Goal: Task Accomplishment & Management: Use online tool/utility

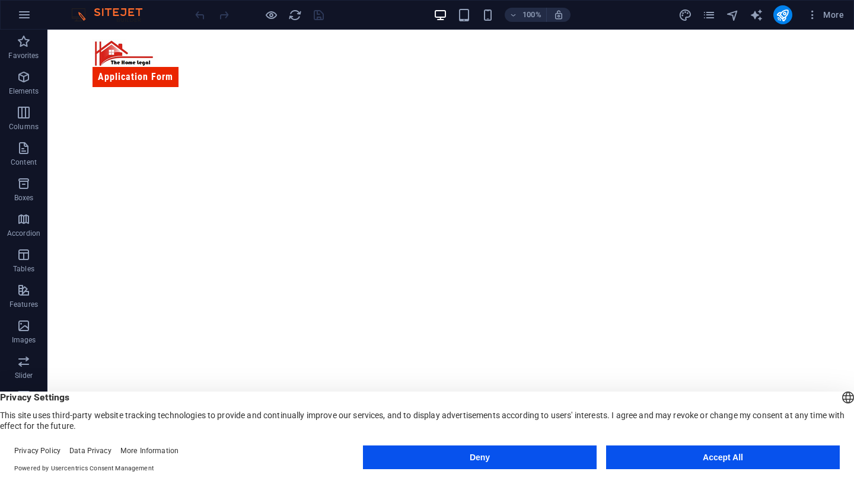
click at [654, 464] on button "Accept All" at bounding box center [723, 458] width 234 height 24
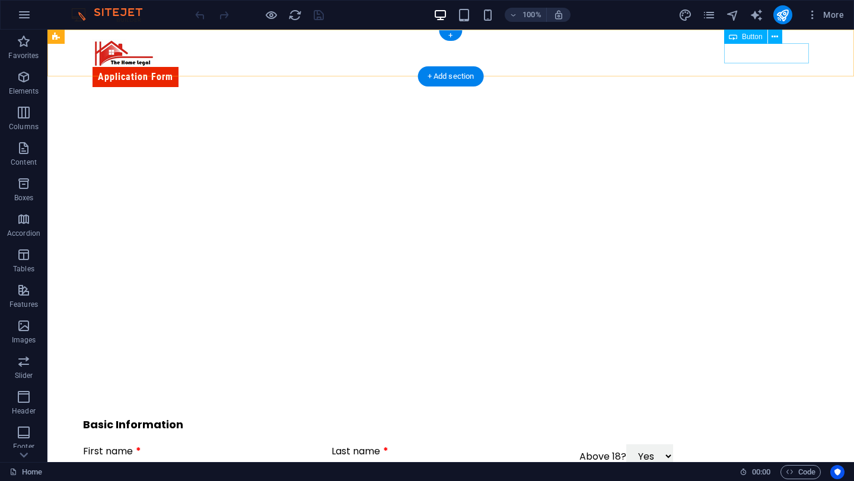
click at [763, 67] on div "Application Form" at bounding box center [450, 77] width 716 height 20
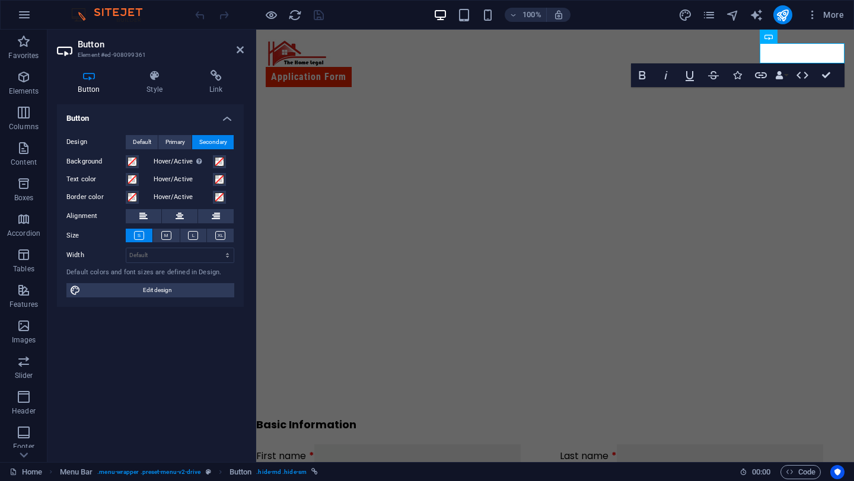
click at [81, 81] on icon at bounding box center [89, 76] width 64 height 12
click at [151, 75] on icon at bounding box center [155, 76] width 58 height 12
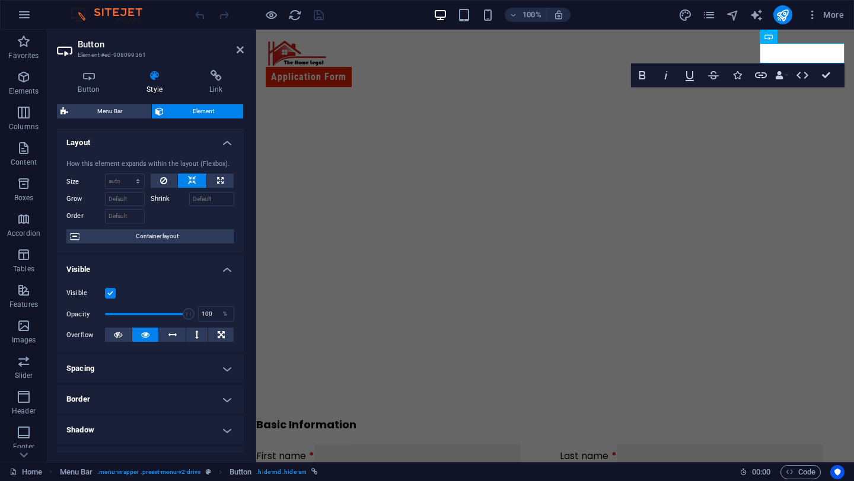
click at [151, 75] on icon at bounding box center [155, 76] width 58 height 12
click at [684, 17] on icon "design" at bounding box center [685, 15] width 14 height 14
select select "px"
select select "400"
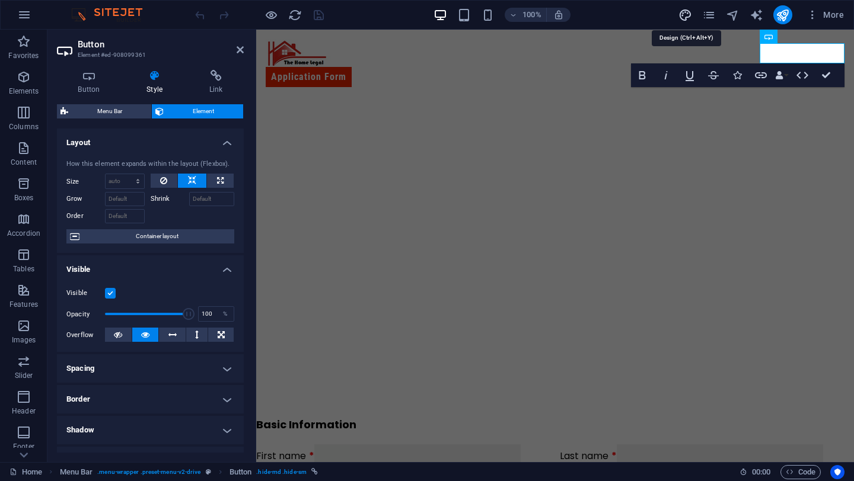
select select "px"
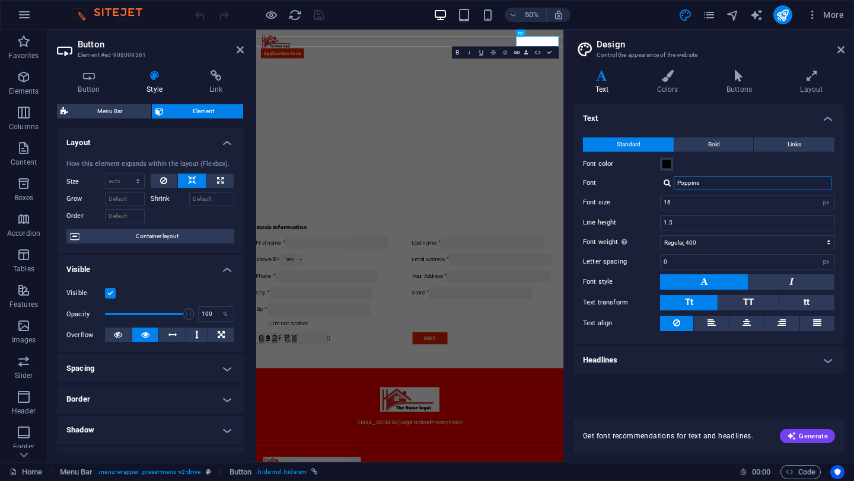
click at [695, 184] on input "Poppins" at bounding box center [752, 183] width 158 height 14
click at [722, 181] on input "Poppins" at bounding box center [752, 183] width 158 height 14
click at [770, 285] on button at bounding box center [791, 281] width 85 height 15
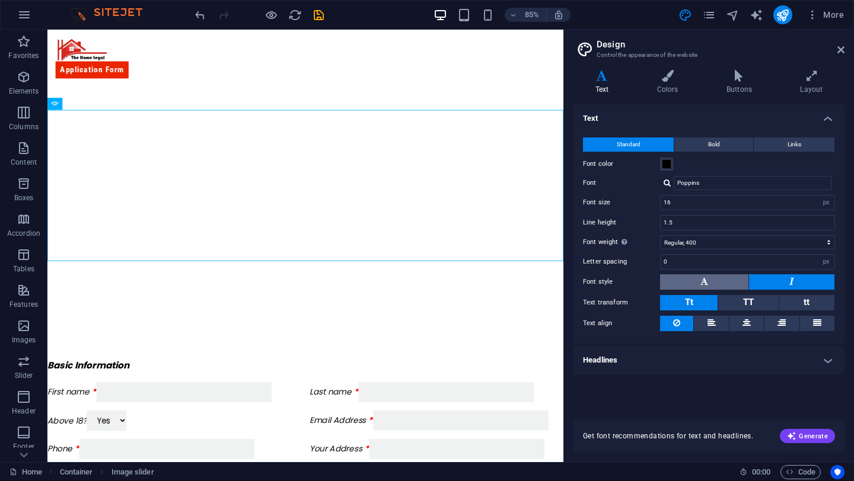
click at [726, 281] on button at bounding box center [704, 281] width 88 height 15
click at [665, 186] on div at bounding box center [666, 183] width 7 height 8
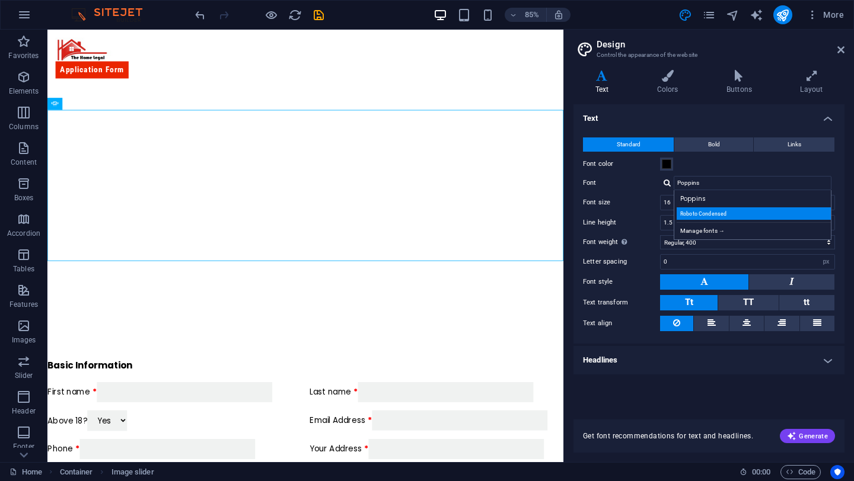
click at [702, 213] on div "Roboto Condensed" at bounding box center [754, 213] width 156 height 12
type input "Roboto Condensed"
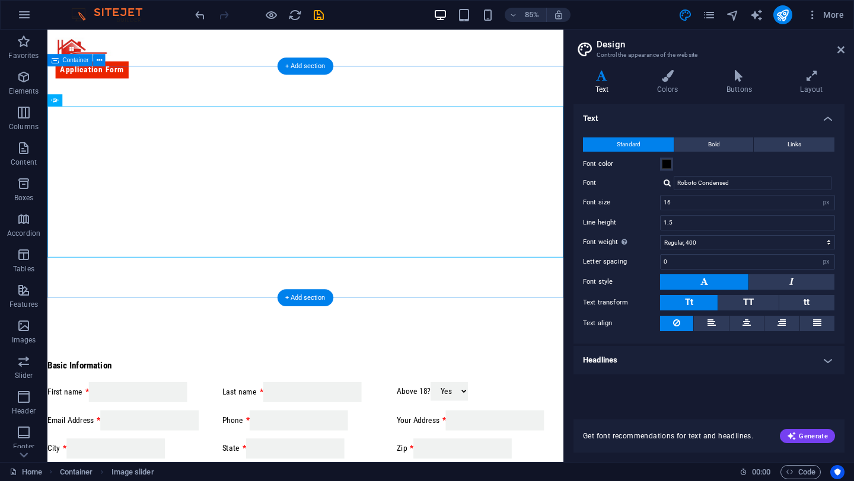
scroll to position [28, 0]
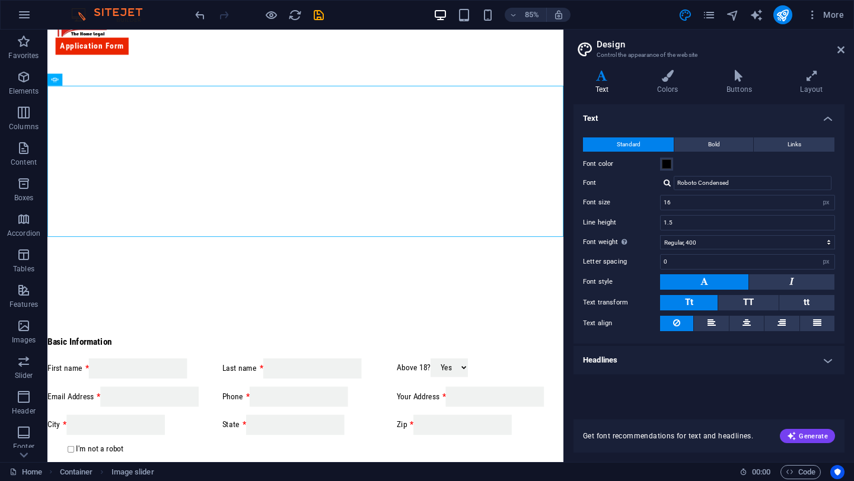
click at [667, 181] on div at bounding box center [666, 183] width 7 height 8
click at [699, 207] on div "Roboto Condensed" at bounding box center [754, 213] width 156 height 12
click at [842, 45] on icon at bounding box center [840, 49] width 7 height 9
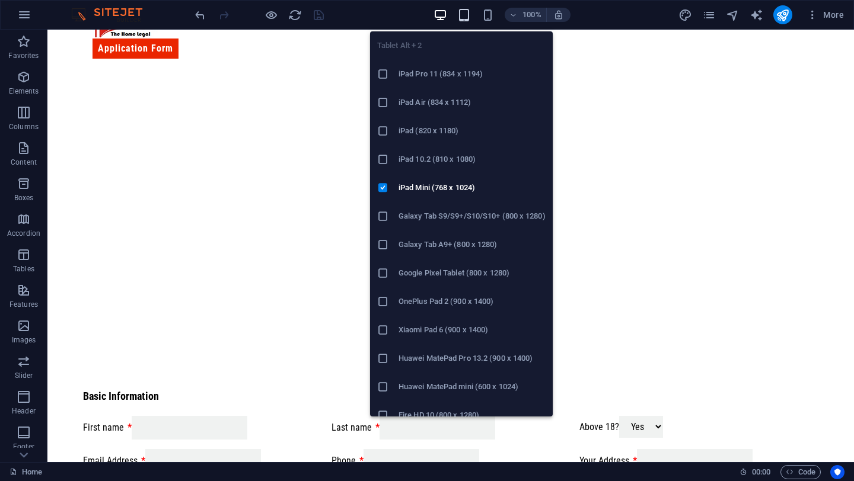
click at [465, 15] on icon "button" at bounding box center [464, 15] width 14 height 14
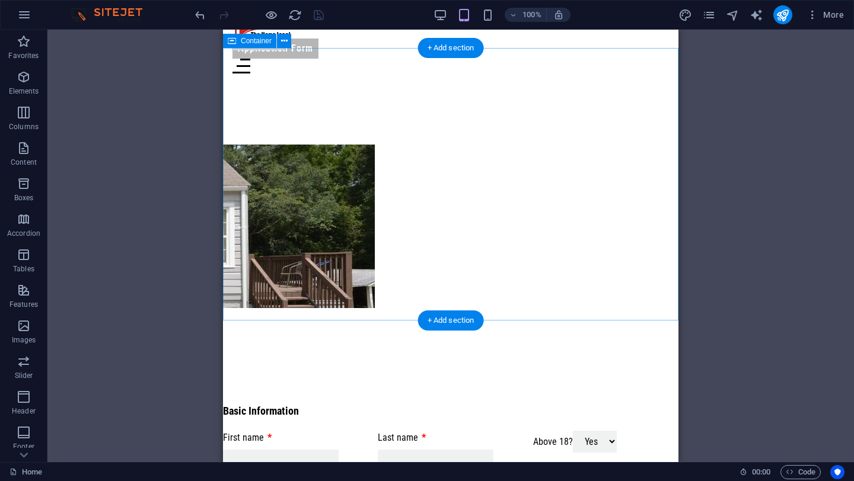
scroll to position [0, 0]
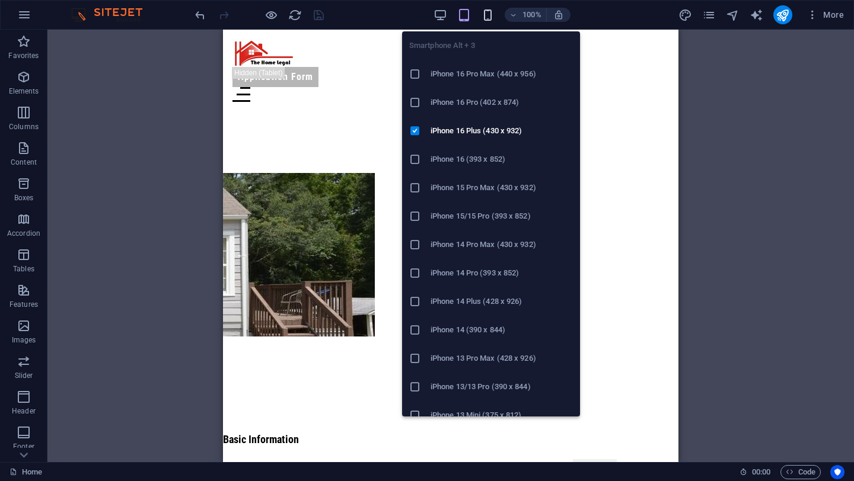
click at [488, 15] on icon "button" at bounding box center [488, 15] width 14 height 14
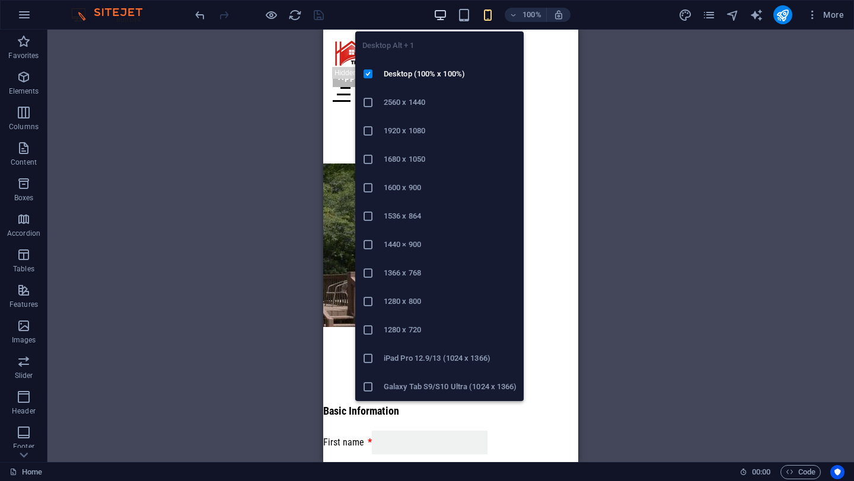
click at [447, 9] on icon "button" at bounding box center [440, 15] width 14 height 14
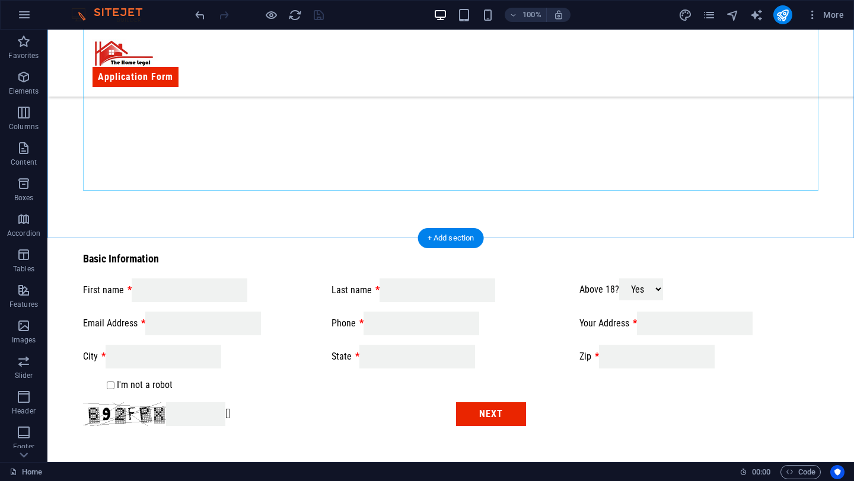
scroll to position [207, 0]
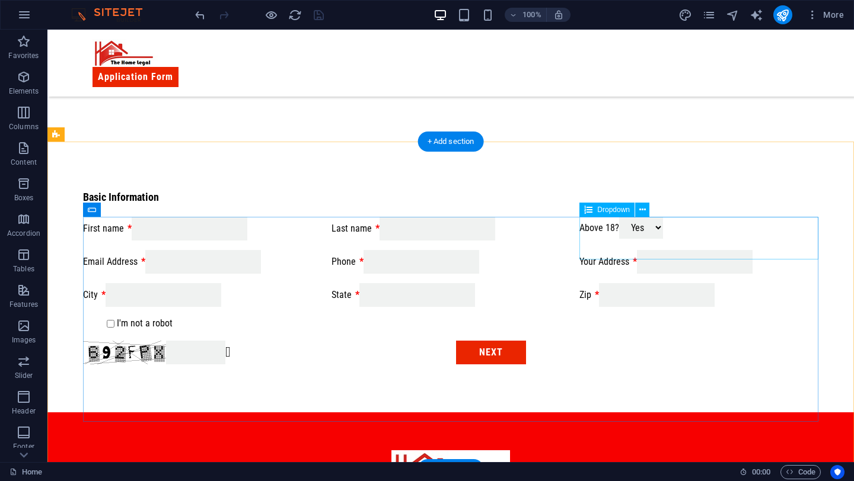
click at [715, 239] on div "Above 18? Yes No" at bounding box center [698, 229] width 239 height 24
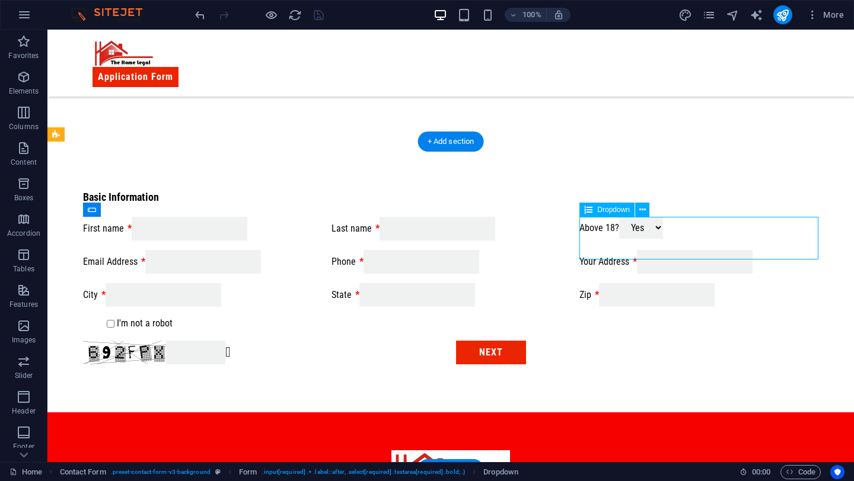
click at [713, 241] on div "Above 18? Yes No" at bounding box center [698, 229] width 239 height 24
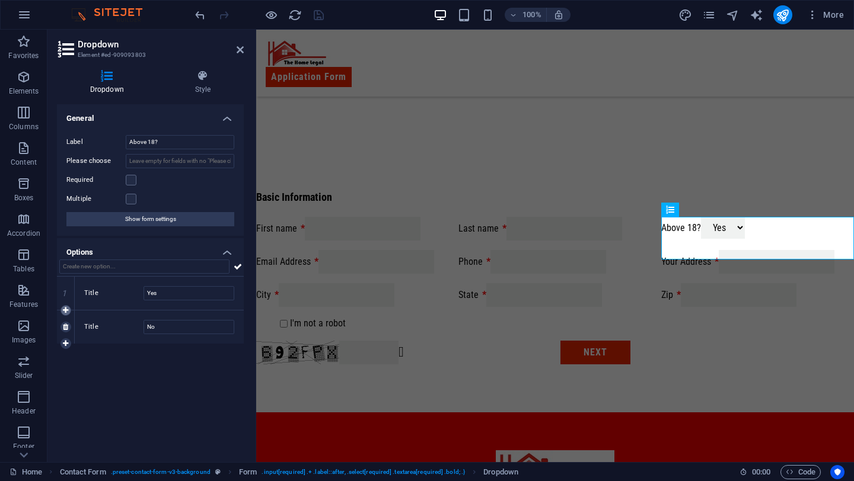
click at [66, 310] on icon at bounding box center [65, 310] width 5 height 7
type input "New option"
click at [169, 366] on input "No" at bounding box center [188, 361] width 91 height 14
type input "Please Select"
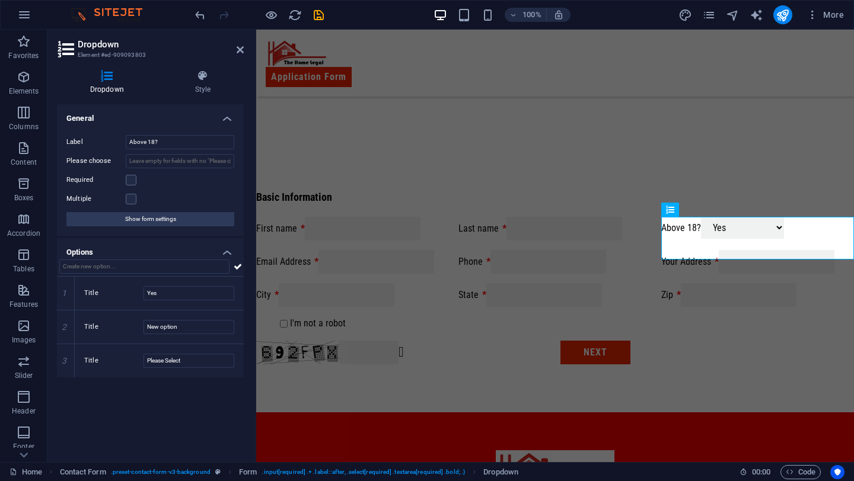
click at [127, 400] on div "General Label Above 18? Please choose Required Multiple Show form settings Opti…" at bounding box center [150, 278] width 187 height 349
drag, startPoint x: 109, startPoint y: 357, endPoint x: 102, endPoint y: 290, distance: 67.4
click at [102, 289] on div "1 Title Yes 2 Title New option 3 Title Please Select" at bounding box center [150, 327] width 187 height 101
click at [64, 296] on icon at bounding box center [65, 293] width 5 height 7
type input "New option"
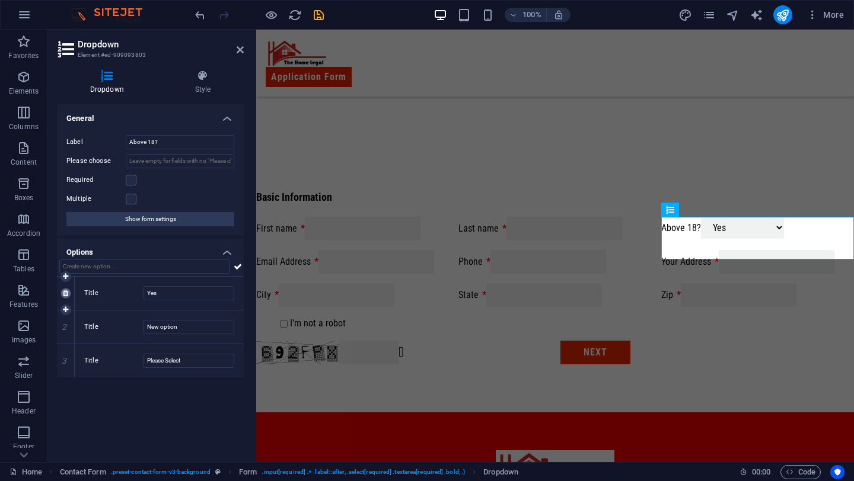
type input "Please Select"
click at [64, 296] on icon at bounding box center [65, 293] width 5 height 7
type input "Please Select"
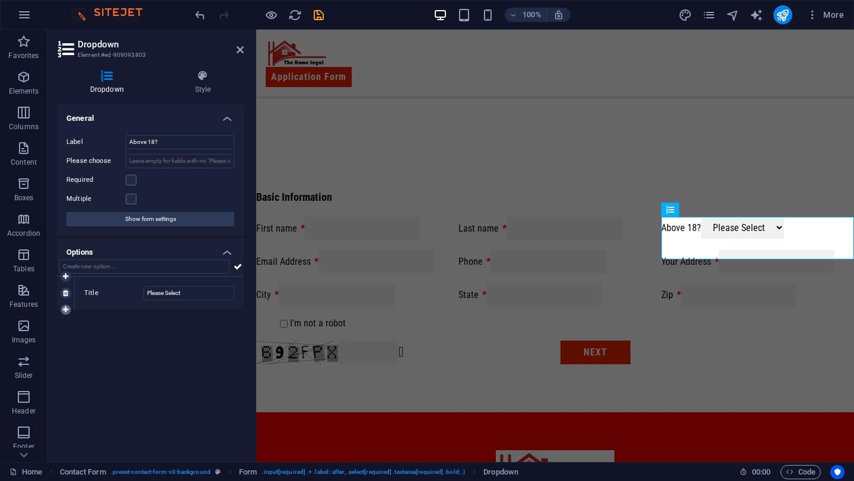
click at [68, 309] on icon at bounding box center [65, 309] width 5 height 7
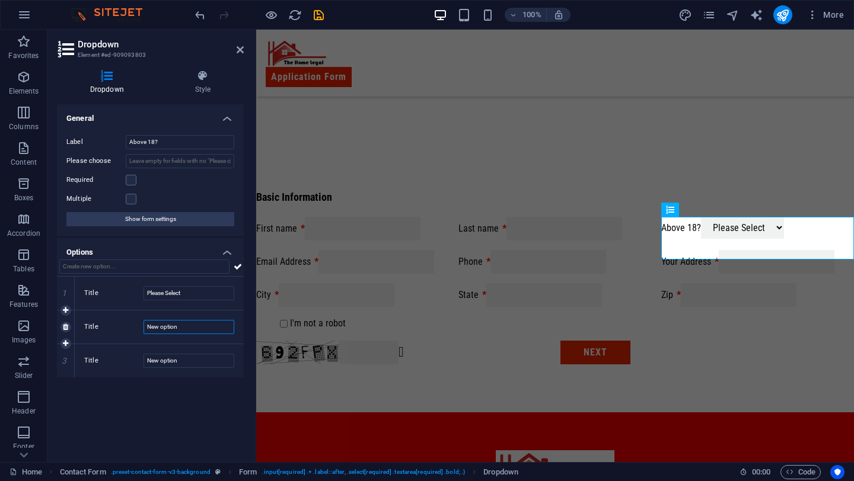
click at [177, 330] on input "New option" at bounding box center [188, 327] width 91 height 14
type input "y"
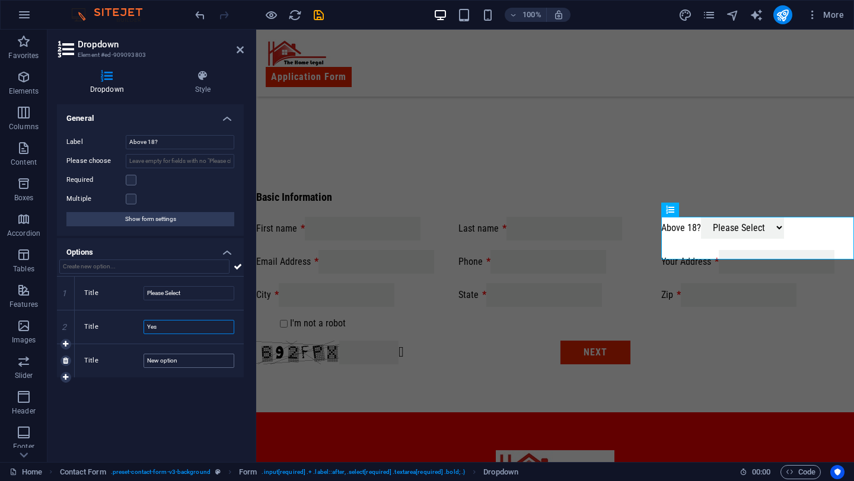
type input "Yes"
click at [168, 365] on input "New option" at bounding box center [188, 361] width 91 height 14
type input "No"
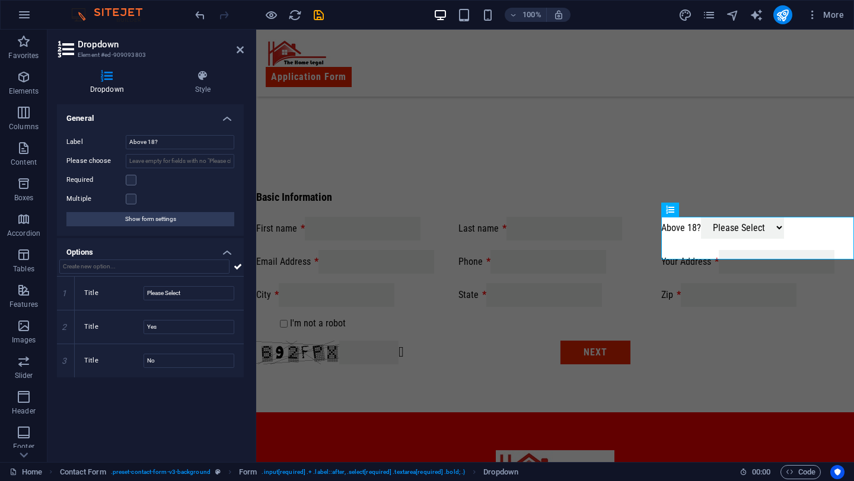
click at [209, 413] on div "General Label Above 18? Please choose Required Multiple Show form settings Opti…" at bounding box center [150, 278] width 187 height 349
click at [426, 168] on div "Basic Information First name Last name Above 18? Please Select Yes No Email Add…" at bounding box center [555, 277] width 598 height 271
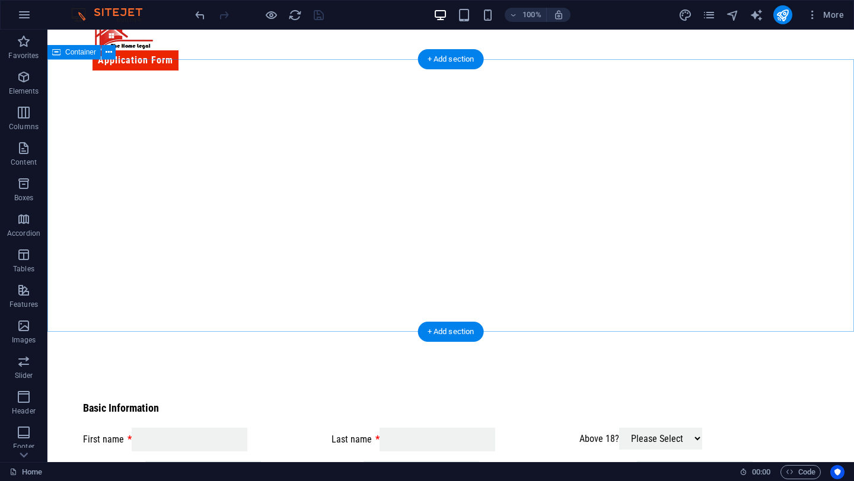
scroll to position [17, 0]
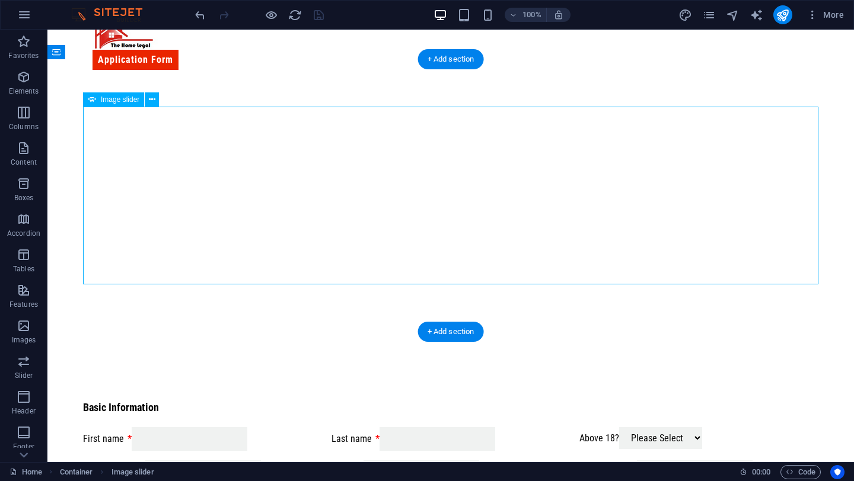
click at [83, 137] on button "button" at bounding box center [83, 137] width 0 height 0
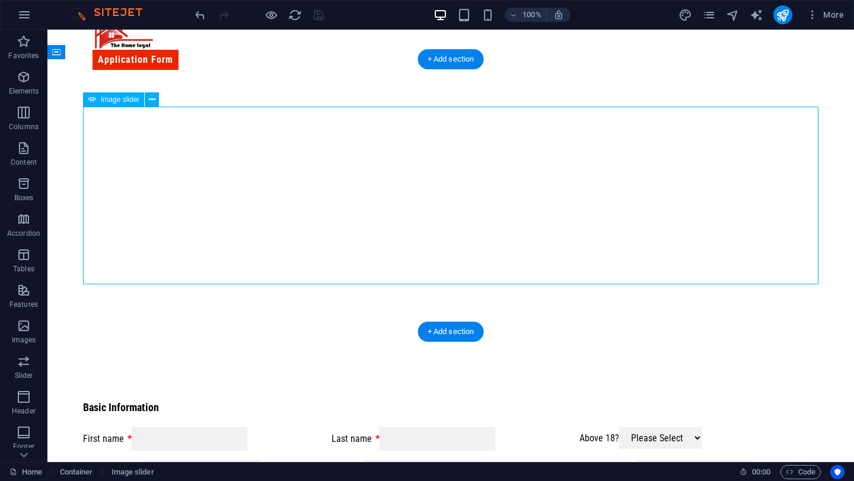
click at [83, 137] on button "button" at bounding box center [83, 137] width 0 height 0
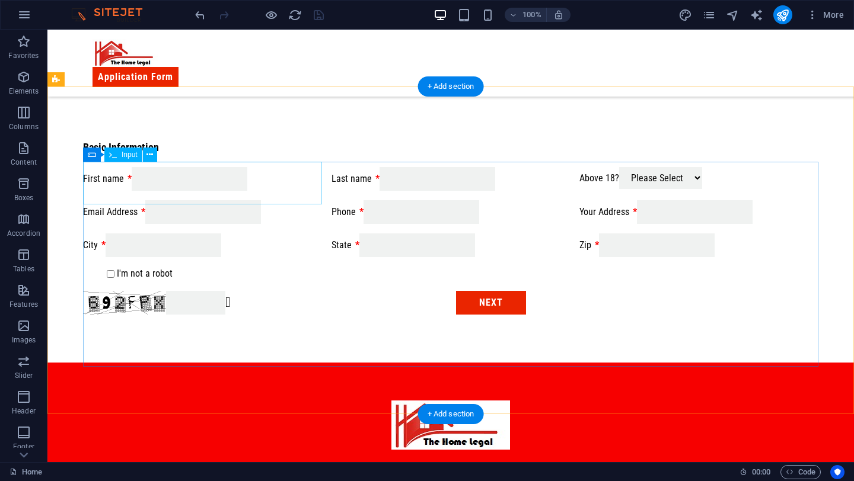
scroll to position [551, 0]
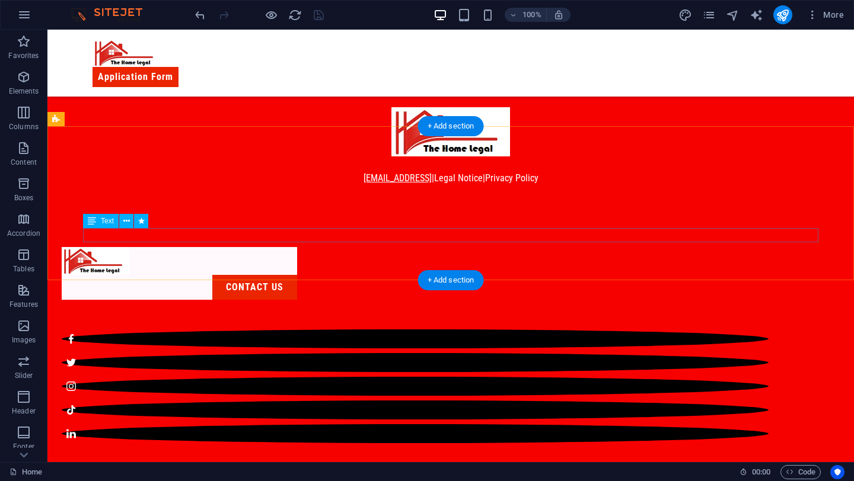
click at [363, 184] on link "[EMAIL_ADDRESS]" at bounding box center [397, 178] width 68 height 11
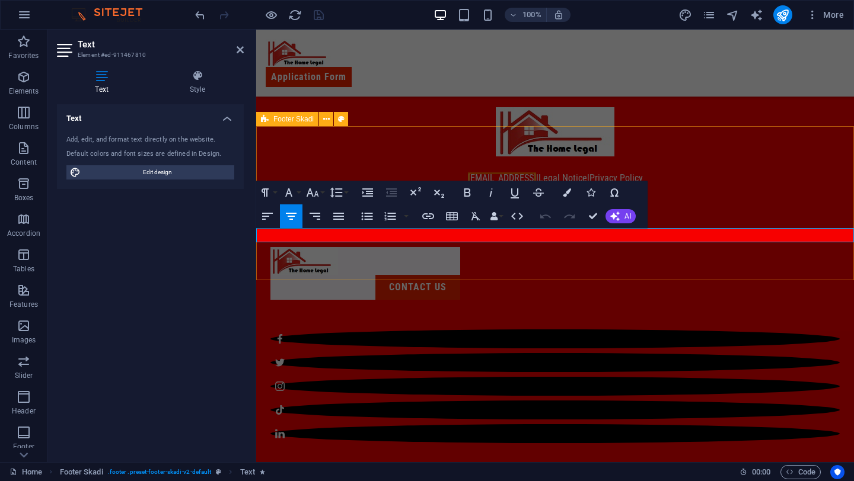
click at [313, 149] on div "8b0f7c25d604cc5759777951bafb8b@cpanel.local | Legal Notice | Privacy Policy" at bounding box center [555, 146] width 598 height 154
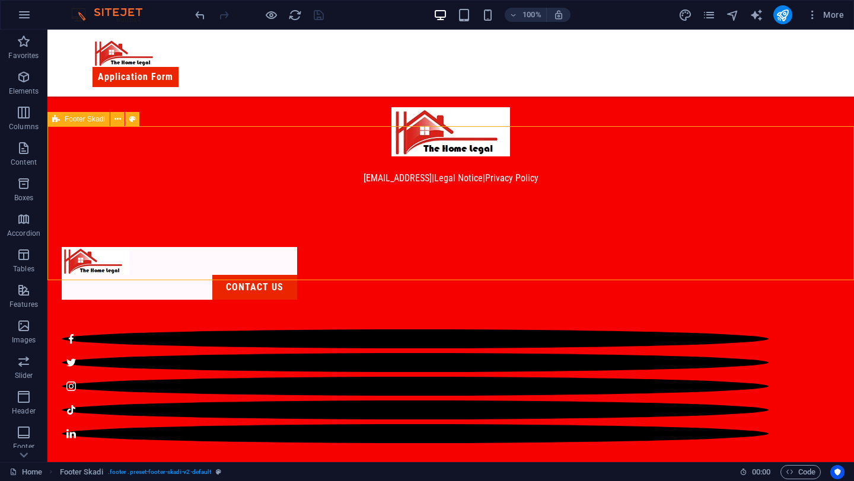
click at [313, 151] on div "8b0f7c25d604cc5759777951bafb8b@cpanel.local | Legal Notice | Privacy Policy" at bounding box center [450, 146] width 806 height 154
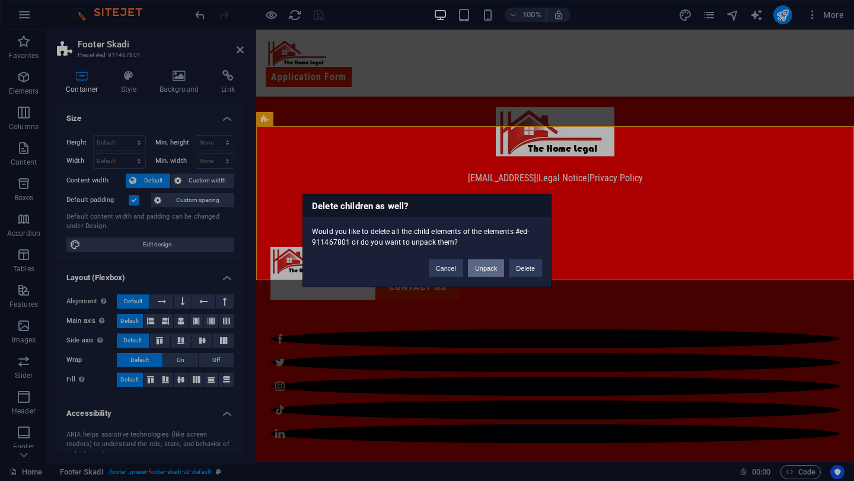
click at [503, 264] on button "Unpack" at bounding box center [486, 269] width 36 height 18
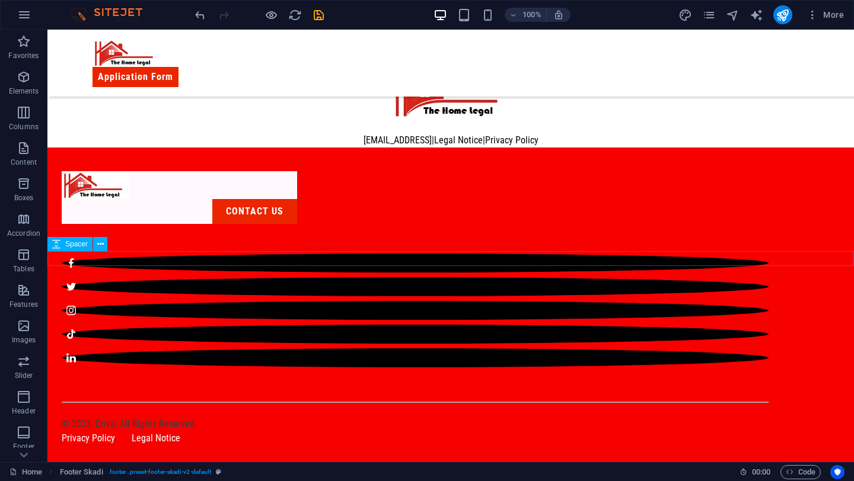
scroll to position [475, 0]
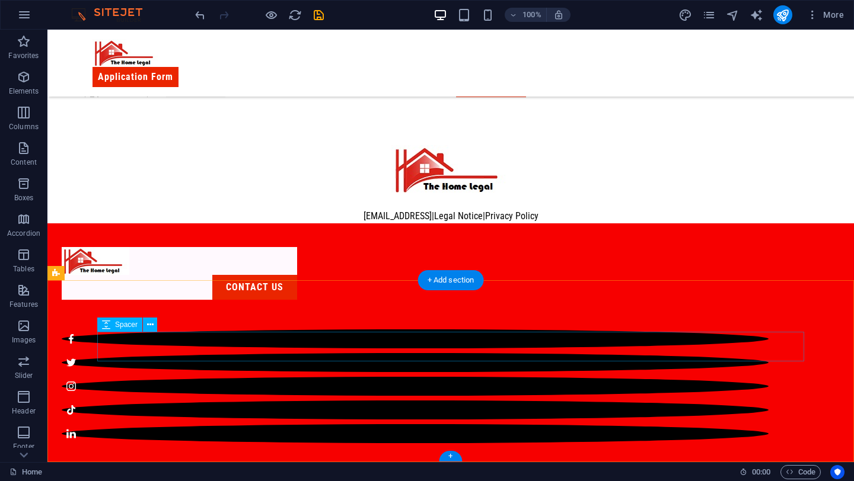
click at [389, 330] on div at bounding box center [415, 315] width 707 height 30
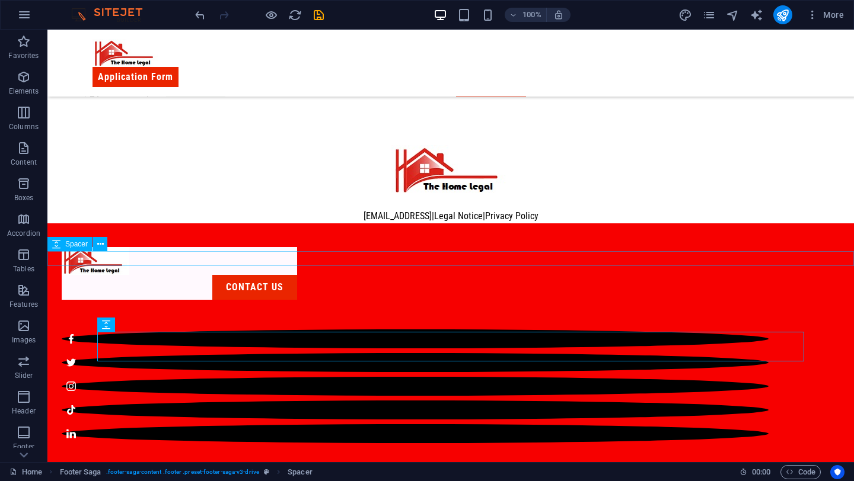
click at [257, 209] on div at bounding box center [450, 201] width 806 height 15
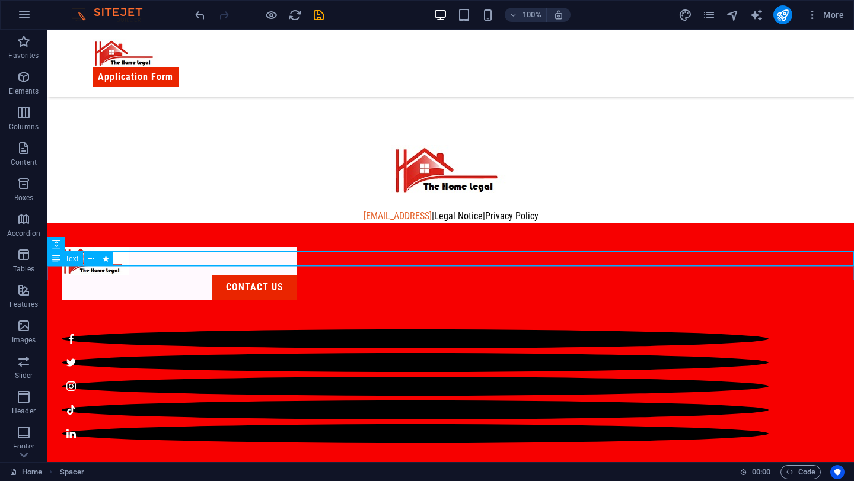
click at [363, 222] on link "[EMAIL_ADDRESS]" at bounding box center [397, 215] width 68 height 11
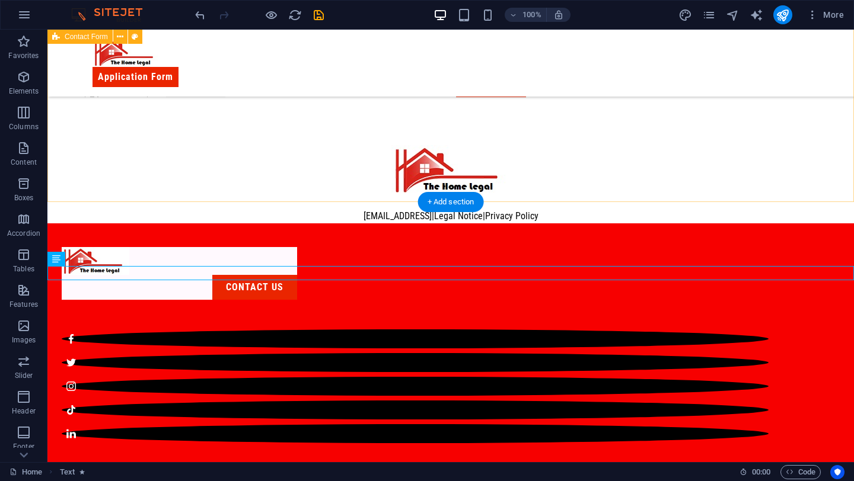
click at [275, 145] on div "Basic Information First name Last name Above 18? Please Select Yes No Email Add…" at bounding box center [450, 9] width 806 height 271
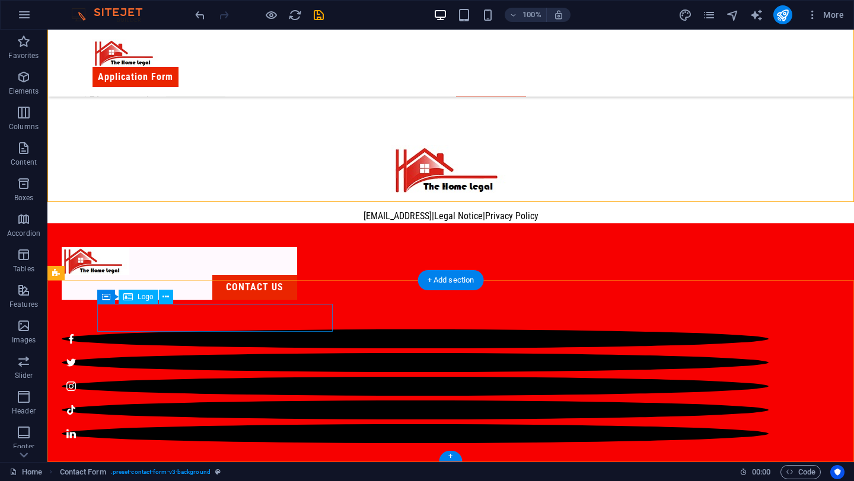
click at [297, 275] on div at bounding box center [179, 261] width 235 height 28
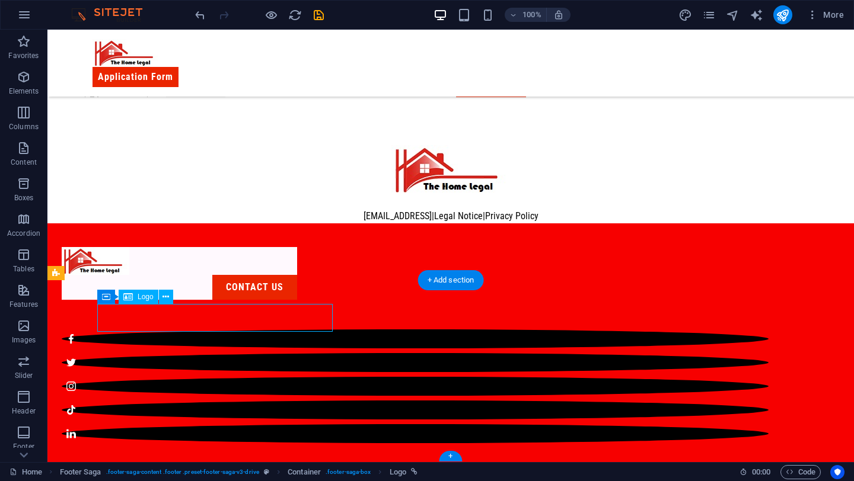
click at [297, 275] on div at bounding box center [179, 261] width 235 height 28
select select "px"
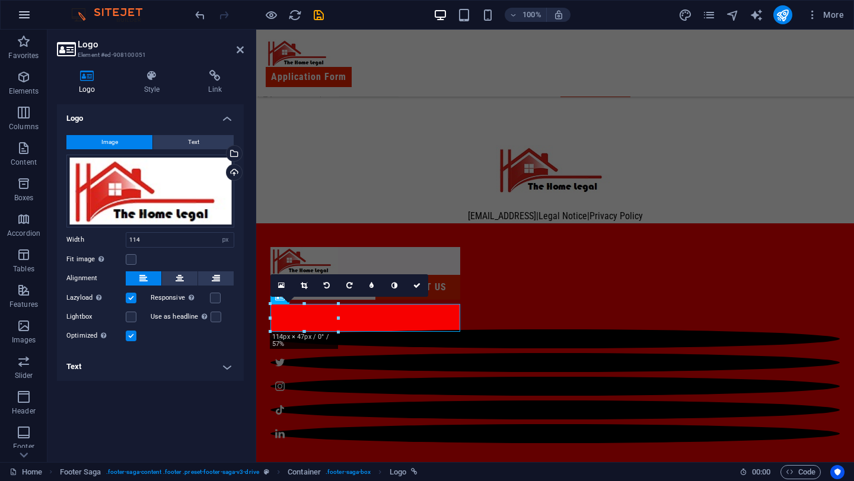
click at [31, 7] on button "button" at bounding box center [24, 15] width 28 height 28
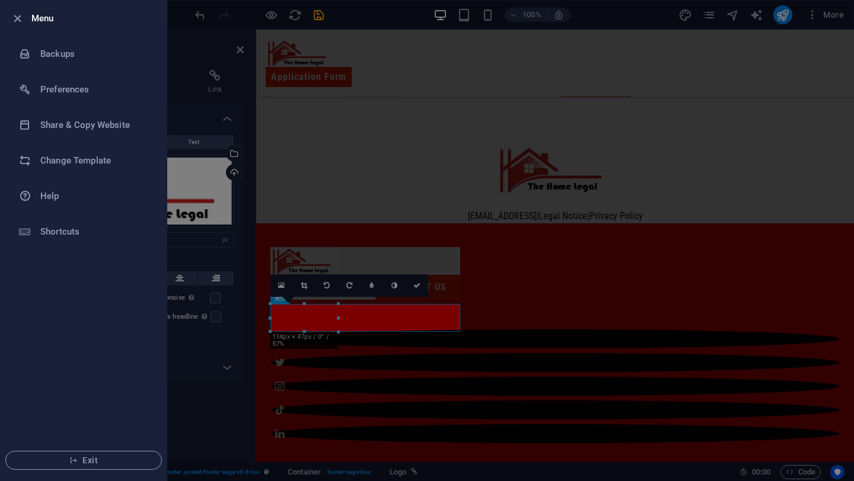
click at [229, 90] on div at bounding box center [427, 240] width 854 height 481
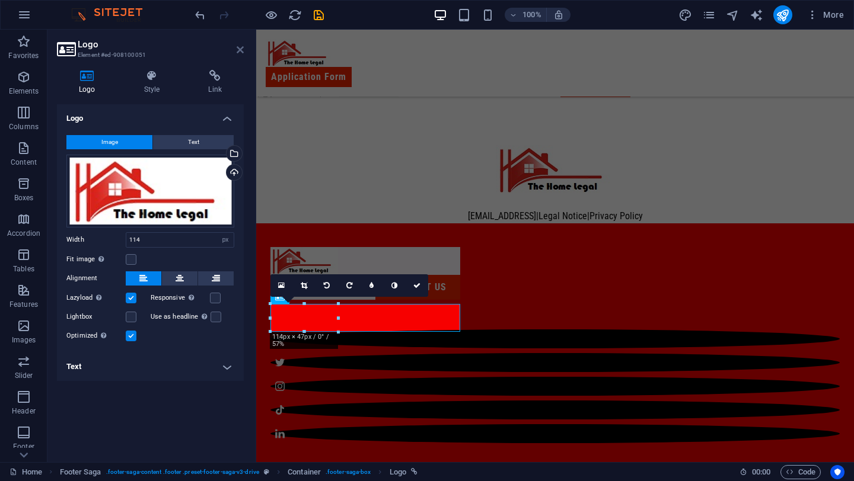
click at [238, 49] on icon at bounding box center [240, 49] width 7 height 9
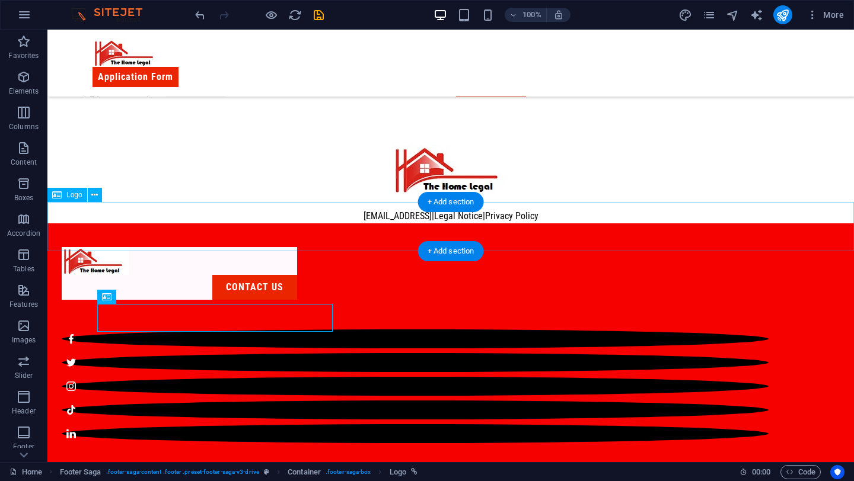
click at [354, 194] on div at bounding box center [450, 169] width 806 height 49
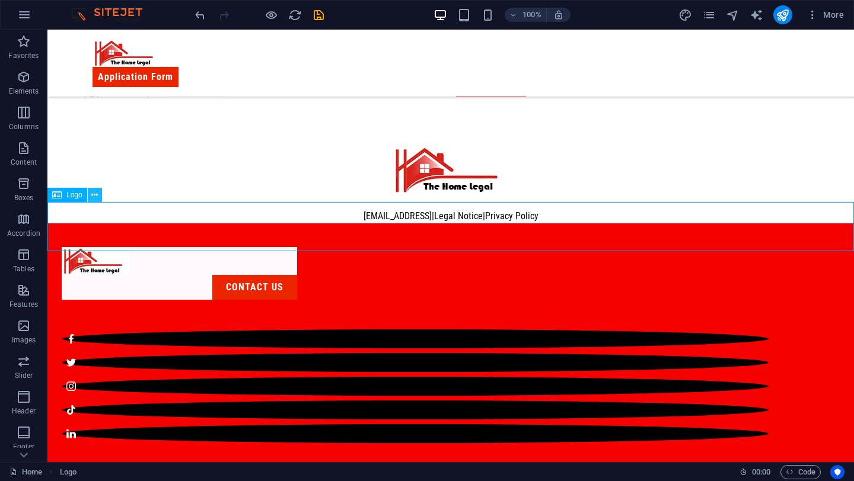
click at [98, 198] on button at bounding box center [95, 195] width 14 height 14
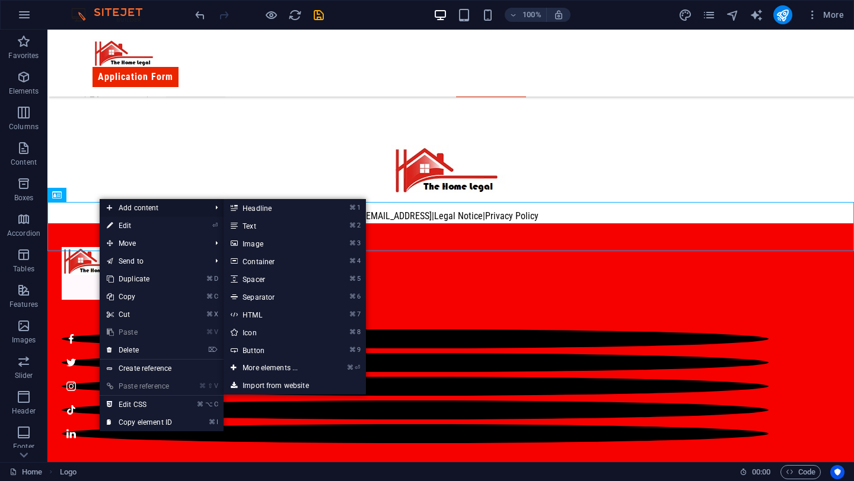
click at [109, 208] on icon at bounding box center [110, 208] width 6 height 18
click at [282, 365] on link "⌘ ⏎ More elements ..." at bounding box center [272, 368] width 98 height 18
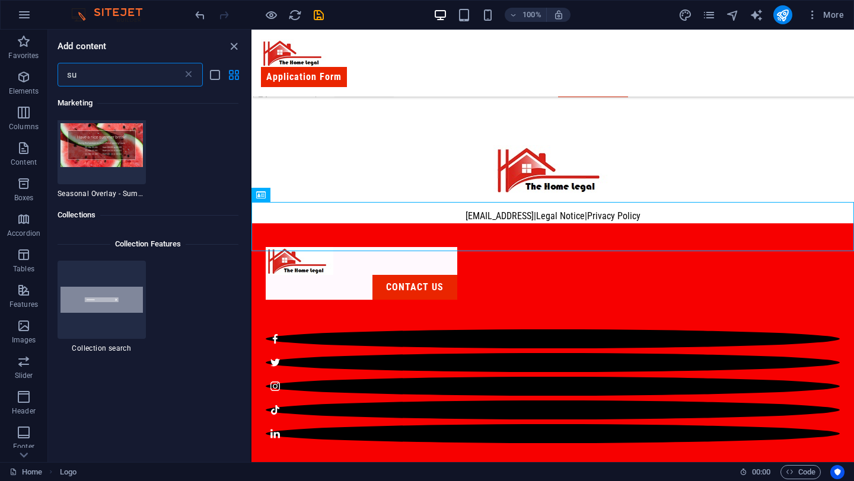
scroll to position [338, 0]
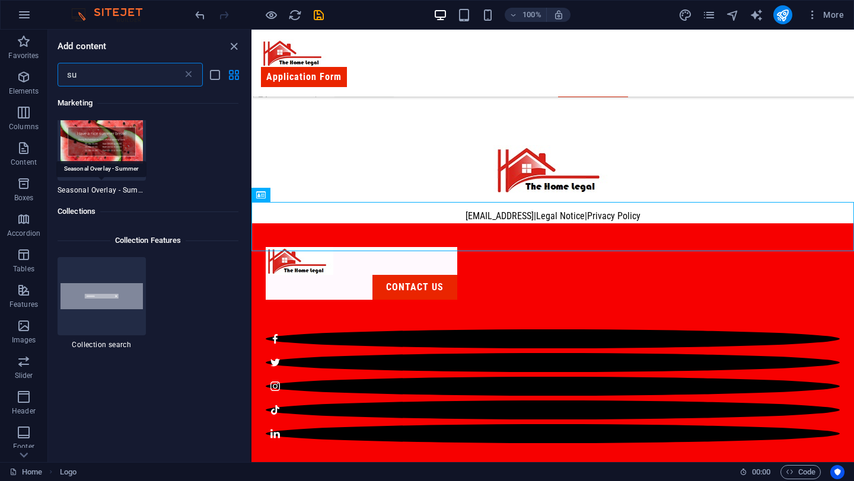
type input "s"
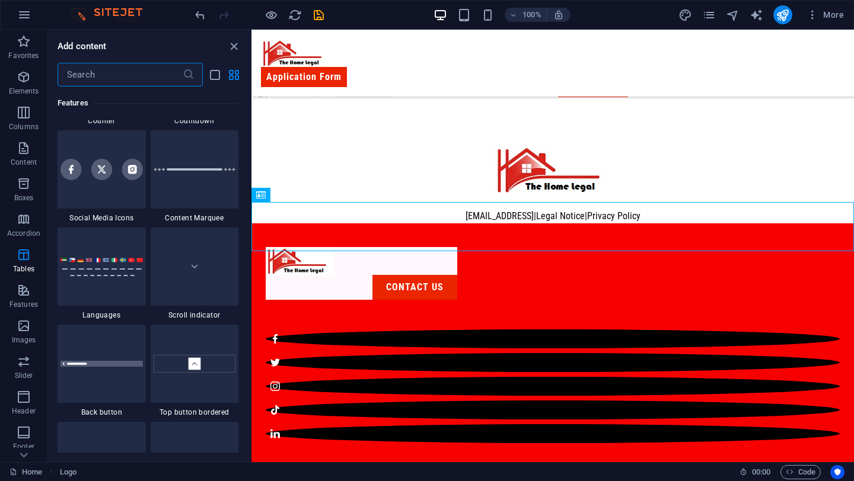
scroll to position [0, 0]
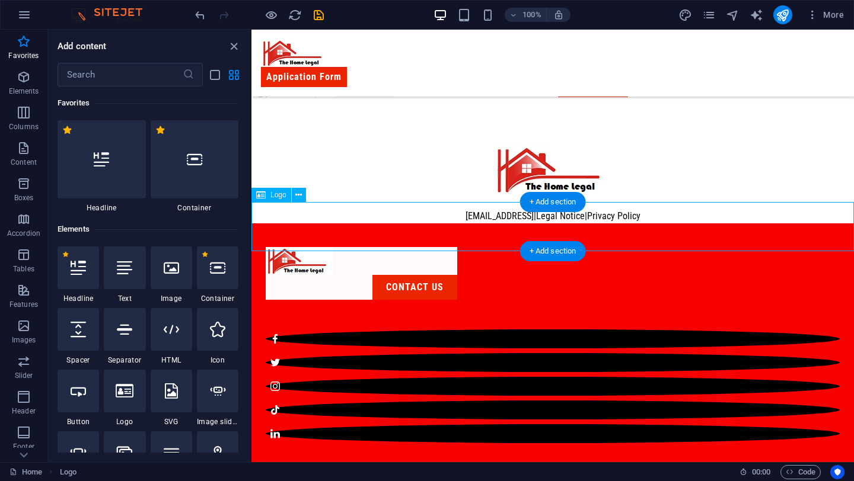
click at [359, 194] on div at bounding box center [552, 169] width 602 height 49
click at [123, 80] on input "text" at bounding box center [120, 75] width 125 height 24
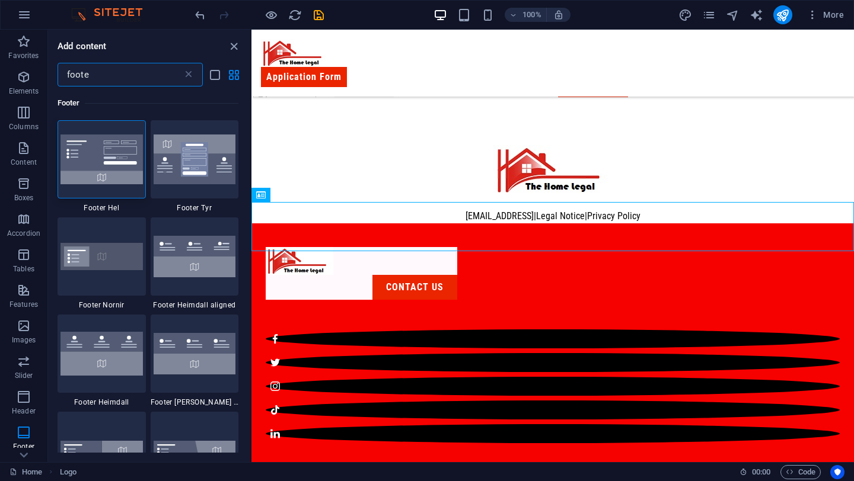
type input "footer"
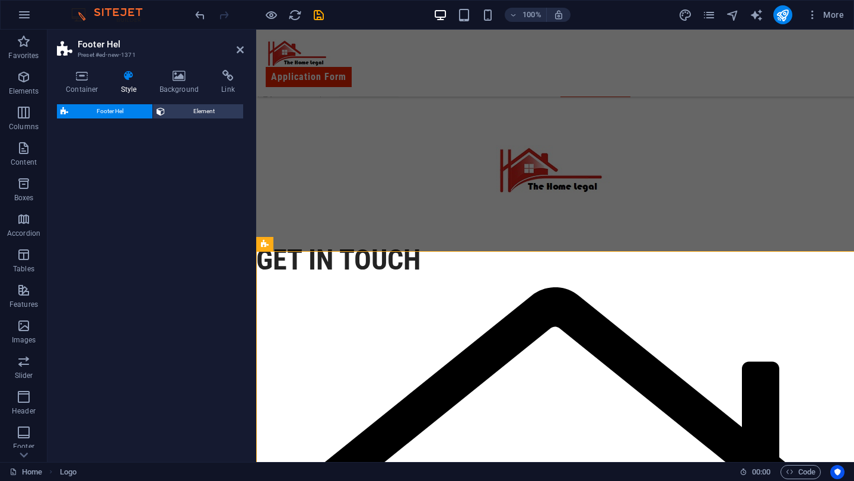
select select "%"
select select "rem"
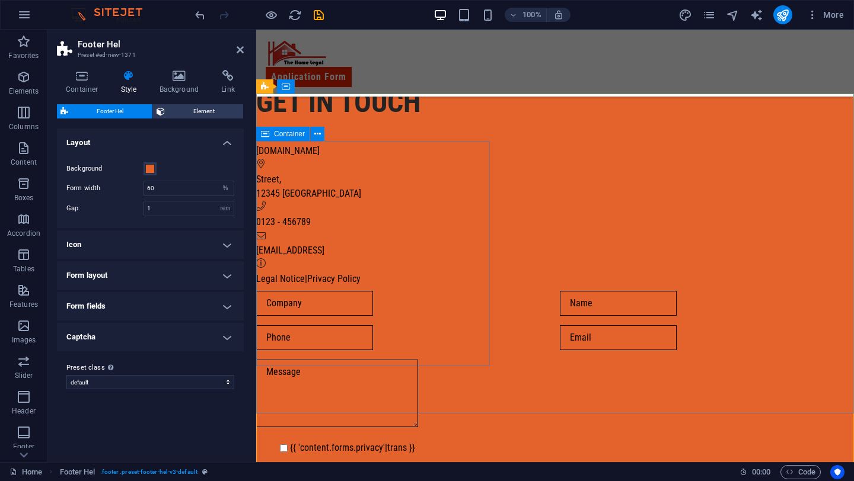
scroll to position [635, 0]
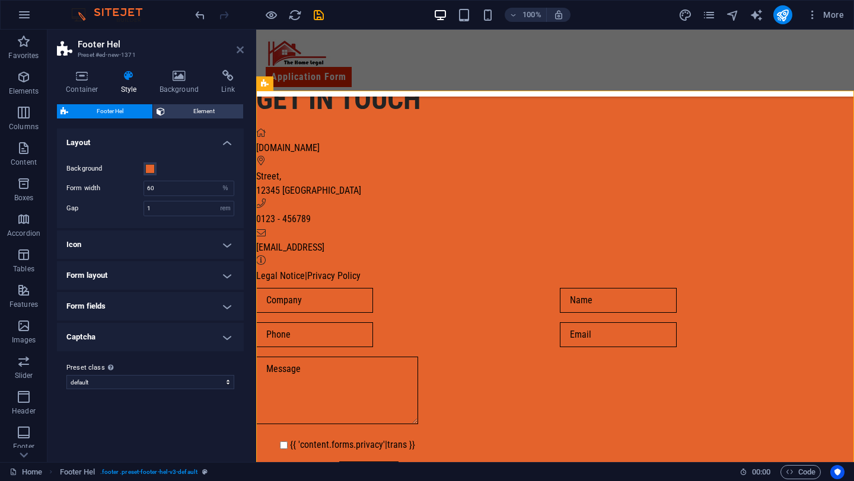
click at [241, 46] on icon at bounding box center [240, 49] width 7 height 9
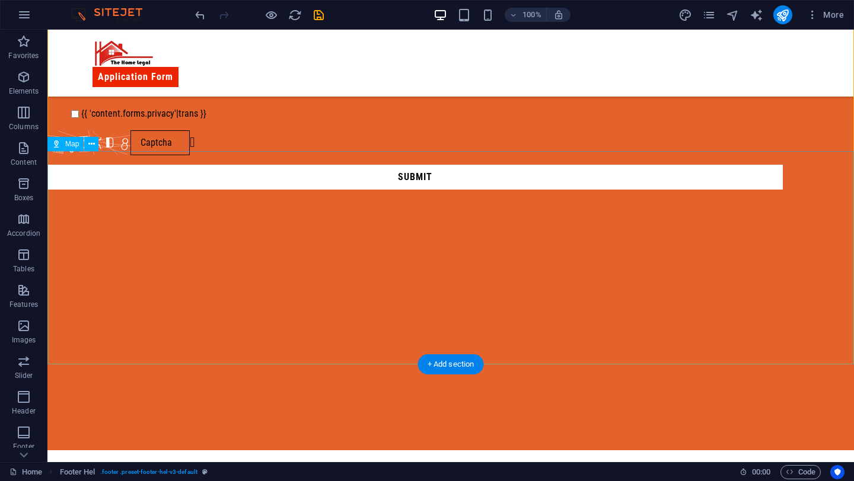
scroll to position [1008, 0]
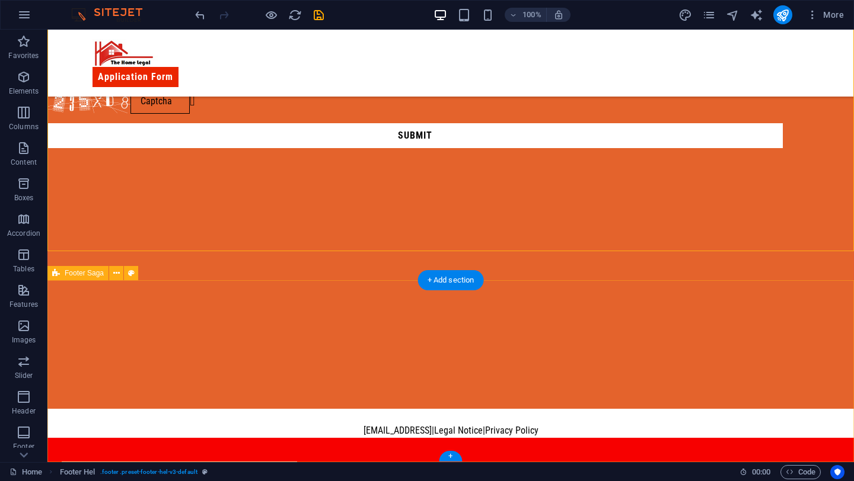
select select "footer"
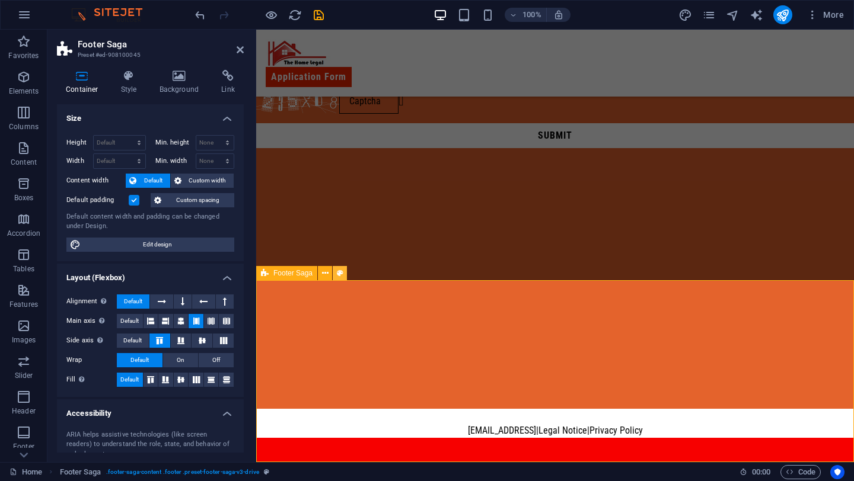
click at [337, 275] on icon at bounding box center [340, 273] width 7 height 12
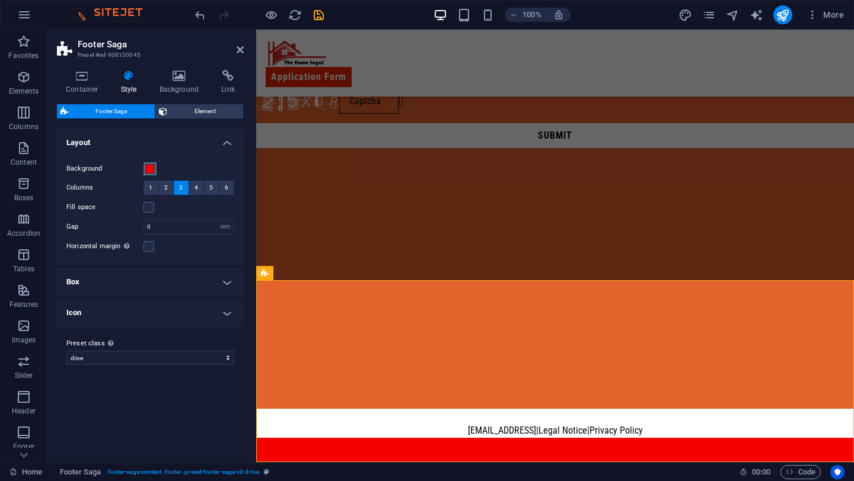
click at [151, 170] on span at bounding box center [149, 168] width 9 height 9
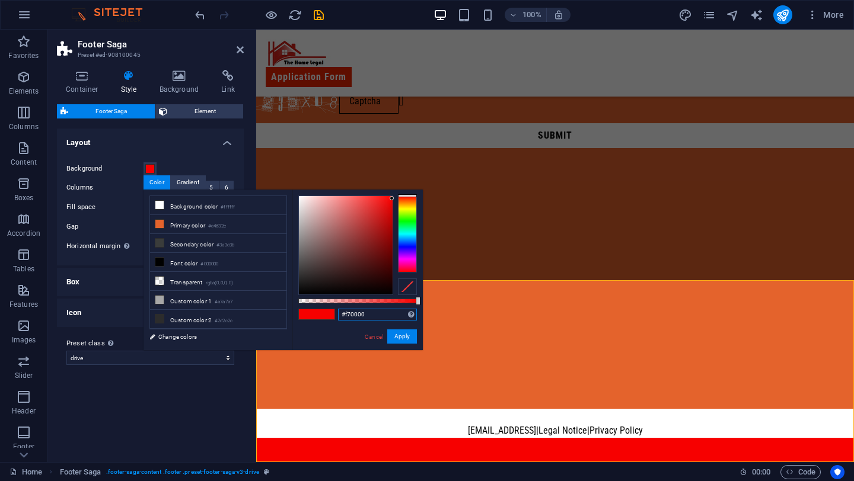
click at [370, 311] on input "#f70000" at bounding box center [377, 315] width 79 height 12
click at [379, 333] on link "Cancel" at bounding box center [373, 337] width 21 height 9
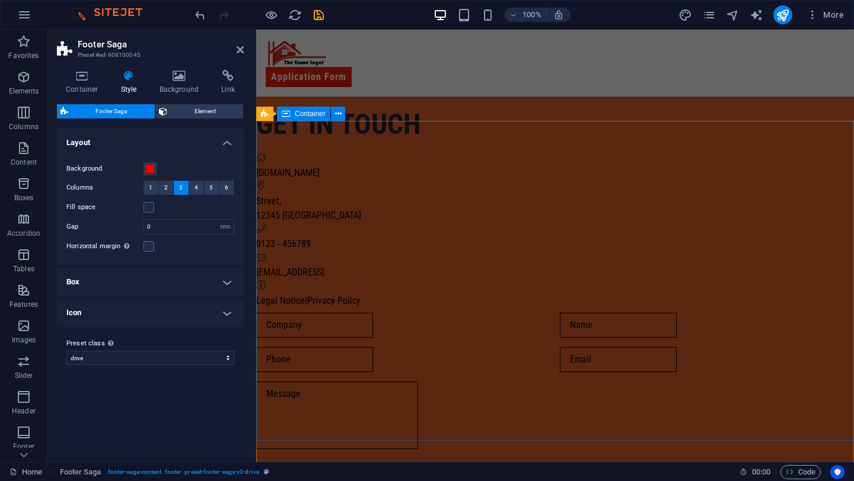
scroll to position [581, 0]
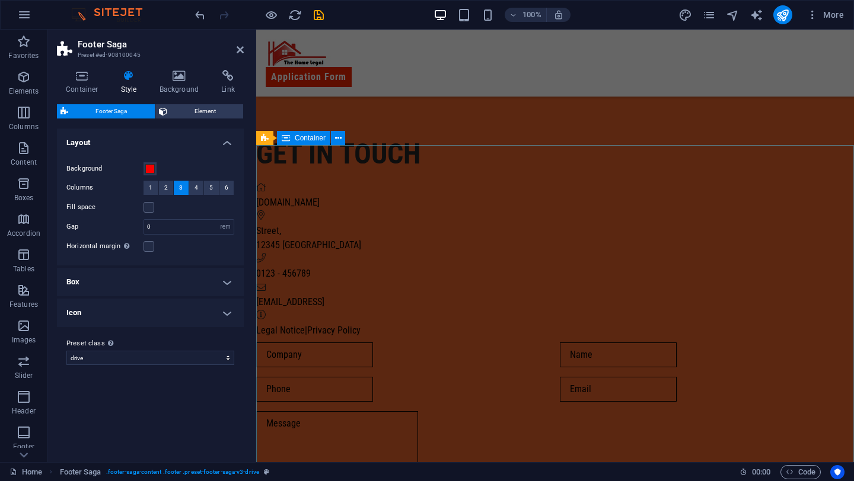
click at [415, 165] on div "Get in touch amhh.com.ng Street , 12345 Berlin 0123 - 456789 8b0f7c25d604cc5759…" at bounding box center [555, 355] width 598 height 535
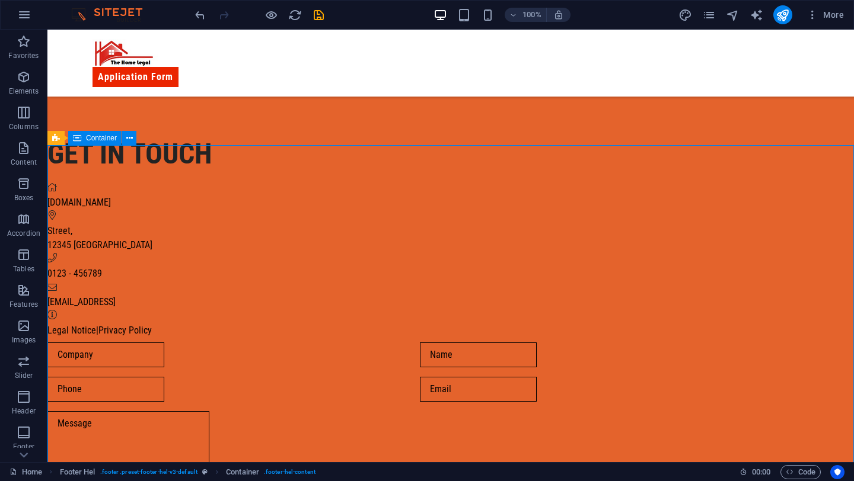
click at [414, 164] on div "Get in touch amhh.com.ng Street , 12345 Berlin 0123 - 456789 8b0f7c25d604cc5759…" at bounding box center [450, 355] width 806 height 535
click at [171, 166] on div "Get in touch amhh.com.ng Street , 12345 Berlin 0123 - 456789 8b0f7c25d604cc5759…" at bounding box center [450, 355] width 806 height 535
click at [132, 153] on div "Get in touch amhh.com.ng Street , 12345 Berlin 0123 - 456789 8b0f7c25d604cc5759…" at bounding box center [450, 355] width 806 height 535
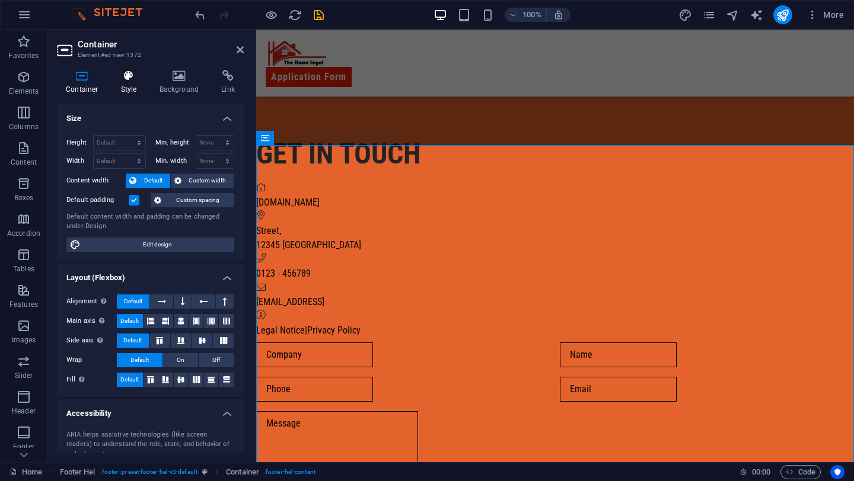
click at [139, 78] on icon at bounding box center [129, 76] width 34 height 12
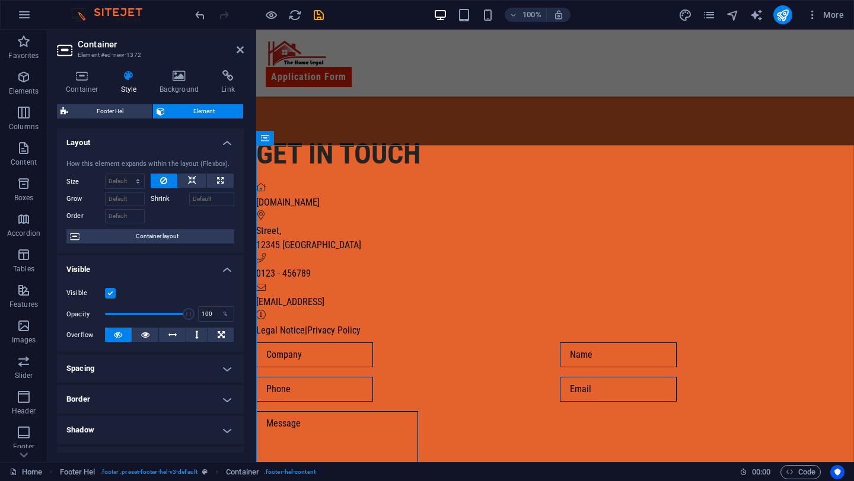
click at [135, 78] on icon at bounding box center [129, 76] width 34 height 12
click at [129, 104] on span "Footer Hel" at bounding box center [110, 111] width 77 height 14
select select "%"
select select "rem"
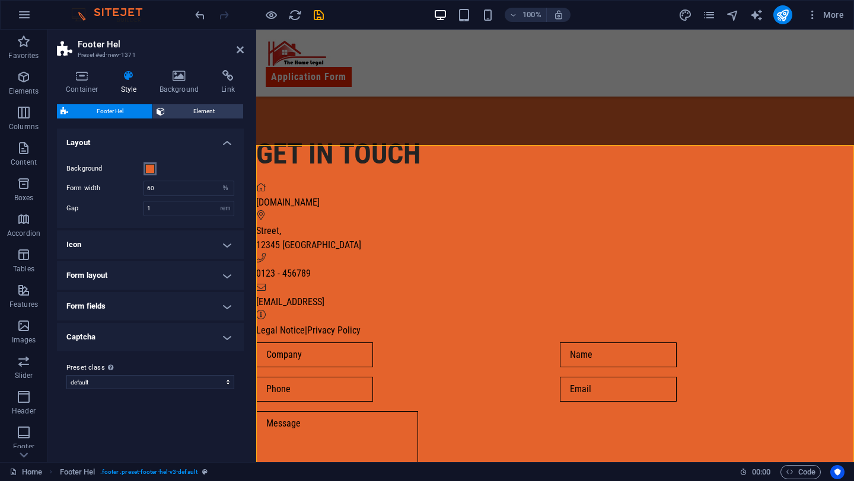
click at [148, 164] on span at bounding box center [149, 168] width 9 height 9
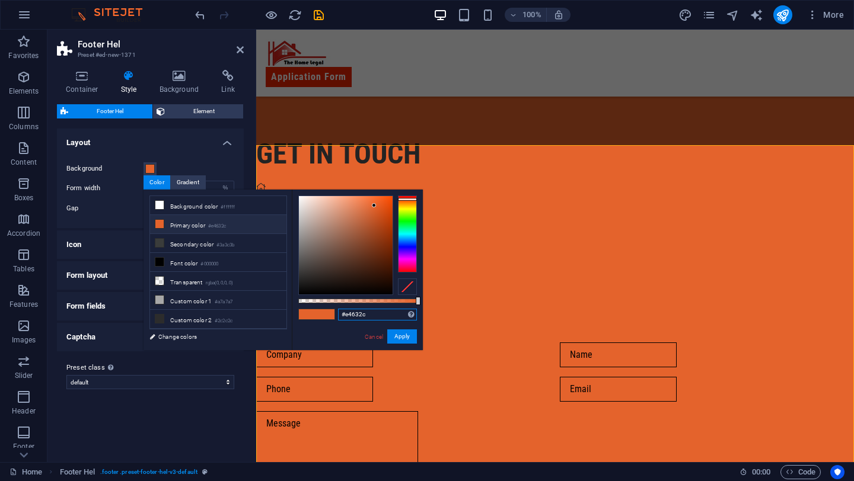
click at [371, 314] on input "#e4632c" at bounding box center [377, 315] width 79 height 12
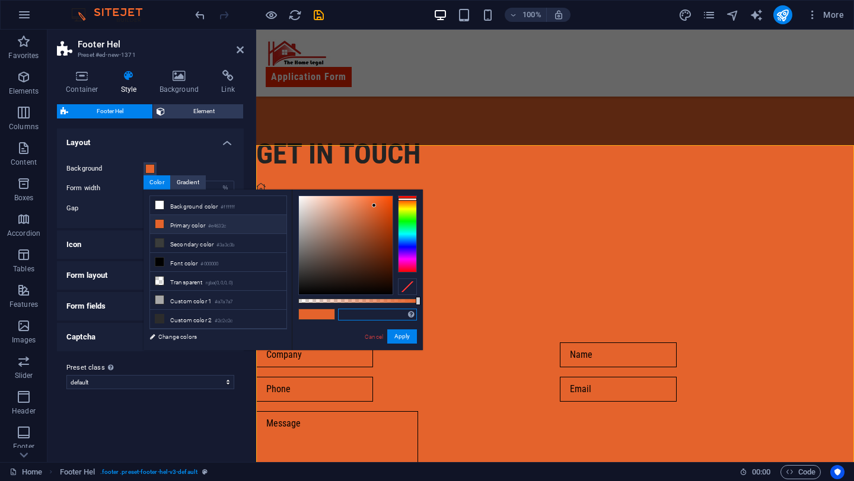
paste input "#f70000"
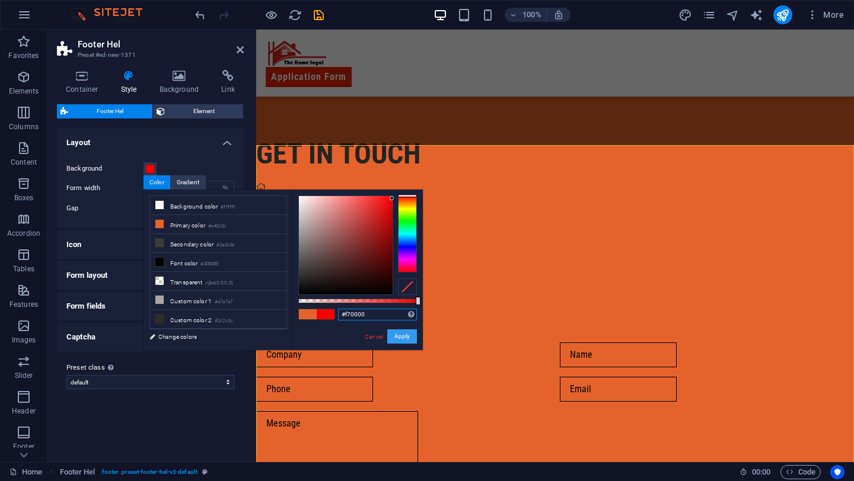
type input "#f70000"
click at [396, 334] on button "Apply" at bounding box center [402, 337] width 30 height 14
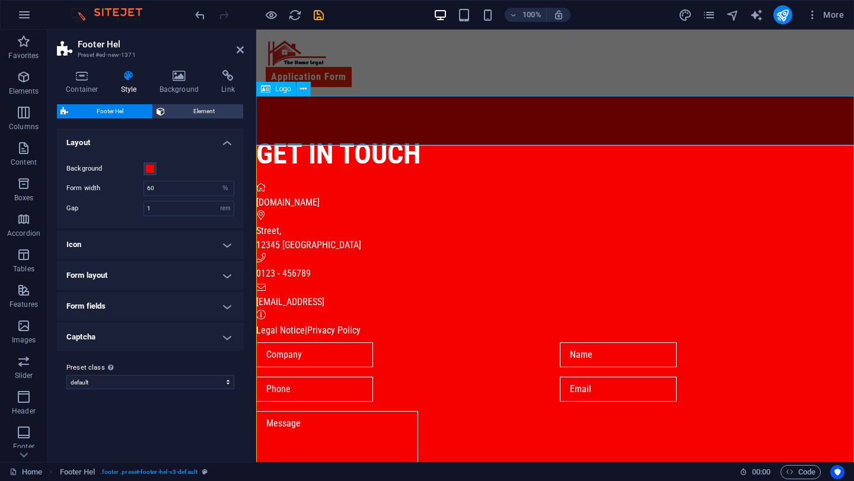
click at [420, 88] on div at bounding box center [555, 63] width 598 height 49
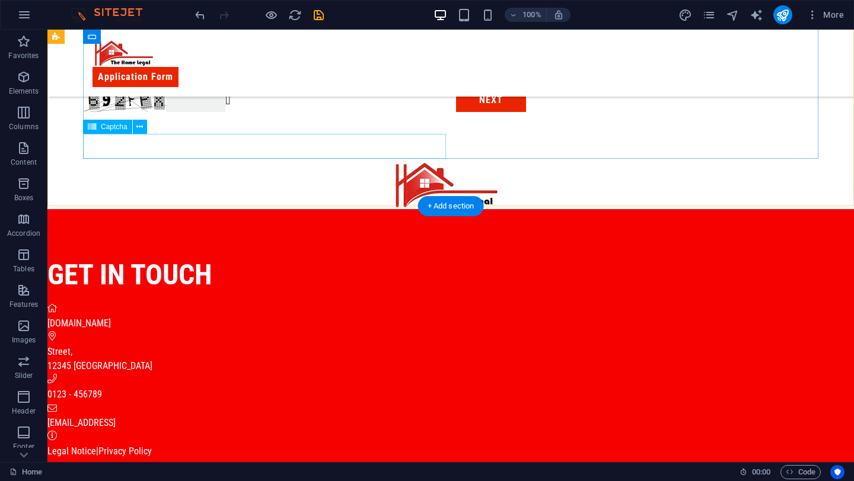
scroll to position [499, 0]
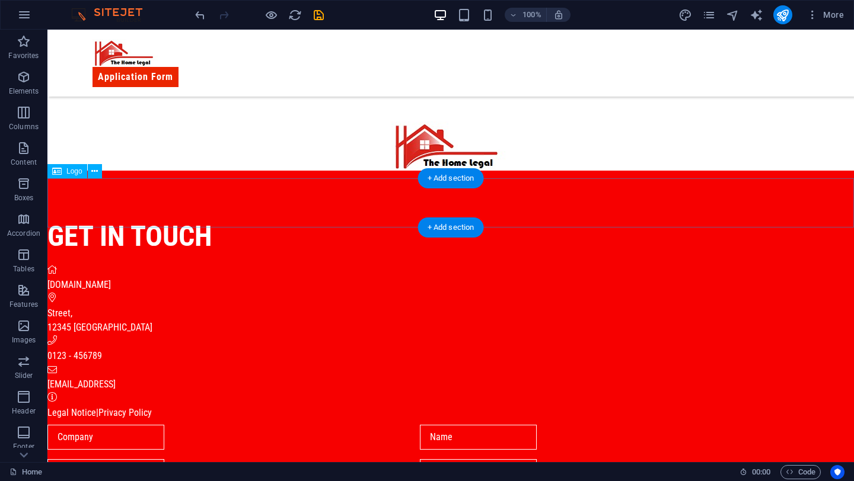
click at [314, 171] on div at bounding box center [450, 146] width 806 height 49
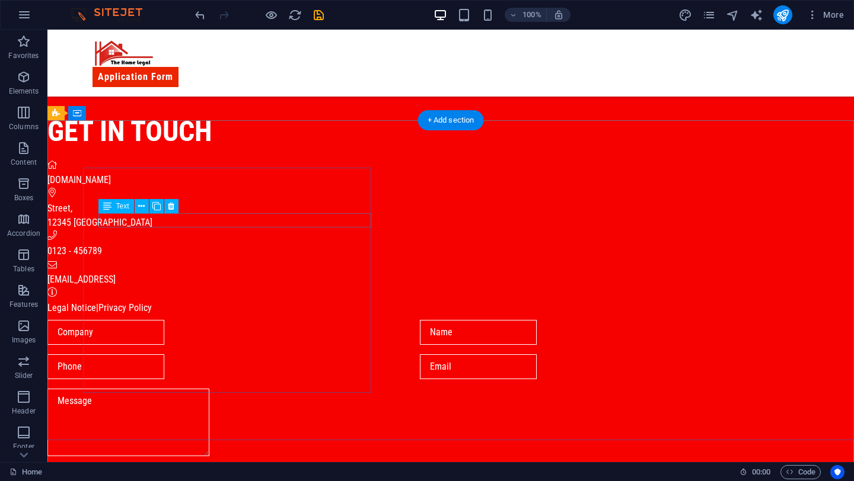
scroll to position [557, 0]
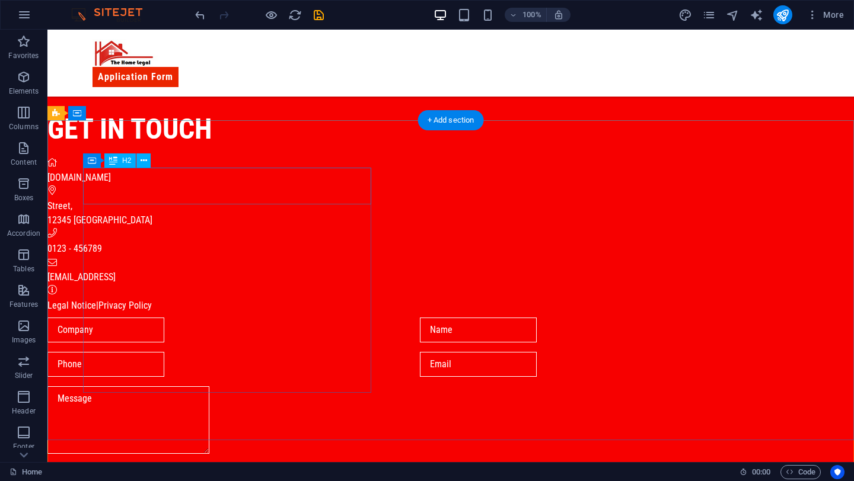
click at [205, 148] on div "Get in touch" at bounding box center [414, 129] width 735 height 37
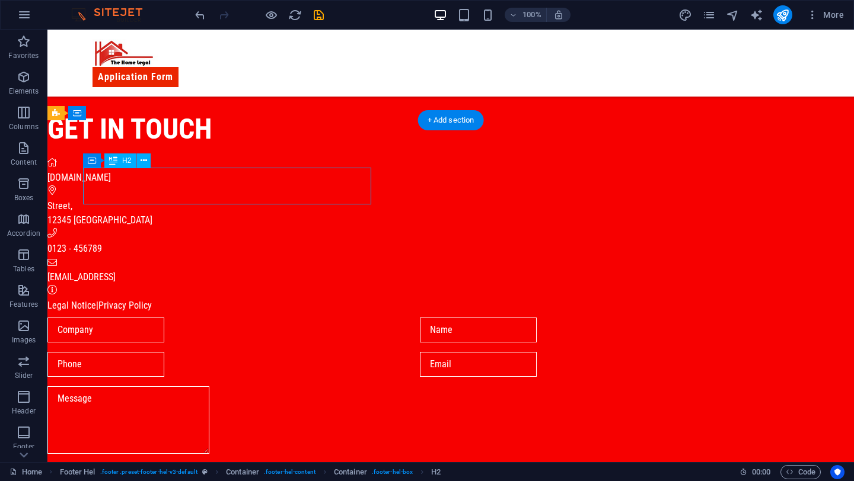
click at [205, 148] on div "Get in touch" at bounding box center [414, 129] width 735 height 37
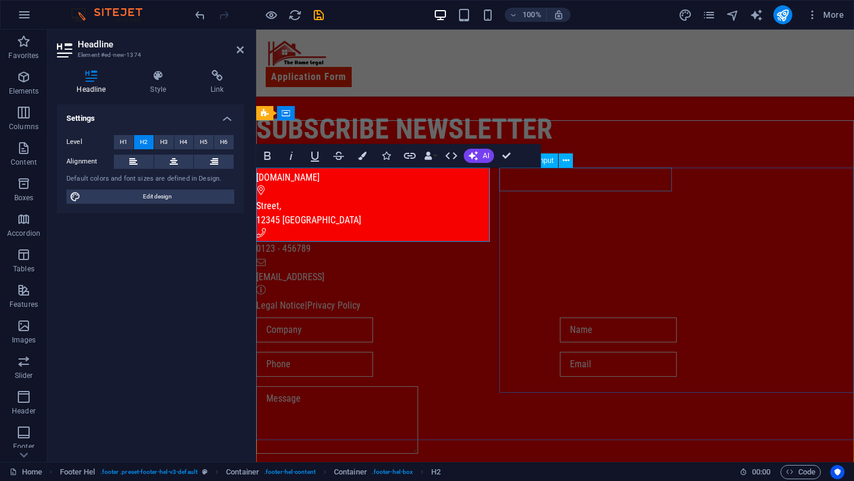
click at [533, 318] on div at bounding box center [403, 330] width 294 height 25
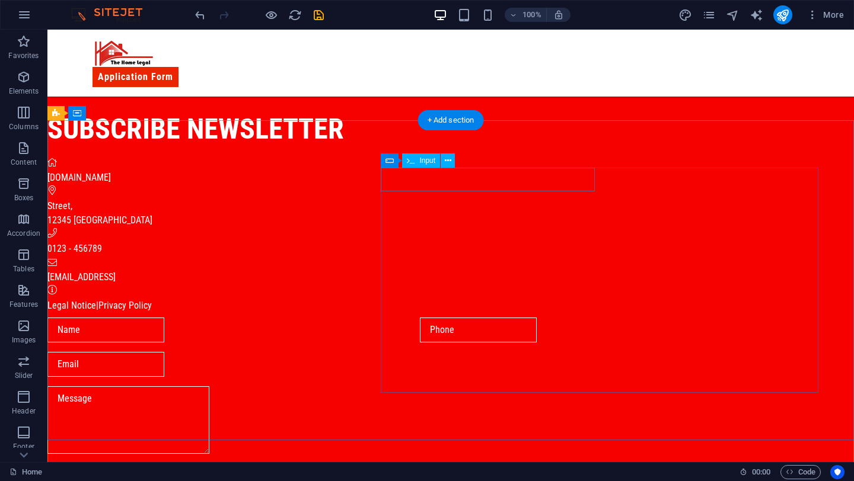
click at [410, 318] on div at bounding box center [228, 330] width 363 height 25
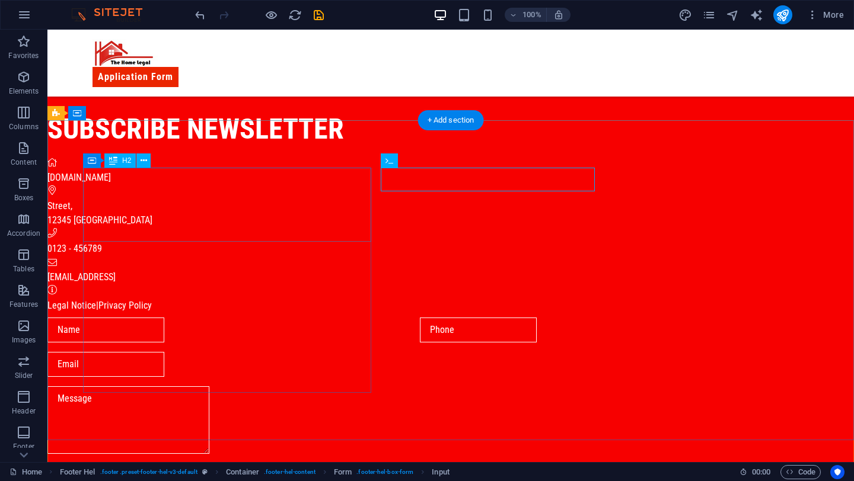
click at [218, 148] on div "subscribe newsletter" at bounding box center [414, 129] width 735 height 37
click at [365, 148] on div "subscribe newsletter" at bounding box center [414, 129] width 735 height 37
click at [282, 148] on div "subscribe newsletter" at bounding box center [414, 129] width 735 height 37
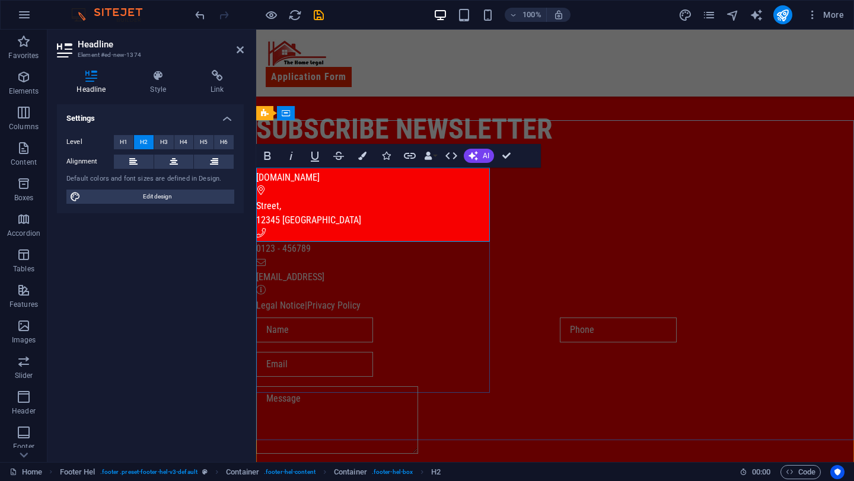
click at [487, 148] on h2 "subscribe newsletter" at bounding box center [555, 129] width 598 height 37
click at [556, 386] on div at bounding box center [555, 422] width 598 height 72
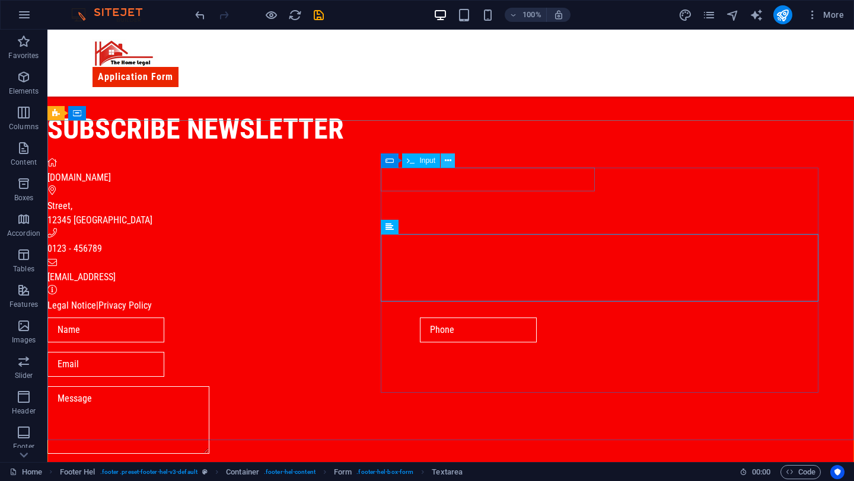
click at [445, 156] on icon at bounding box center [448, 161] width 7 height 12
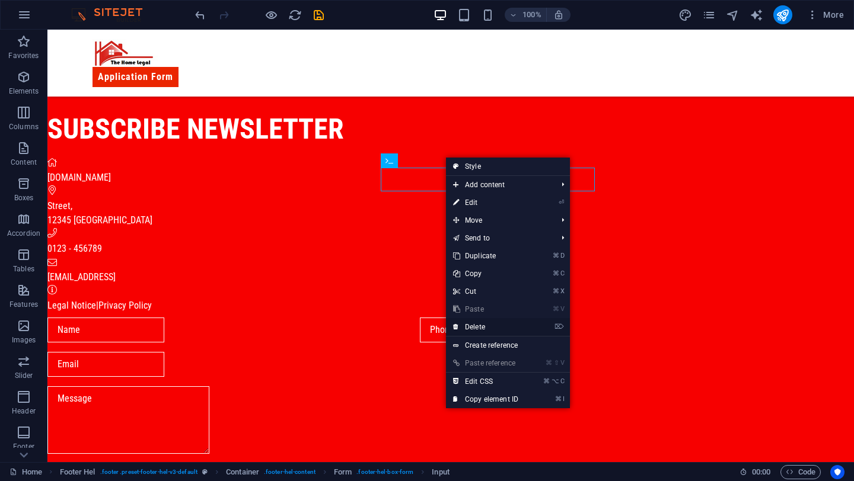
click at [501, 326] on link "⌦ Delete" at bounding box center [485, 327] width 79 height 18
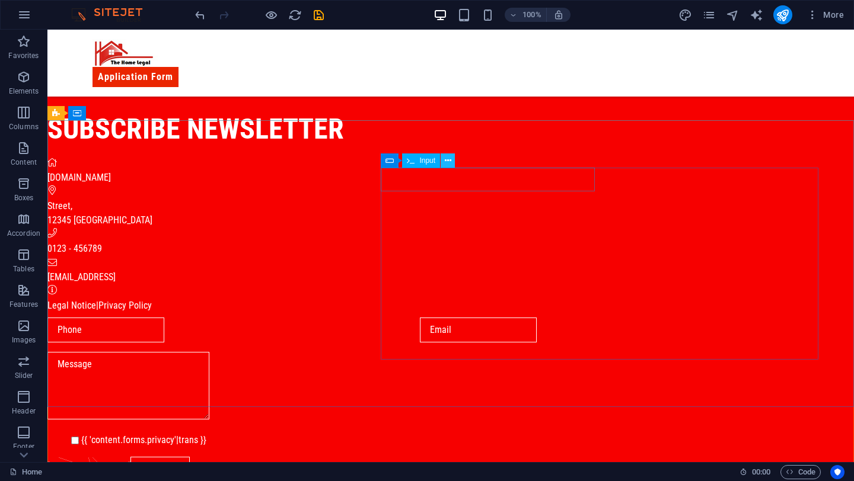
click at [449, 161] on icon at bounding box center [448, 161] width 7 height 12
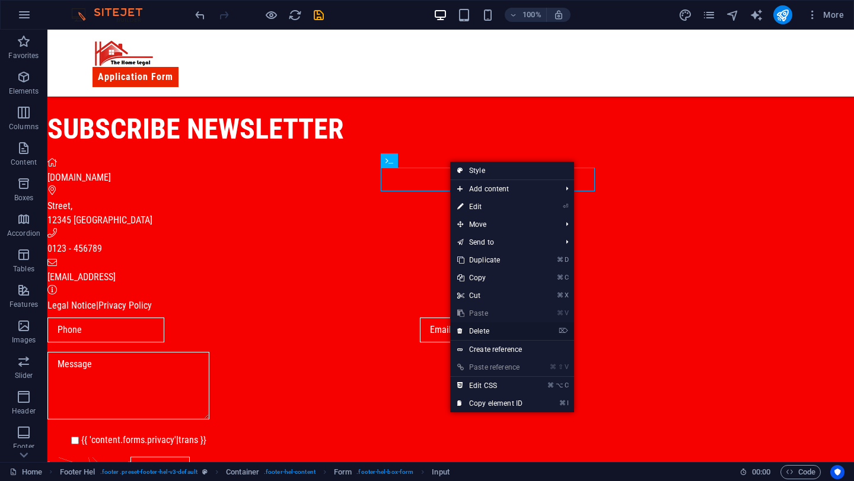
click at [487, 330] on link "⌦ Delete" at bounding box center [489, 331] width 79 height 18
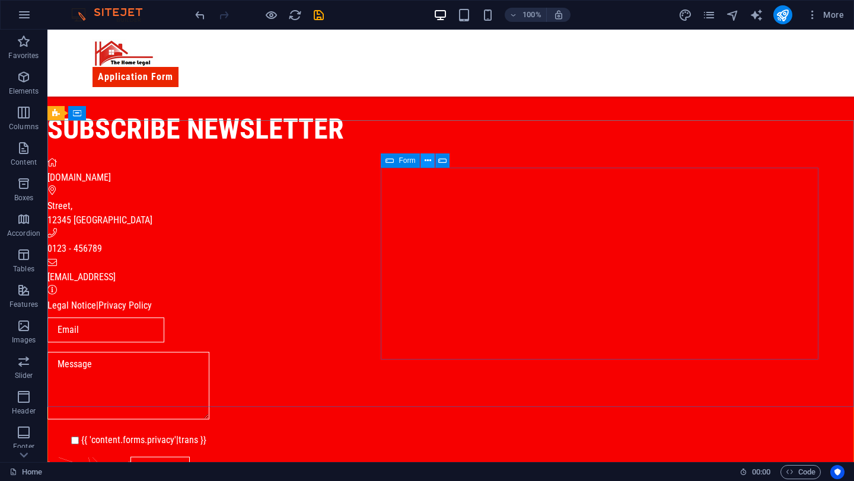
click at [427, 163] on icon at bounding box center [427, 161] width 7 height 12
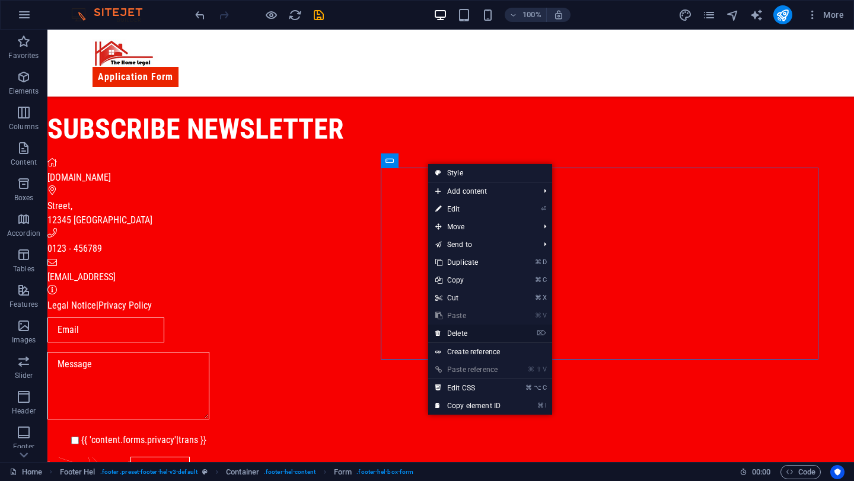
click at [466, 338] on link "⌦ Delete" at bounding box center [467, 334] width 79 height 18
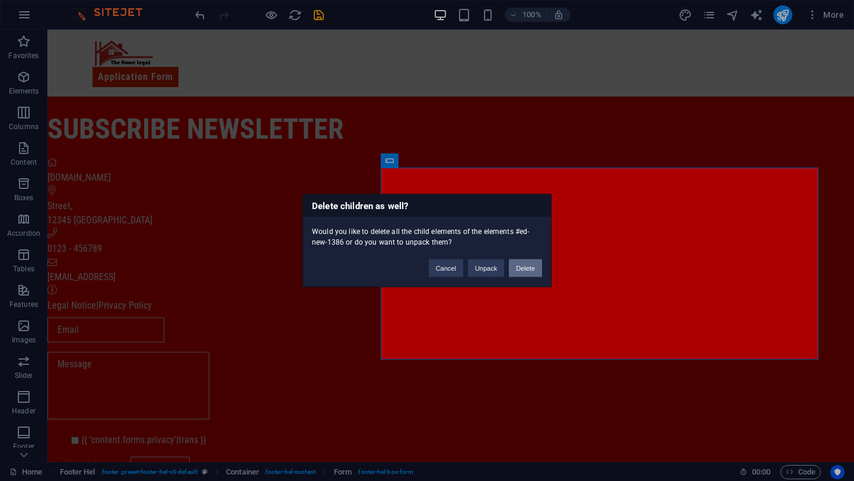
click at [518, 273] on button "Delete" at bounding box center [525, 269] width 33 height 18
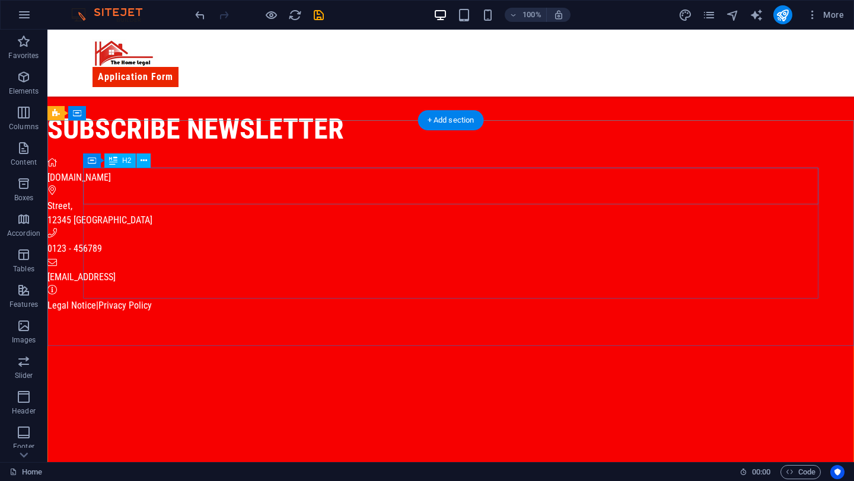
click at [276, 148] on div "subscribe newsletter" at bounding box center [414, 129] width 735 height 37
click at [398, 148] on div "subscribe newsletter" at bounding box center [414, 129] width 735 height 37
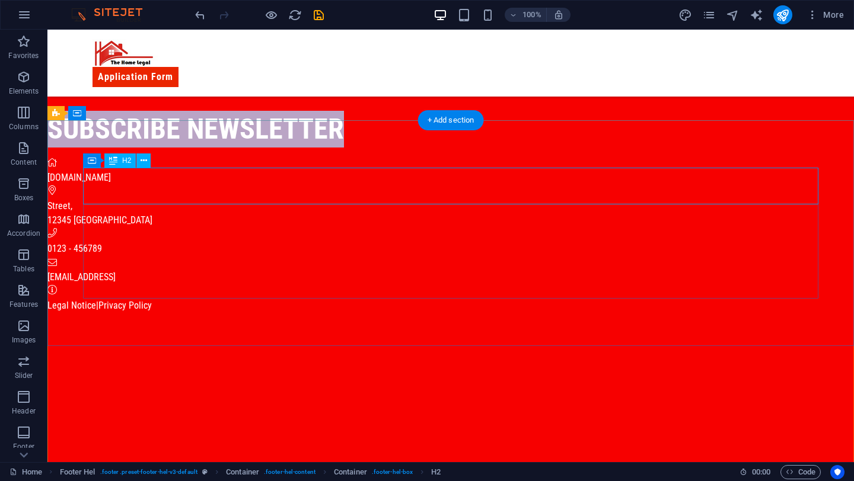
click at [189, 148] on h2 "subscribe newsletter" at bounding box center [414, 129] width 735 height 37
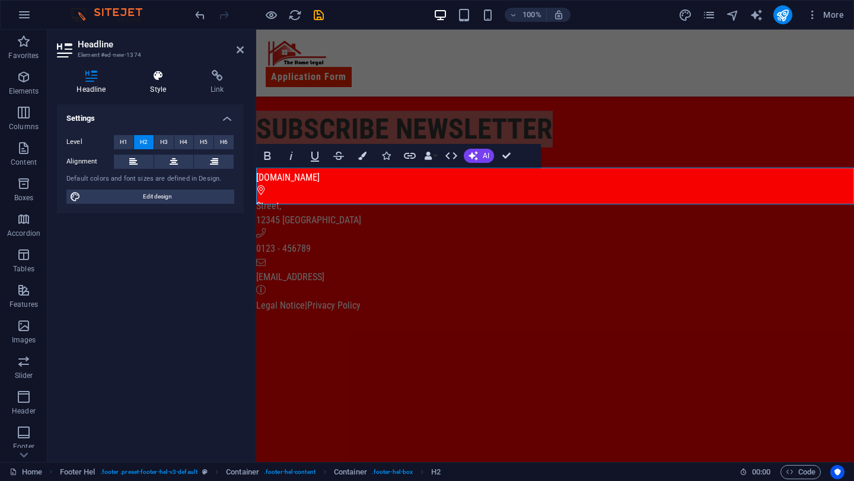
click at [156, 79] on icon at bounding box center [158, 76] width 56 height 12
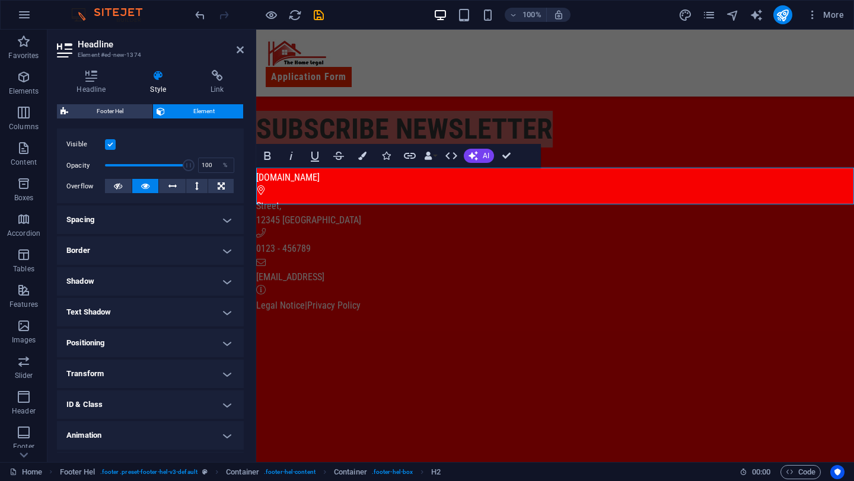
scroll to position [177, 0]
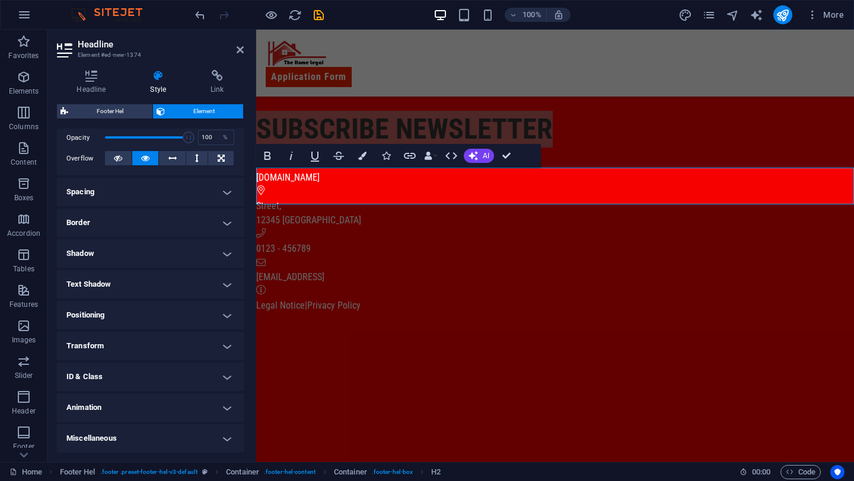
click at [151, 401] on h4 "Animation" at bounding box center [150, 408] width 187 height 28
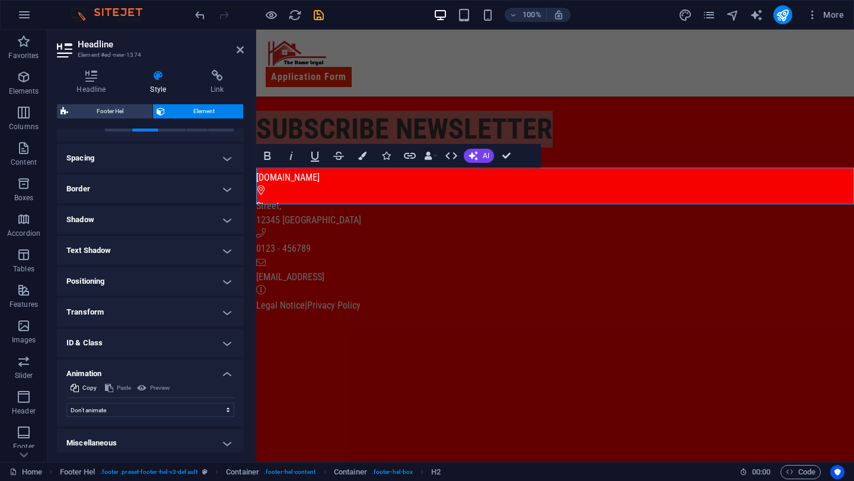
scroll to position [215, 0]
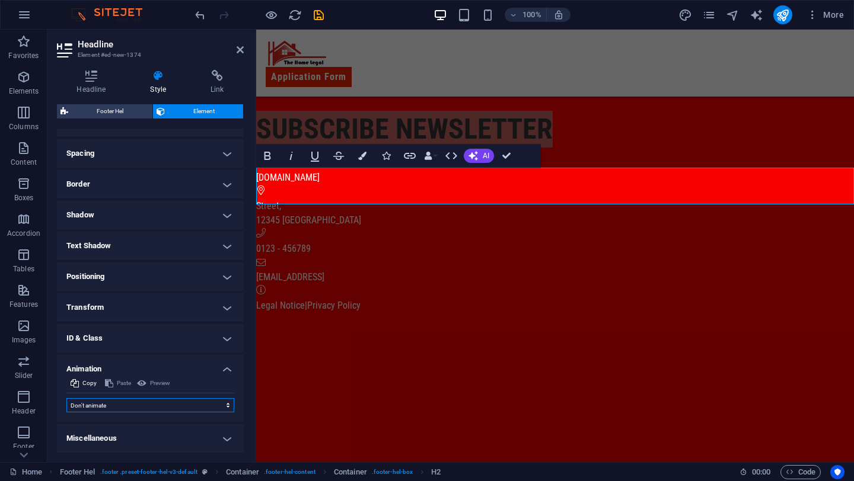
click at [171, 402] on select "Don't animate Show / Hide Slide up/down Zoom in/out Slide left to right Slide r…" at bounding box center [150, 405] width 168 height 14
select select "move-right-to-left"
click at [66, 398] on select "Don't animate Show / Hide Slide up/down Zoom in/out Slide left to right Slide r…" at bounding box center [150, 405] width 168 height 14
select select "scroll"
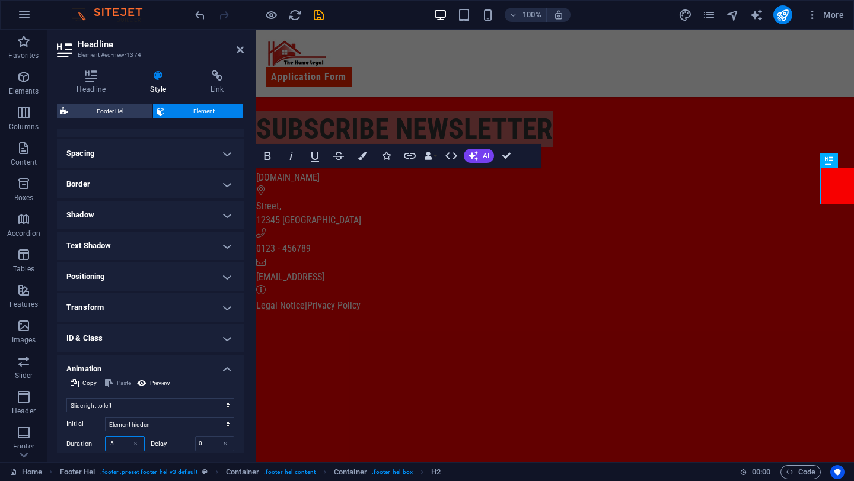
click at [122, 444] on input ".5" at bounding box center [125, 444] width 39 height 14
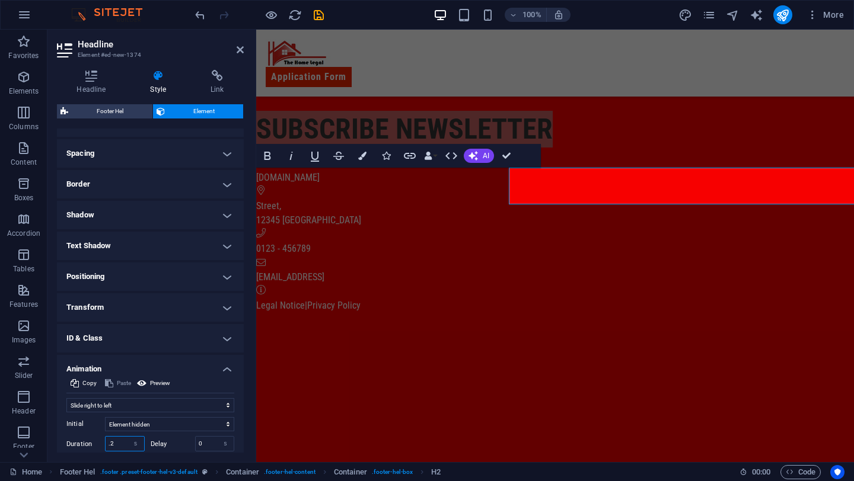
type input ".2"
click at [115, 452] on div "Initial Element hidden Element shown Duration .2 s ms Delay 0 s ms Width auto p…" at bounding box center [150, 455] width 168 height 84
click at [519, 283] on div "[EMAIL_ADDRESS]" at bounding box center [555, 277] width 598 height 14
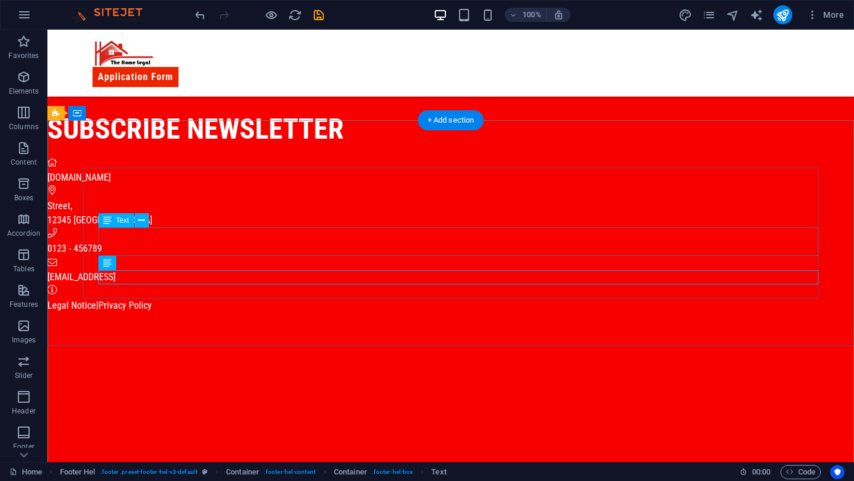
click at [170, 255] on div "0123 - 456789" at bounding box center [414, 249] width 735 height 14
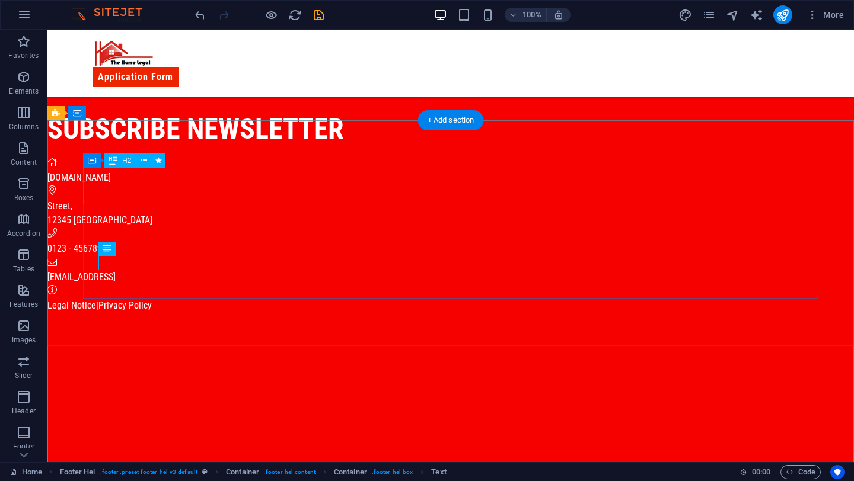
click at [188, 148] on div "subscribe newsletter" at bounding box center [414, 129] width 735 height 37
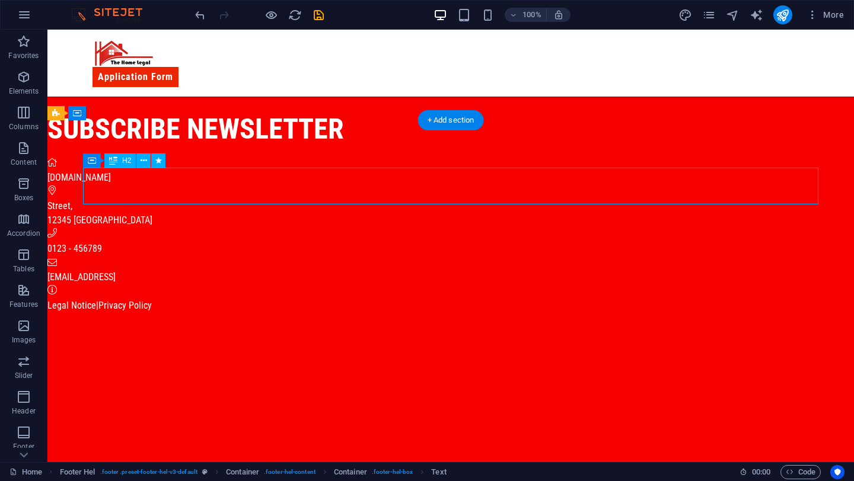
click at [188, 148] on div "subscribe newsletter" at bounding box center [414, 129] width 735 height 37
select select "move-right-to-left"
select select "s"
select select "scroll"
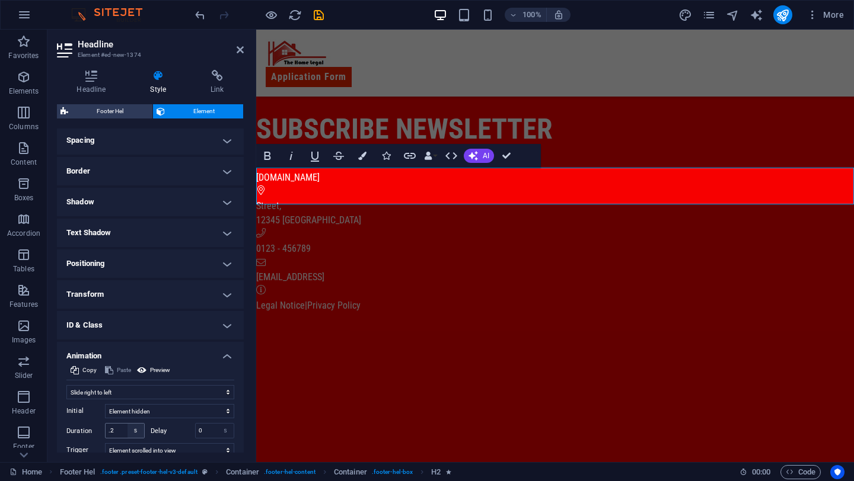
scroll to position [232, 0]
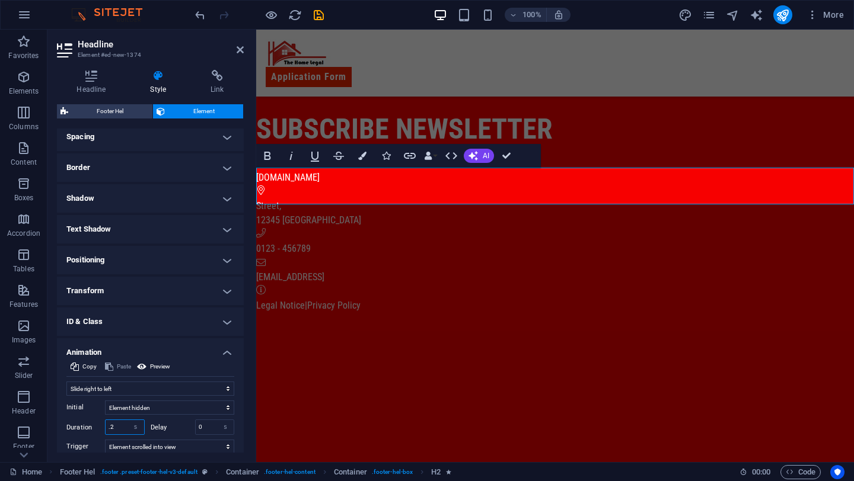
click at [122, 426] on input ".2" at bounding box center [125, 427] width 39 height 14
type input ".5"
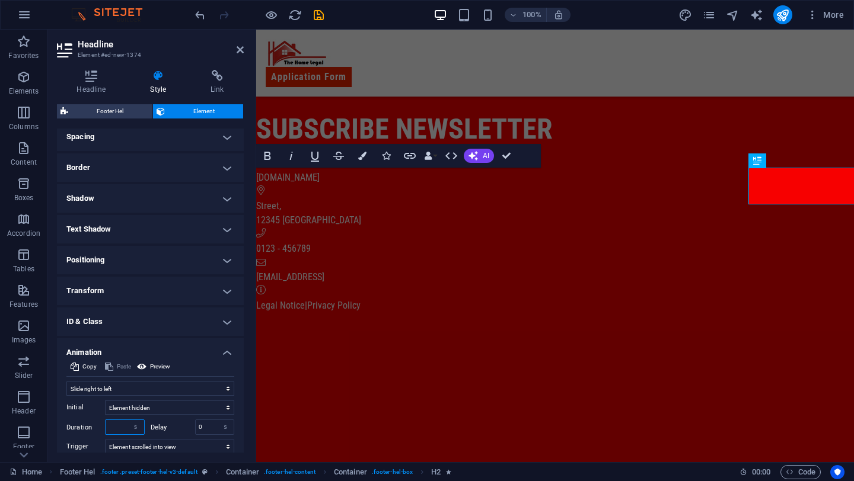
type input ".9"
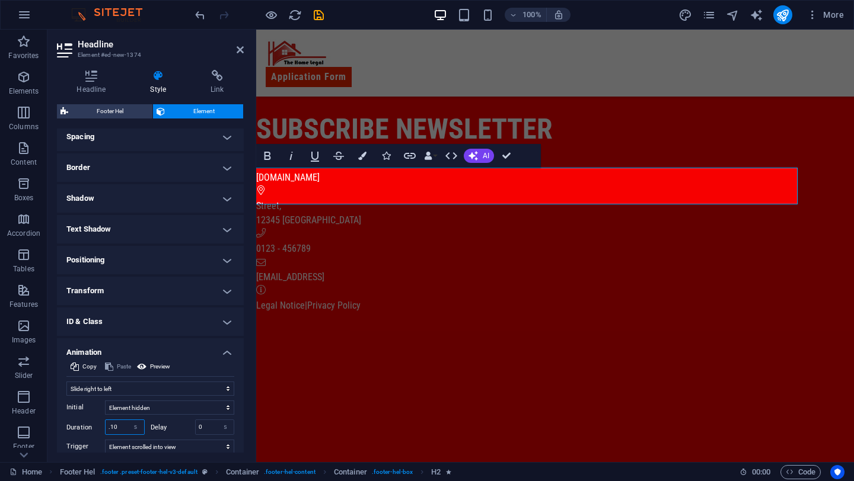
type input ".1"
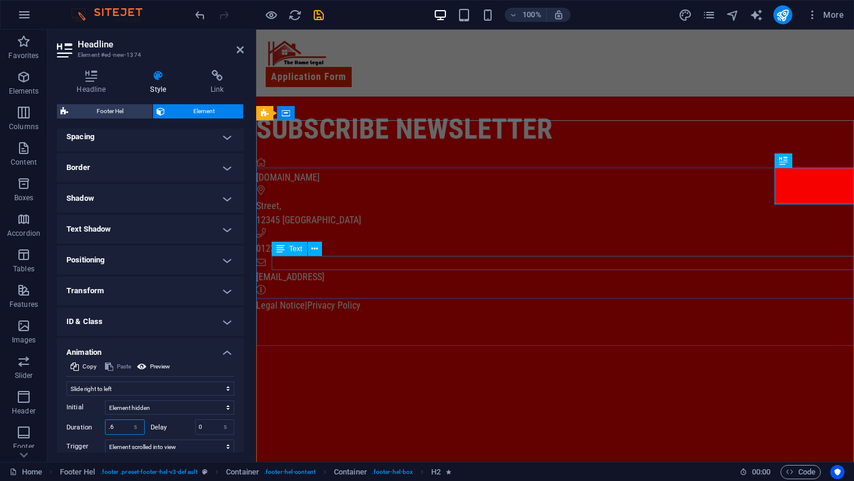
type input ".6"
click at [435, 256] on div "0123 - 456789" at bounding box center [555, 249] width 598 height 14
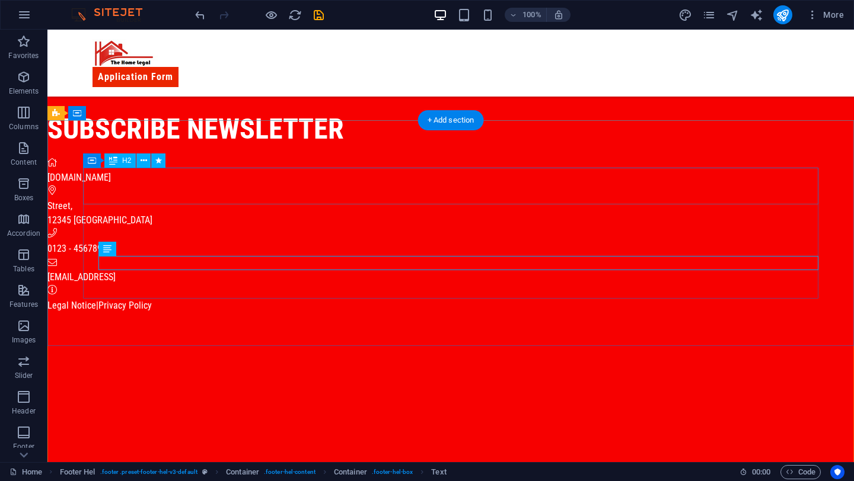
click at [255, 148] on div "subscribe newsletter" at bounding box center [414, 129] width 735 height 37
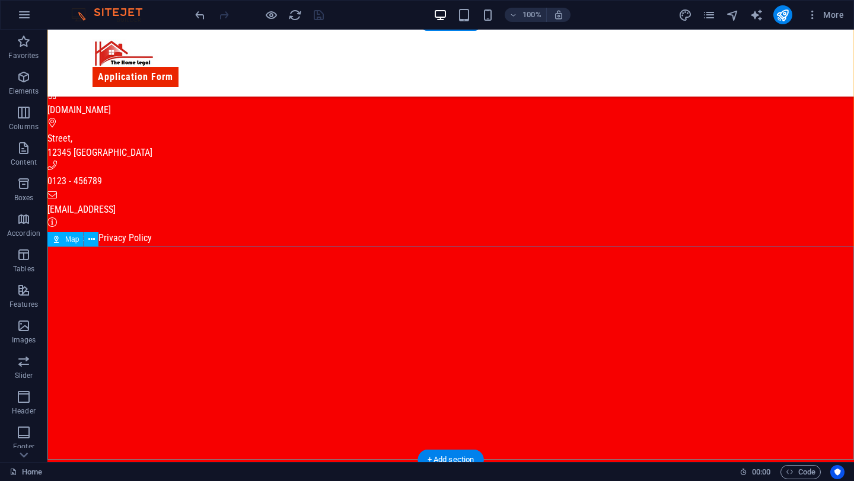
scroll to position [865, 0]
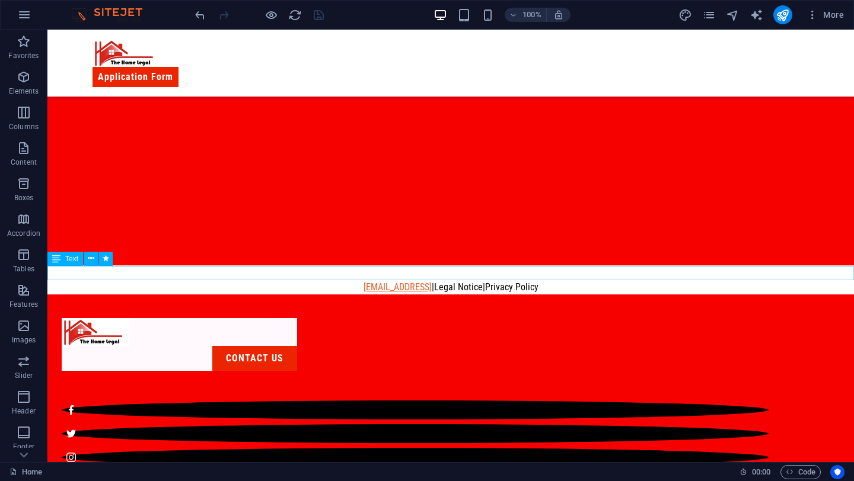
click at [418, 282] on link "[EMAIL_ADDRESS]" at bounding box center [397, 287] width 68 height 11
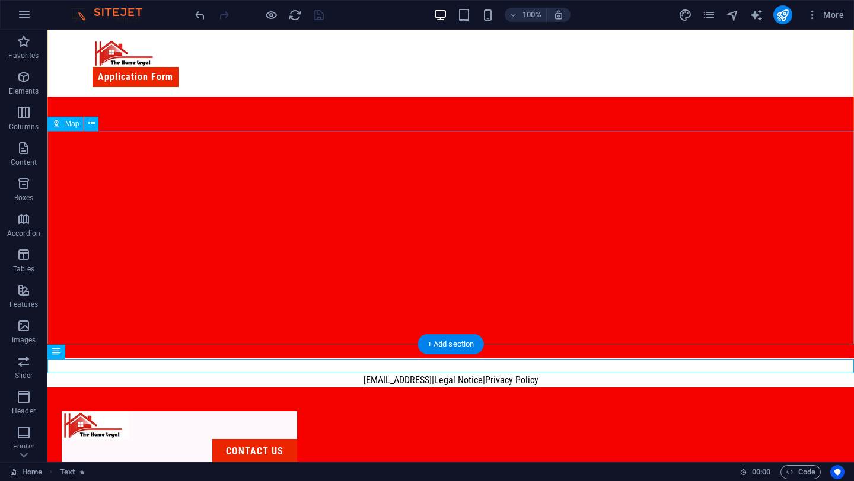
scroll to position [768, 0]
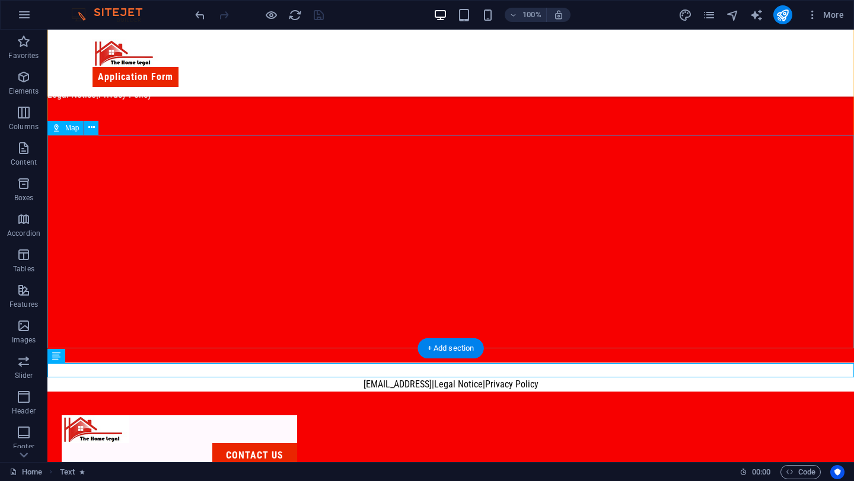
click at [401, 182] on div at bounding box center [450, 255] width 806 height 213
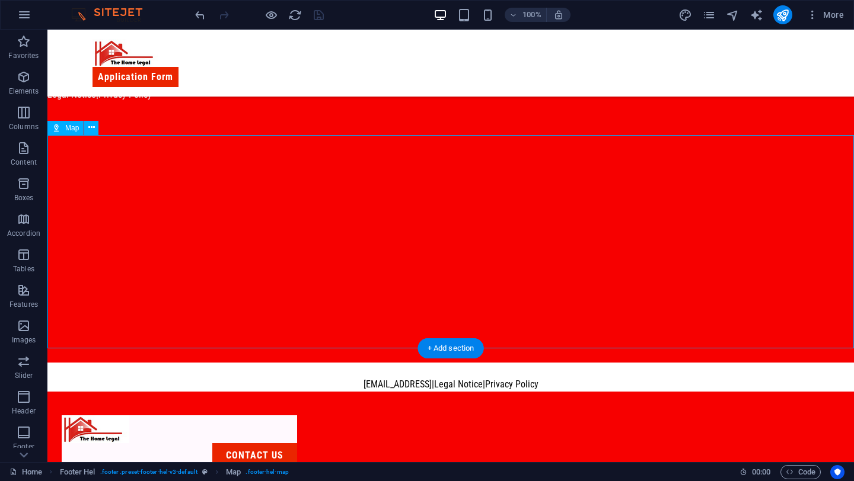
click at [401, 182] on div at bounding box center [450, 255] width 806 height 213
select select "1"
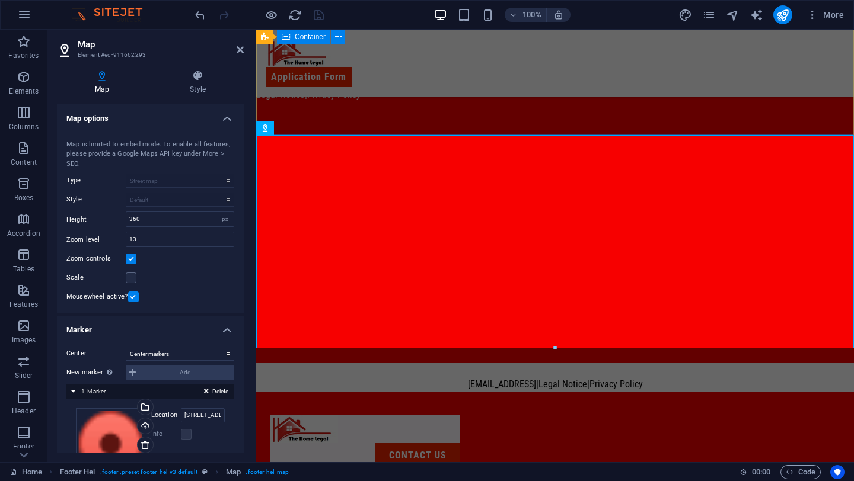
click at [423, 104] on div "subscribe newsletter amhh.com.ng Street , 12345 Berlin 0123 - 456789 8b0f7c25d6…" at bounding box center [555, 0] width 598 height 297
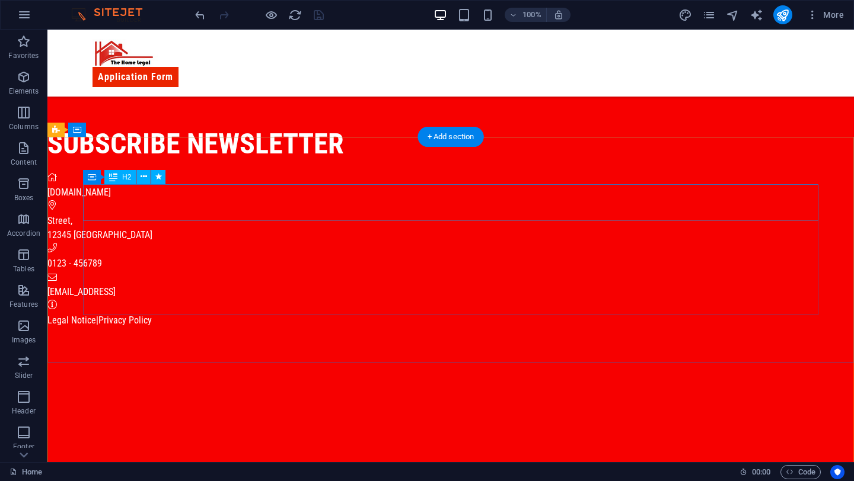
scroll to position [539, 0]
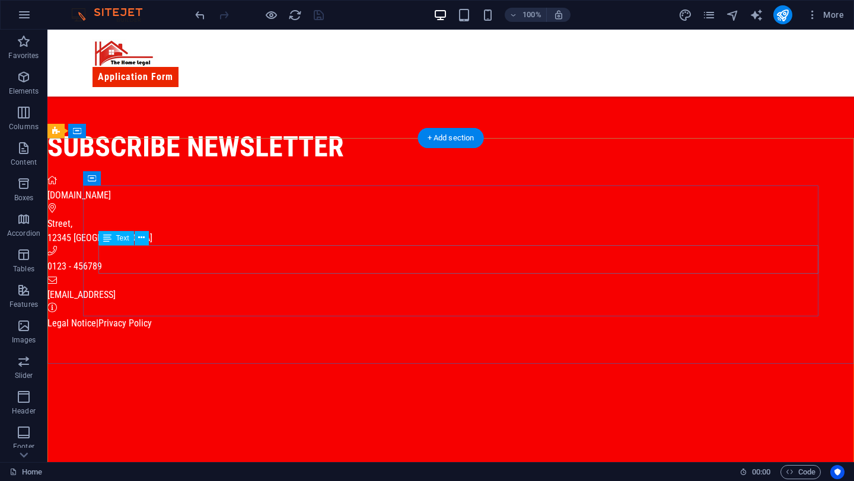
click at [71, 244] on span "12345" at bounding box center [59, 237] width 24 height 11
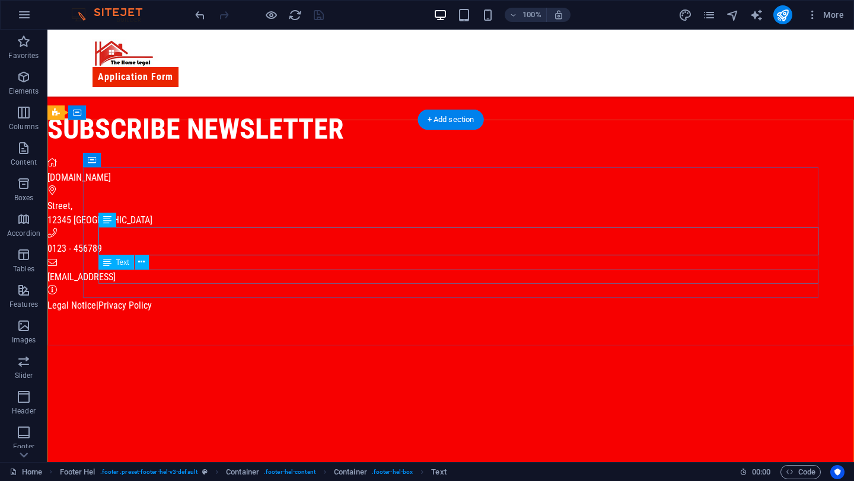
scroll to position [558, 0]
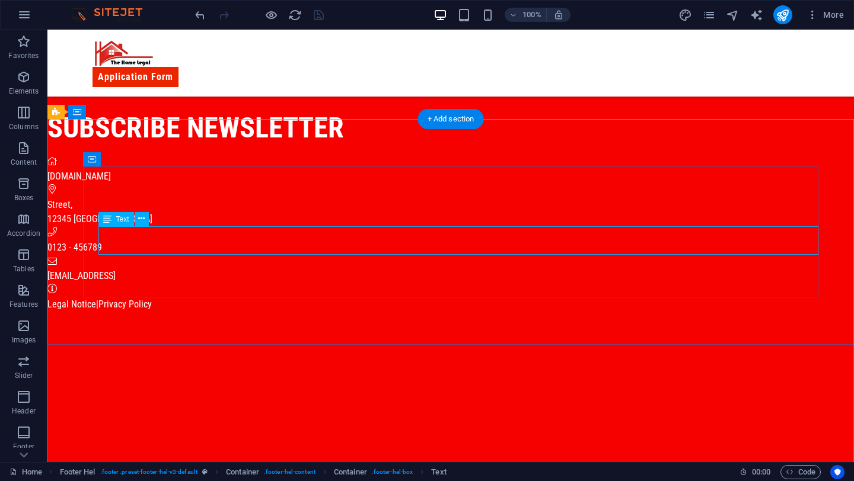
click at [171, 226] on div "Street , 12345 Berlin" at bounding box center [414, 212] width 735 height 28
click at [125, 225] on span "Berlin" at bounding box center [113, 218] width 79 height 11
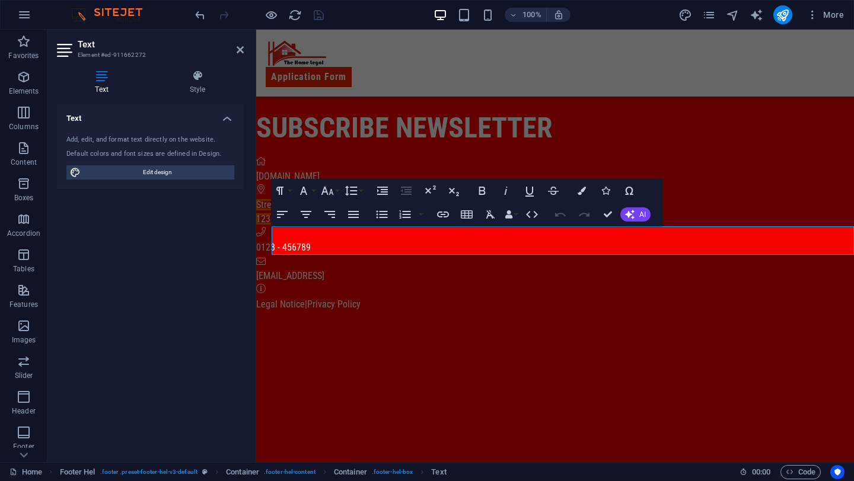
click at [94, 84] on h4 "Text" at bounding box center [104, 82] width 94 height 25
click at [198, 171] on span "Edit design" at bounding box center [157, 172] width 146 height 14
select select "px"
select select "400"
select select "px"
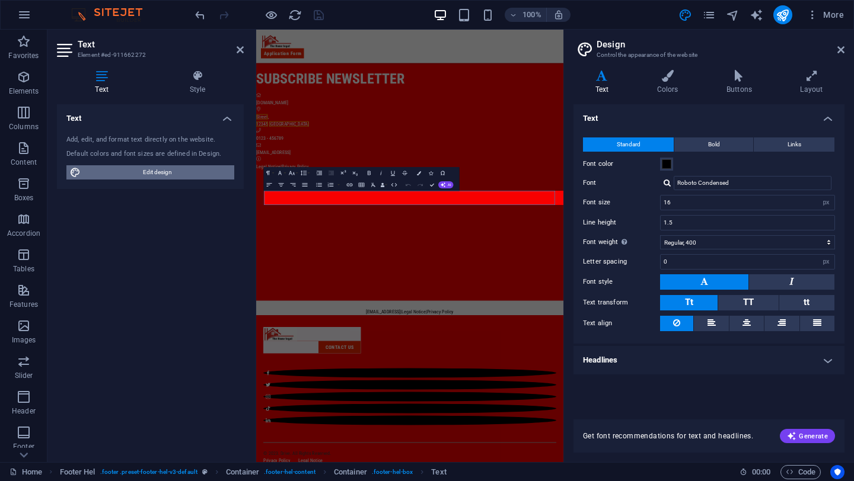
scroll to position [432, 0]
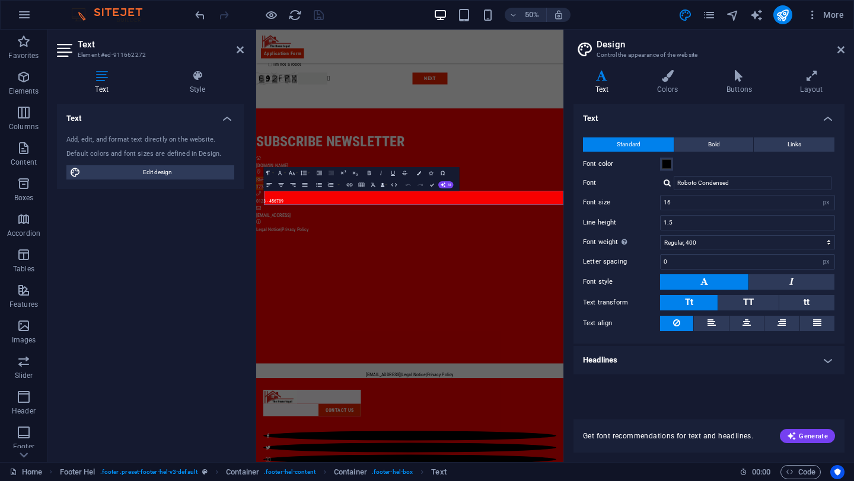
click at [193, 66] on div "Text Style Text Add, edit, and format text directly on the website. Default col…" at bounding box center [150, 261] width 206 height 402
click at [195, 75] on icon at bounding box center [197, 76] width 92 height 12
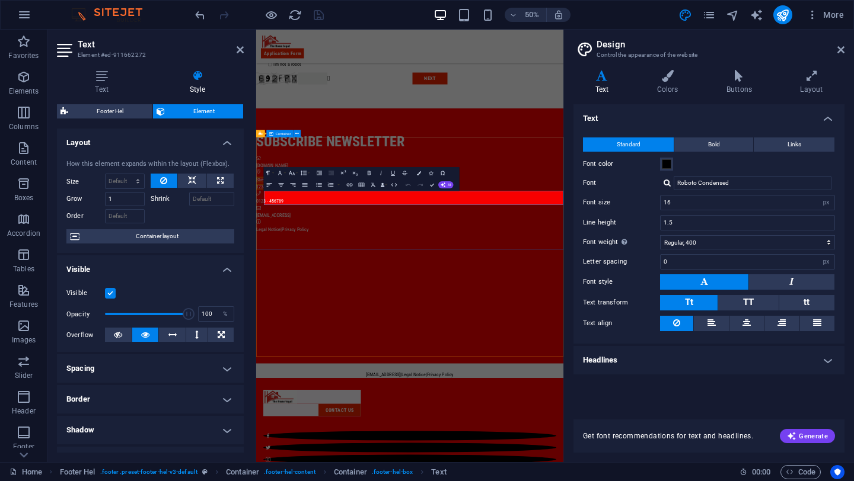
click at [603, 257] on div "subscribe newsletter amhh.com.ng Street , 12345 Berlin 0123 - 456789 8b0f7c25d6…" at bounding box center [563, 336] width 614 height 297
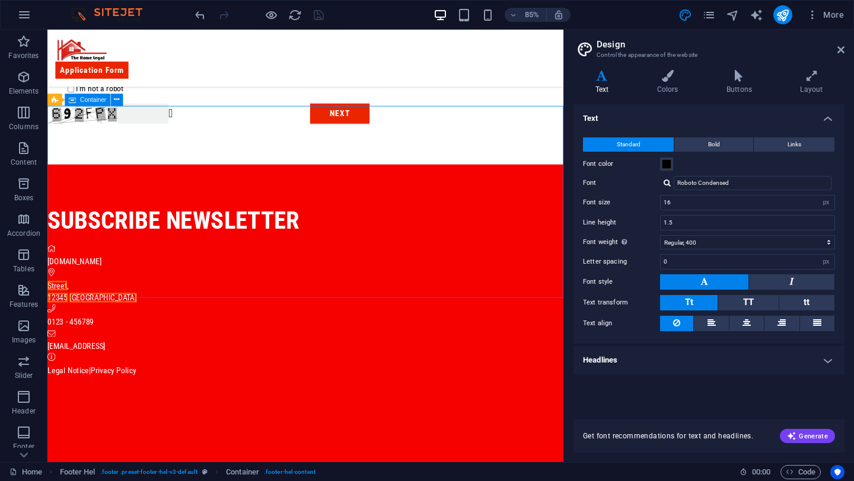
scroll to position [558, 0]
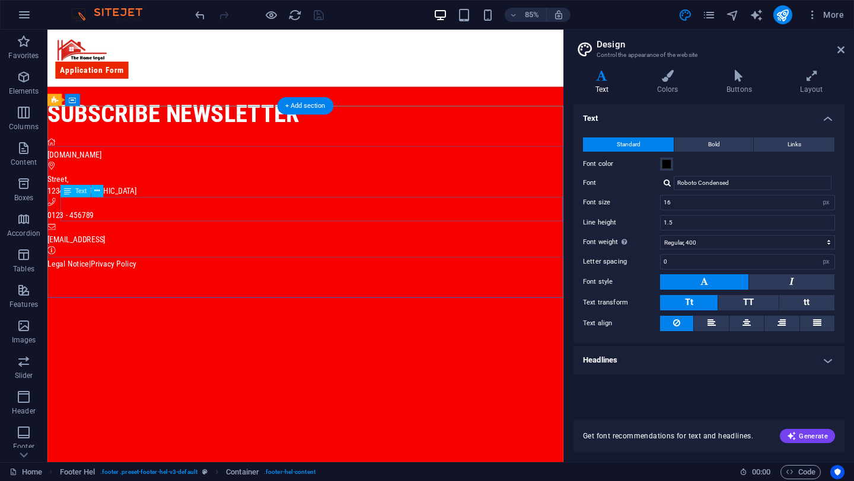
click at [132, 226] on div "Street , 12345 Berlin" at bounding box center [350, 212] width 607 height 28
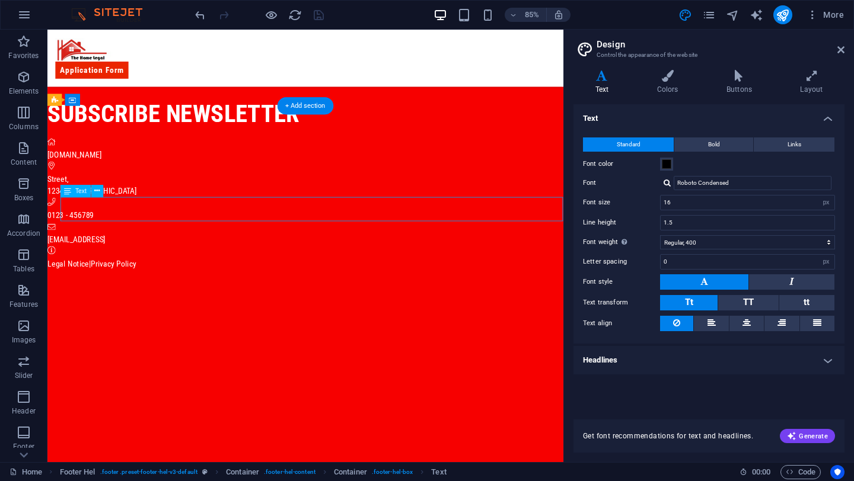
click at [132, 226] on div "Street , 12345 Berlin" at bounding box center [350, 212] width 607 height 28
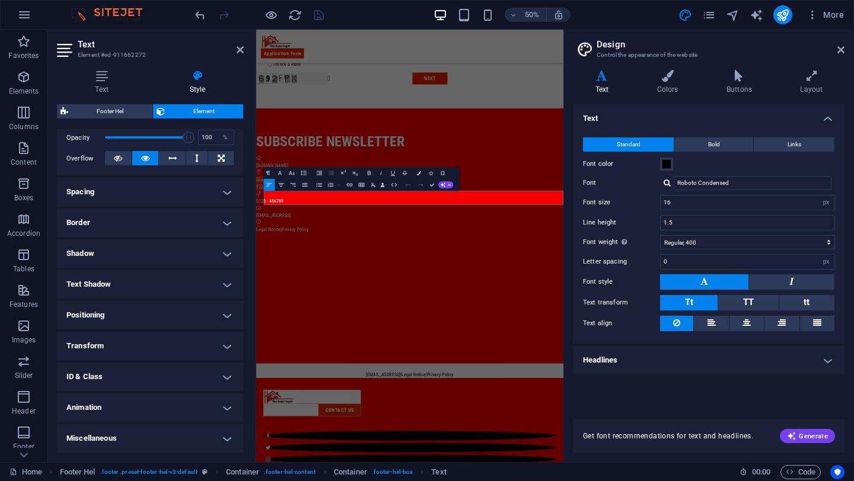
scroll to position [0, 0]
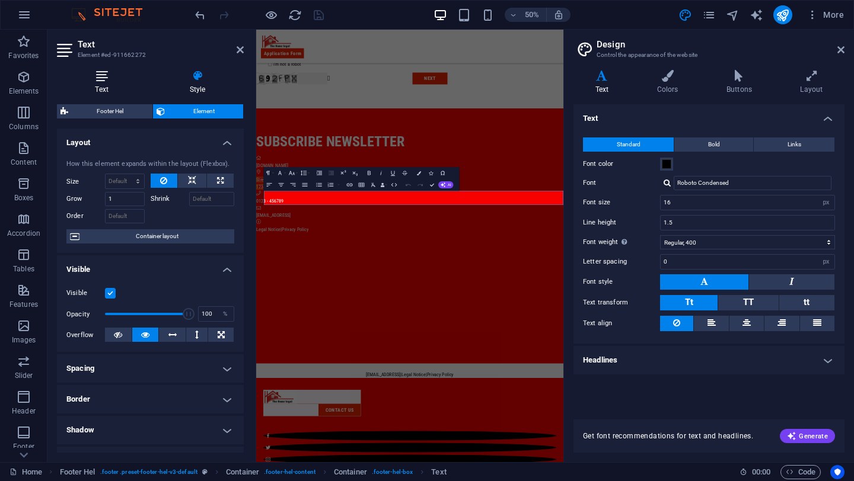
click at [109, 88] on h4 "Text" at bounding box center [104, 82] width 94 height 25
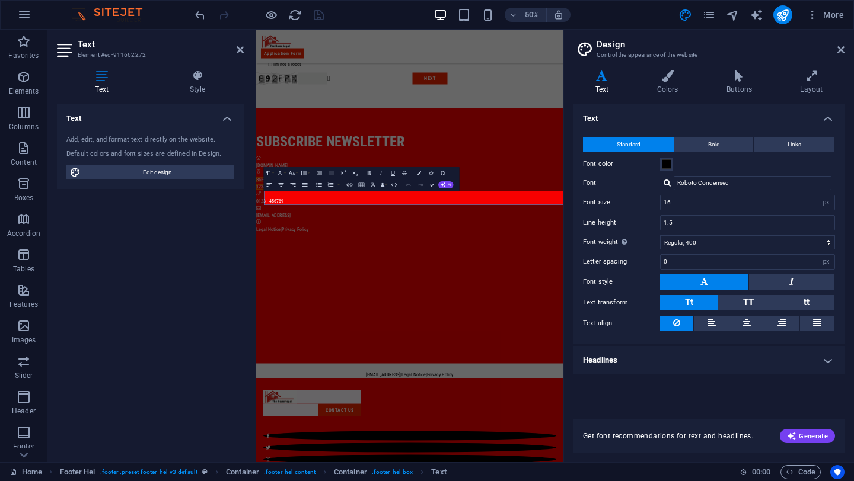
click at [109, 88] on h4 "Text" at bounding box center [104, 82] width 94 height 25
click at [202, 81] on icon at bounding box center [197, 76] width 92 height 12
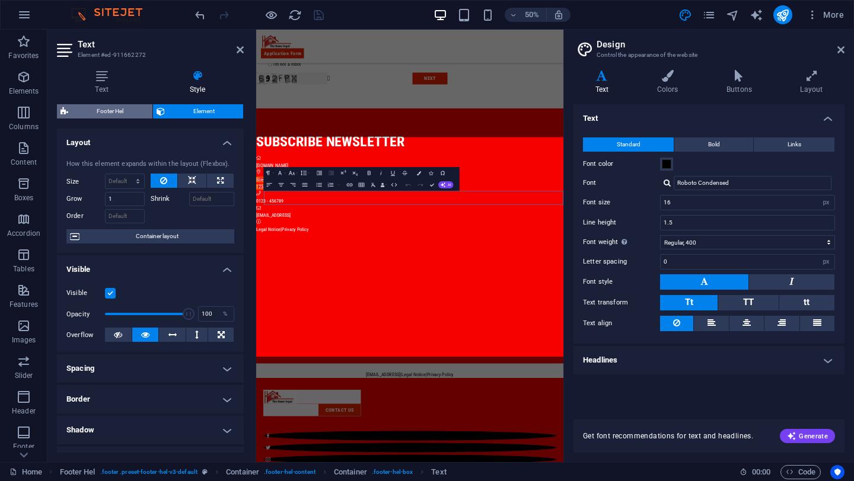
click at [107, 113] on span "Footer Hel" at bounding box center [110, 111] width 77 height 14
select select "%"
select select "rem"
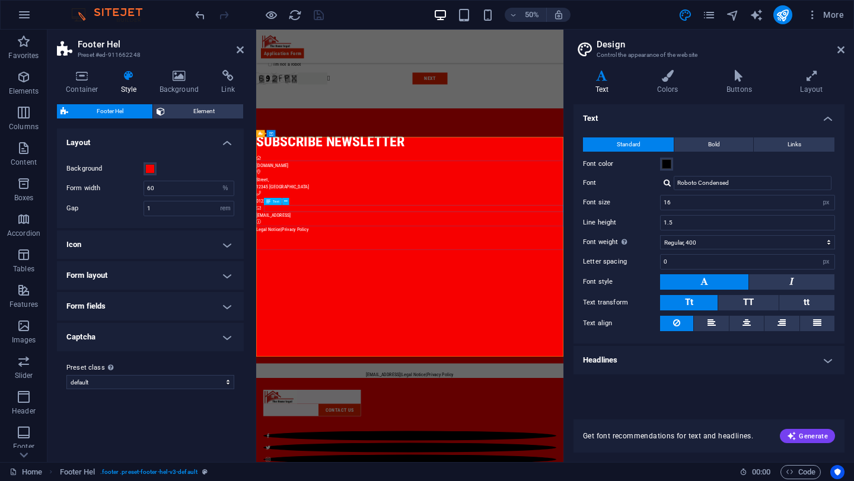
click at [290, 202] on div "Text" at bounding box center [278, 202] width 29 height 8
click at [325, 381] on div "0123 - 456789" at bounding box center [563, 373] width 614 height 14
click at [357, 352] on div "Street , 12345 Berlin" at bounding box center [563, 338] width 614 height 28
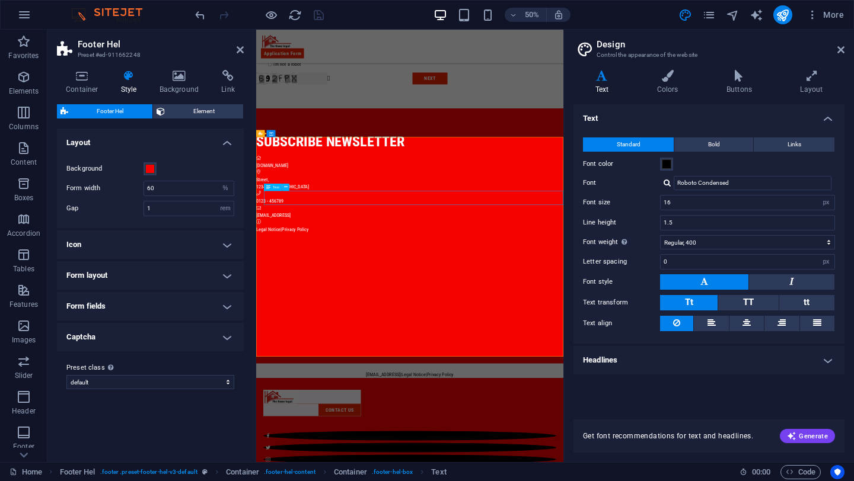
click at [357, 352] on div "Street , 12345 Berlin" at bounding box center [563, 338] width 614 height 28
click at [843, 46] on icon at bounding box center [840, 49] width 7 height 9
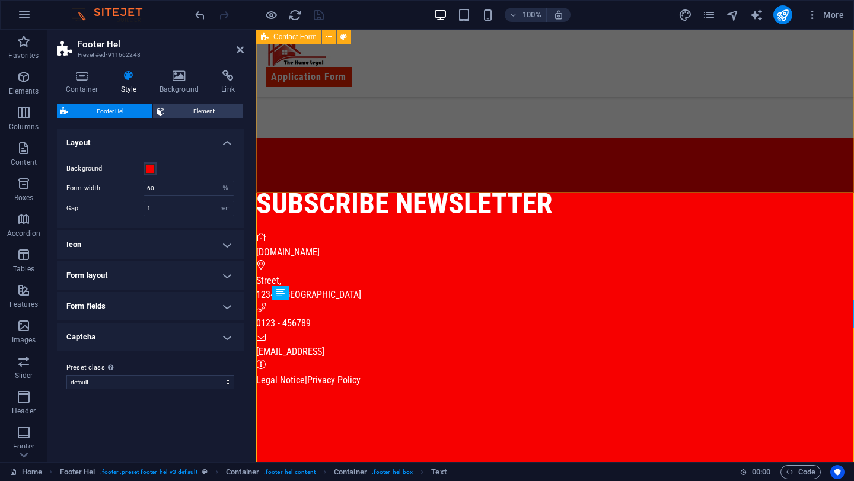
scroll to position [503, 0]
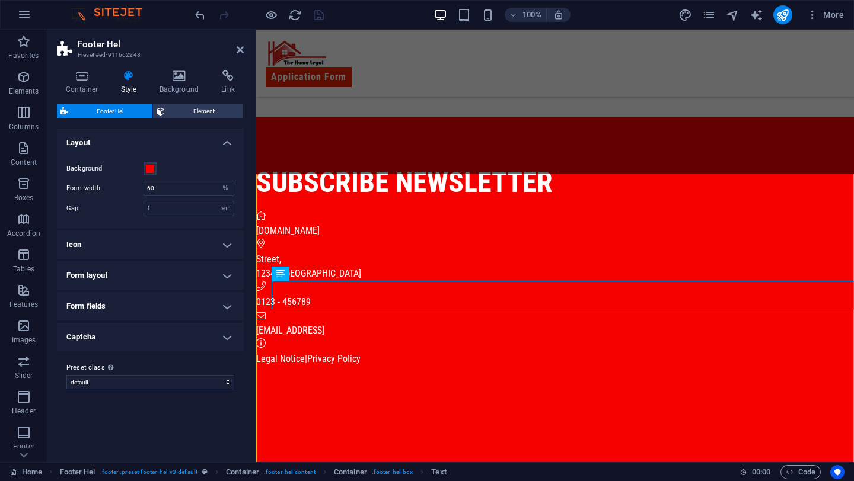
click at [185, 269] on h4 "Form layout" at bounding box center [150, 275] width 187 height 28
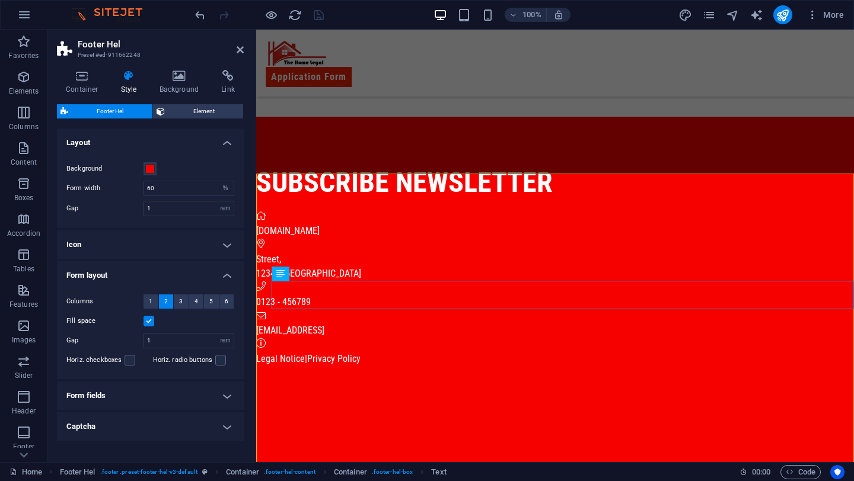
click at [138, 389] on h4 "Form fields" at bounding box center [150, 396] width 187 height 28
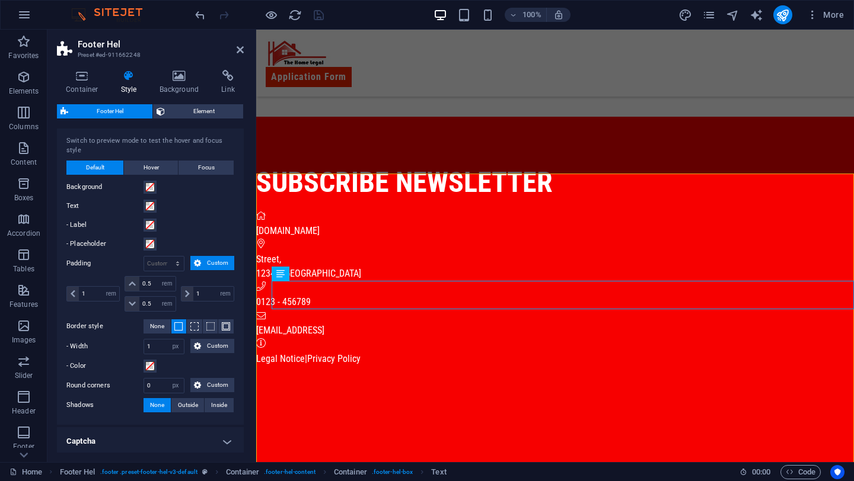
scroll to position [296, 0]
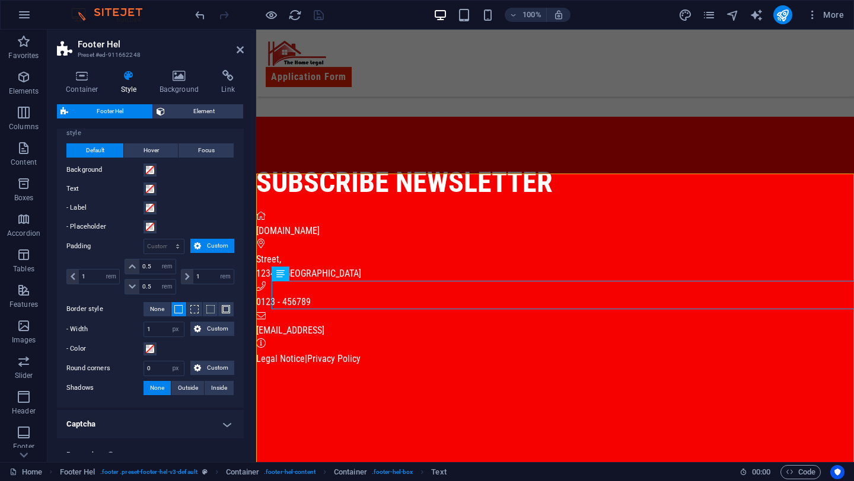
click at [191, 426] on h4 "Captcha" at bounding box center [150, 424] width 187 height 28
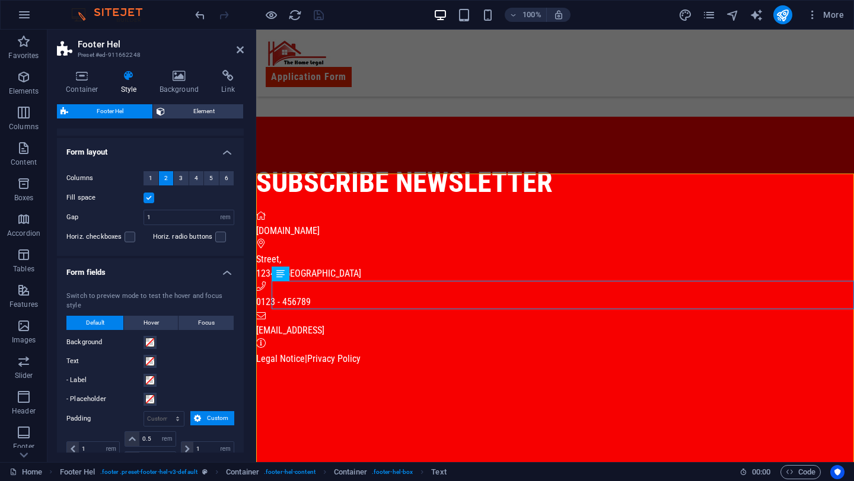
scroll to position [0, 0]
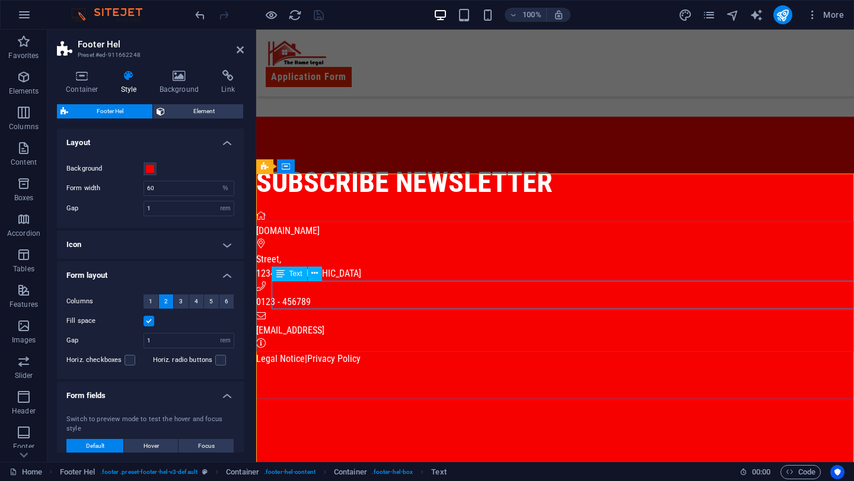
click at [320, 281] on div "Street , 12345 Berlin" at bounding box center [555, 267] width 598 height 28
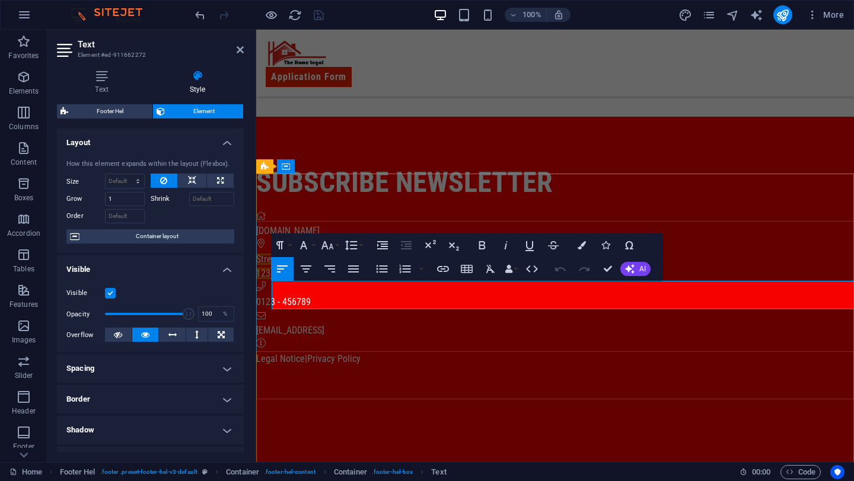
click at [322, 281] on p "12345 Berlin" at bounding box center [555, 274] width 598 height 14
click at [326, 281] on p "12345 Berlin" at bounding box center [555, 274] width 598 height 14
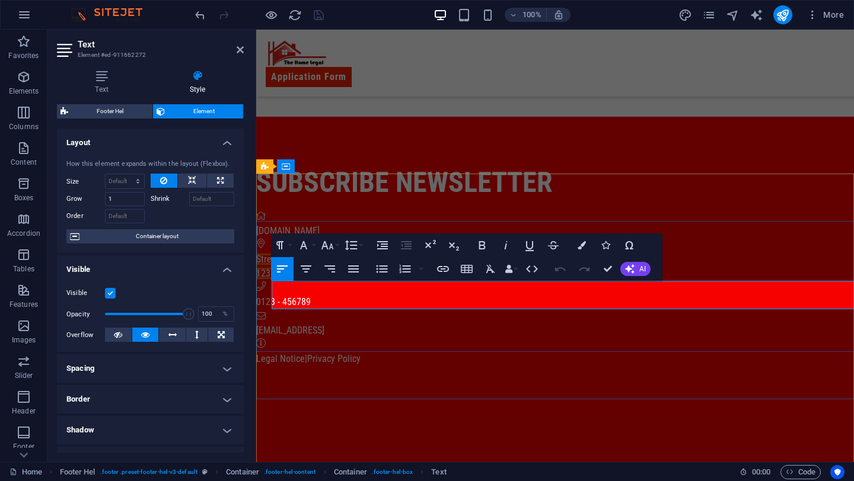
click at [326, 281] on p "12345 Berlin" at bounding box center [555, 274] width 598 height 14
click at [314, 267] on p "Street ," at bounding box center [555, 260] width 598 height 14
click at [328, 281] on p "12345 Berlin" at bounding box center [555, 274] width 598 height 14
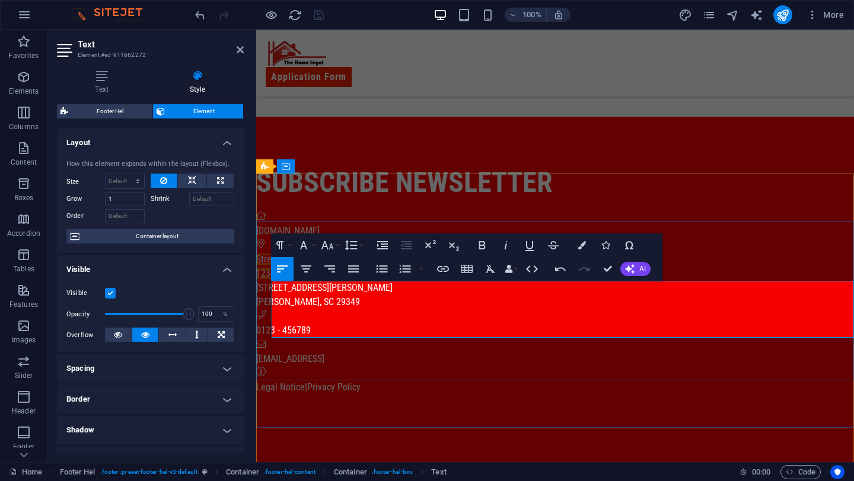
scroll to position [4, 4]
drag, startPoint x: 323, startPoint y: 304, endPoint x: 249, endPoint y: 303, distance: 74.1
click at [256, 303] on html "Skip to main content Application Form Basic Information First name Last name Ab…" at bounding box center [555, 263] width 598 height 1474
click at [275, 295] on p "6074 Mason Tucker Drive" at bounding box center [555, 288] width 598 height 14
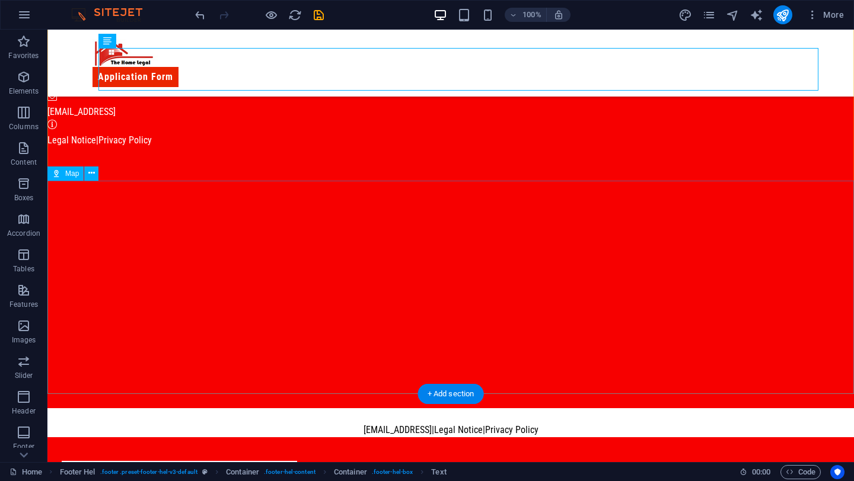
scroll to position [738, 0]
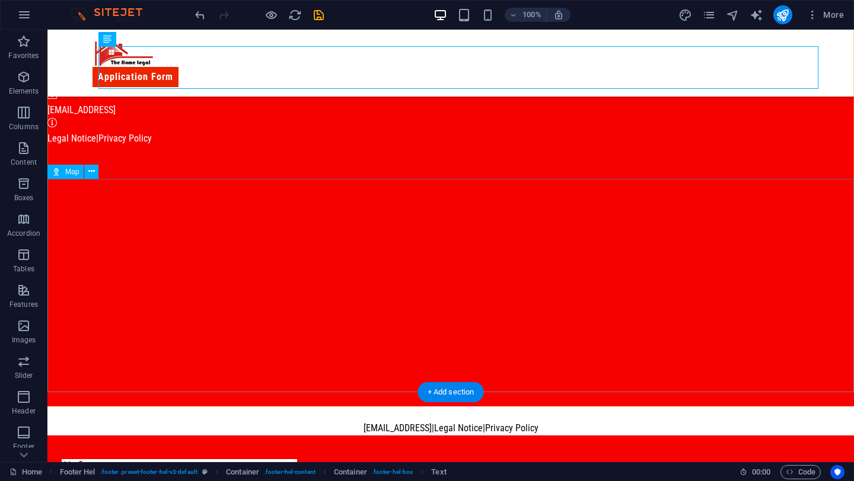
click at [295, 362] on div at bounding box center [450, 299] width 806 height 213
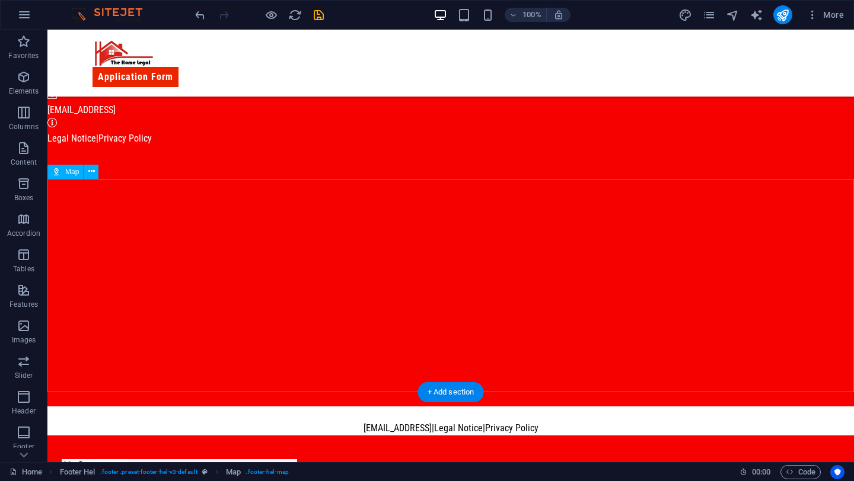
click at [295, 362] on div at bounding box center [450, 299] width 806 height 213
select select "1"
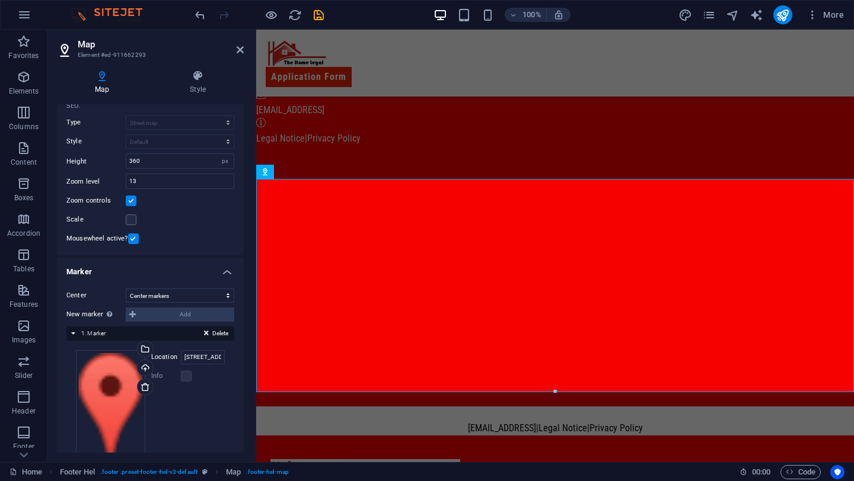
scroll to position [0, 0]
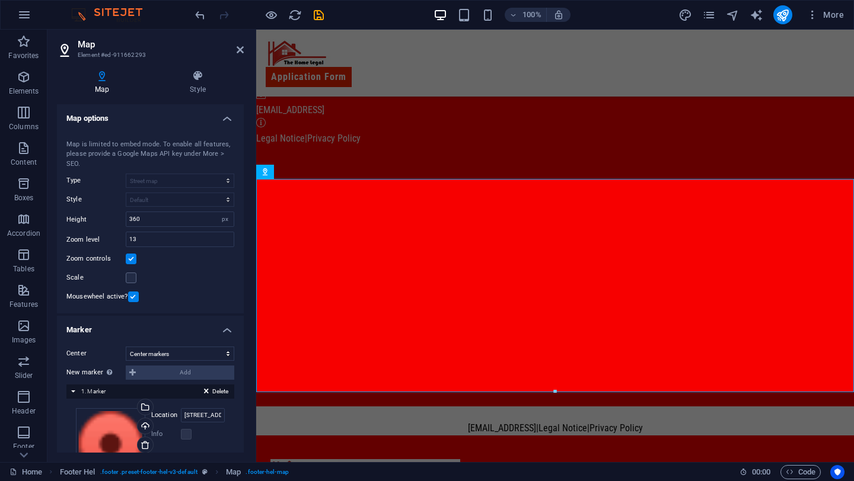
click at [111, 95] on div "Map Style Map options Map center Street, 12345 Berlin Map is limited to embed m…" at bounding box center [150, 261] width 187 height 383
click at [231, 116] on h4 "Map options" at bounding box center [150, 114] width 187 height 21
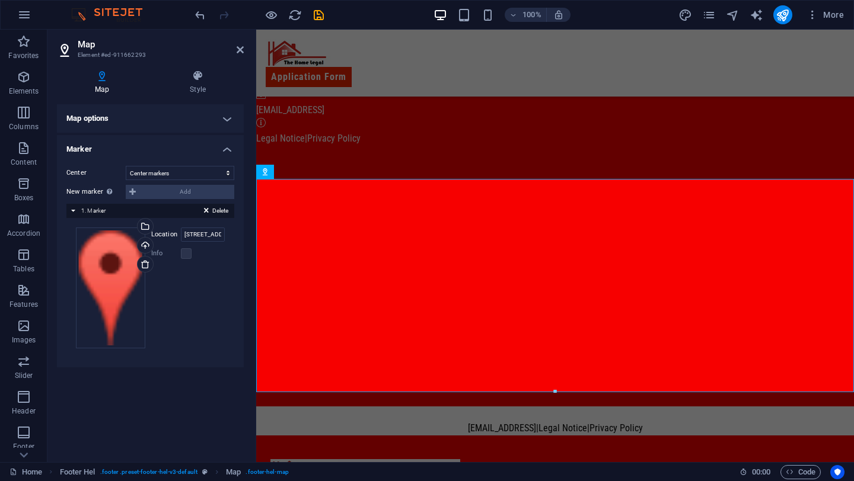
click at [228, 153] on h4 "Marker" at bounding box center [150, 145] width 187 height 21
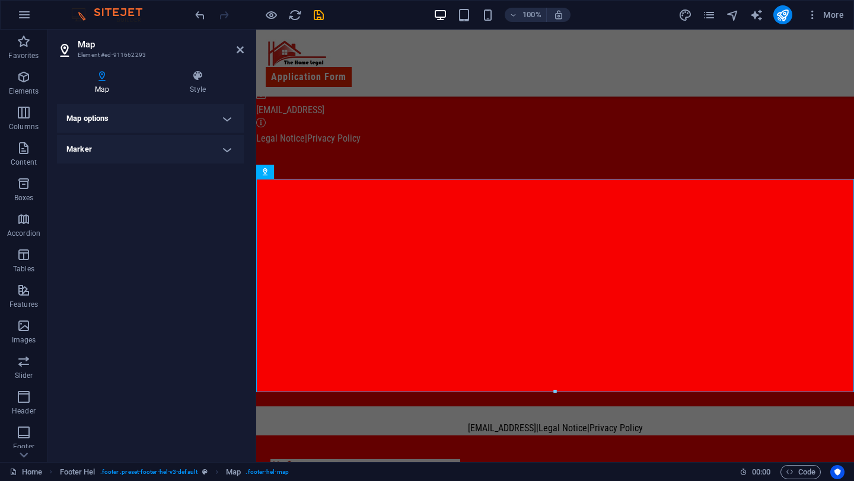
click at [228, 153] on h4 "Marker" at bounding box center [150, 149] width 187 height 28
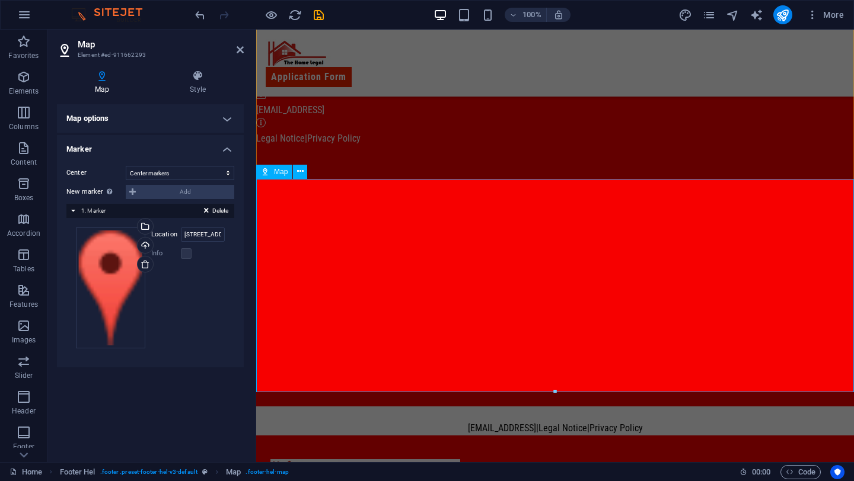
click at [280, 200] on div at bounding box center [555, 299] width 598 height 213
click at [288, 171] on span "Map" at bounding box center [281, 171] width 14 height 7
click at [301, 169] on icon at bounding box center [300, 171] width 7 height 12
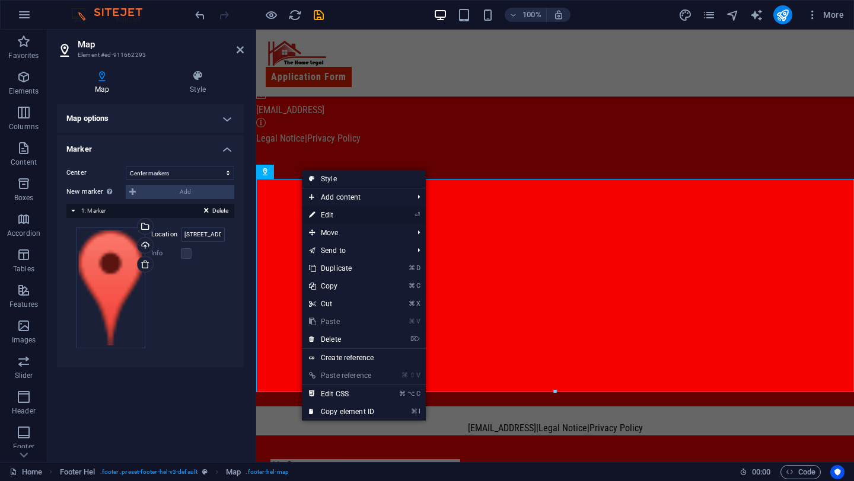
click at [327, 213] on link "⏎ Edit" at bounding box center [341, 215] width 79 height 18
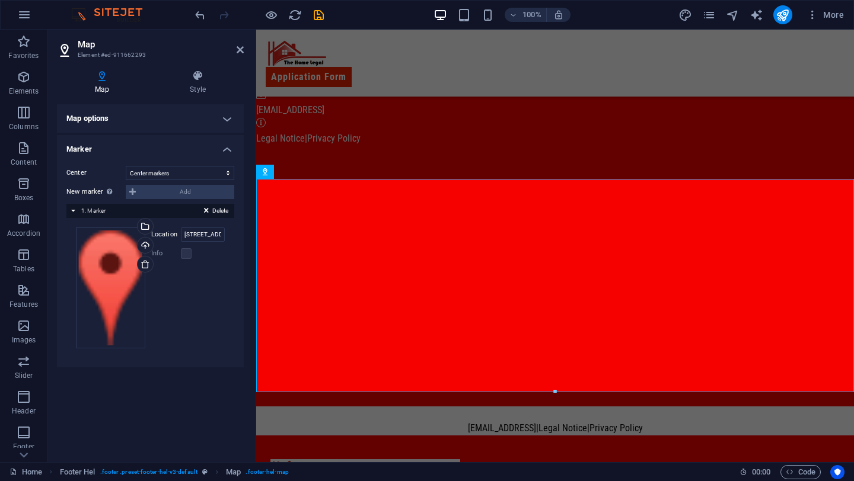
click at [217, 116] on h4 "Map options" at bounding box center [150, 118] width 187 height 28
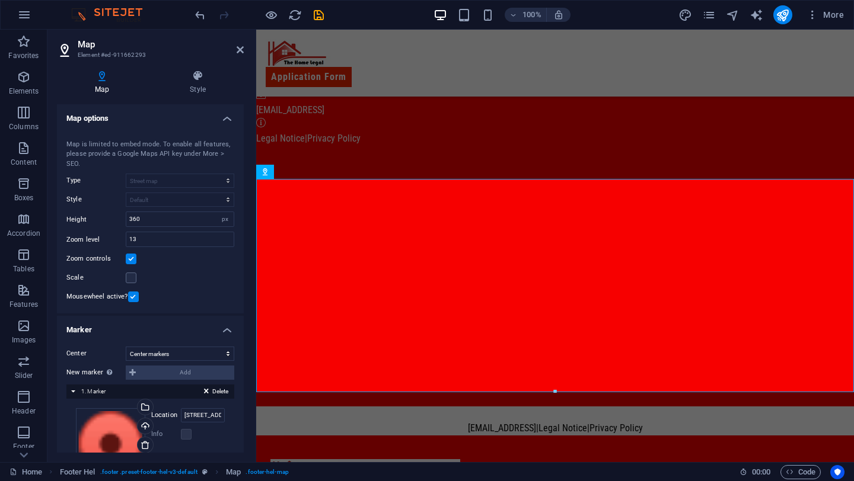
click at [225, 119] on h4 "Map options" at bounding box center [150, 114] width 187 height 21
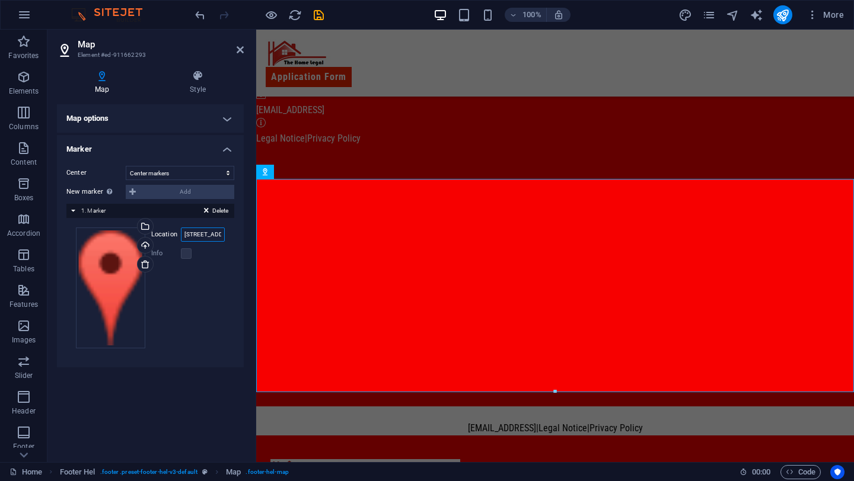
click at [209, 235] on input "Street, 12345 Berlin" at bounding box center [203, 235] width 44 height 14
click at [153, 224] on div "Select files from the file manager, stock photos, or upload file(s)" at bounding box center [191, 227] width 77 height 44
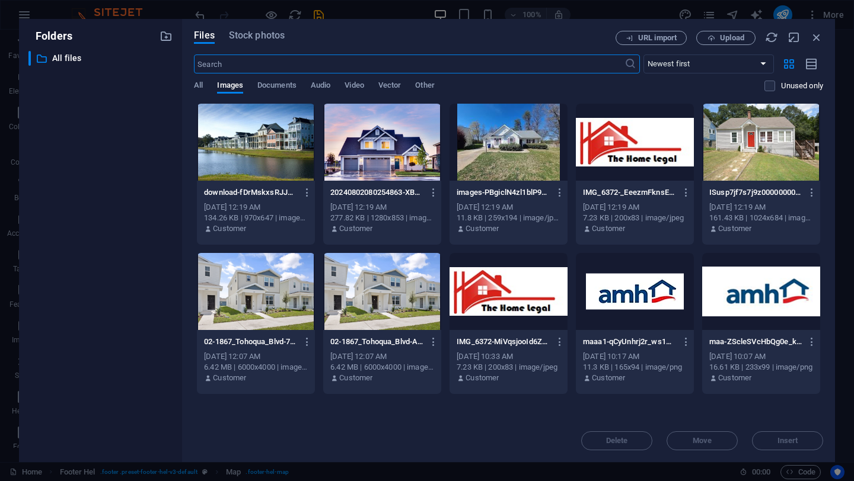
scroll to position [446, 0]
click at [819, 32] on icon "button" at bounding box center [816, 37] width 13 height 13
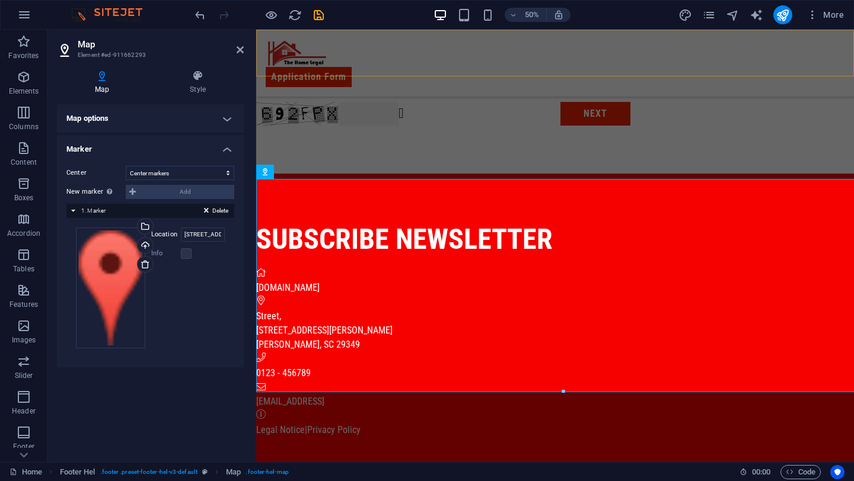
scroll to position [738, 0]
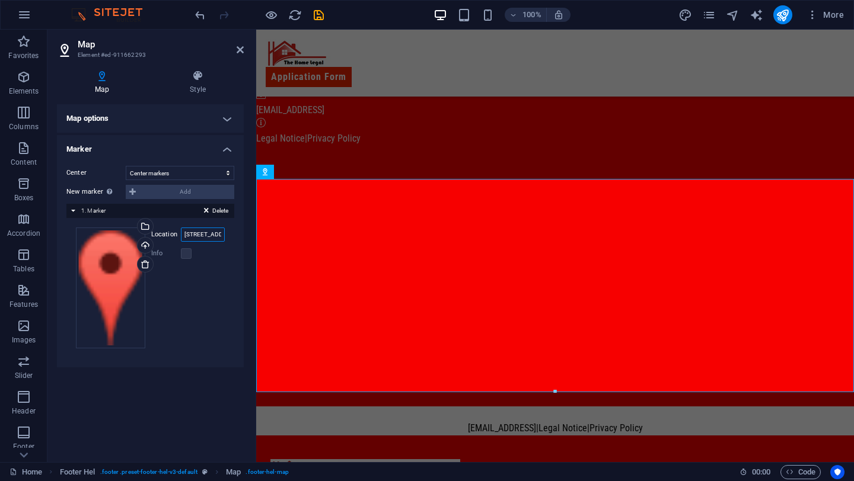
click at [219, 238] on input "Street, 12345 Berlin" at bounding box center [203, 235] width 44 height 14
paste input "6074 Mason Tucker Drive Inman, SC 29349"
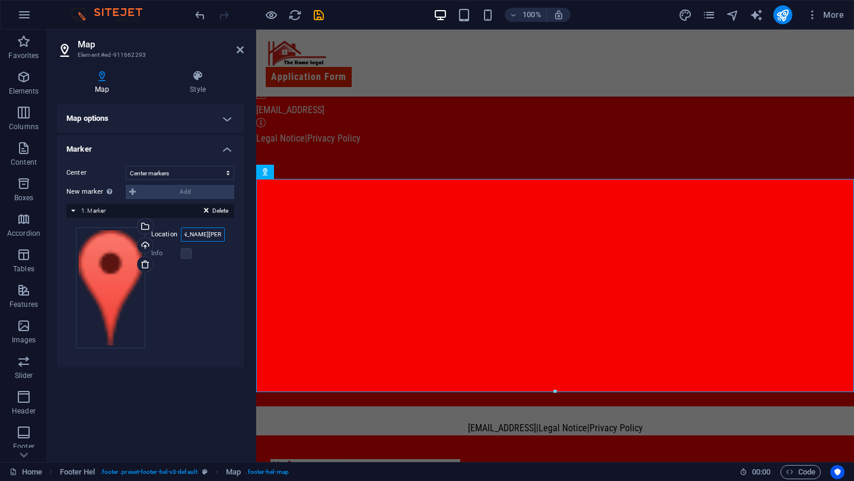
type input "6074 Mason Tucker Drive Inman, SC 29349"
click at [222, 260] on div "Info" at bounding box center [188, 254] width 74 height 14
click at [237, 52] on icon at bounding box center [240, 49] width 7 height 9
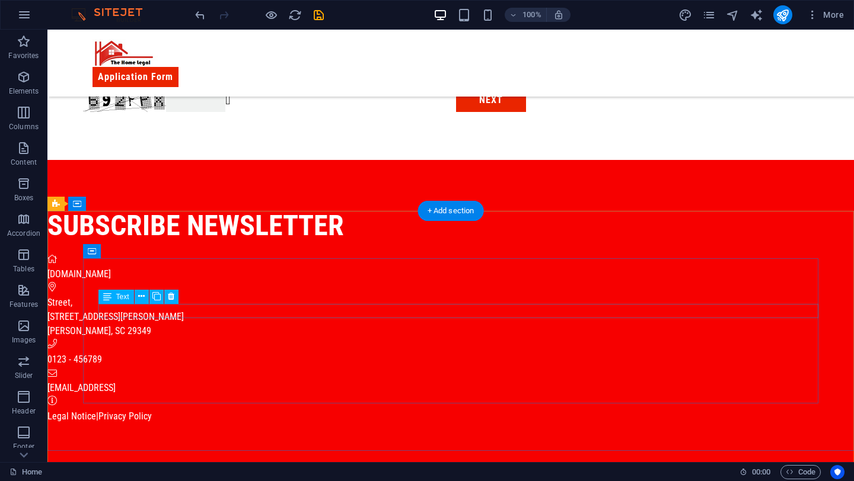
scroll to position [457, 0]
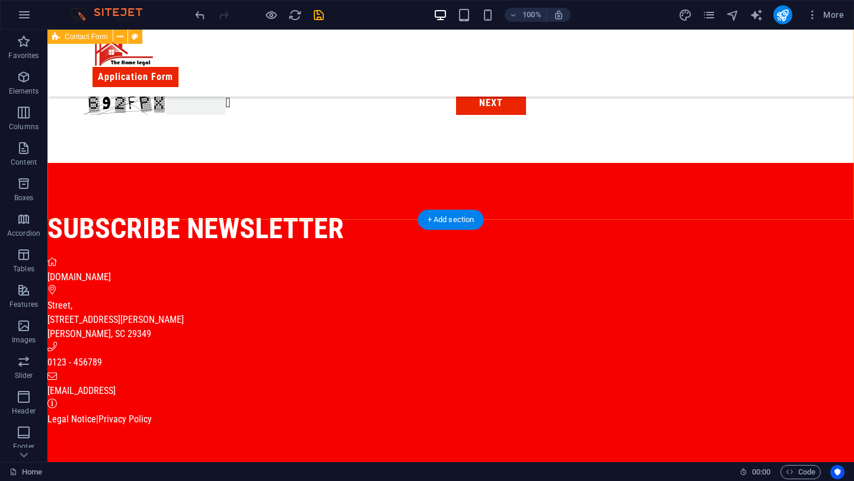
click at [326, 163] on div "Basic Information First name Last name Above 18? Please Select Yes No Email Add…" at bounding box center [450, 27] width 806 height 271
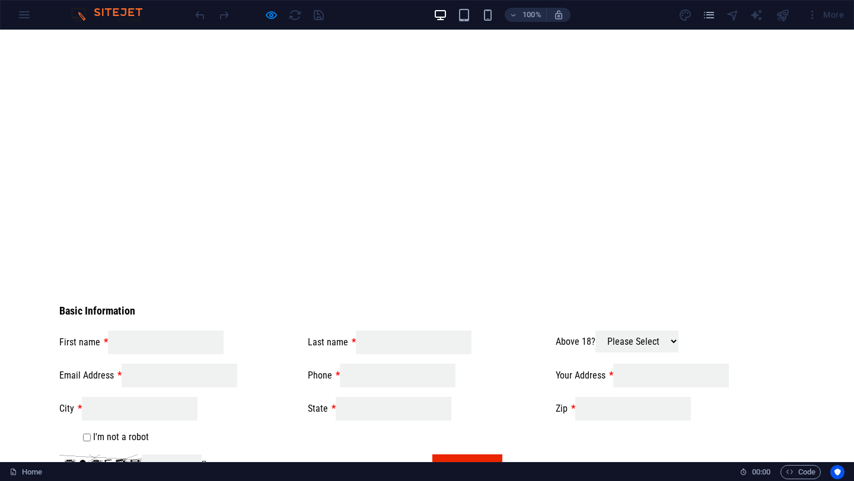
scroll to position [0, 0]
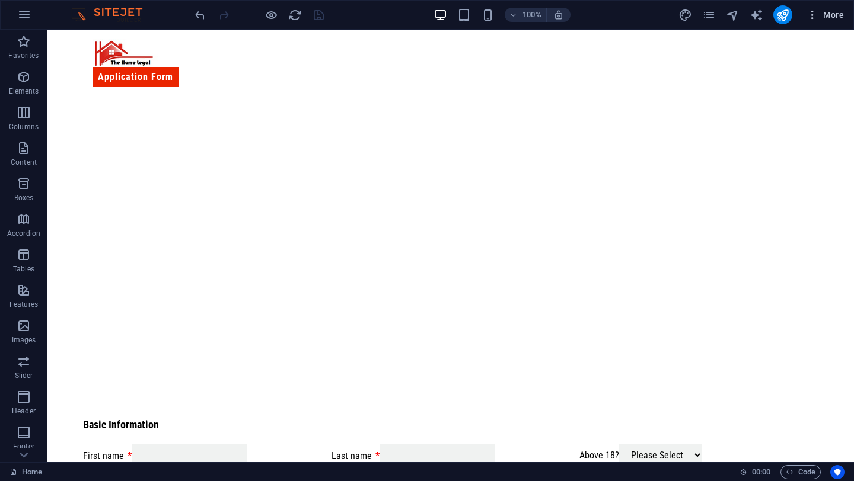
click at [820, 15] on span "More" at bounding box center [824, 15] width 37 height 12
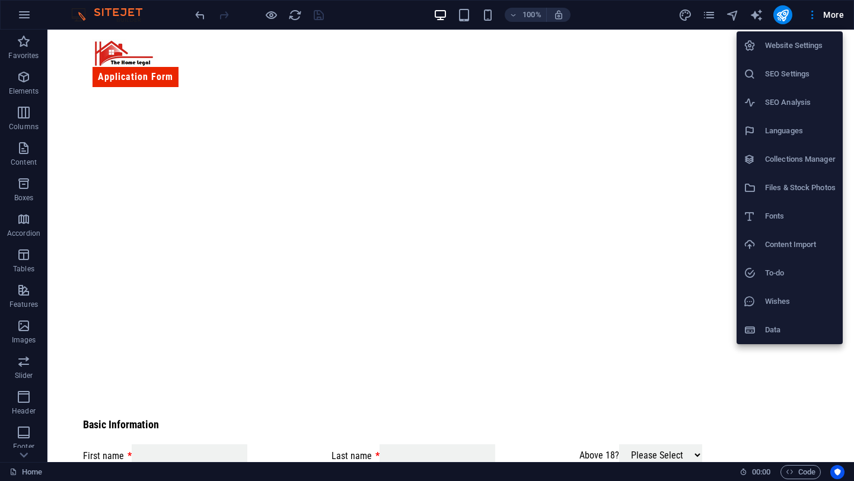
click at [813, 15] on div at bounding box center [427, 240] width 854 height 481
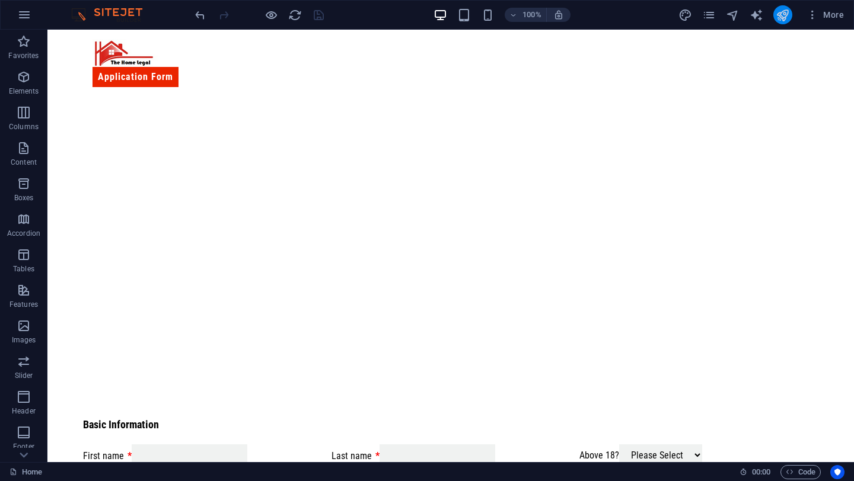
click at [777, 18] on icon "publish" at bounding box center [782, 15] width 14 height 14
click at [787, 21] on icon "publish" at bounding box center [782, 15] width 14 height 14
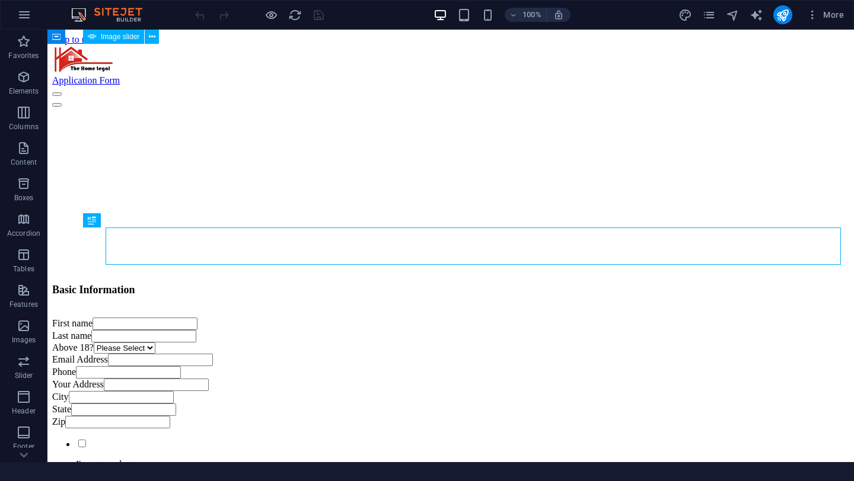
scroll to position [497, 0]
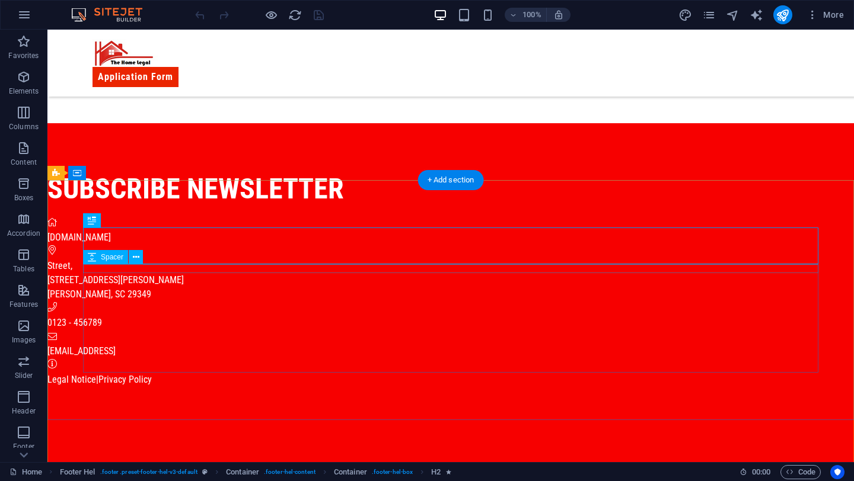
click at [682, 216] on div at bounding box center [414, 211] width 735 height 9
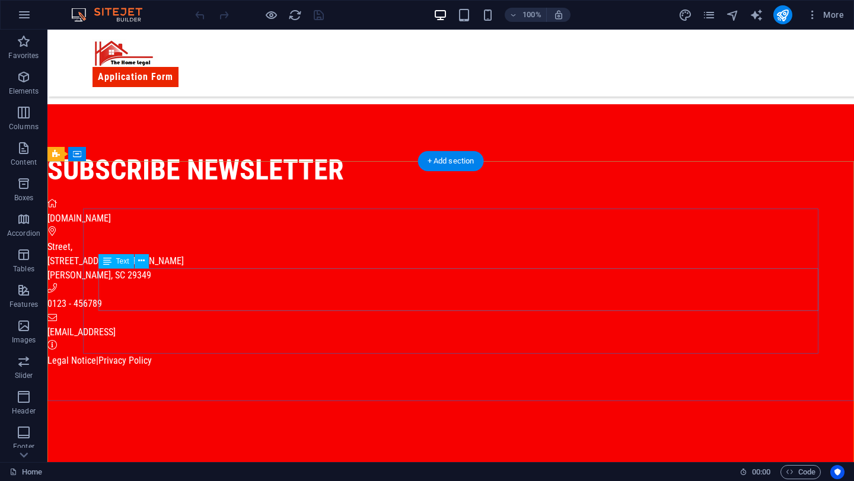
scroll to position [515, 0]
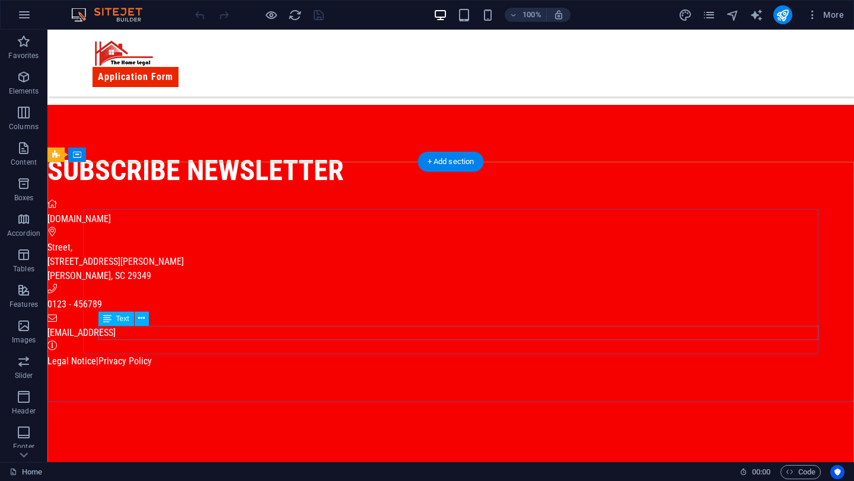
click at [404, 334] on div "[EMAIL_ADDRESS]" at bounding box center [414, 333] width 735 height 14
click at [349, 326] on figure at bounding box center [414, 319] width 735 height 14
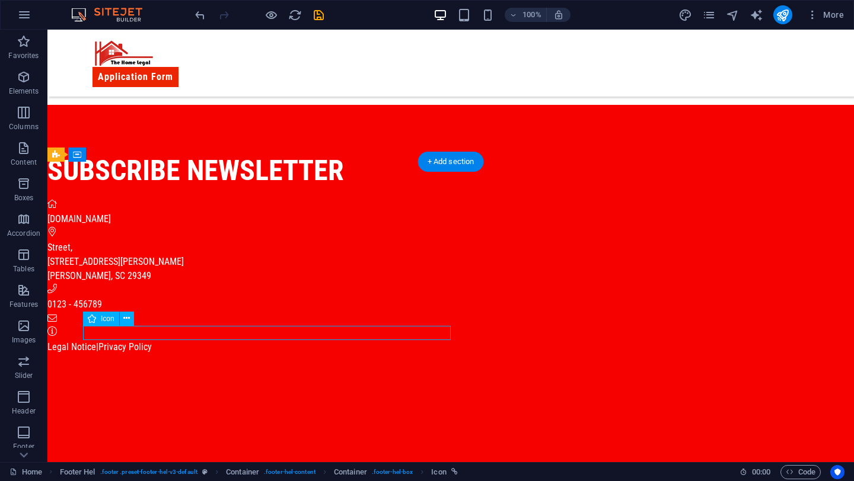
click at [349, 326] on figure at bounding box center [414, 319] width 735 height 14
click at [142, 326] on figure at bounding box center [414, 319] width 735 height 14
click at [128, 326] on figure at bounding box center [414, 319] width 735 height 14
click at [147, 326] on figure at bounding box center [414, 319] width 735 height 14
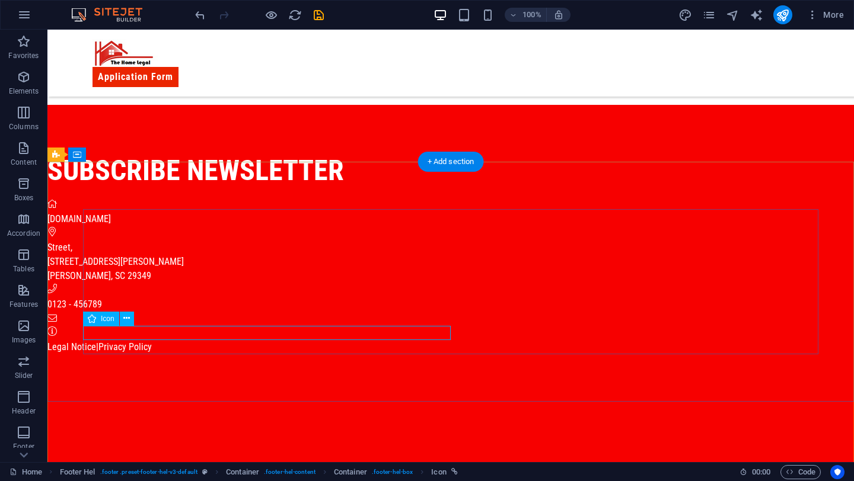
click at [147, 326] on figure at bounding box center [414, 319] width 735 height 14
click at [116, 331] on link "[EMAIL_ADDRESS]" at bounding box center [81, 332] width 68 height 11
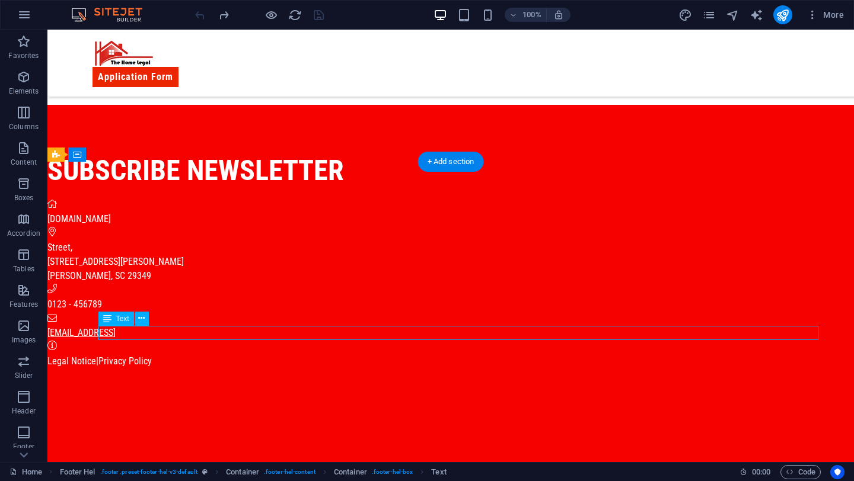
click at [116, 331] on link "[EMAIL_ADDRESS]" at bounding box center [81, 332] width 68 height 11
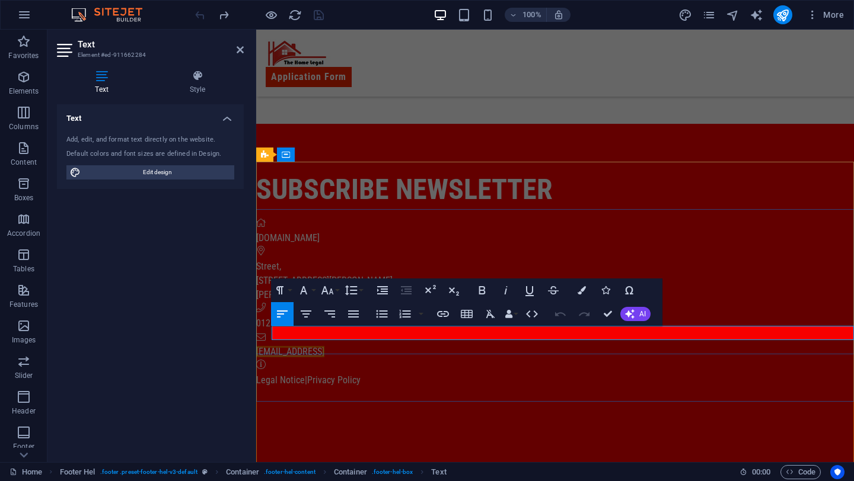
click at [324, 346] on link "[EMAIL_ADDRESS]" at bounding box center [290, 351] width 68 height 11
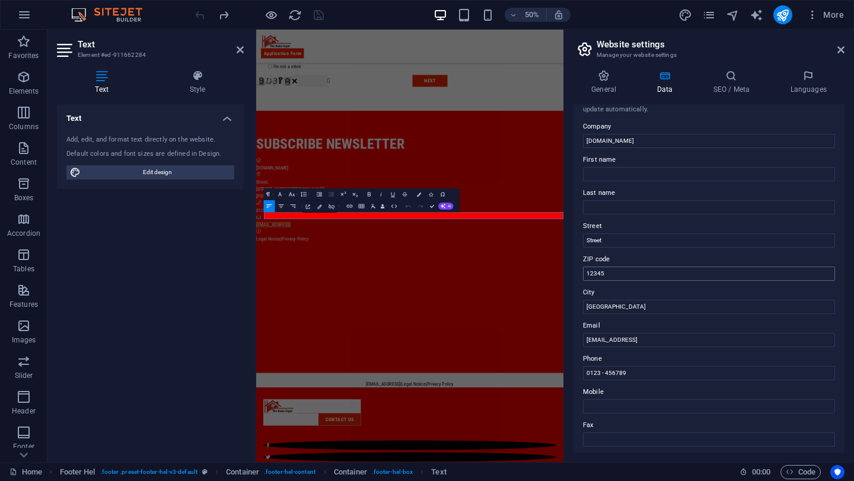
scroll to position [0, 0]
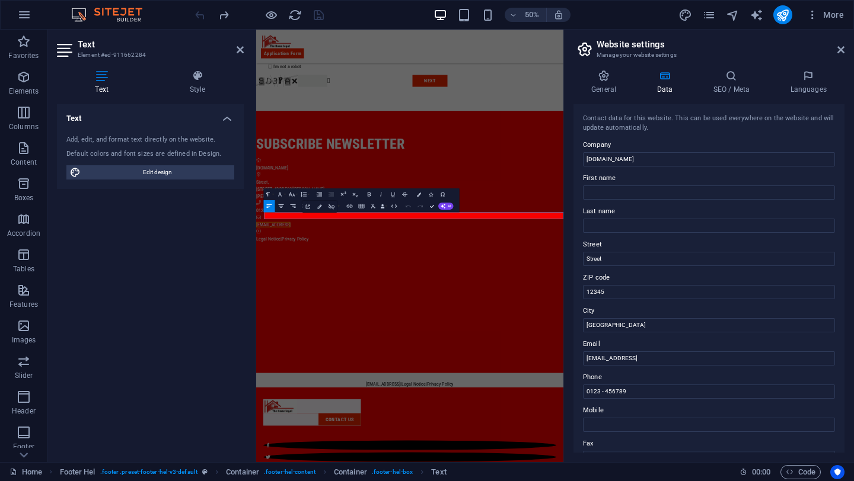
click at [837, 43] on h2 "Website settings" at bounding box center [720, 44] width 248 height 11
click at [845, 52] on aside "Website settings Manage your website settings General Data SEO / Meta Languages…" at bounding box center [708, 246] width 290 height 433
click at [833, 52] on header "Website settings Manage your website settings" at bounding box center [710, 45] width 269 height 31
click at [837, 52] on icon at bounding box center [840, 49] width 7 height 9
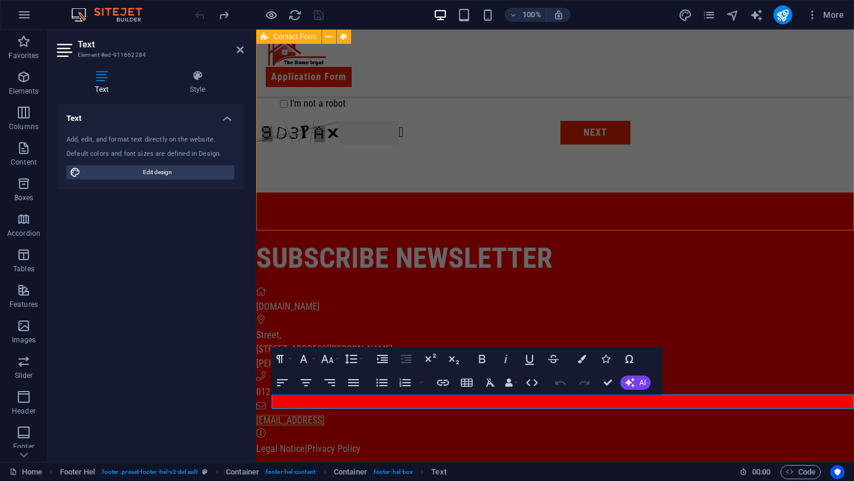
click at [592, 193] on div "Basic Information First name Last name Above 18? Please Select Yes No Email Add…" at bounding box center [555, 48] width 598 height 290
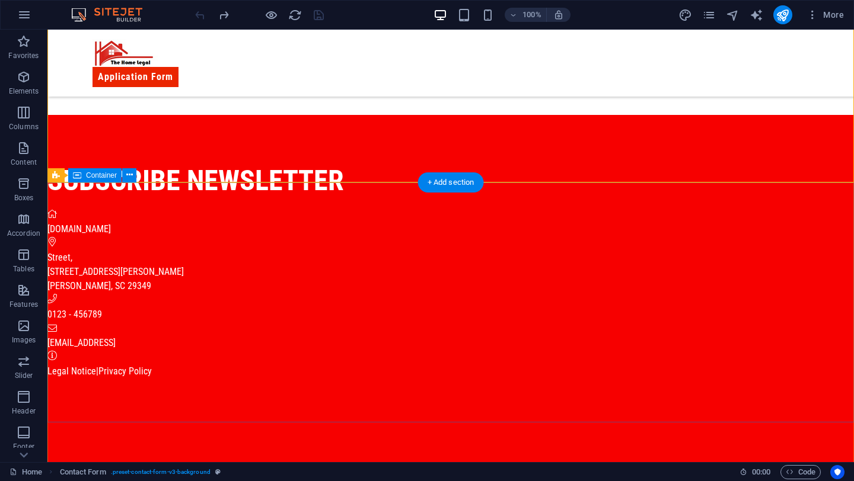
scroll to position [508, 0]
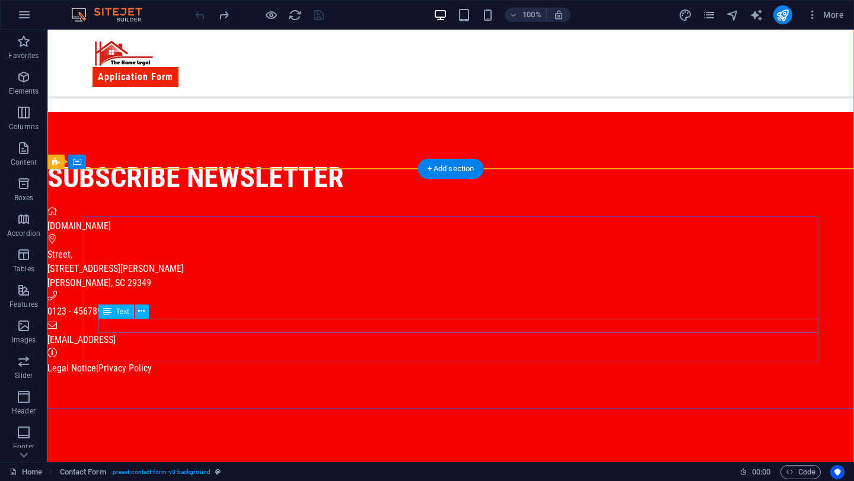
click at [218, 319] on div "0123 - 456789" at bounding box center [414, 312] width 735 height 14
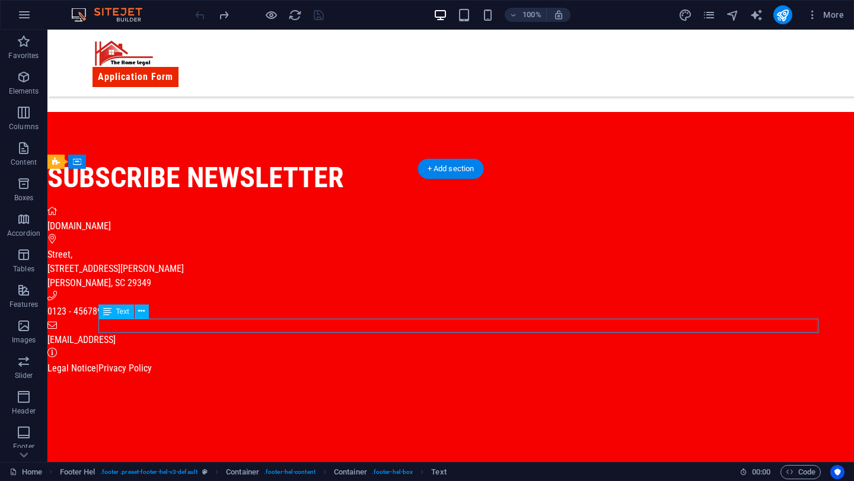
click at [218, 319] on div "0123 - 456789" at bounding box center [414, 312] width 735 height 14
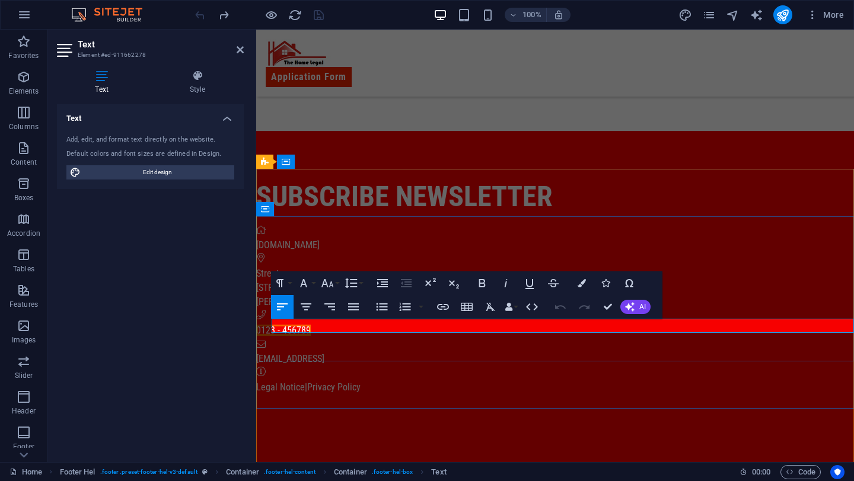
click at [340, 328] on p "0123 - 456789" at bounding box center [555, 331] width 598 height 14
click at [340, 330] on p "0123 - 456789" at bounding box center [555, 331] width 598 height 14
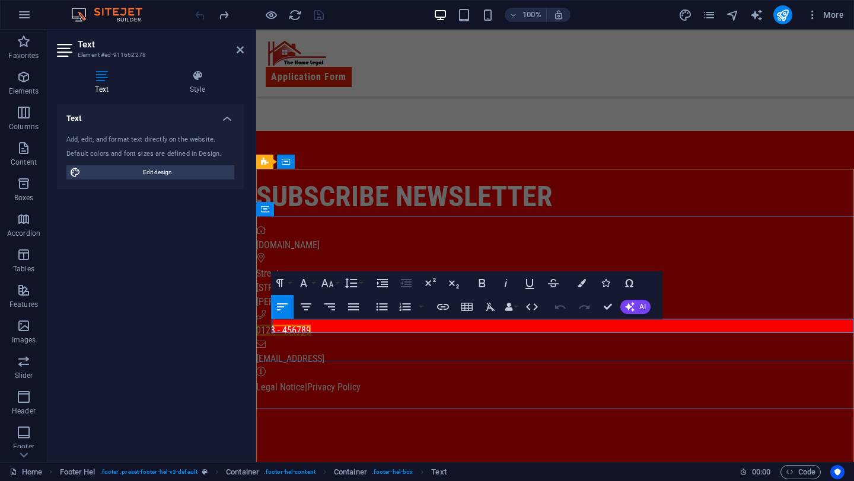
click at [340, 330] on p "0123 - 456789" at bounding box center [555, 331] width 598 height 14
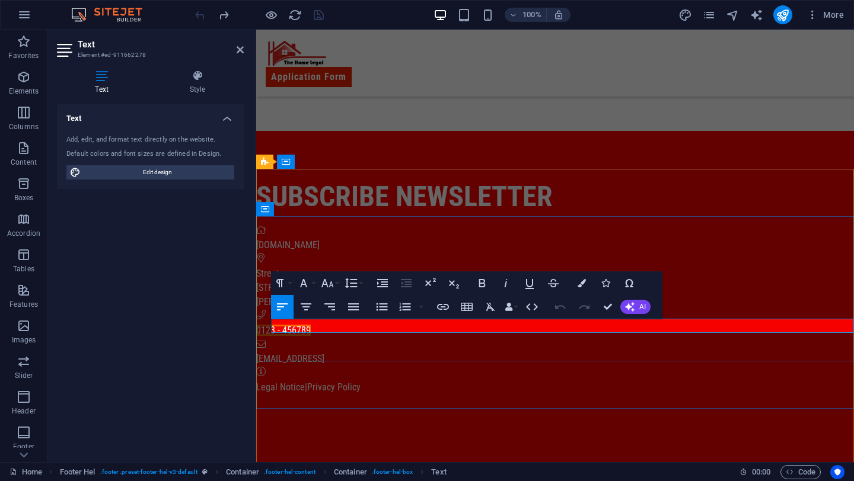
click at [340, 330] on p "0123 - 456789" at bounding box center [555, 331] width 598 height 14
click at [311, 327] on span "0123 - 456789" at bounding box center [283, 330] width 55 height 11
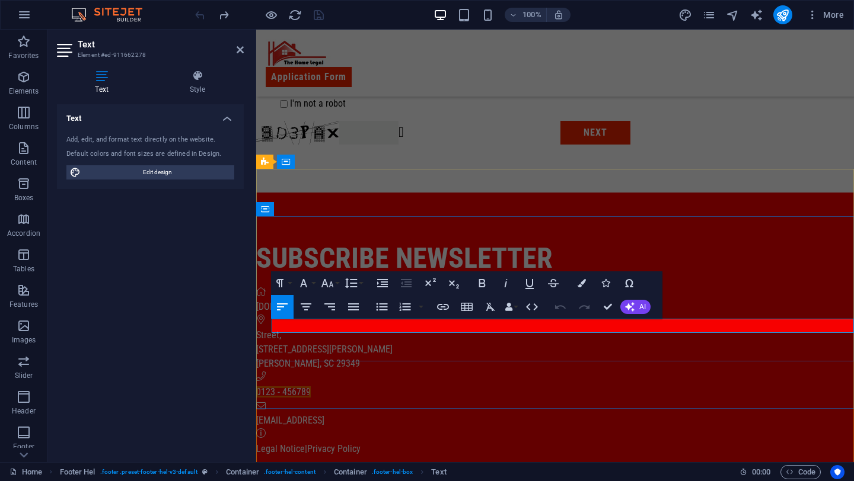
select select "1"
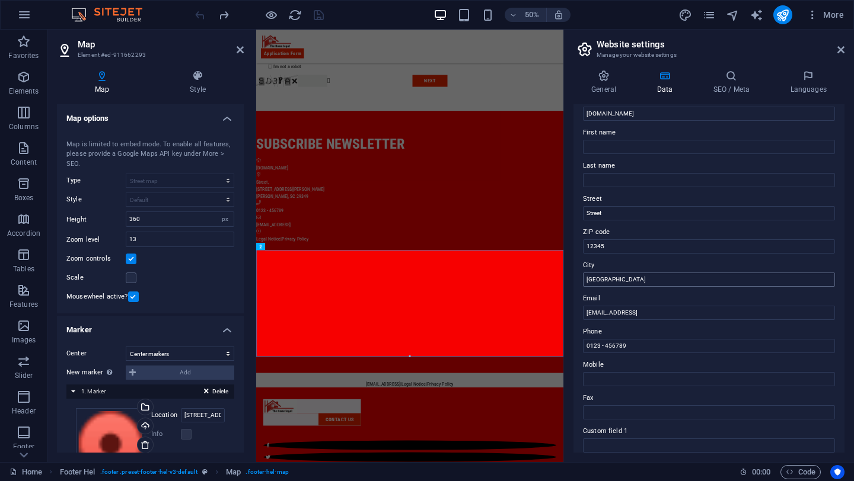
scroll to position [50, 0]
click at [639, 245] on input "12345" at bounding box center [709, 242] width 252 height 14
type input "1"
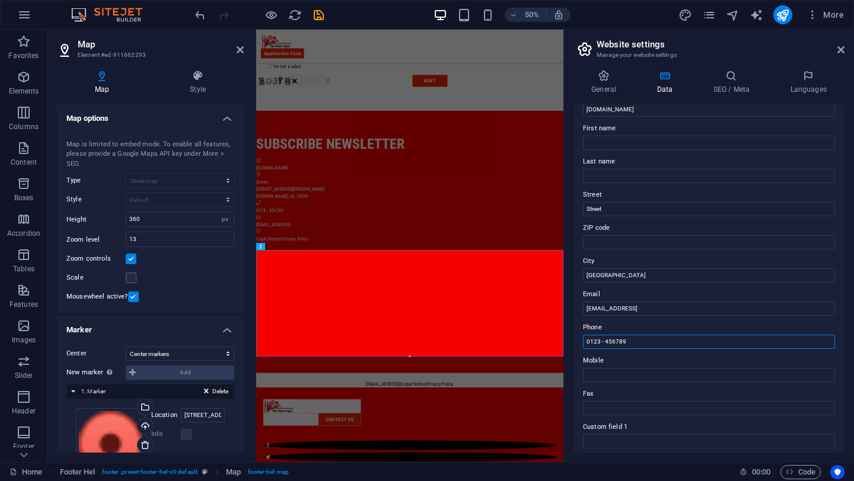
click at [635, 345] on input "0123 - 456789" at bounding box center [709, 342] width 252 height 14
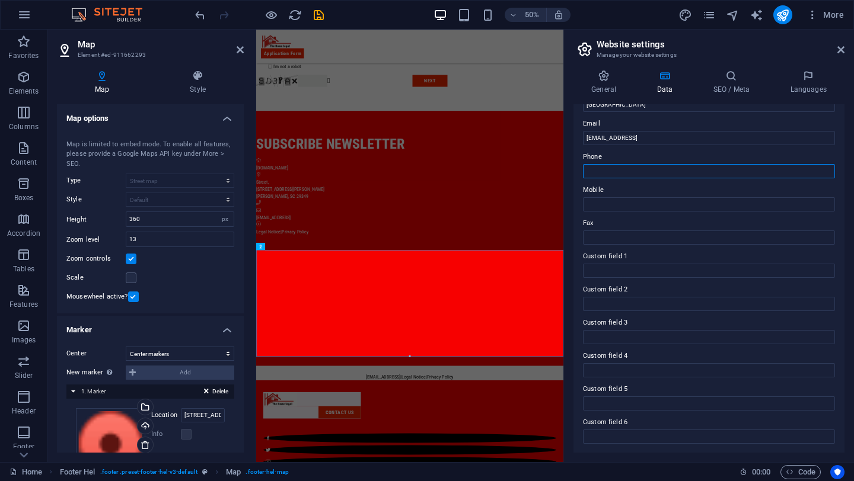
scroll to position [0, 0]
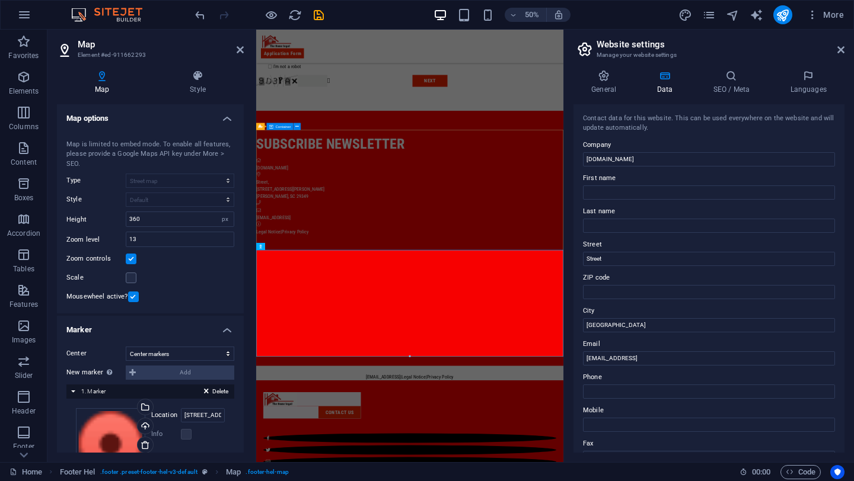
click at [786, 432] on div "subscribe newsletter amhh.com.ng Street , 6074 Mason Tucker Drive Inman, SC 293…" at bounding box center [563, 341] width 614 height 297
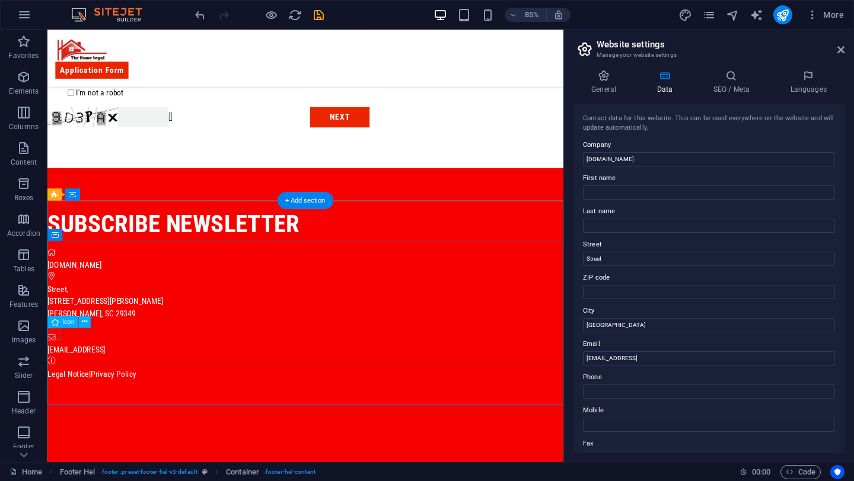
click at [54, 385] on figure at bounding box center [350, 378] width 607 height 14
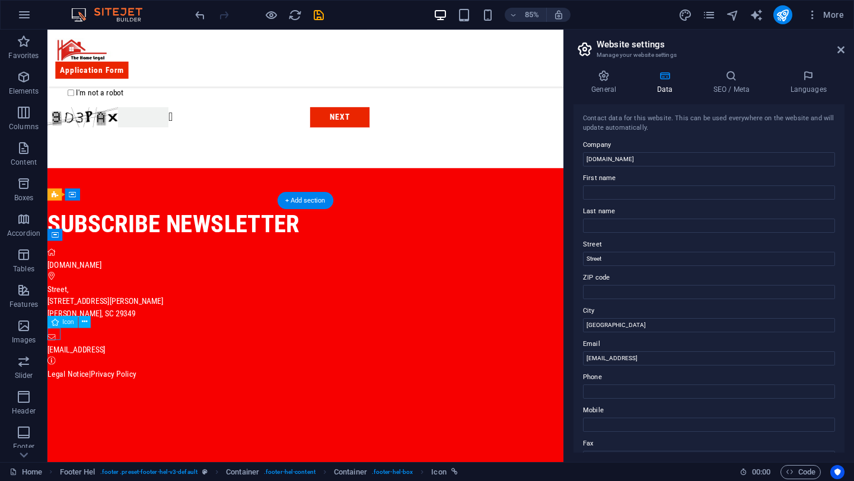
click at [54, 385] on figure at bounding box center [350, 378] width 607 height 14
select select "xMidYMid"
select select "px"
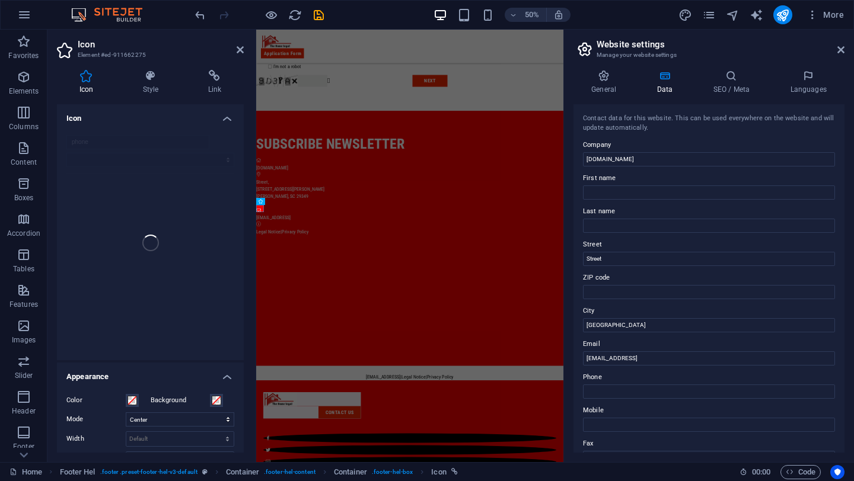
click at [223, 116] on h4 "Icon" at bounding box center [150, 114] width 187 height 21
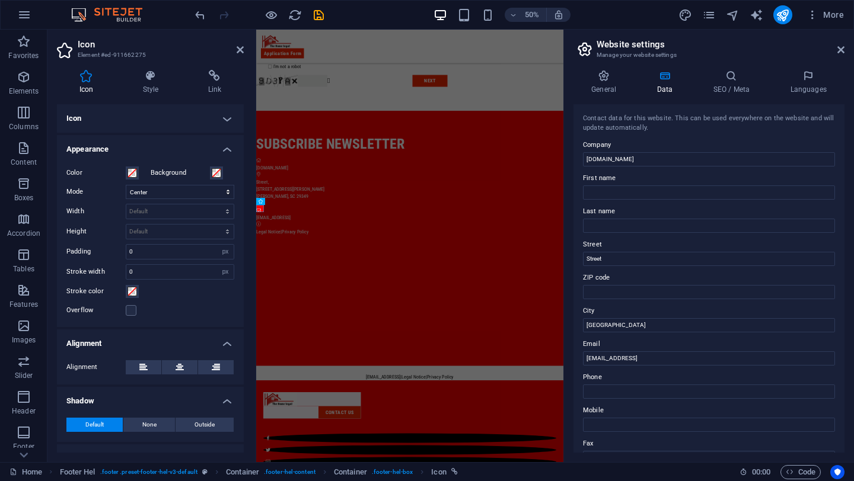
click at [223, 116] on h4 "Icon" at bounding box center [150, 118] width 187 height 28
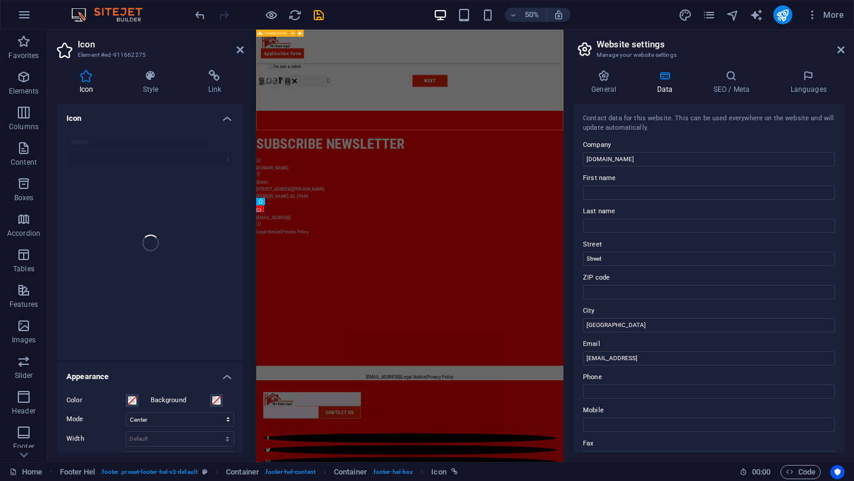
click at [551, 193] on div "Basic Information First name Last name Above 18? Please Select Yes No Email Add…" at bounding box center [563, 48] width 614 height 290
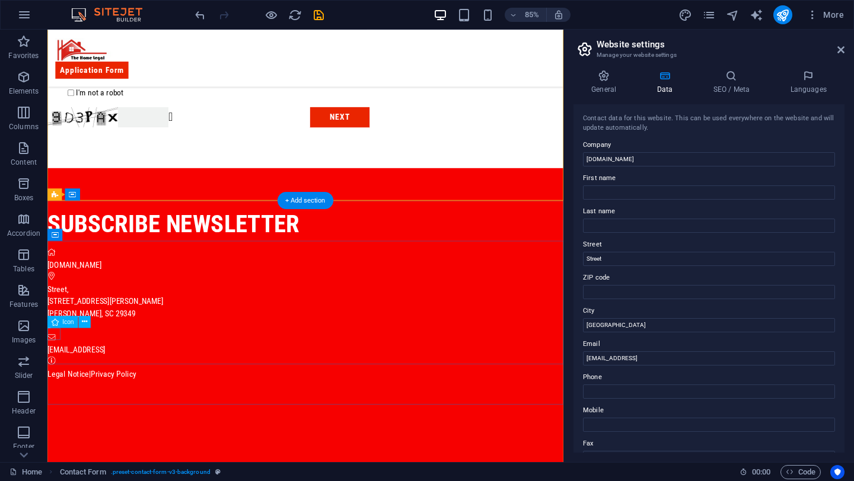
click at [55, 385] on figure at bounding box center [350, 378] width 607 height 14
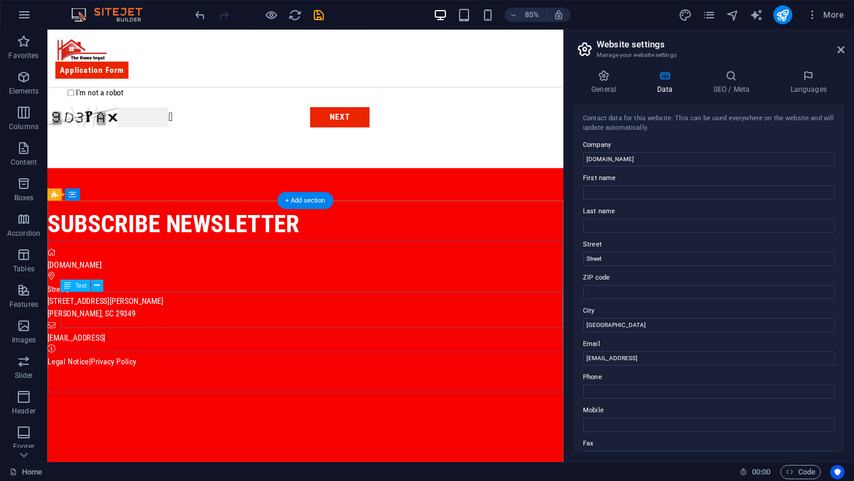
click at [90, 369] on div "Street , 6074 Mason Tucker Drive Inman, SC 29349" at bounding box center [350, 349] width 607 height 43
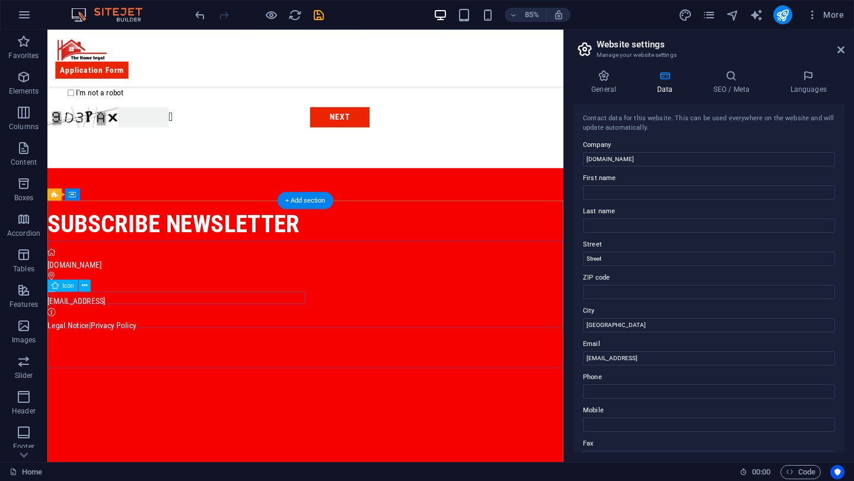
click at [65, 328] on figure at bounding box center [350, 321] width 607 height 14
click at [84, 312] on span "[DOMAIN_NAME]" at bounding box center [78, 306] width 63 height 11
click at [55, 300] on figure at bounding box center [350, 293] width 607 height 14
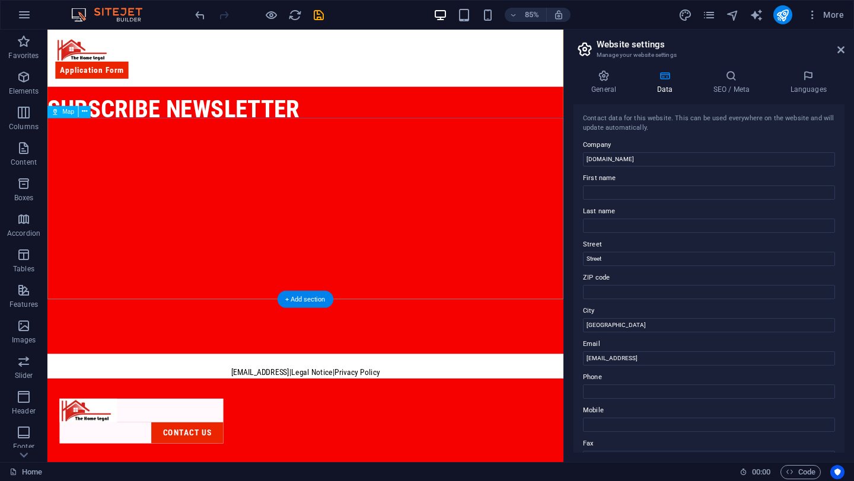
scroll to position [703, 0]
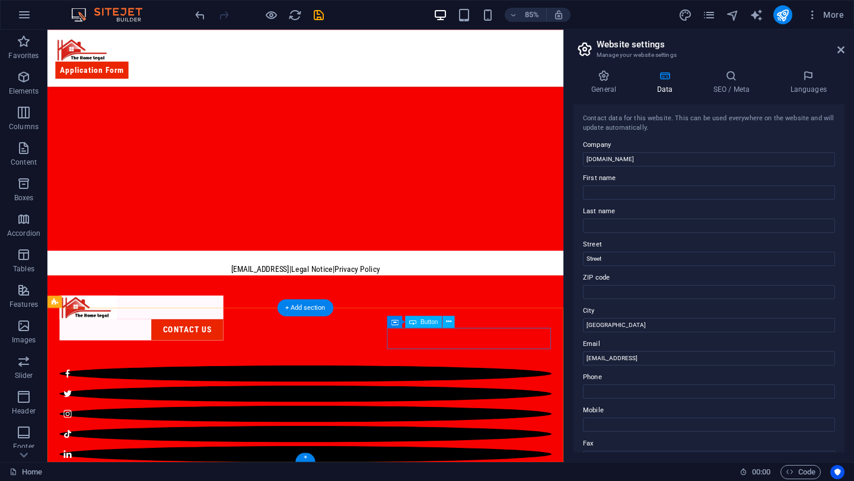
click at [254, 393] on div "contact us" at bounding box center [158, 382] width 193 height 25
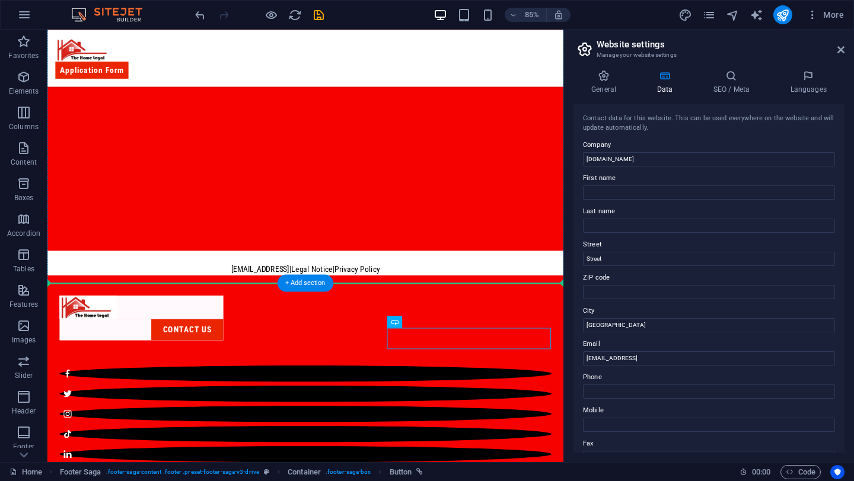
drag, startPoint x: 469, startPoint y: 353, endPoint x: 429, endPoint y: 292, distance: 73.5
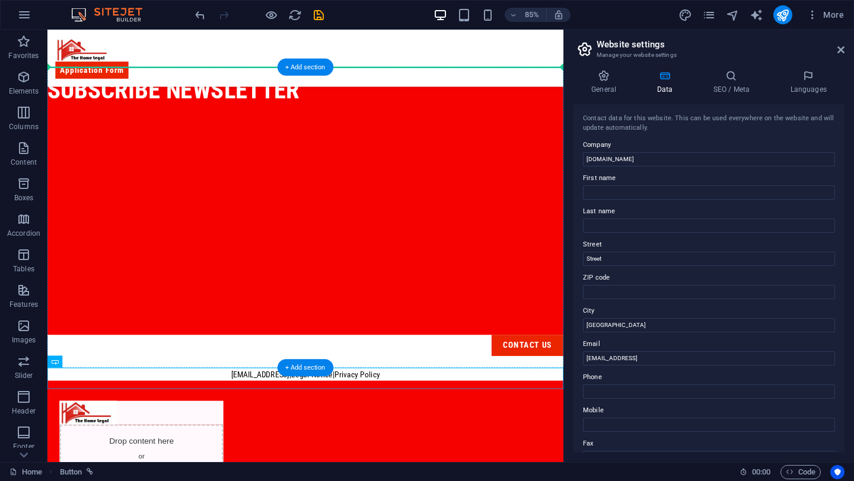
scroll to position [603, 0]
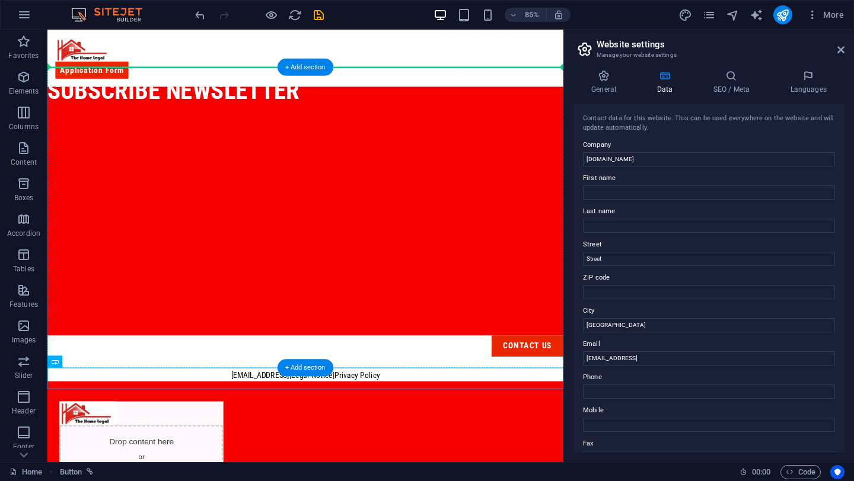
drag, startPoint x: 116, startPoint y: 308, endPoint x: 81, endPoint y: 187, distance: 125.3
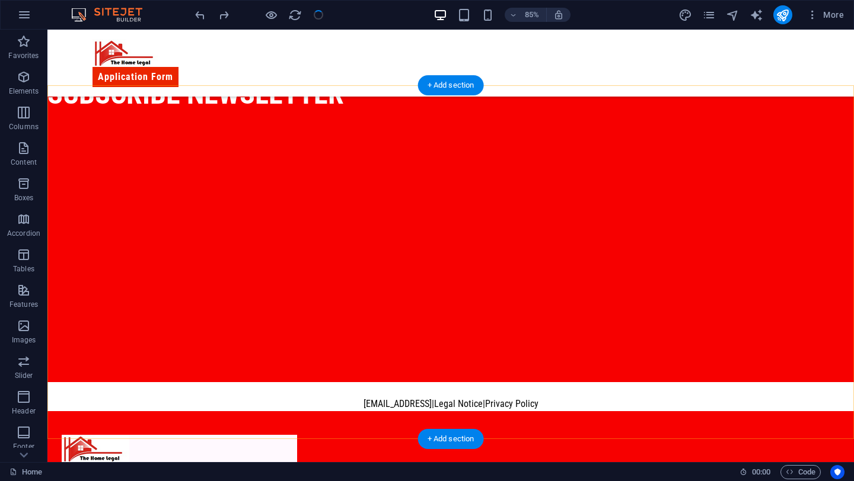
scroll to position [592, 0]
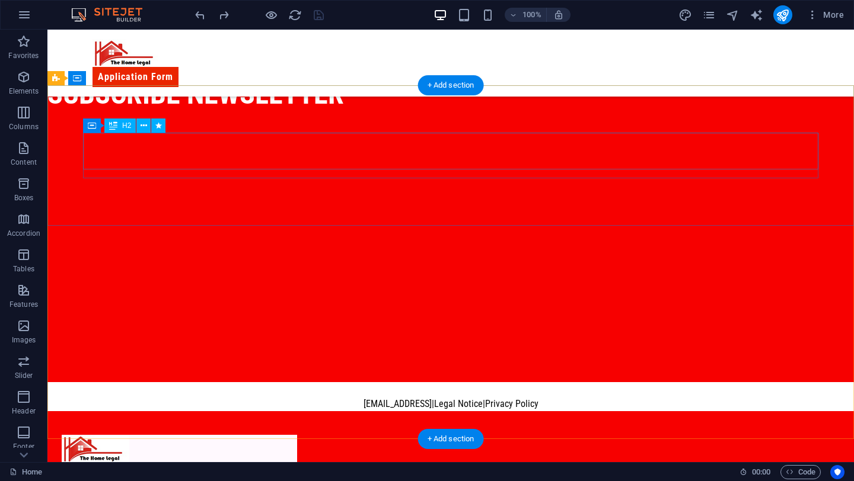
click at [423, 113] on div "subscribe newsletter" at bounding box center [414, 94] width 735 height 37
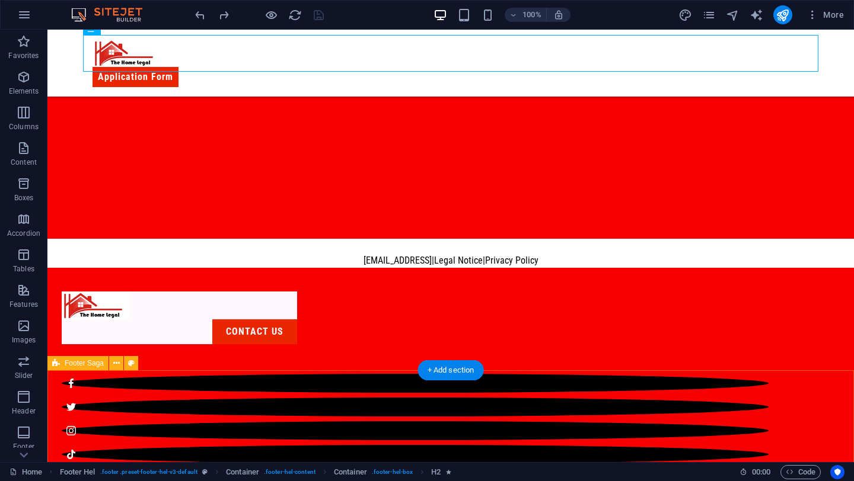
scroll to position [737, 0]
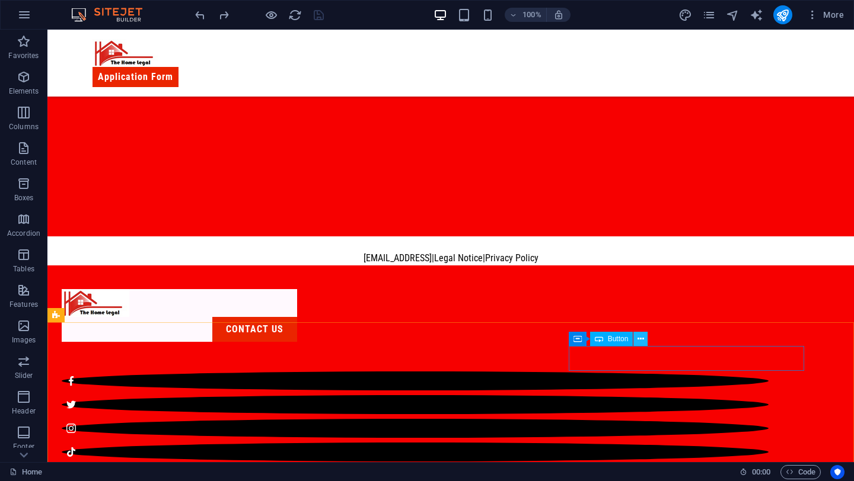
click at [642, 342] on icon at bounding box center [640, 339] width 7 height 12
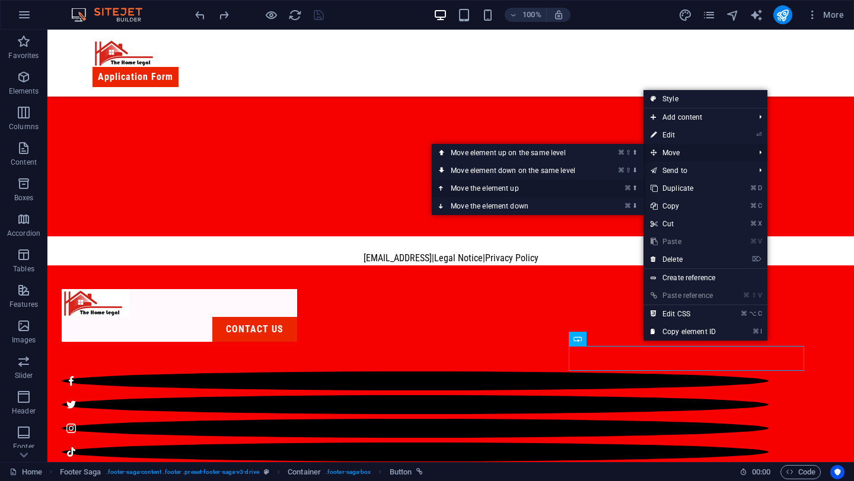
click at [518, 190] on link "⌘ ⬆ Move the element up" at bounding box center [515, 189] width 167 height 18
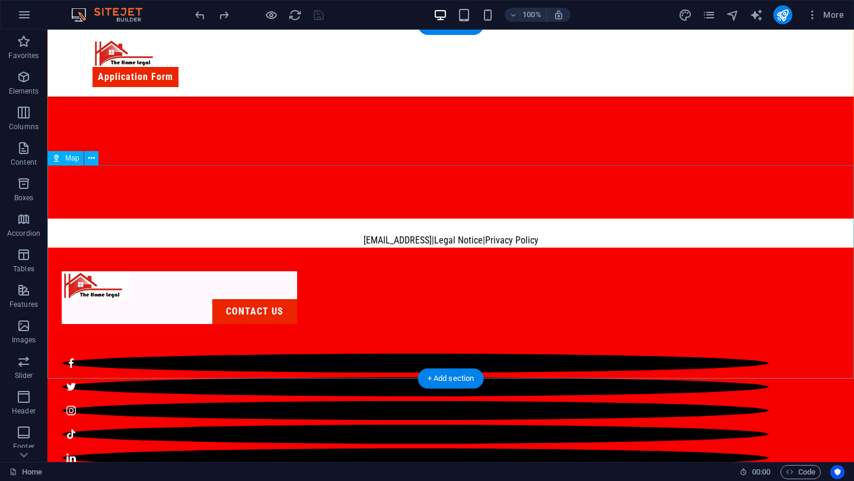
scroll to position [780, 0]
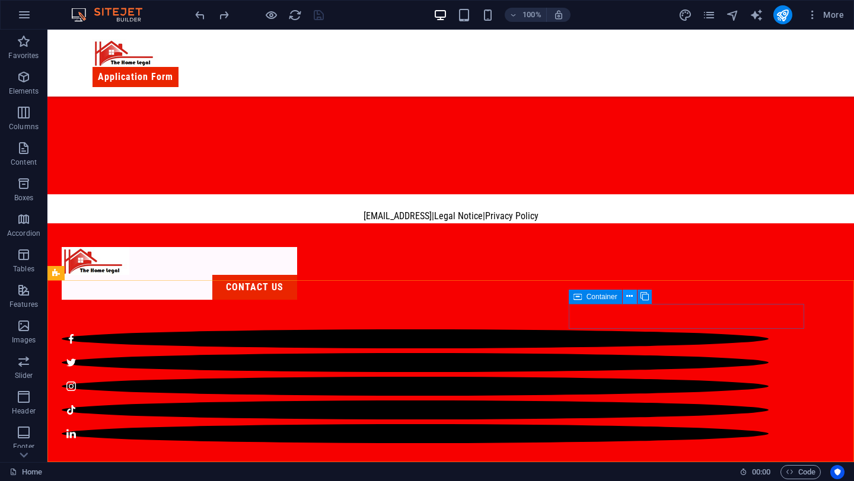
click at [628, 299] on icon at bounding box center [629, 296] width 7 height 12
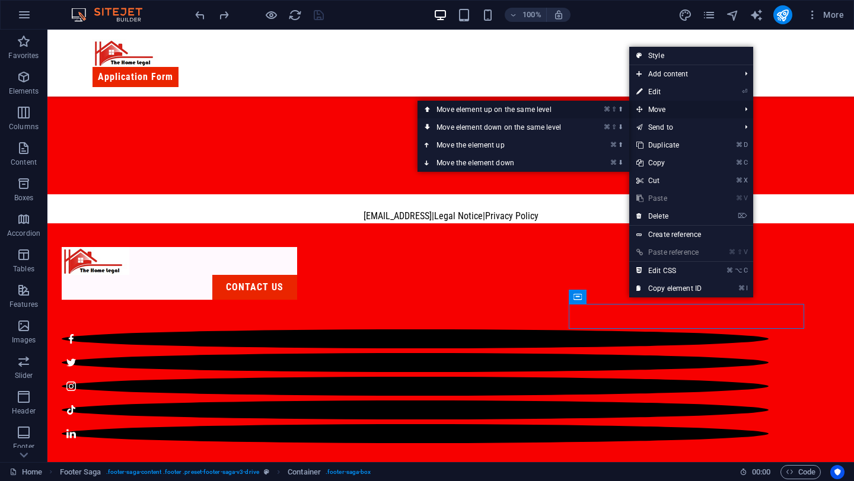
click at [571, 113] on link "⌘ ⇧ ⬆ Move element up on the same level" at bounding box center [500, 110] width 167 height 18
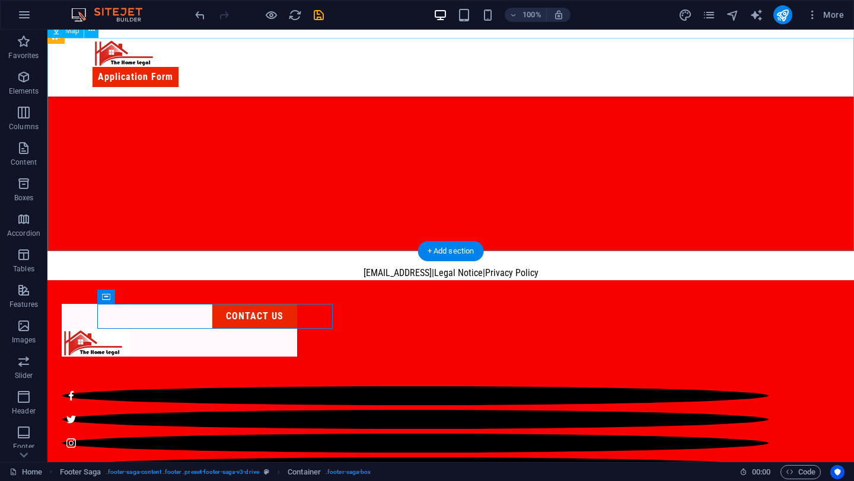
scroll to position [707, 0]
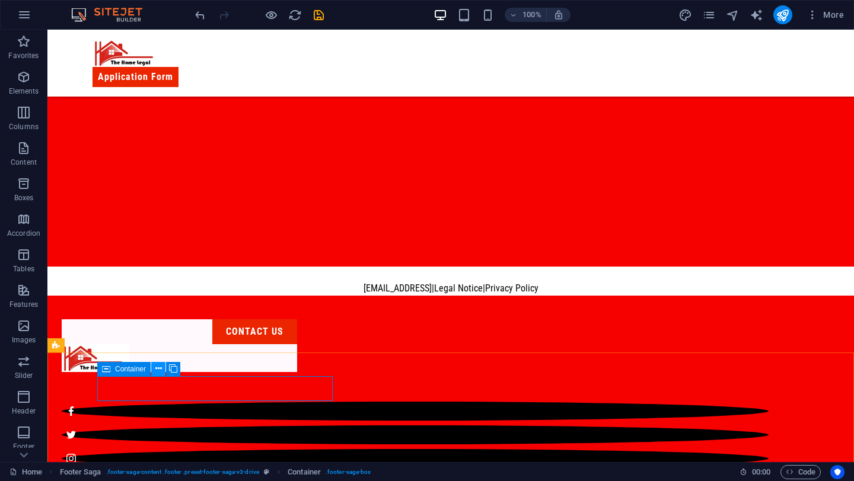
click at [156, 368] on icon at bounding box center [158, 369] width 7 height 12
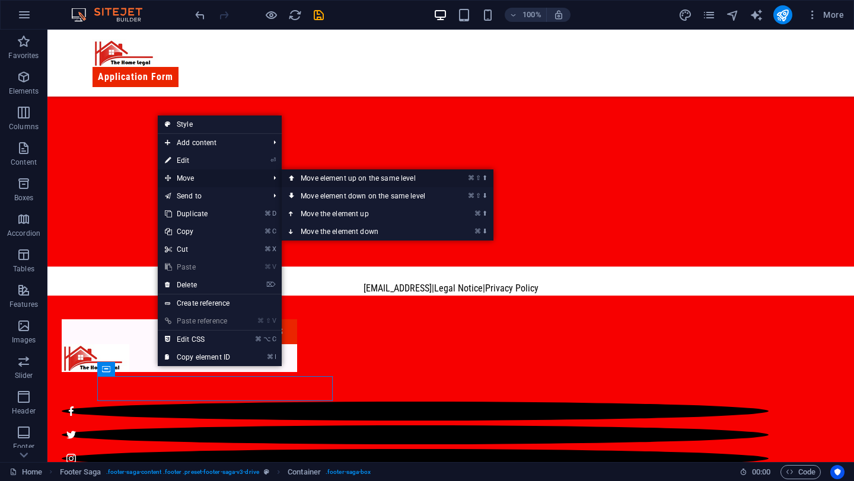
click at [371, 176] on link "⌘ ⇧ ⬆ Move element up on the same level" at bounding box center [365, 179] width 167 height 18
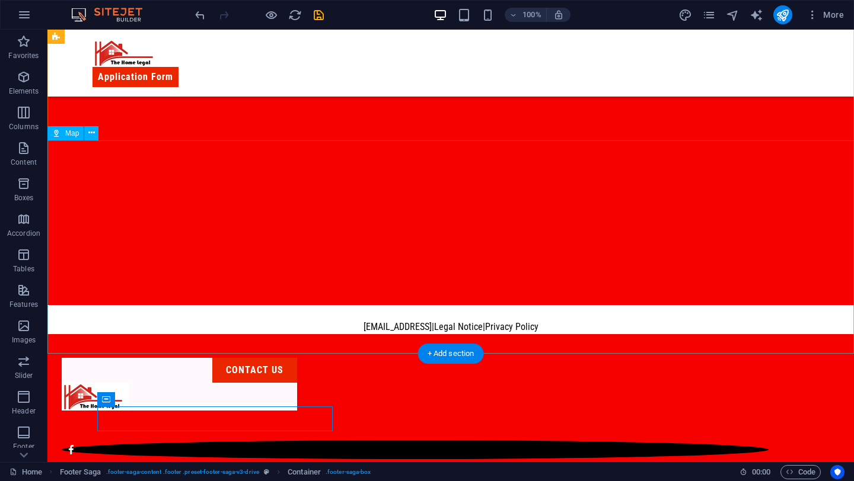
scroll to position [667, 0]
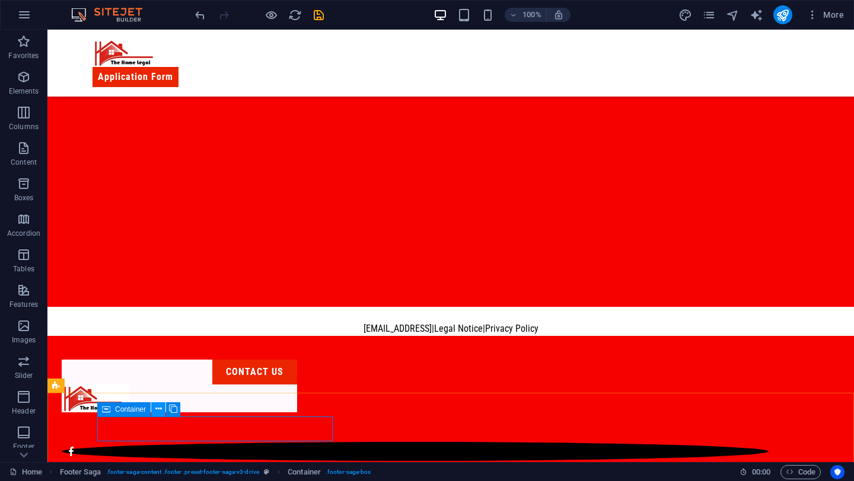
click at [159, 409] on icon at bounding box center [158, 409] width 7 height 12
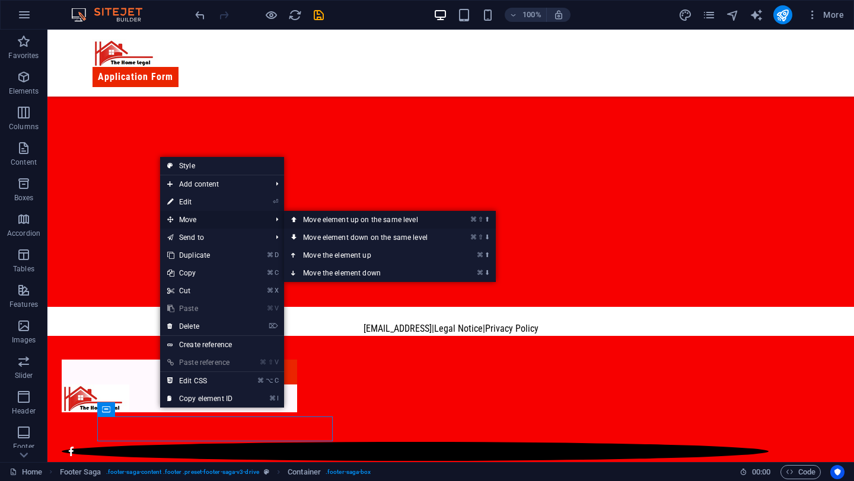
click at [348, 221] on link "⌘ ⇧ ⬆ Move element up on the same level" at bounding box center [367, 220] width 167 height 18
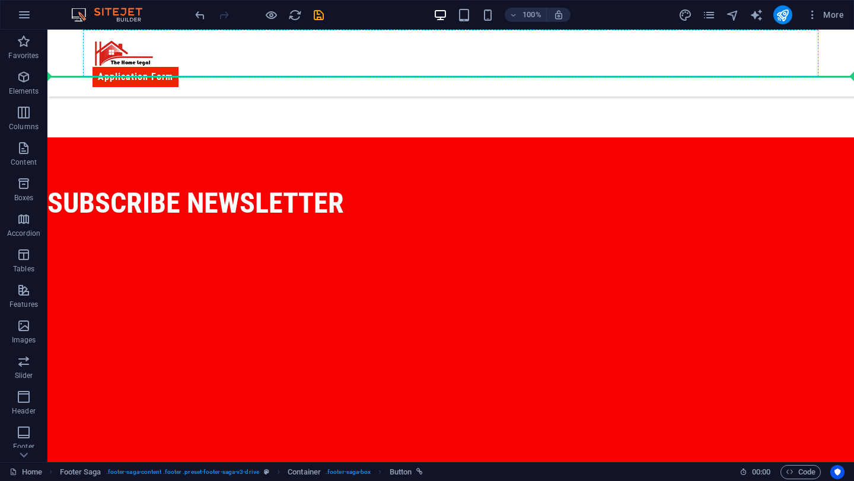
scroll to position [481, 0]
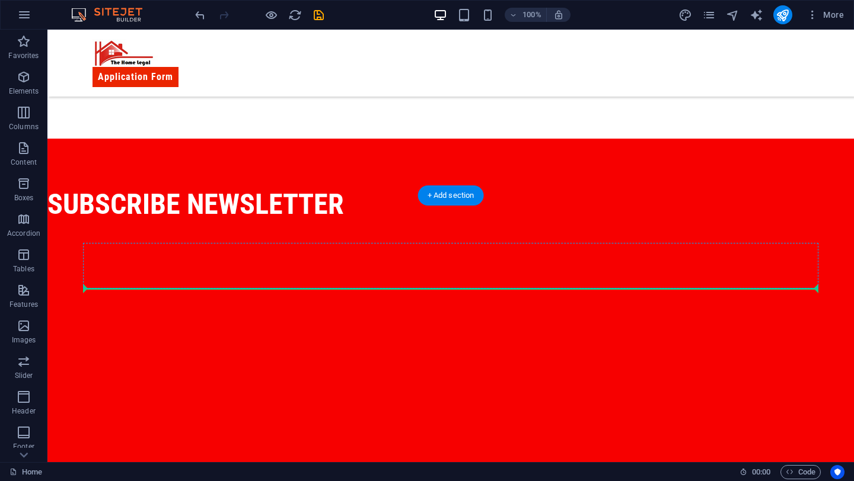
drag, startPoint x: 199, startPoint y: 426, endPoint x: 146, endPoint y: 286, distance: 149.3
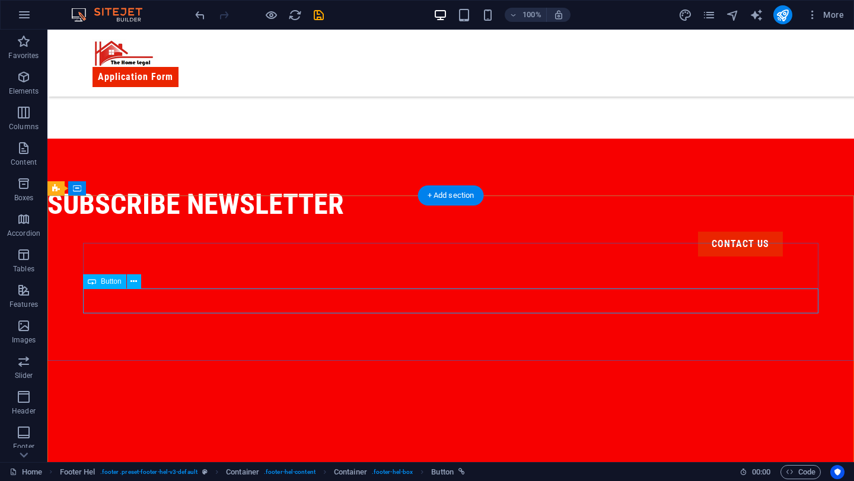
click at [390, 257] on div "contact us" at bounding box center [414, 244] width 735 height 25
click at [130, 279] on icon at bounding box center [133, 282] width 7 height 12
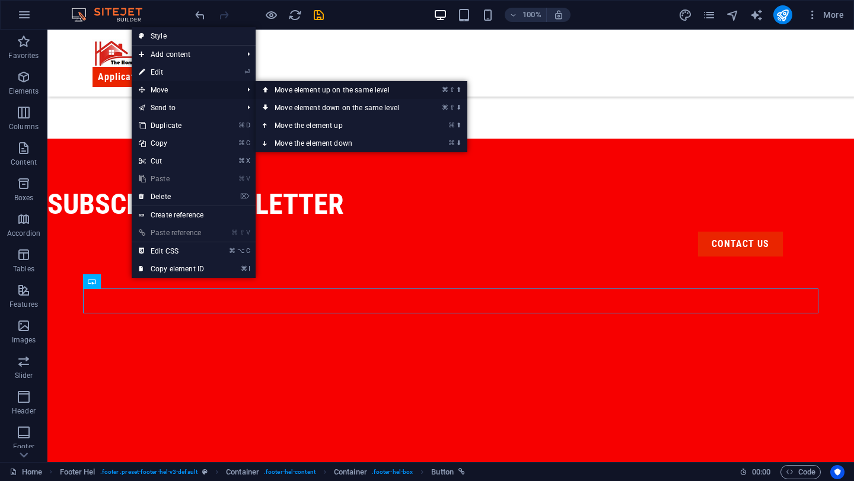
click at [298, 89] on link "⌘ ⇧ ⬆ Move element up on the same level" at bounding box center [338, 90] width 167 height 18
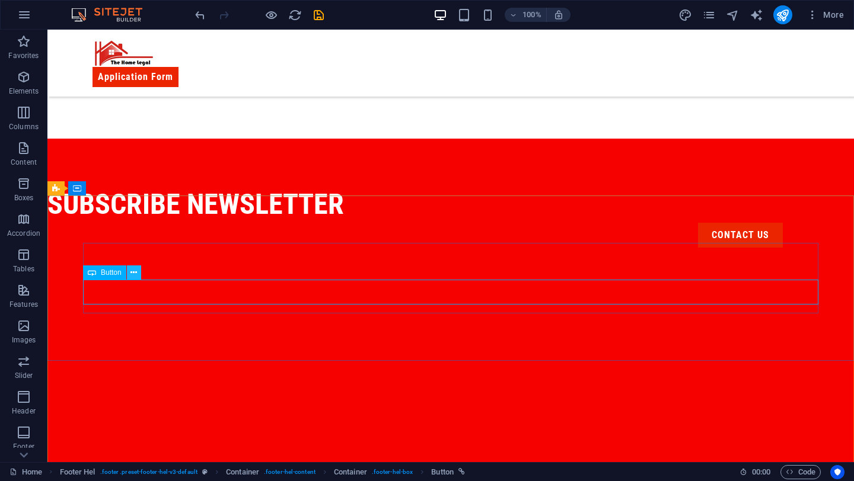
click at [130, 274] on icon at bounding box center [133, 273] width 7 height 12
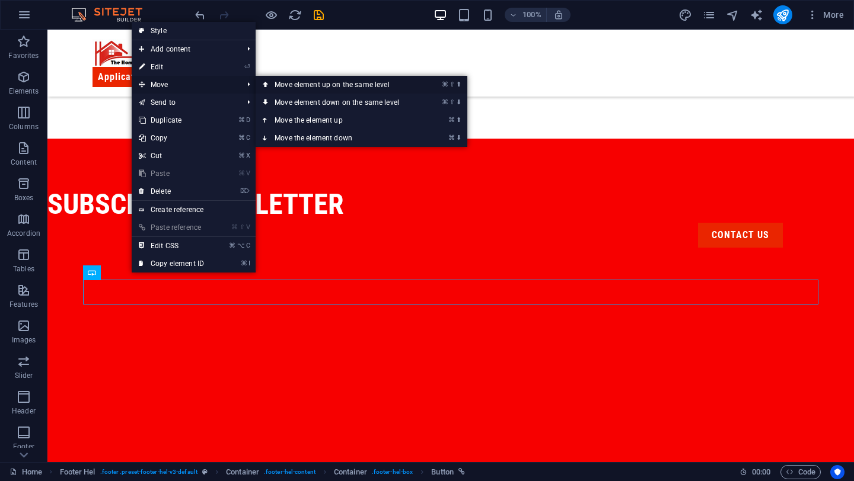
click at [306, 86] on link "⌘ ⇧ ⬆ Move element up on the same level" at bounding box center [338, 85] width 167 height 18
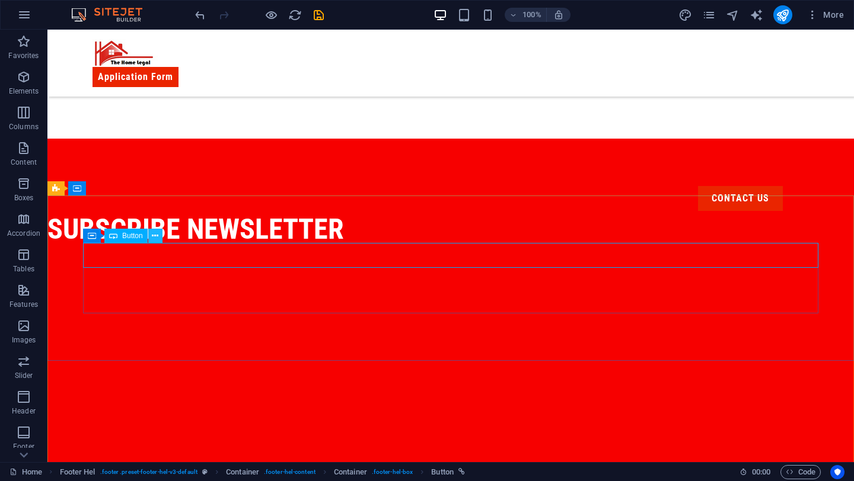
click at [150, 233] on button at bounding box center [155, 236] width 14 height 14
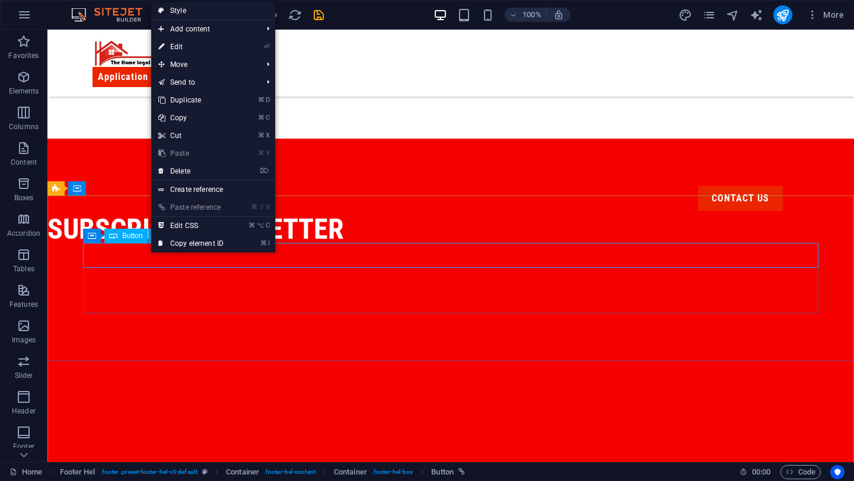
click at [140, 235] on span "Button" at bounding box center [132, 235] width 21 height 7
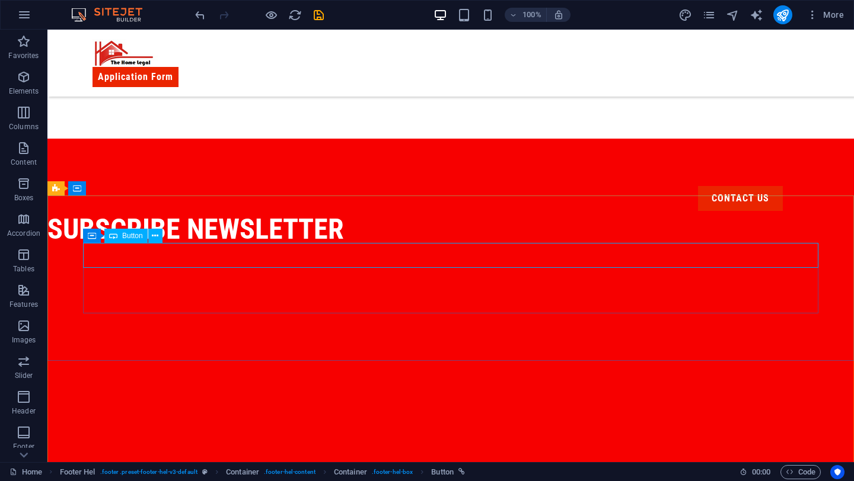
click at [140, 235] on span "Button" at bounding box center [132, 235] width 21 height 7
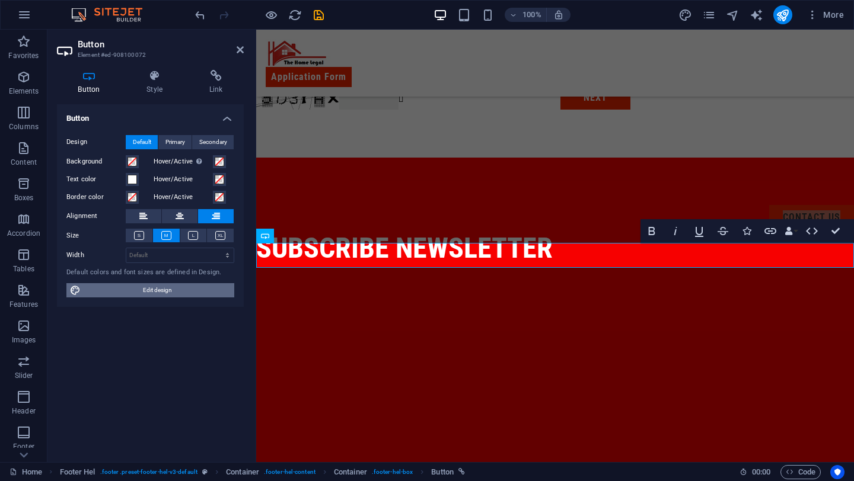
click at [169, 289] on span "Edit design" at bounding box center [157, 290] width 146 height 14
select select "px"
select select "400"
select select "px"
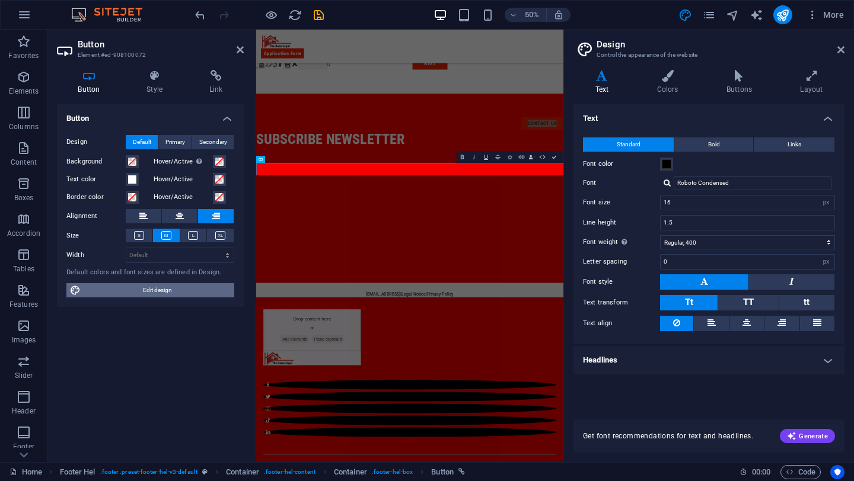
scroll to position [428, 0]
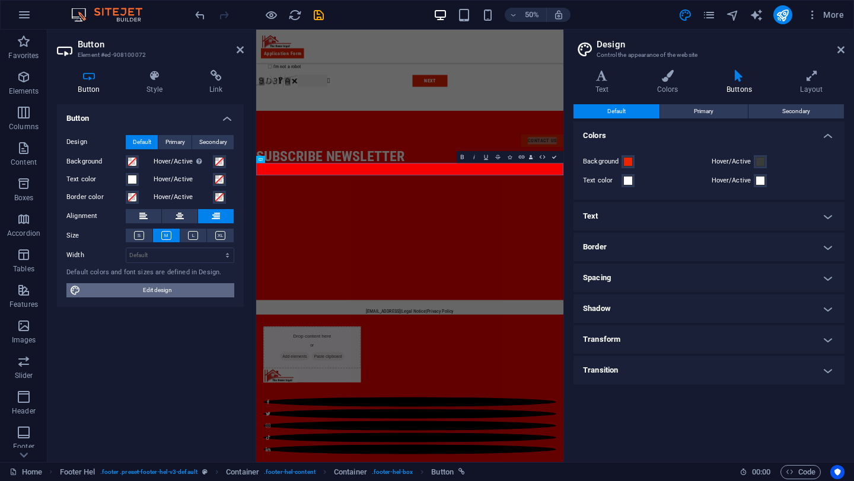
click at [205, 288] on span "Edit design" at bounding box center [157, 290] width 146 height 14
click at [194, 336] on div "Button Design Default Primary Secondary Background Hover/Active Switch to previ…" at bounding box center [150, 278] width 187 height 349
click at [184, 289] on span "Edit design" at bounding box center [157, 290] width 146 height 14
click at [141, 236] on icon at bounding box center [139, 235] width 10 height 9
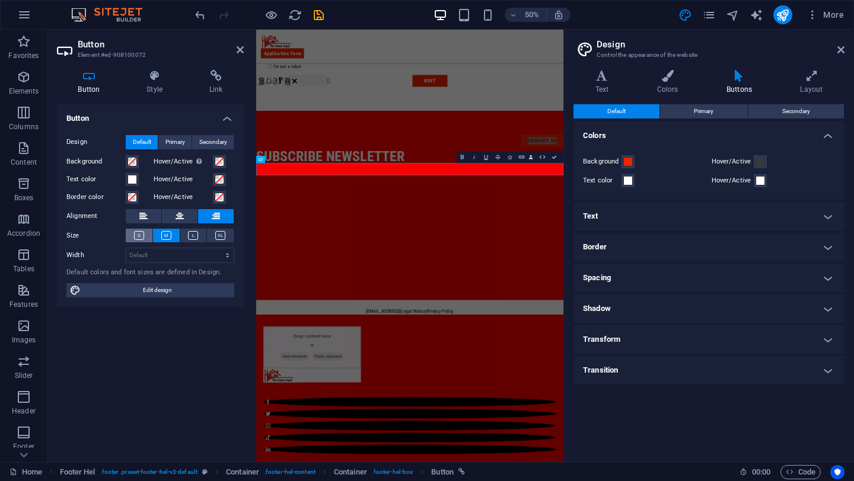
scroll to position [423, 0]
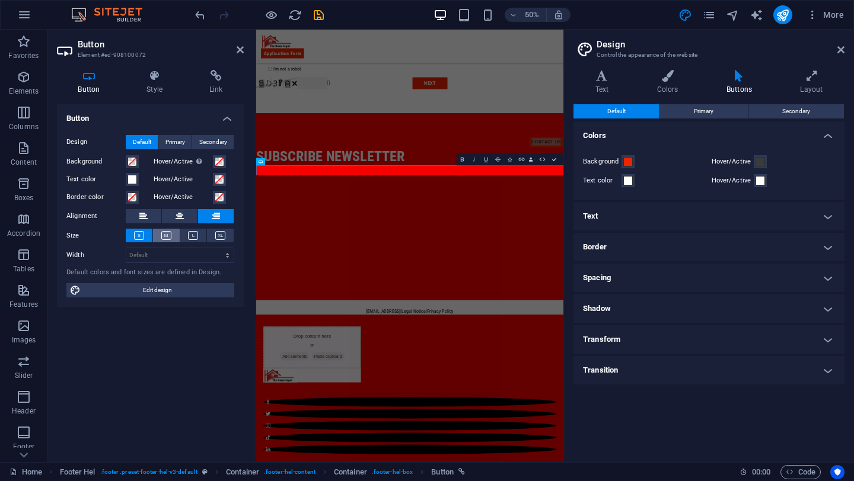
click at [165, 237] on icon at bounding box center [166, 235] width 10 height 9
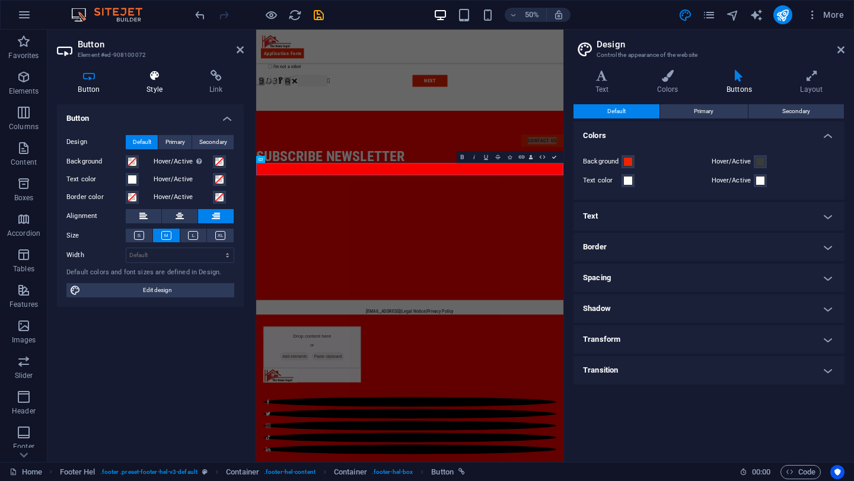
click at [158, 82] on h4 "Style" at bounding box center [157, 82] width 63 height 25
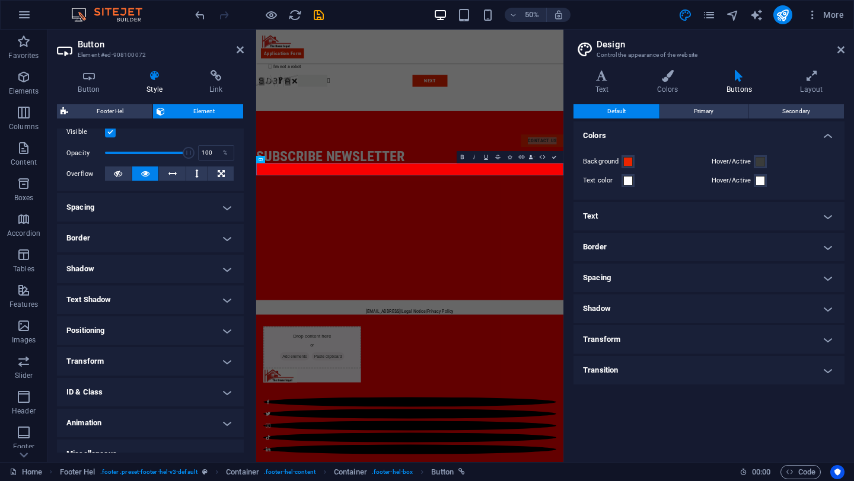
scroll to position [177, 0]
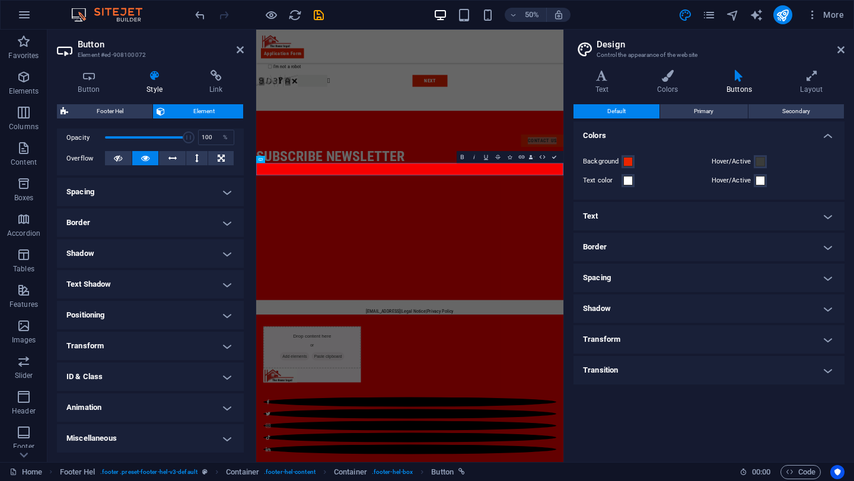
click at [100, 129] on div "Opacity 100 %" at bounding box center [150, 138] width 168 height 18
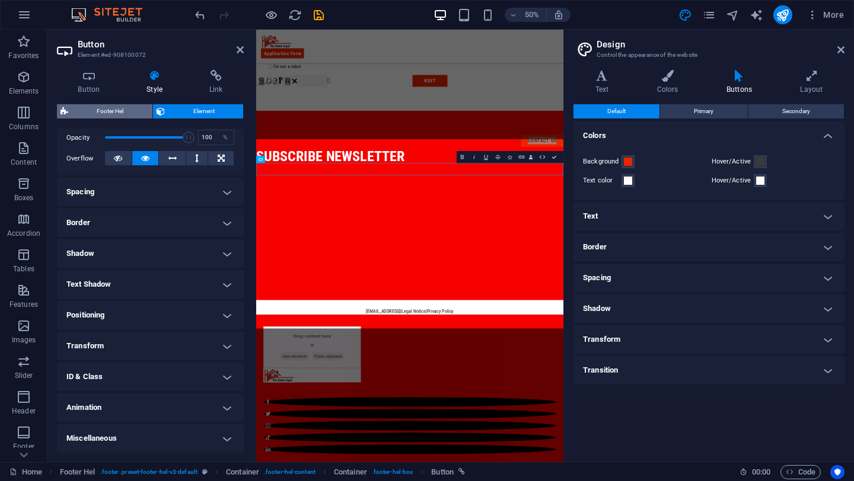
click at [100, 113] on span "Footer Hel" at bounding box center [110, 111] width 77 height 14
select select "%"
select select "rem"
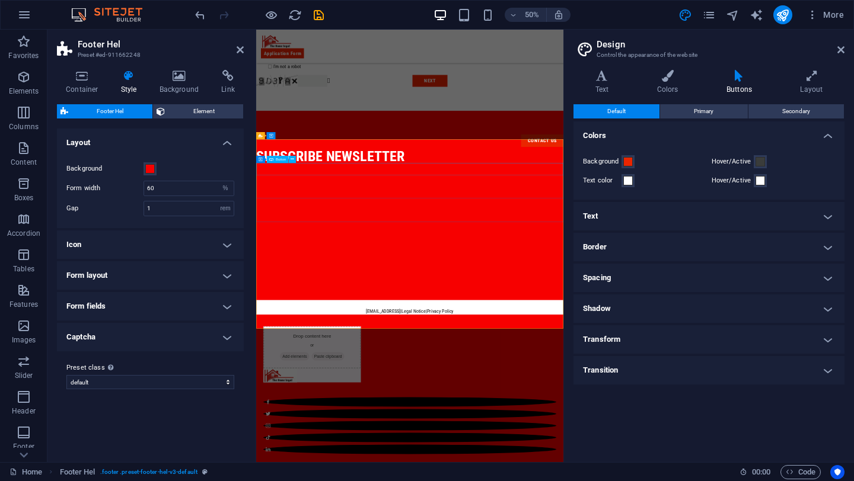
click at [413, 264] on div "contact us" at bounding box center [563, 251] width 614 height 25
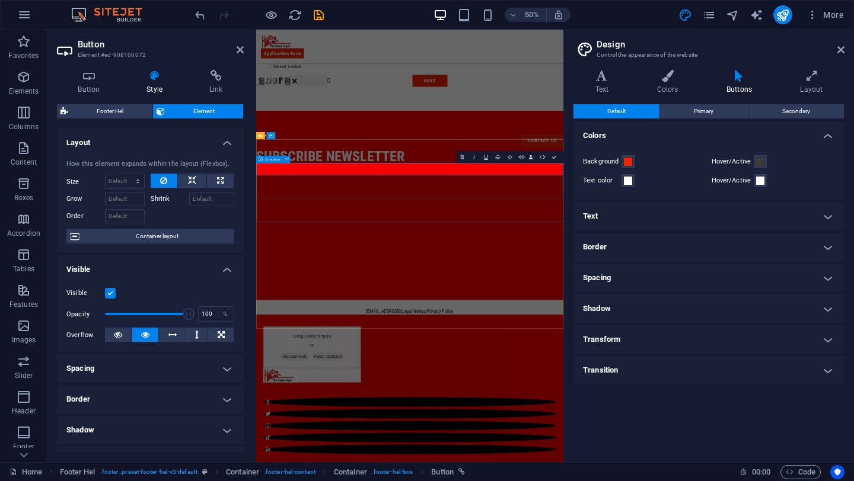
click at [269, 159] on span "Container" at bounding box center [272, 160] width 15 height 4
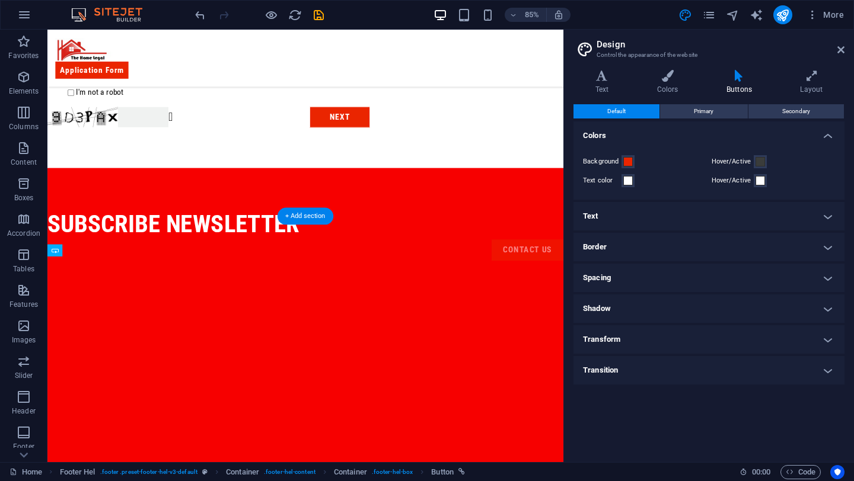
drag, startPoint x: 281, startPoint y: 301, endPoint x: 437, endPoint y: 317, distance: 157.4
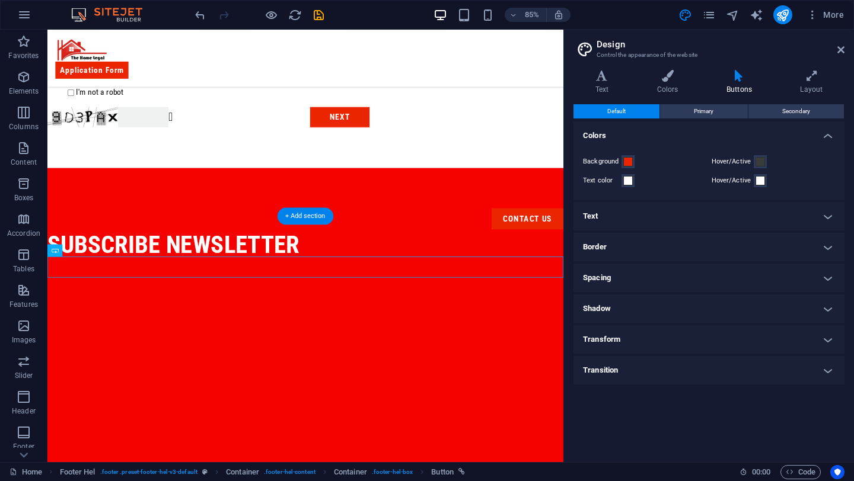
click at [428, 301] on div "subscribe newsletter" at bounding box center [350, 282] width 607 height 37
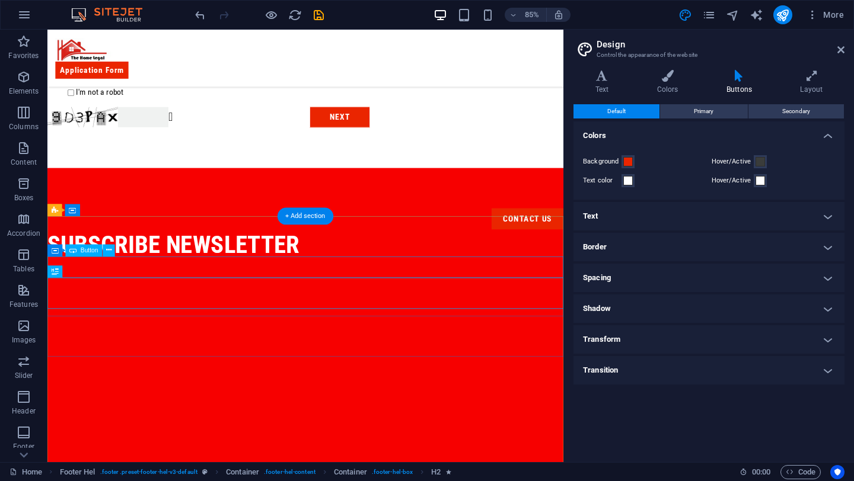
click at [587, 264] on div "contact us" at bounding box center [350, 251] width 607 height 25
click at [339, 301] on div "subscribe newsletter" at bounding box center [350, 282] width 607 height 37
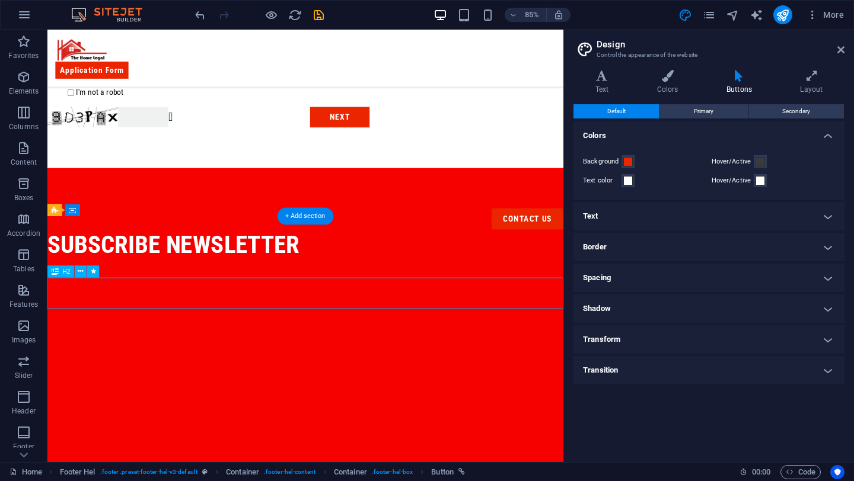
click at [339, 301] on div "subscribe newsletter" at bounding box center [350, 282] width 607 height 37
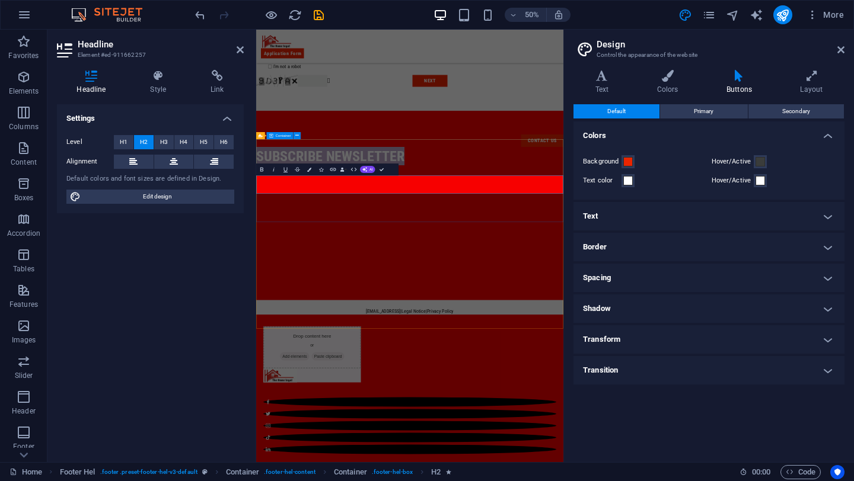
click at [575, 357] on div "contact us subscribe newsletter" at bounding box center [563, 274] width 614 height 165
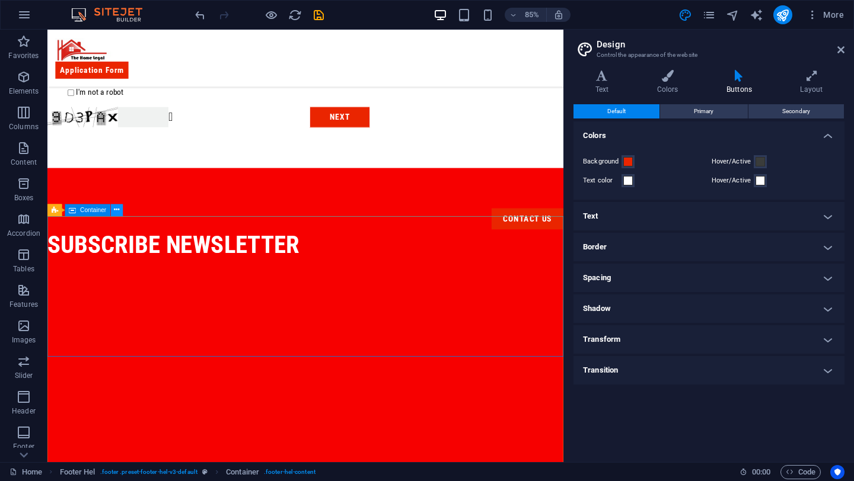
click at [114, 210] on icon at bounding box center [116, 210] width 5 height 11
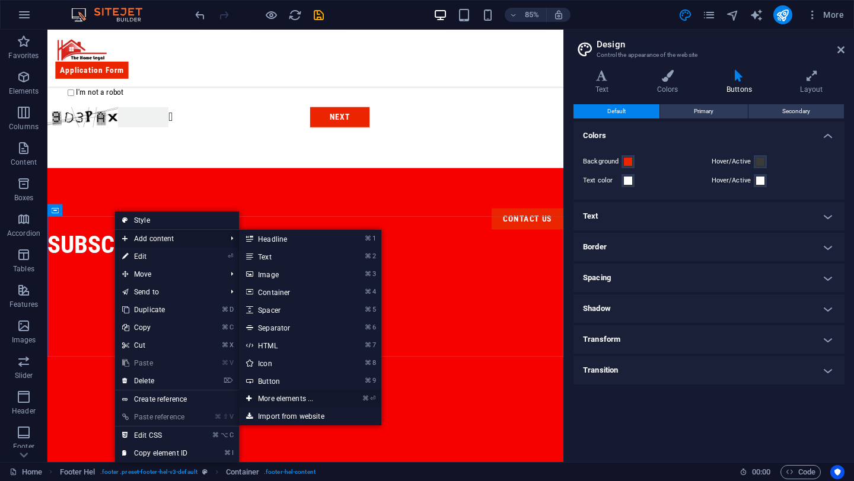
click at [281, 398] on link "⌘ ⏎ More elements ..." at bounding box center [288, 399] width 98 height 18
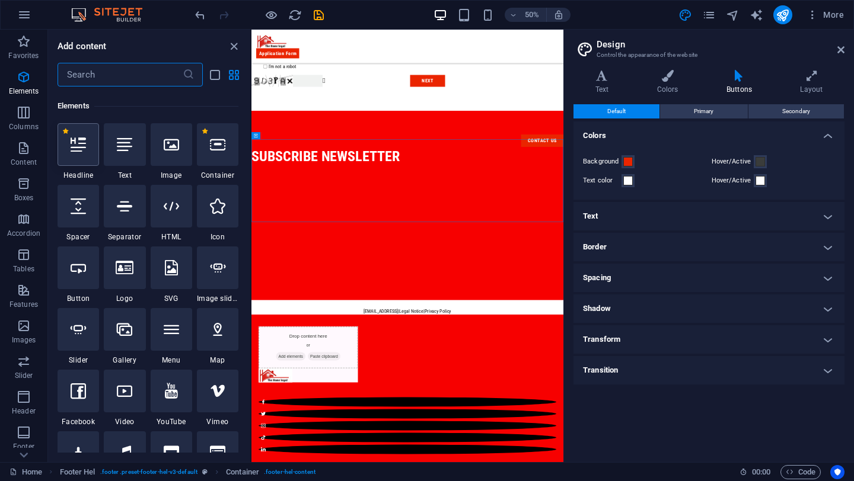
scroll to position [126, 0]
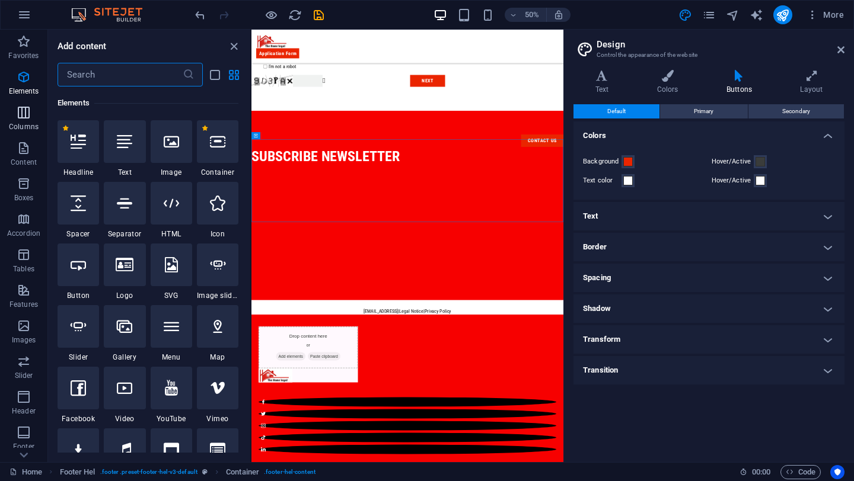
click at [27, 123] on p "Columns" at bounding box center [24, 126] width 30 height 9
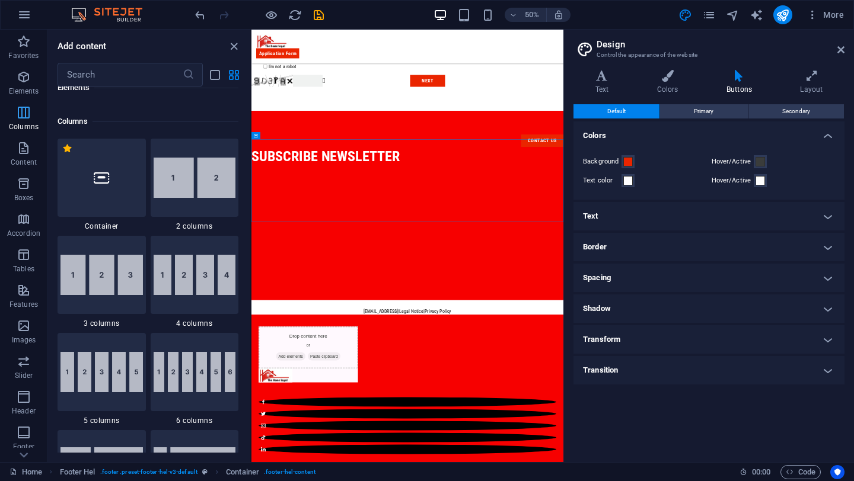
scroll to position [587, 0]
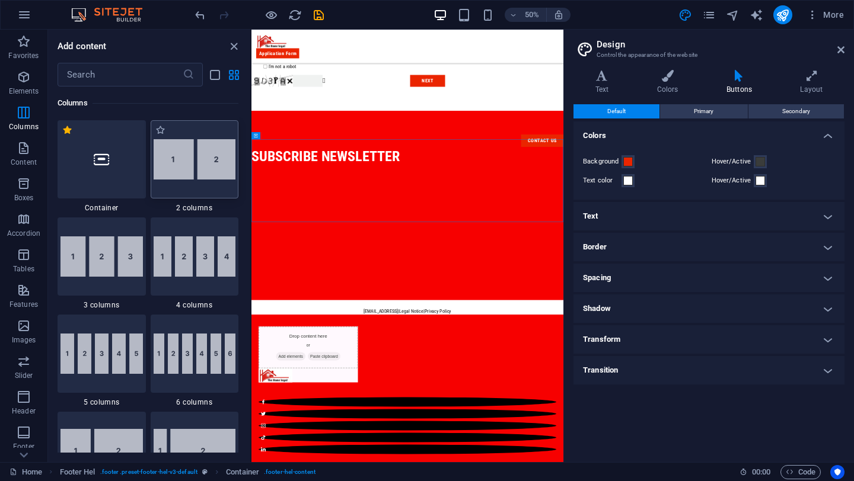
click at [206, 171] on img at bounding box center [195, 159] width 82 height 40
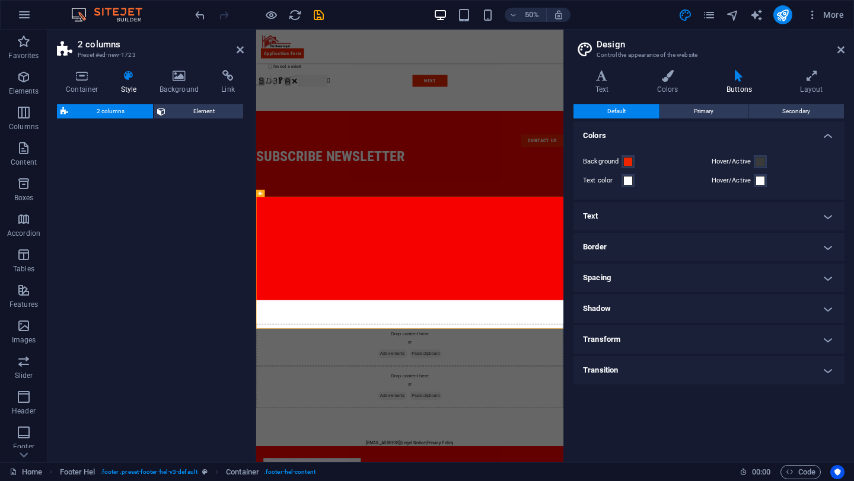
select select "rem"
select select "preset-columns-two-v2-default"
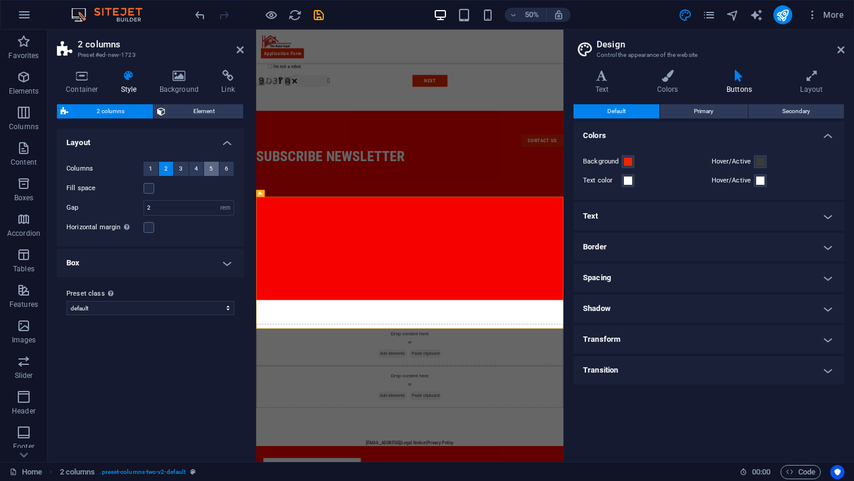
scroll to position [691, 0]
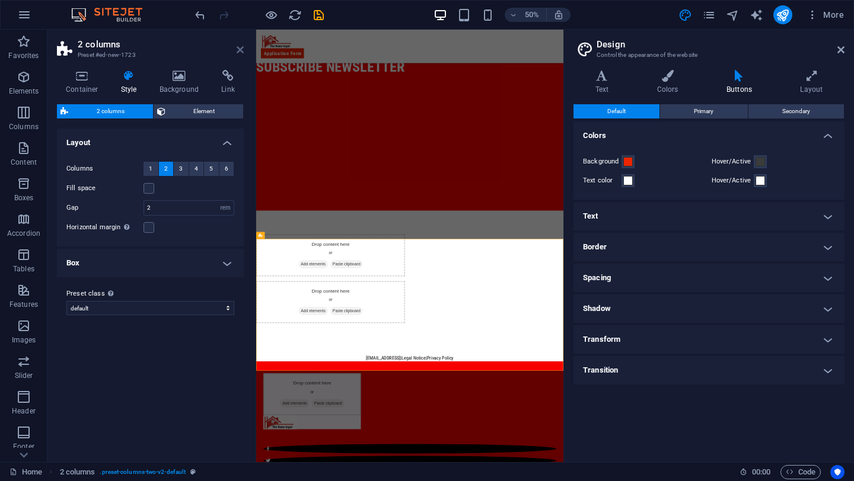
click at [241, 46] on icon at bounding box center [240, 49] width 7 height 9
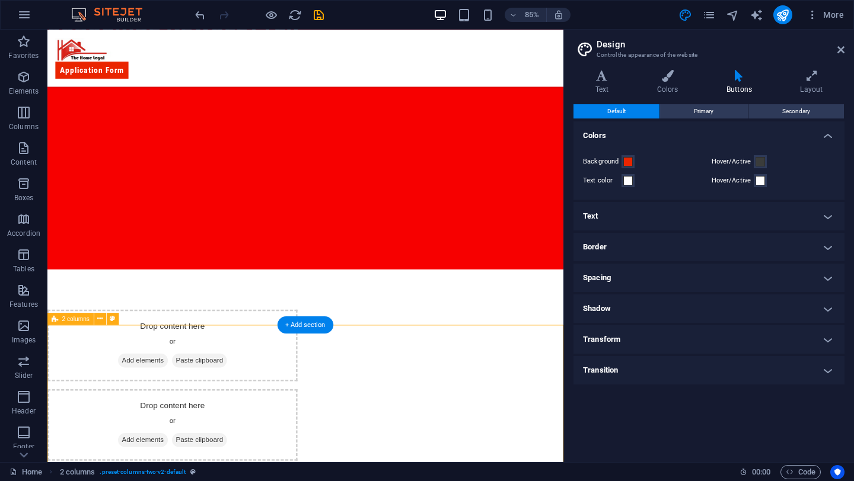
scroll to position [688, 0]
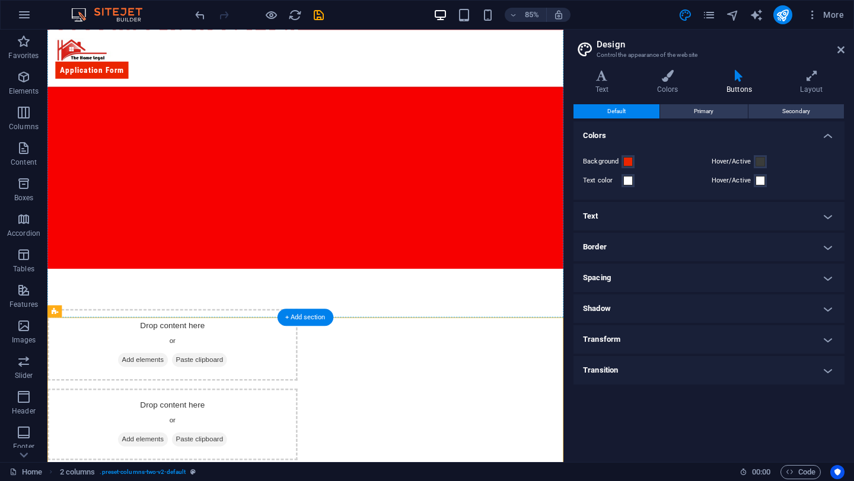
drag, startPoint x: 130, startPoint y: 338, endPoint x: 141, endPoint y: 123, distance: 214.9
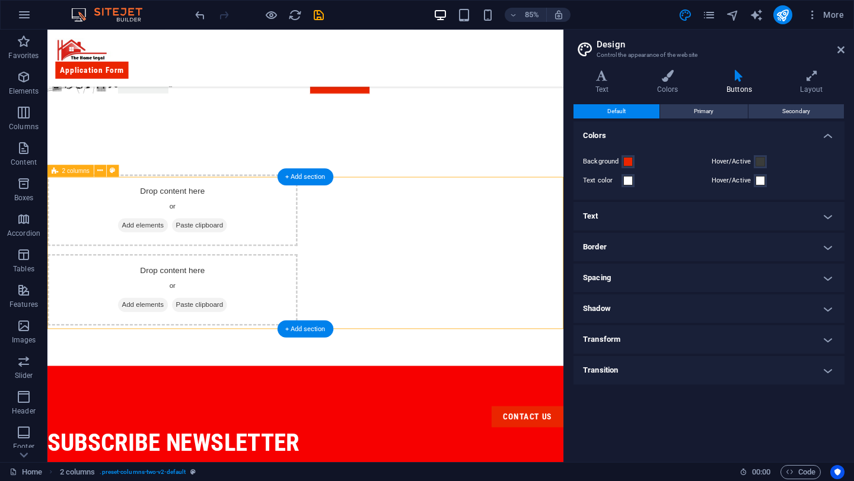
scroll to position [465, 0]
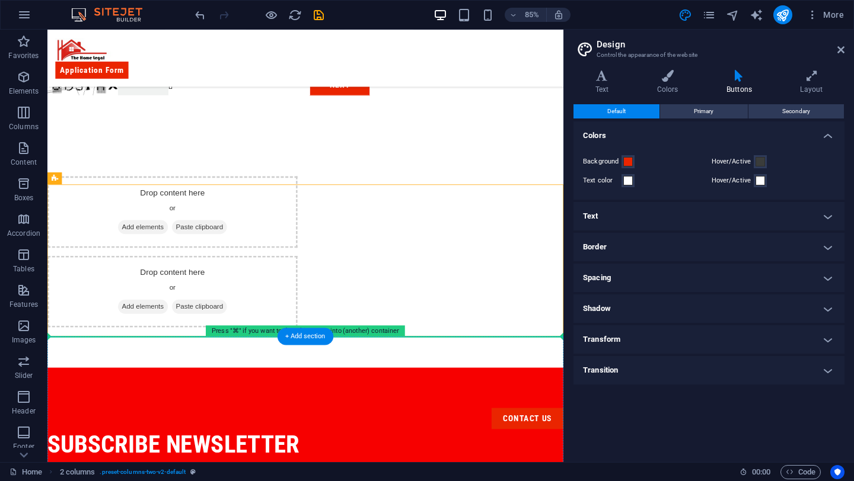
drag, startPoint x: 123, startPoint y: 206, endPoint x: 171, endPoint y: 434, distance: 232.5
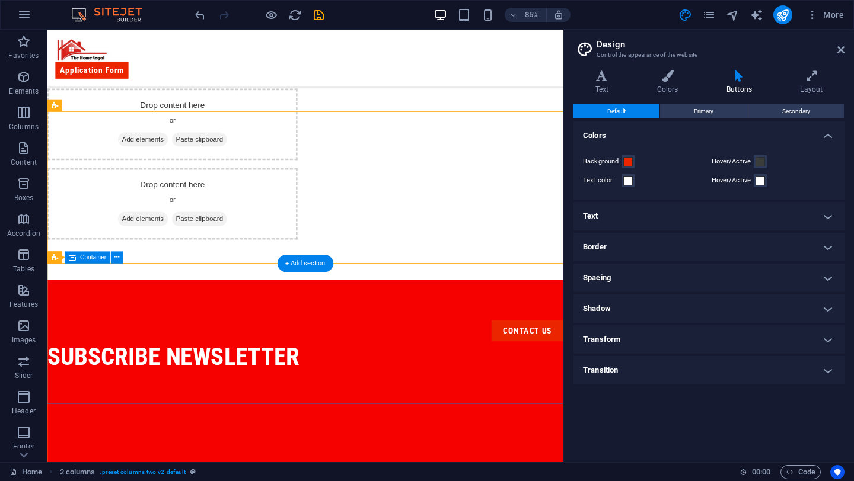
scroll to position [571, 0]
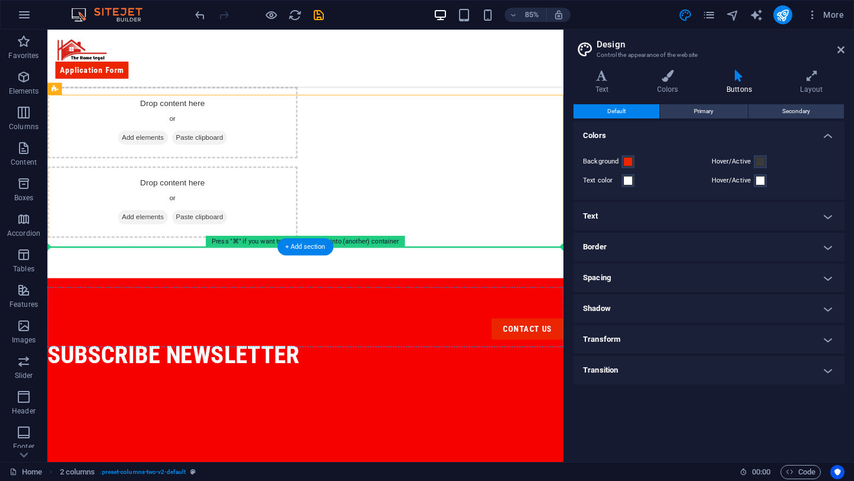
drag, startPoint x: 129, startPoint y: 120, endPoint x: 119, endPoint y: 395, distance: 275.2
drag, startPoint x: 127, startPoint y: 119, endPoint x: 114, endPoint y: 419, distance: 300.8
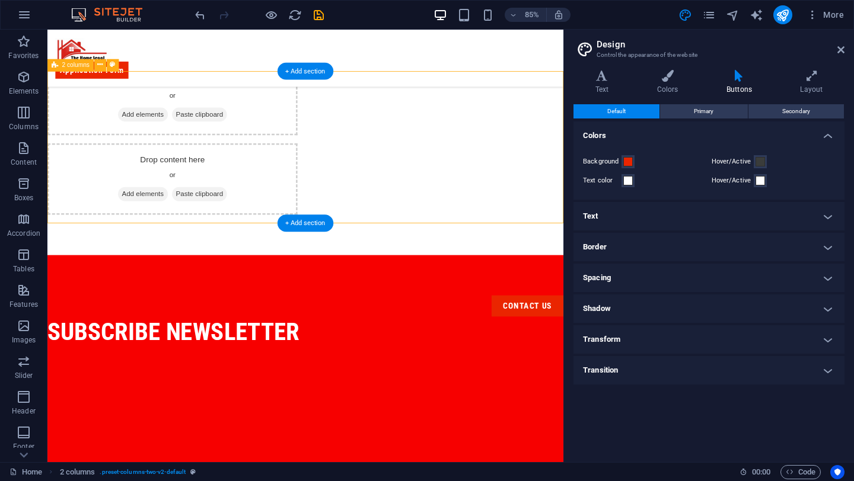
scroll to position [600, 0]
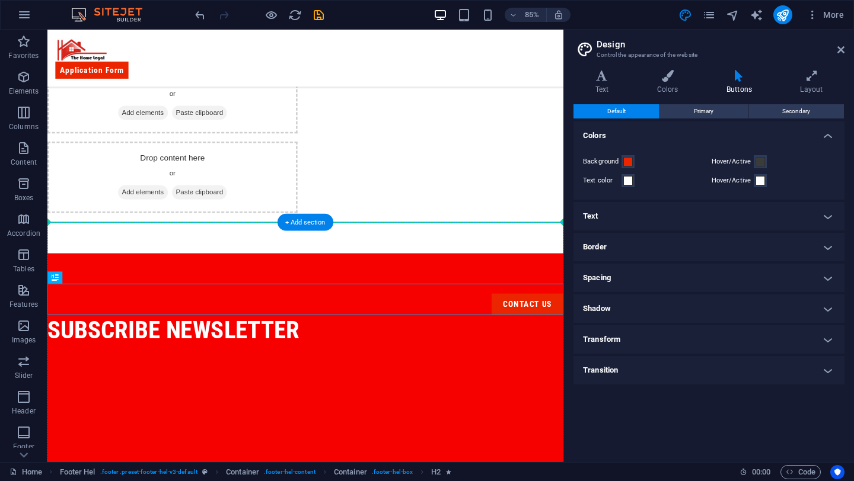
drag, startPoint x: 238, startPoint y: 352, endPoint x: 234, endPoint y: 295, distance: 56.5
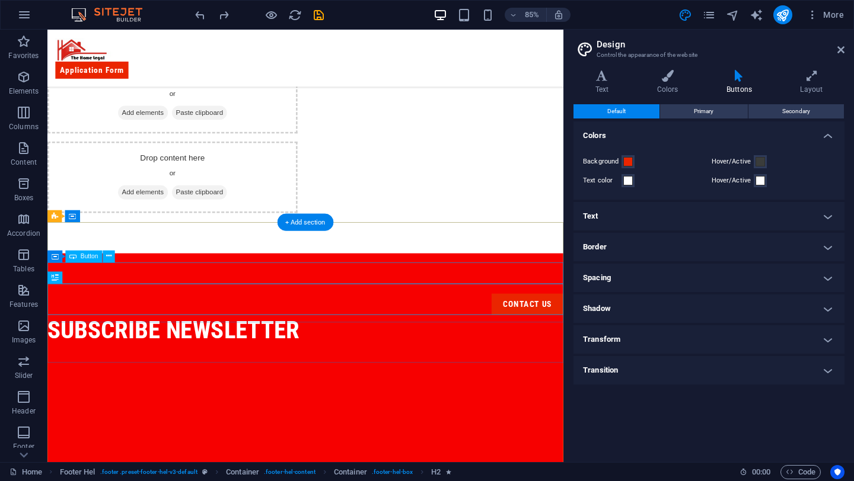
click at [625, 340] on div "contact us" at bounding box center [350, 352] width 607 height 25
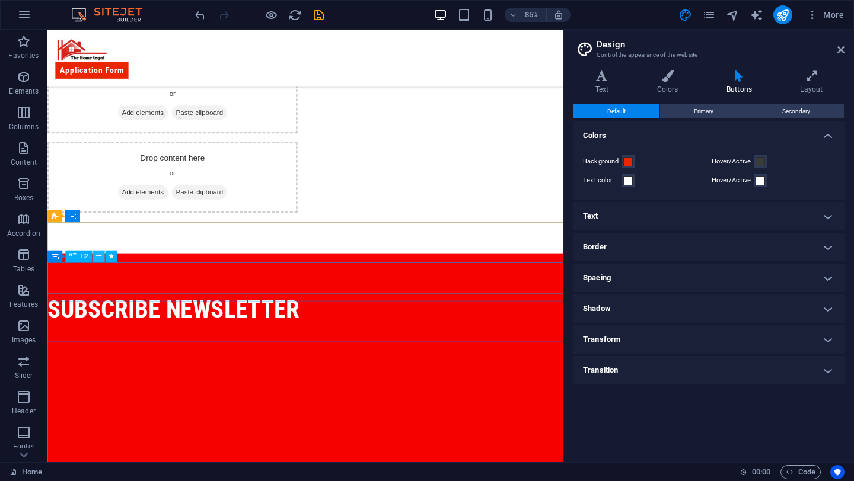
click at [100, 257] on icon at bounding box center [98, 256] width 5 height 11
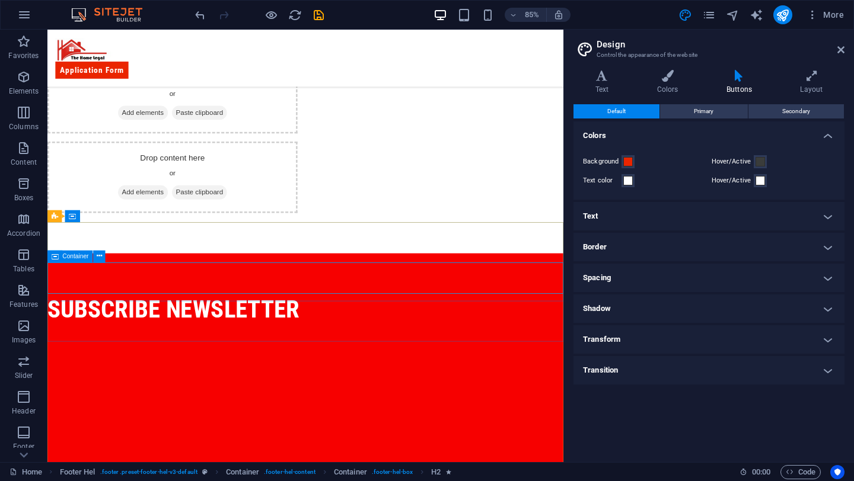
click at [76, 257] on span "Container" at bounding box center [76, 256] width 26 height 6
click at [98, 254] on icon at bounding box center [99, 256] width 5 height 11
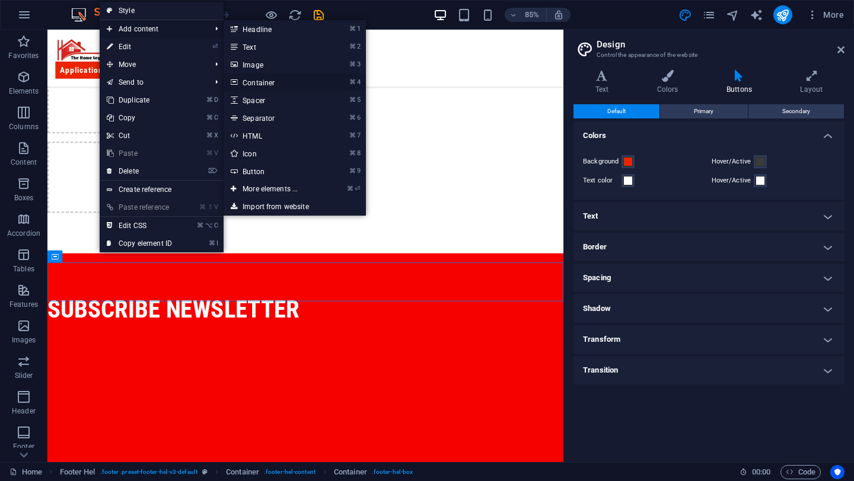
click at [248, 82] on link "⌘ 4 Container" at bounding box center [272, 83] width 98 height 18
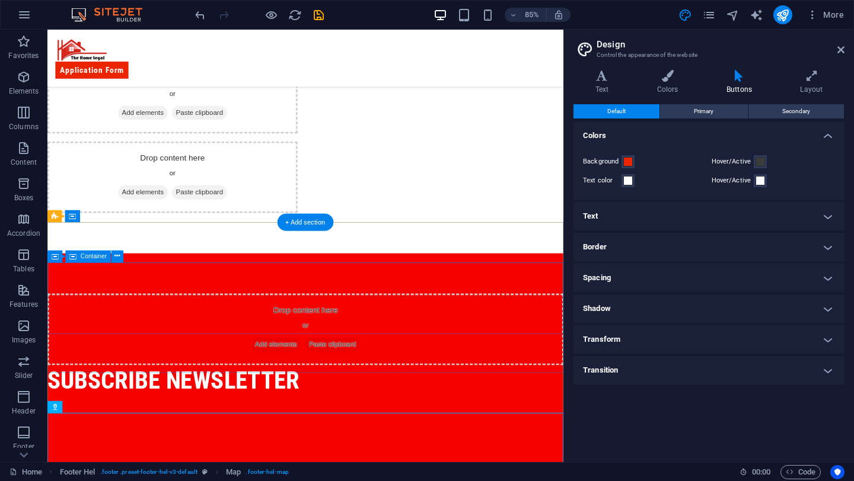
click at [216, 340] on div "Drop content here or Add elements Paste clipboard" at bounding box center [350, 382] width 607 height 84
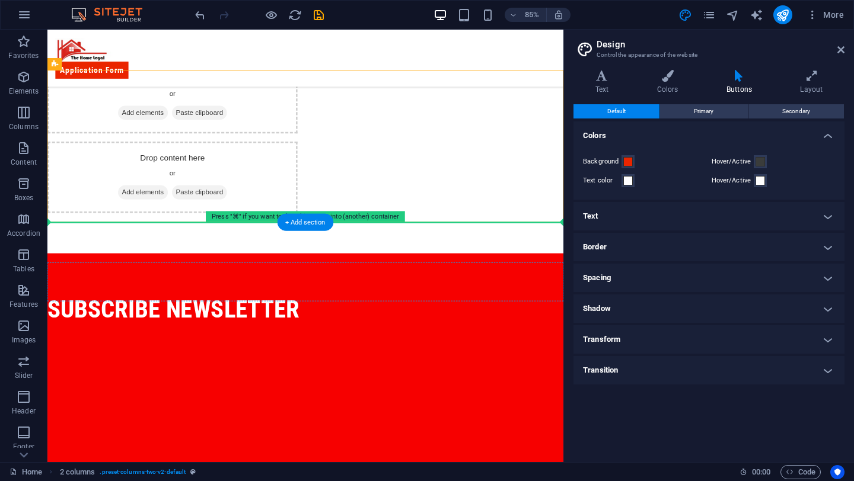
drag, startPoint x: 133, startPoint y: 132, endPoint x: 130, endPoint y: 334, distance: 201.6
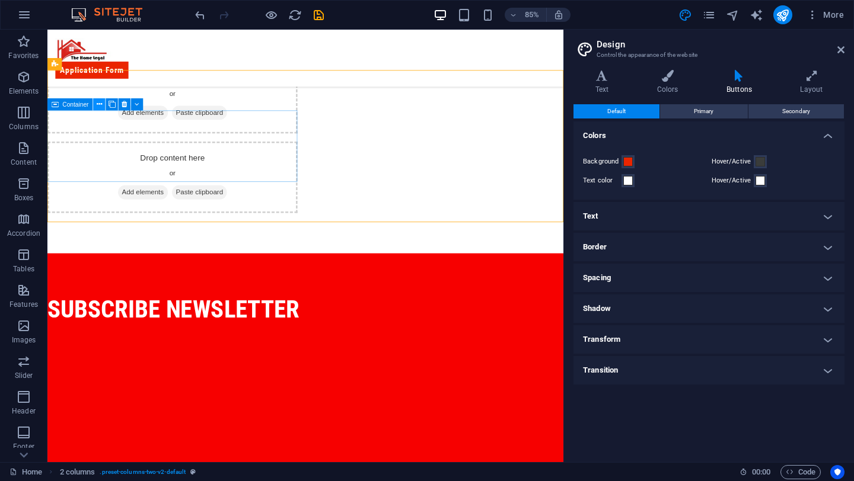
click at [97, 101] on icon at bounding box center [99, 103] width 5 height 11
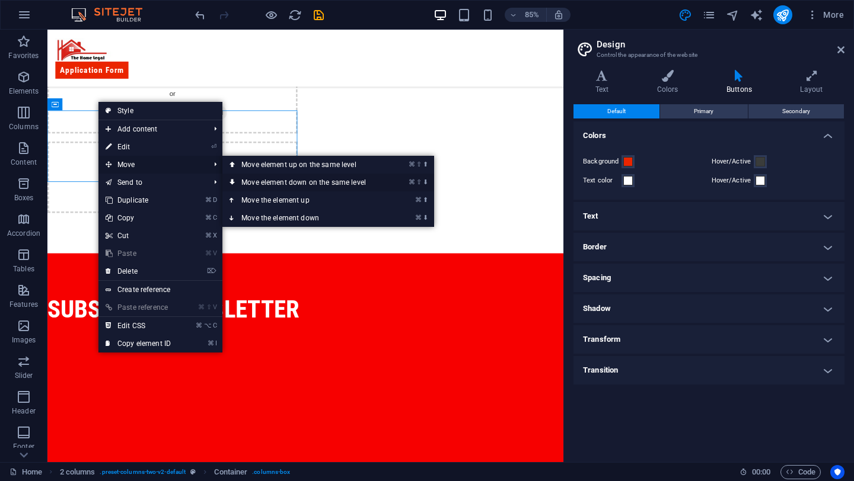
click at [240, 181] on link "⌘ ⇧ ⬇ Move element down on the same level" at bounding box center [305, 183] width 167 height 18
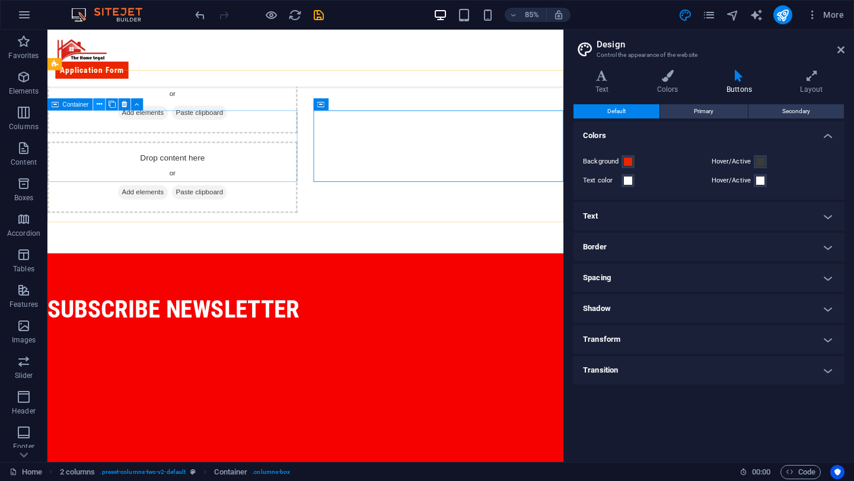
click at [99, 100] on icon at bounding box center [99, 103] width 5 height 11
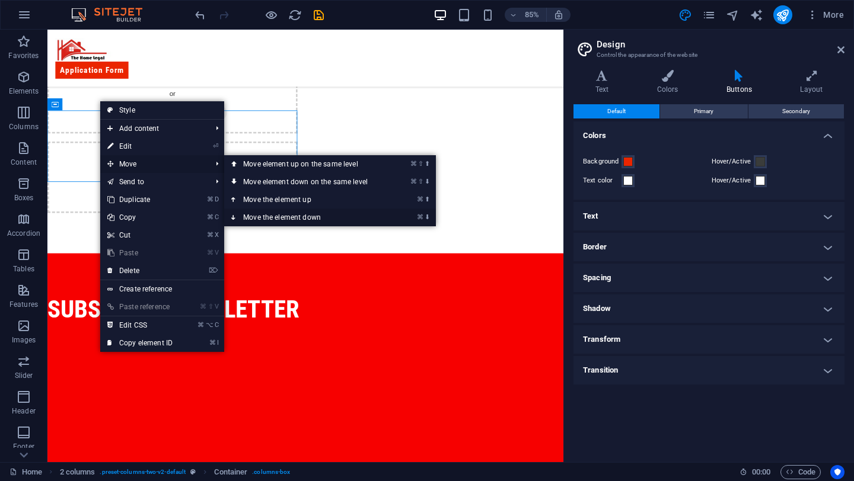
click at [261, 216] on link "⌘ ⬇ Move the element down" at bounding box center [307, 218] width 167 height 18
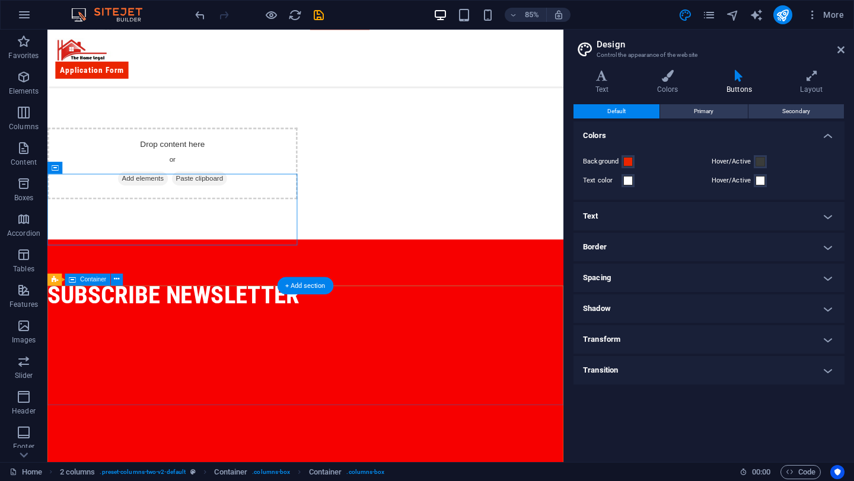
scroll to position [530, 0]
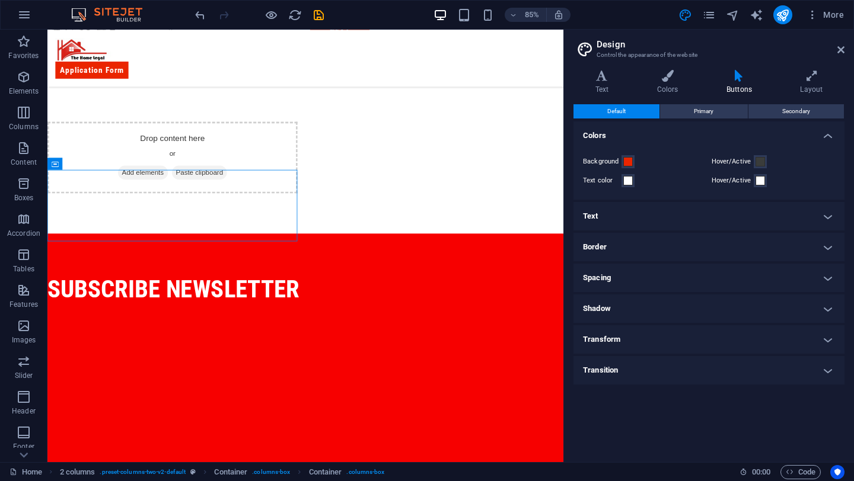
click at [839, 43] on h2 "Design" at bounding box center [720, 44] width 248 height 11
click at [840, 49] on icon at bounding box center [840, 49] width 7 height 9
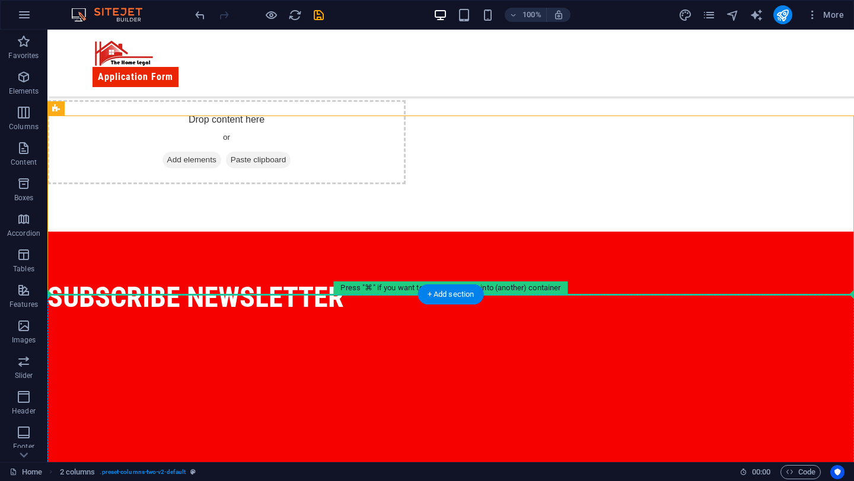
scroll to position [575, 0]
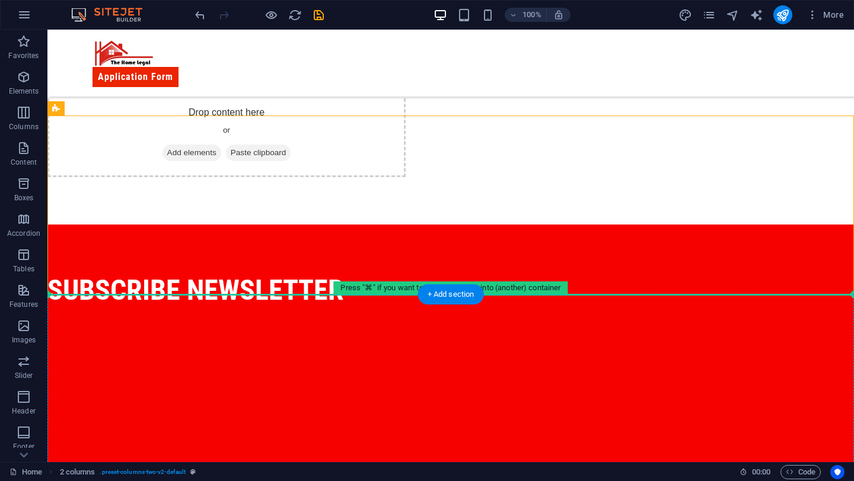
drag, startPoint x: 173, startPoint y: 199, endPoint x: 253, endPoint y: 400, distance: 217.1
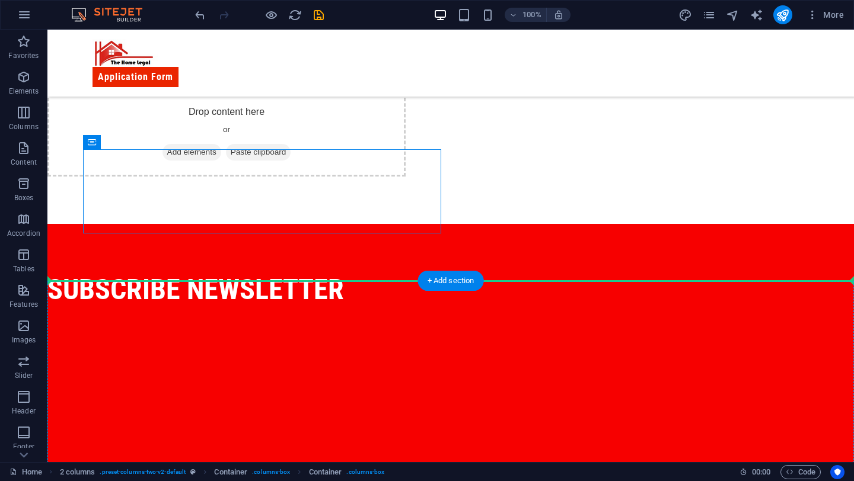
drag, startPoint x: 167, startPoint y: 172, endPoint x: 229, endPoint y: 376, distance: 213.0
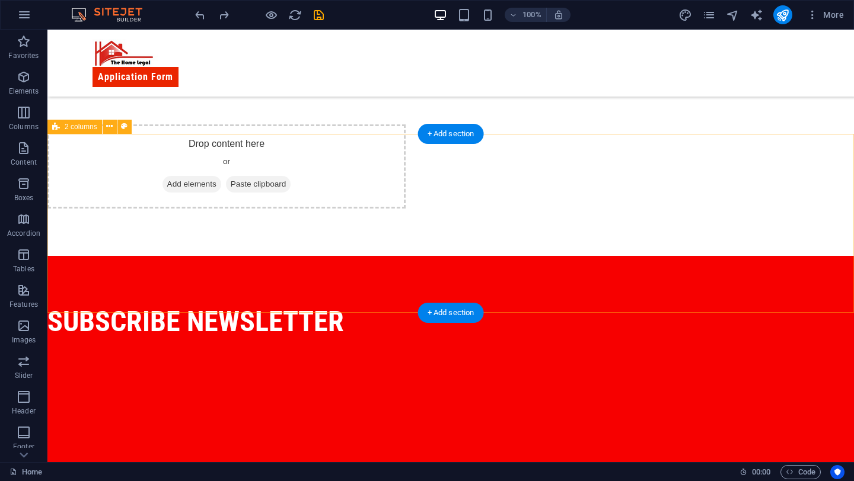
scroll to position [555, 0]
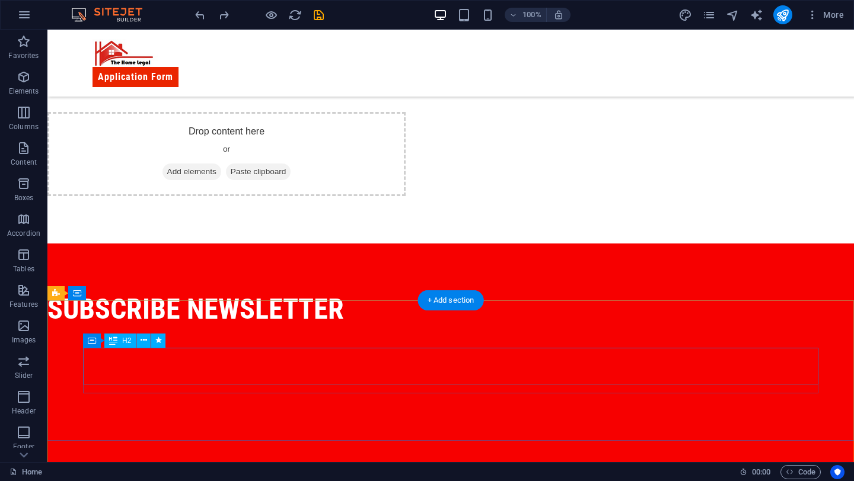
click at [267, 328] on div "subscribe newsletter" at bounding box center [414, 309] width 735 height 37
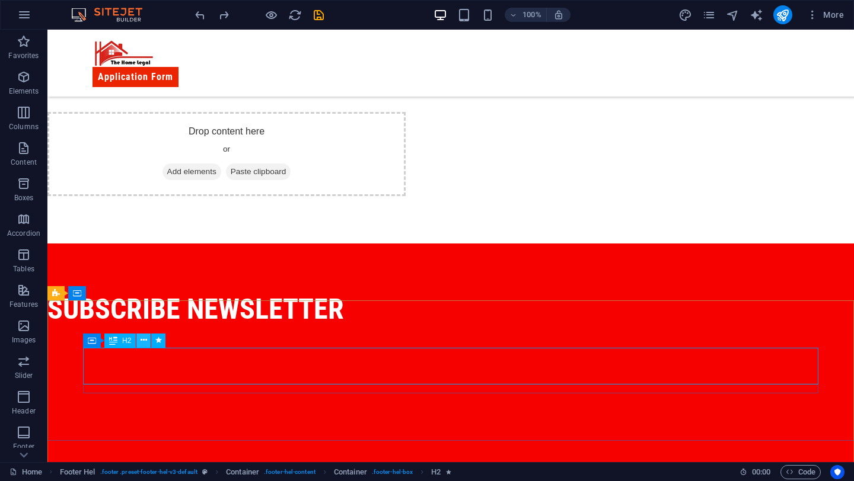
click at [142, 339] on icon at bounding box center [143, 340] width 7 height 12
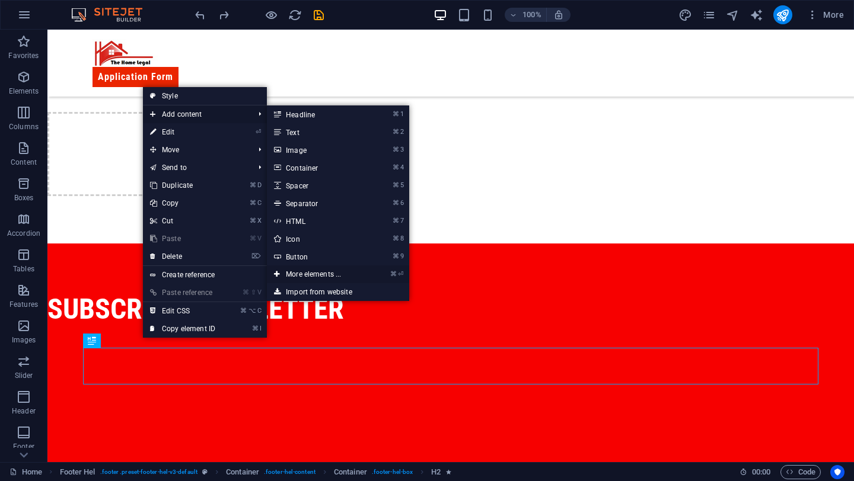
click at [340, 273] on link "⌘ ⏎ More elements ..." at bounding box center [316, 275] width 98 height 18
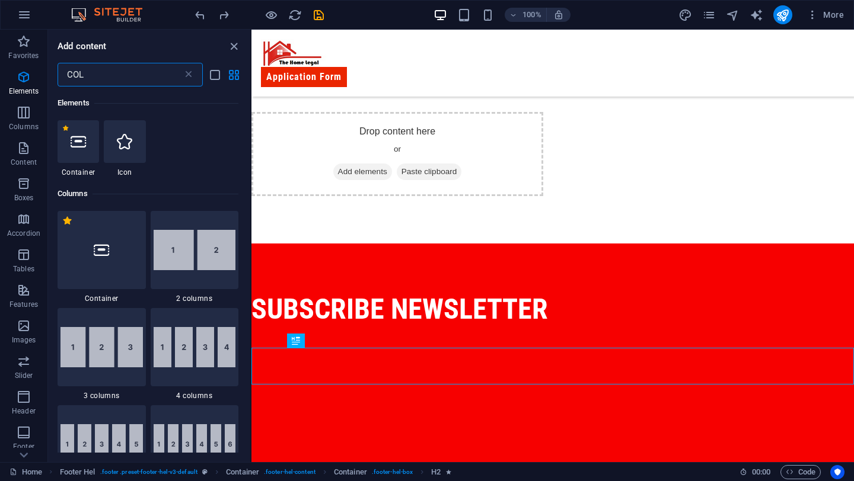
scroll to position [0, 0]
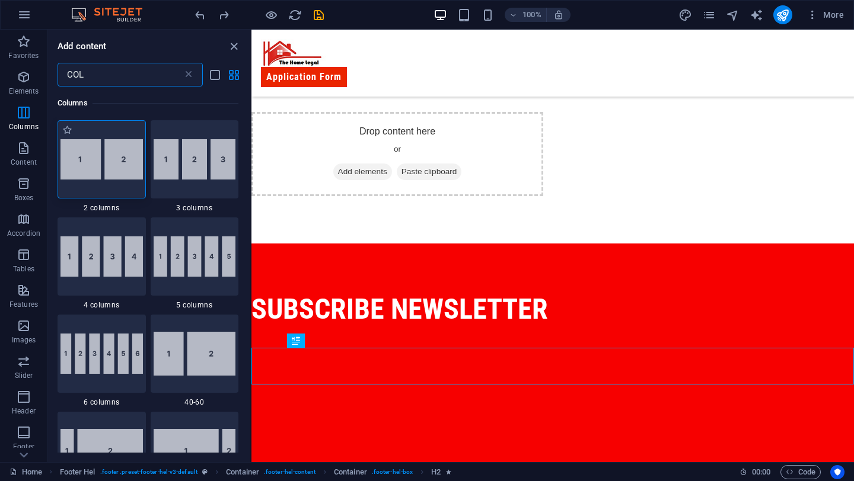
type input "COL"
click at [81, 146] on img at bounding box center [101, 159] width 82 height 40
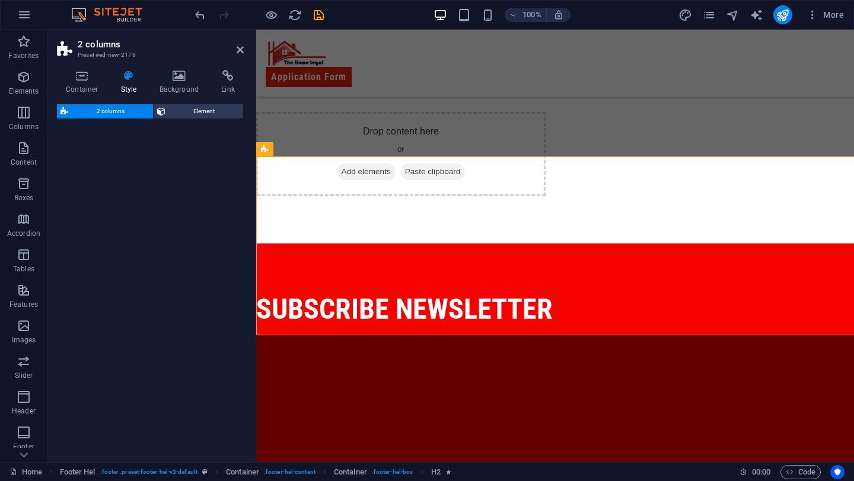
select select "rem"
select select "preset-columns-two-v2-default"
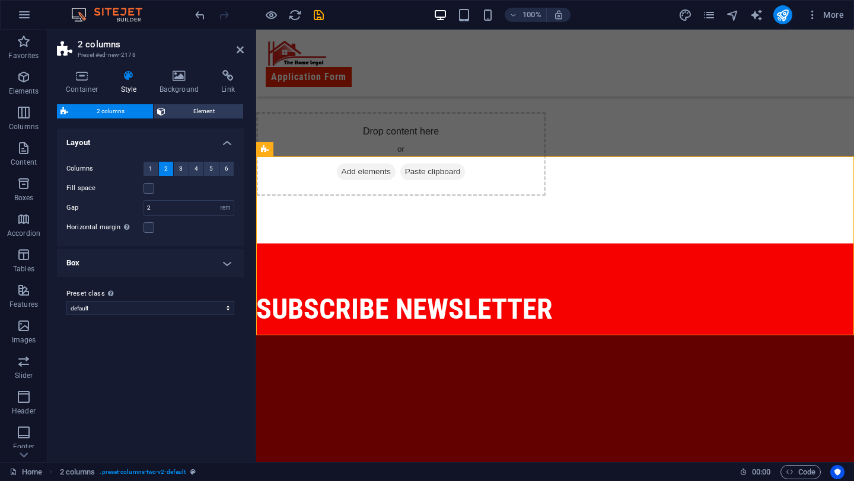
scroll to position [1053, 0]
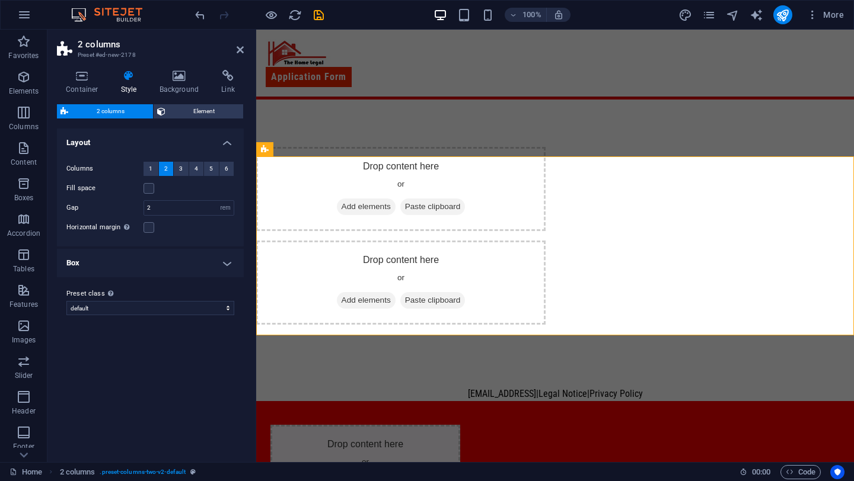
click at [245, 52] on aside "2 columns Preset #ed-new-2178 Container Style Background Link Size Height Defau…" at bounding box center [151, 246] width 209 height 433
click at [239, 52] on icon at bounding box center [240, 49] width 7 height 9
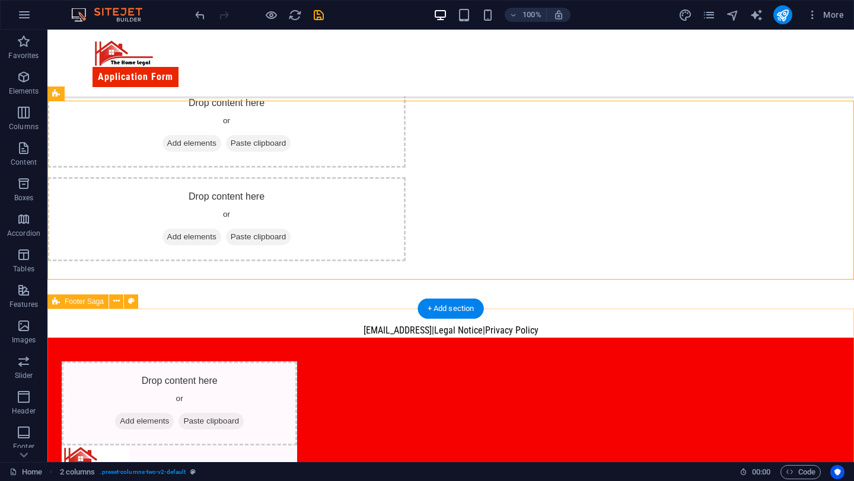
scroll to position [1122, 0]
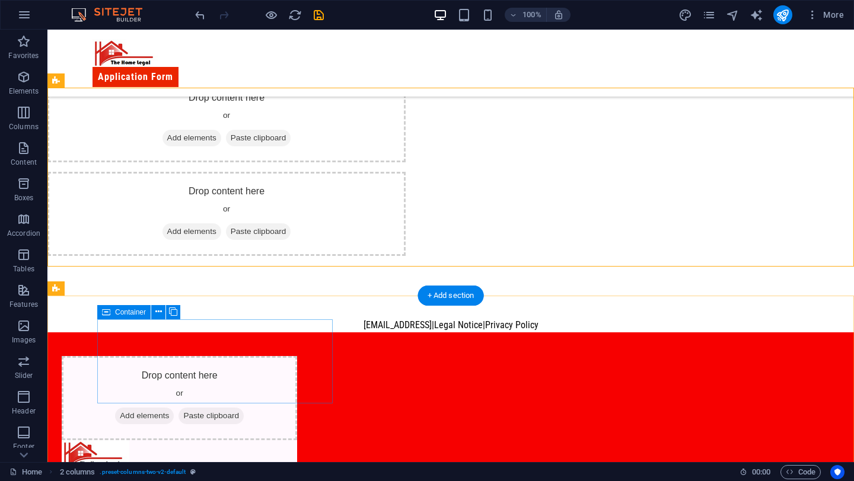
click at [174, 408] on span "Add elements" at bounding box center [144, 416] width 59 height 17
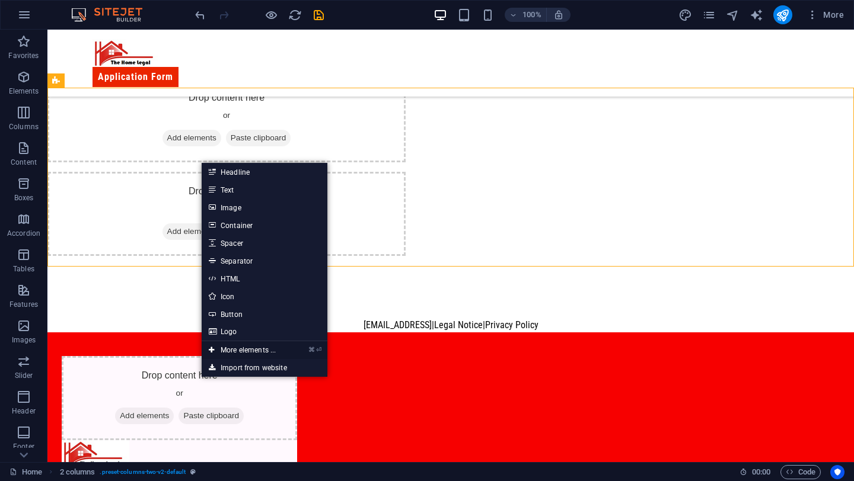
click at [253, 347] on link "⌘ ⏎ More elements ..." at bounding box center [242, 350] width 81 height 18
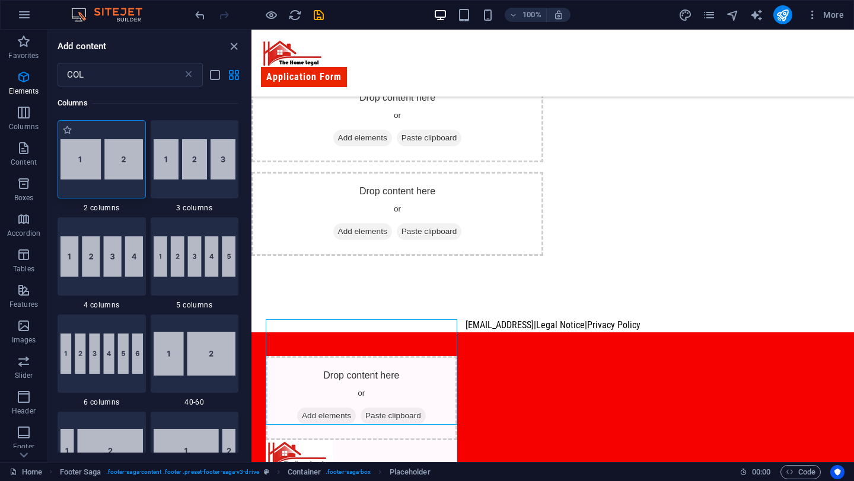
drag, startPoint x: 111, startPoint y: 171, endPoint x: 34, endPoint y: 288, distance: 139.7
click at [111, 171] on img at bounding box center [101, 159] width 82 height 40
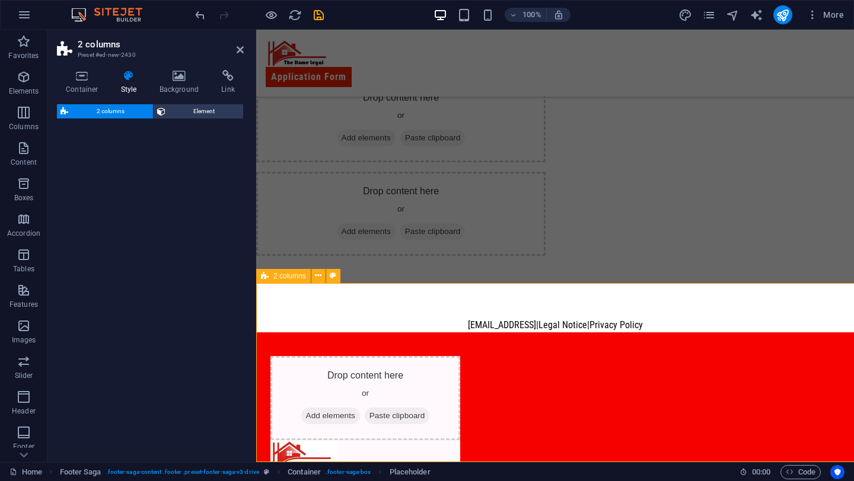
select select "rem"
select select "preset-columns-two-v2-default"
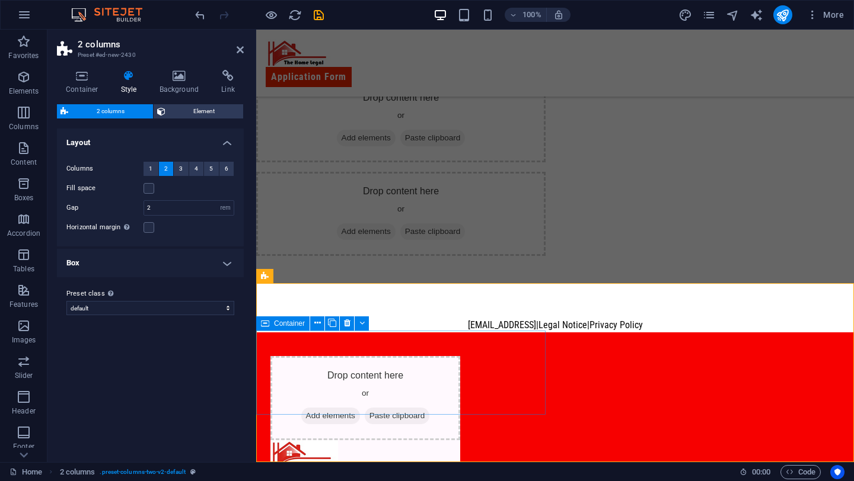
scroll to position [1394, 0]
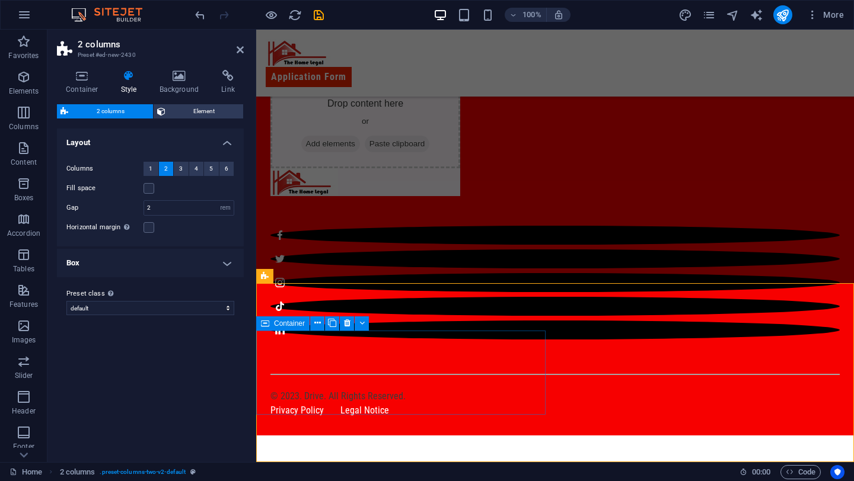
click at [237, 48] on icon at bounding box center [240, 49] width 7 height 9
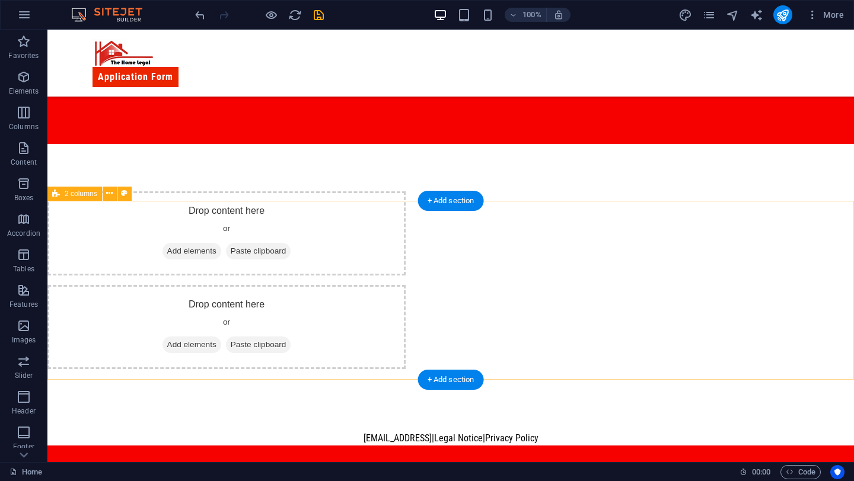
scroll to position [1011, 0]
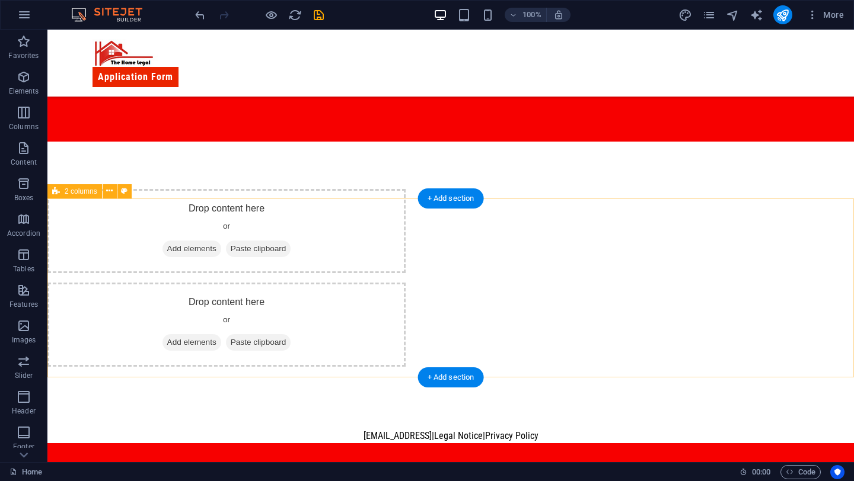
click at [124, 240] on div "Drop content here or Add elements Paste clipboard Drop content here or Add elem…" at bounding box center [450, 278] width 806 height 273
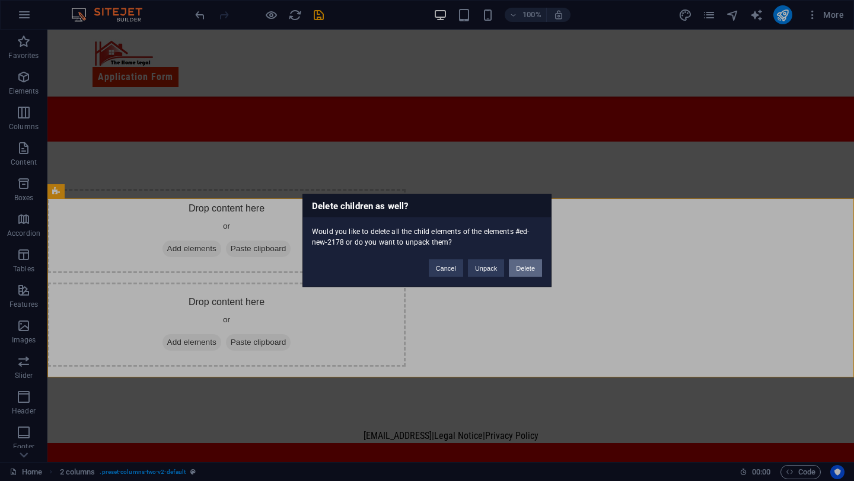
click at [515, 270] on button "Delete" at bounding box center [525, 269] width 33 height 18
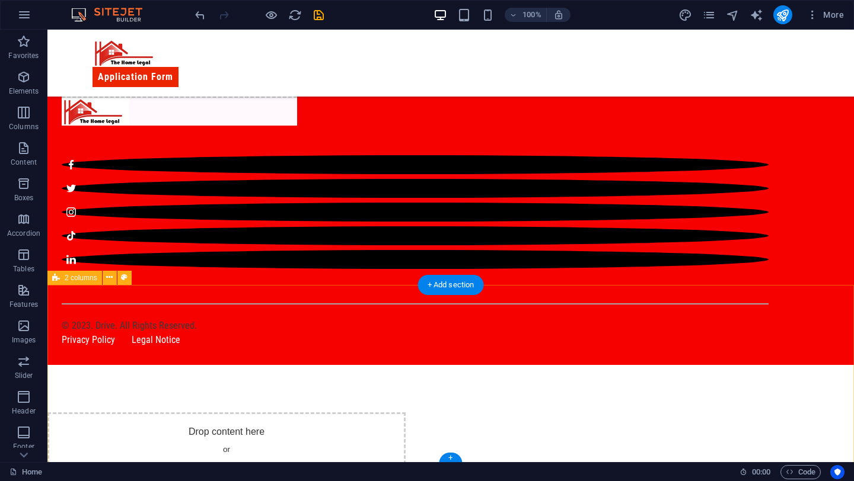
scroll to position [1185, 0]
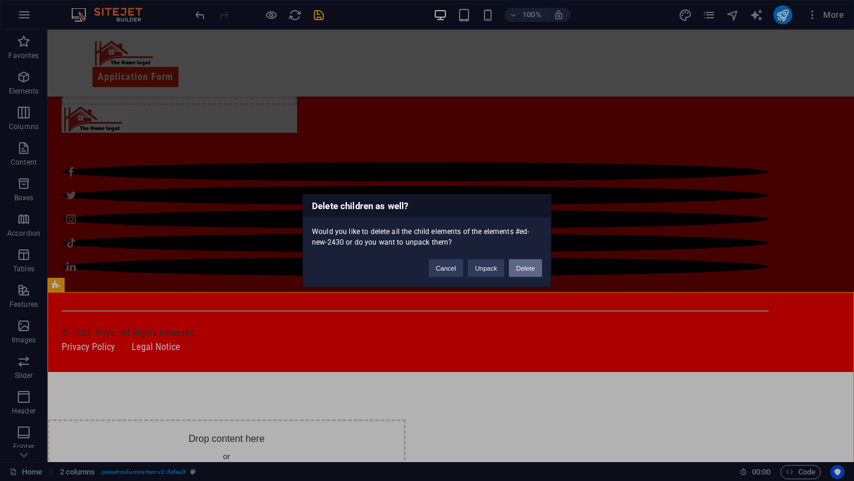
click at [541, 271] on button "Delete" at bounding box center [525, 269] width 33 height 18
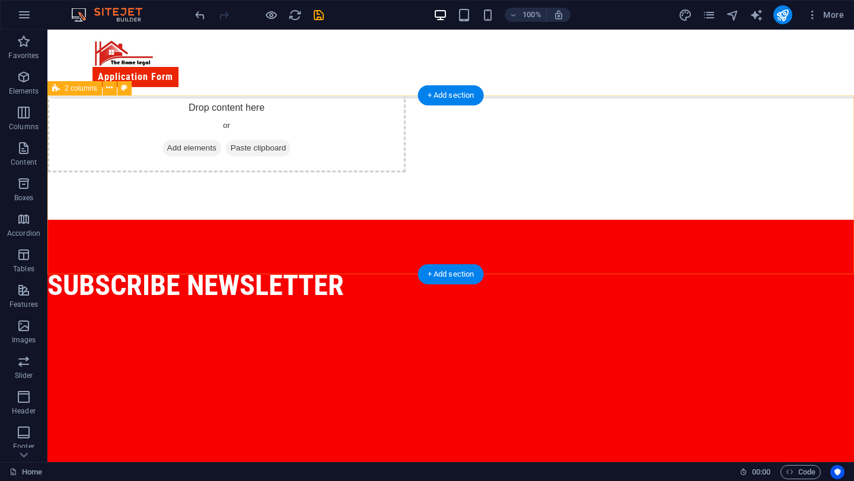
scroll to position [578, 0]
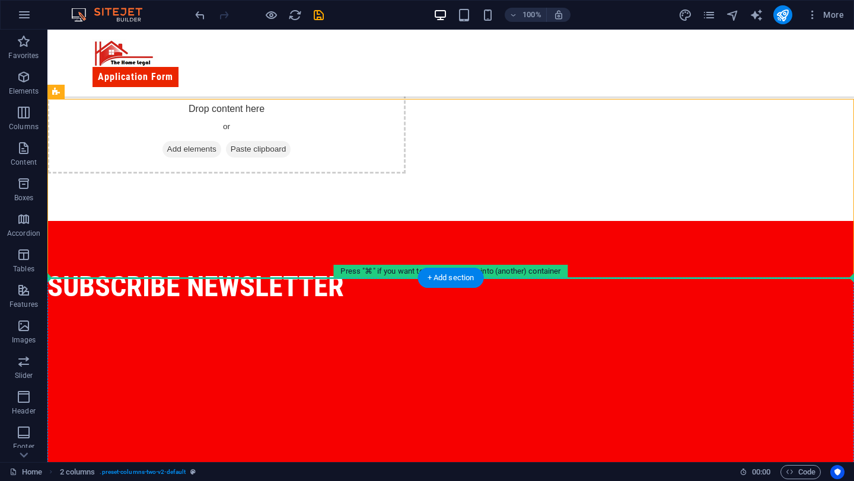
drag, startPoint x: 161, startPoint y: 170, endPoint x: 316, endPoint y: 317, distance: 214.3
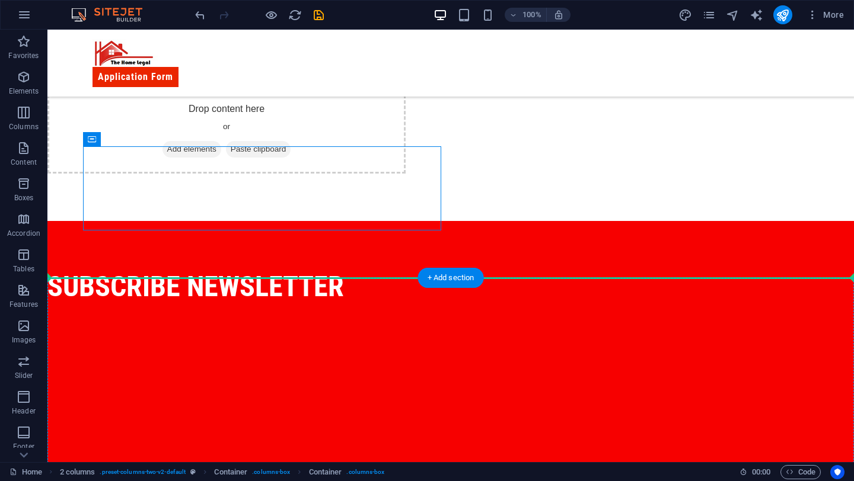
drag, startPoint x: 191, startPoint y: 168, endPoint x: 198, endPoint y: 308, distance: 140.7
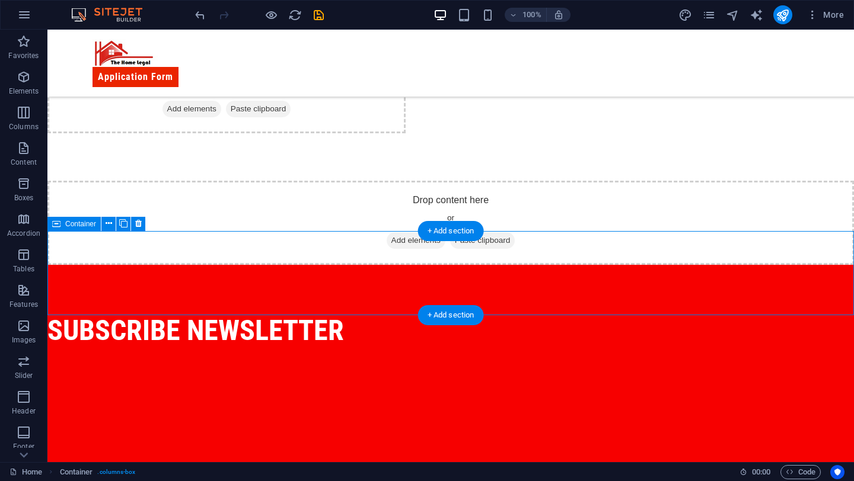
scroll to position [616, 0]
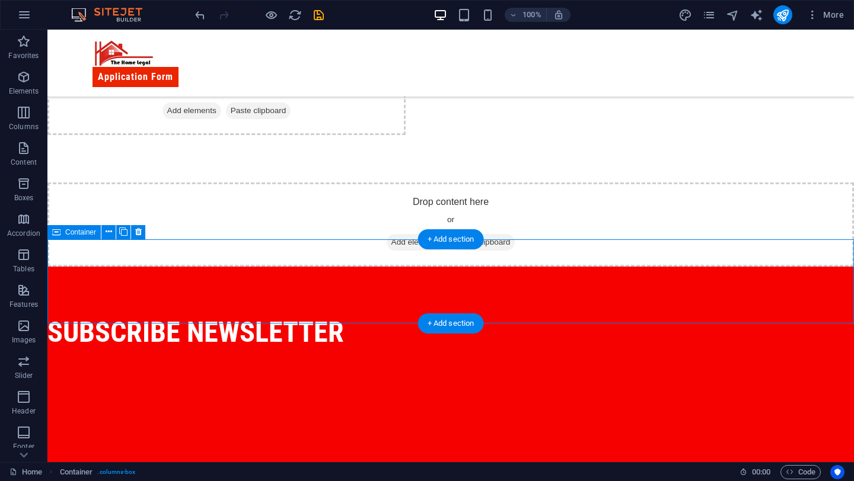
click at [232, 266] on div "Drop content here or Add elements Paste clipboard" at bounding box center [450, 225] width 806 height 84
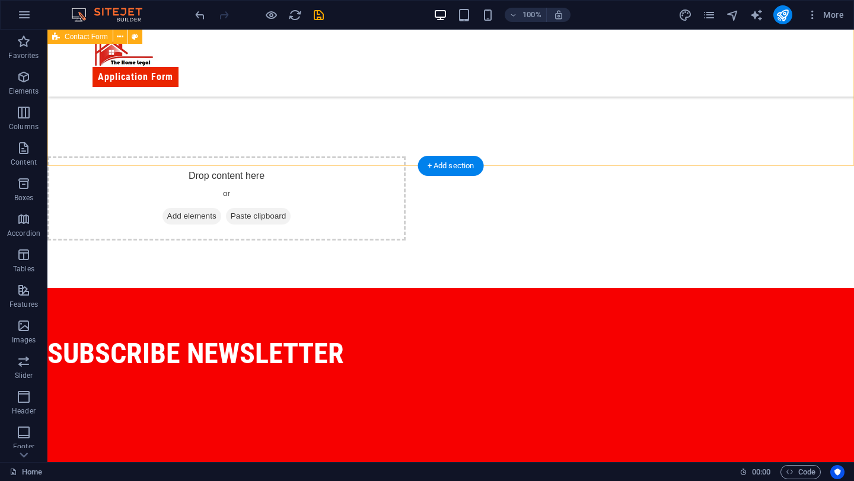
scroll to position [488, 0]
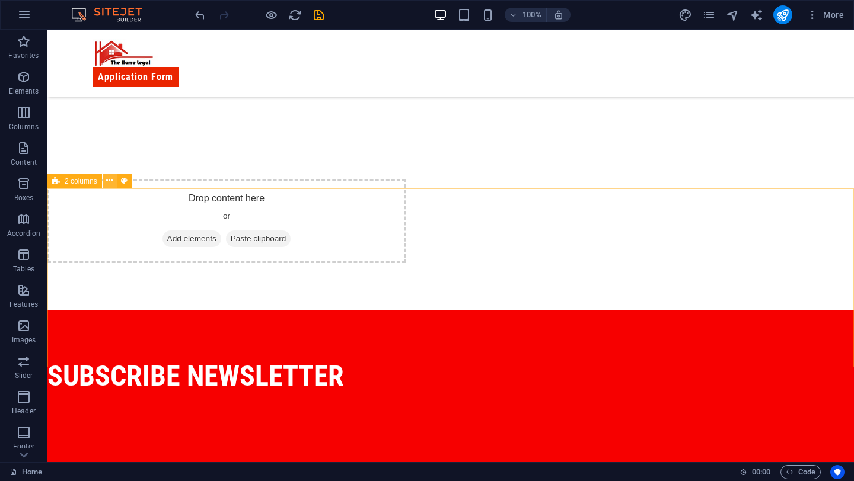
click at [111, 183] on icon at bounding box center [109, 181] width 7 height 12
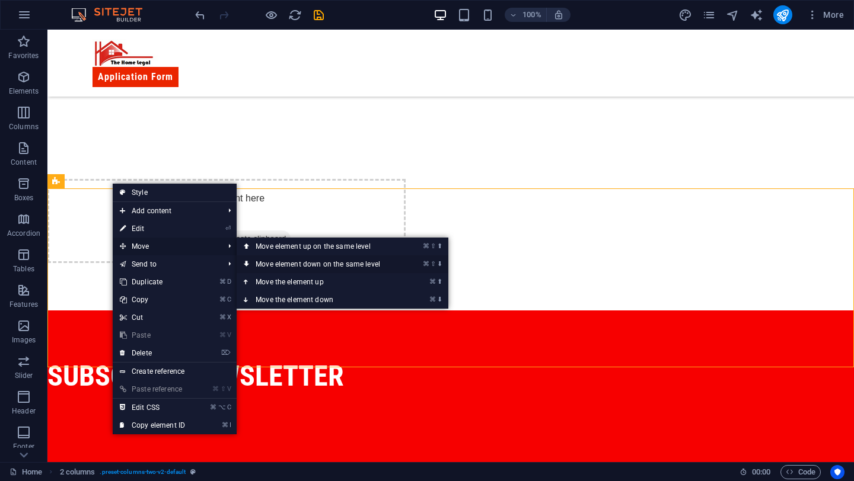
click at [277, 260] on link "⌘ ⇧ ⬇ Move element down on the same level" at bounding box center [320, 264] width 167 height 18
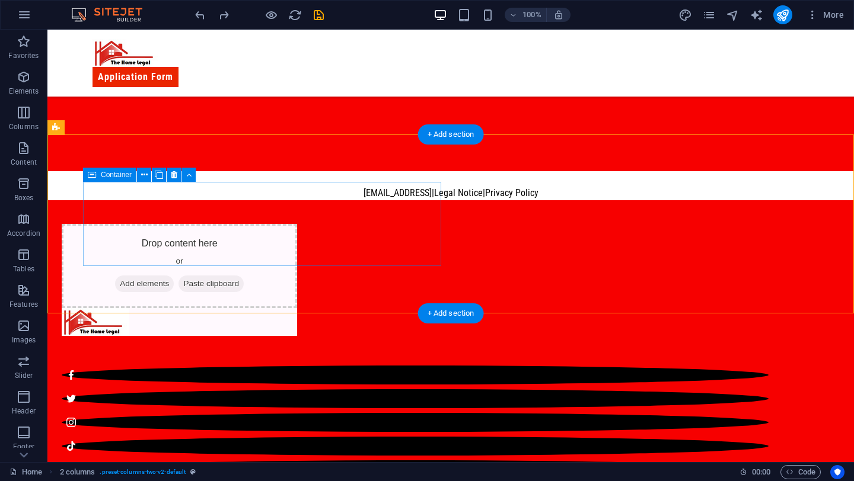
scroll to position [1015, 0]
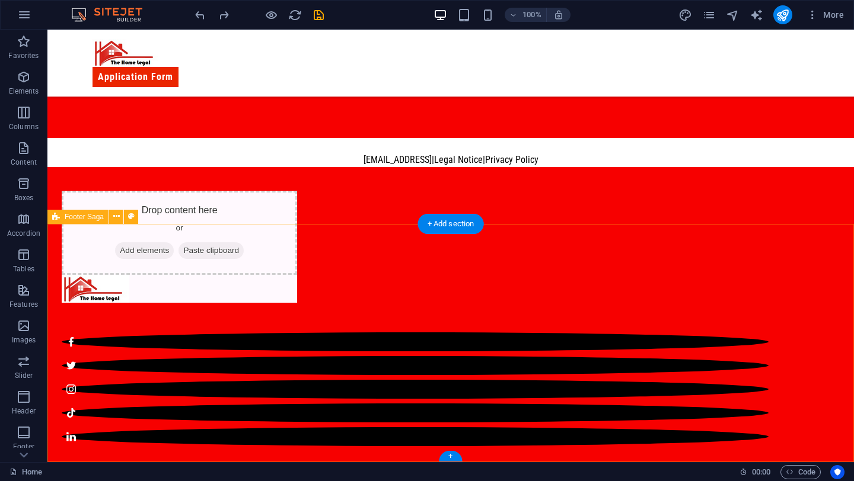
click at [398, 304] on div "Drop content here or Add elements Paste clipboard © 2023. Drive. All Rights Res…" at bounding box center [450, 354] width 806 height 375
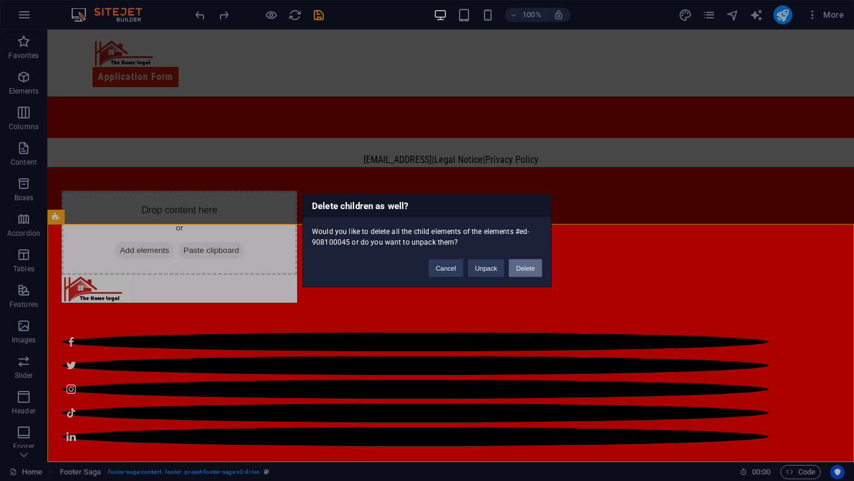
click at [537, 266] on button "Delete" at bounding box center [525, 269] width 33 height 18
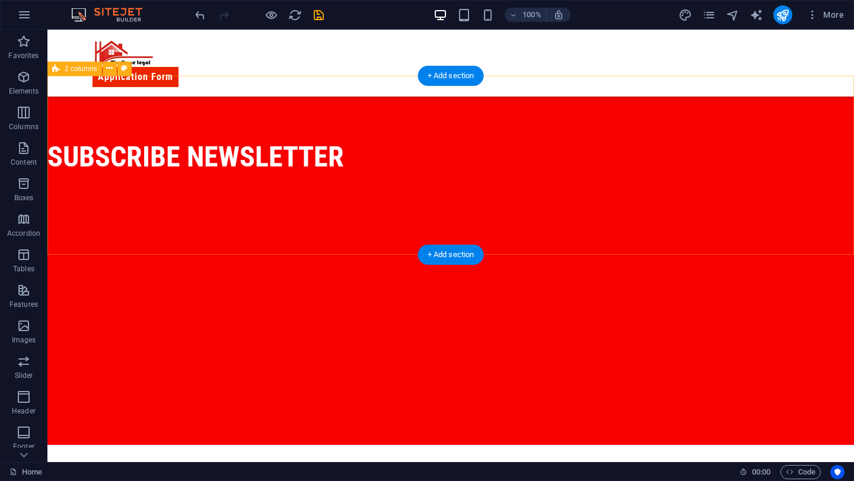
scroll to position [777, 0]
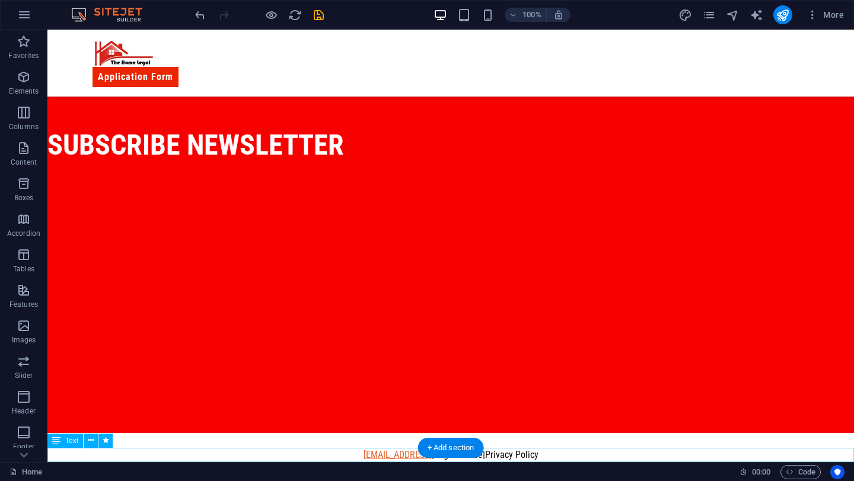
click at [416, 456] on link "[EMAIL_ADDRESS]" at bounding box center [397, 454] width 68 height 11
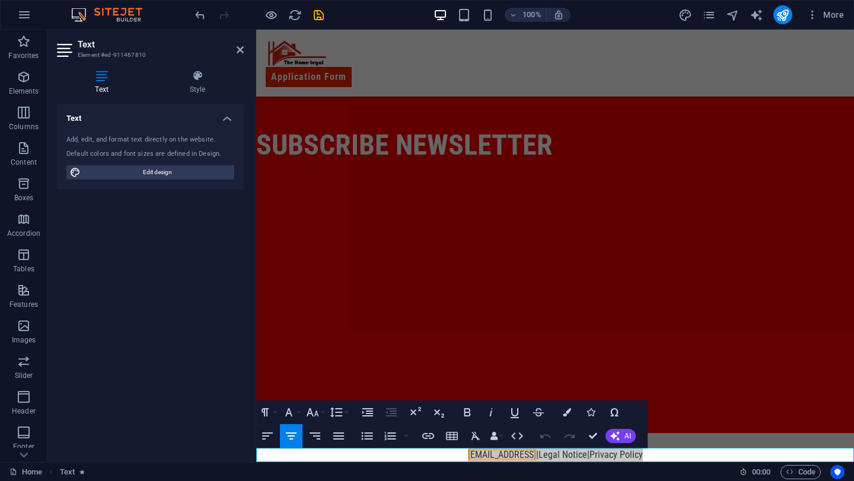
click at [392, 478] on div "Home Text" at bounding box center [369, 472] width 720 height 14
click at [468, 458] on link "[EMAIL_ADDRESS]" at bounding box center [502, 454] width 68 height 11
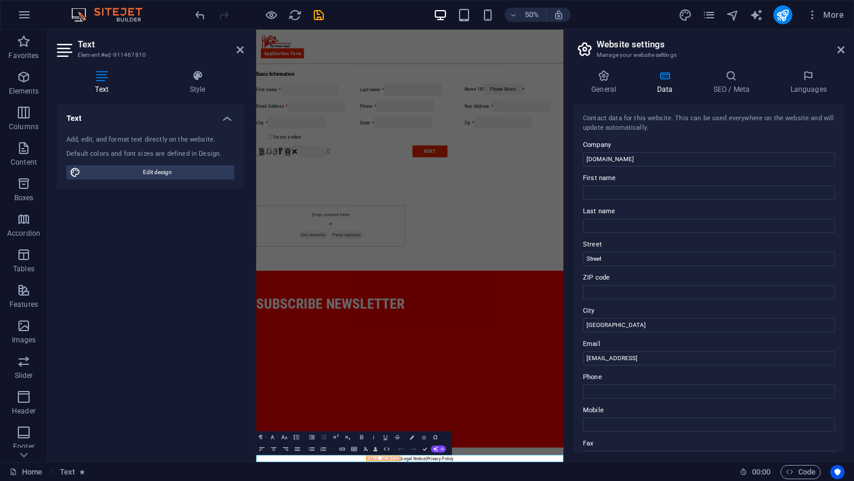
scroll to position [344, 0]
click at [721, 362] on input "[EMAIL_ADDRESS]" at bounding box center [709, 359] width 252 height 14
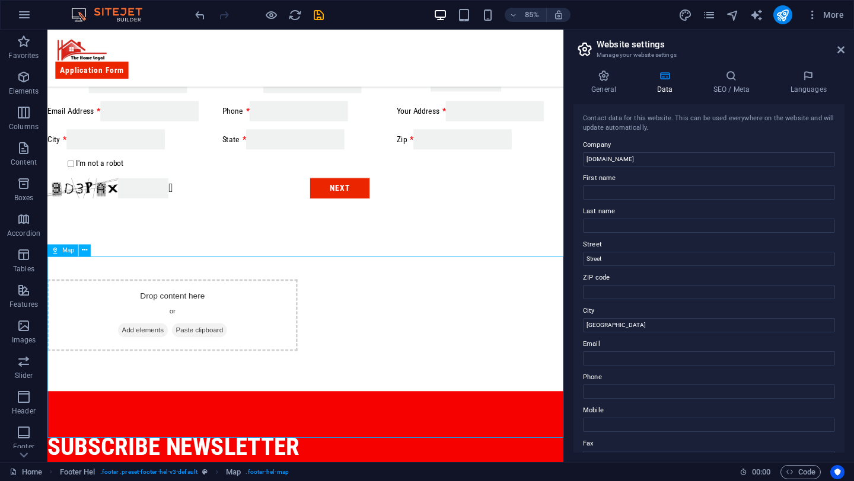
scroll to position [700, 0]
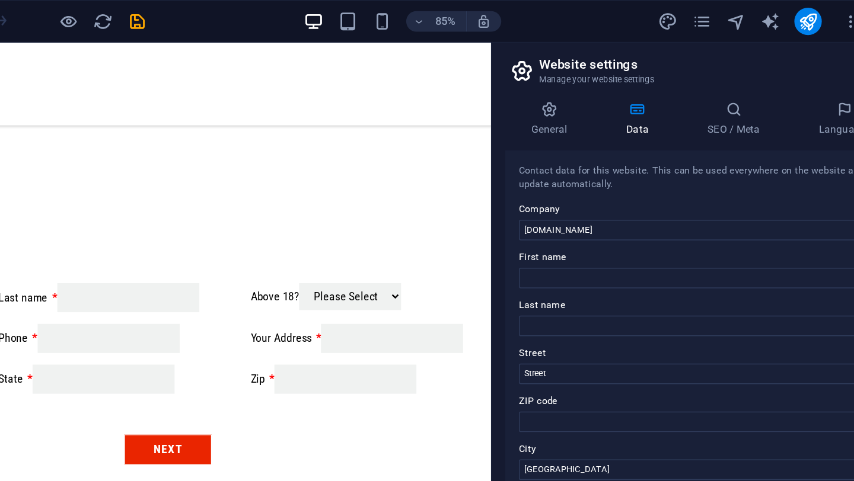
scroll to position [0, 0]
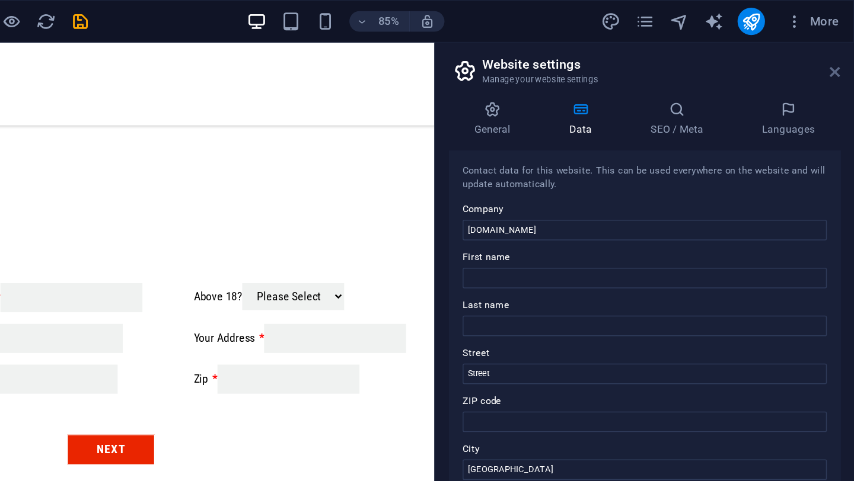
click at [843, 48] on icon at bounding box center [840, 49] width 7 height 9
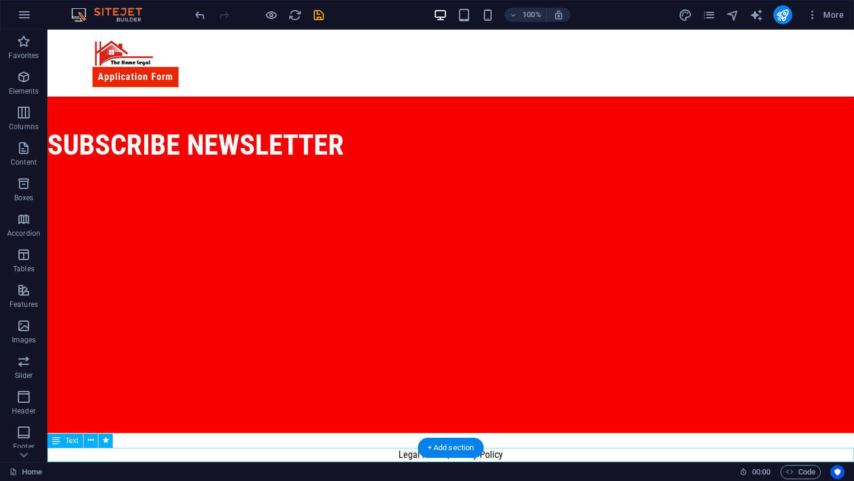
click at [410, 455] on div "Legal Notice | Privacy Policy" at bounding box center [450, 455] width 806 height 14
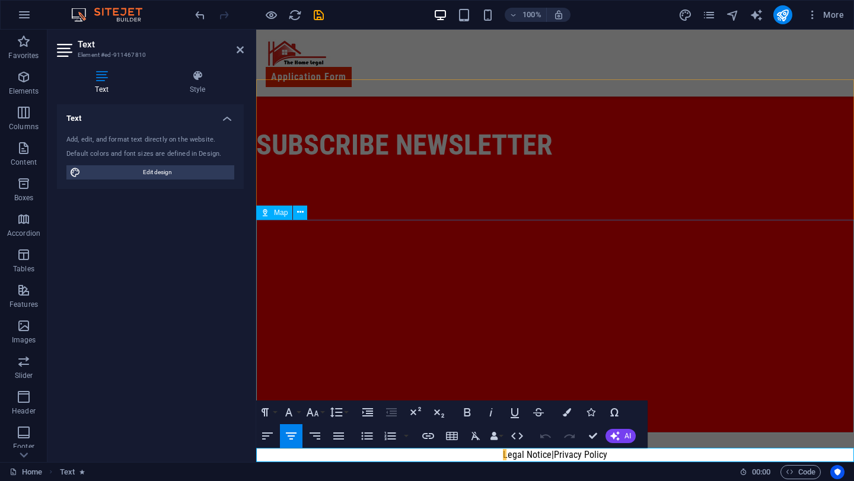
click at [600, 307] on div at bounding box center [555, 326] width 598 height 213
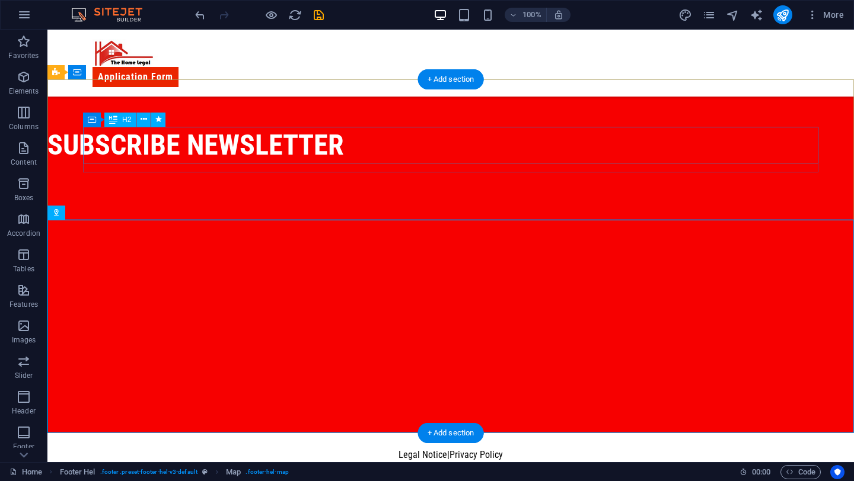
click at [252, 130] on div "subscribe newsletter" at bounding box center [414, 145] width 735 height 37
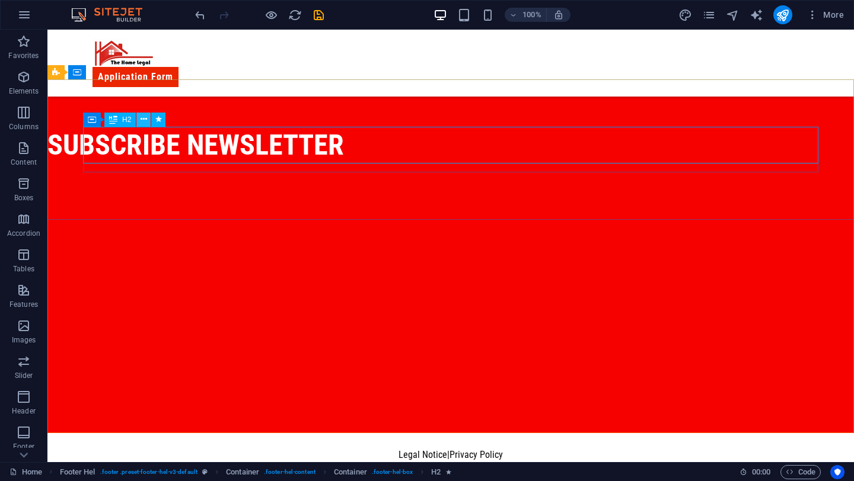
click at [139, 113] on button at bounding box center [143, 120] width 14 height 14
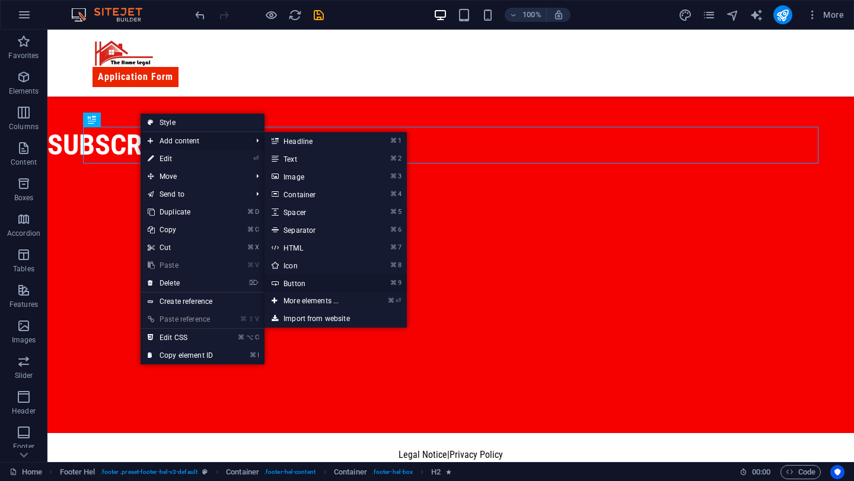
click at [311, 280] on link "⌘ 9 Button" at bounding box center [313, 283] width 98 height 18
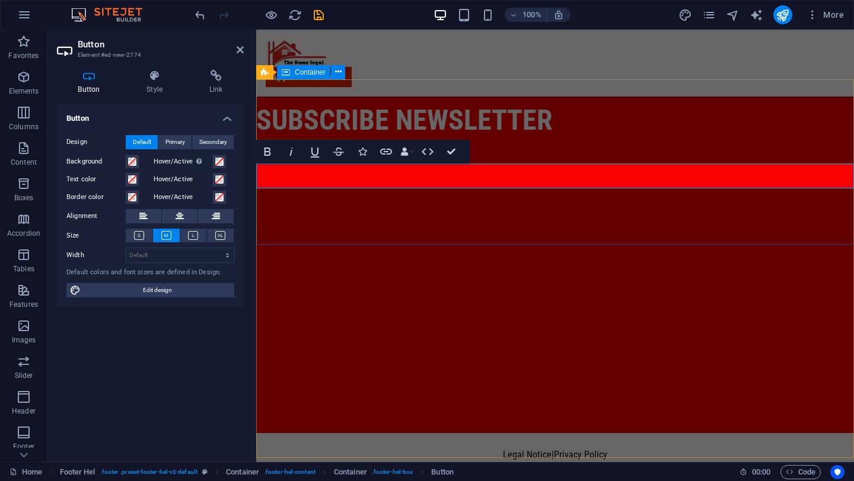
click at [389, 205] on div "subscribe newsletter Button label" at bounding box center [555, 137] width 598 height 165
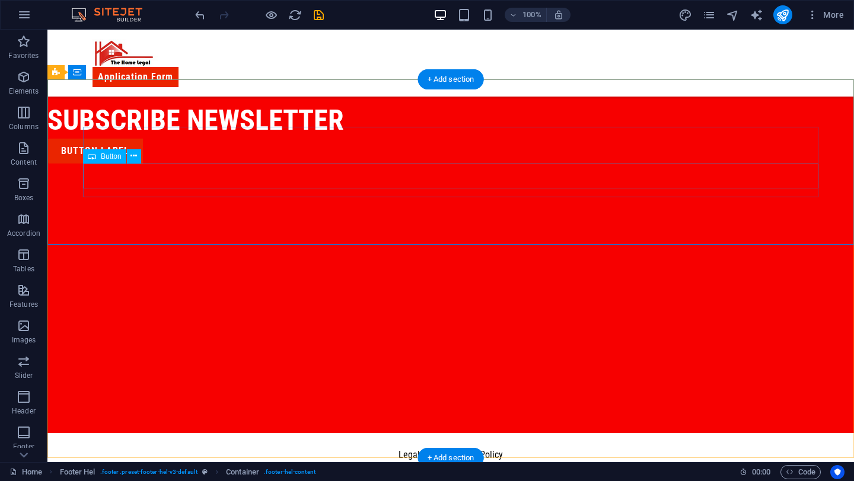
click at [142, 164] on div "Button label" at bounding box center [414, 151] width 735 height 25
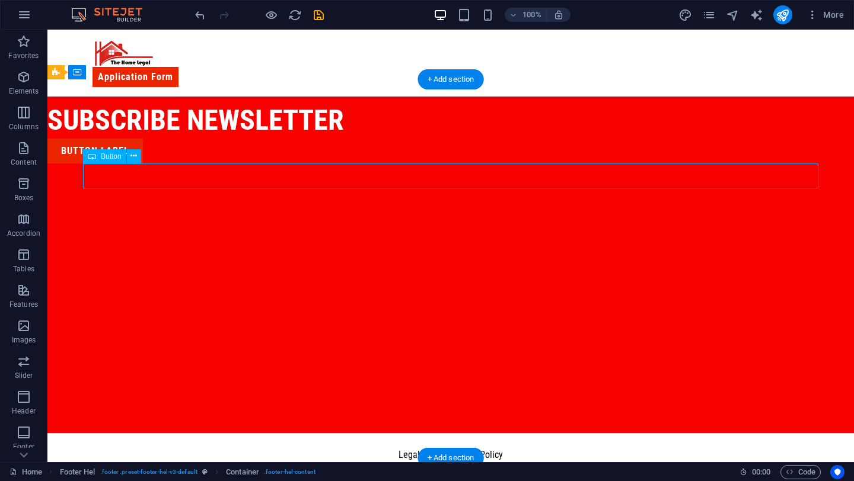
click at [142, 164] on div "Button label" at bounding box center [414, 151] width 735 height 25
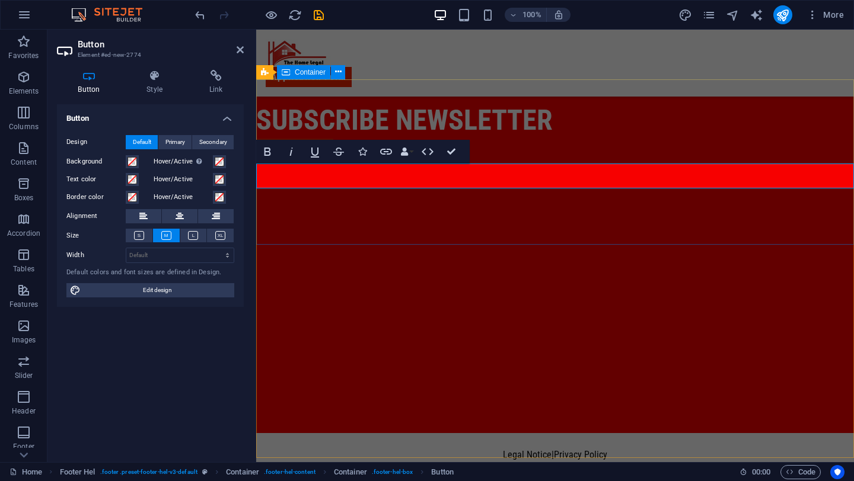
click at [411, 217] on div "subscribe newsletter Subscribe" at bounding box center [555, 137] width 598 height 165
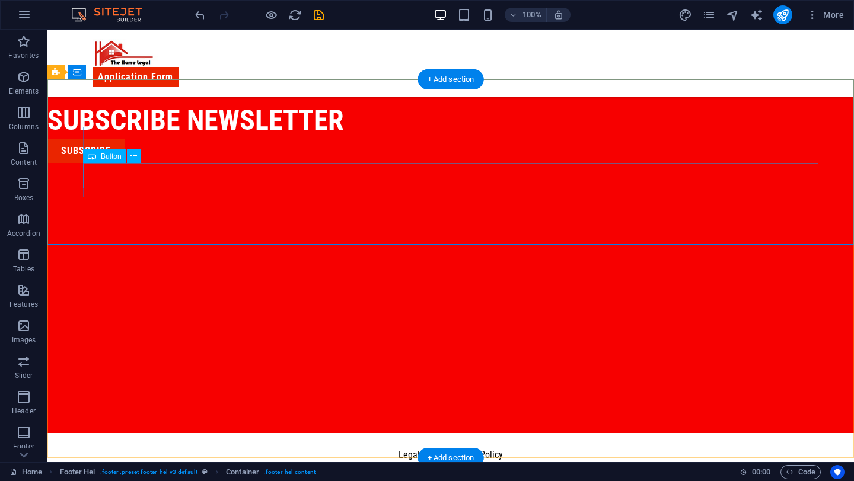
click at [148, 164] on div "Subscribe" at bounding box center [414, 151] width 735 height 25
click at [136, 159] on icon at bounding box center [133, 156] width 7 height 12
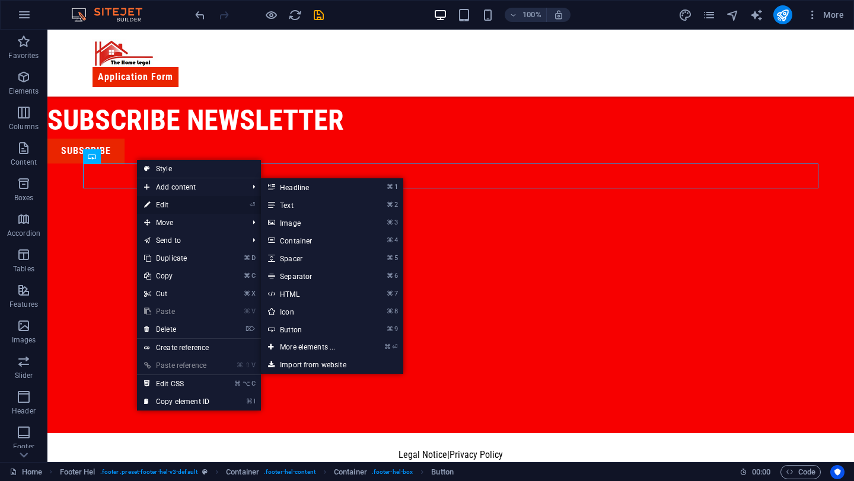
click at [155, 203] on link "⏎ Edit" at bounding box center [176, 205] width 79 height 18
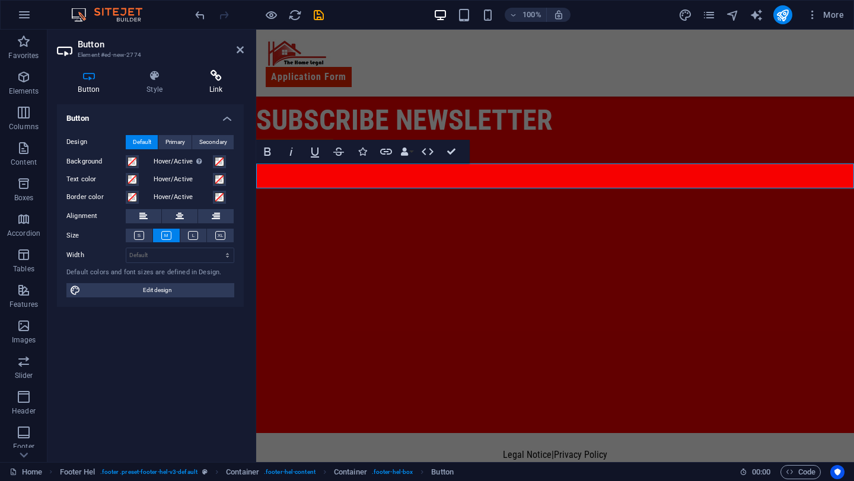
click at [211, 82] on h4 "Link" at bounding box center [216, 82] width 56 height 25
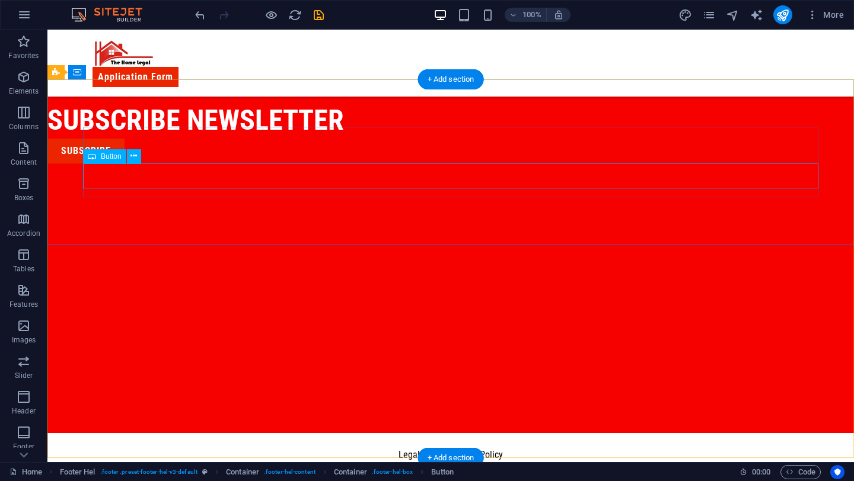
click at [354, 164] on div "Subscribe" at bounding box center [414, 151] width 735 height 25
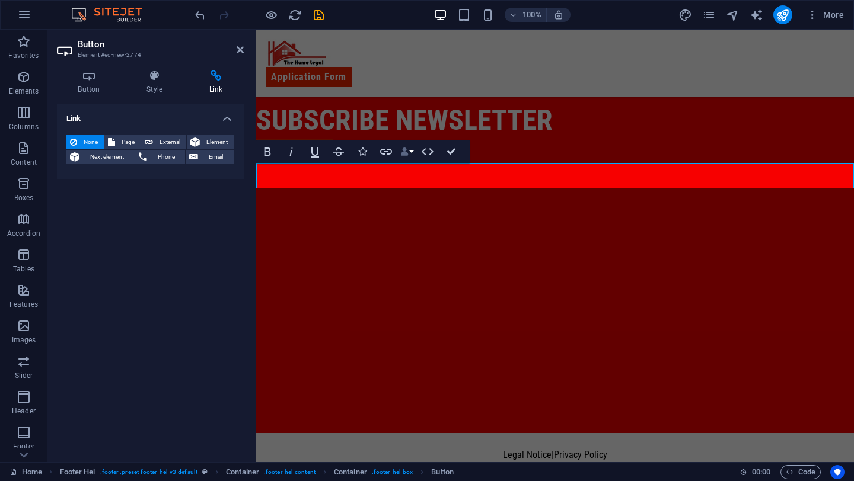
click at [407, 151] on icon "button" at bounding box center [404, 152] width 8 height 8
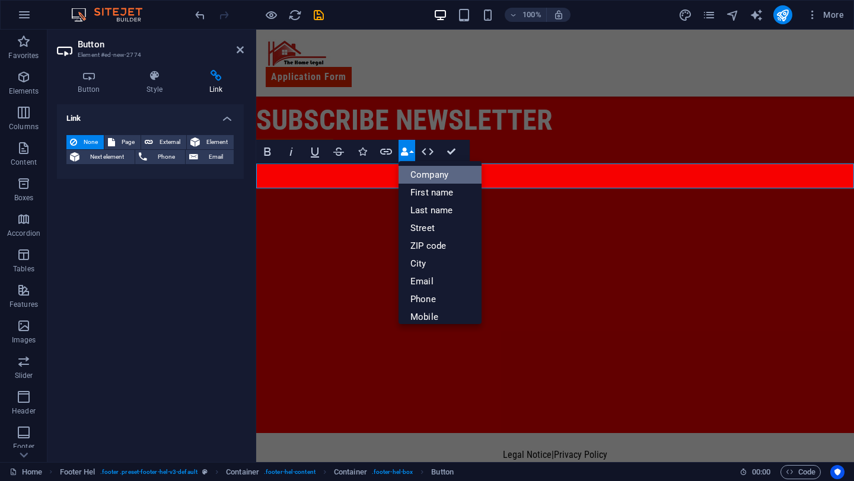
click at [408, 178] on link "Company" at bounding box center [439, 175] width 83 height 18
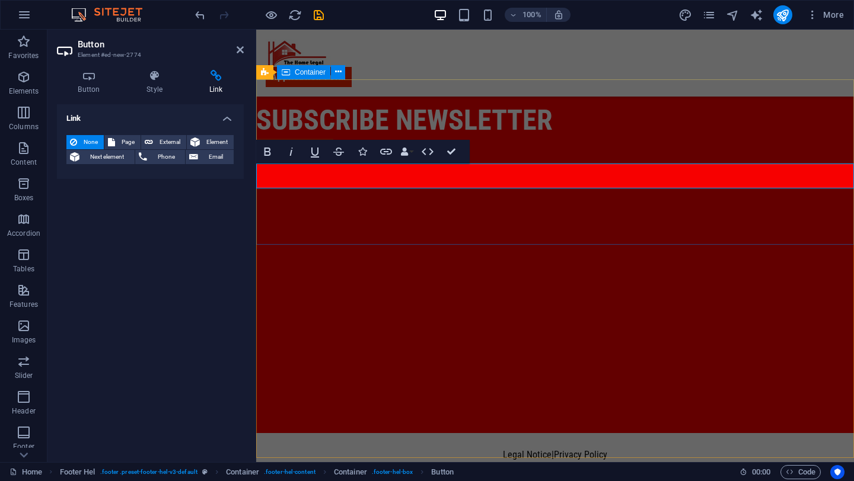
click at [421, 213] on div "subscribe newsletter Subscribe" at bounding box center [555, 137] width 598 height 165
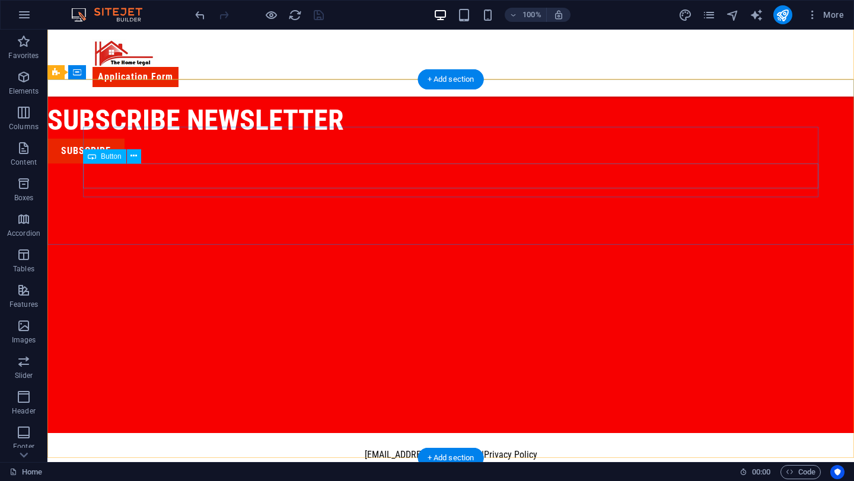
click at [234, 164] on div "Subscribe" at bounding box center [414, 151] width 735 height 25
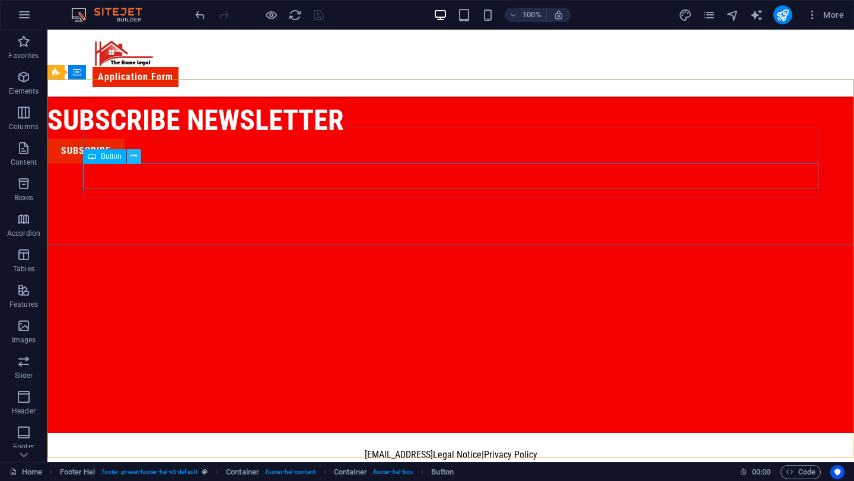
click at [130, 156] on icon at bounding box center [133, 156] width 7 height 12
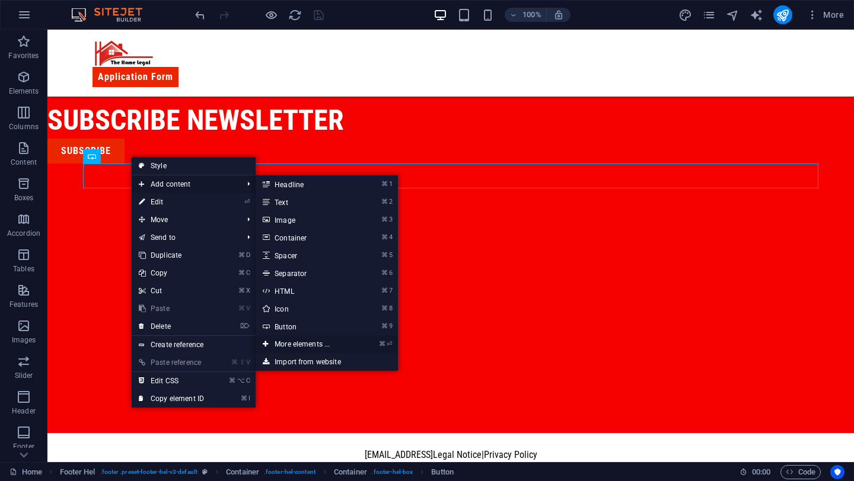
click at [303, 347] on link "⌘ ⏎ More elements ..." at bounding box center [304, 345] width 98 height 18
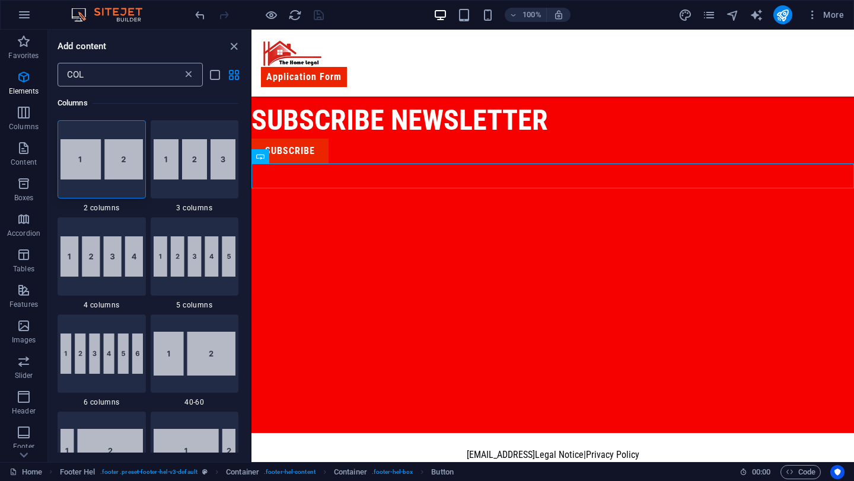
click at [191, 74] on icon at bounding box center [189, 75] width 12 height 12
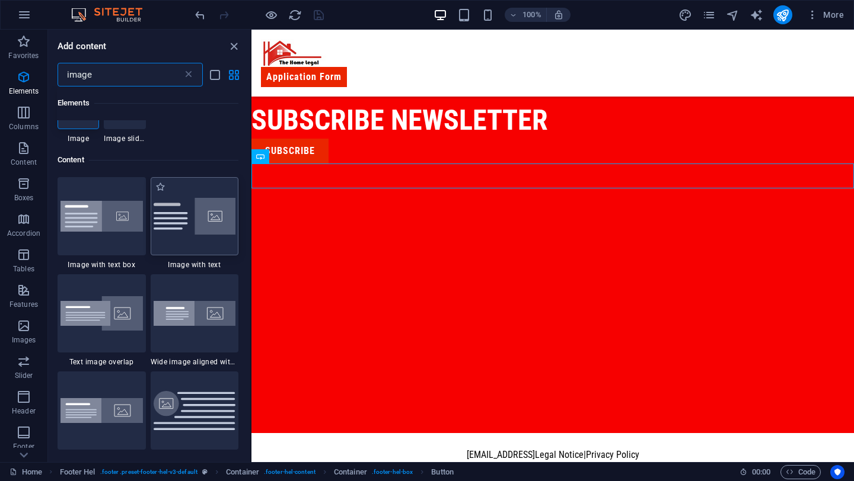
scroll to position [32, 0]
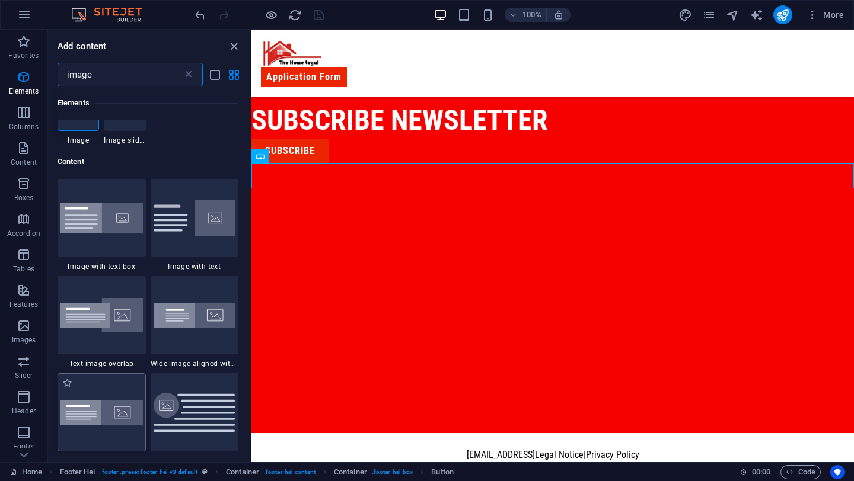
type input "image"
click at [122, 417] on img at bounding box center [101, 412] width 82 height 25
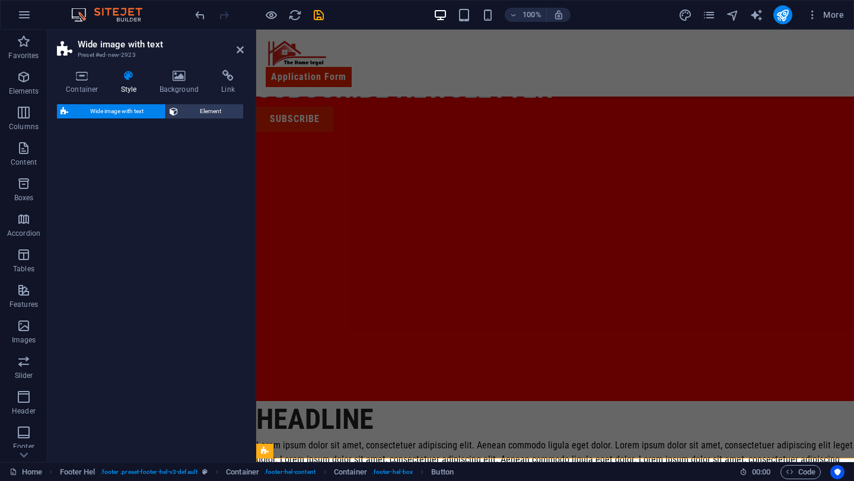
select select "%"
select select "rem"
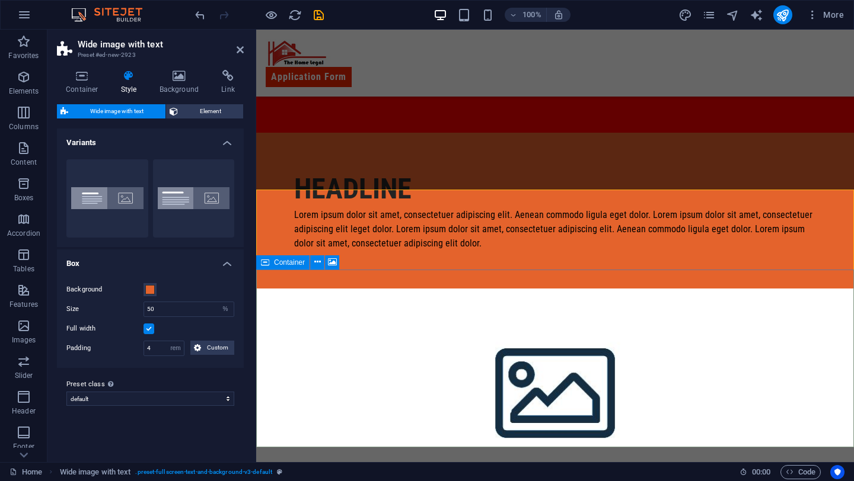
scroll to position [1000, 0]
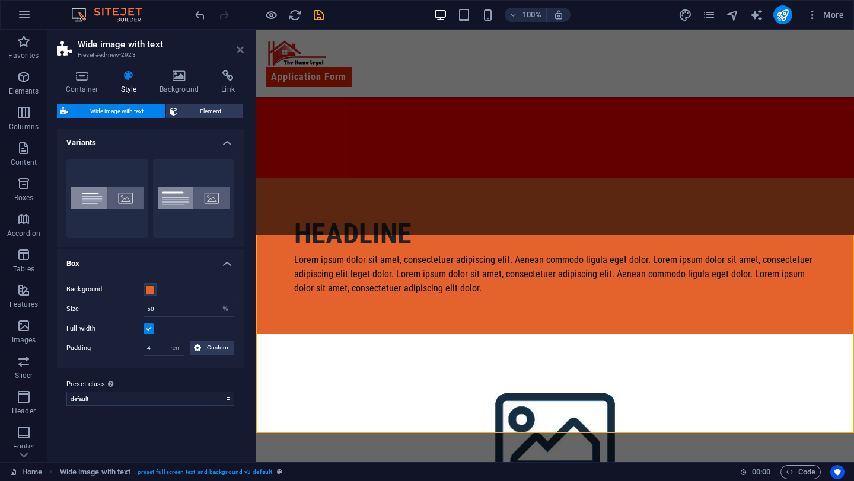
click at [242, 50] on icon at bounding box center [240, 49] width 7 height 9
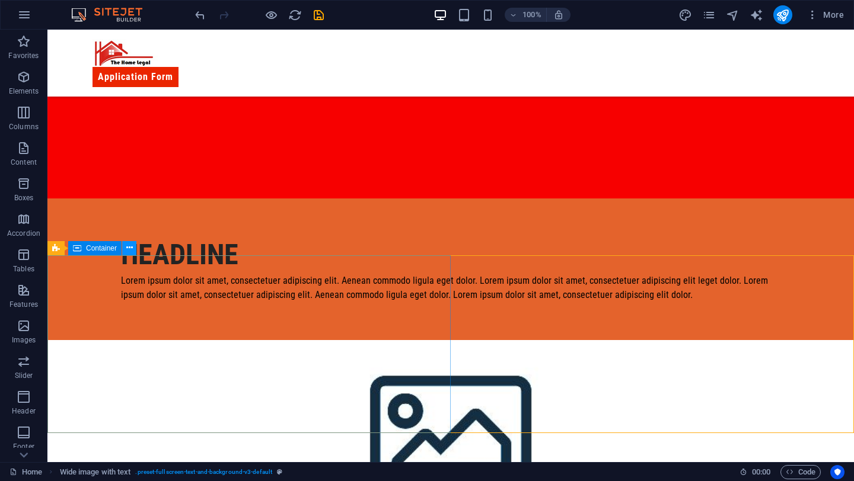
click at [123, 246] on button at bounding box center [129, 248] width 14 height 14
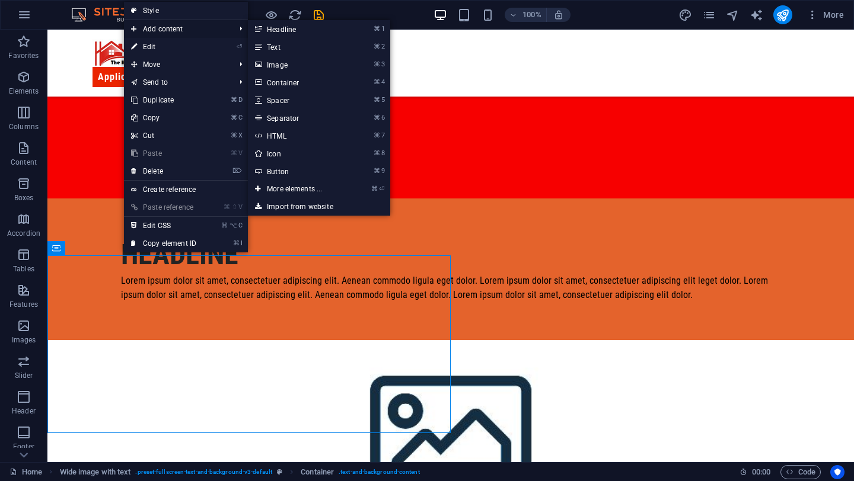
click at [202, 33] on span "Add content" at bounding box center [177, 29] width 106 height 18
click at [280, 187] on link "⌘ ⏎ More elements ..." at bounding box center [297, 189] width 98 height 18
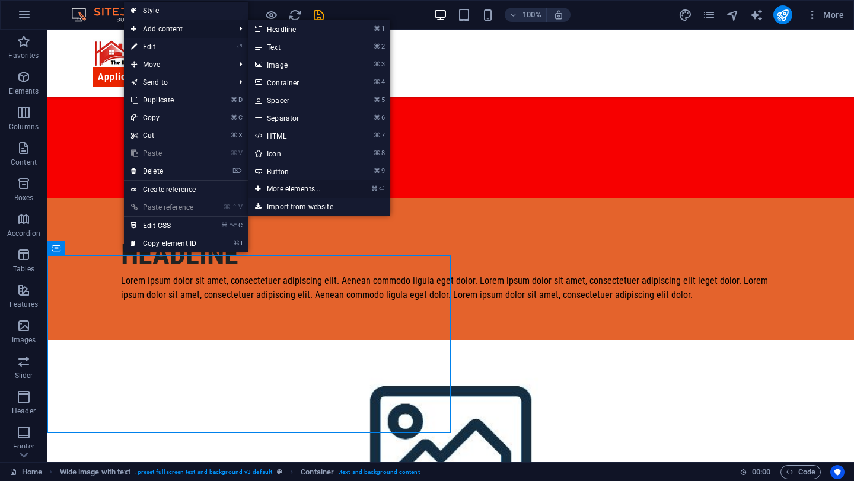
scroll to position [1000, 0]
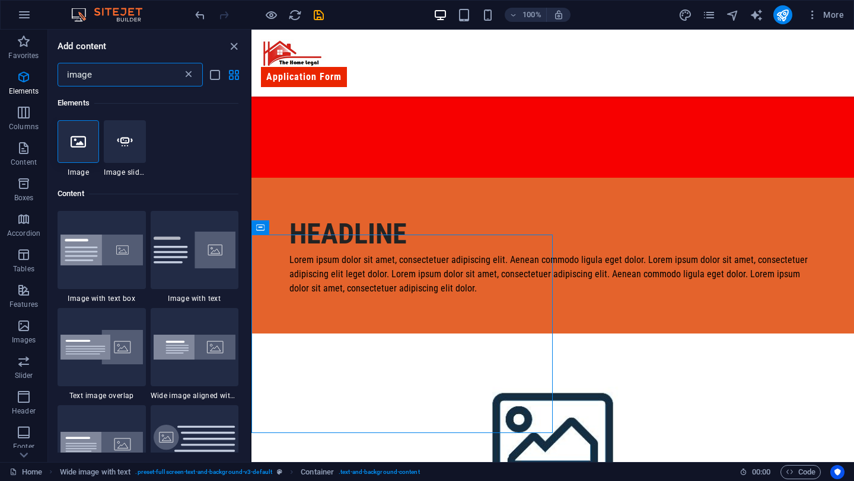
click at [184, 75] on icon at bounding box center [189, 75] width 12 height 12
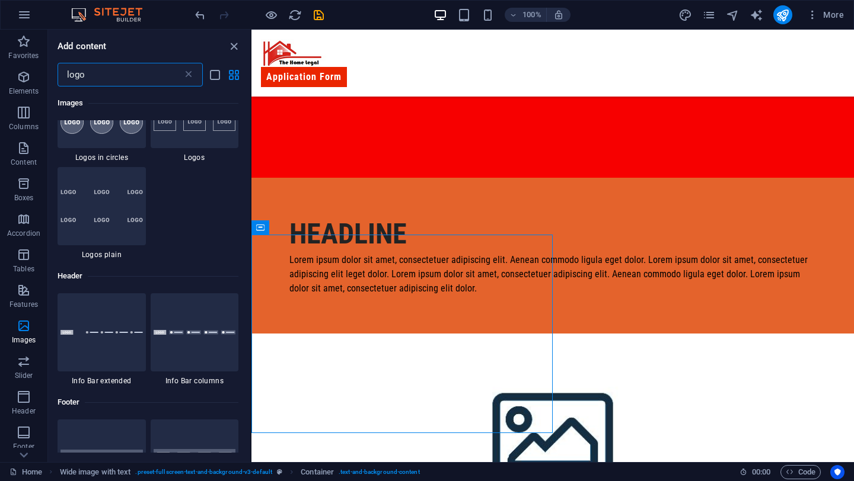
scroll to position [239, 0]
type input "logo"
click at [105, 362] on div at bounding box center [102, 331] width 88 height 78
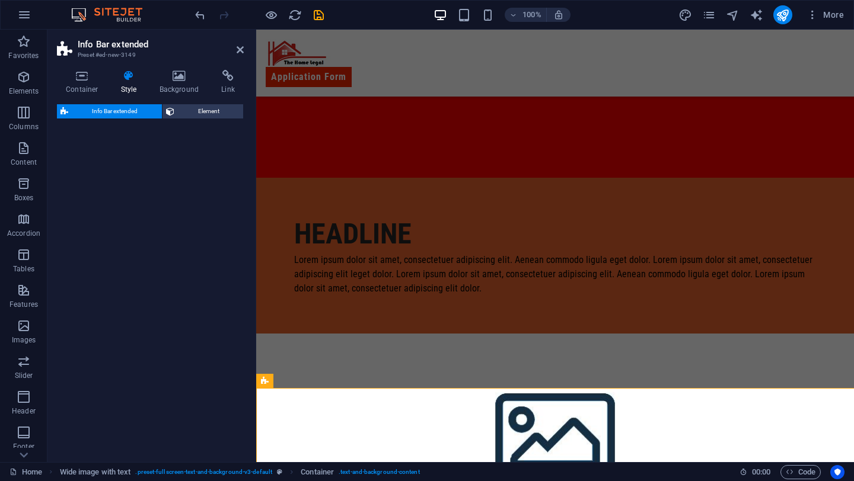
select select "rem"
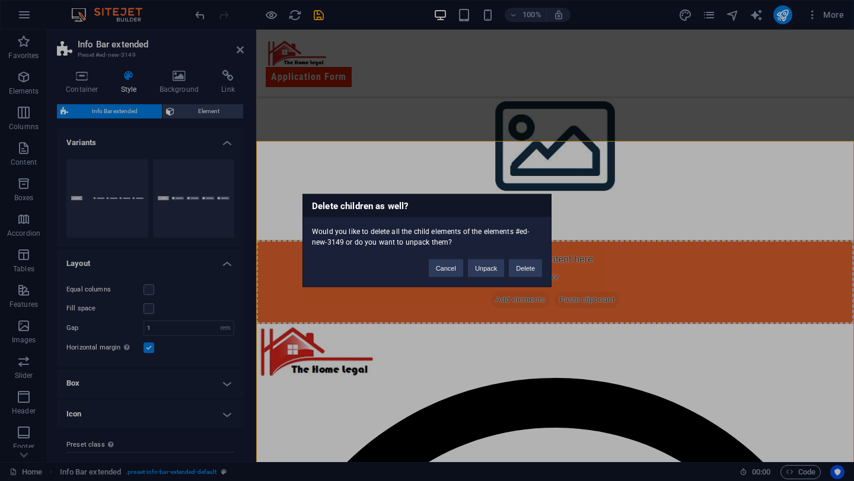
scroll to position [1073, 0]
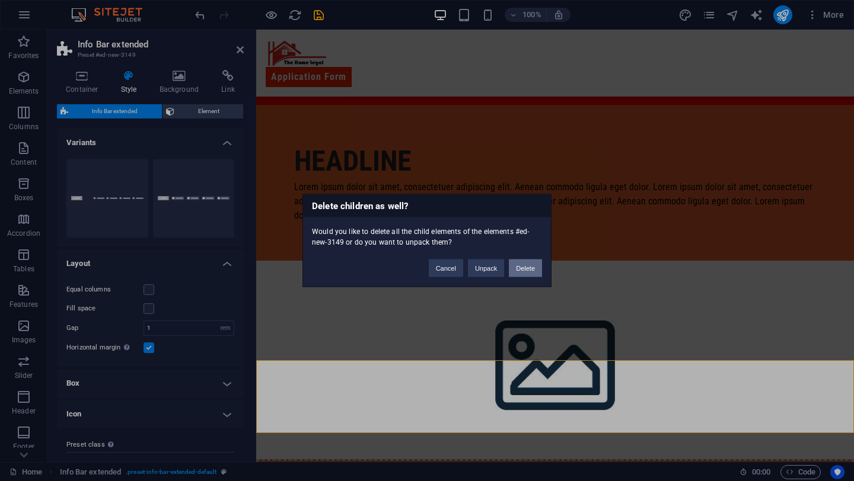
click at [538, 265] on button "Delete" at bounding box center [525, 269] width 33 height 18
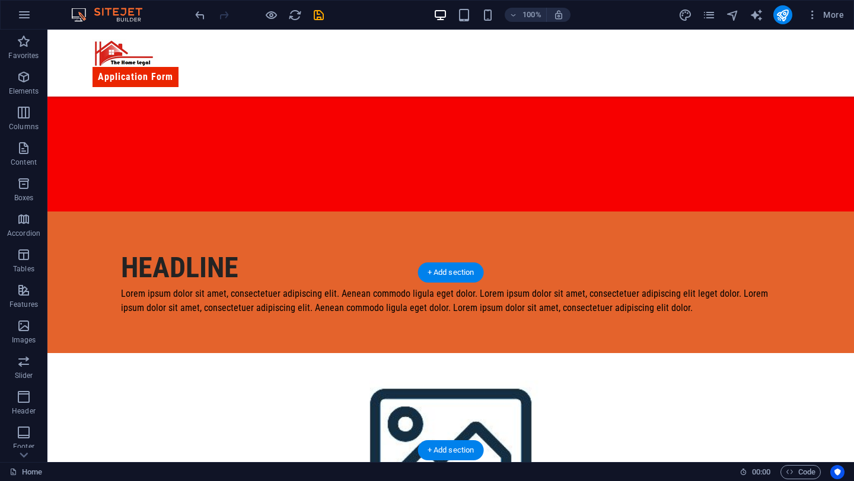
scroll to position [972, 0]
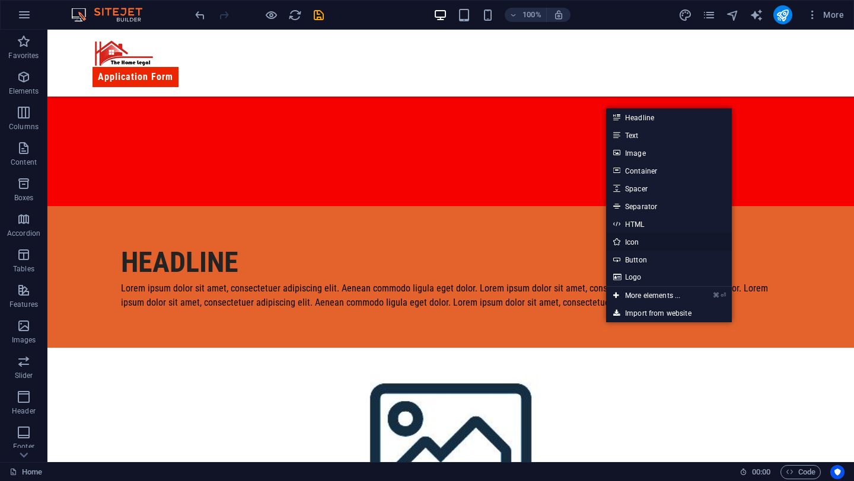
click at [651, 243] on link "Icon" at bounding box center [669, 242] width 126 height 18
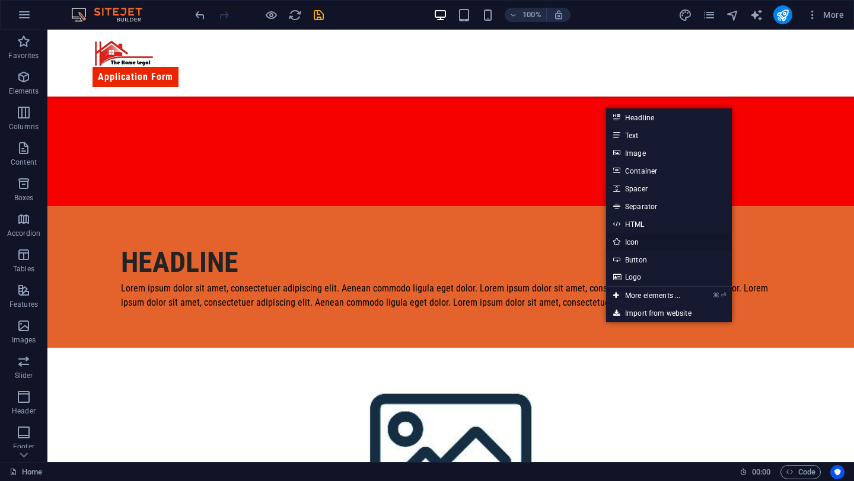
select select "xMidYMid"
select select "px"
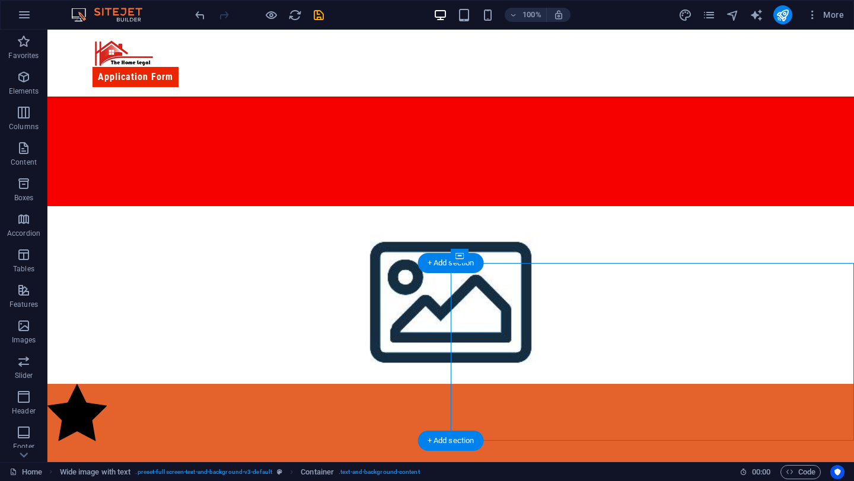
click at [255, 365] on figure at bounding box center [450, 295] width 806 height 178
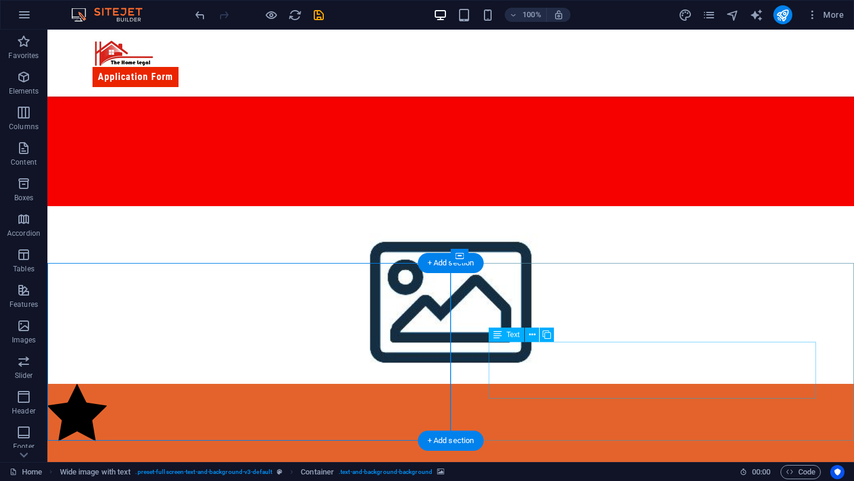
drag, startPoint x: 362, startPoint y: 392, endPoint x: 513, endPoint y: 382, distance: 152.0
click at [513, 382] on div "Headline Lorem ipsum dolor sit amet, consectetuer adipiscing elit. Aenean commo…" at bounding box center [450, 396] width 806 height 381
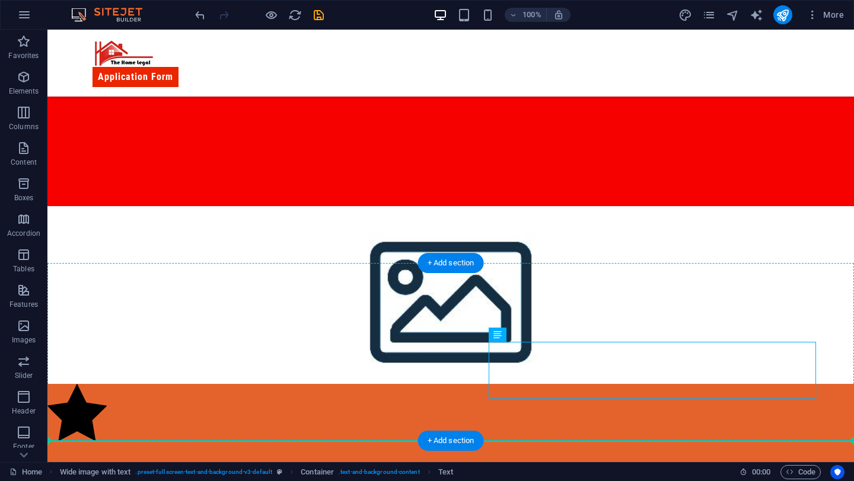
drag, startPoint x: 513, startPoint y: 382, endPoint x: 455, endPoint y: 386, distance: 58.8
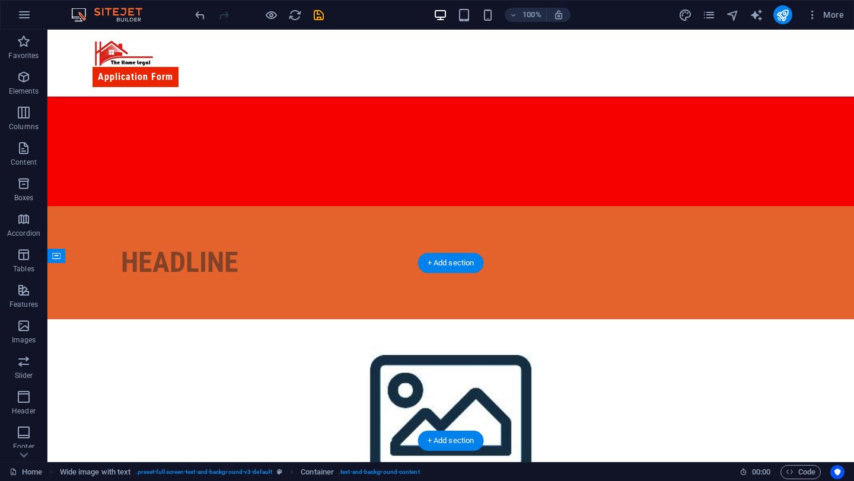
drag, startPoint x: 471, startPoint y: 384, endPoint x: 341, endPoint y: 385, distance: 129.8
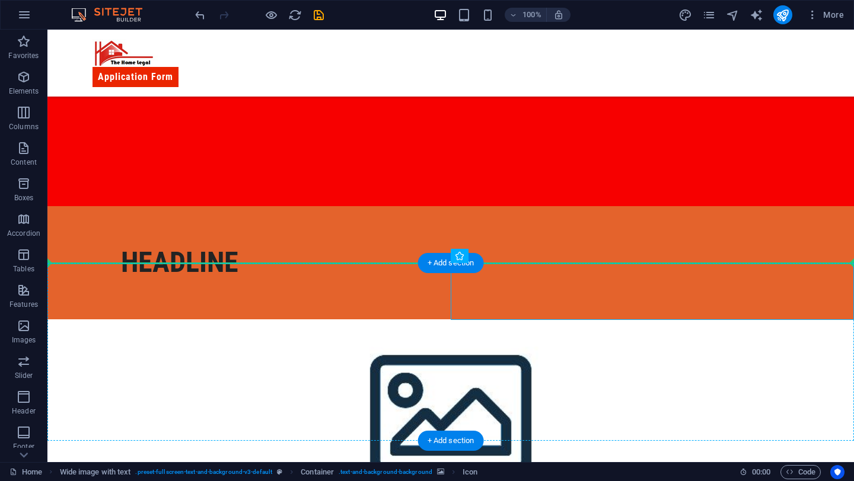
drag, startPoint x: 475, startPoint y: 296, endPoint x: 307, endPoint y: 290, distance: 167.9
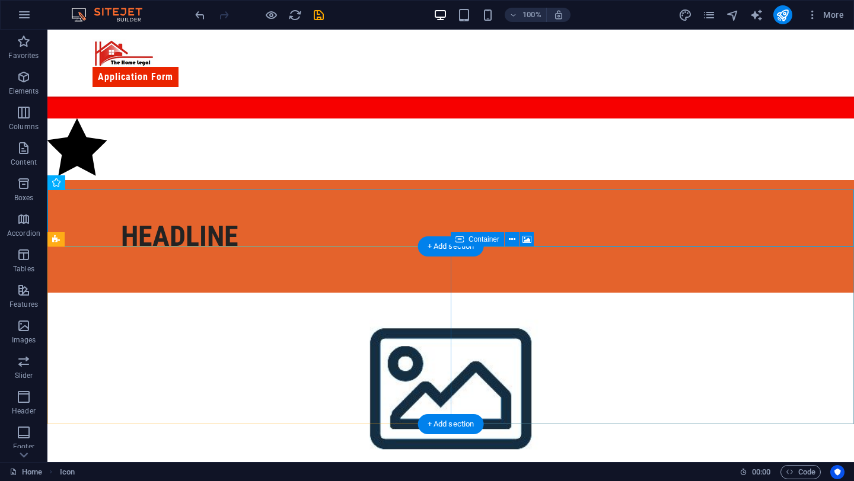
scroll to position [1065, 0]
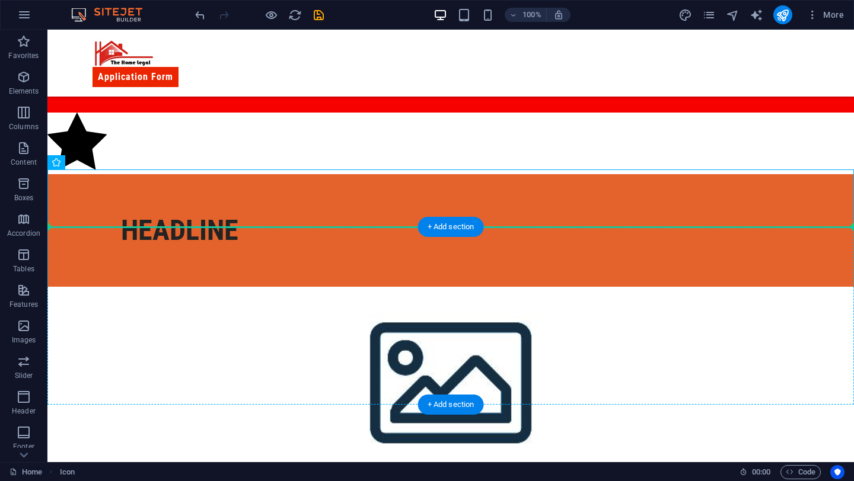
drag, startPoint x: 80, startPoint y: 197, endPoint x: 80, endPoint y: 274, distance: 77.7
drag, startPoint x: 71, startPoint y: 203, endPoint x: 72, endPoint y: 258, distance: 54.5
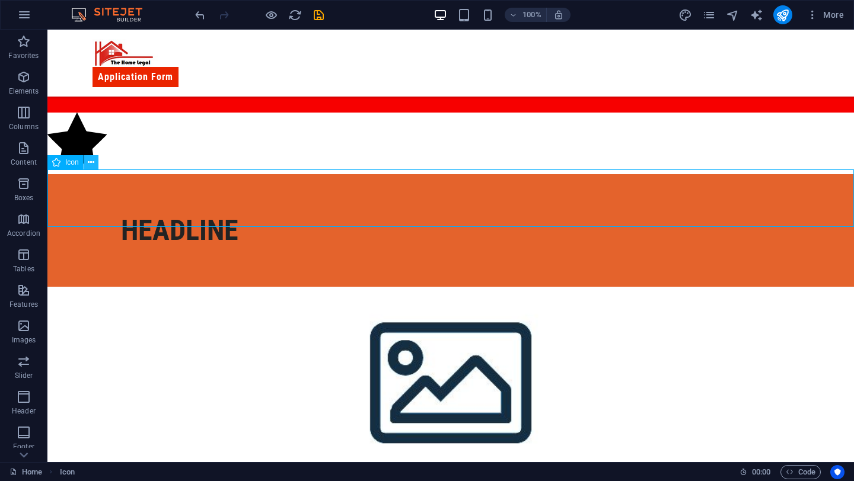
click at [91, 156] on icon at bounding box center [91, 162] width 7 height 12
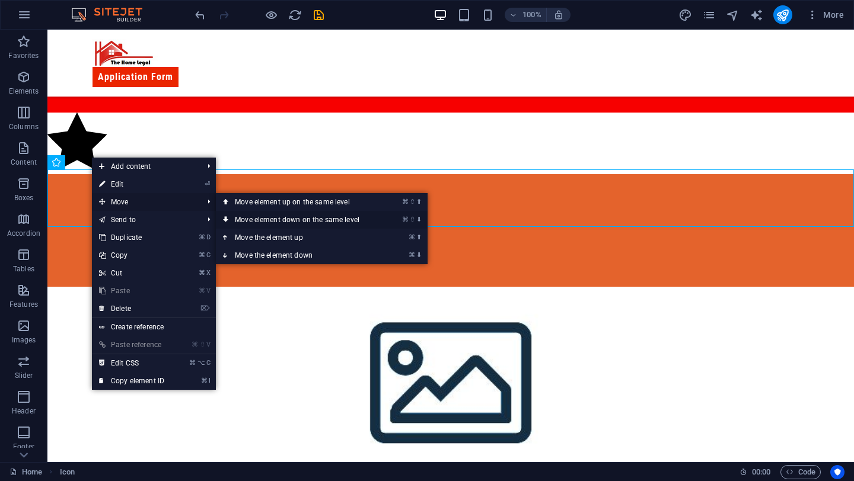
click at [243, 216] on link "⌘ ⇧ ⬇ Move element down on the same level" at bounding box center [299, 220] width 167 height 18
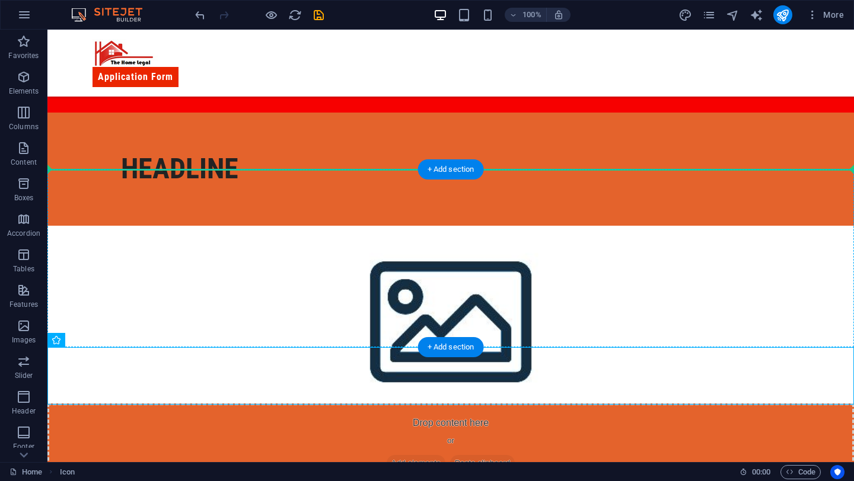
drag, startPoint x: 71, startPoint y: 389, endPoint x: 66, endPoint y: 242, distance: 147.7
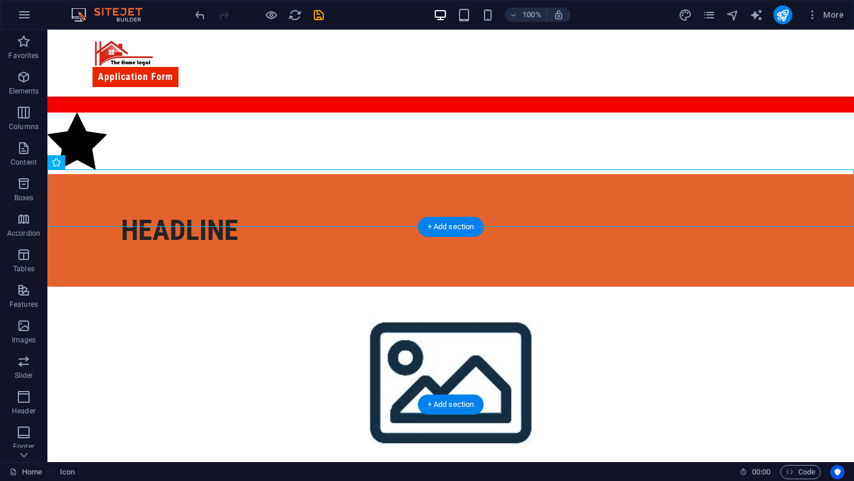
click at [657, 336] on figure at bounding box center [450, 376] width 806 height 178
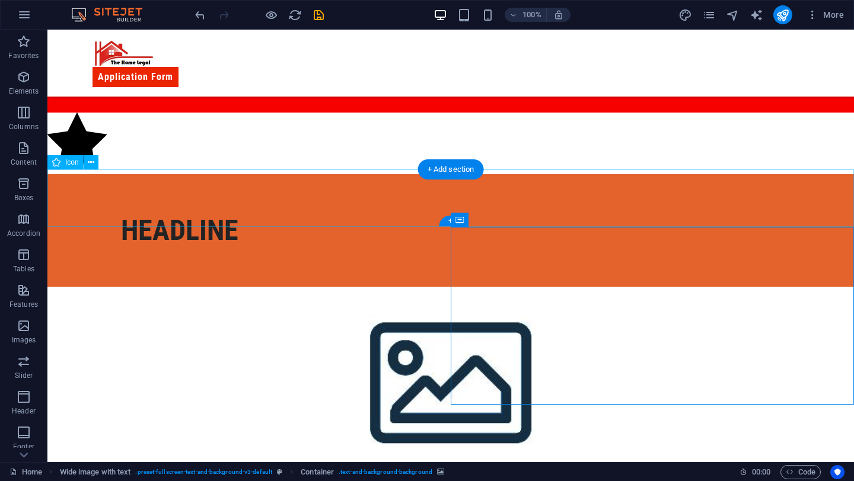
click at [292, 174] on figure at bounding box center [450, 143] width 806 height 61
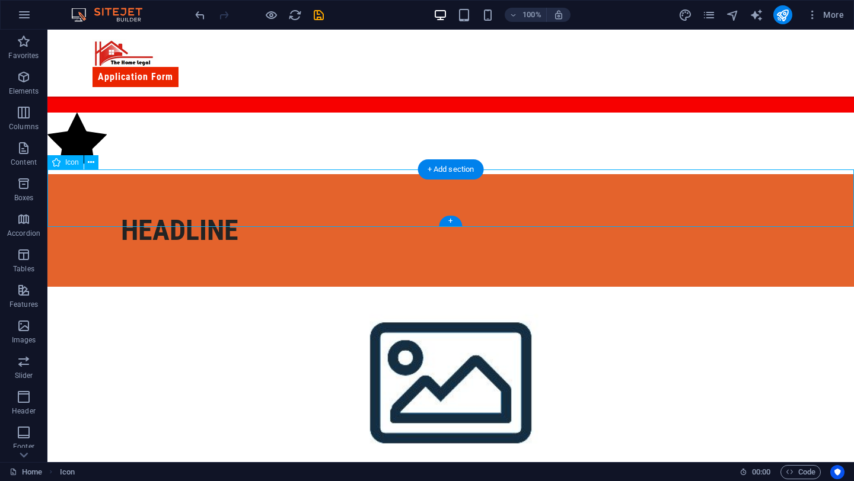
scroll to position [1008, 0]
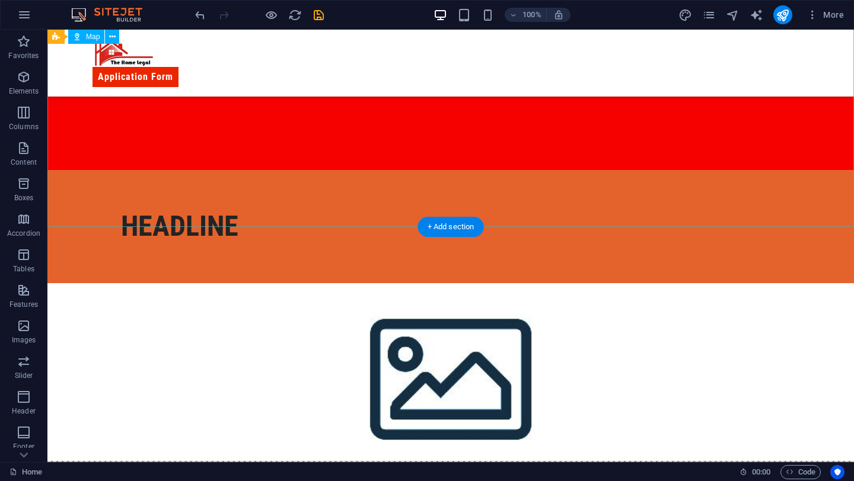
click at [292, 170] on div at bounding box center [450, 63] width 806 height 213
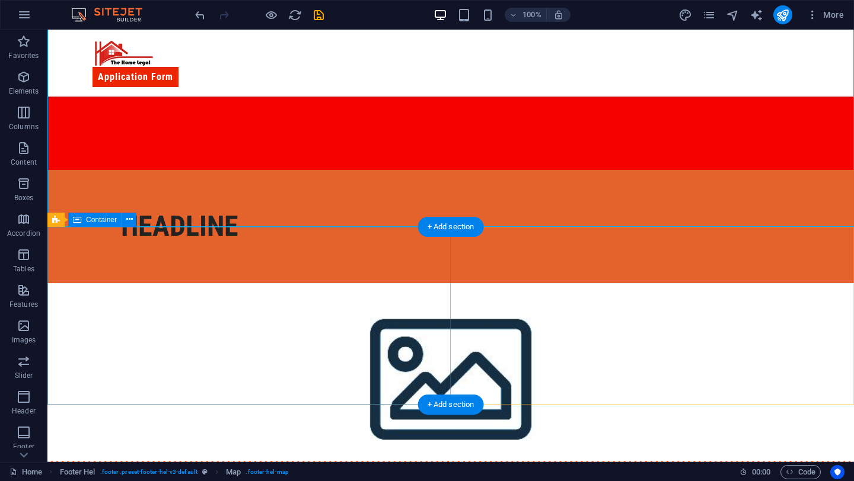
click at [291, 268] on div "Headline" at bounding box center [450, 226] width 806 height 113
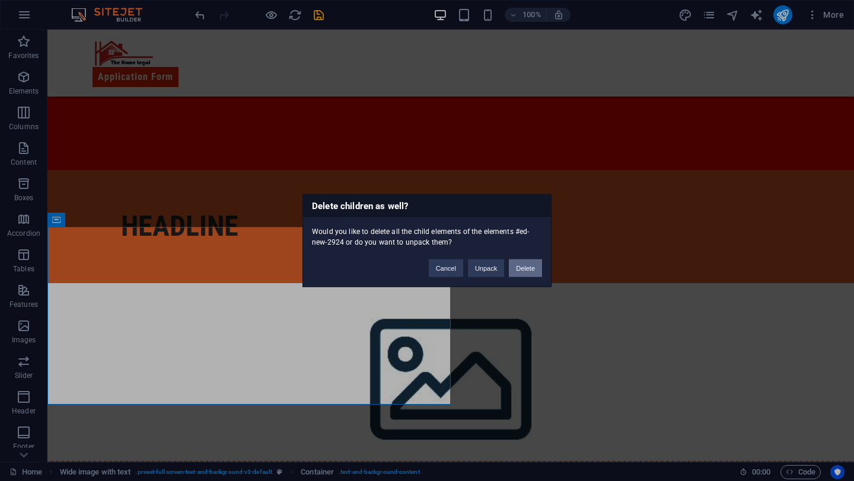
click at [537, 268] on button "Delete" at bounding box center [525, 269] width 33 height 18
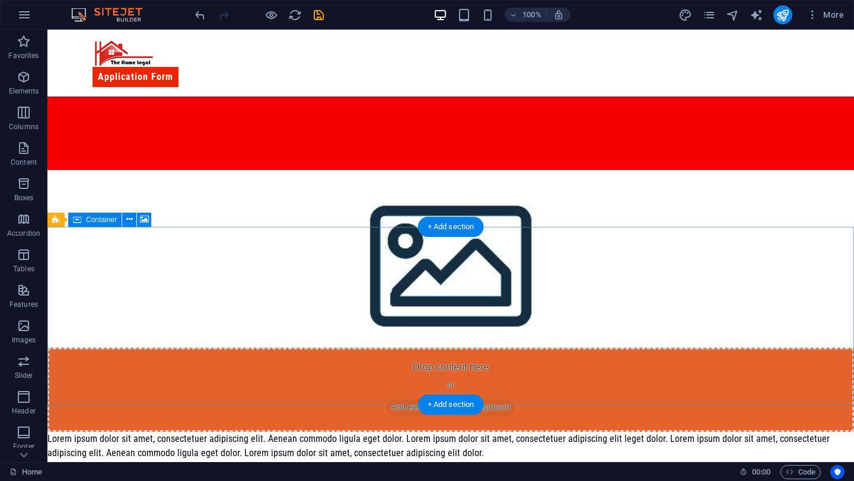
click at [534, 348] on div "Drop content here or Add elements Paste clipboard" at bounding box center [450, 390] width 806 height 84
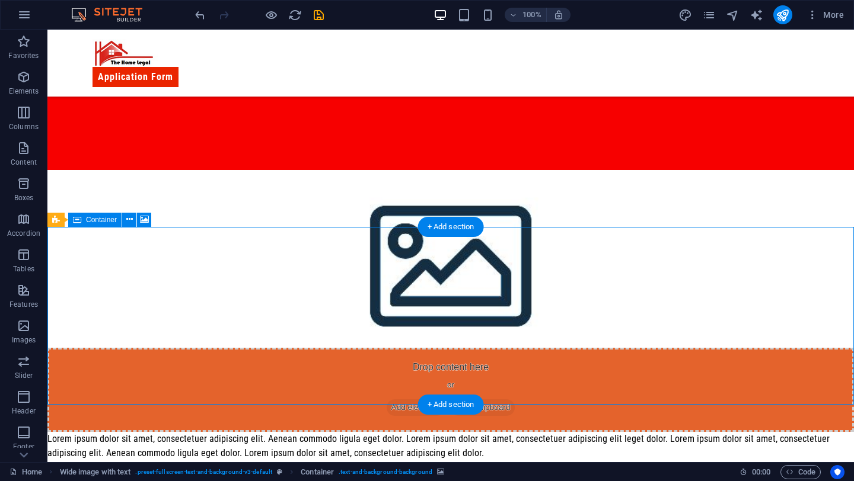
scroll to position [914, 0]
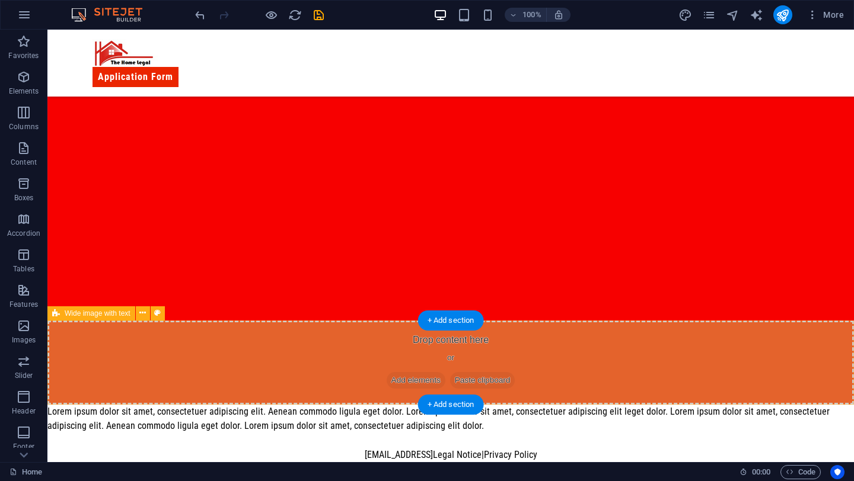
click at [545, 349] on div "Drop content here or Add elements Paste clipboard" at bounding box center [450, 363] width 806 height 84
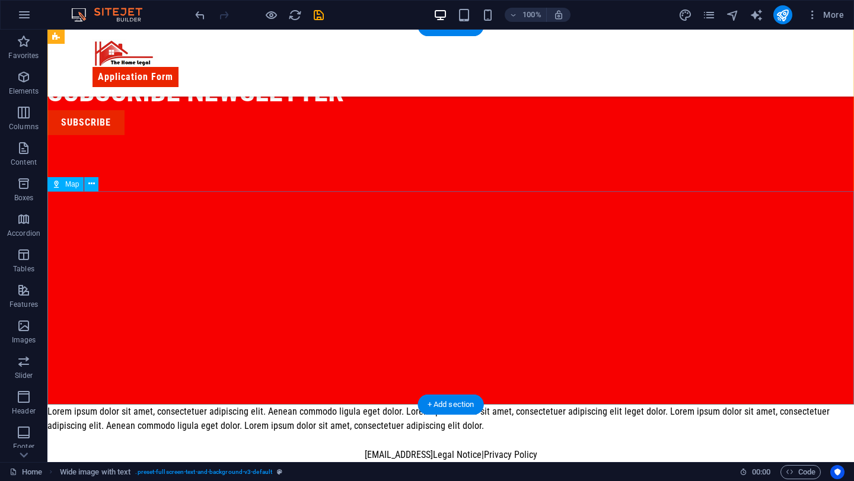
scroll to position [830, 0]
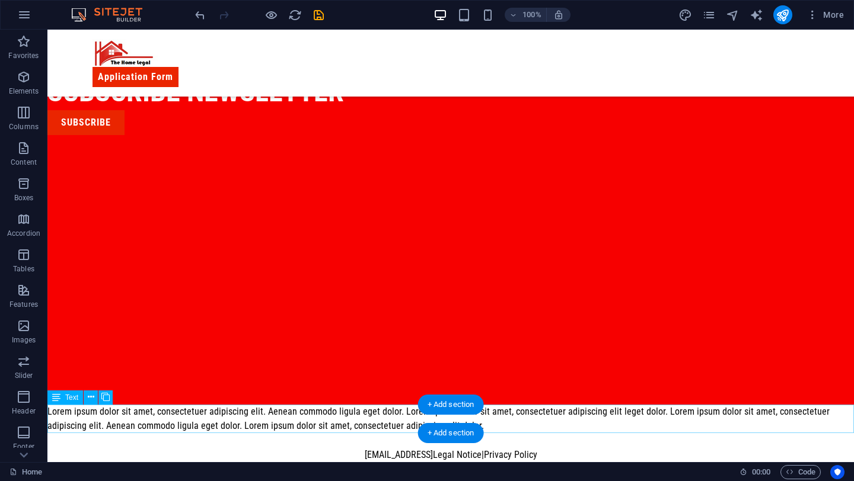
click at [541, 416] on div "Lorem ipsum dolor sit amet, consectetuer adipiscing elit. Aenean commodo ligula…" at bounding box center [450, 419] width 806 height 28
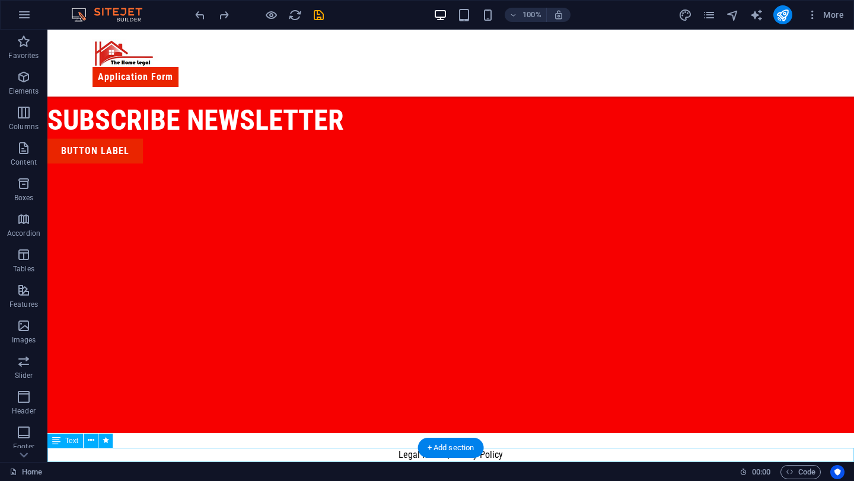
scroll to position [801, 0]
click at [324, 23] on div at bounding box center [259, 14] width 133 height 19
click at [320, 19] on icon "save" at bounding box center [319, 15] width 14 height 14
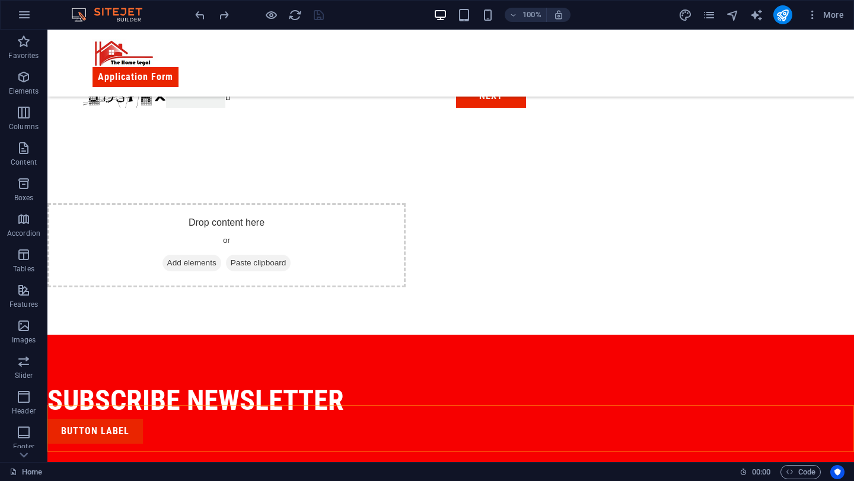
scroll to position [472, 0]
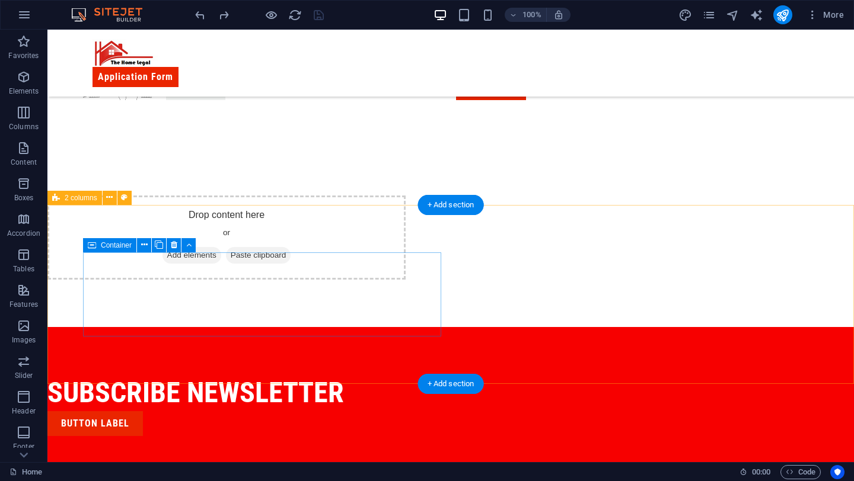
click at [307, 268] on div "Drop content here or Add elements Paste clipboard" at bounding box center [226, 238] width 358 height 84
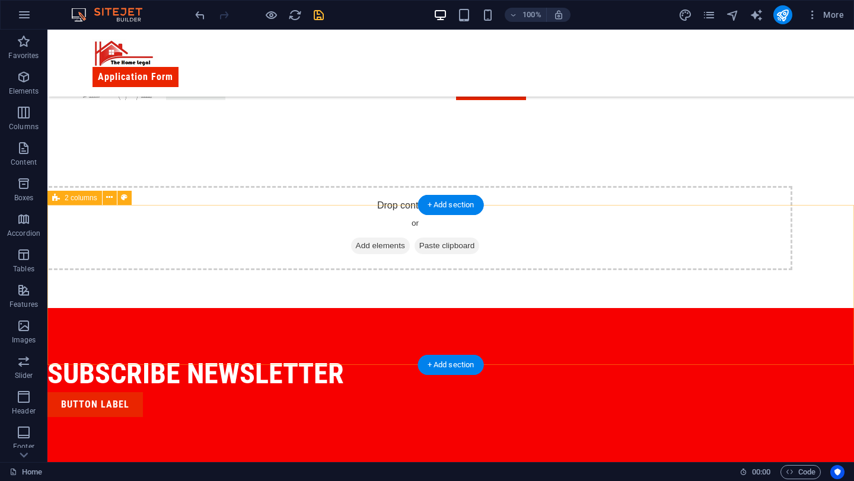
click at [234, 215] on div "Drop content here or Add elements Paste clipboard" at bounding box center [450, 228] width 806 height 160
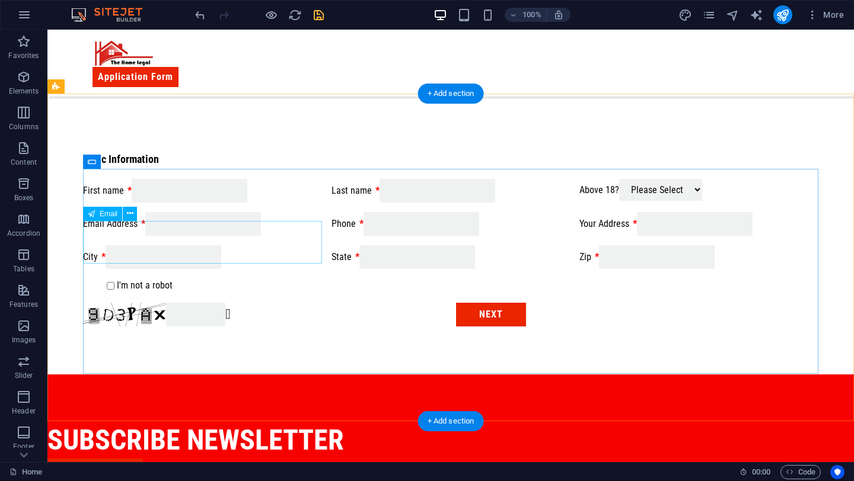
scroll to position [245, 0]
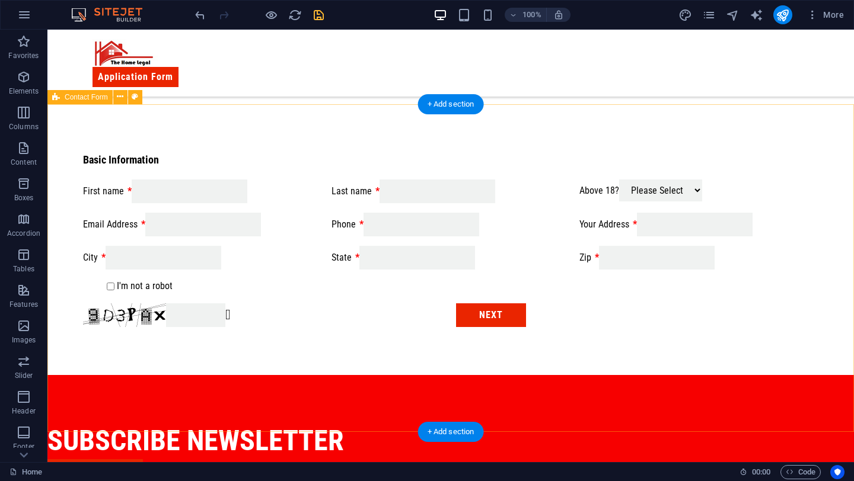
click at [259, 375] on div "Basic Information First name Last name Above 18? Please Select Yes No Email Add…" at bounding box center [450, 239] width 806 height 271
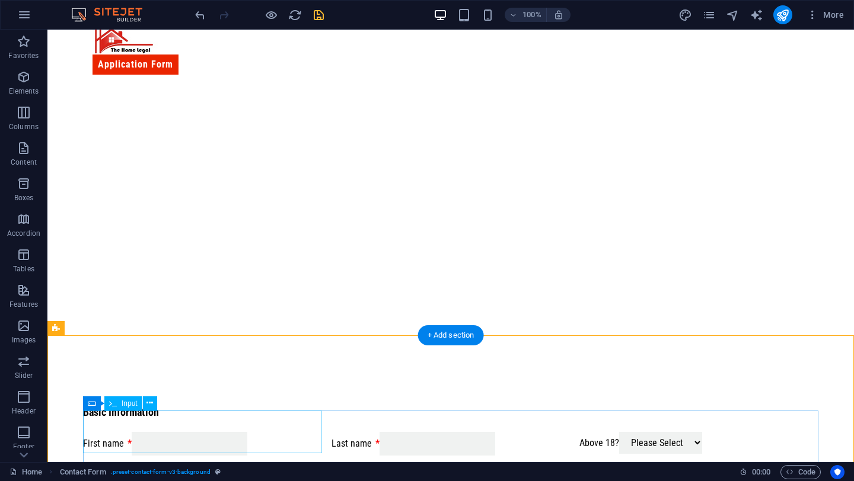
scroll to position [11, 0]
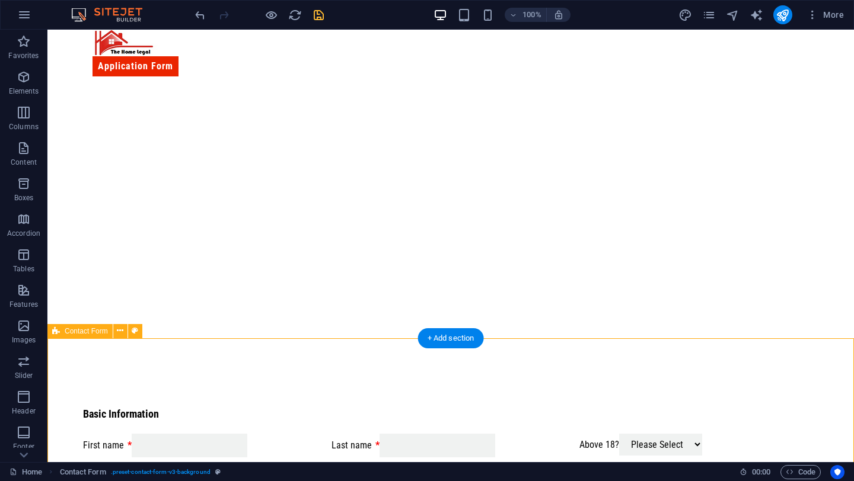
click at [331, 9] on div "100% More" at bounding box center [521, 14] width 656 height 19
click at [325, 15] on div "100% More" at bounding box center [521, 14] width 656 height 19
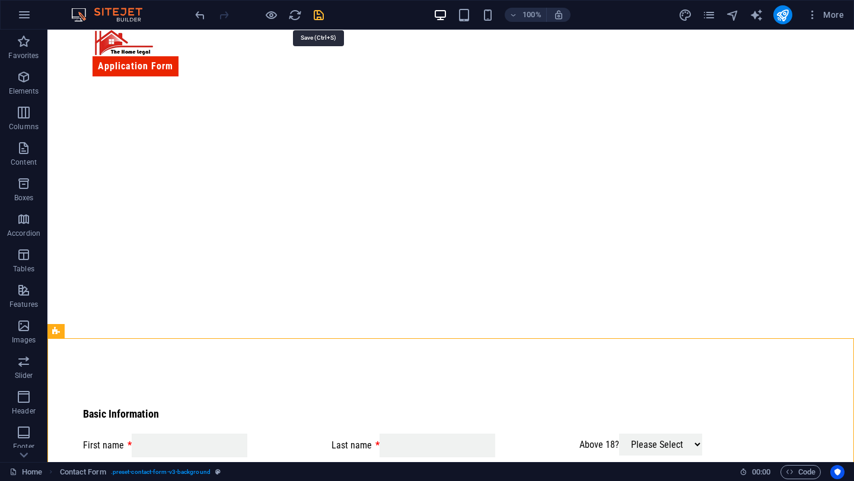
click at [324, 15] on icon "save" at bounding box center [319, 15] width 14 height 14
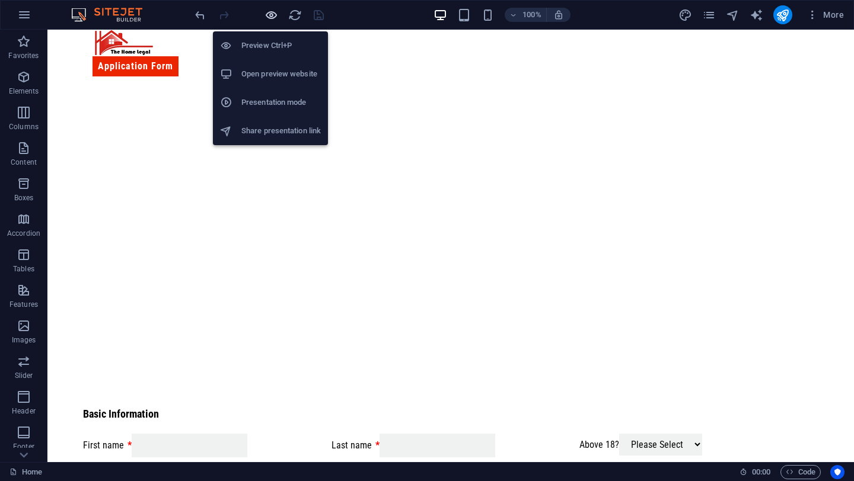
click at [275, 16] on icon "button" at bounding box center [271, 15] width 14 height 14
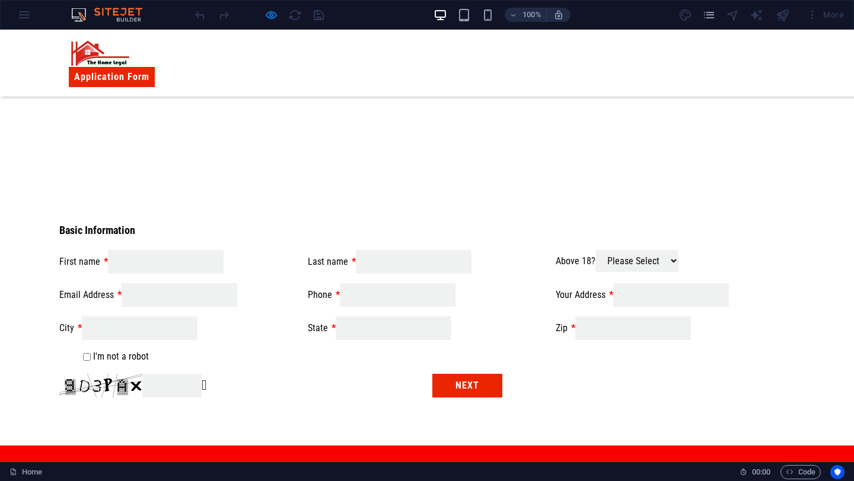
scroll to position [151, 0]
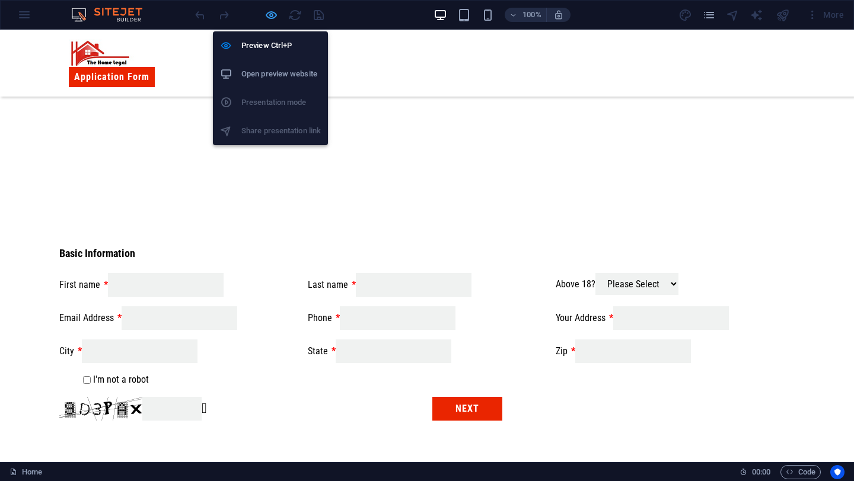
click at [269, 19] on icon "button" at bounding box center [271, 15] width 14 height 14
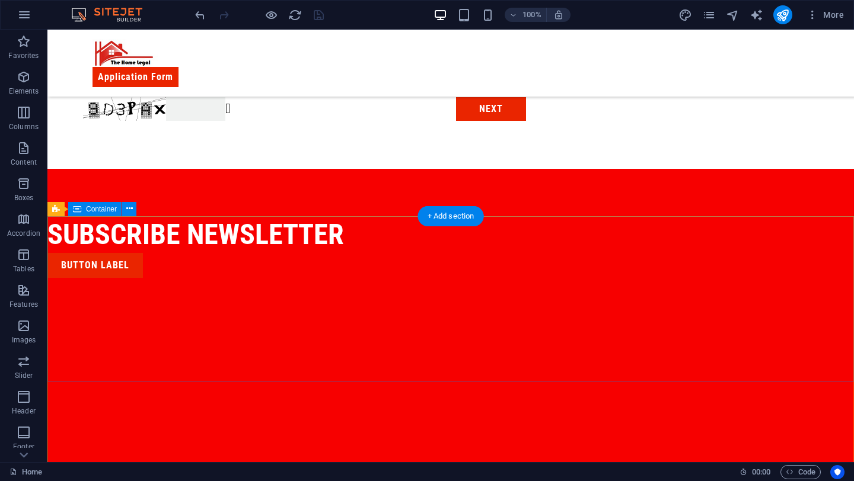
scroll to position [461, 0]
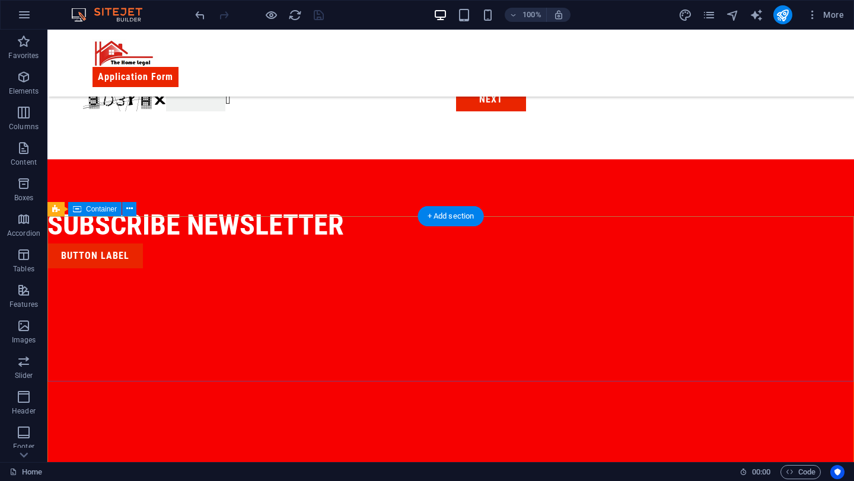
click at [223, 325] on div "subscribe newsletter Button label" at bounding box center [450, 241] width 806 height 165
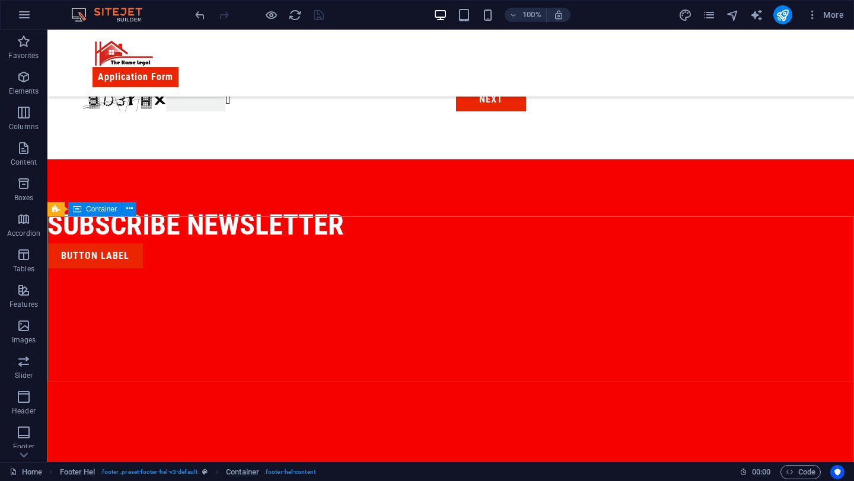
click at [93, 208] on span "Container" at bounding box center [101, 209] width 31 height 7
click at [95, 207] on span "Container" at bounding box center [101, 209] width 31 height 7
click at [76, 212] on icon at bounding box center [77, 209] width 8 height 14
click at [112, 206] on span "Container" at bounding box center [101, 209] width 31 height 7
click at [122, 209] on div "Footer Hel Container" at bounding box center [95, 209] width 97 height 15
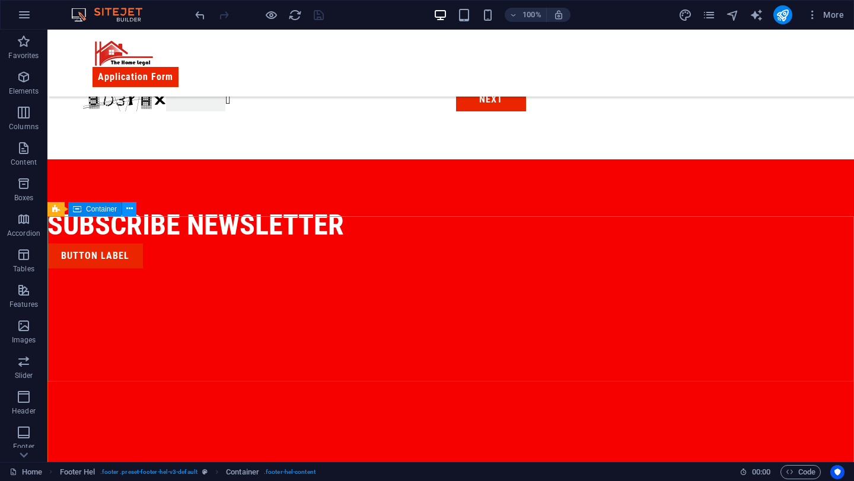
click at [127, 210] on icon at bounding box center [129, 209] width 7 height 12
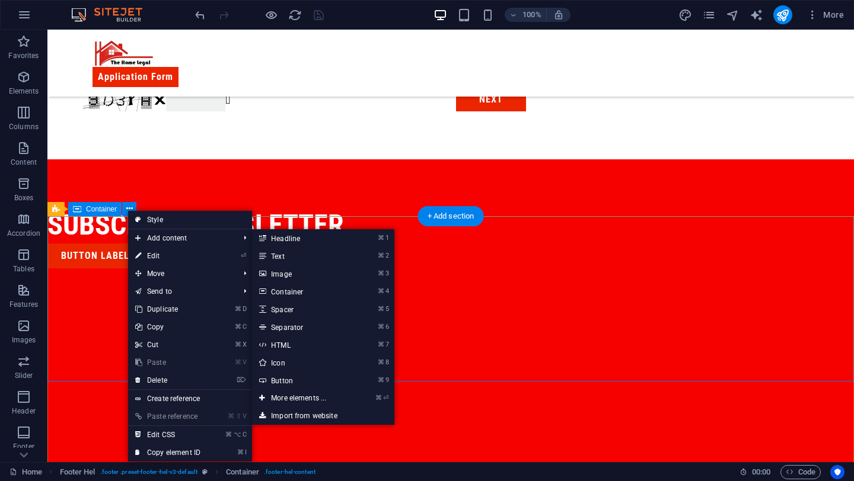
click at [66, 228] on div "subscribe newsletter Button label" at bounding box center [450, 241] width 806 height 165
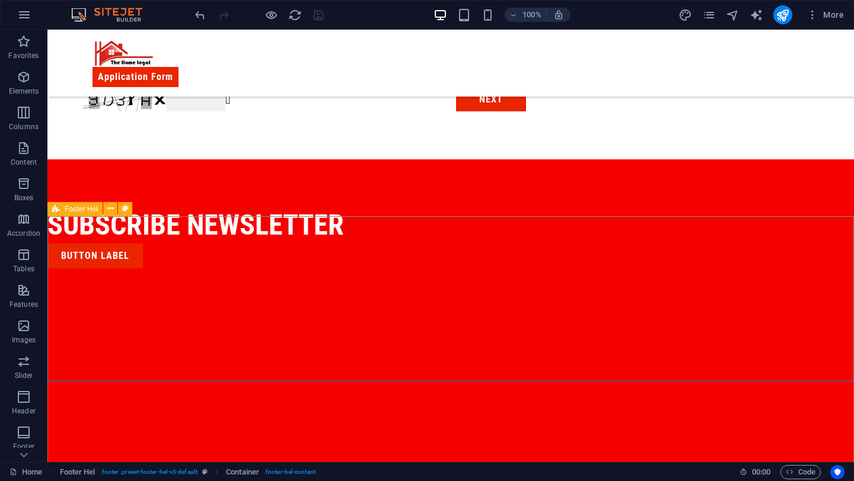
click at [78, 204] on div "Footer Hel" at bounding box center [74, 209] width 55 height 14
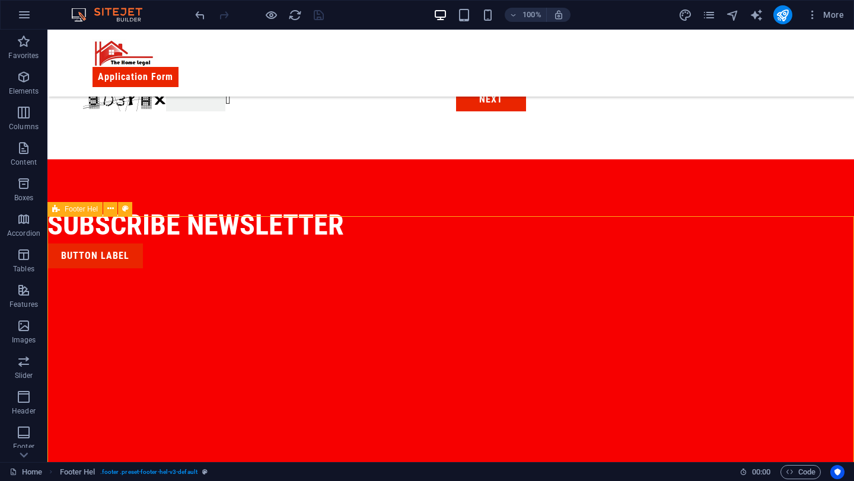
click at [88, 212] on span "Footer Hel" at bounding box center [81, 209] width 33 height 7
click at [111, 210] on span "Container" at bounding box center [101, 209] width 31 height 7
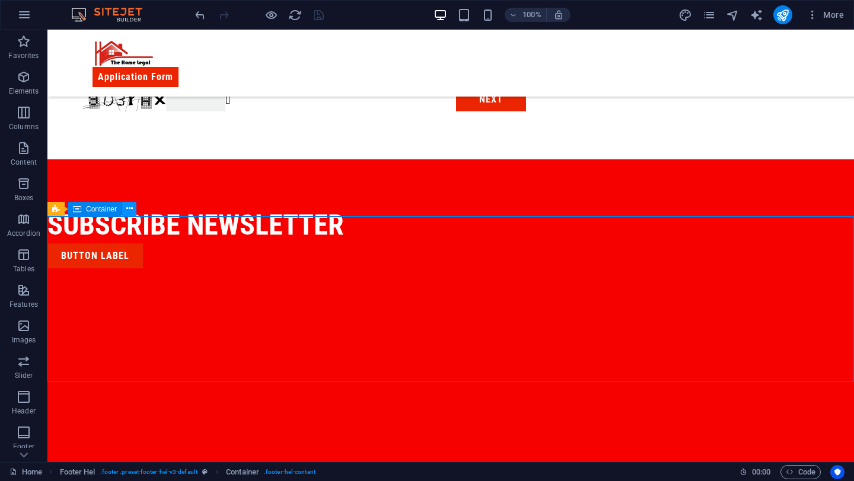
click at [129, 209] on icon at bounding box center [129, 209] width 7 height 12
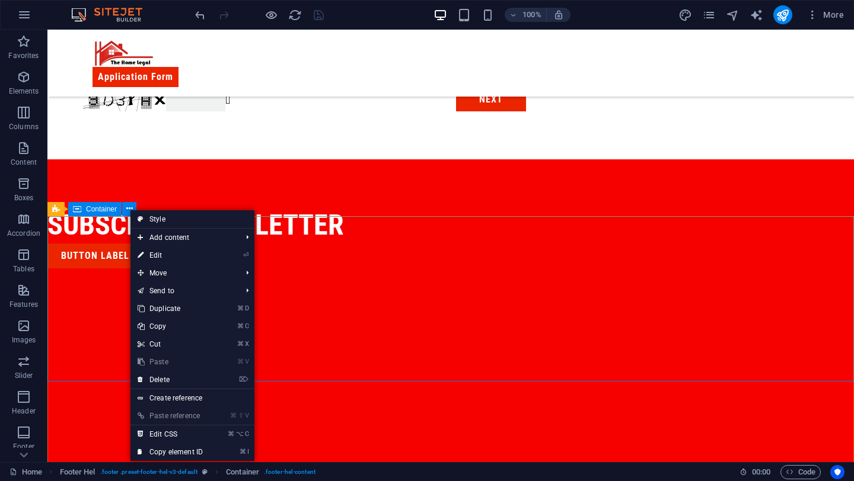
click at [99, 213] on div "Container" at bounding box center [94, 209] width 53 height 14
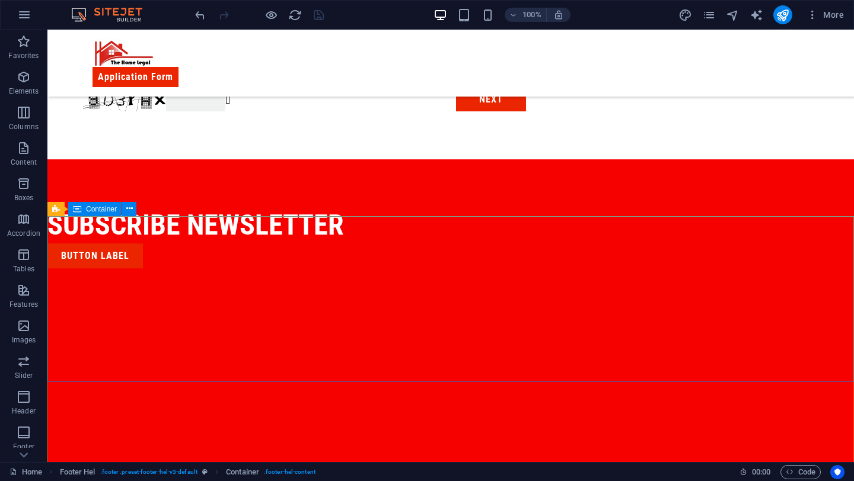
click at [99, 213] on div "Container" at bounding box center [94, 209] width 53 height 14
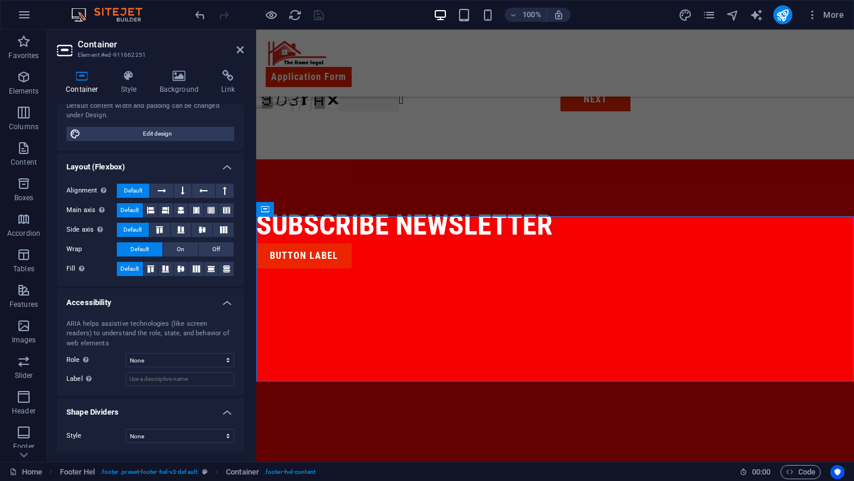
scroll to position [0, 0]
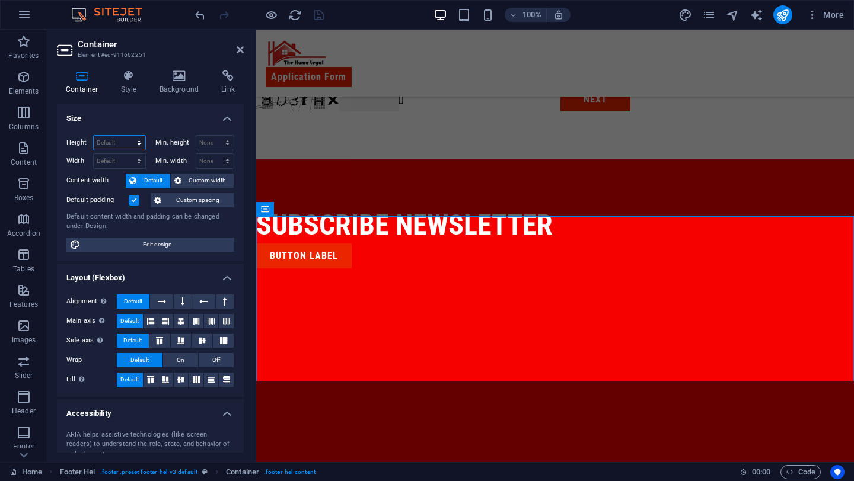
click at [128, 145] on select "Default px rem % vh vw" at bounding box center [120, 143] width 52 height 14
select select "px"
click at [127, 136] on select "Default px rem % vh vw" at bounding box center [120, 143] width 52 height 14
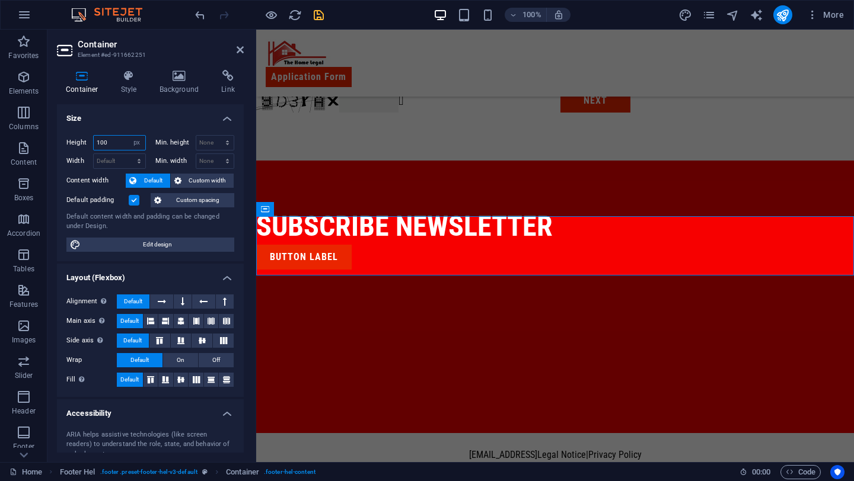
click at [110, 139] on input "100" at bounding box center [120, 143] width 52 height 14
type input "200"
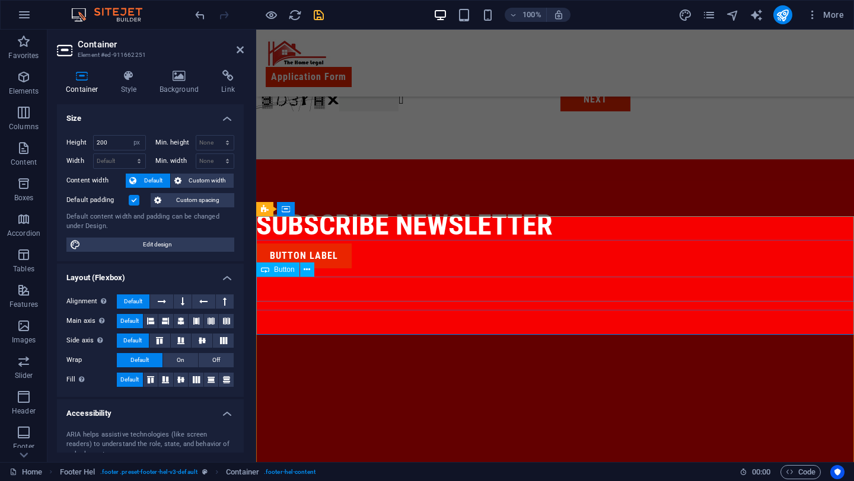
click at [328, 269] on div "Button label" at bounding box center [555, 256] width 598 height 25
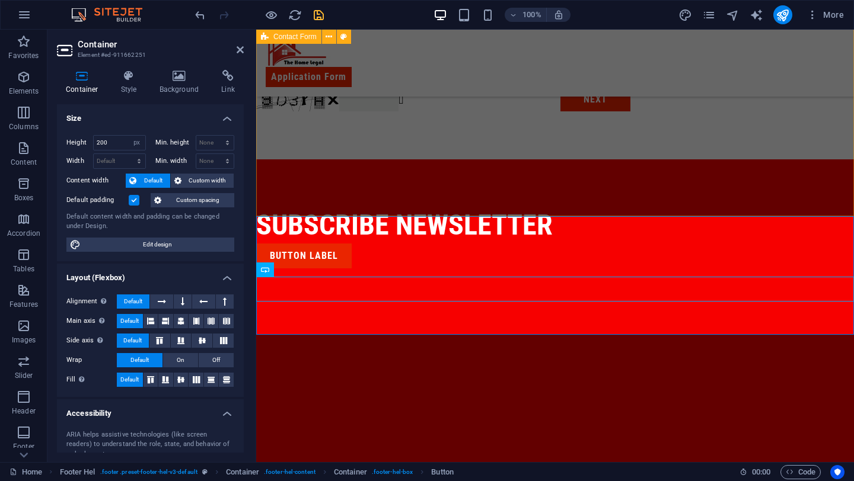
click at [435, 159] on div "Basic Information First name Last name Above 18? Please Select Yes No Email Add…" at bounding box center [555, 24] width 598 height 271
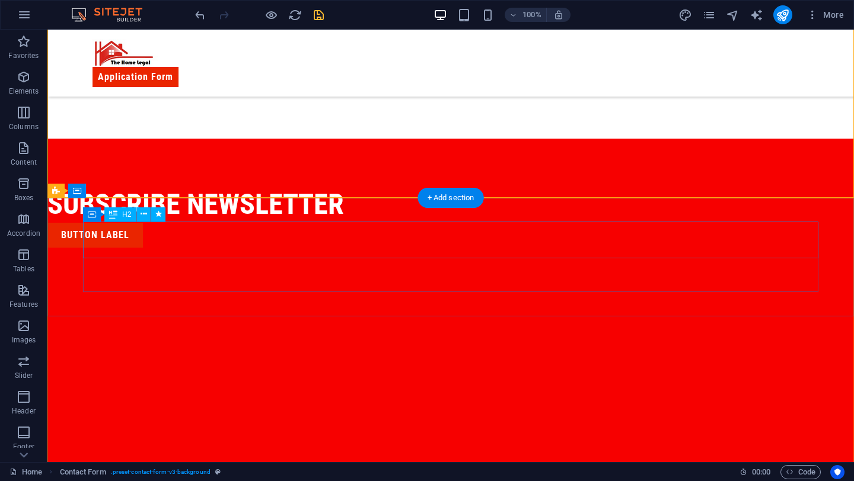
scroll to position [483, 0]
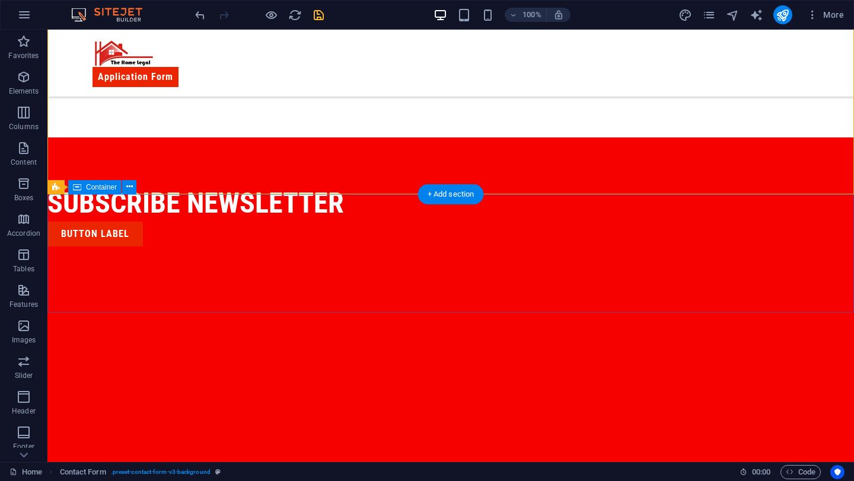
click at [215, 208] on div "subscribe newsletter Button label" at bounding box center [450, 197] width 806 height 119
select select "px"
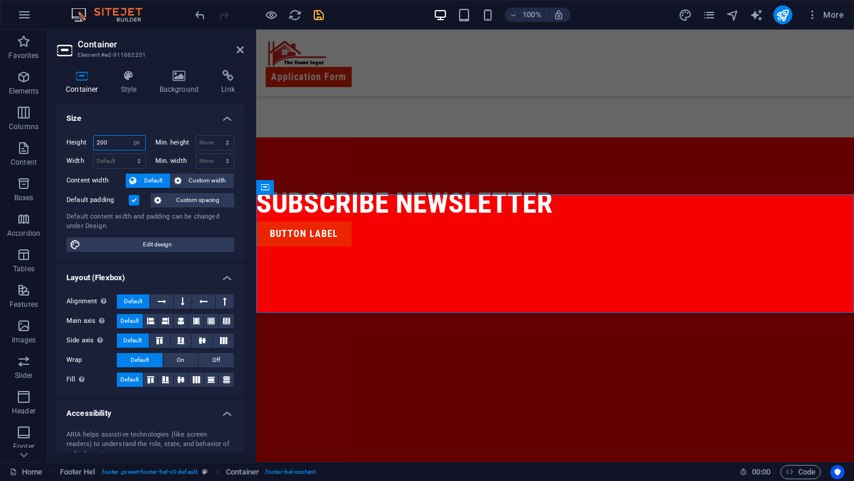
click at [110, 143] on input "200" at bounding box center [120, 143] width 52 height 14
type input "2"
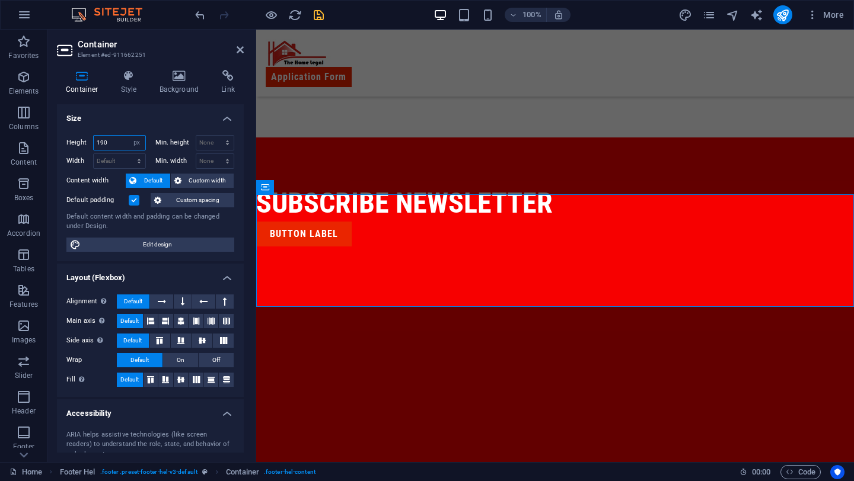
click at [107, 145] on input "190" at bounding box center [120, 143] width 52 height 14
type input "150"
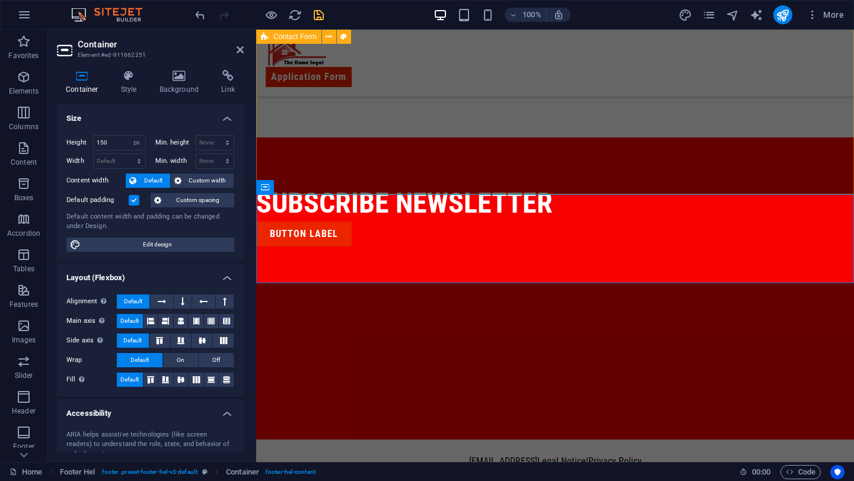
click at [435, 138] on div "Basic Information First name Last name Above 18? Please Select Yes No Email Add…" at bounding box center [555, 2] width 598 height 271
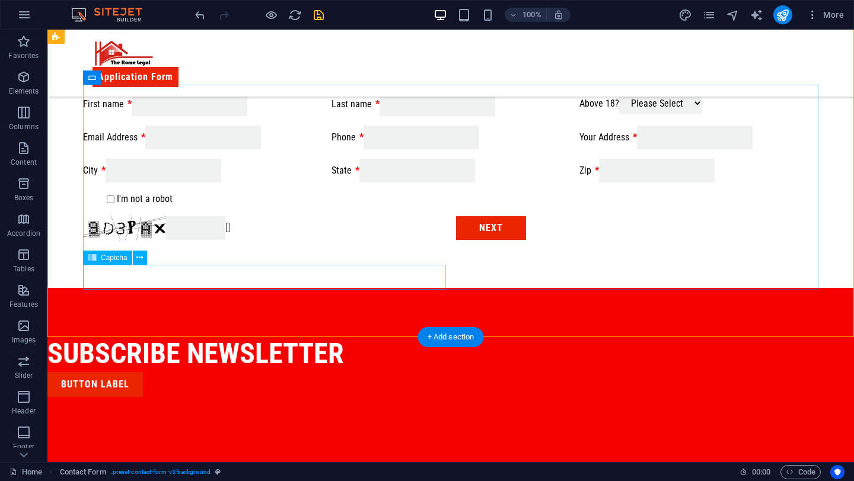
scroll to position [331, 0]
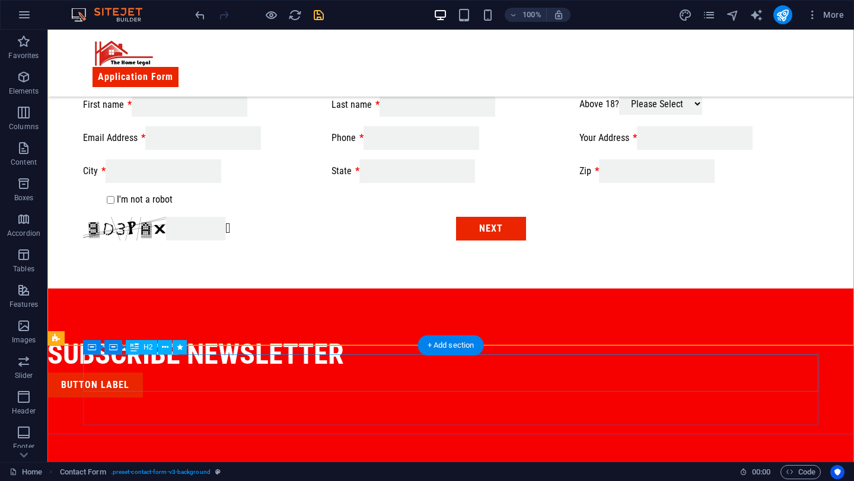
click at [367, 372] on div "subscribe newsletter" at bounding box center [414, 354] width 735 height 37
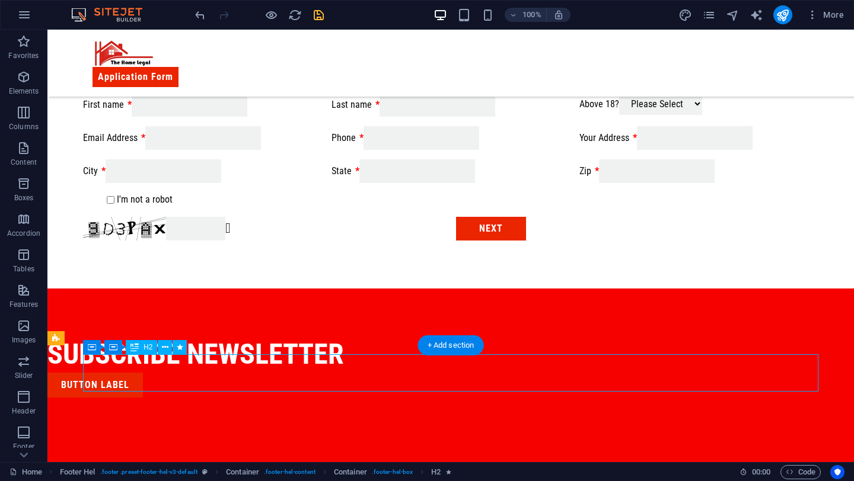
click at [367, 372] on div "subscribe newsletter" at bounding box center [414, 354] width 735 height 37
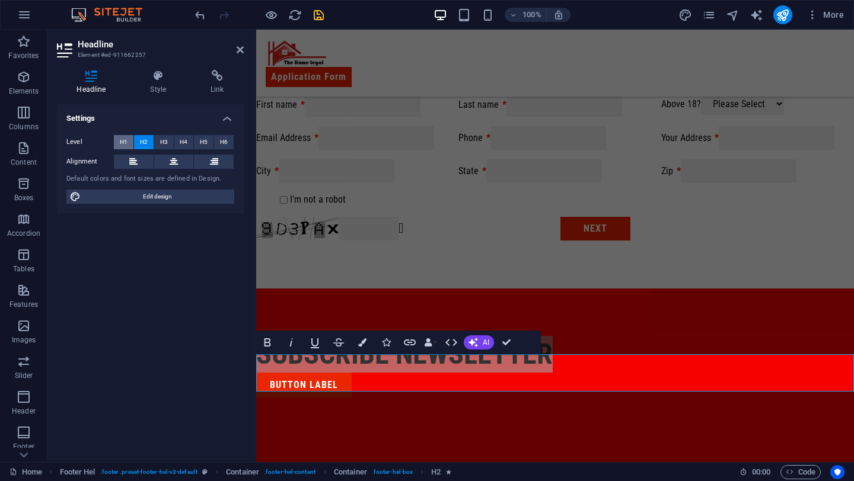
click at [123, 138] on span "H1" at bounding box center [124, 142] width 8 height 14
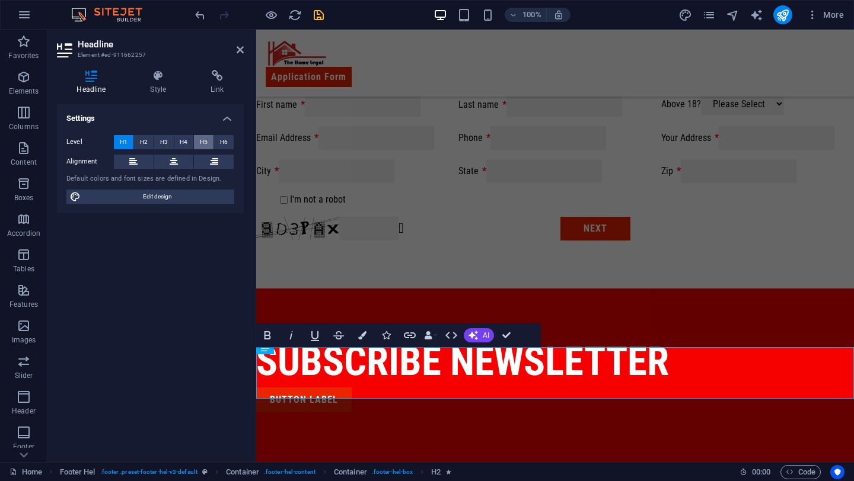
click at [203, 140] on span "H5" at bounding box center [204, 142] width 8 height 14
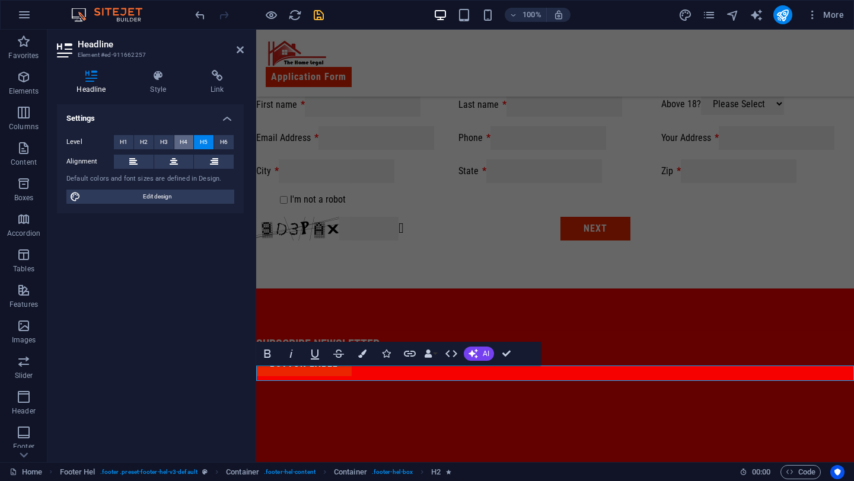
click at [188, 141] on button "H4" at bounding box center [184, 142] width 20 height 14
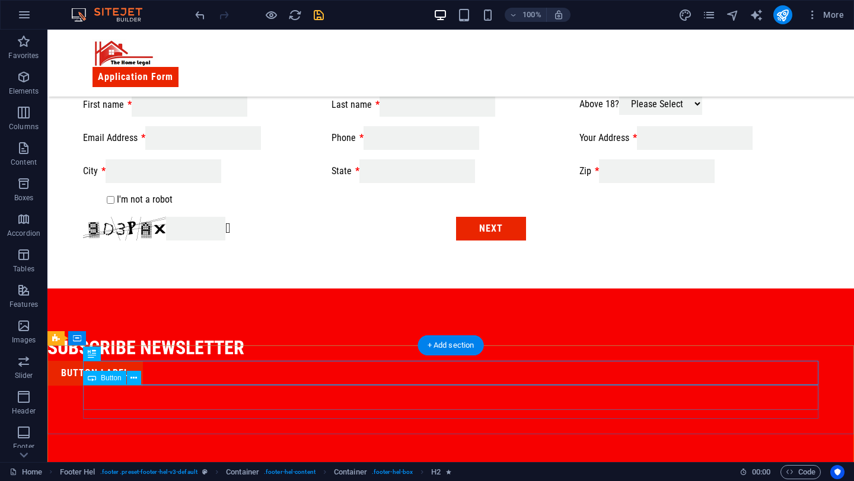
click at [151, 386] on div "Button label" at bounding box center [414, 373] width 735 height 25
click at [135, 381] on icon at bounding box center [133, 378] width 7 height 12
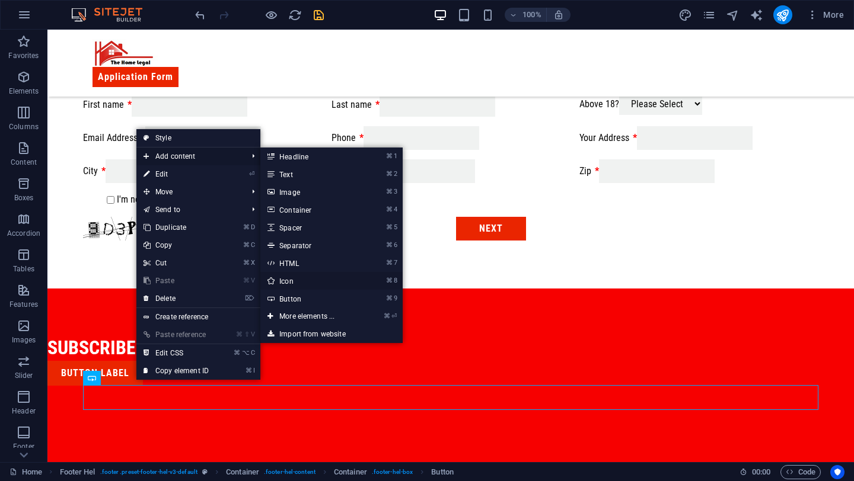
click at [293, 280] on link "⌘ 8 Icon" at bounding box center [309, 281] width 98 height 18
select select "xMidYMid"
select select "px"
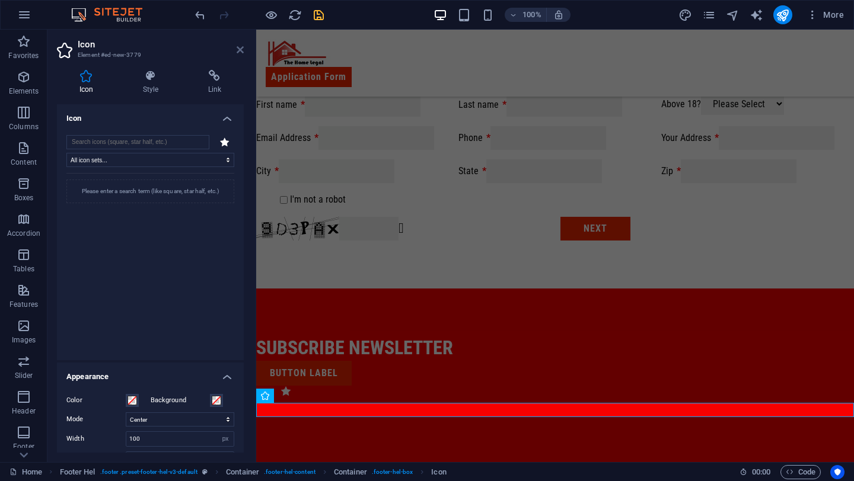
click at [241, 49] on icon at bounding box center [240, 49] width 7 height 9
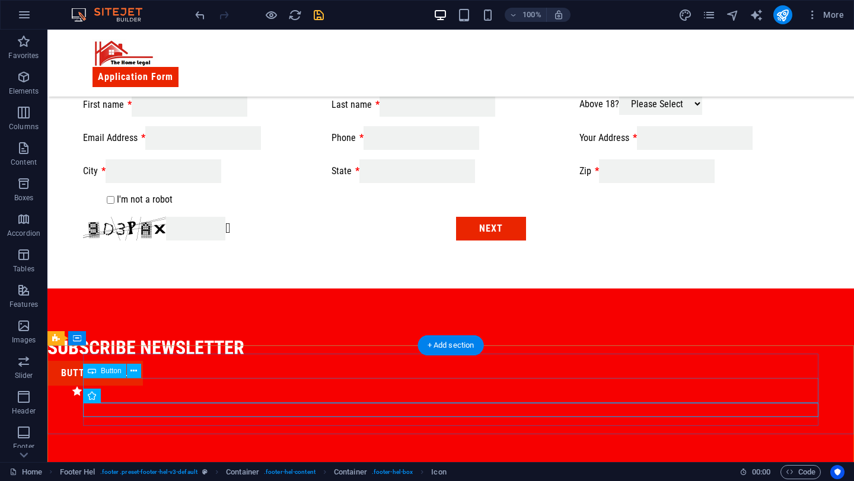
click at [170, 386] on div "Button label" at bounding box center [414, 373] width 735 height 25
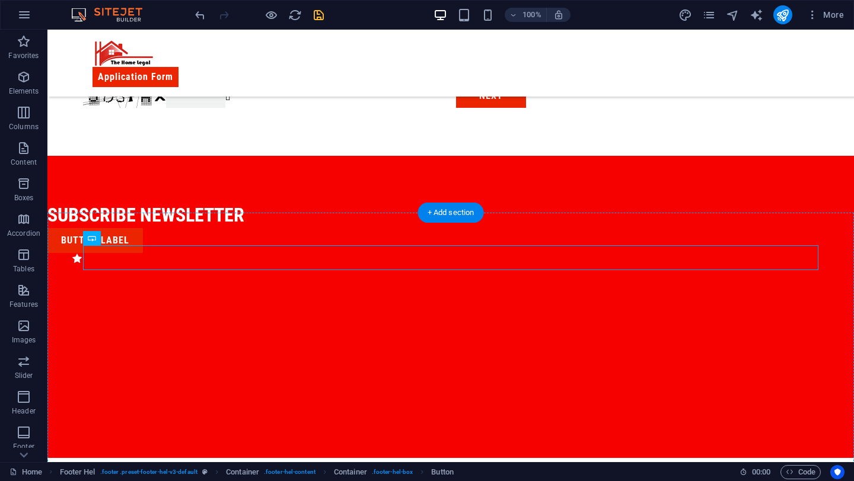
scroll to position [465, 0]
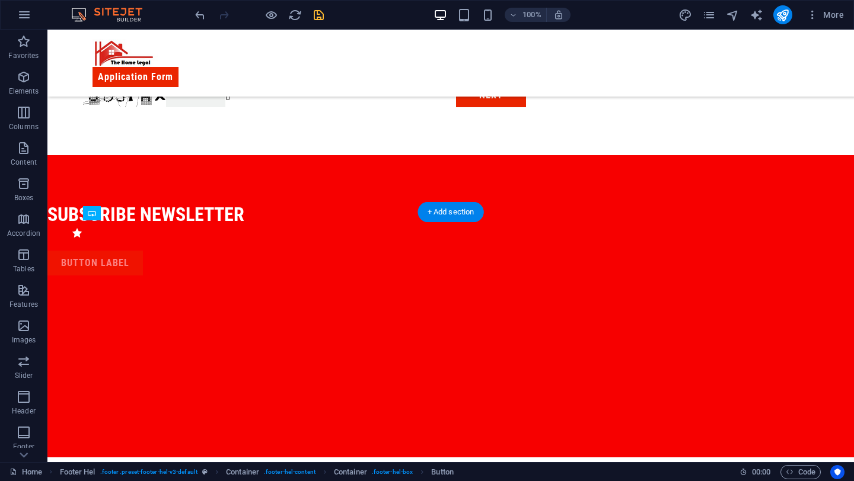
drag, startPoint x: 170, startPoint y: 389, endPoint x: 165, endPoint y: 271, distance: 118.7
drag, startPoint x: 110, startPoint y: 248, endPoint x: 91, endPoint y: 264, distance: 24.4
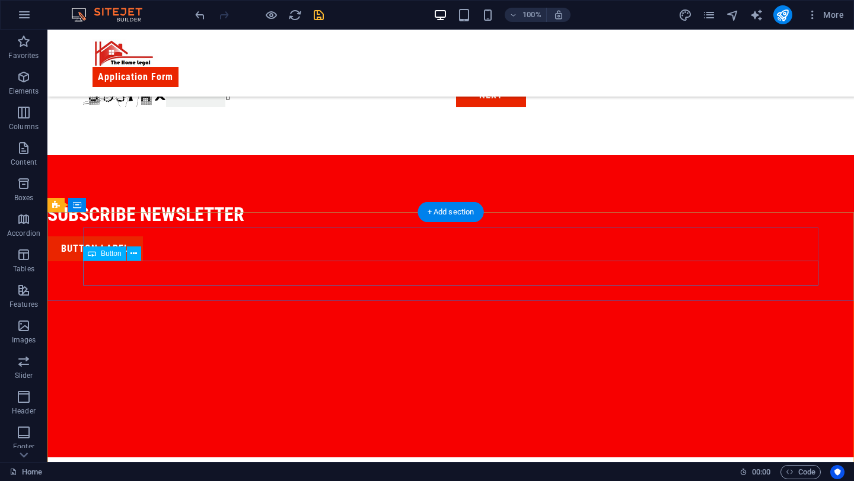
click at [127, 261] on div "Button label" at bounding box center [414, 249] width 735 height 25
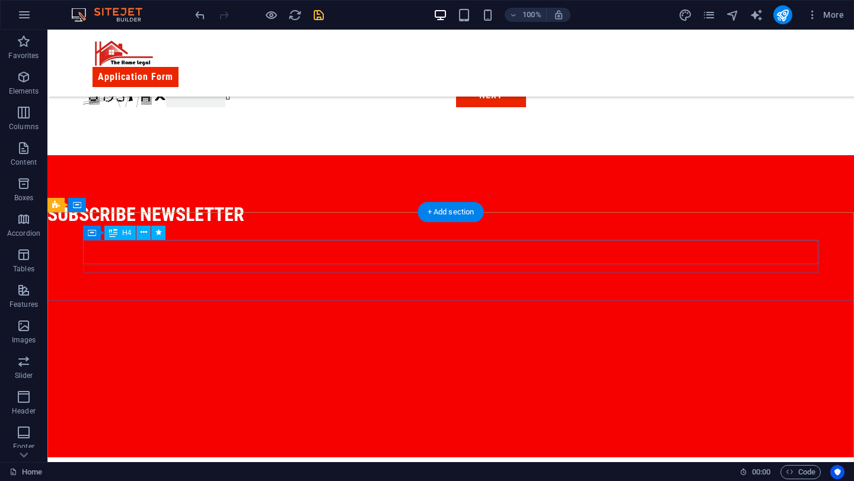
click at [146, 228] on div "subscribe newsletter" at bounding box center [414, 215] width 735 height 25
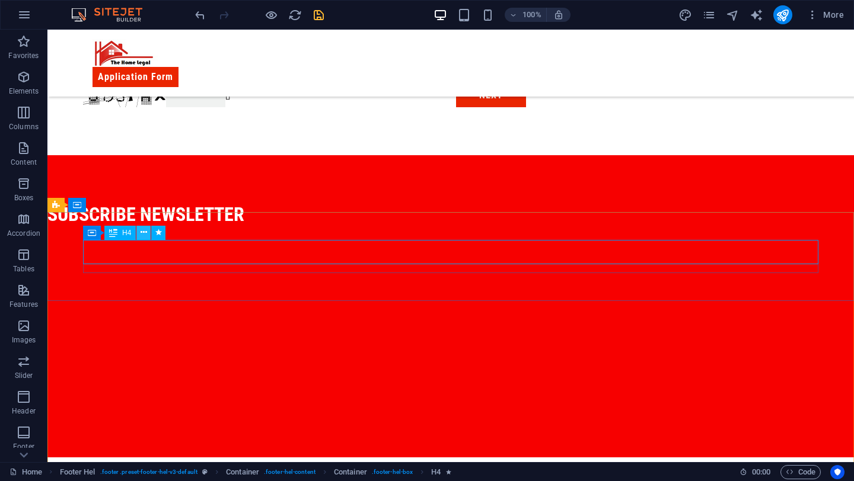
click at [146, 232] on icon at bounding box center [143, 232] width 7 height 12
click at [145, 234] on icon at bounding box center [143, 232] width 7 height 12
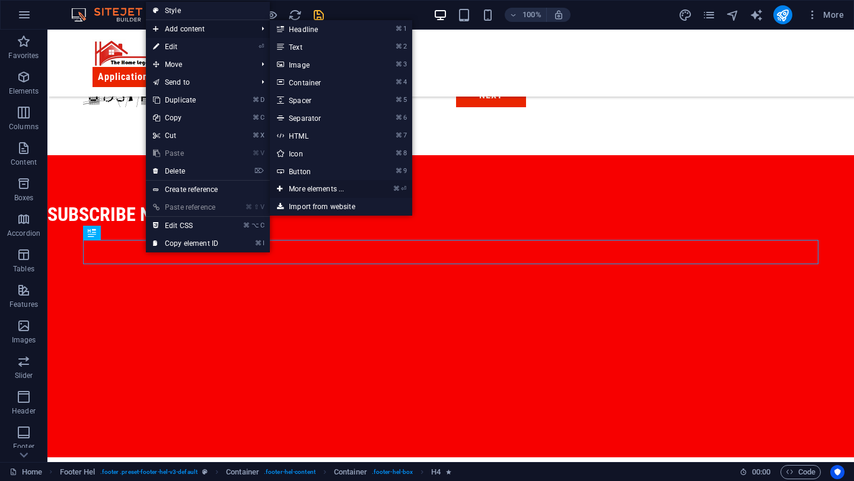
click at [318, 188] on link "⌘ ⏎ More elements ..." at bounding box center [319, 189] width 98 height 18
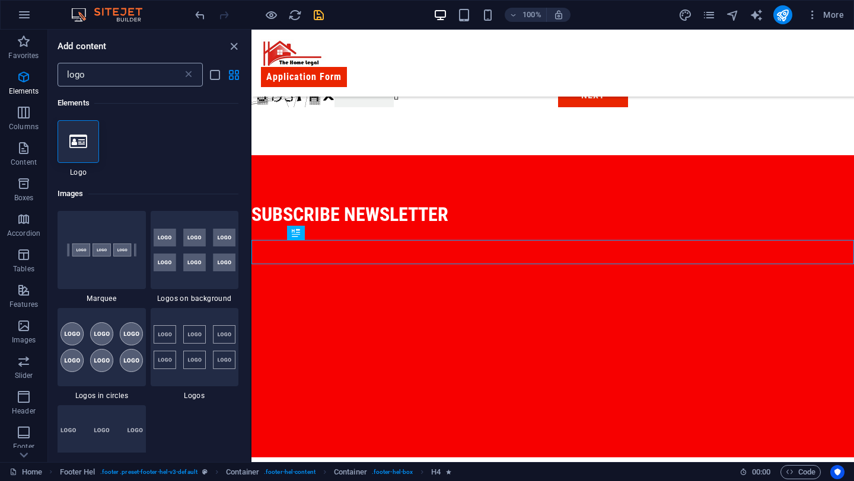
click at [194, 82] on div "logo ​" at bounding box center [130, 75] width 145 height 24
click at [191, 72] on icon at bounding box center [189, 75] width 12 height 12
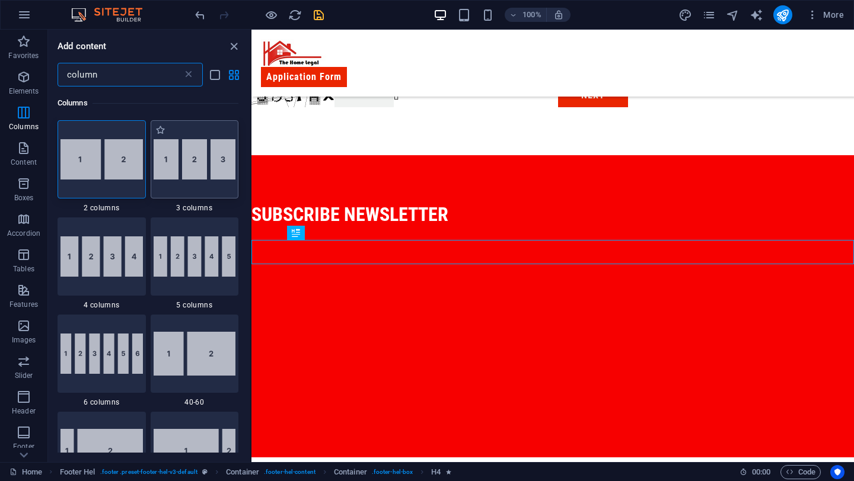
type input "column"
click at [178, 176] on img at bounding box center [195, 159] width 82 height 40
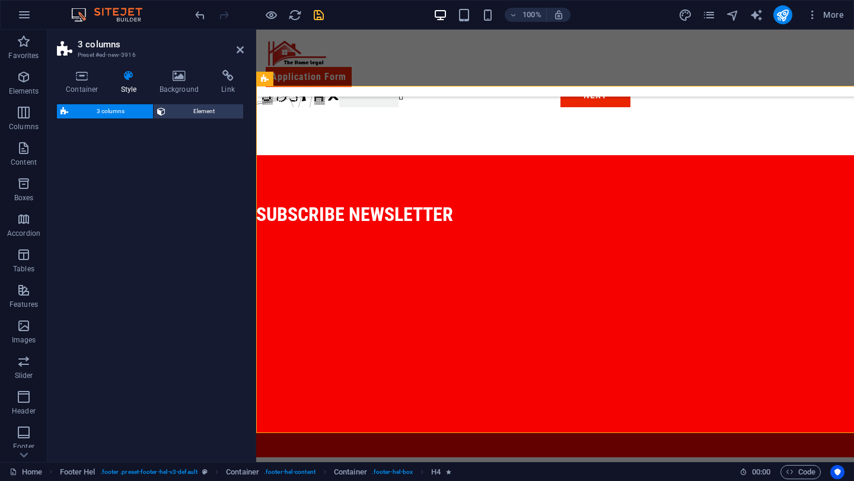
select select "rem"
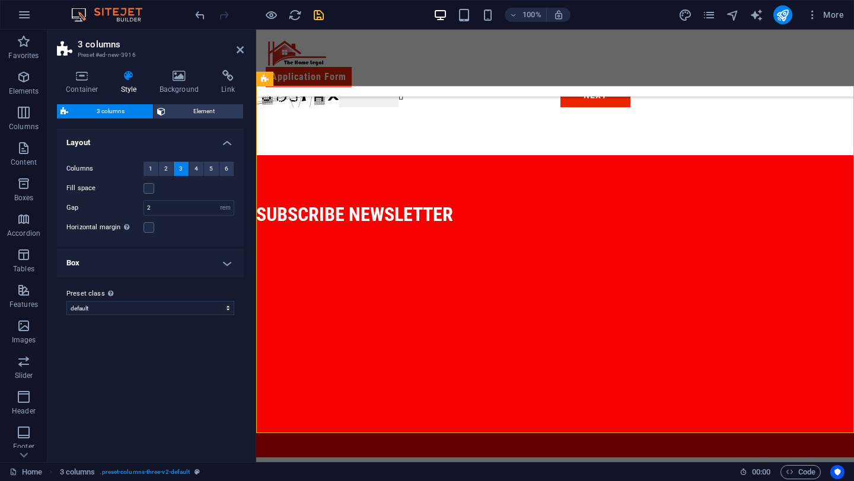
scroll to position [893, 0]
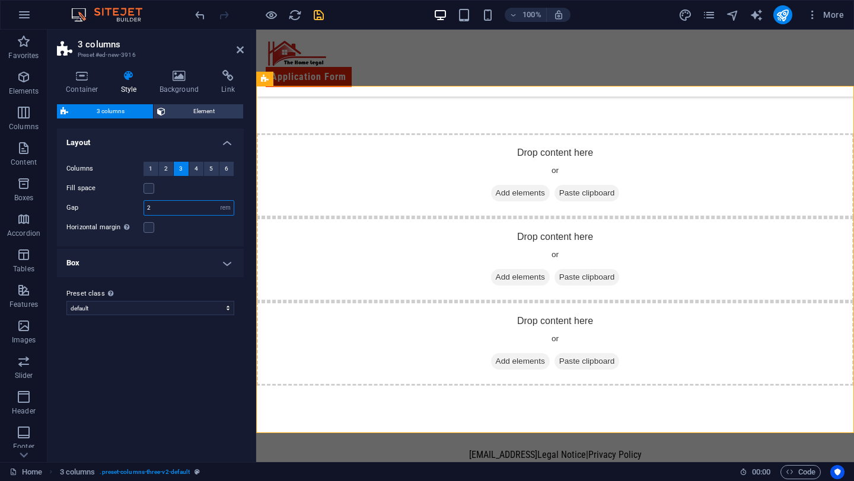
click at [190, 205] on input "2" at bounding box center [189, 208] width 90 height 14
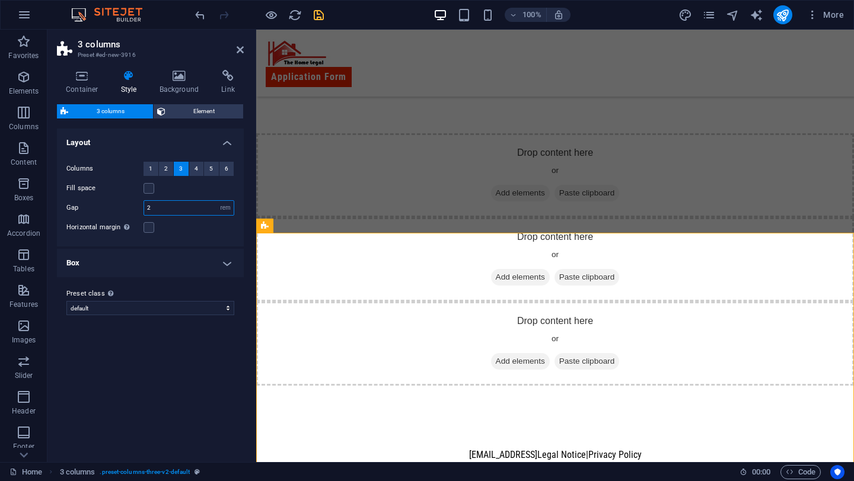
scroll to position [746, 0]
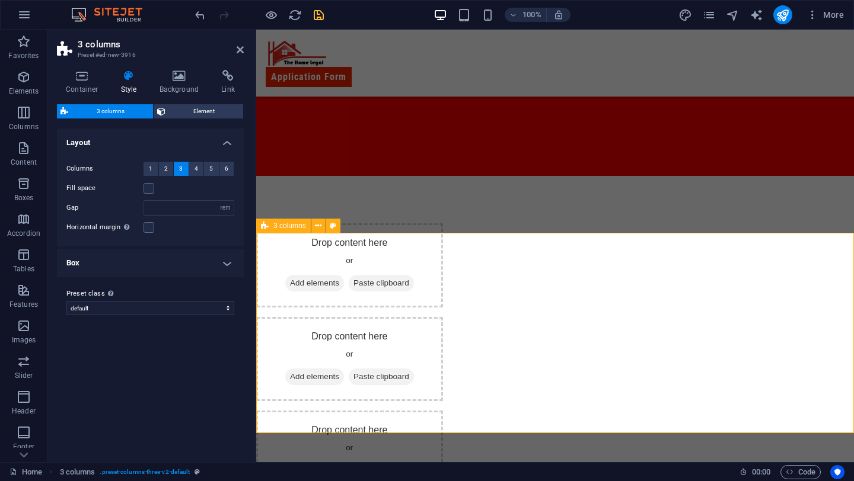
click at [343, 248] on div "Drop content here or Add elements Paste clipboard Drop content here or Add elem…" at bounding box center [555, 359] width 598 height 366
click at [328, 258] on div "Drop content here or Add elements Paste clipboard Drop content here or Add elem…" at bounding box center [555, 359] width 598 height 366
click at [242, 53] on icon at bounding box center [240, 49] width 7 height 9
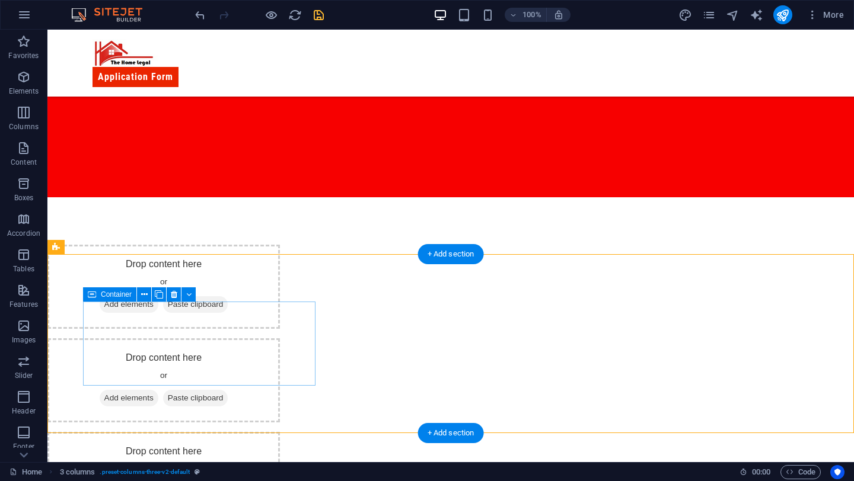
click at [158, 313] on span "Add elements" at bounding box center [129, 304] width 59 height 17
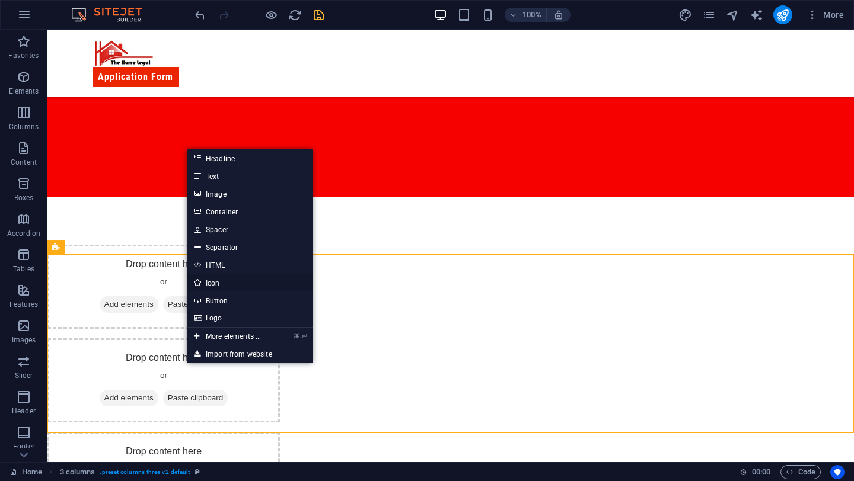
click at [240, 281] on link "Icon" at bounding box center [250, 283] width 126 height 18
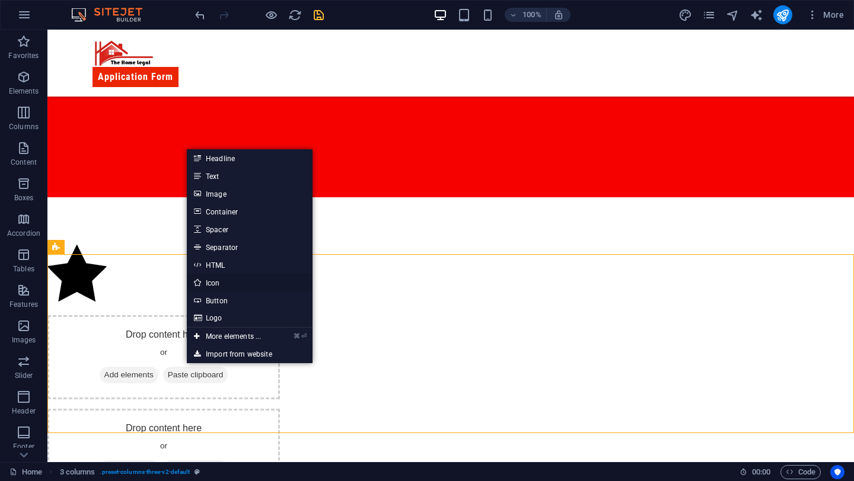
select select "xMidYMid"
select select "px"
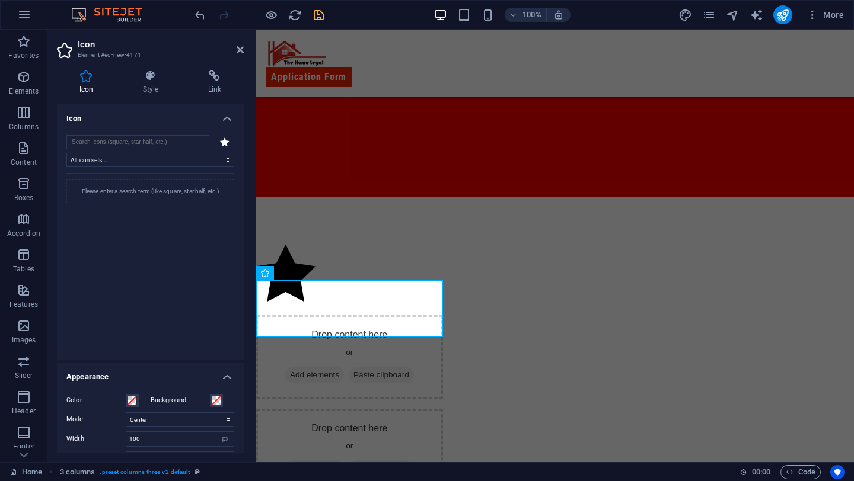
scroll to position [746, 0]
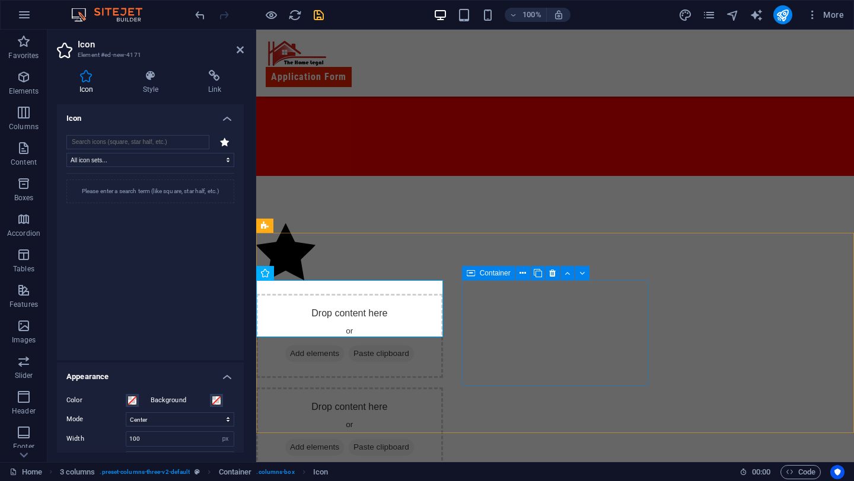
click at [443, 326] on div "Drop content here or Add elements Paste clipboard" at bounding box center [349, 336] width 187 height 84
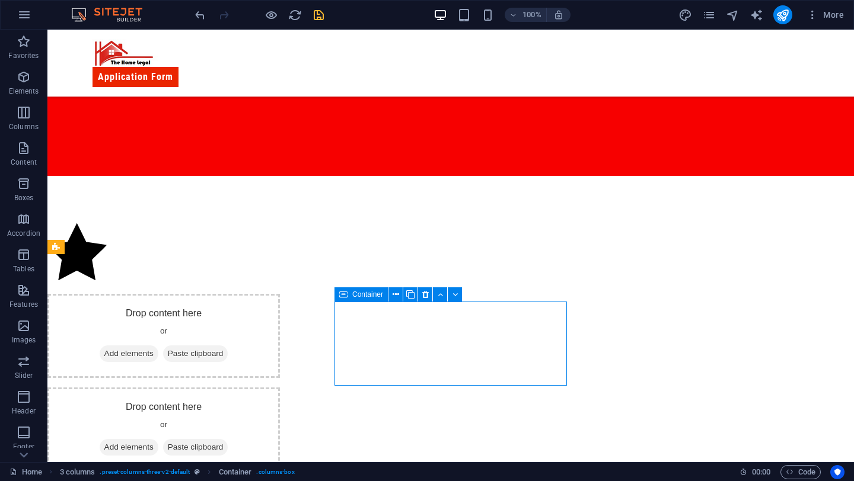
scroll to position [725, 0]
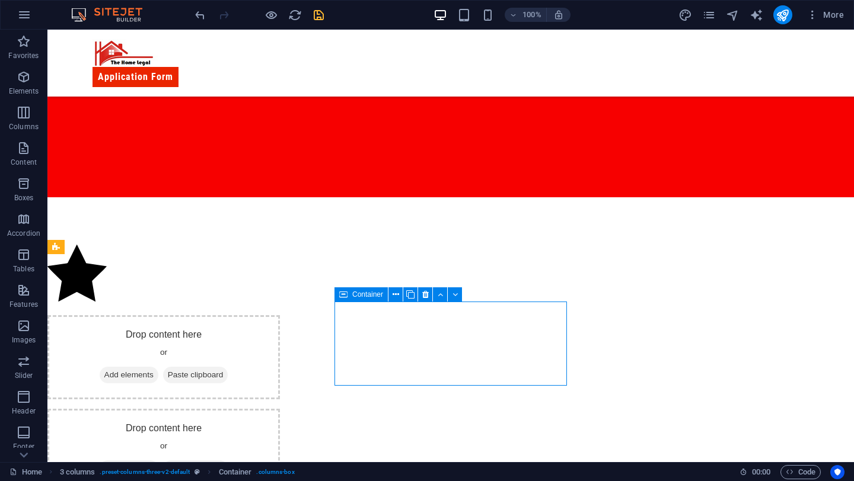
click at [158, 367] on span "Add elements" at bounding box center [129, 375] width 59 height 17
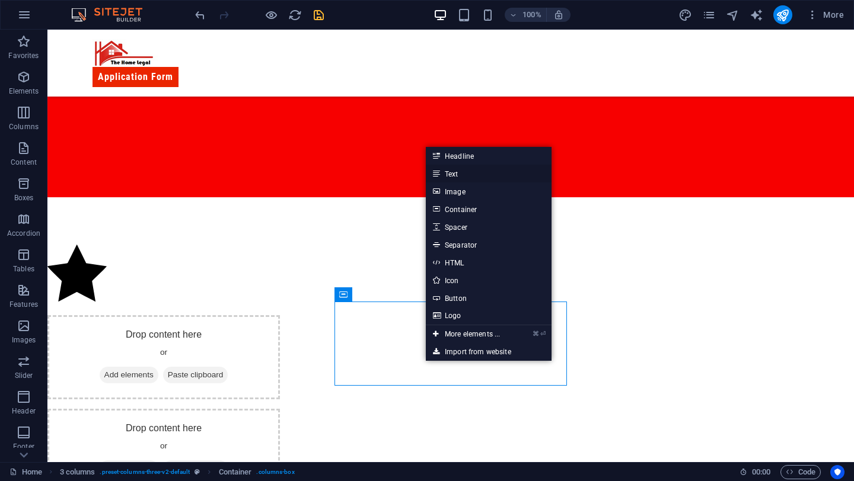
click at [462, 173] on link "Text" at bounding box center [489, 174] width 126 height 18
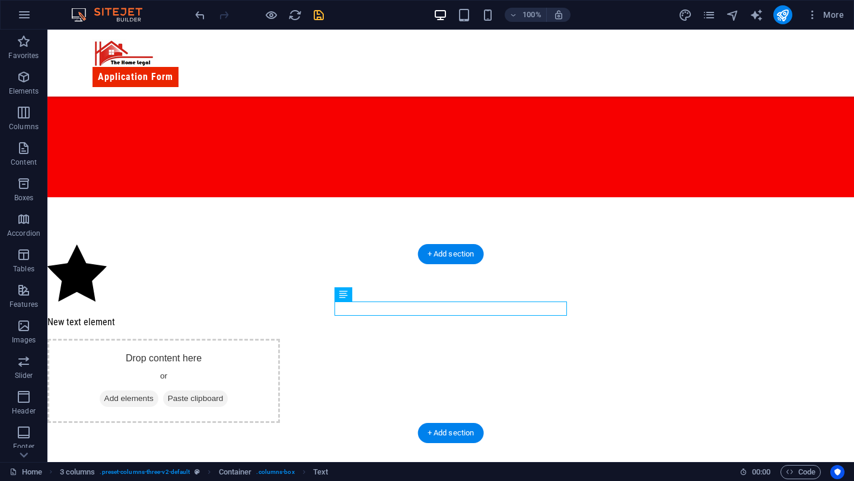
drag, startPoint x: 507, startPoint y: 312, endPoint x: 504, endPoint y: 333, distance: 21.0
click at [280, 330] on div "New text element" at bounding box center [163, 322] width 232 height 14
click at [158, 391] on span "Add elements" at bounding box center [129, 399] width 59 height 17
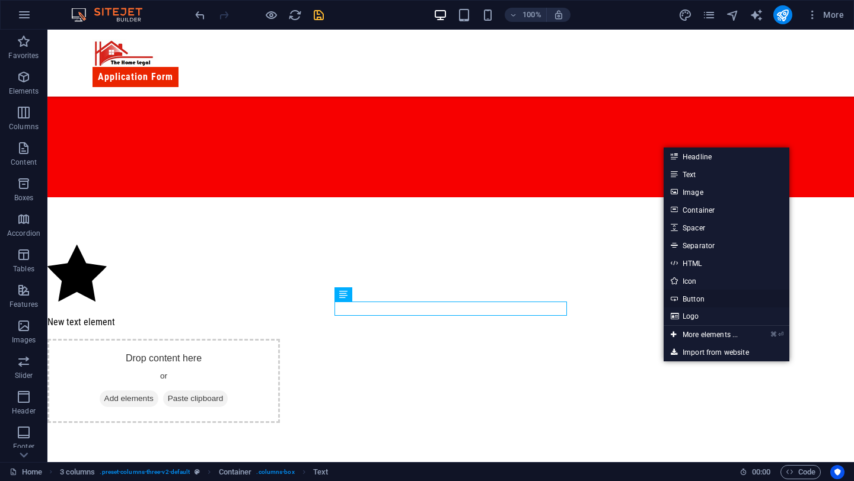
click at [697, 298] on link "Button" at bounding box center [726, 299] width 126 height 18
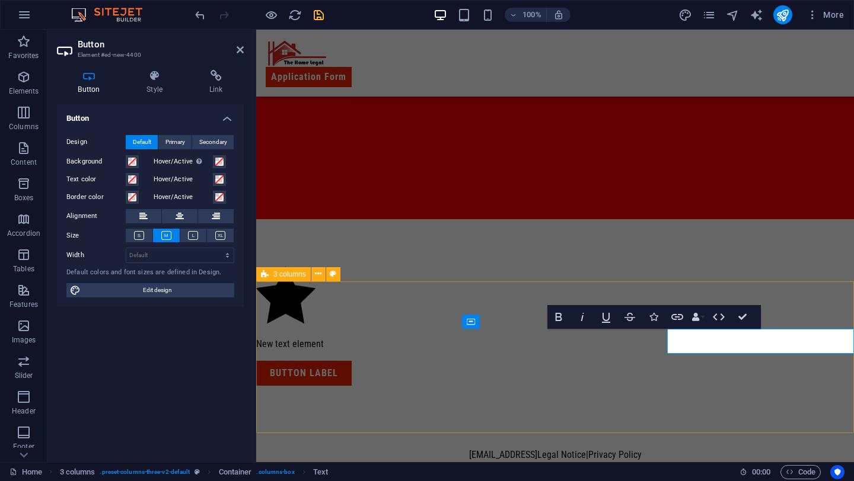
scroll to position [698, 0]
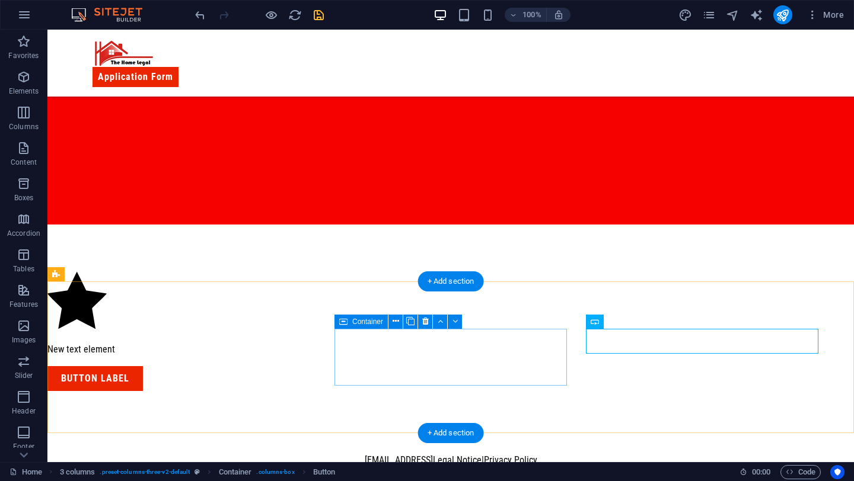
click at [280, 354] on div "New text element" at bounding box center [163, 350] width 232 height 14
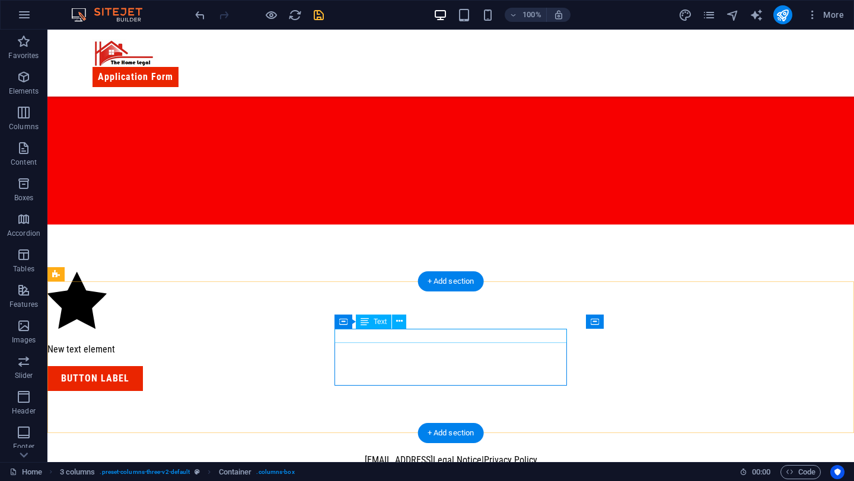
click at [280, 343] on div "New text element" at bounding box center [163, 350] width 232 height 14
click at [280, 343] on div "[EMAIL_ADDRESS][DOMAIN_NAME]" at bounding box center [163, 350] width 232 height 14
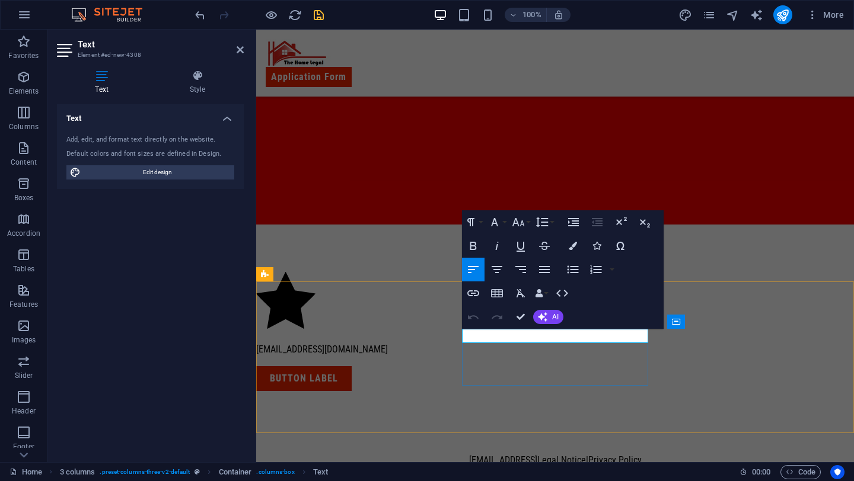
click at [443, 343] on p "[EMAIL_ADDRESS][DOMAIN_NAME]" at bounding box center [349, 350] width 187 height 14
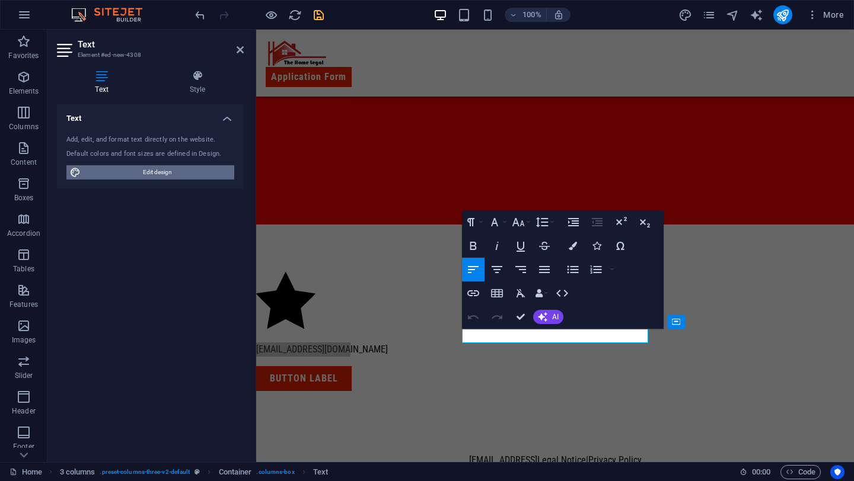
click at [193, 167] on span "Edit design" at bounding box center [157, 172] width 146 height 14
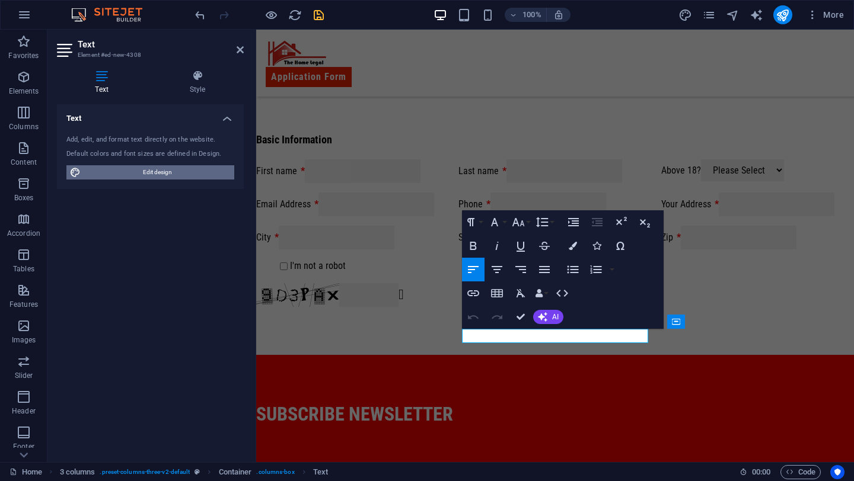
select select "px"
select select "400"
select select "px"
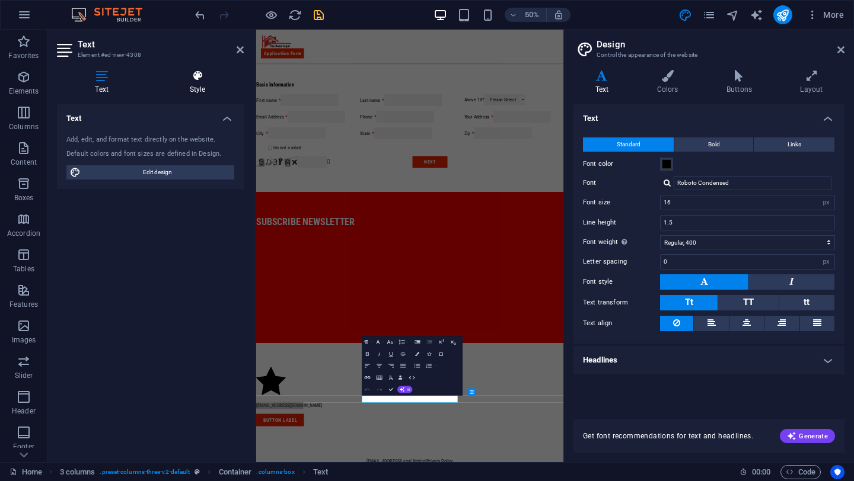
click at [199, 83] on h4 "Style" at bounding box center [197, 82] width 92 height 25
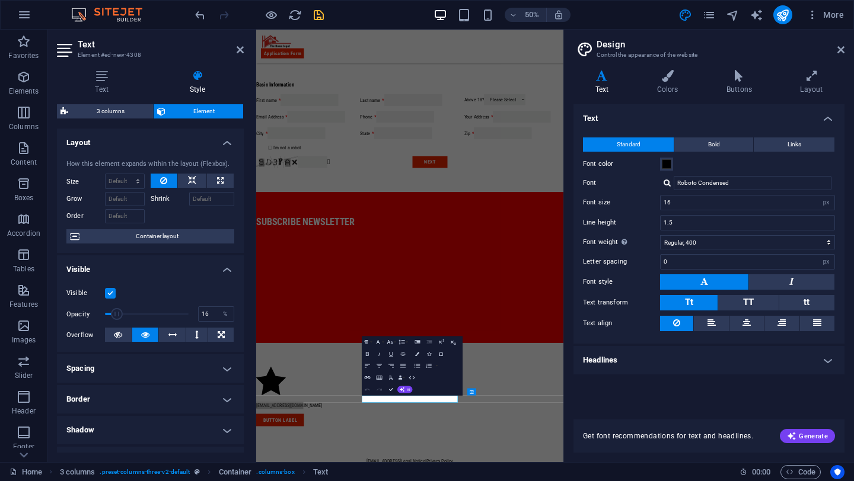
drag, startPoint x: 186, startPoint y: 309, endPoint x: 118, endPoint y: 318, distance: 68.7
click at [118, 318] on span at bounding box center [117, 314] width 12 height 12
type input "42"
drag, startPoint x: 123, startPoint y: 315, endPoint x: 139, endPoint y: 315, distance: 16.0
click at [139, 315] on span at bounding box center [139, 314] width 12 height 12
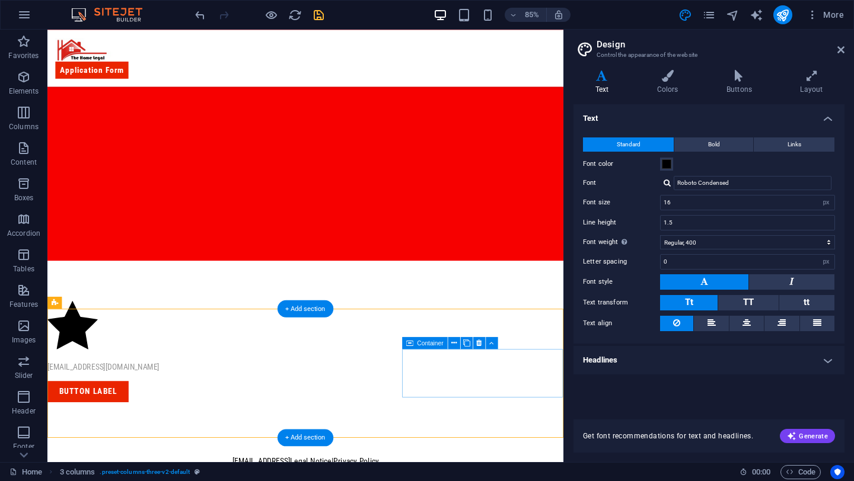
click at [237, 456] on div "Button label" at bounding box center [142, 455] width 190 height 25
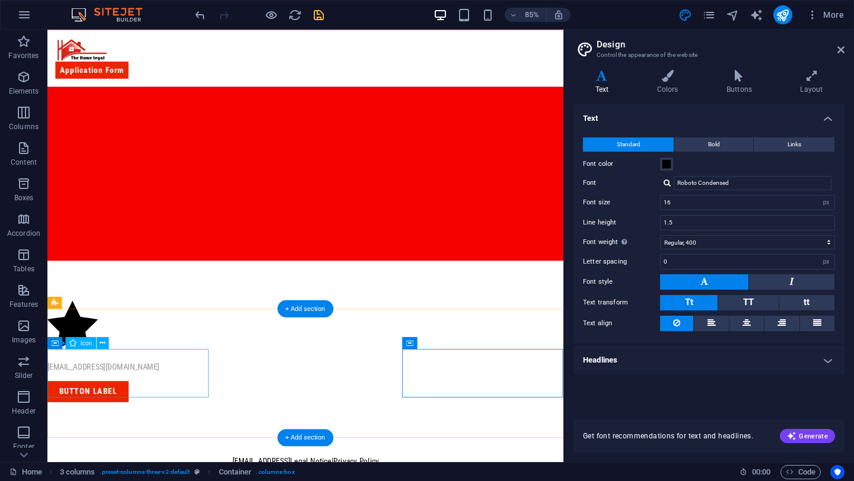
click at [104, 410] on figure at bounding box center [142, 379] width 190 height 61
click at [87, 410] on figure at bounding box center [142, 379] width 190 height 61
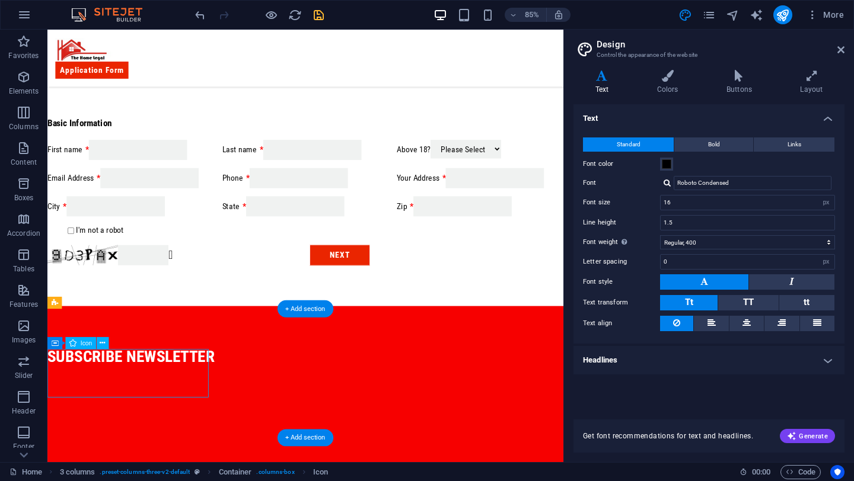
select select "xMidYMid"
select select "px"
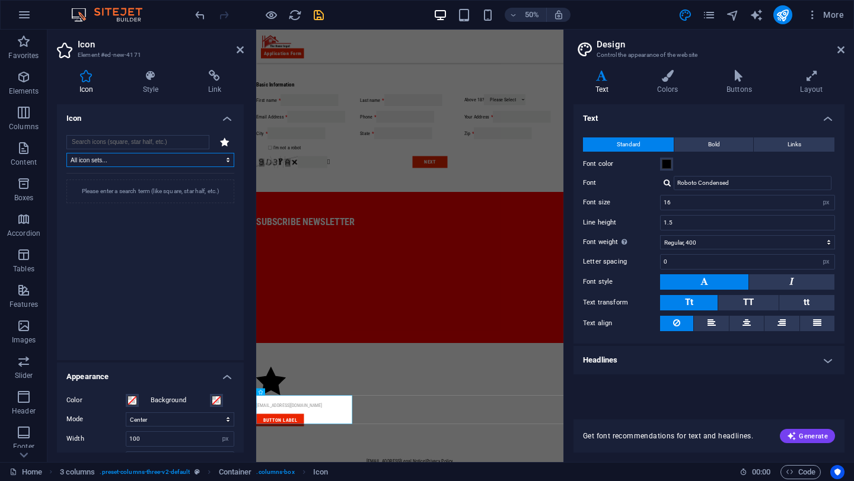
click at [187, 159] on select "All icon sets... IcoFont Ionicons FontAwesome Brands FontAwesome Duotone FontAw…" at bounding box center [150, 160] width 168 height 14
click at [66, 153] on select "All icon sets... IcoFont Ionicons FontAwesome Brands FontAwesome Duotone FontAw…" at bounding box center [150, 160] width 168 height 14
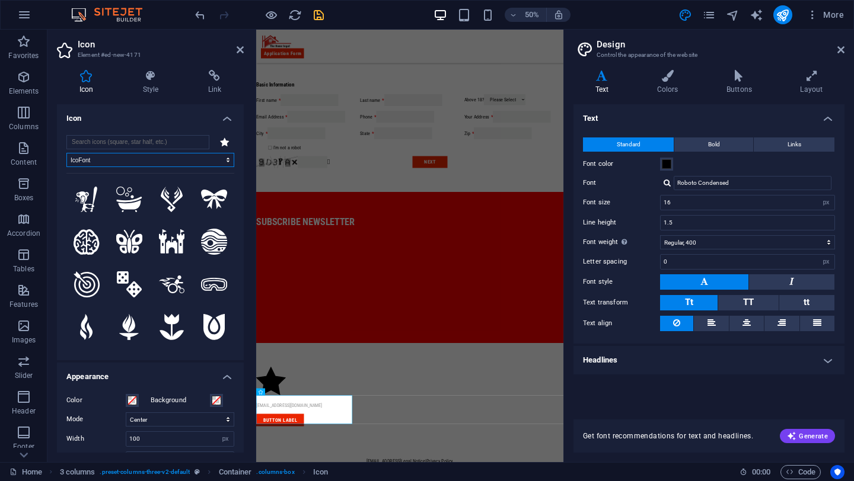
click at [187, 159] on select "All icon sets... IcoFont Ionicons FontAwesome Brands FontAwesome Duotone FontAw…" at bounding box center [150, 160] width 168 height 14
select select "font-awesome-solid"
click at [66, 153] on select "All icon sets... IcoFont Ionicons FontAwesome Brands FontAwesome Duotone FontAw…" at bounding box center [150, 160] width 168 height 14
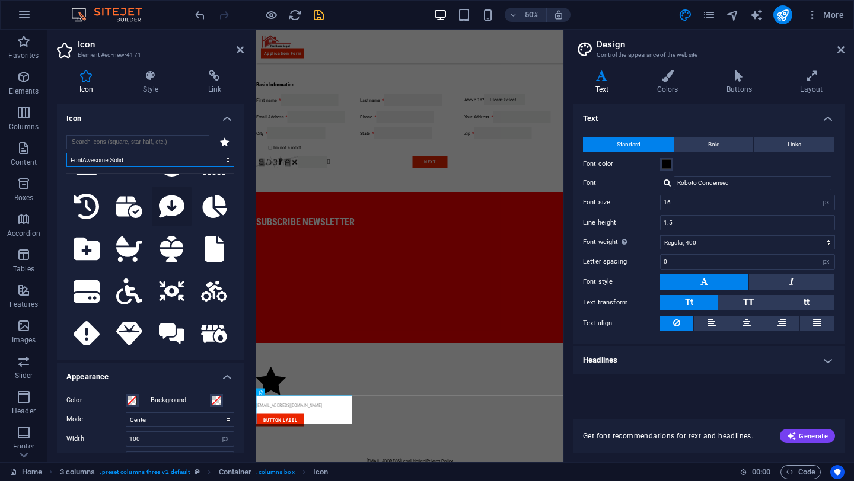
scroll to position [688, 0]
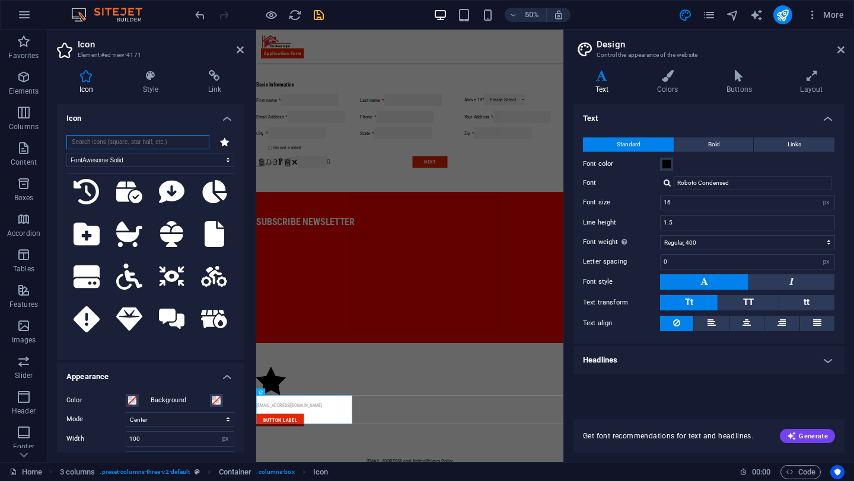
click at [178, 143] on input "search" at bounding box center [137, 142] width 143 height 14
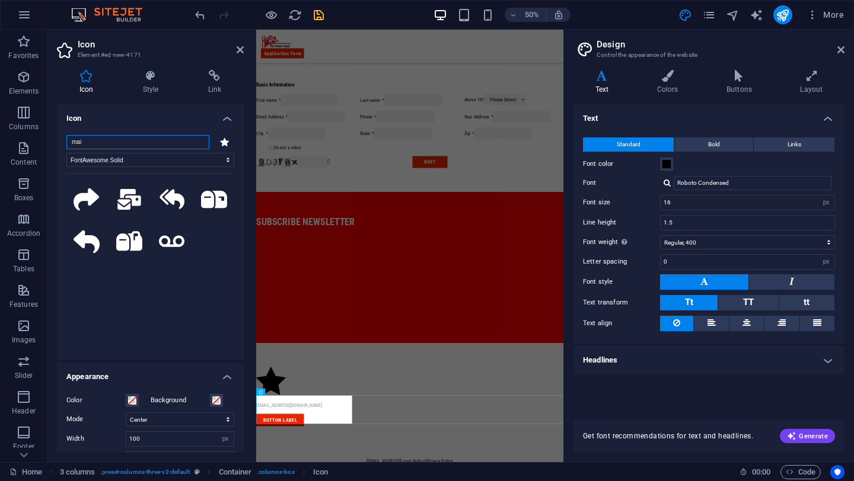
scroll to position [0, 0]
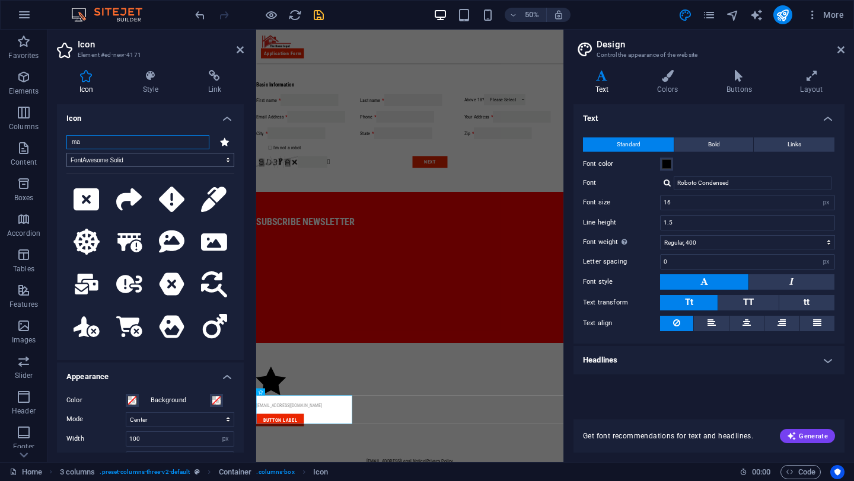
type input "m"
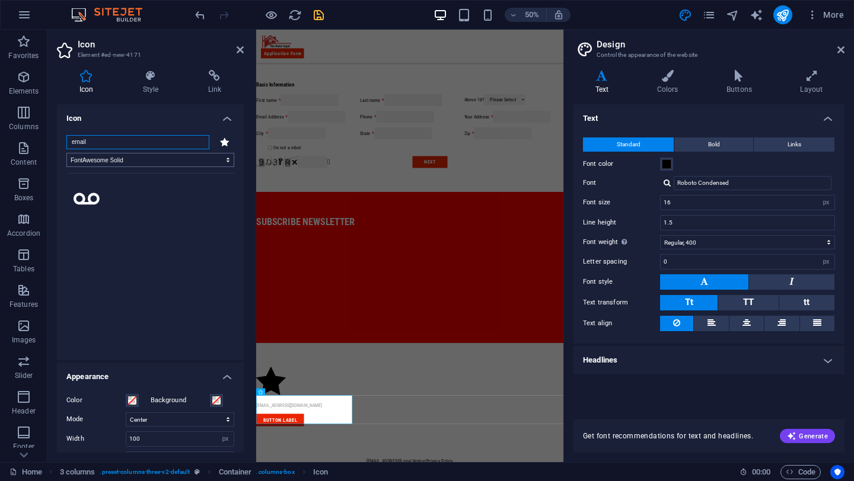
type input "email"
click at [187, 163] on select "All icon sets... IcoFont Ionicons FontAwesome Brands FontAwesome Duotone FontAw…" at bounding box center [150, 160] width 168 height 14
select select "ionicons"
click at [66, 153] on select "All icon sets... IcoFont Ionicons FontAwesome Brands FontAwesome Duotone FontAw…" at bounding box center [150, 160] width 168 height 14
click at [173, 142] on input "email" at bounding box center [137, 142] width 143 height 14
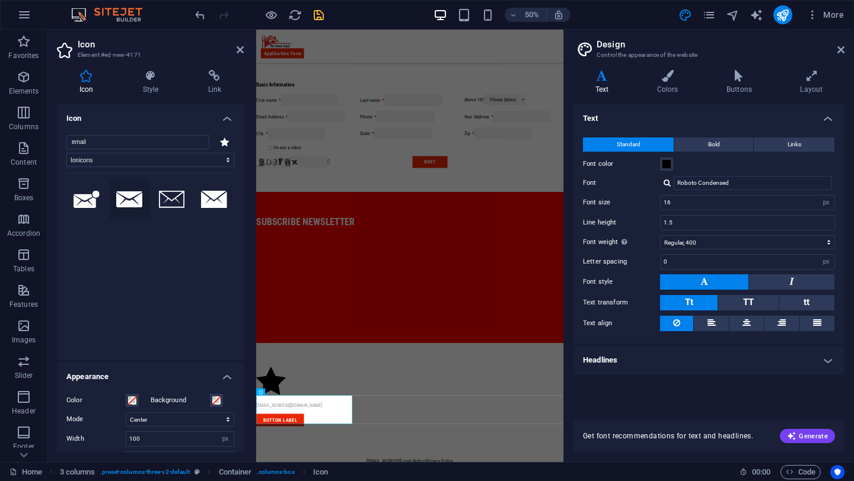
click at [131, 196] on icon at bounding box center [129, 199] width 26 height 16
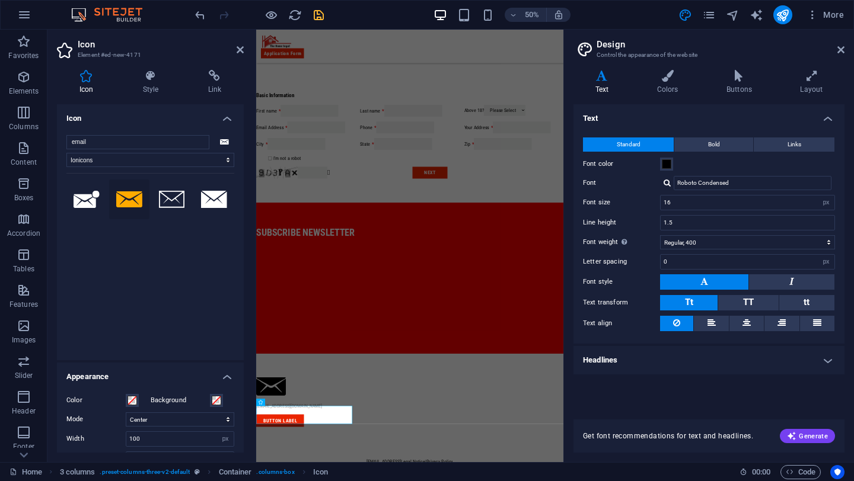
click at [131, 196] on icon at bounding box center [129, 199] width 26 height 16
click at [162, 196] on icon at bounding box center [172, 199] width 26 height 17
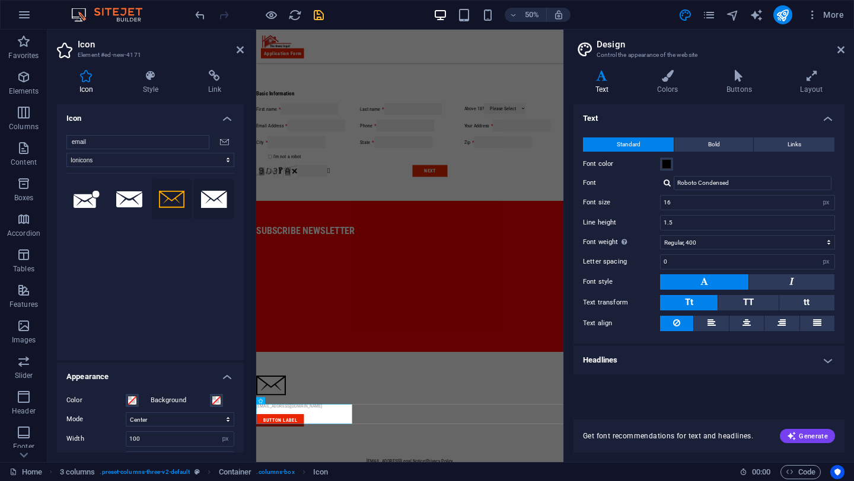
click at [208, 199] on icon at bounding box center [214, 199] width 26 height 17
click at [161, 197] on icon at bounding box center [172, 199] width 26 height 17
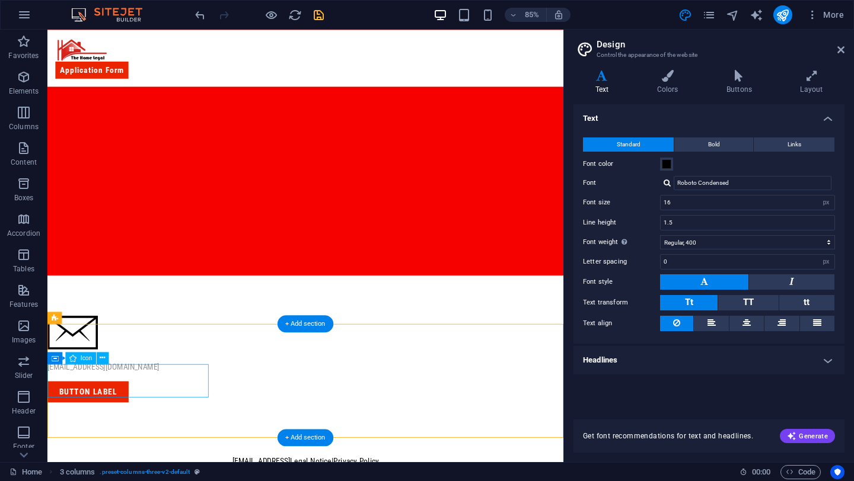
click at [180, 410] on figure at bounding box center [142, 388] width 190 height 44
click at [101, 359] on icon at bounding box center [102, 358] width 5 height 11
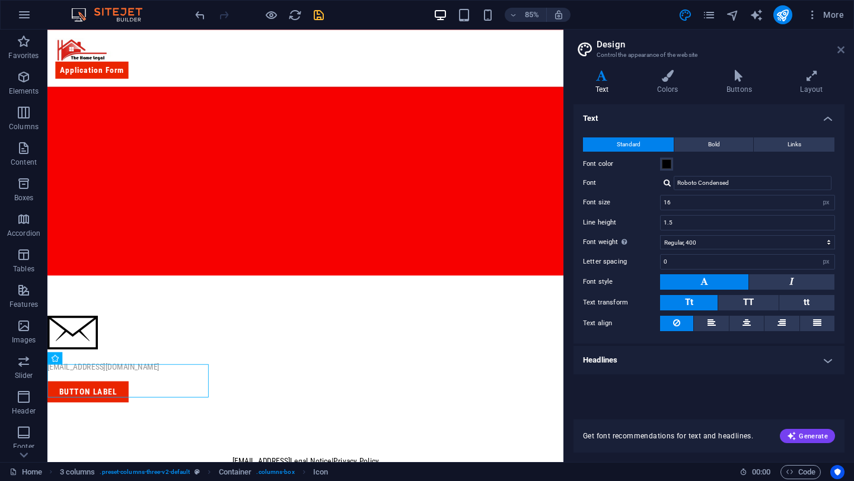
click at [842, 53] on icon at bounding box center [840, 49] width 7 height 9
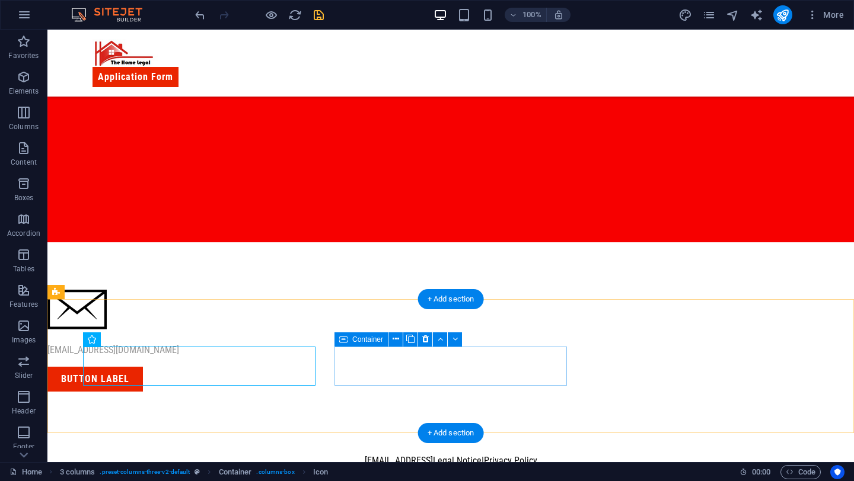
click at [280, 357] on div "[EMAIL_ADDRESS][DOMAIN_NAME]" at bounding box center [163, 350] width 232 height 14
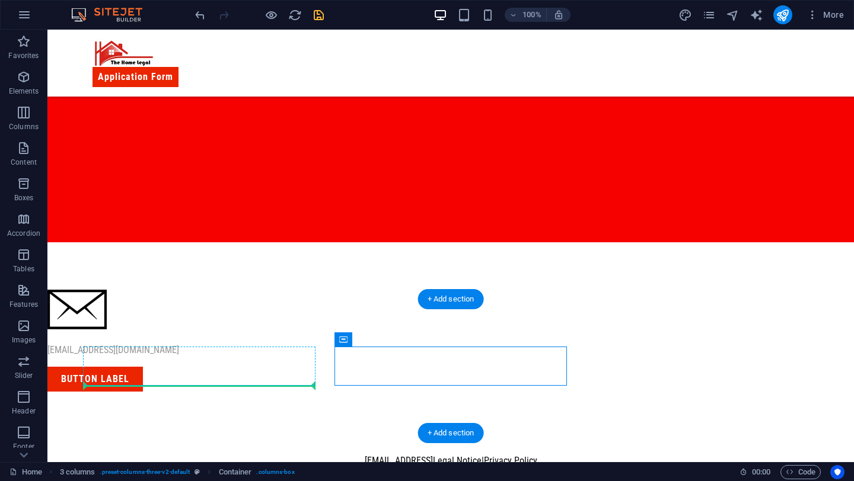
drag, startPoint x: 384, startPoint y: 362, endPoint x: 288, endPoint y: 373, distance: 96.6
click at [280, 357] on div "[EMAIL_ADDRESS][DOMAIN_NAME]" at bounding box center [163, 350] width 232 height 14
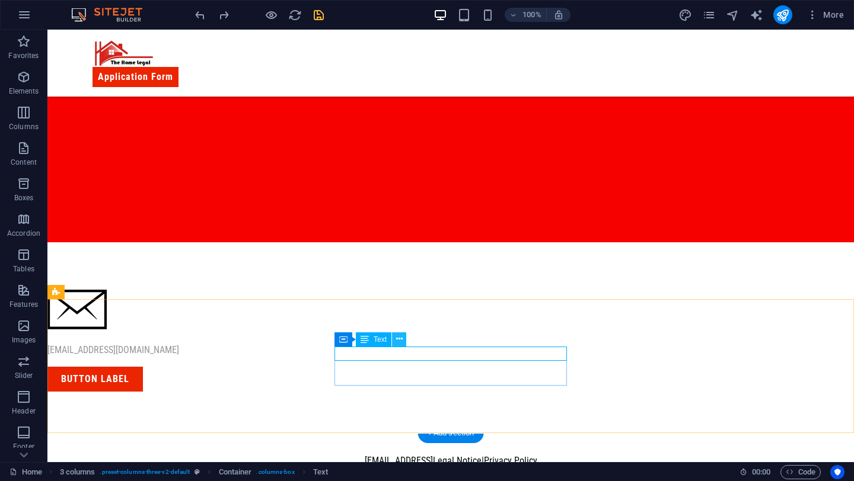
click at [393, 338] on button at bounding box center [399, 340] width 14 height 14
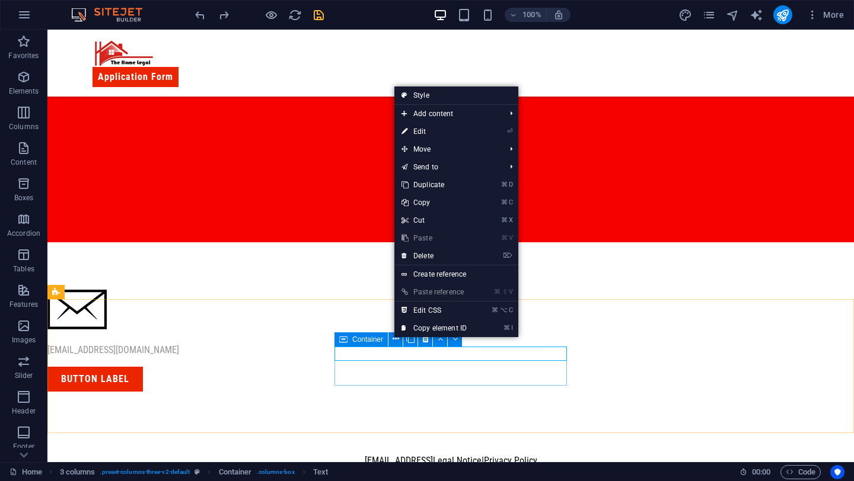
click at [341, 343] on icon at bounding box center [343, 340] width 8 height 14
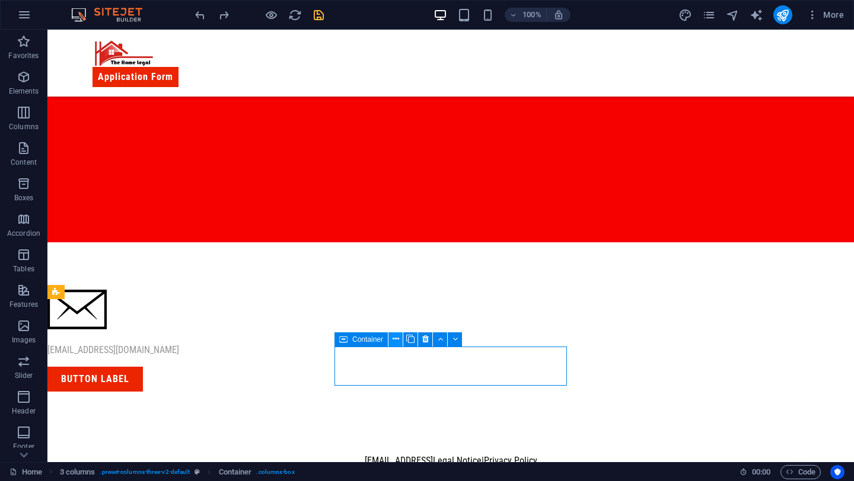
click at [396, 338] on icon at bounding box center [395, 339] width 7 height 12
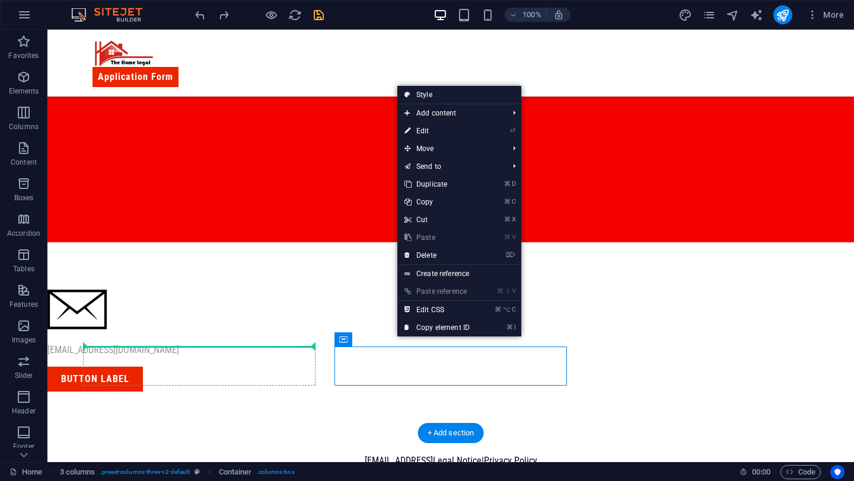
drag, startPoint x: 385, startPoint y: 379, endPoint x: 227, endPoint y: 359, distance: 158.9
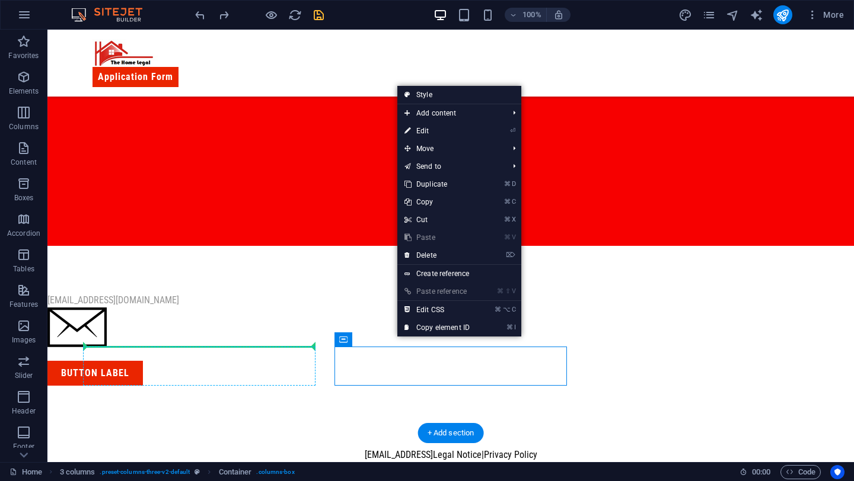
scroll to position [694, 0]
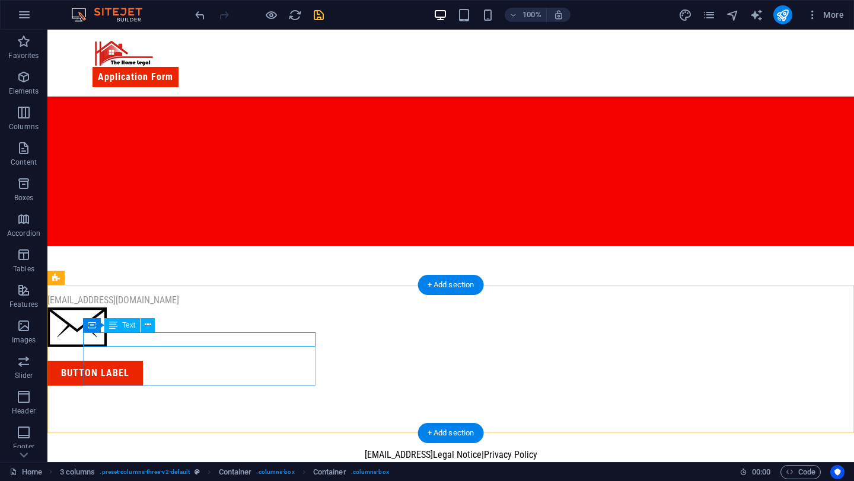
click at [172, 308] on div "[EMAIL_ADDRESS][DOMAIN_NAME]" at bounding box center [163, 300] width 232 height 14
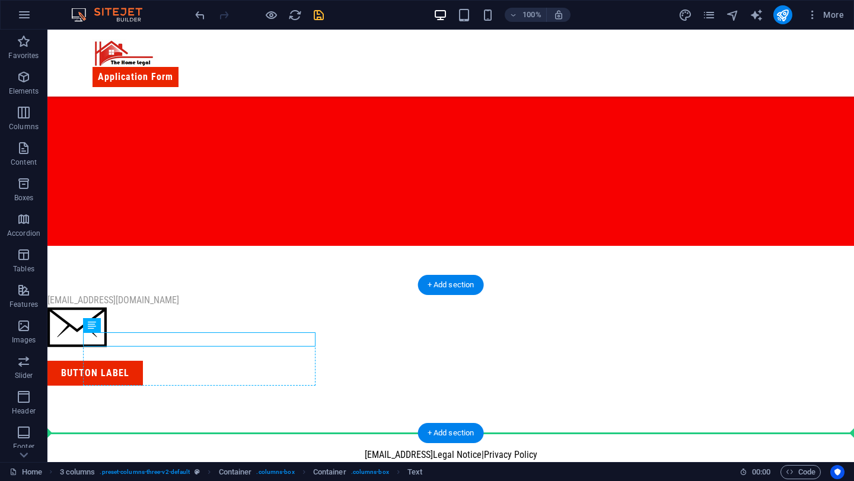
drag, startPoint x: 172, startPoint y: 340, endPoint x: 175, endPoint y: 360, distance: 20.4
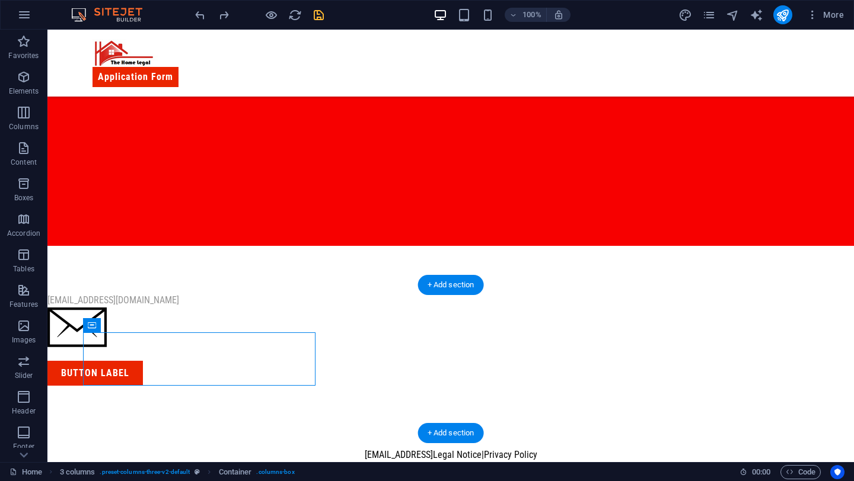
drag, startPoint x: 139, startPoint y: 352, endPoint x: 147, endPoint y: 360, distance: 11.3
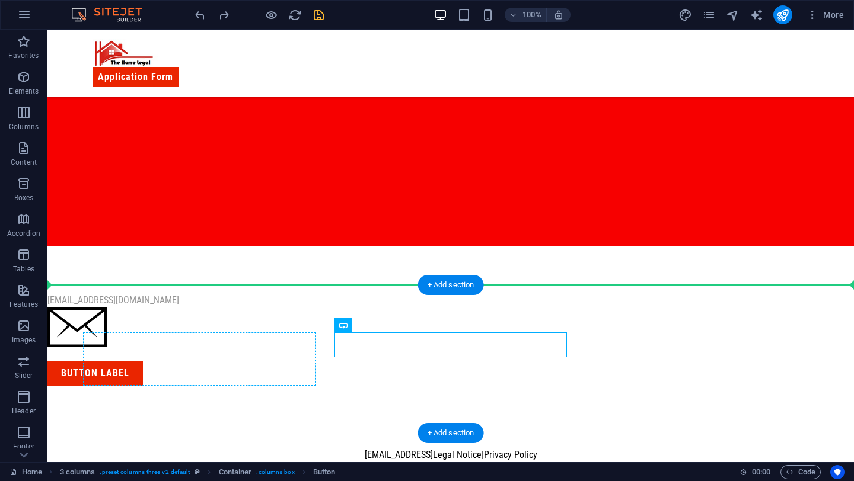
drag, startPoint x: 347, startPoint y: 346, endPoint x: 289, endPoint y: 349, distance: 58.2
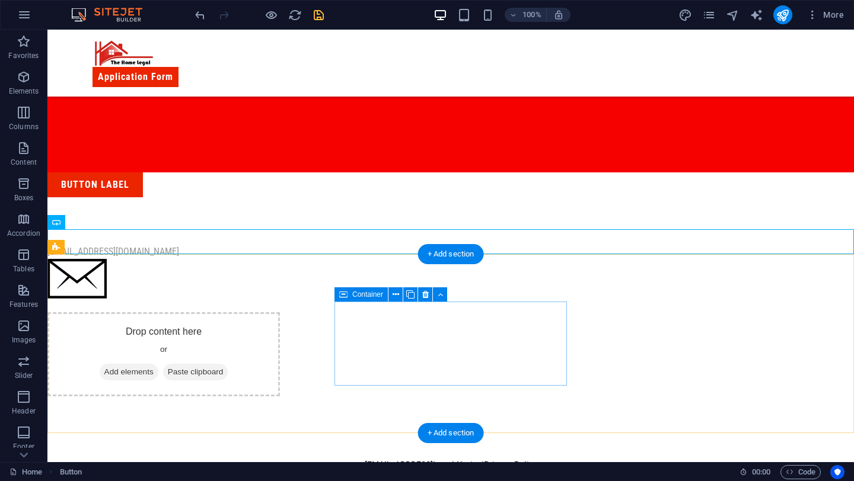
click at [280, 320] on div "Drop content here or Add elements Paste clipboard" at bounding box center [163, 354] width 232 height 84
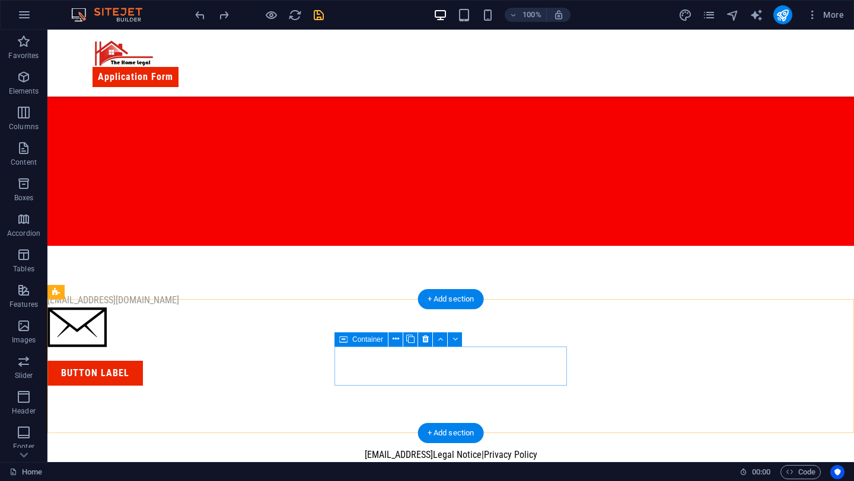
scroll to position [680, 0]
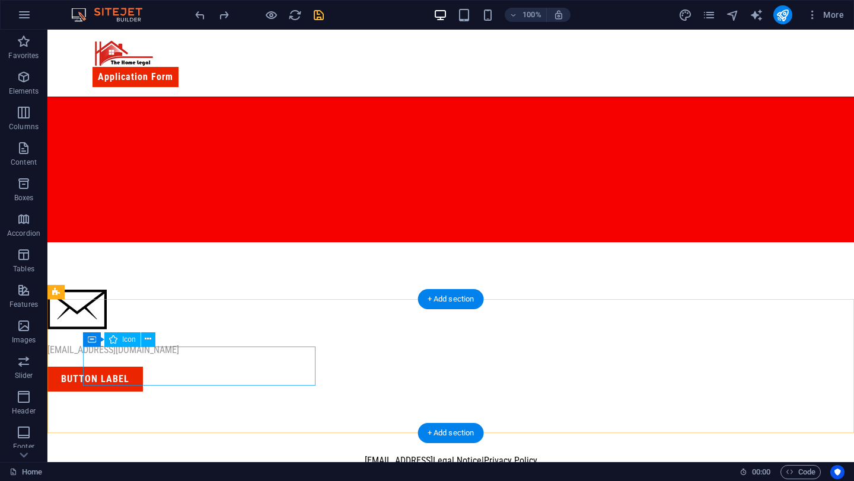
click at [236, 334] on figure at bounding box center [163, 312] width 232 height 44
select select "ionicons"
select select "xMidYMid"
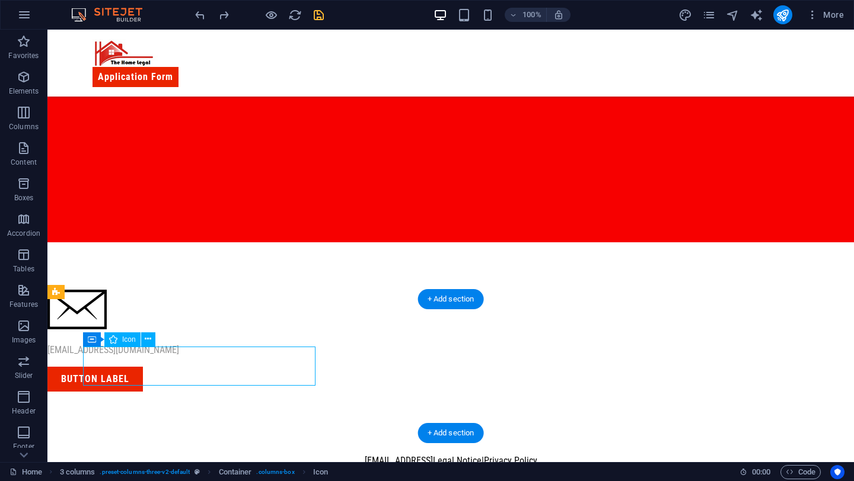
select select "px"
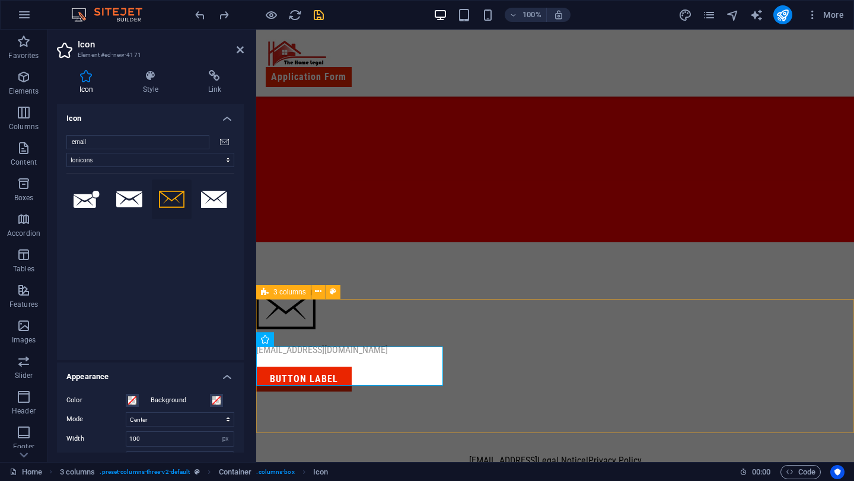
click at [384, 404] on div "youremail@domain.com Button label" at bounding box center [555, 340] width 598 height 197
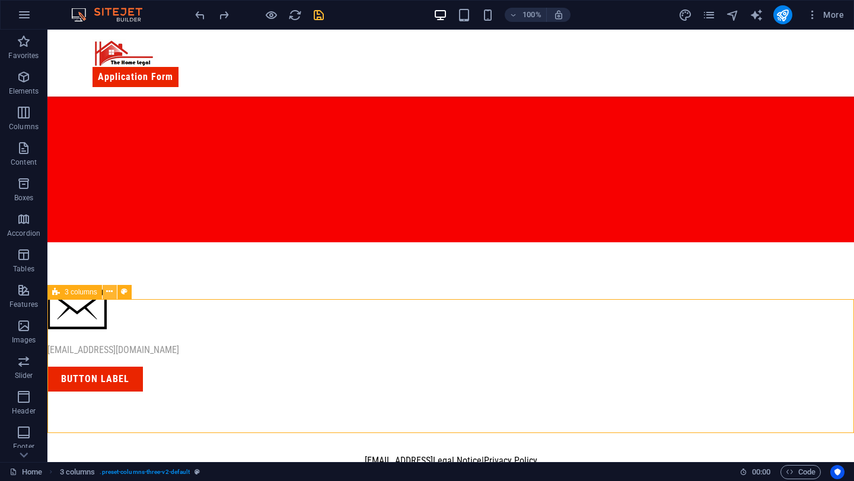
click at [109, 288] on icon at bounding box center [109, 292] width 7 height 12
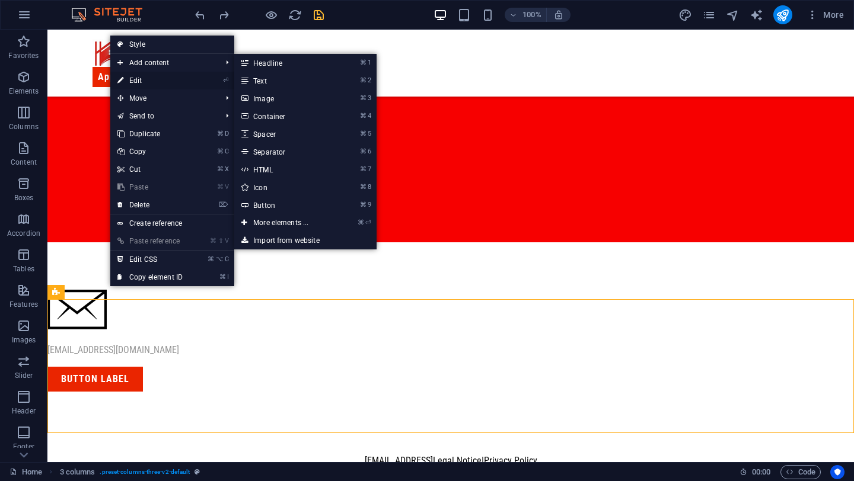
click at [146, 75] on link "⏎ Edit" at bounding box center [149, 81] width 79 height 18
select select "rem"
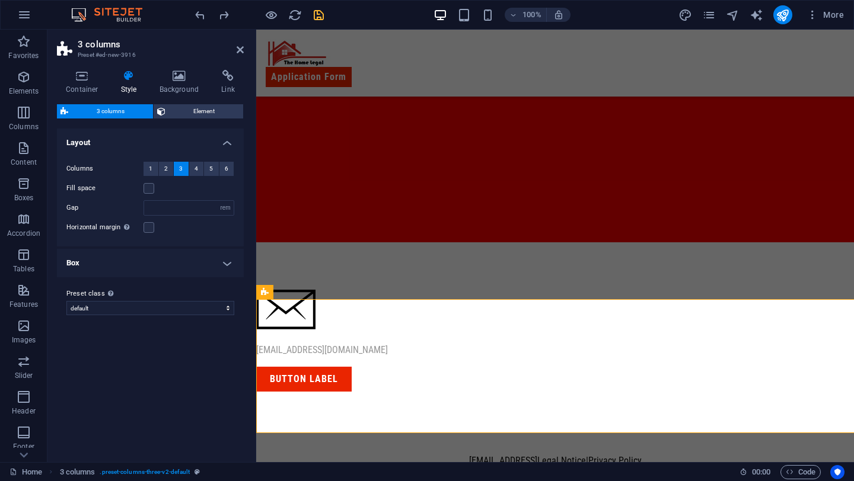
type input "2"
click at [194, 205] on input "2" at bounding box center [189, 208] width 90 height 14
type input "0"
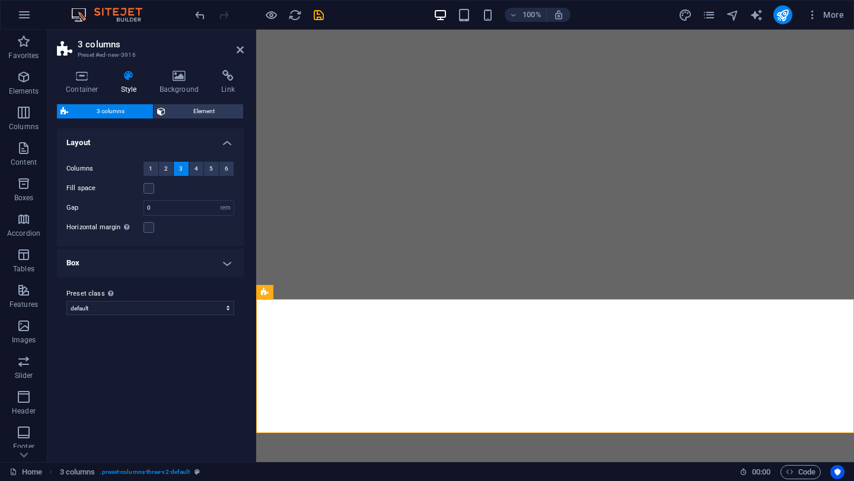
select select "rem"
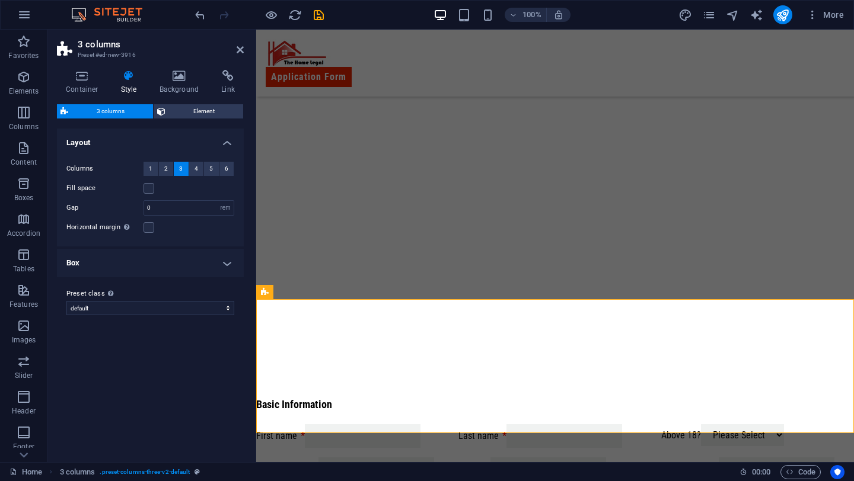
scroll to position [680, 0]
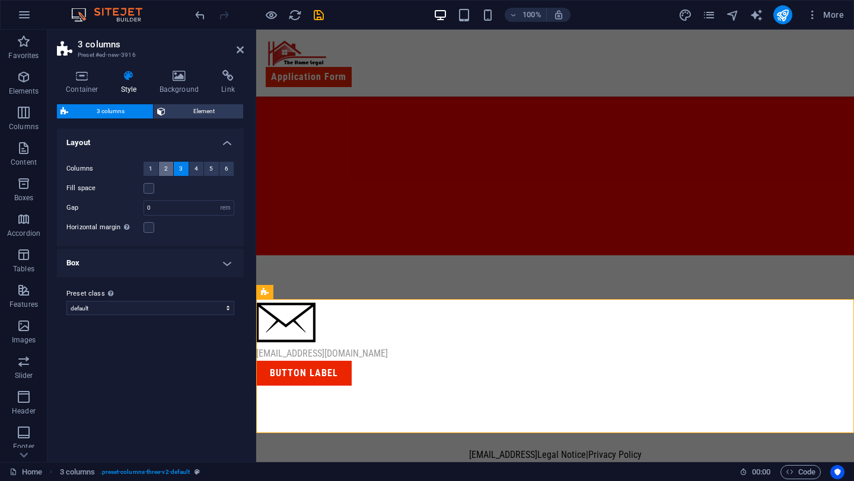
click at [166, 169] on span "2" at bounding box center [166, 169] width 4 height 14
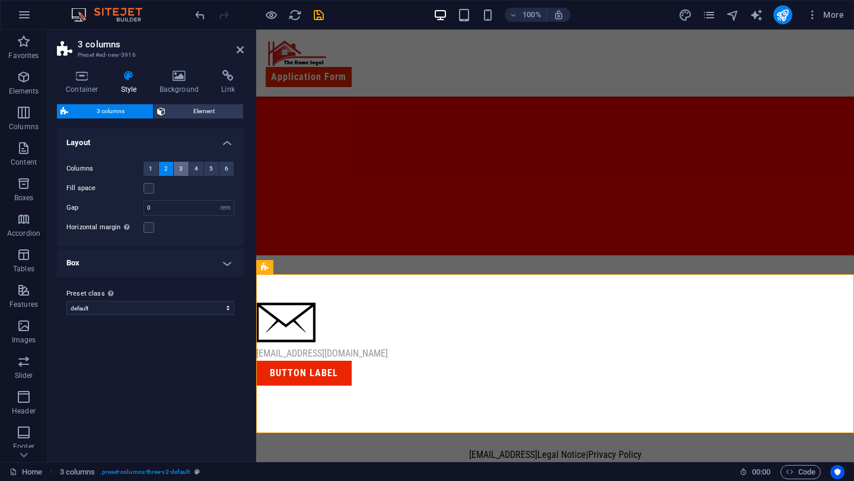
click at [186, 167] on button "3" at bounding box center [181, 169] width 15 height 14
click at [153, 188] on label at bounding box center [148, 188] width 11 height 11
click at [0, 0] on input "Fill space" at bounding box center [0, 0] width 0 height 0
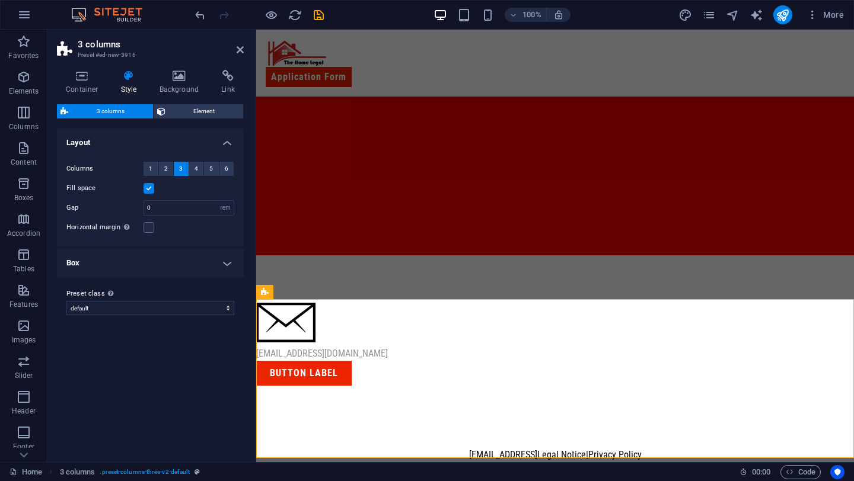
scroll to position [680, 0]
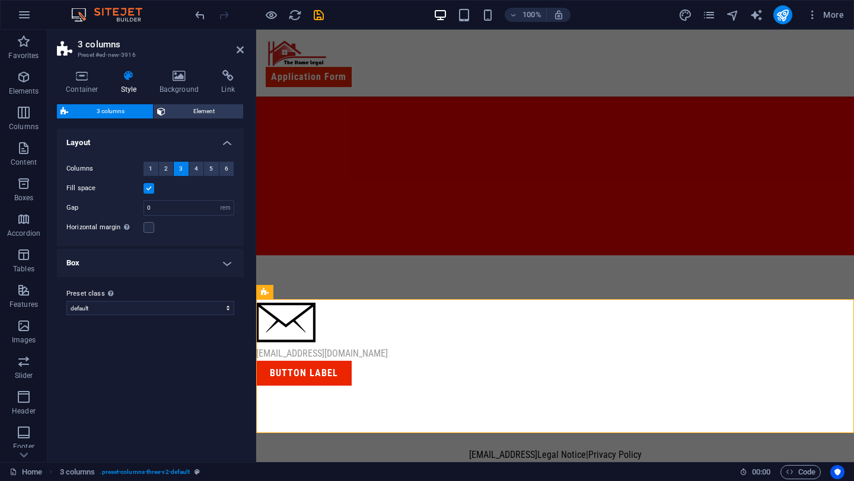
click at [146, 184] on label at bounding box center [148, 188] width 11 height 11
click at [0, 0] on input "Fill space" at bounding box center [0, 0] width 0 height 0
click at [159, 209] on input "0" at bounding box center [189, 208] width 90 height 14
click at [227, 255] on h4 "Box" at bounding box center [150, 263] width 187 height 28
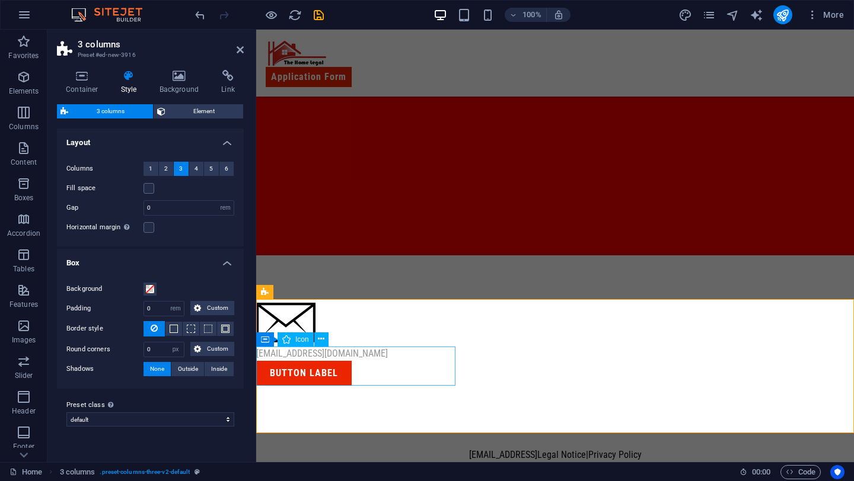
click at [384, 347] on figure at bounding box center [355, 325] width 199 height 44
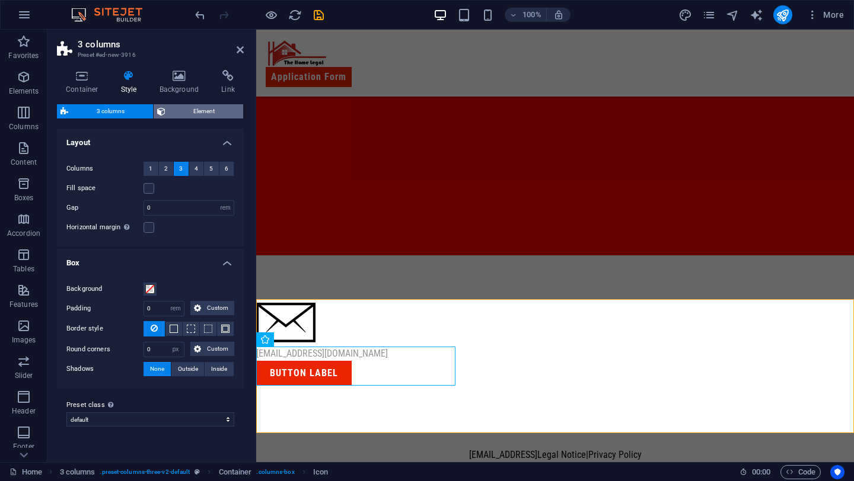
click at [184, 110] on span "Element" at bounding box center [204, 111] width 71 height 14
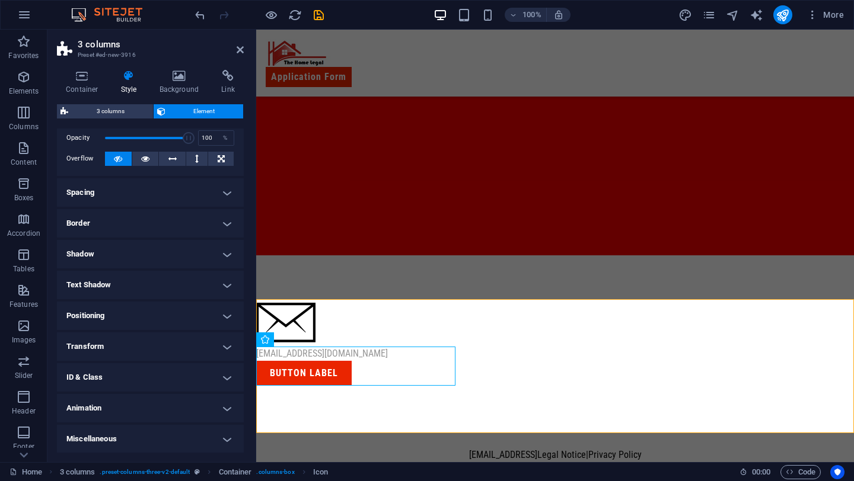
scroll to position [0, 0]
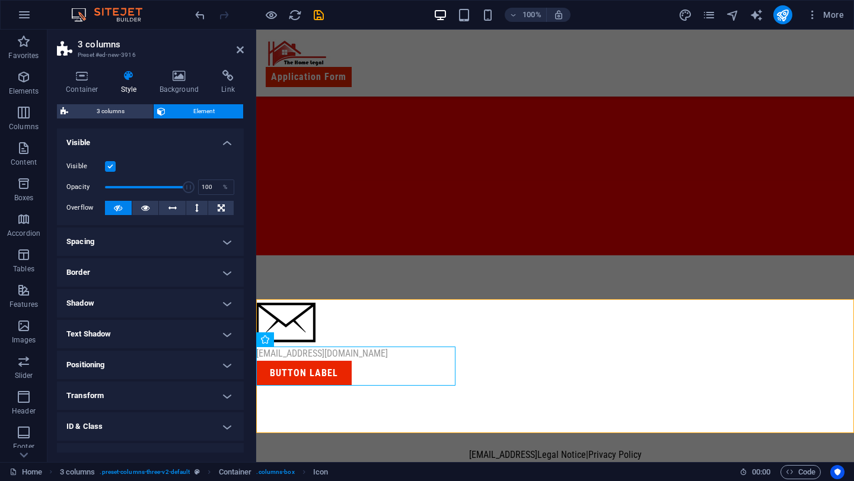
click at [124, 103] on div "Container Style Background Link Size Height Default px rem % vh vw Min. height …" at bounding box center [150, 261] width 187 height 383
click at [126, 112] on span "3 columns" at bounding box center [111, 111] width 78 height 14
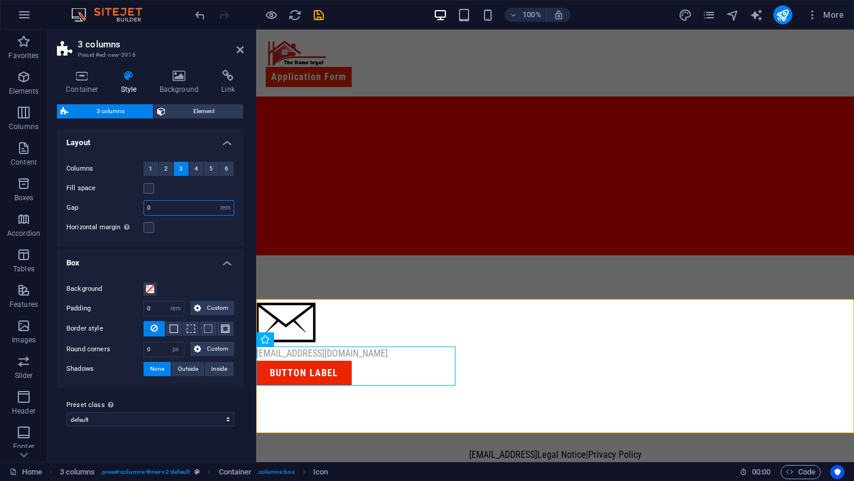
click at [194, 214] on input "0" at bounding box center [189, 208] width 90 height 14
click at [194, 213] on input "0" at bounding box center [189, 208] width 90 height 14
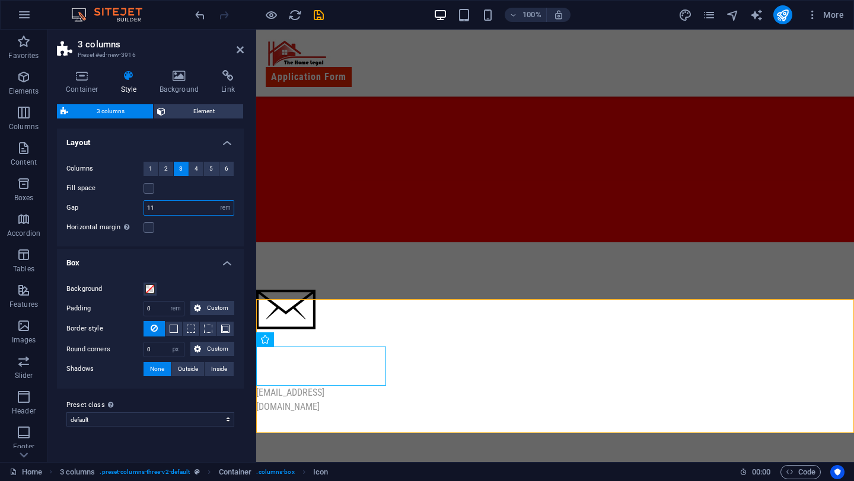
type input "1"
type input "0"
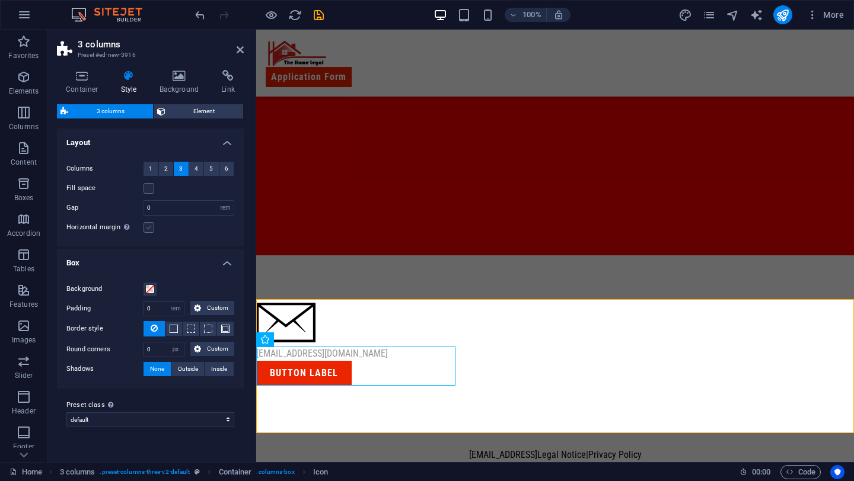
click at [150, 231] on label at bounding box center [148, 227] width 11 height 11
click at [0, 0] on input "Horizontal margin Only if the containers "Content width" is not set to "Default"" at bounding box center [0, 0] width 0 height 0
click at [150, 230] on label at bounding box center [148, 227] width 11 height 11
click at [0, 0] on input "Horizontal margin Only if the containers "Content width" is not set to "Default"" at bounding box center [0, 0] width 0 height 0
click at [98, 79] on icon at bounding box center [82, 76] width 50 height 12
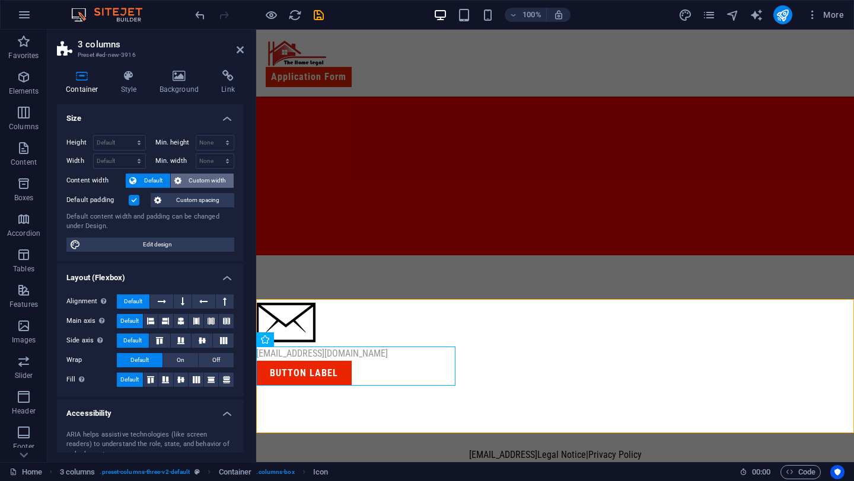
click at [197, 181] on span "Custom width" at bounding box center [208, 181] width 46 height 14
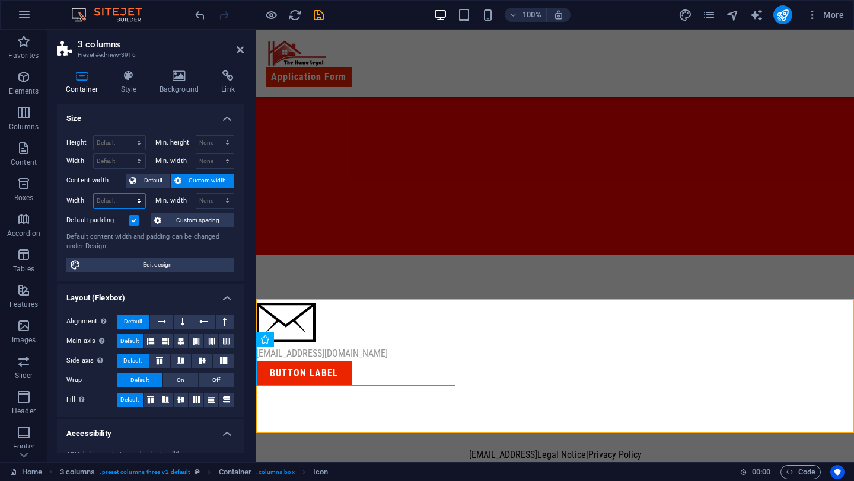
click at [127, 204] on select "Default px rem % em vh vw" at bounding box center [120, 201] width 52 height 14
select select "px"
click at [127, 194] on select "Default px rem % em vh vw" at bounding box center [120, 201] width 52 height 14
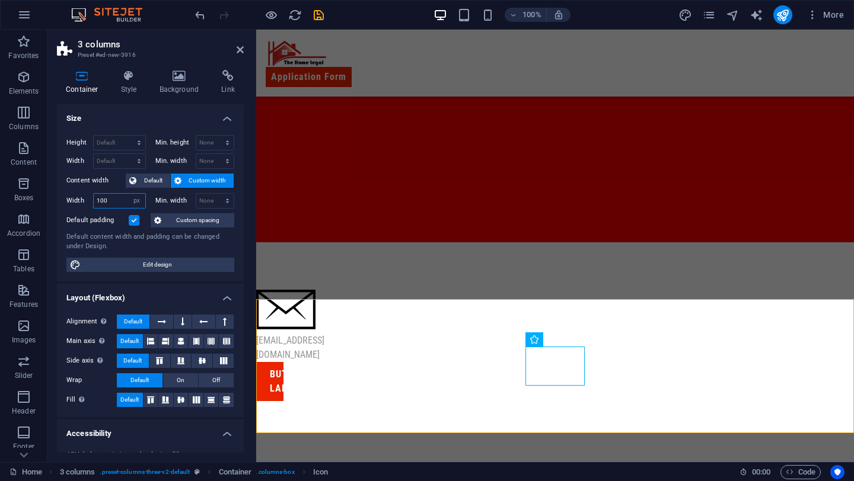
click at [111, 203] on input "100" at bounding box center [120, 201] width 52 height 14
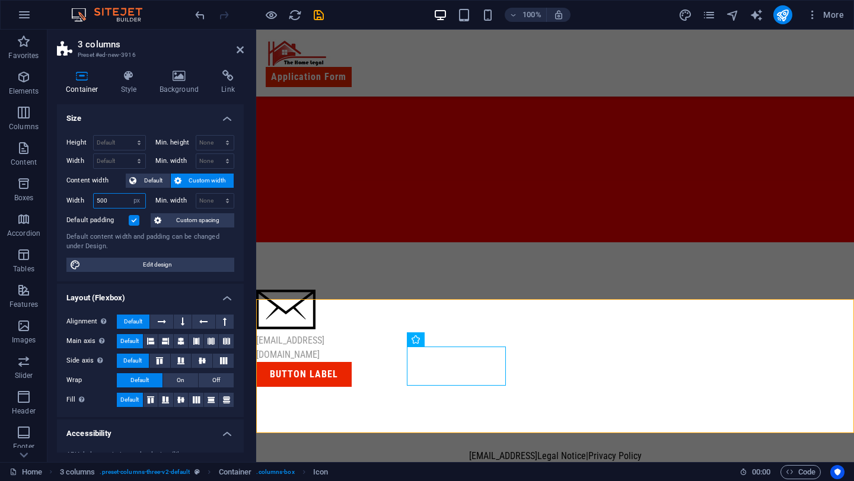
click at [100, 201] on input "500" at bounding box center [120, 201] width 52 height 14
type input "5"
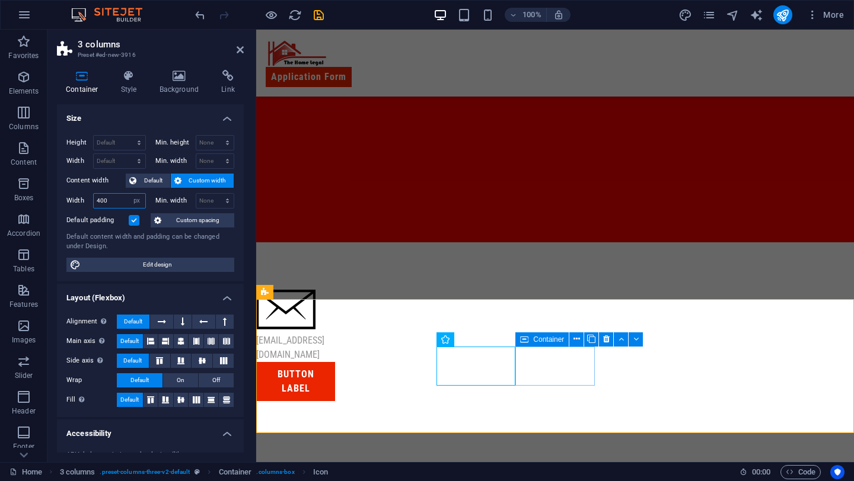
type input "400"
click at [335, 362] on div "[EMAIL_ADDRESS][DOMAIN_NAME]" at bounding box center [295, 348] width 79 height 28
click at [335, 334] on figure at bounding box center [295, 312] width 79 height 44
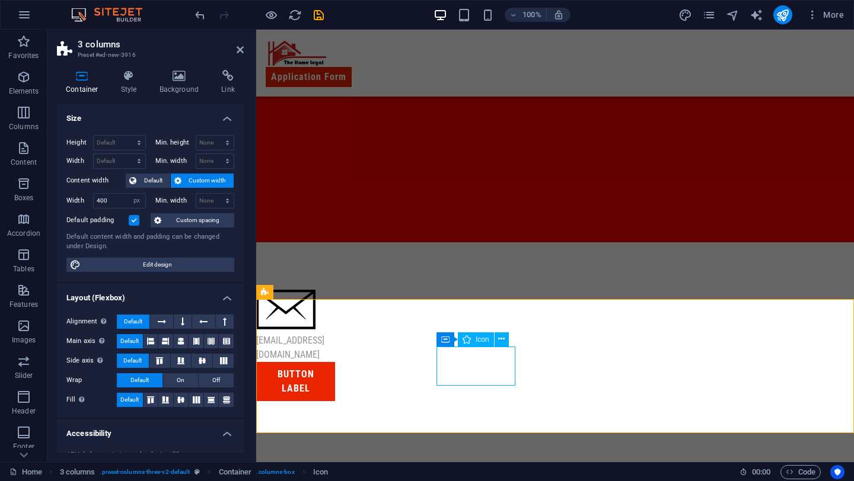
click at [335, 334] on figure at bounding box center [295, 312] width 79 height 44
select select "ionicons"
select select "xMidYMid"
select select "px"
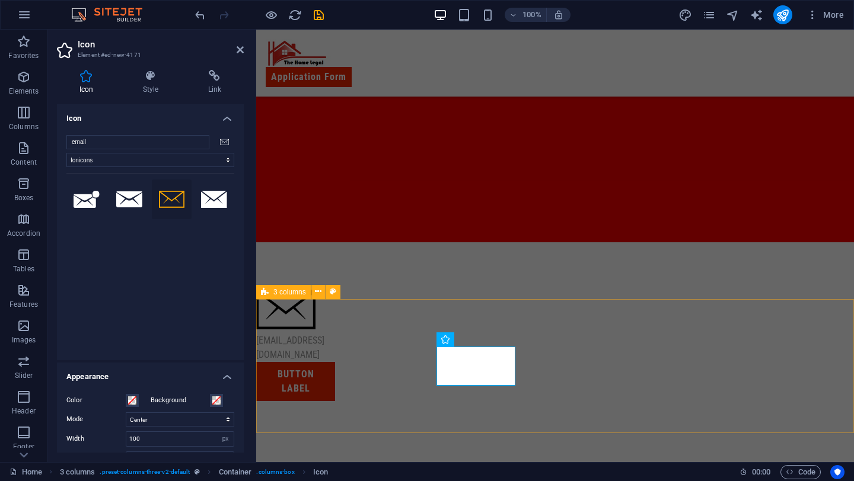
click at [491, 327] on div "youremail@domain.com Button label" at bounding box center [555, 345] width 598 height 206
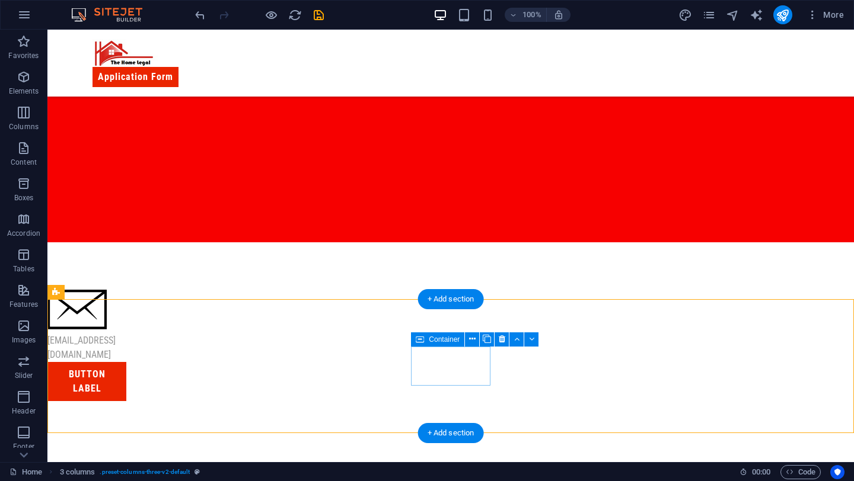
click at [126, 362] on div "[EMAIL_ADDRESS][DOMAIN_NAME]" at bounding box center [86, 348] width 79 height 28
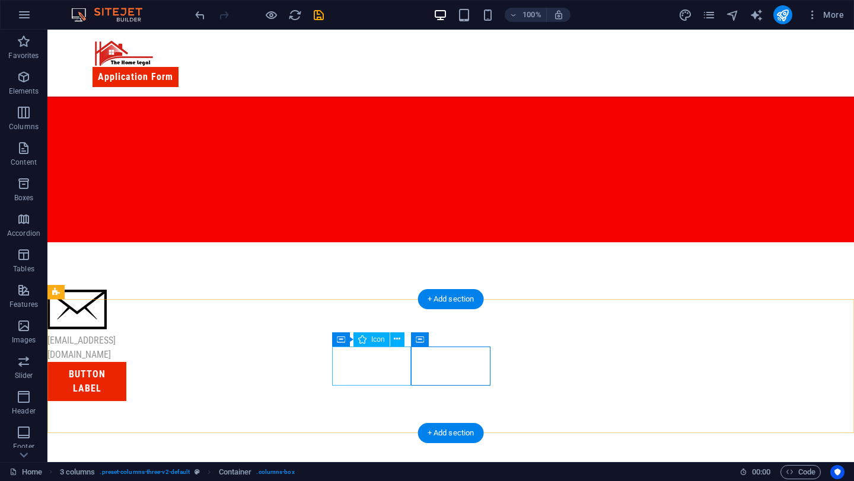
click at [126, 334] on figure at bounding box center [86, 312] width 79 height 44
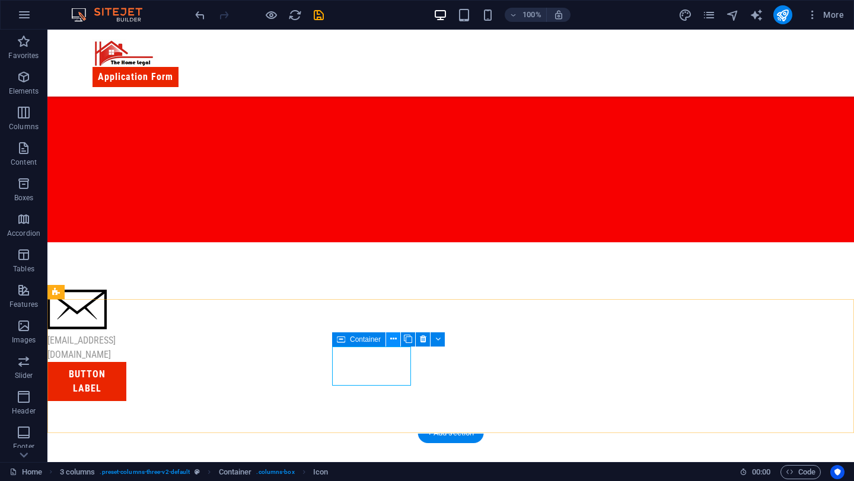
click at [396, 339] on icon at bounding box center [393, 339] width 7 height 12
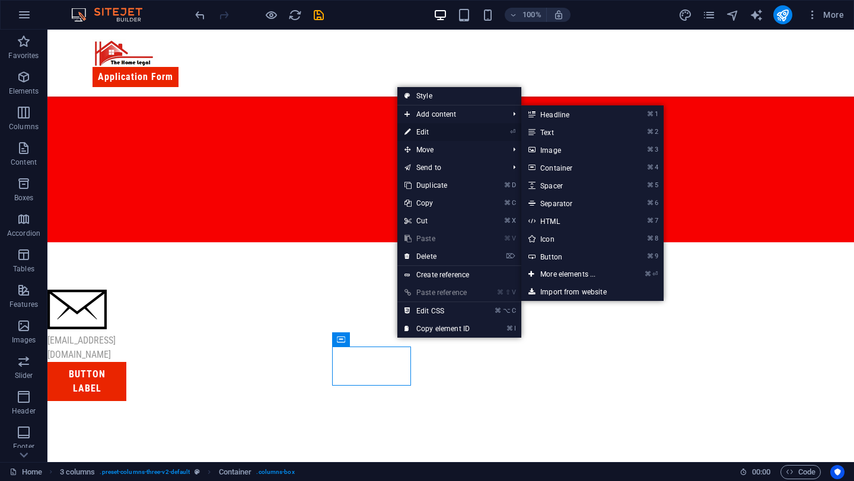
click at [439, 129] on link "⏎ Edit" at bounding box center [436, 132] width 79 height 18
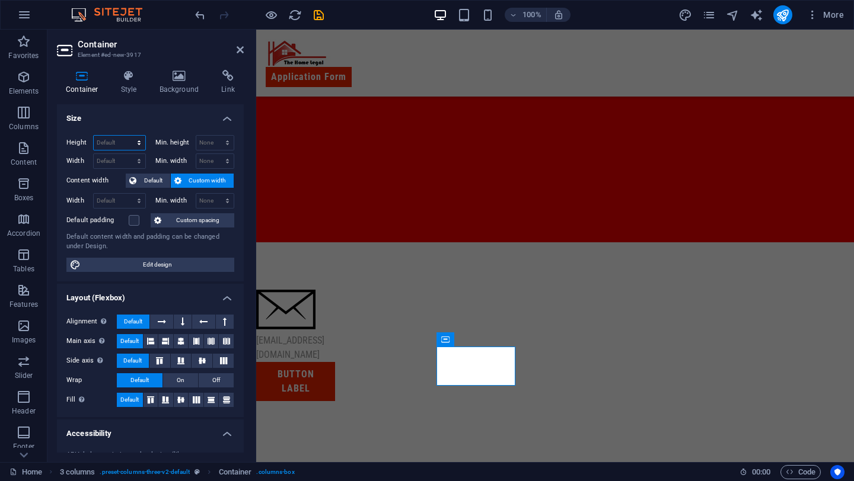
click at [118, 143] on select "Default px rem % vh vw" at bounding box center [120, 143] width 52 height 14
select select "px"
click at [127, 136] on select "Default px rem % vh vw" at bounding box center [120, 143] width 52 height 14
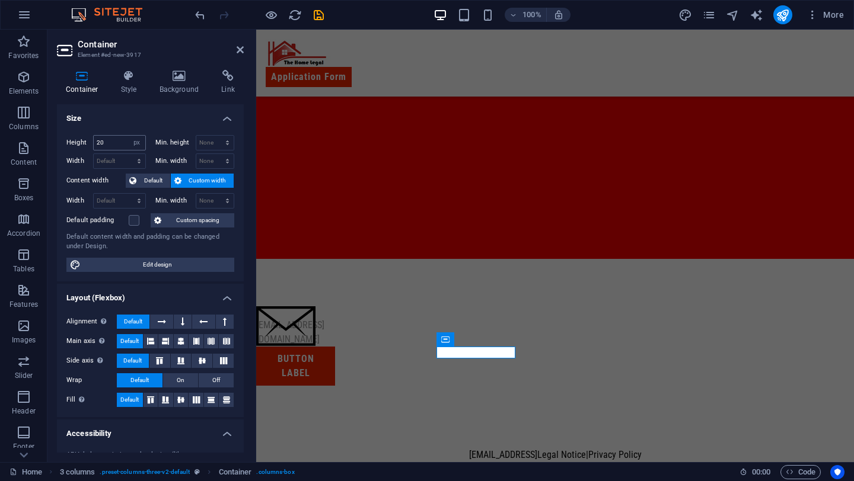
type input "67"
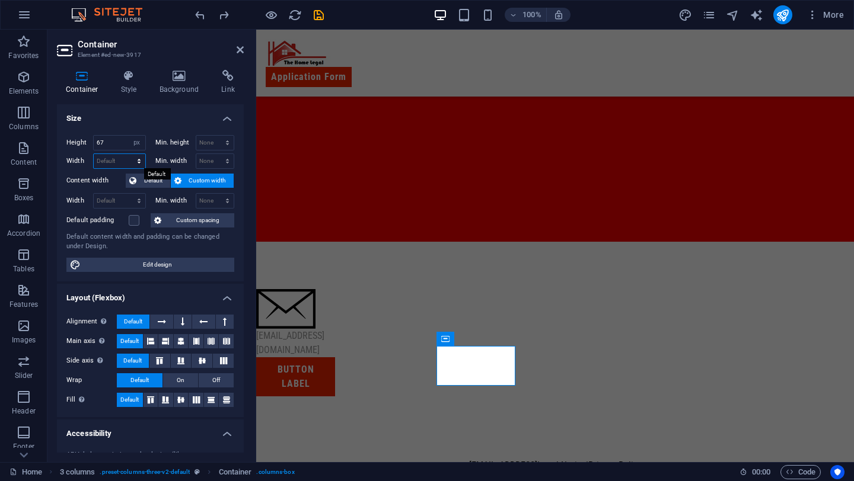
click at [111, 161] on select "Default px rem % em vh vw" at bounding box center [120, 161] width 52 height 14
select select "px"
click at [127, 154] on select "Default px rem % em vh vw" at bounding box center [120, 161] width 52 height 14
type input "30"
click at [115, 142] on input "67" at bounding box center [120, 143] width 52 height 14
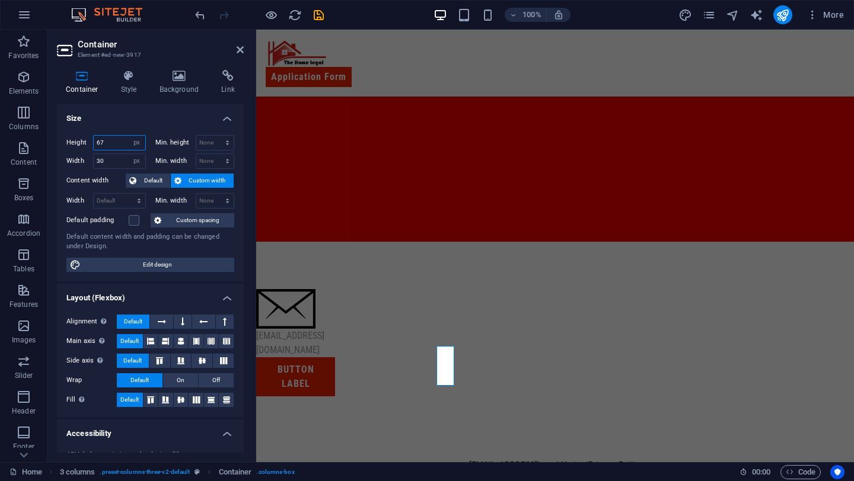
click at [115, 142] on input "67" at bounding box center [120, 143] width 52 height 14
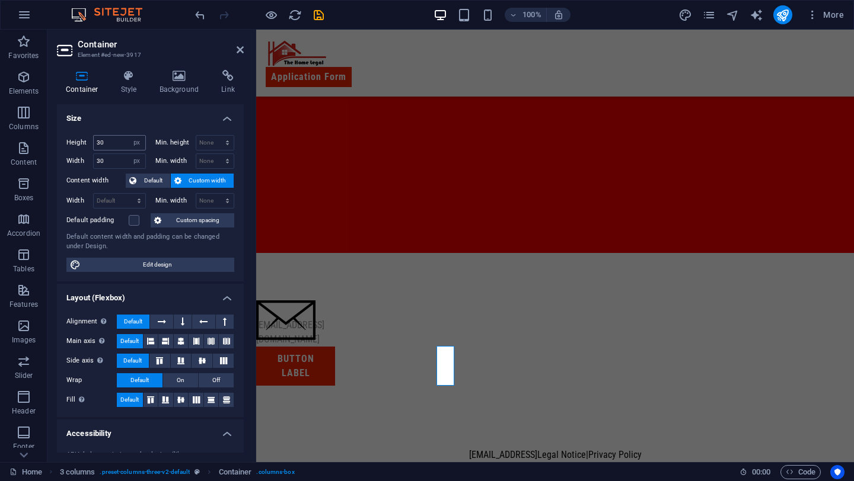
scroll to position [680, 0]
type input "67"
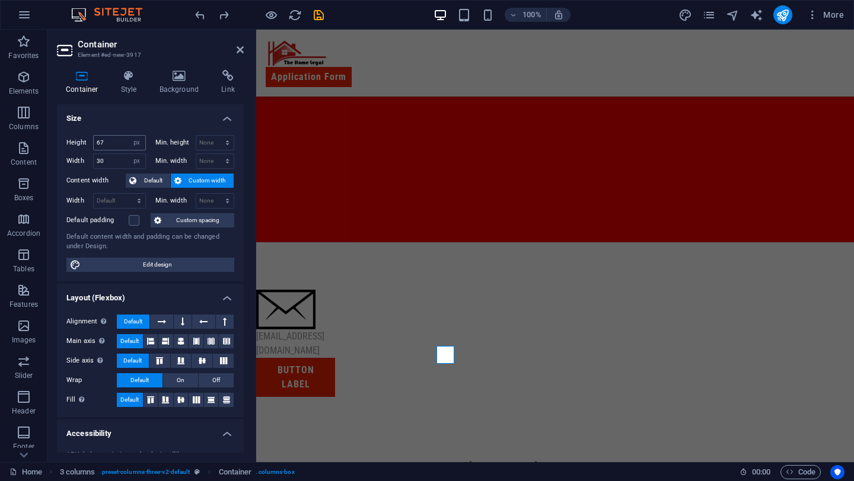
scroll to position [681, 0]
type input "133"
select select "DISABLED_OPTION_VALUE"
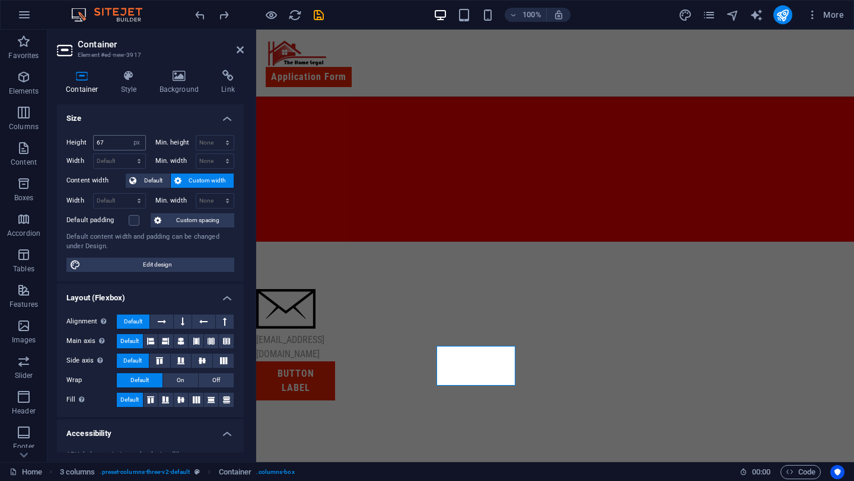
select select "DISABLED_OPTION_VALUE"
click at [335, 362] on div "[EMAIL_ADDRESS][DOMAIN_NAME]" at bounding box center [295, 348] width 79 height 28
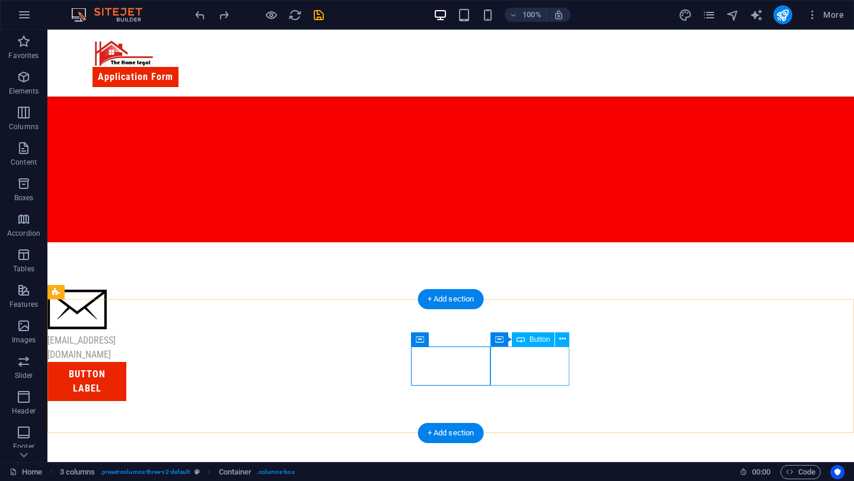
click at [126, 367] on div "Button label" at bounding box center [86, 381] width 79 height 39
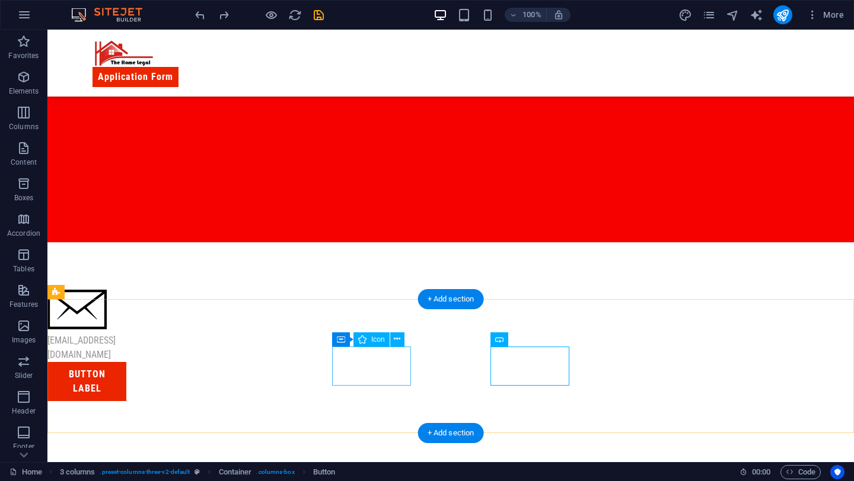
click at [126, 334] on figure at bounding box center [86, 312] width 79 height 44
select select "ionicons"
select select "xMidYMid"
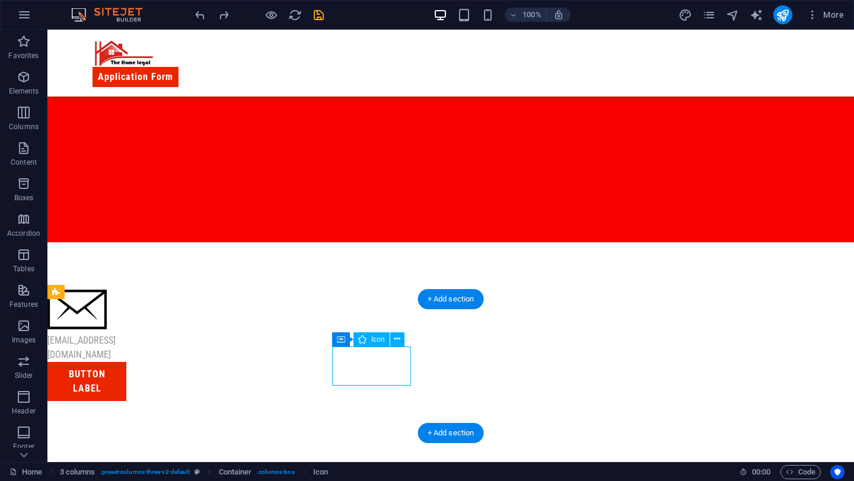
select select "px"
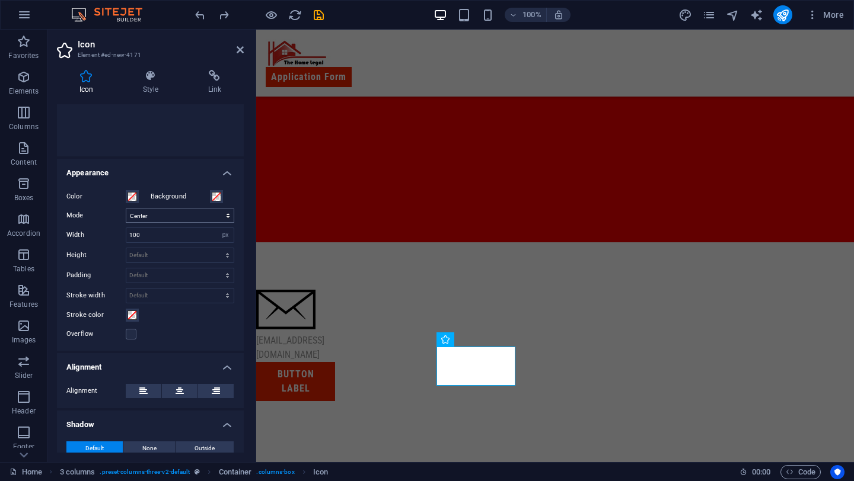
scroll to position [213, 0]
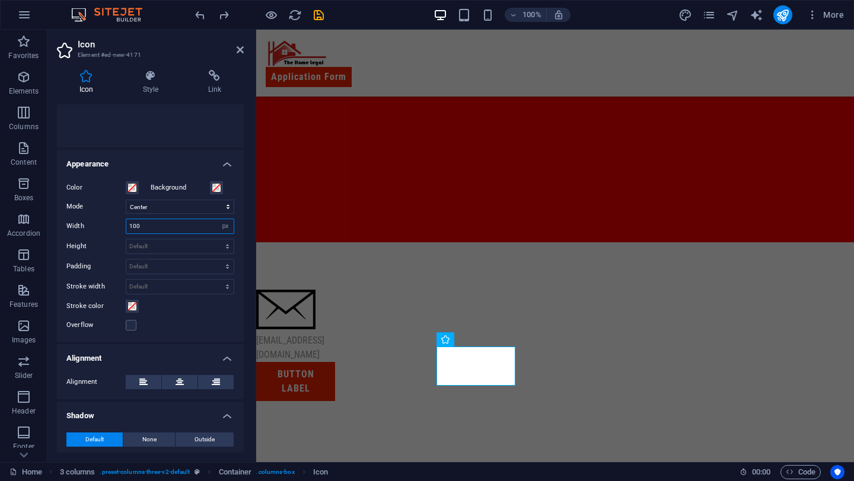
click at [191, 227] on input "100" at bounding box center [179, 226] width 107 height 14
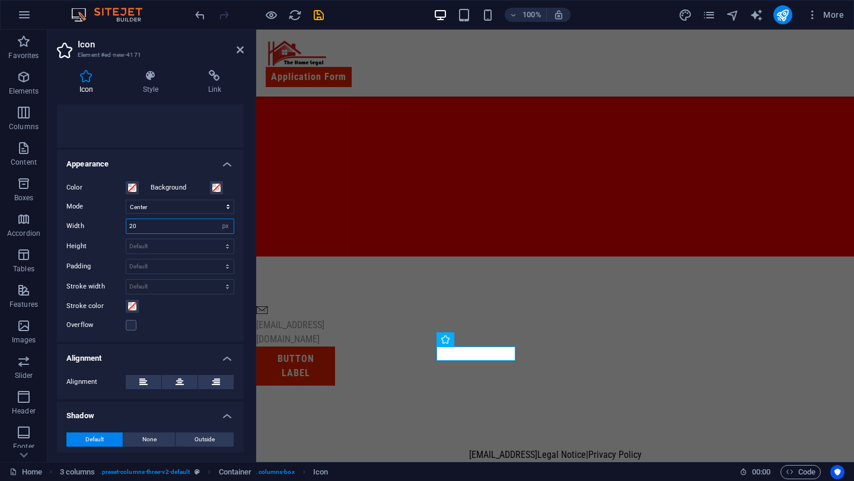
click at [149, 231] on input "20" at bounding box center [179, 226] width 107 height 14
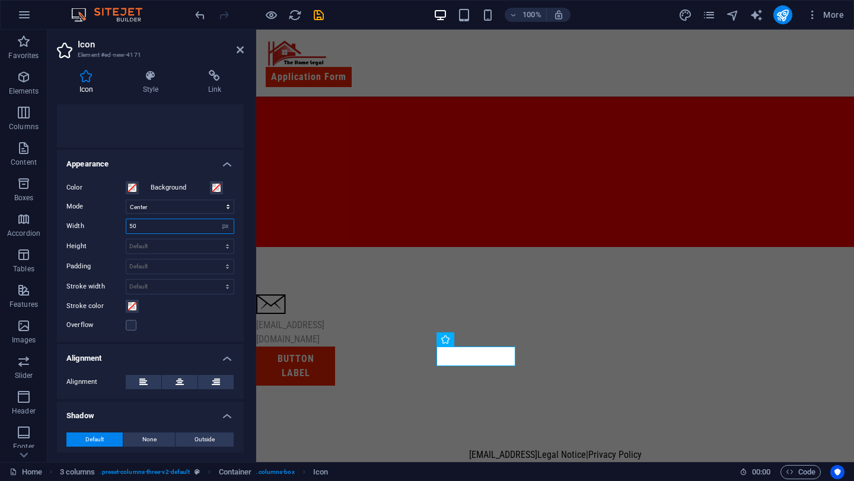
click at [153, 222] on input "50" at bounding box center [179, 226] width 107 height 14
type input "40"
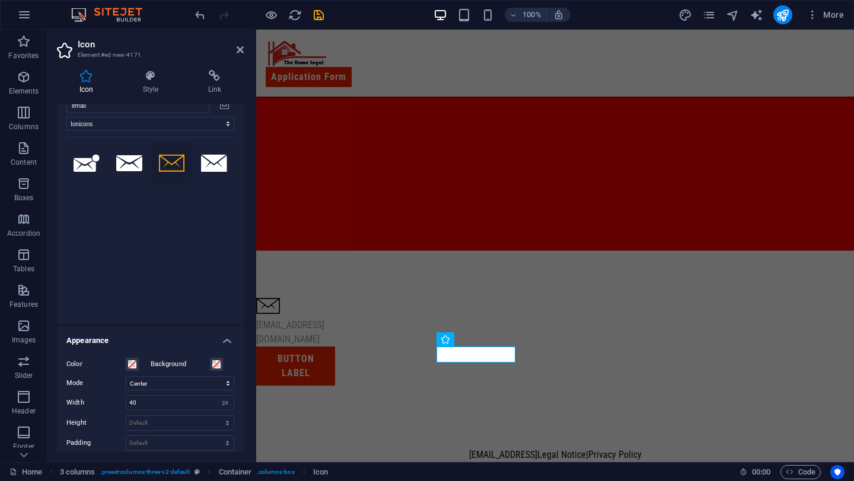
scroll to position [0, 0]
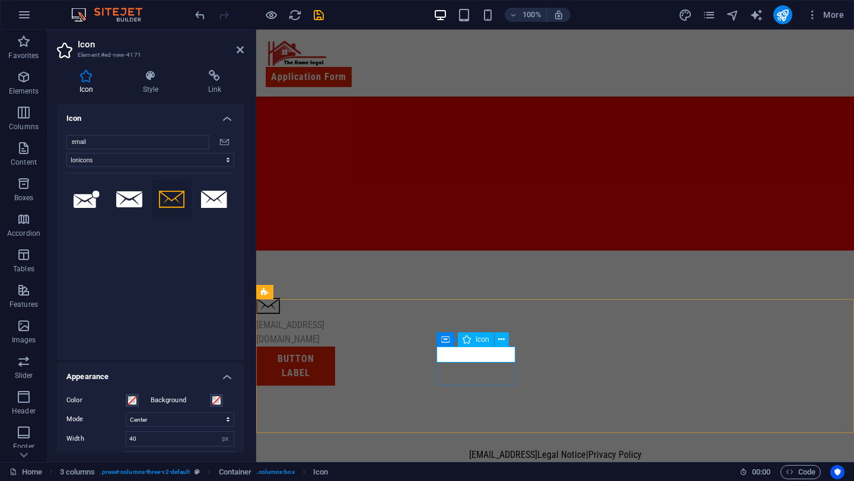
click at [335, 318] on figure at bounding box center [295, 308] width 79 height 20
click at [441, 343] on icon at bounding box center [445, 340] width 8 height 14
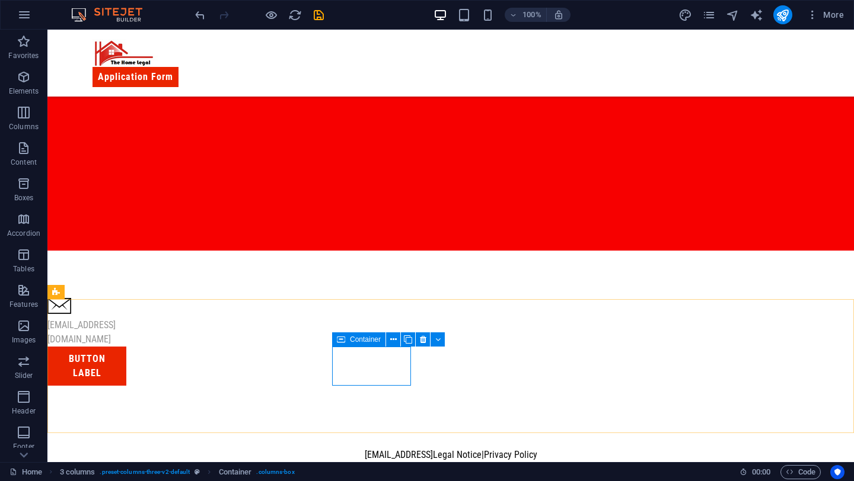
click at [338, 340] on icon at bounding box center [341, 340] width 8 height 14
click at [359, 339] on span "Container" at bounding box center [365, 339] width 31 height 7
click at [393, 337] on icon at bounding box center [393, 340] width 7 height 12
click at [392, 337] on icon at bounding box center [393, 340] width 7 height 12
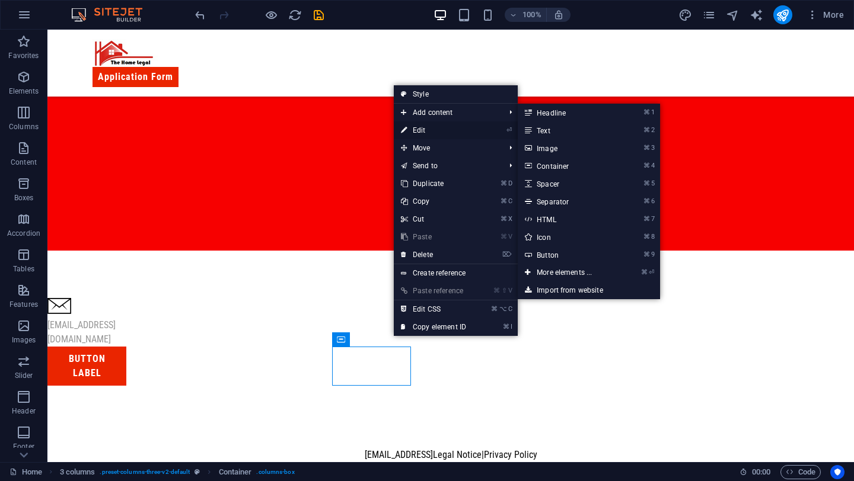
click at [436, 127] on link "⏎ Edit" at bounding box center [433, 131] width 79 height 18
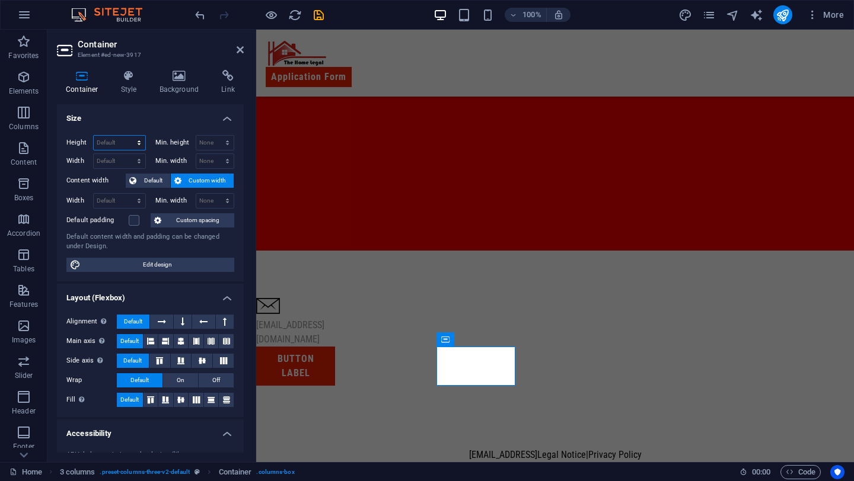
click at [114, 136] on select "Default px rem % vh vw" at bounding box center [120, 143] width 52 height 14
select select "px"
click at [127, 136] on select "Default px rem % vh vw" at bounding box center [120, 143] width 52 height 14
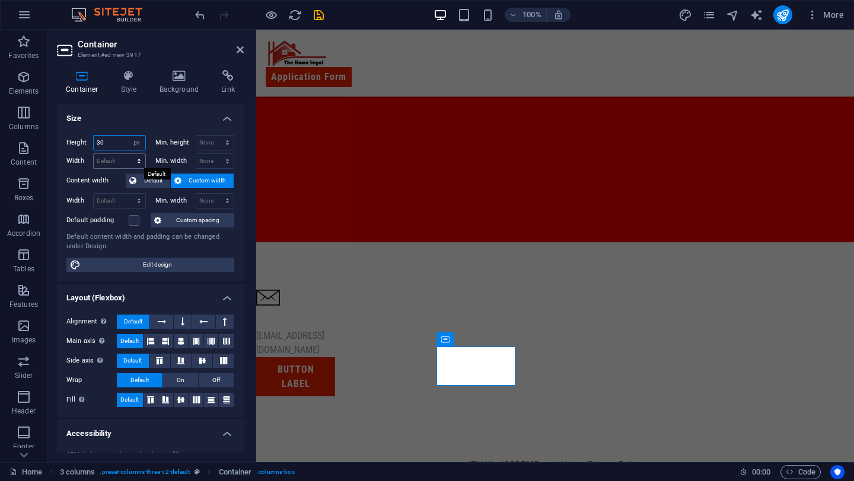
type input "30"
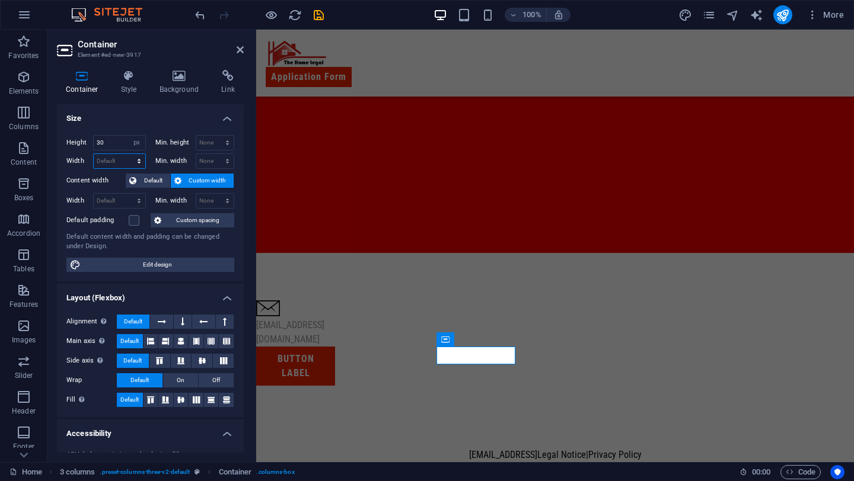
click at [100, 160] on select "Default px rem % em vh vw" at bounding box center [120, 161] width 52 height 14
select select "px"
click at [127, 154] on select "Default px rem % em vh vw" at bounding box center [120, 161] width 52 height 14
click at [105, 168] on input "30" at bounding box center [120, 161] width 52 height 14
type input "3"
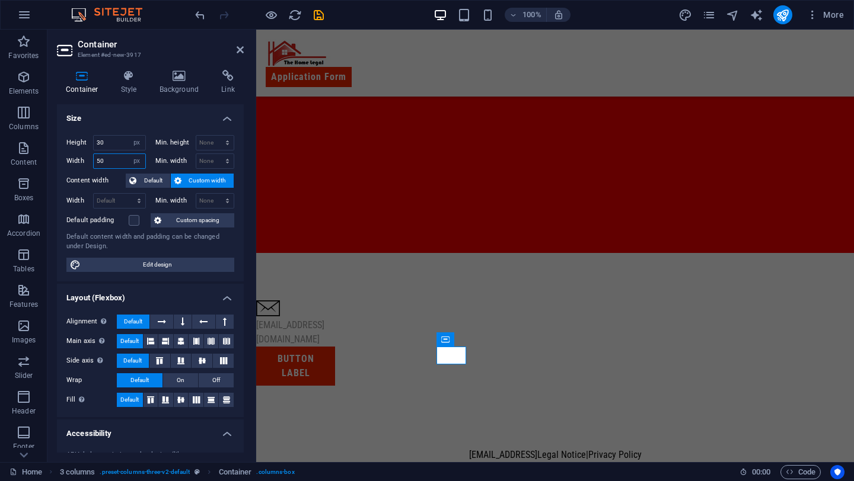
click at [101, 166] on input "50" at bounding box center [120, 161] width 52 height 14
type input "40"
click at [335, 347] on div "[EMAIL_ADDRESS][DOMAIN_NAME]" at bounding box center [295, 332] width 79 height 28
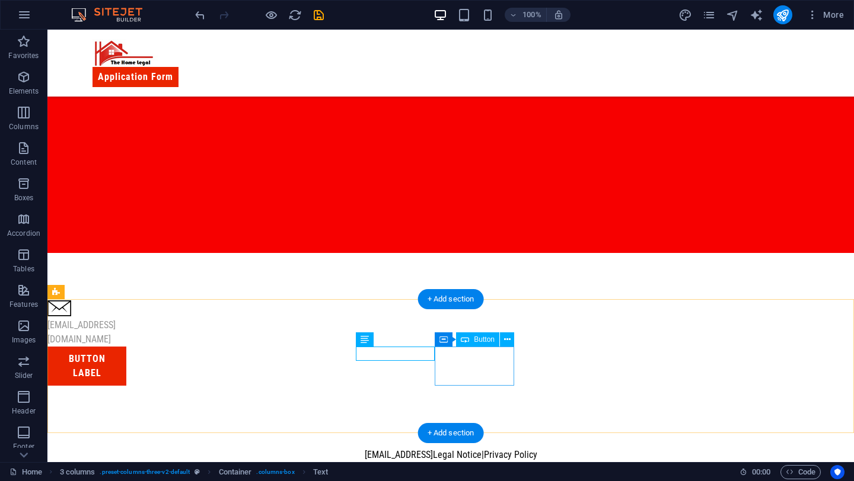
click at [126, 365] on div "Button label" at bounding box center [86, 366] width 79 height 39
click at [126, 347] on div "[EMAIL_ADDRESS][DOMAIN_NAME]" at bounding box center [86, 332] width 79 height 28
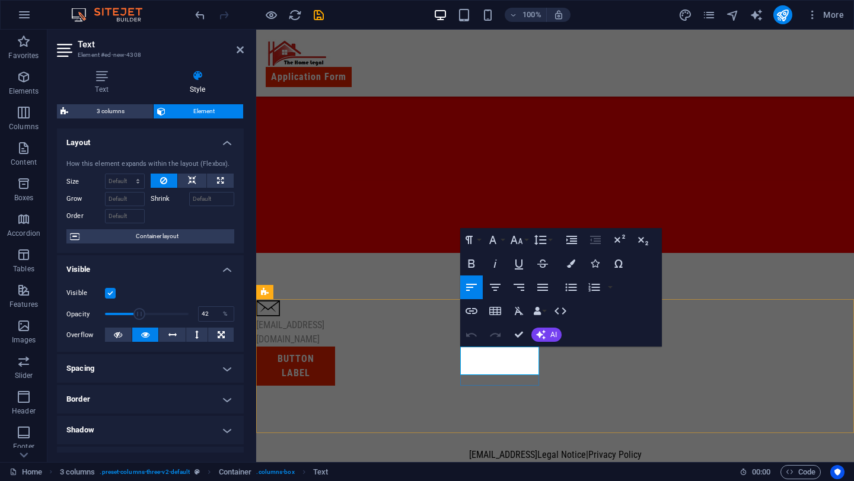
click at [335, 347] on p "[EMAIL_ADDRESS][DOMAIN_NAME]" at bounding box center [295, 332] width 79 height 28
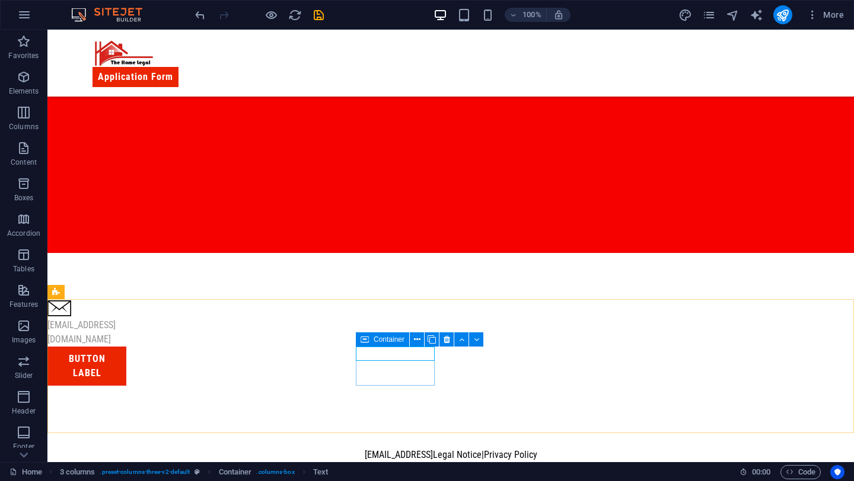
click at [369, 337] on div "Container" at bounding box center [382, 340] width 53 height 14
click at [412, 340] on button at bounding box center [417, 340] width 14 height 14
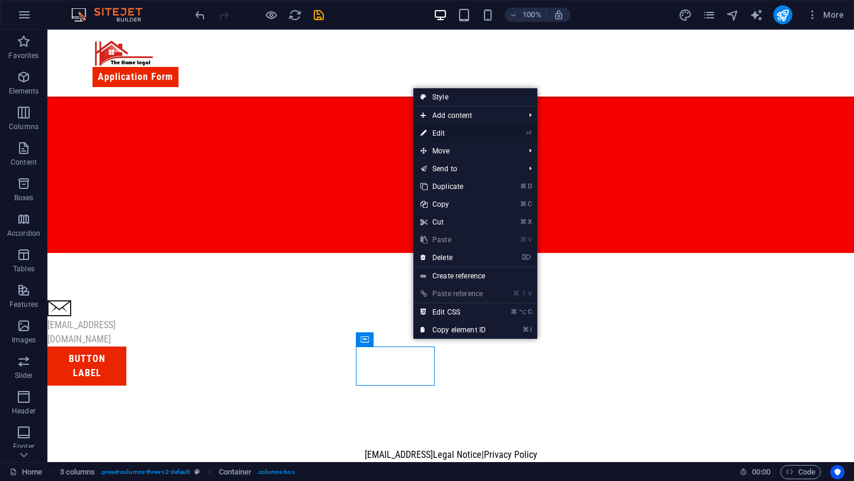
click at [451, 135] on link "⏎ Edit" at bounding box center [452, 133] width 79 height 18
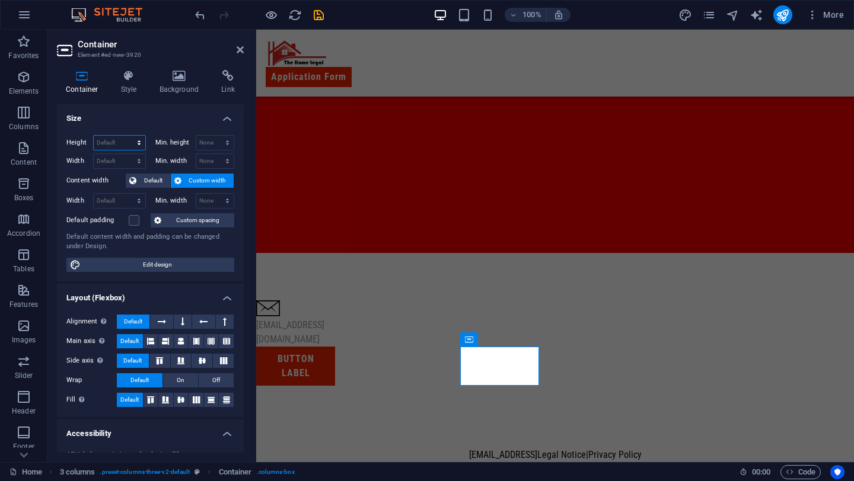
click at [122, 143] on select "Default px rem % vh vw" at bounding box center [120, 143] width 52 height 14
select select "px"
click at [127, 136] on select "Default px rem % vh vw" at bounding box center [120, 143] width 52 height 14
type input "66"
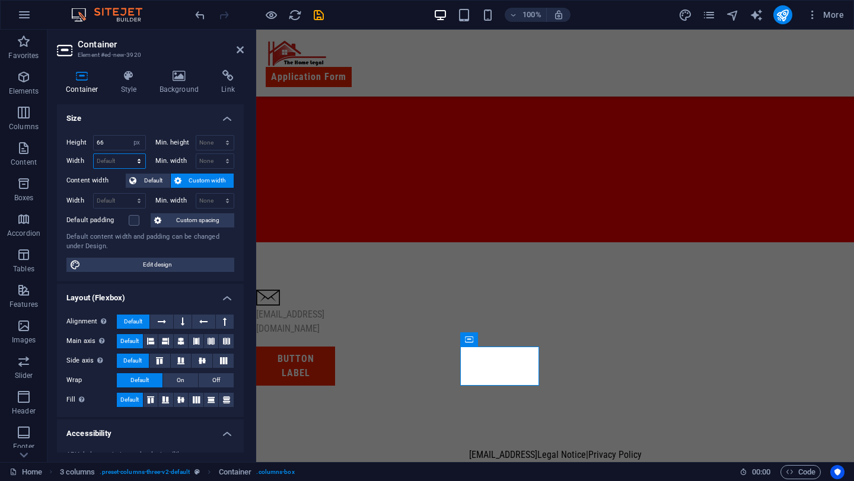
click at [120, 162] on select "Default px rem % em vh vw" at bounding box center [120, 161] width 52 height 14
select select "px"
click at [127, 154] on select "Default px rem % em vh vw" at bounding box center [120, 161] width 52 height 14
type input "133"
click at [112, 142] on input "66" at bounding box center [120, 143] width 52 height 14
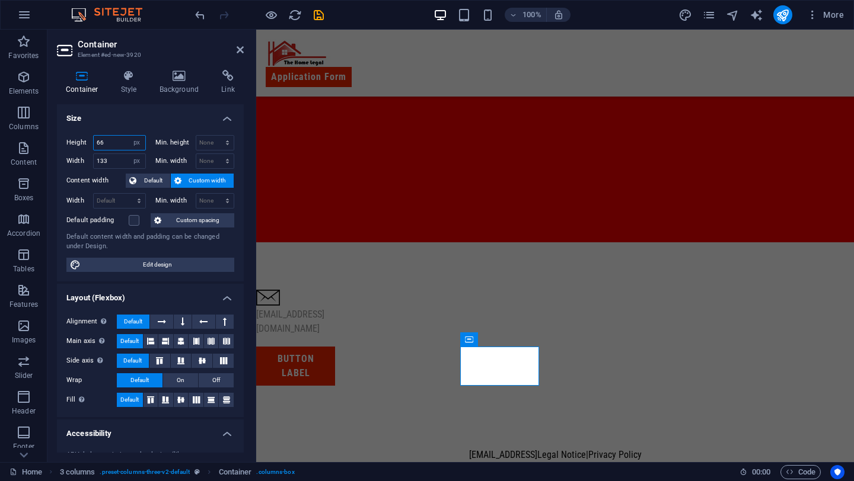
click at [112, 142] on input "66" at bounding box center [120, 143] width 52 height 14
click at [112, 158] on input "133" at bounding box center [120, 161] width 52 height 14
click at [110, 143] on input "66" at bounding box center [120, 143] width 52 height 14
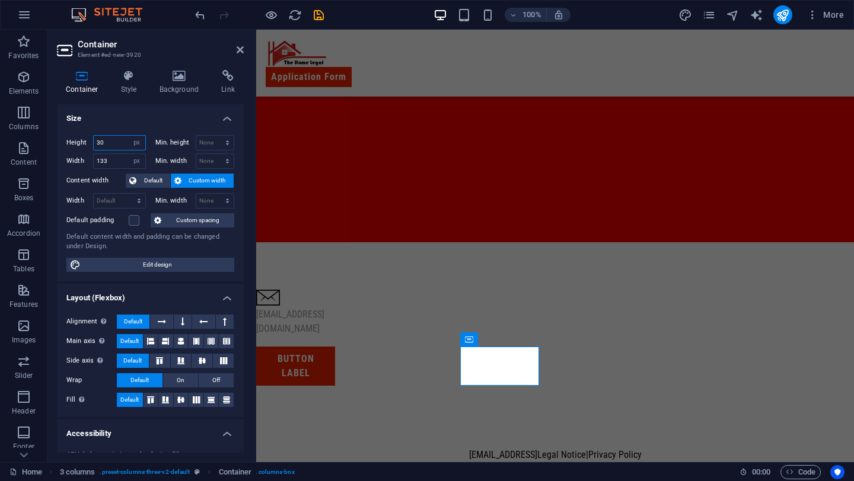
type input "30"
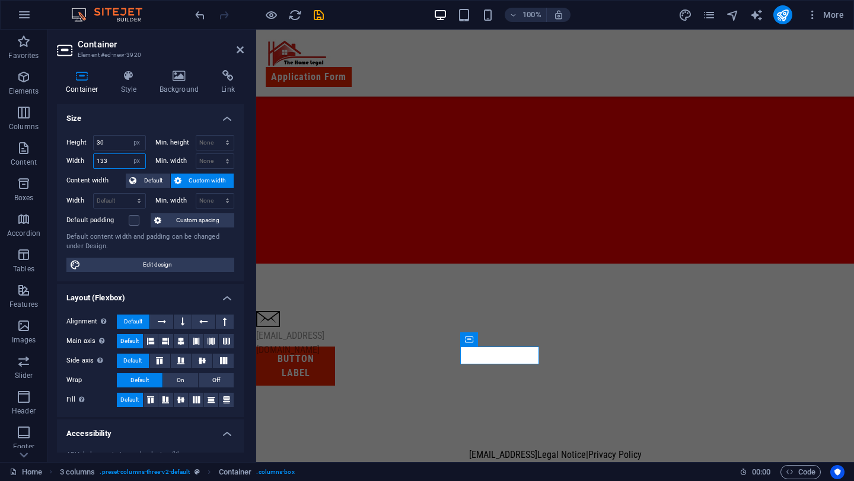
click at [108, 156] on input "133" at bounding box center [120, 161] width 52 height 14
click at [113, 157] on input "150" at bounding box center [120, 161] width 52 height 14
type input "1"
type input "200"
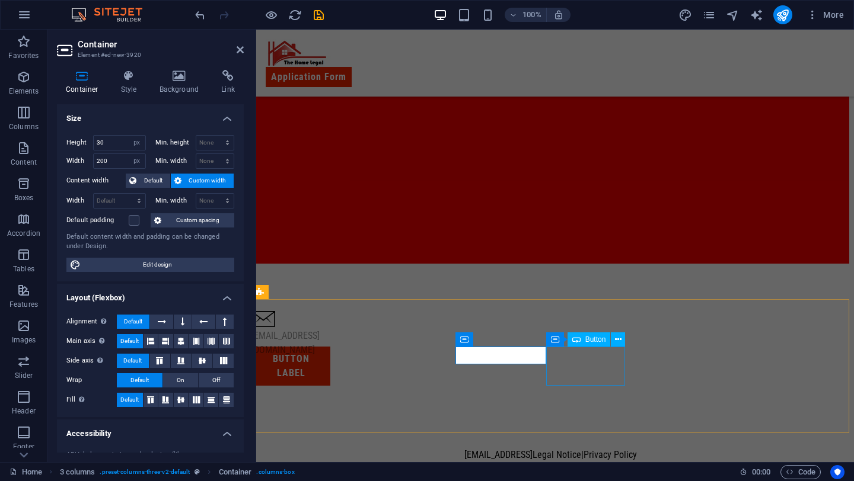
click at [330, 374] on div "Button label" at bounding box center [290, 366] width 79 height 39
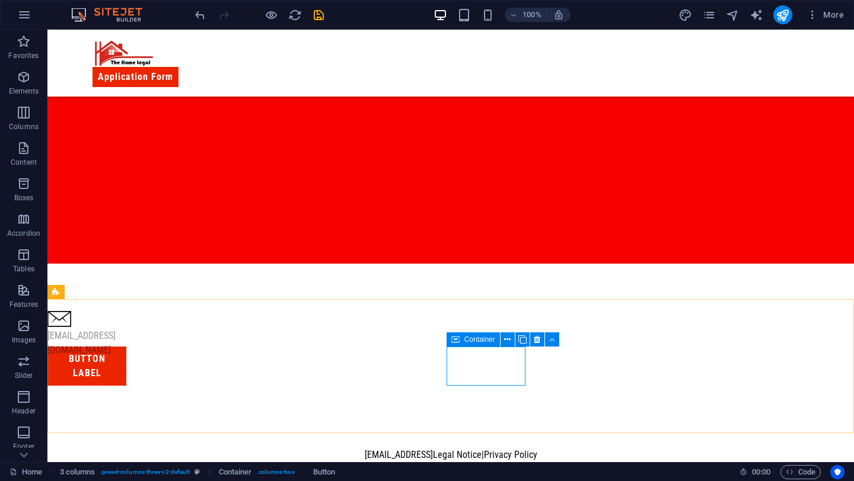
click at [464, 337] on span "Container" at bounding box center [479, 339] width 31 height 7
click at [506, 339] on icon at bounding box center [507, 340] width 7 height 12
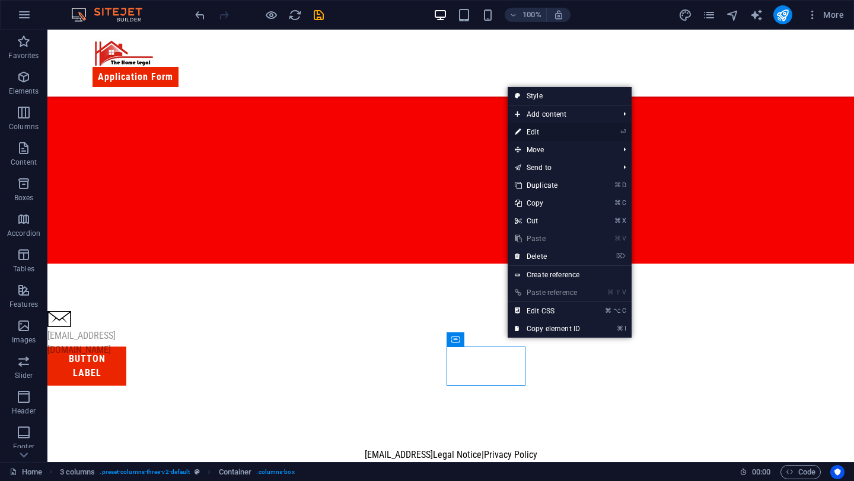
click at [591, 130] on li "⏎ Edit" at bounding box center [569, 132] width 124 height 18
click at [535, 132] on link "⏎ Edit" at bounding box center [546, 132] width 79 height 18
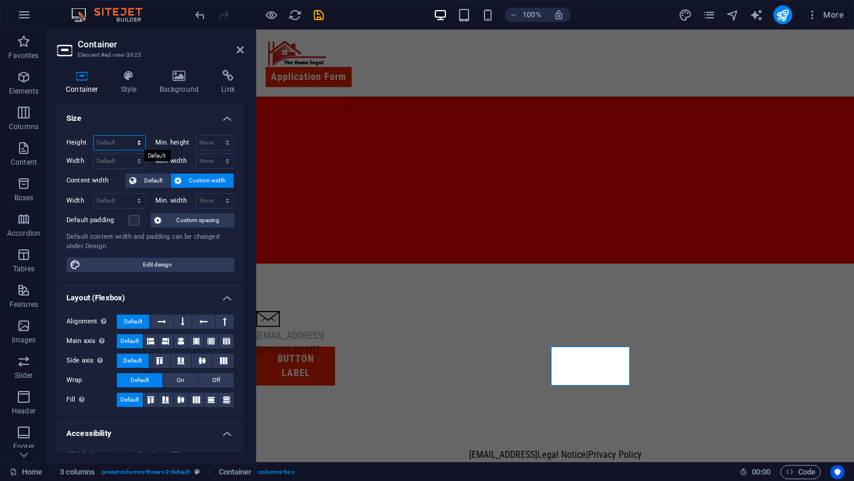
click at [120, 140] on select "Default px rem % vh vw" at bounding box center [120, 143] width 52 height 14
select select "px"
click at [127, 136] on select "Default px rem % vh vw" at bounding box center [120, 143] width 52 height 14
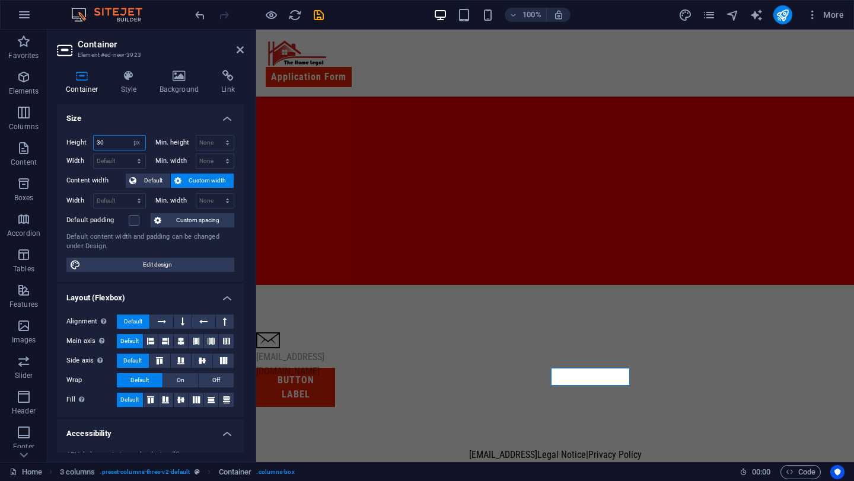
type input "3"
type input "40"
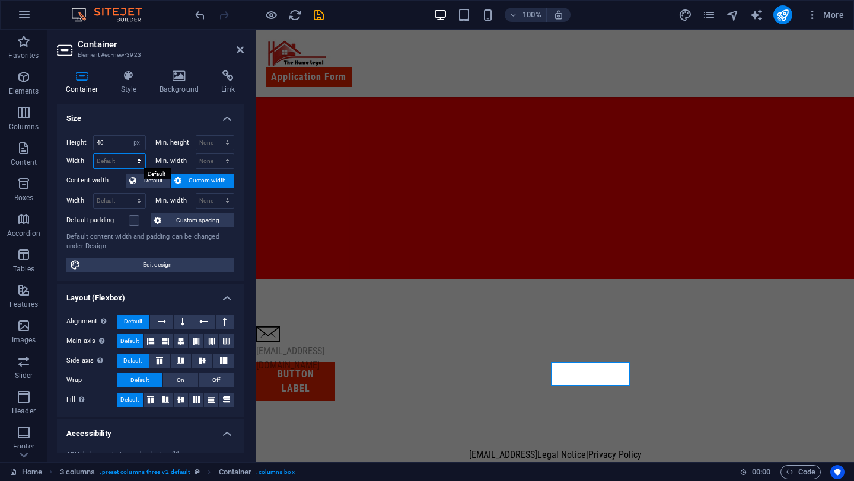
click at [115, 162] on select "Default px rem % em vh vw" at bounding box center [120, 161] width 52 height 14
select select "px"
click at [127, 154] on select "Default px rem % em vh vw" at bounding box center [120, 161] width 52 height 14
click at [113, 162] on input "133" at bounding box center [120, 161] width 52 height 14
type input "120"
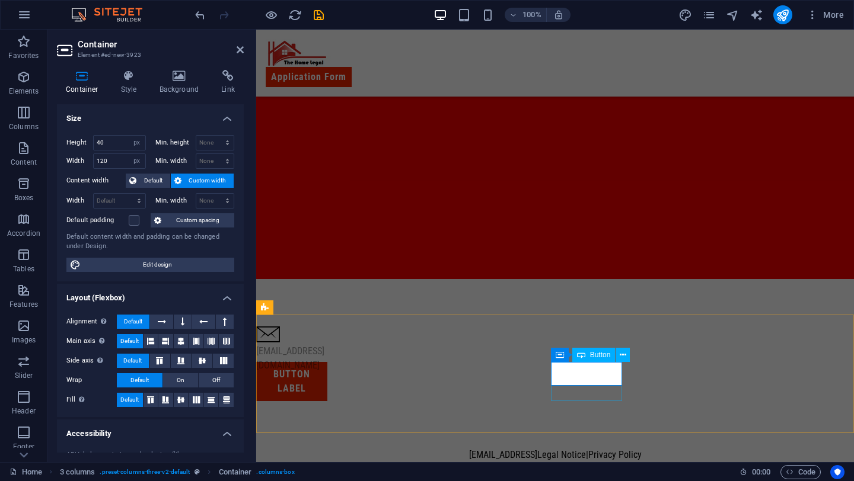
click at [327, 379] on div "Button label" at bounding box center [291, 381] width 71 height 39
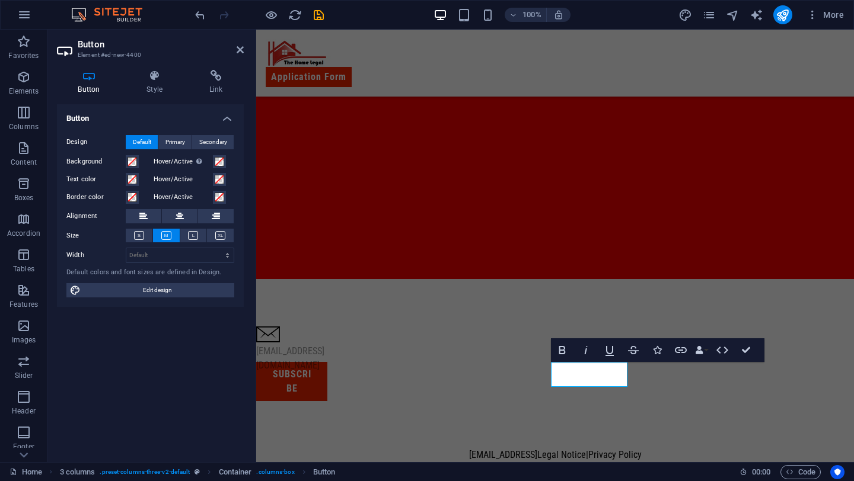
click at [759, 352] on div "Bold Italic Underline Strikethrough Icons Link Data Bindings Company First name…" at bounding box center [657, 350] width 213 height 24
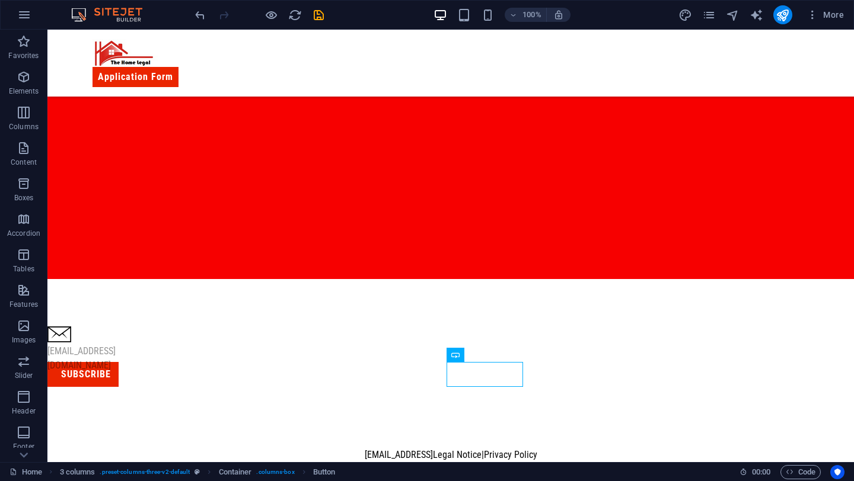
click at [326, 17] on div "100% More" at bounding box center [521, 14] width 656 height 19
click at [322, 17] on icon "save" at bounding box center [319, 15] width 14 height 14
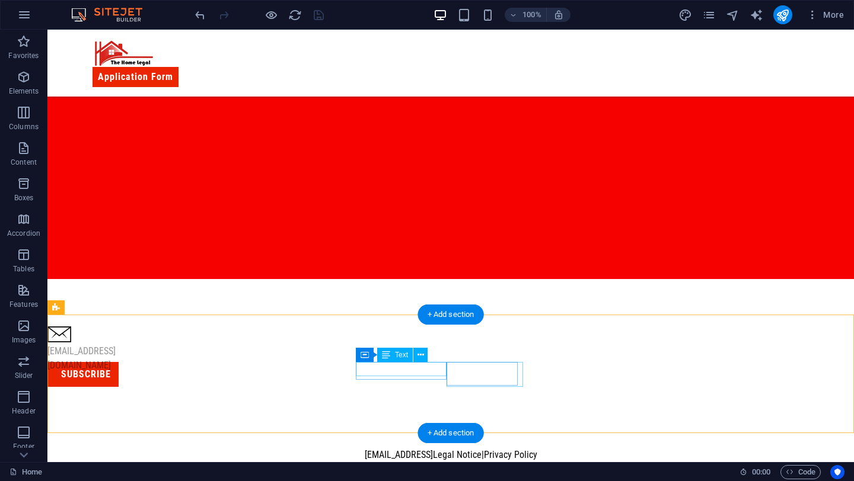
click at [166, 366] on div "[EMAIL_ADDRESS][DOMAIN_NAME]" at bounding box center [106, 358] width 119 height 28
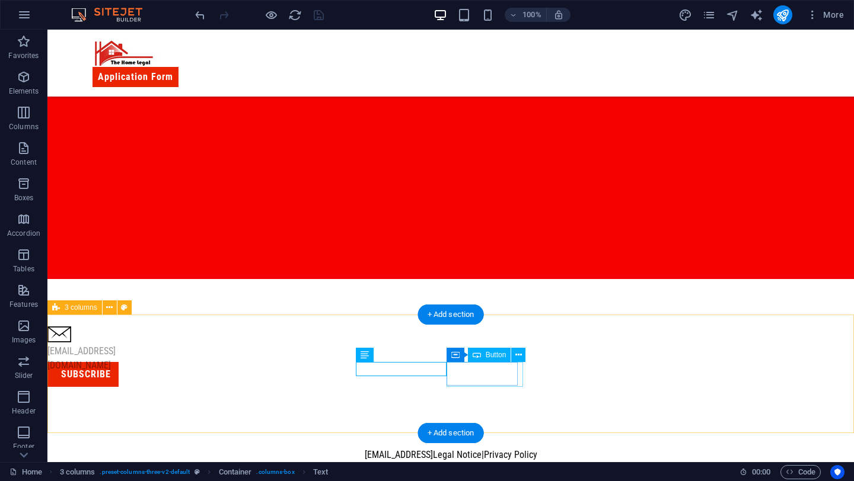
click at [119, 382] on div "Subscribe" at bounding box center [82, 374] width 71 height 25
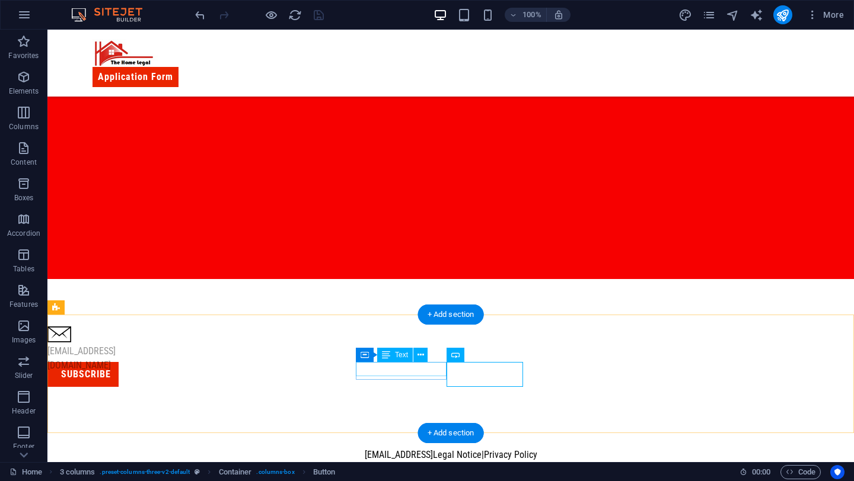
click at [166, 368] on div "[EMAIL_ADDRESS][DOMAIN_NAME]" at bounding box center [106, 358] width 119 height 28
click at [119, 380] on div "Subscribe" at bounding box center [82, 374] width 71 height 25
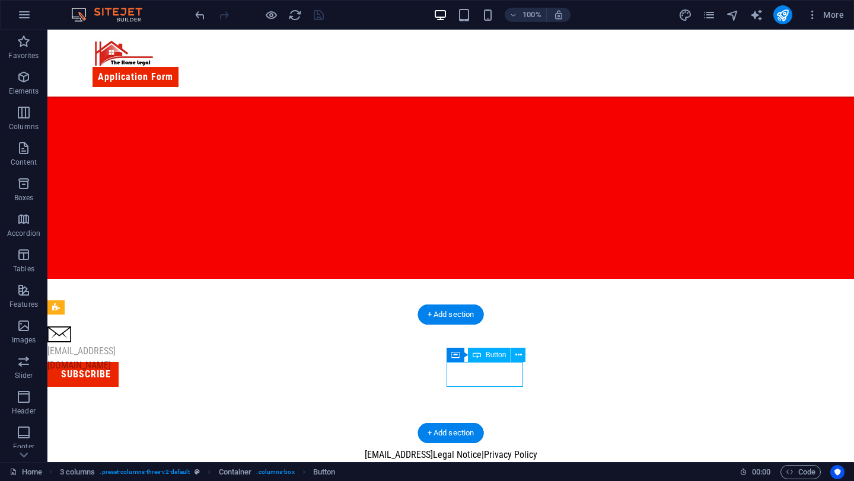
click at [119, 380] on div "Subscribe" at bounding box center [82, 374] width 71 height 25
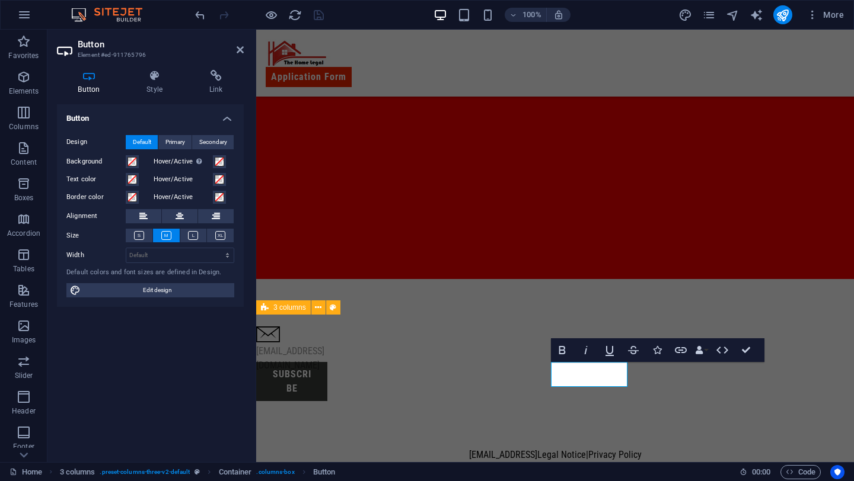
click at [327, 363] on link "Subscribe" at bounding box center [291, 381] width 71 height 39
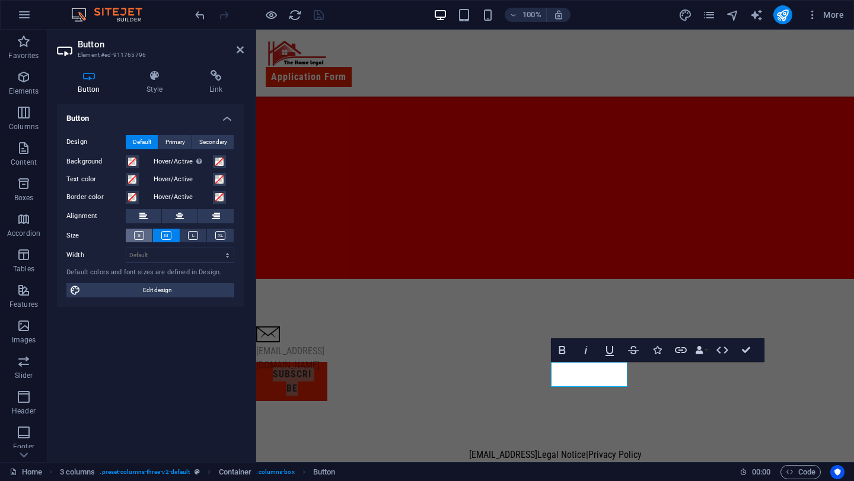
click at [136, 236] on icon at bounding box center [139, 235] width 10 height 9
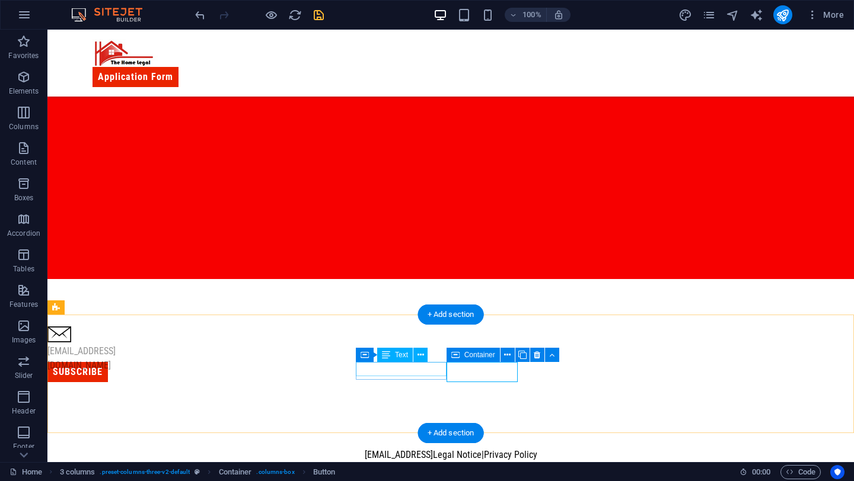
click at [166, 371] on div "[EMAIL_ADDRESS][DOMAIN_NAME]" at bounding box center [106, 358] width 119 height 28
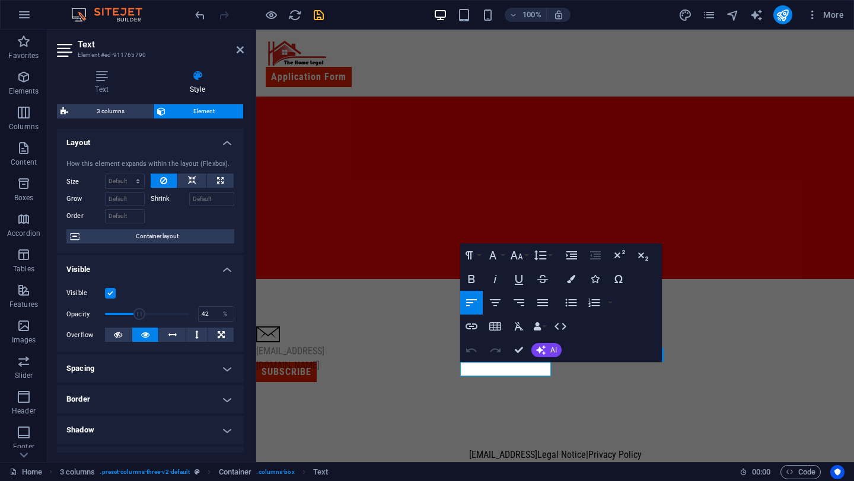
click at [124, 119] on div "3 columns Element" at bounding box center [150, 111] width 187 height 15
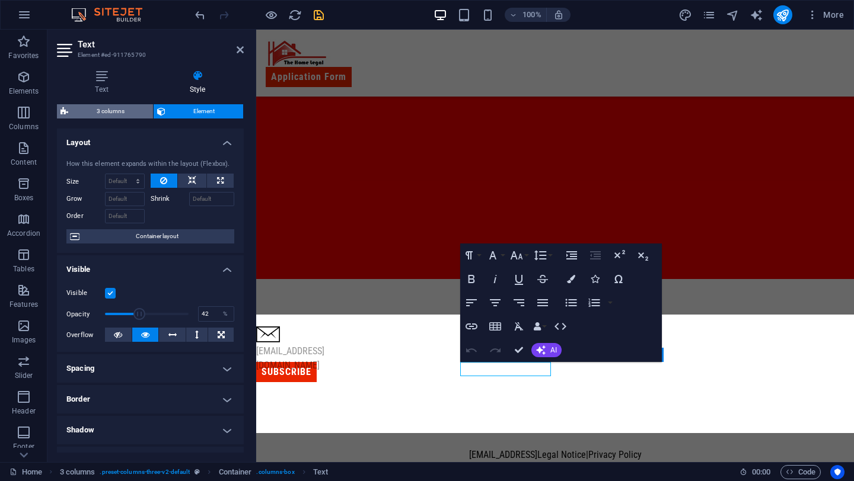
click at [124, 105] on span "3 columns" at bounding box center [111, 111] width 78 height 14
select select "px"
select select "rem"
select select "px"
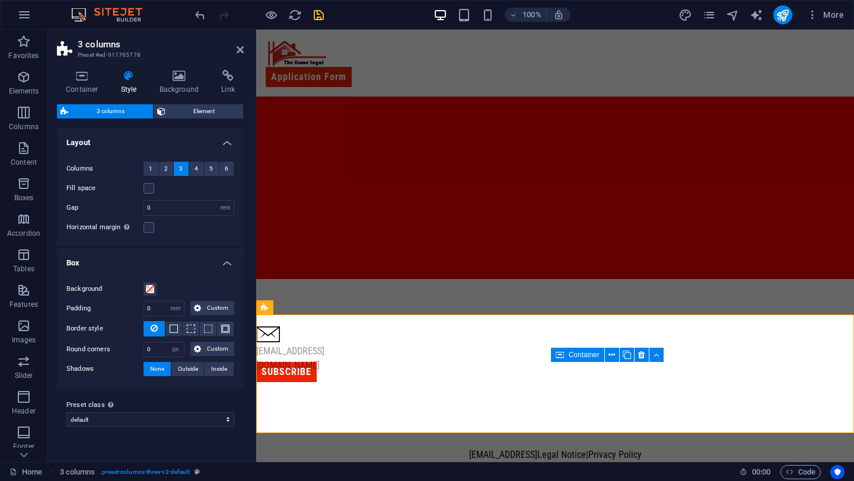
click at [139, 80] on icon at bounding box center [129, 76] width 34 height 12
click at [129, 81] on icon at bounding box center [129, 76] width 34 height 12
click at [86, 84] on h4 "Container" at bounding box center [84, 82] width 55 height 25
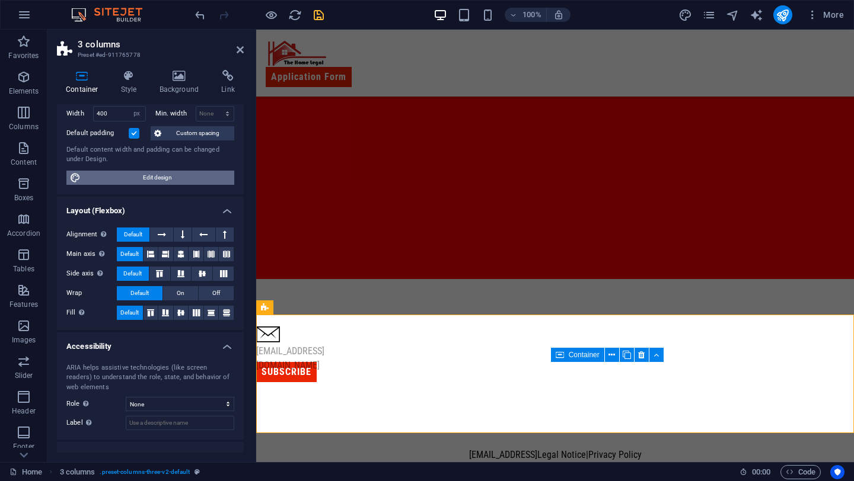
scroll to position [131, 0]
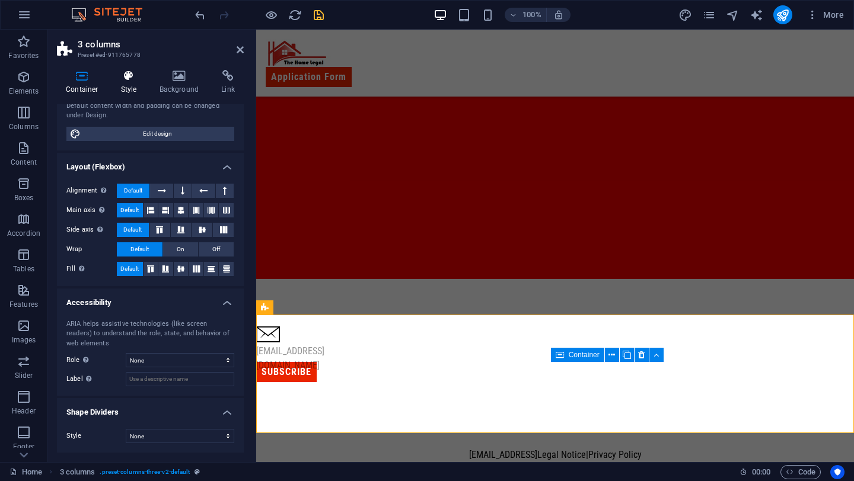
click at [133, 86] on h4 "Style" at bounding box center [131, 82] width 39 height 25
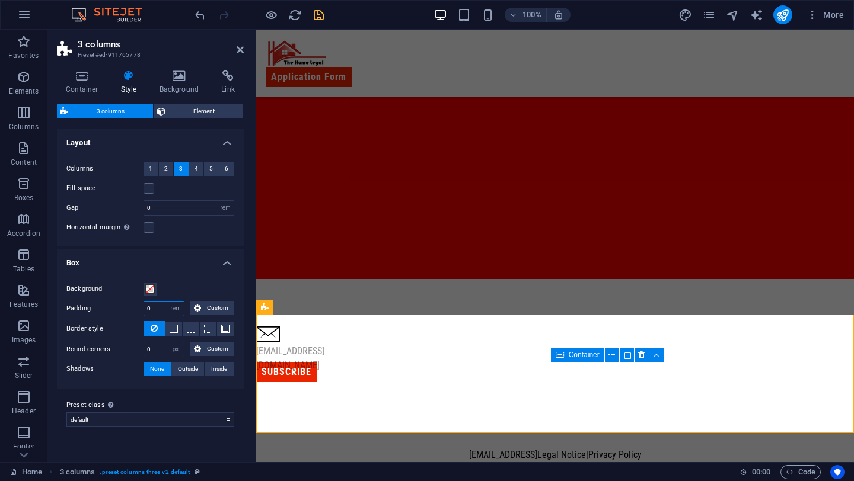
click at [159, 313] on input "0" at bounding box center [164, 309] width 40 height 14
click at [197, 302] on icon at bounding box center [197, 308] width 7 height 14
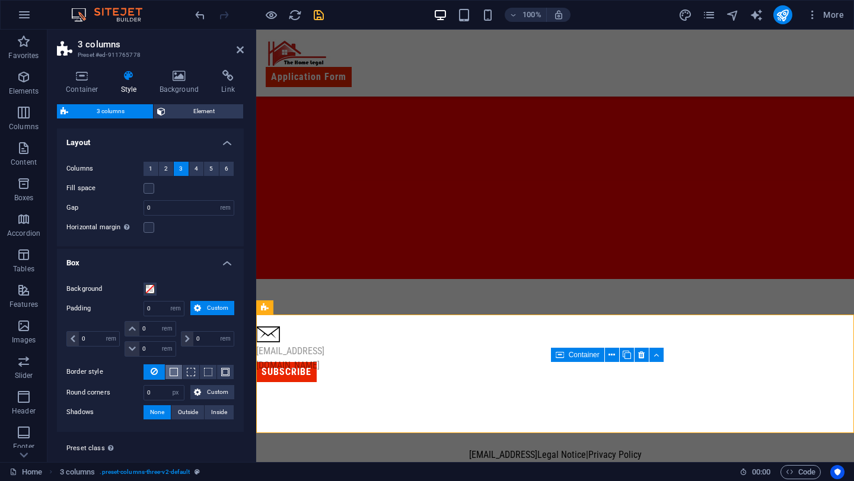
click at [175, 372] on span at bounding box center [174, 372] width 8 height 8
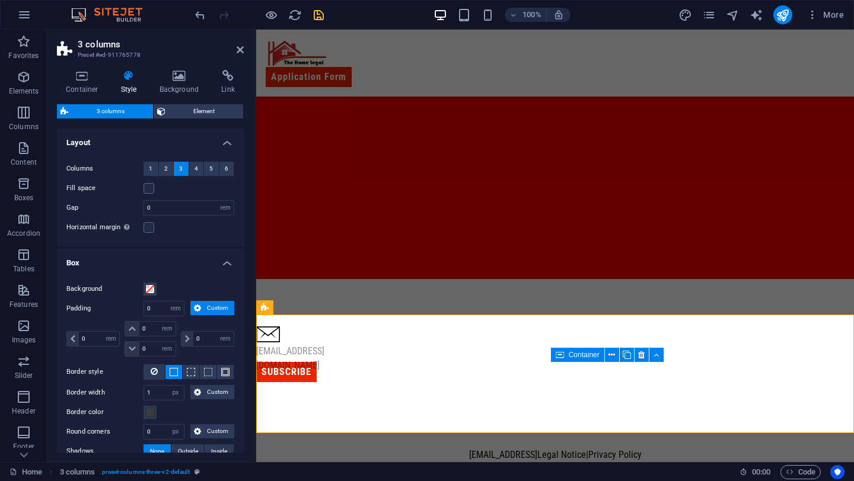
click at [203, 305] on button "Custom" at bounding box center [212, 308] width 44 height 14
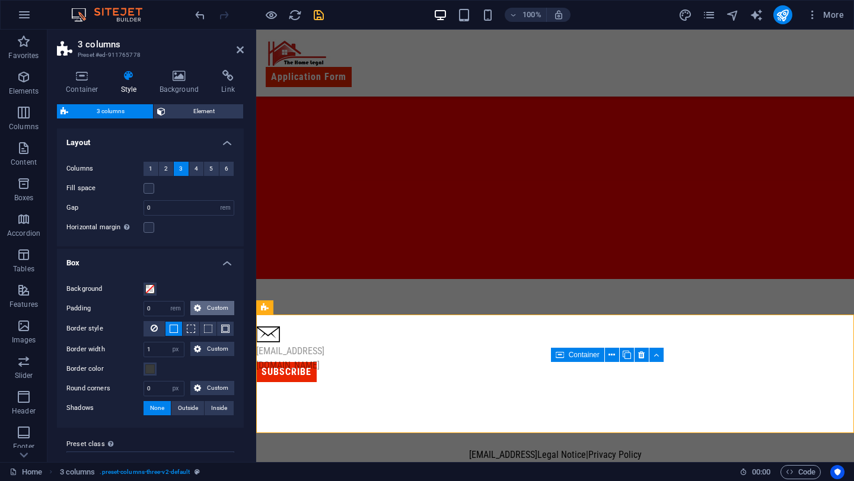
click at [203, 305] on button "Custom" at bounding box center [212, 308] width 44 height 14
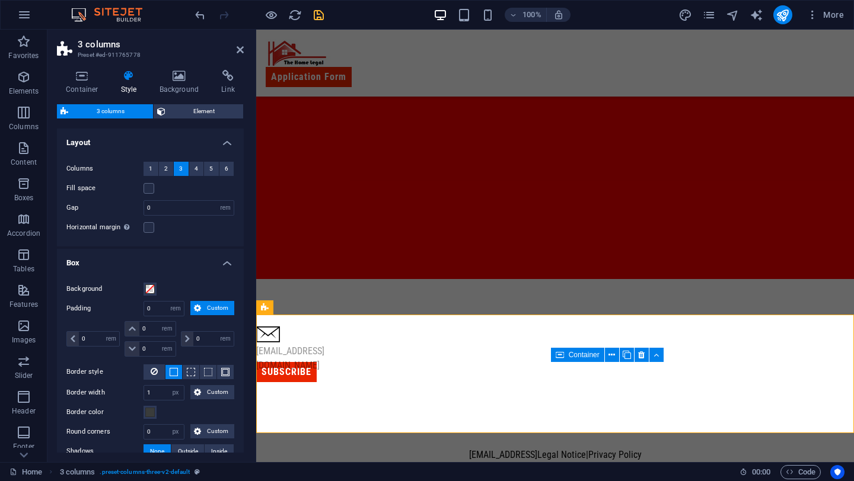
click at [203, 305] on button "Custom" at bounding box center [212, 308] width 44 height 14
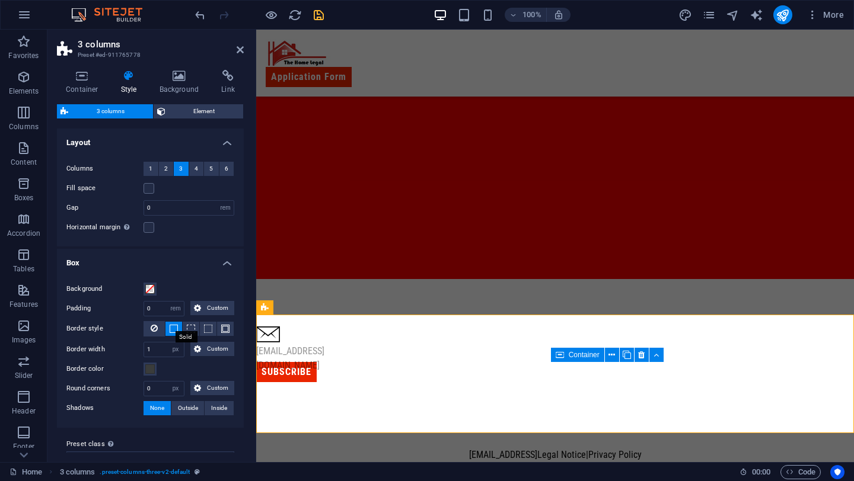
click at [174, 325] on span at bounding box center [174, 329] width 8 height 8
click at [171, 330] on span at bounding box center [174, 329] width 8 height 8
click at [171, 327] on span at bounding box center [174, 329] width 8 height 8
click at [316, 23] on div at bounding box center [259, 14] width 133 height 19
click at [321, 15] on icon "save" at bounding box center [319, 15] width 14 height 14
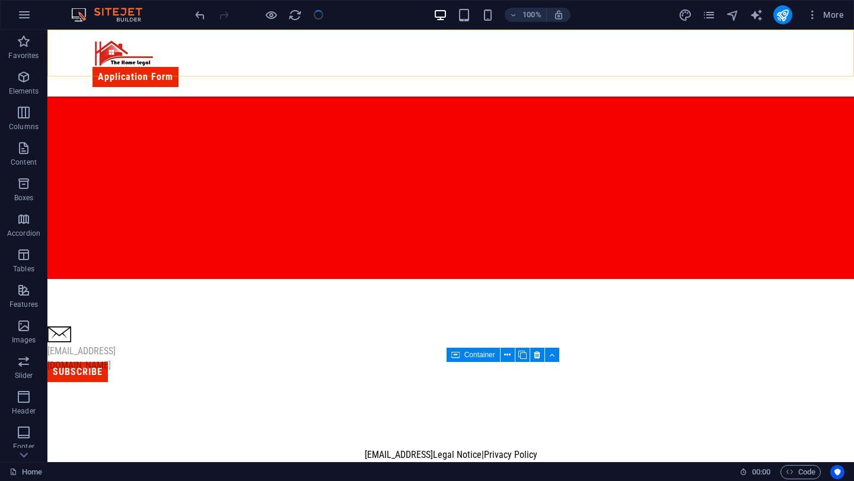
click at [321, 31] on div "Application Form" at bounding box center [450, 63] width 806 height 67
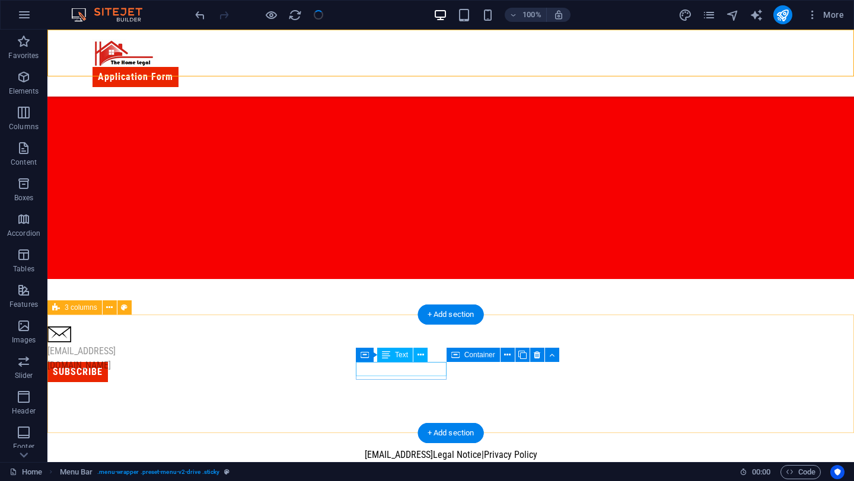
click at [166, 370] on div "[EMAIL_ADDRESS][DOMAIN_NAME]" at bounding box center [106, 358] width 119 height 28
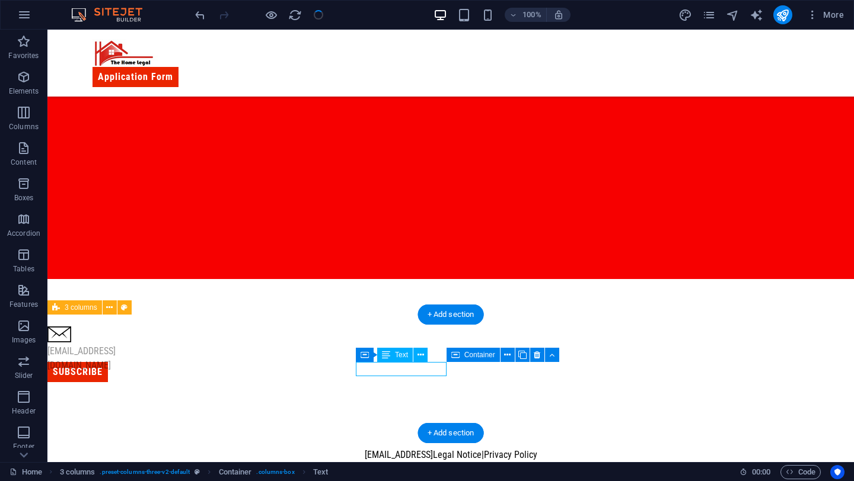
click at [166, 369] on div "[EMAIL_ADDRESS][DOMAIN_NAME]" at bounding box center [106, 358] width 119 height 28
click at [368, 395] on div "[EMAIL_ADDRESS][DOMAIN_NAME] Subscribe" at bounding box center [450, 356] width 806 height 154
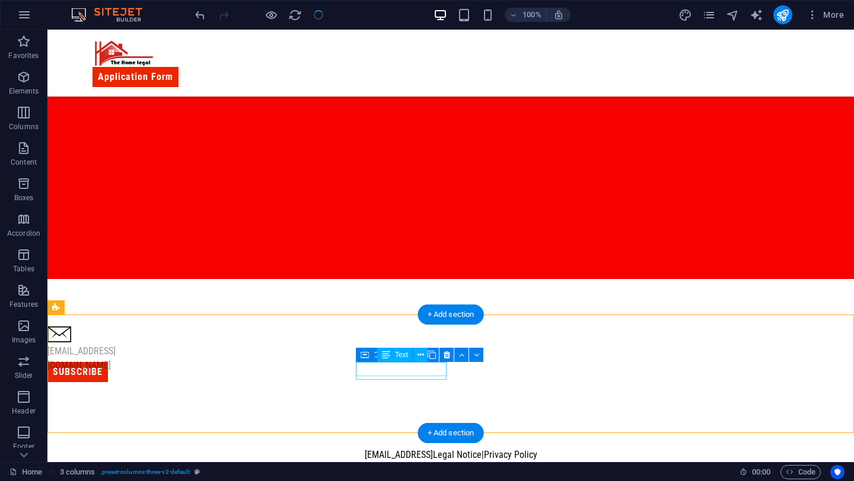
click at [166, 368] on div "[EMAIL_ADDRESS][DOMAIN_NAME]" at bounding box center [106, 358] width 119 height 28
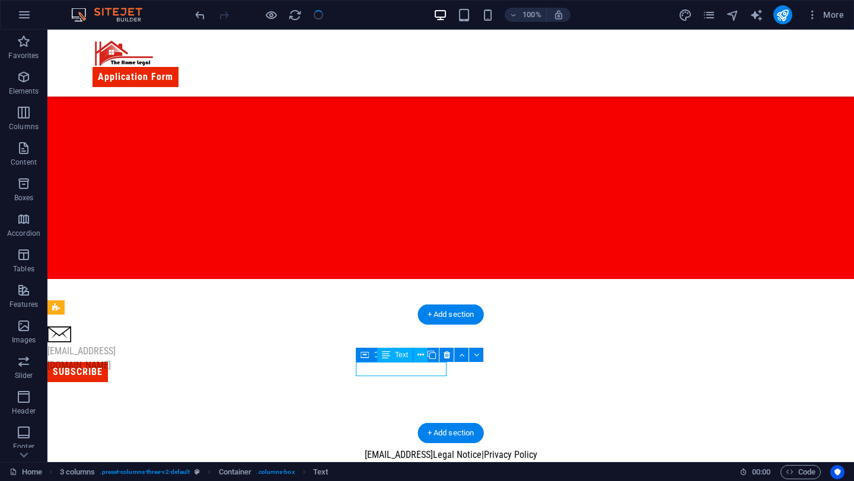
click at [166, 368] on div "[EMAIL_ADDRESS][DOMAIN_NAME]" at bounding box center [106, 358] width 119 height 28
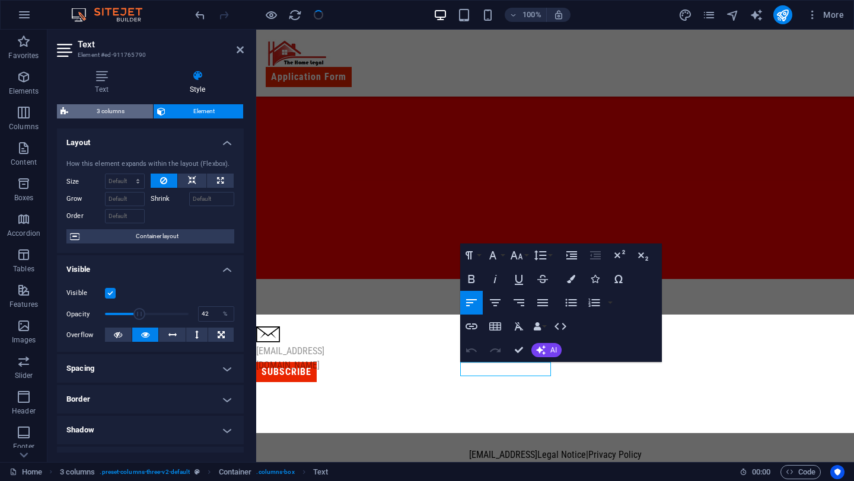
click at [135, 107] on span "3 columns" at bounding box center [111, 111] width 78 height 14
select select "rem"
select select "px"
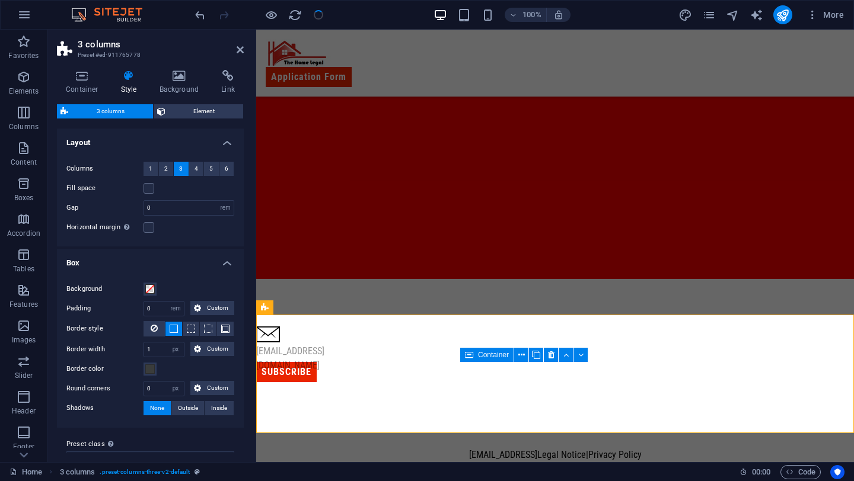
scroll to position [22, 0]
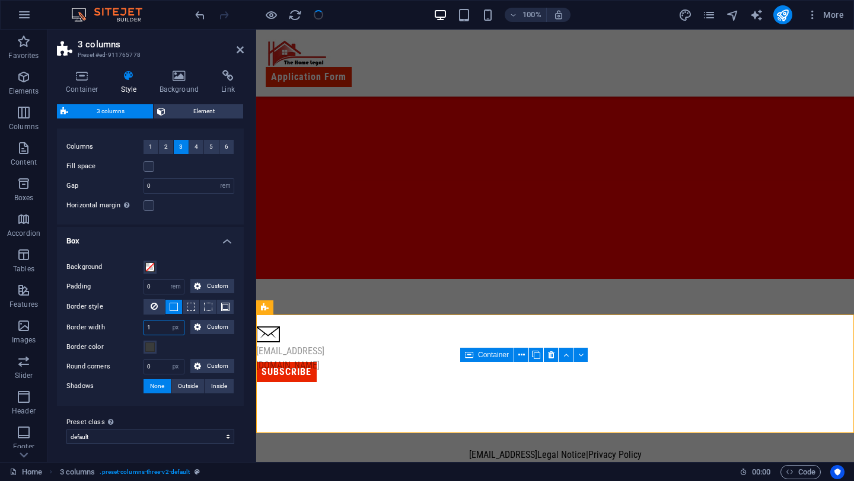
click at [156, 328] on input "1" at bounding box center [164, 328] width 40 height 14
click at [375, 369] on div "[EMAIL_ADDRESS][DOMAIN_NAME]" at bounding box center [315, 358] width 119 height 28
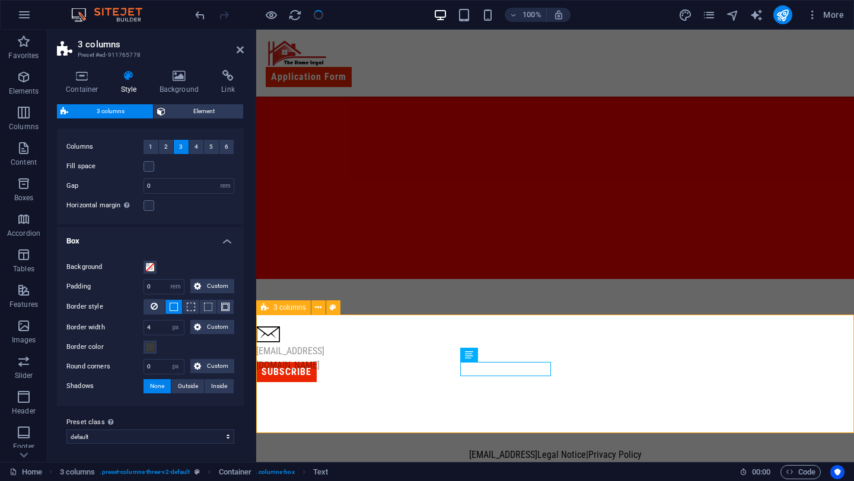
click at [469, 382] on div "[EMAIL_ADDRESS][DOMAIN_NAME] Subscribe" at bounding box center [555, 356] width 598 height 154
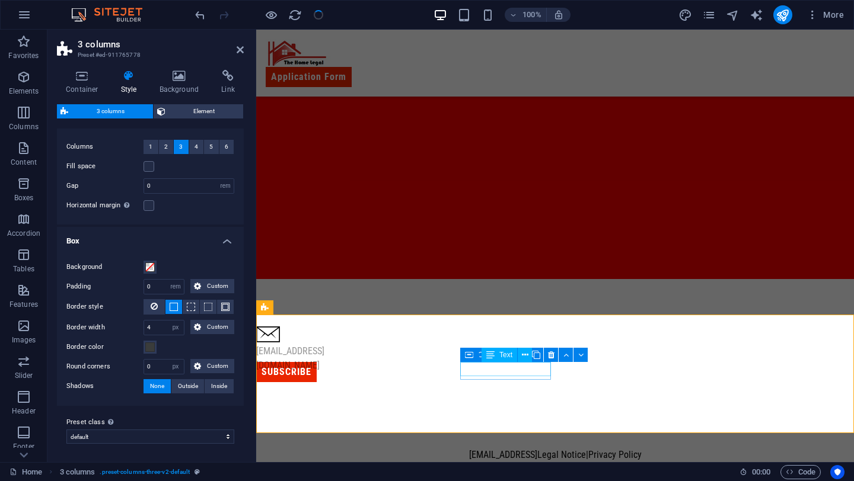
click at [375, 370] on div "[EMAIL_ADDRESS][DOMAIN_NAME]" at bounding box center [315, 358] width 119 height 28
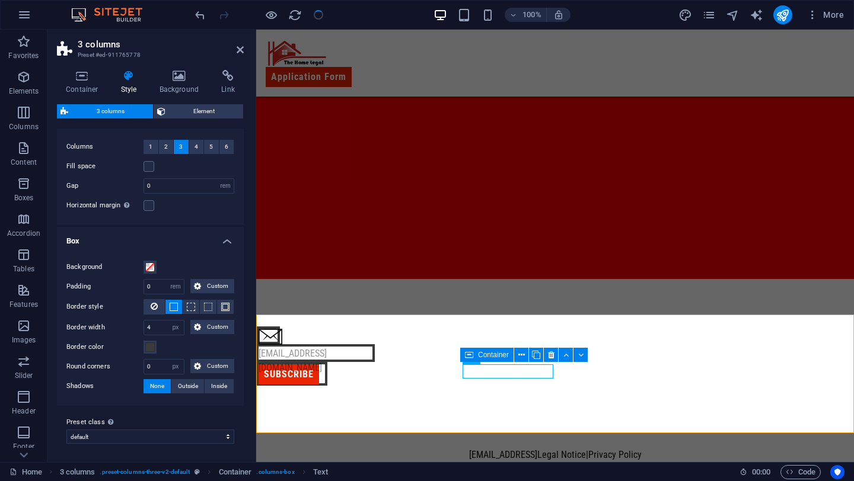
click at [176, 308] on span at bounding box center [174, 307] width 8 height 8
click at [155, 308] on icon at bounding box center [154, 306] width 7 height 14
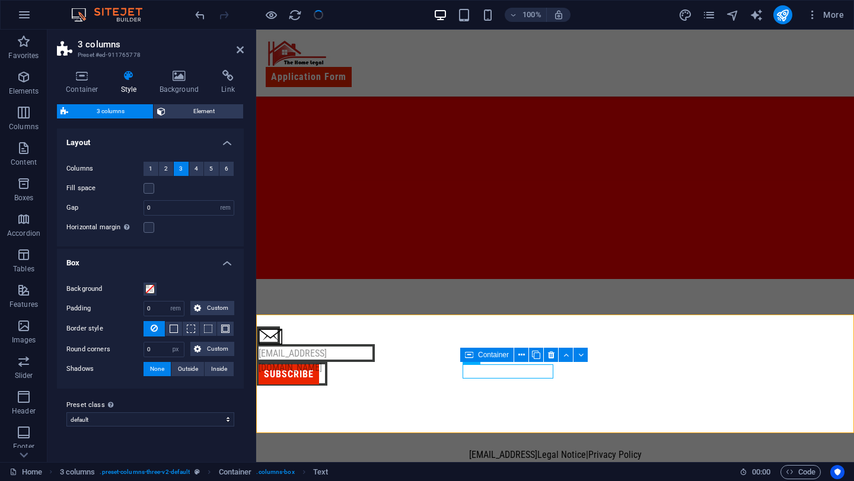
scroll to position [0, 0]
click at [171, 325] on span at bounding box center [174, 329] width 8 height 8
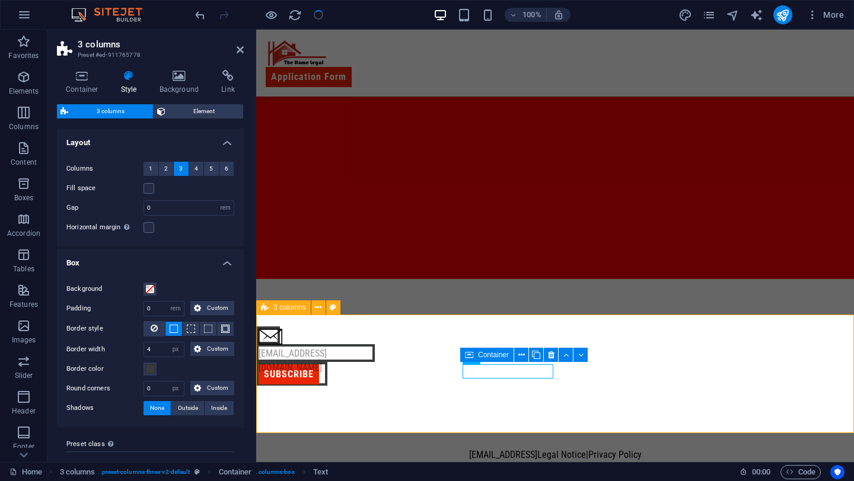
click at [405, 382] on div "[EMAIL_ADDRESS][DOMAIN_NAME] Subscribe" at bounding box center [555, 356] width 598 height 154
click at [156, 352] on input "4" at bounding box center [164, 350] width 40 height 14
type input "1"
click at [145, 372] on span at bounding box center [149, 369] width 9 height 9
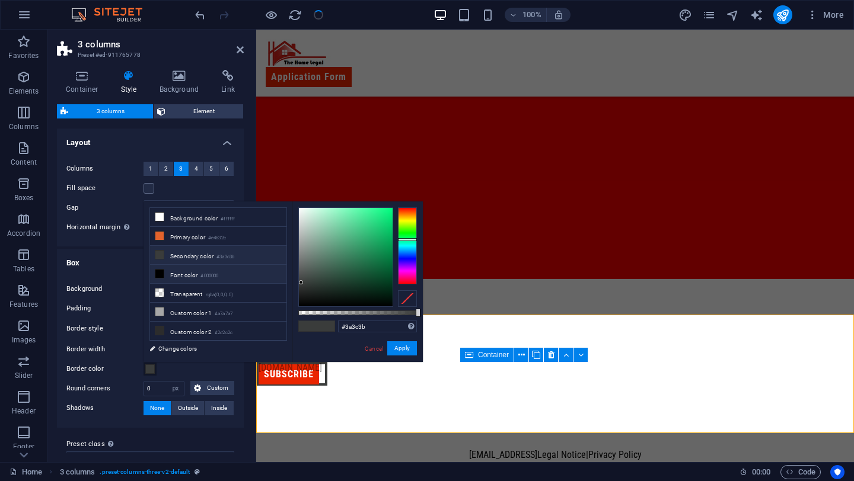
click at [158, 270] on icon at bounding box center [159, 274] width 8 height 8
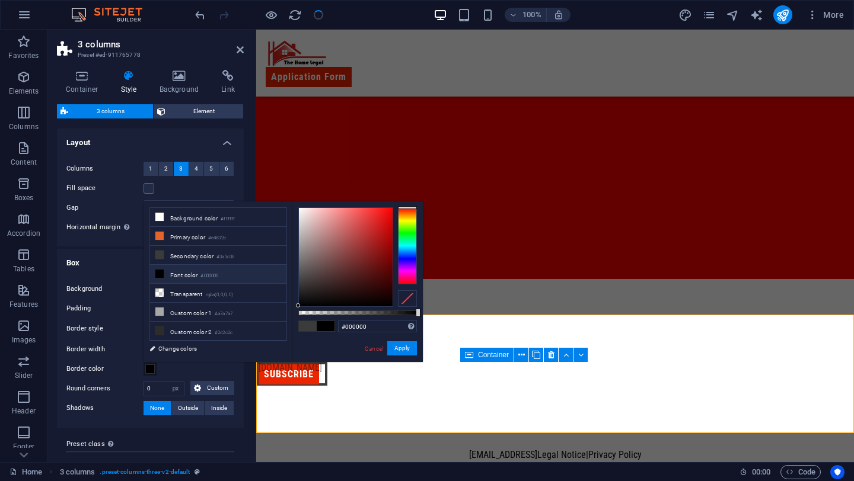
click at [218, 368] on div "Border color" at bounding box center [150, 369] width 168 height 14
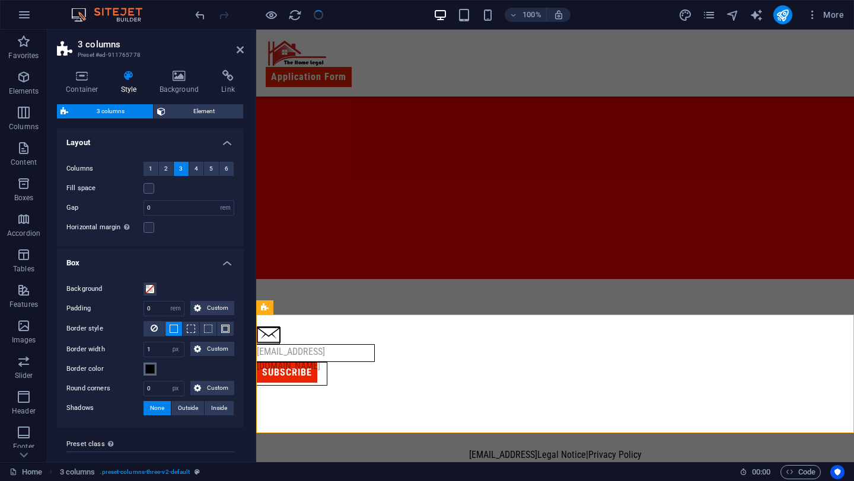
click at [151, 372] on span at bounding box center [149, 369] width 9 height 9
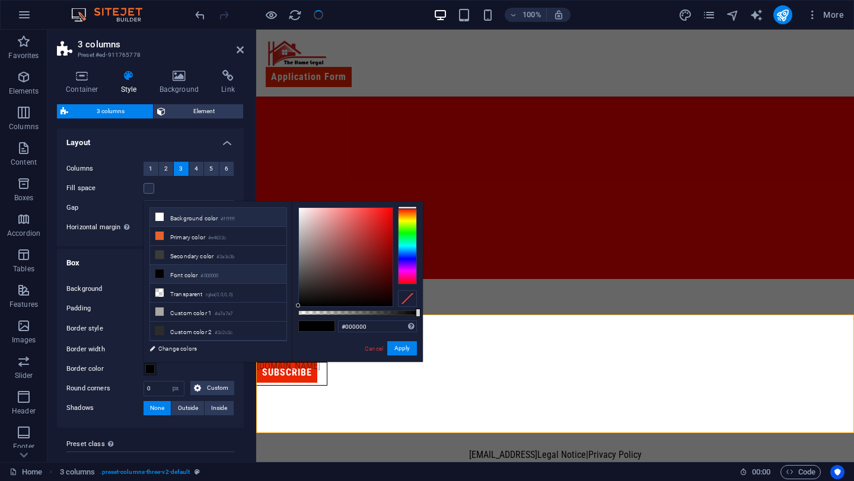
click at [161, 221] on span at bounding box center [159, 216] width 9 height 9
type input "#ffffff"
click at [403, 349] on button "Apply" at bounding box center [402, 348] width 30 height 14
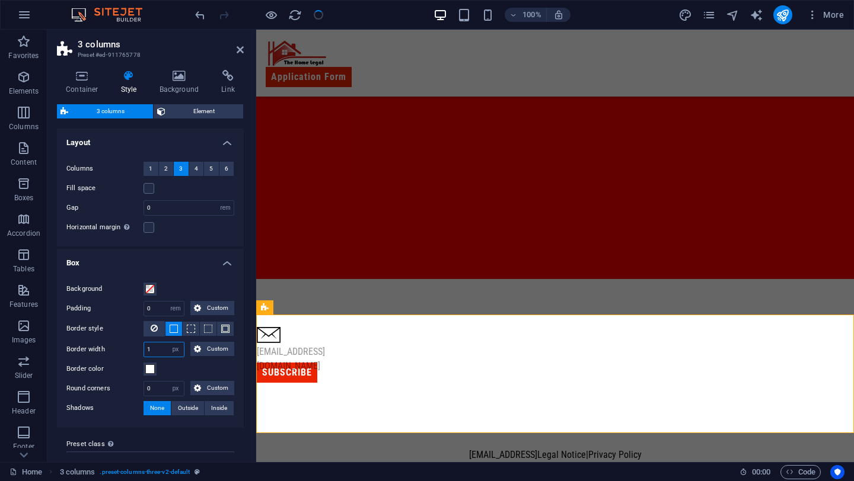
click at [154, 349] on input "1" at bounding box center [164, 350] width 40 height 14
click at [154, 340] on div "Background Padding 0 px rem % vw vh Custom Custom 0 px rem % vw vh 0 px rem % v…" at bounding box center [150, 349] width 191 height 158
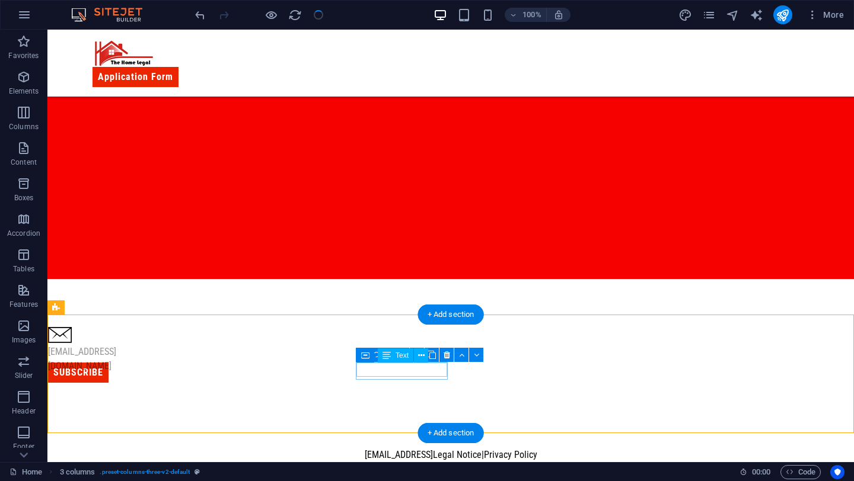
click at [165, 373] on div "[EMAIL_ADDRESS][DOMAIN_NAME]" at bounding box center [106, 359] width 117 height 28
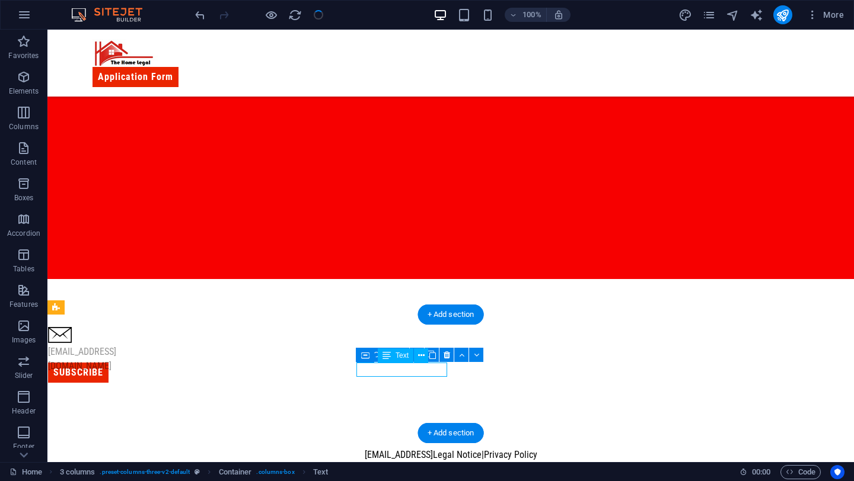
click at [165, 372] on div "[EMAIL_ADDRESS][DOMAIN_NAME]" at bounding box center [106, 359] width 117 height 28
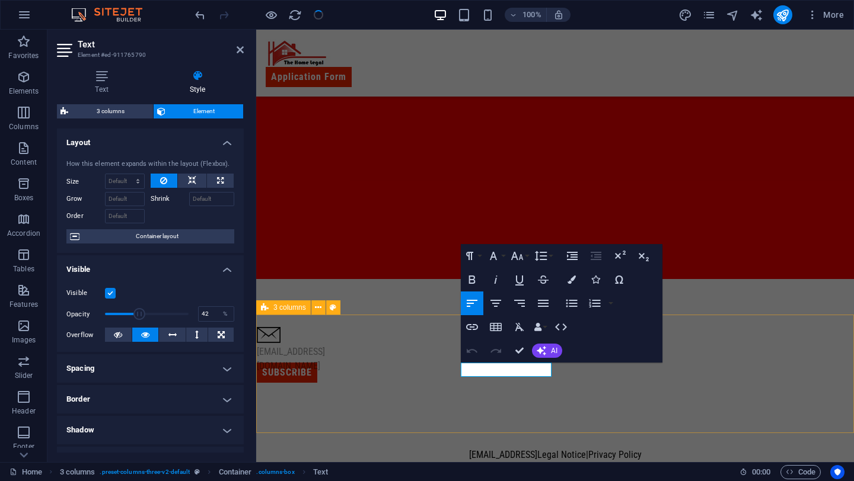
click at [471, 394] on div "[EMAIL_ADDRESS][DOMAIN_NAME] Subscribe" at bounding box center [555, 356] width 598 height 154
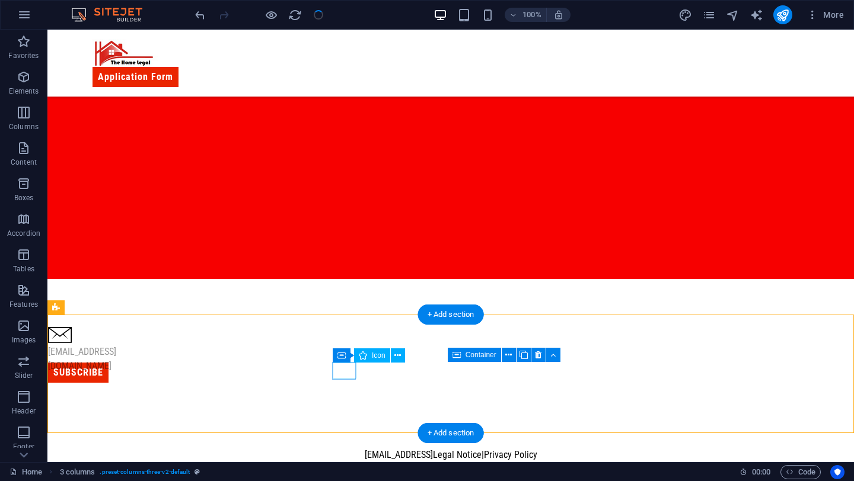
click at [71, 347] on figure at bounding box center [59, 337] width 23 height 20
click at [165, 372] on div "[EMAIL_ADDRESS][DOMAIN_NAME]" at bounding box center [106, 359] width 117 height 28
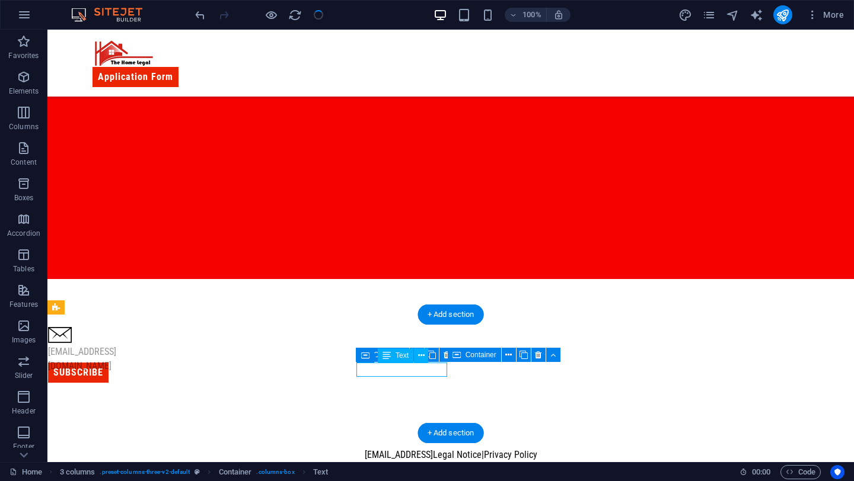
click at [165, 372] on div "[EMAIL_ADDRESS][DOMAIN_NAME]" at bounding box center [106, 359] width 117 height 28
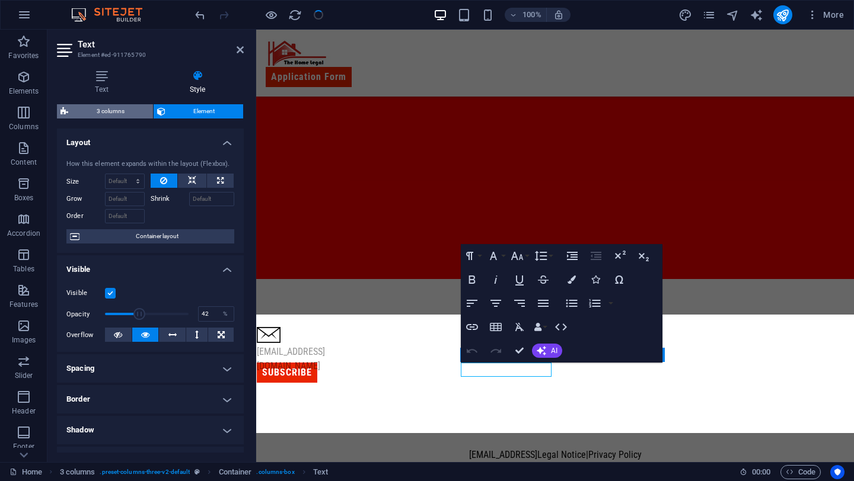
click at [118, 111] on span "3 columns" at bounding box center [111, 111] width 78 height 14
select select "rem"
select select "px"
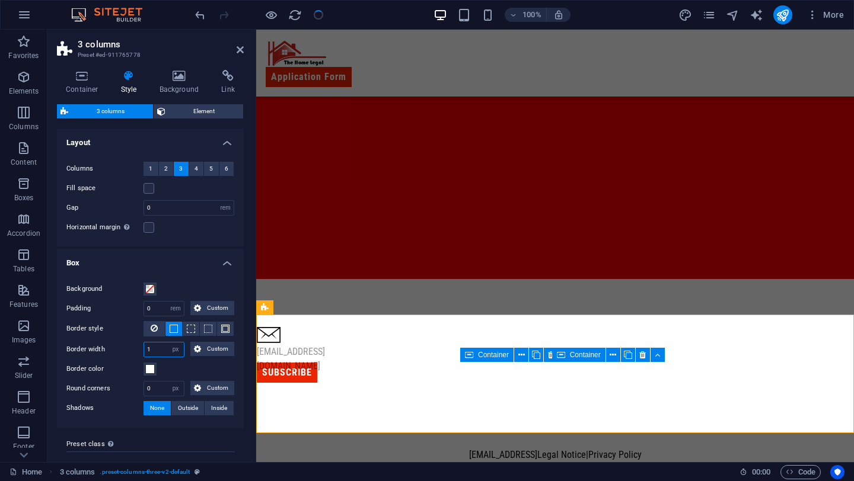
click at [155, 349] on input "1" at bounding box center [164, 350] width 40 height 14
type input "2"
click at [374, 367] on div "[EMAIL_ADDRESS][DOMAIN_NAME]" at bounding box center [315, 359] width 117 height 28
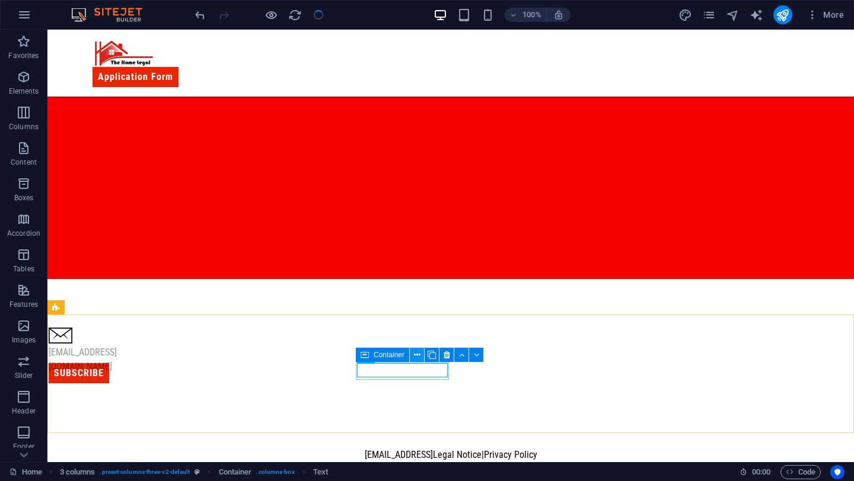
click at [414, 356] on icon at bounding box center [417, 355] width 7 height 12
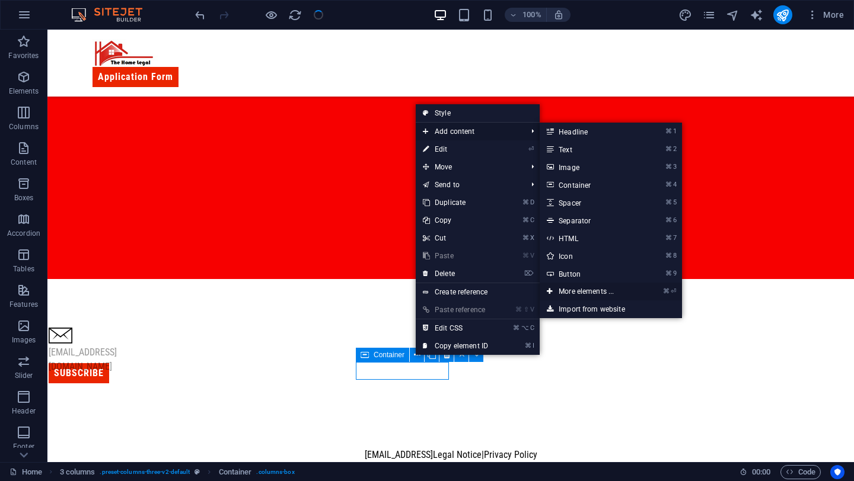
click at [596, 291] on link "⌘ ⏎ More elements ..." at bounding box center [588, 292] width 98 height 18
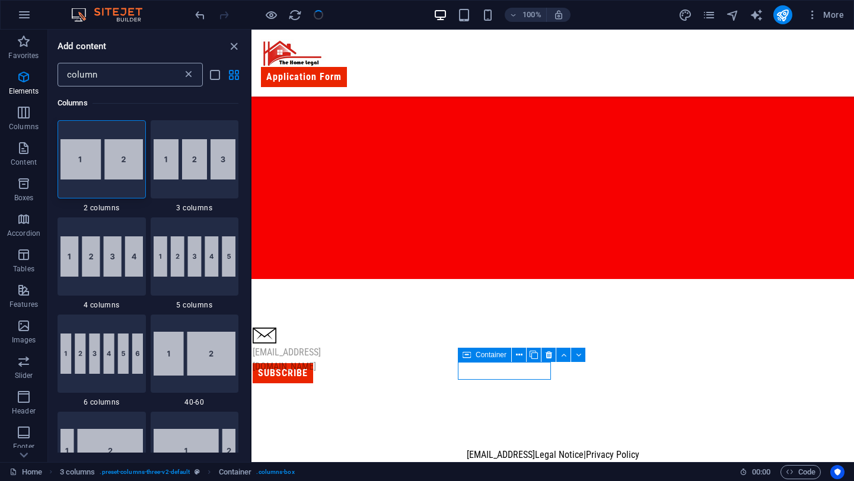
click at [183, 69] on icon at bounding box center [189, 75] width 12 height 12
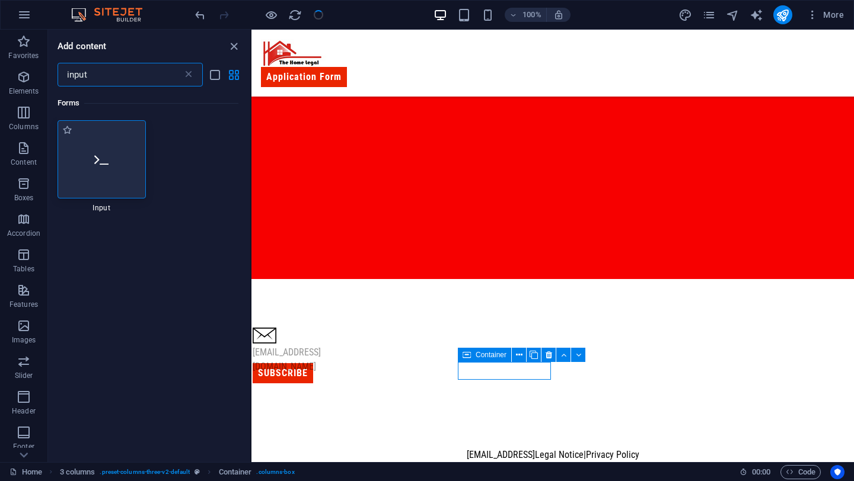
type input "input"
click at [120, 170] on div at bounding box center [102, 159] width 88 height 78
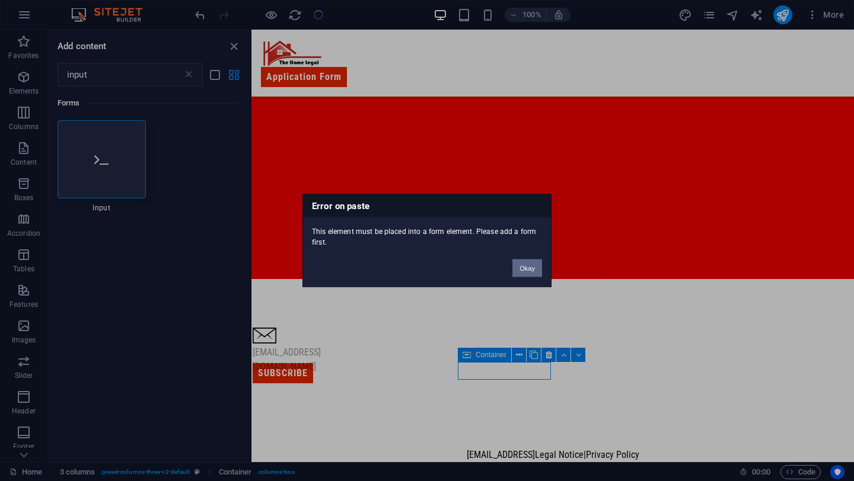
click at [529, 271] on button "Okay" at bounding box center [527, 269] width 30 height 18
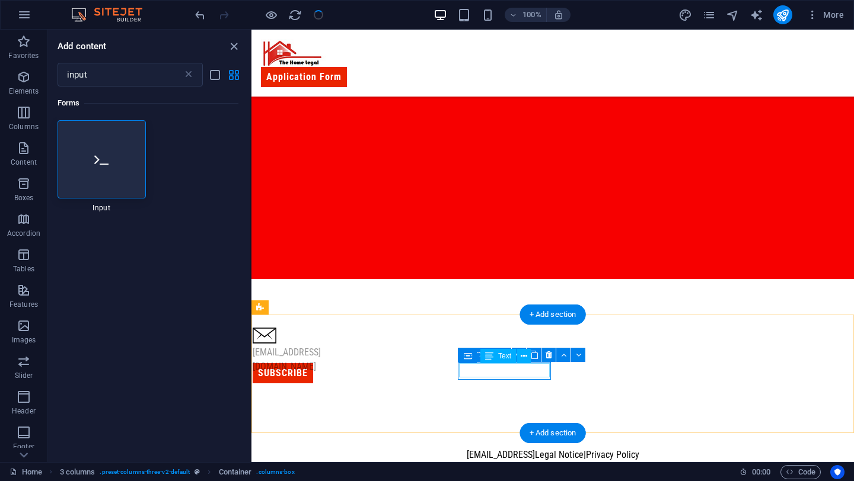
click at [369, 369] on div "[EMAIL_ADDRESS][DOMAIN_NAME]" at bounding box center [311, 360] width 116 height 28
click at [523, 356] on button at bounding box center [519, 355] width 14 height 14
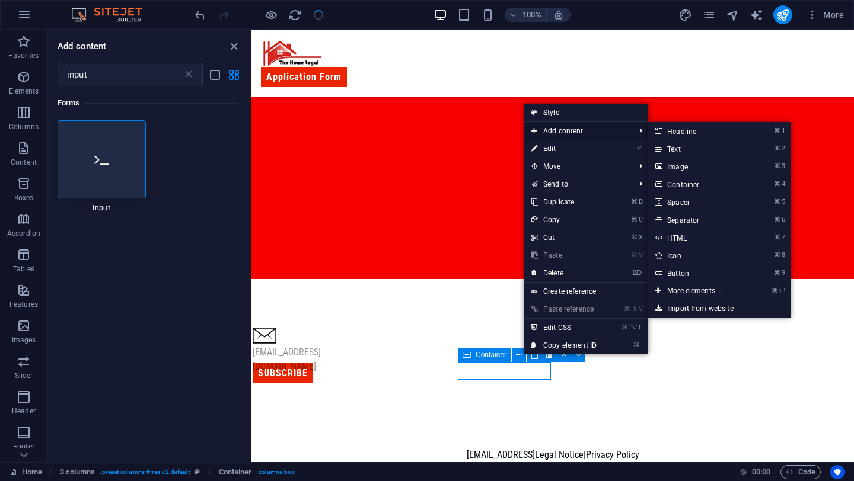
click at [572, 129] on span "Add content" at bounding box center [577, 131] width 106 height 18
click at [677, 292] on link "⌘ ⏎ More elements ..." at bounding box center [697, 291] width 98 height 18
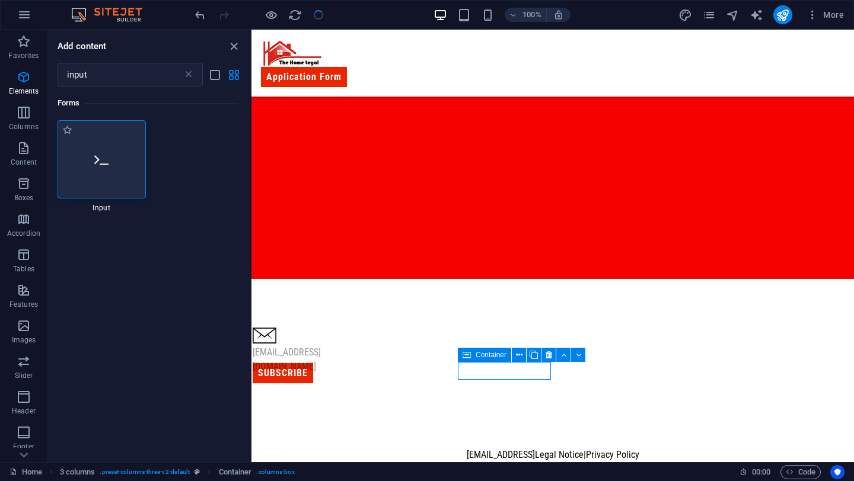
click at [119, 164] on div at bounding box center [102, 159] width 88 height 78
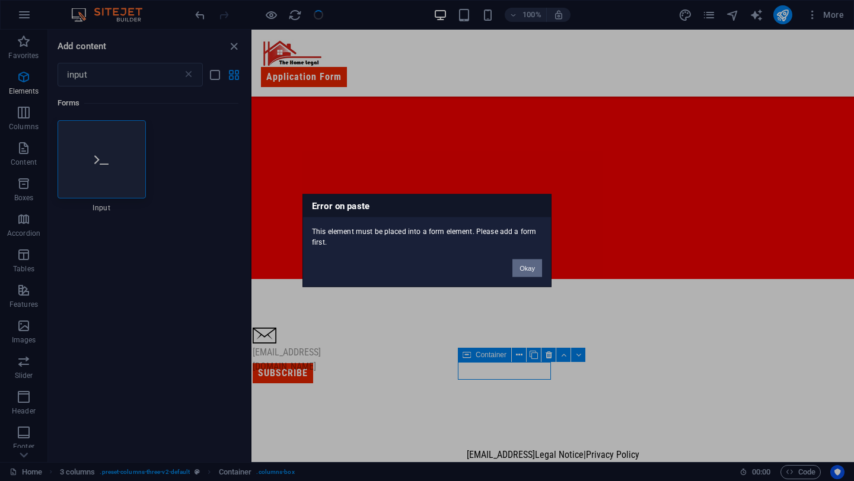
click at [514, 263] on button "Okay" at bounding box center [527, 269] width 30 height 18
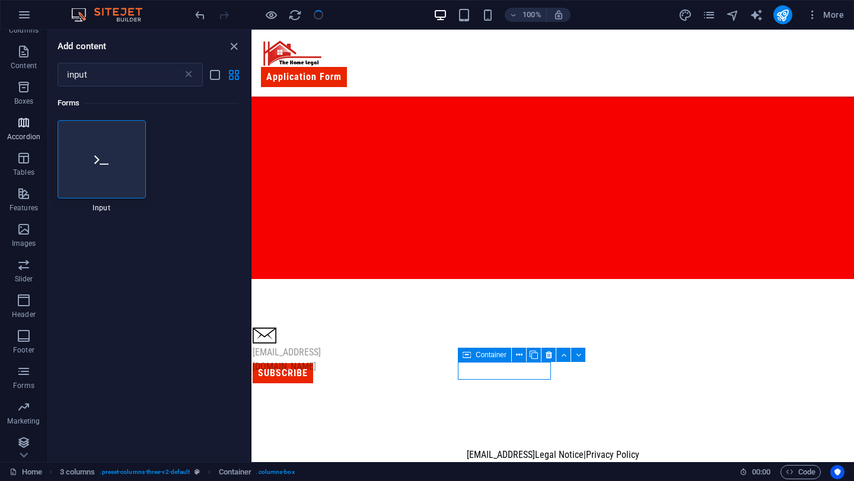
scroll to position [101, 0]
click at [23, 440] on icon "button" at bounding box center [24, 439] width 14 height 14
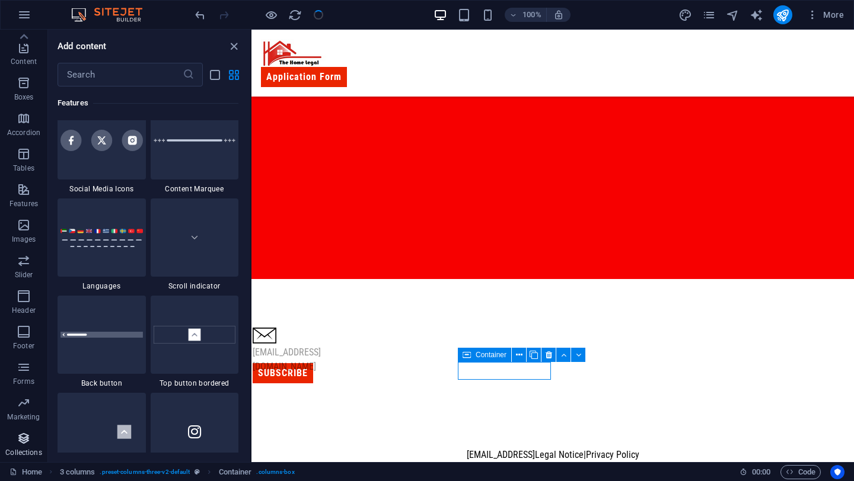
scroll to position [10852, 0]
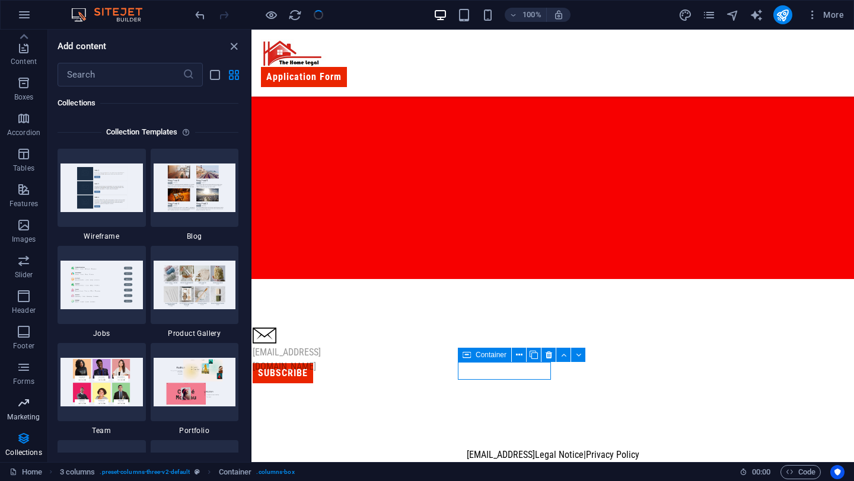
click at [23, 411] on span "Marketing" at bounding box center [23, 410] width 47 height 28
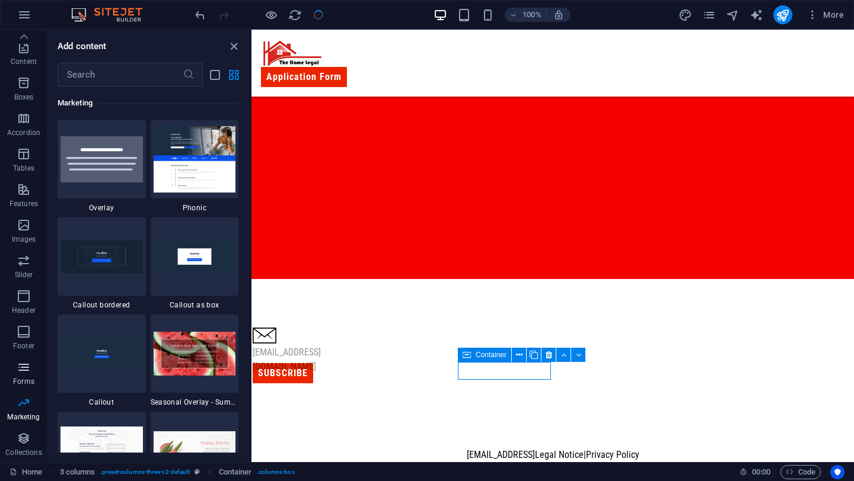
click at [23, 377] on p "Forms" at bounding box center [23, 381] width 21 height 9
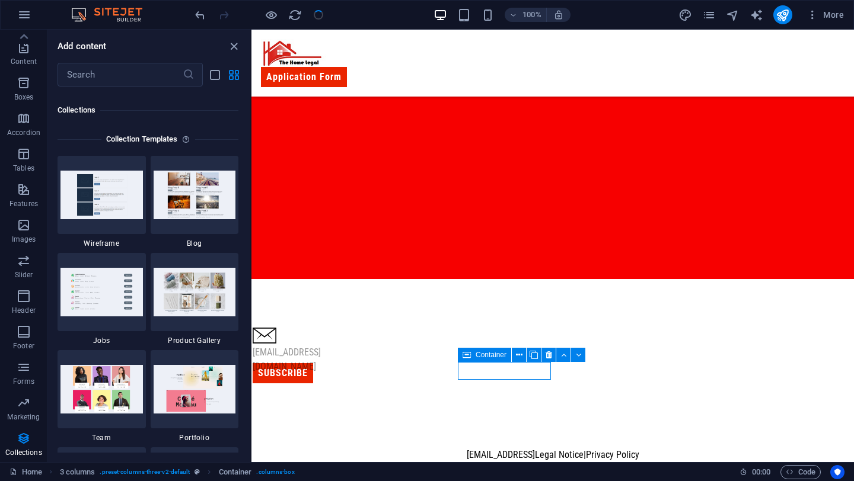
scroll to position [10848, 0]
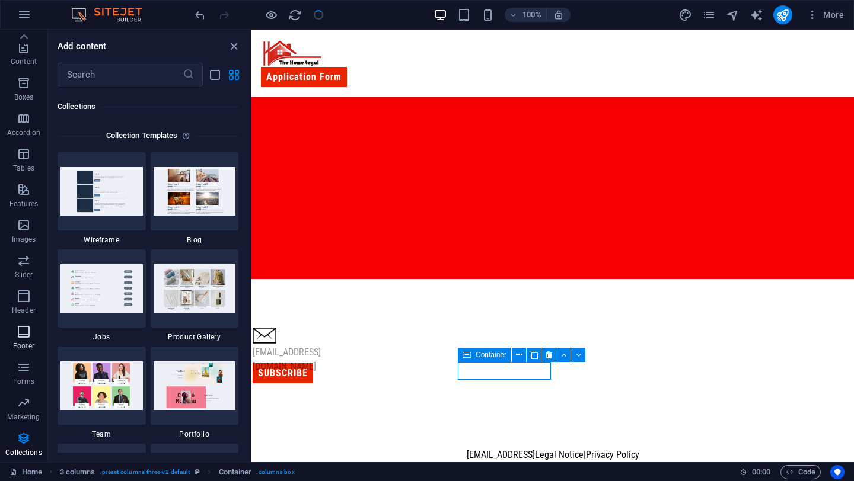
click at [20, 342] on p "Footer" at bounding box center [23, 345] width 21 height 9
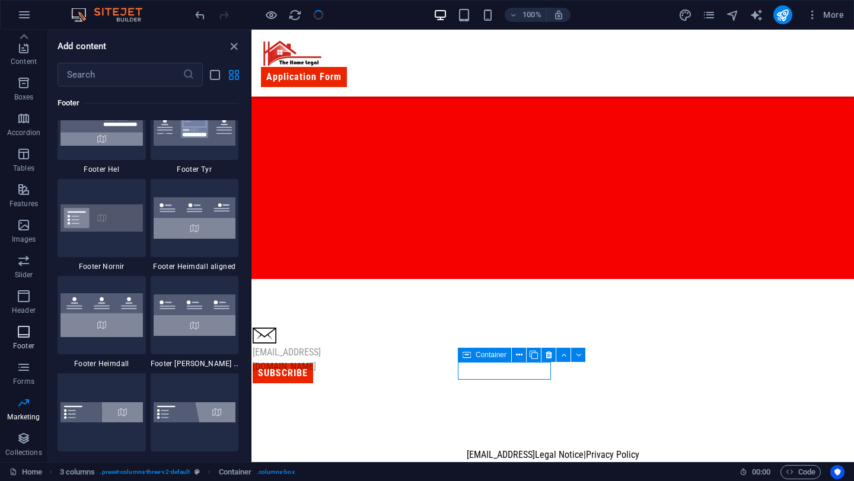
scroll to position [7848, 0]
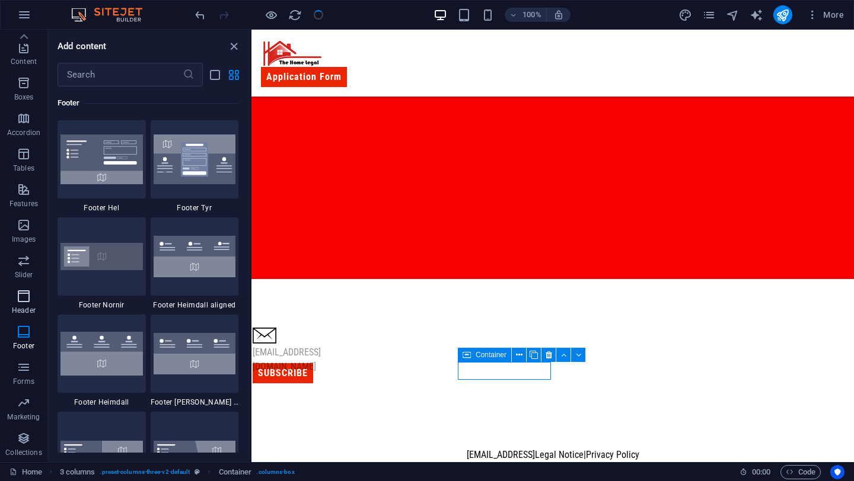
click at [25, 307] on p "Header" at bounding box center [24, 310] width 24 height 9
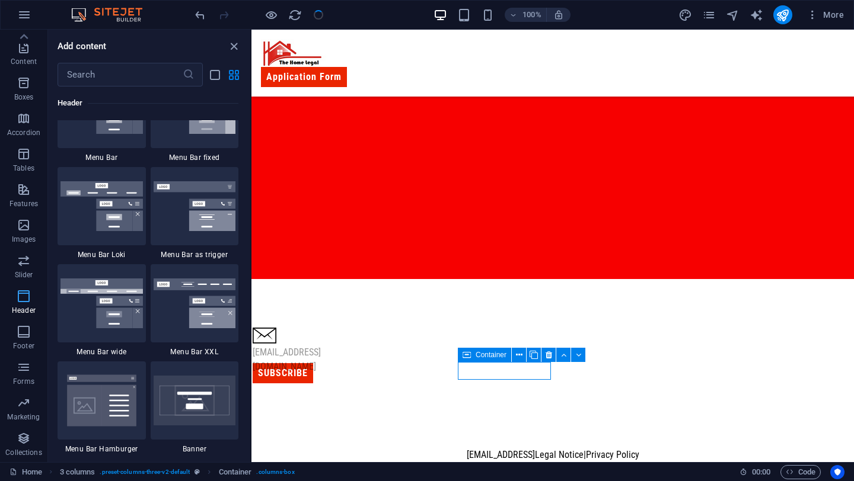
scroll to position [7138, 0]
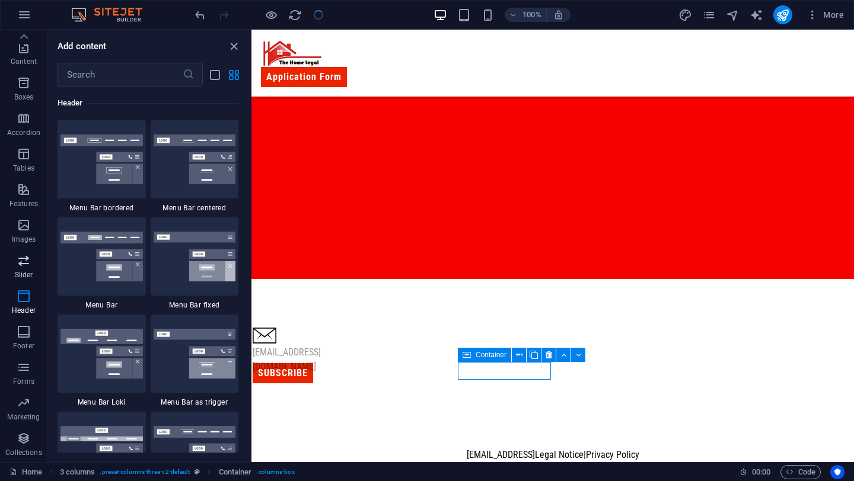
click at [27, 267] on icon "button" at bounding box center [24, 261] width 14 height 14
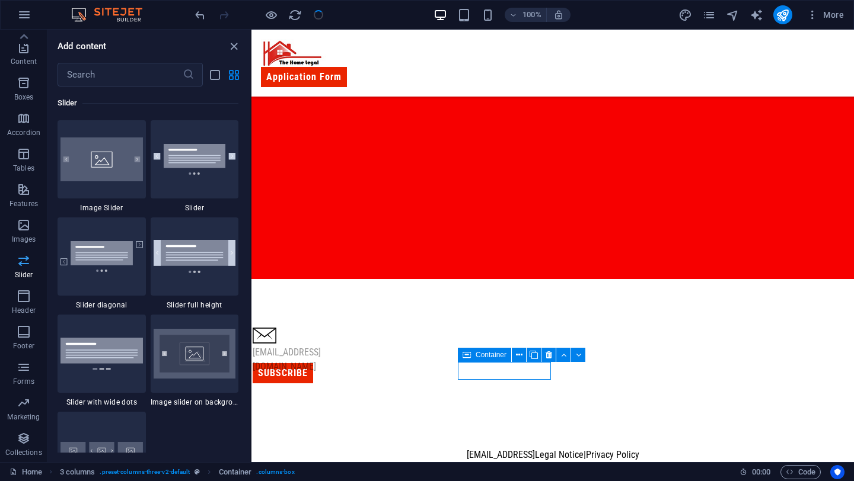
scroll to position [6720, 0]
click at [29, 235] on p "Images" at bounding box center [24, 239] width 24 height 9
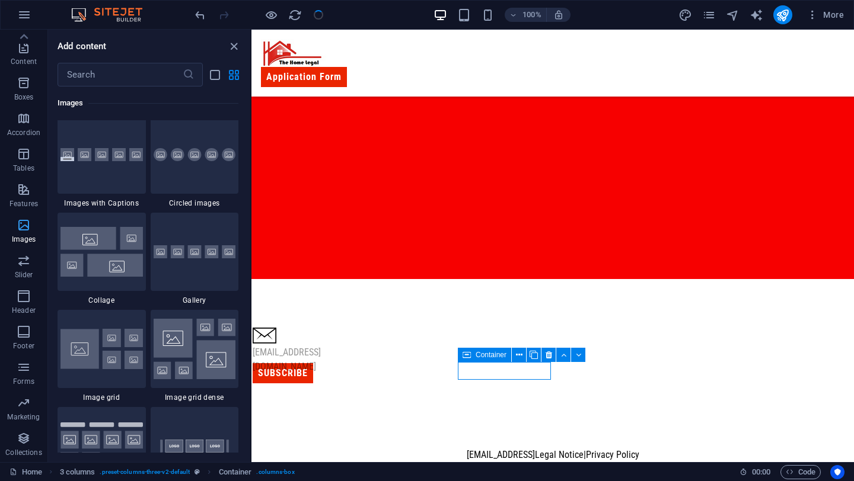
scroll to position [6011, 0]
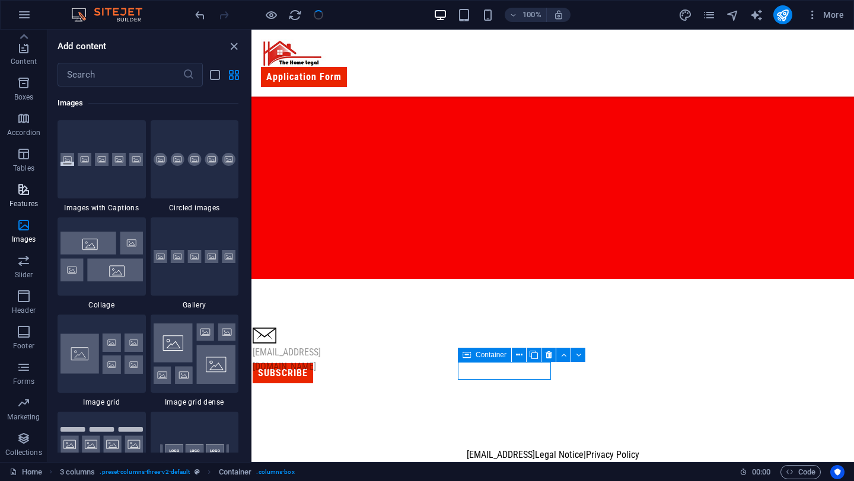
click at [28, 197] on span "Features" at bounding box center [23, 197] width 47 height 28
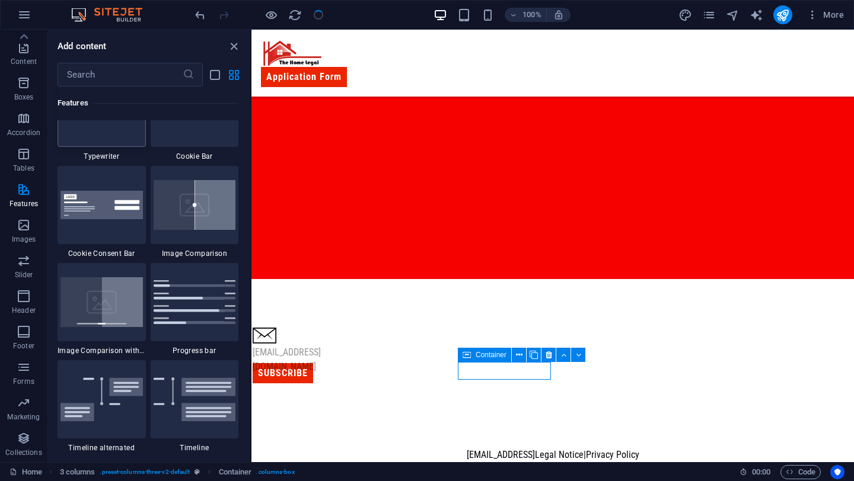
scroll to position [4771, 0]
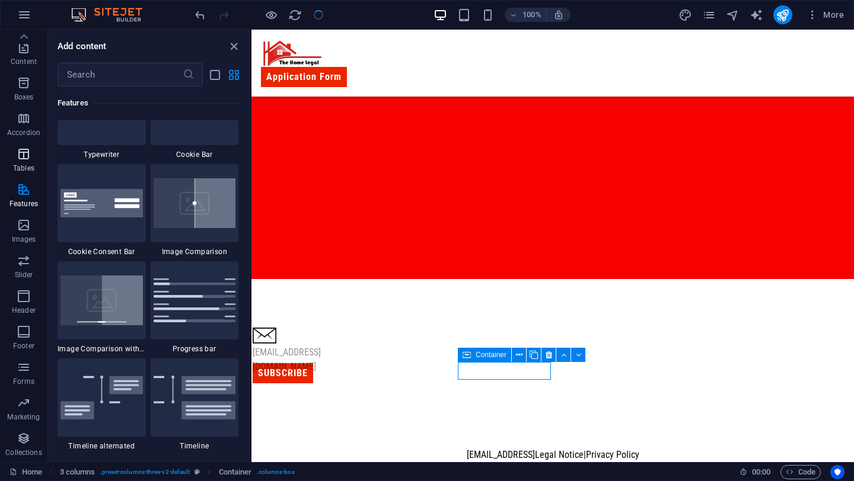
click at [28, 164] on p "Tables" at bounding box center [23, 168] width 21 height 9
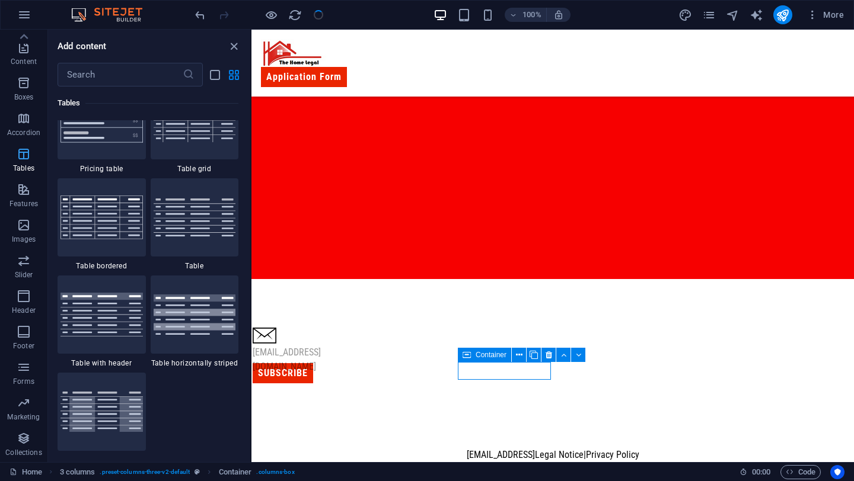
scroll to position [4106, 0]
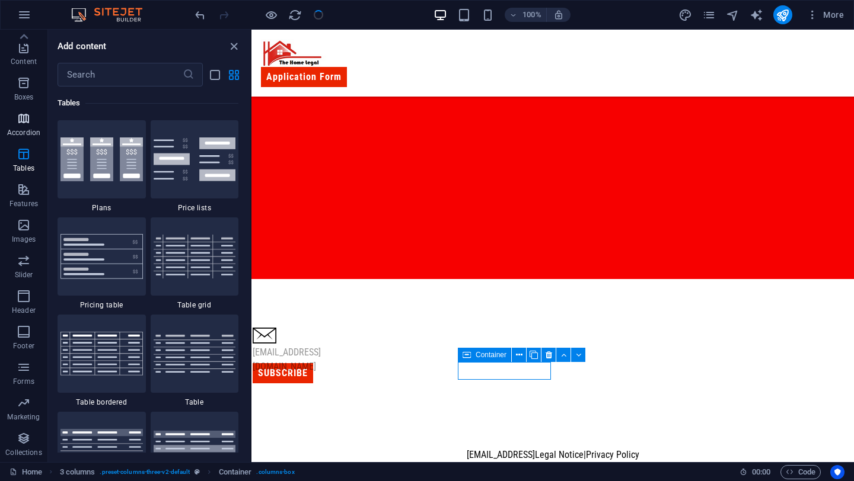
click at [28, 126] on span "Accordion" at bounding box center [23, 125] width 47 height 28
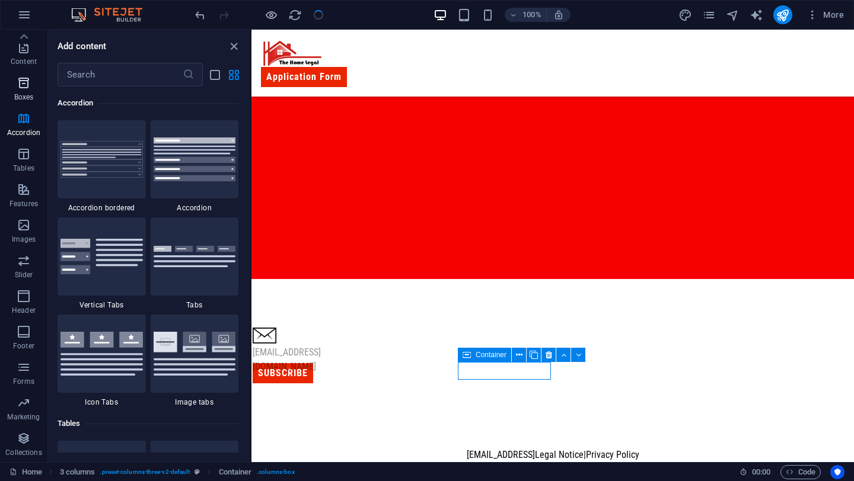
click at [20, 90] on icon "button" at bounding box center [24, 83] width 14 height 14
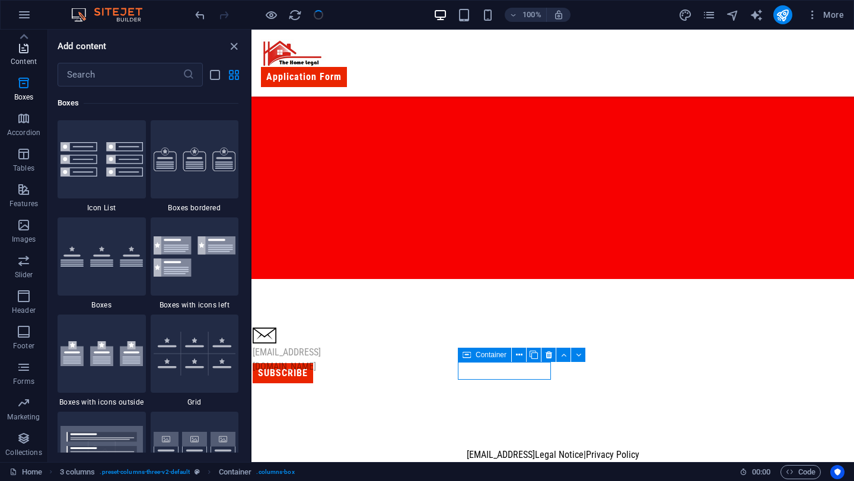
click at [24, 49] on icon "button" at bounding box center [24, 47] width 14 height 14
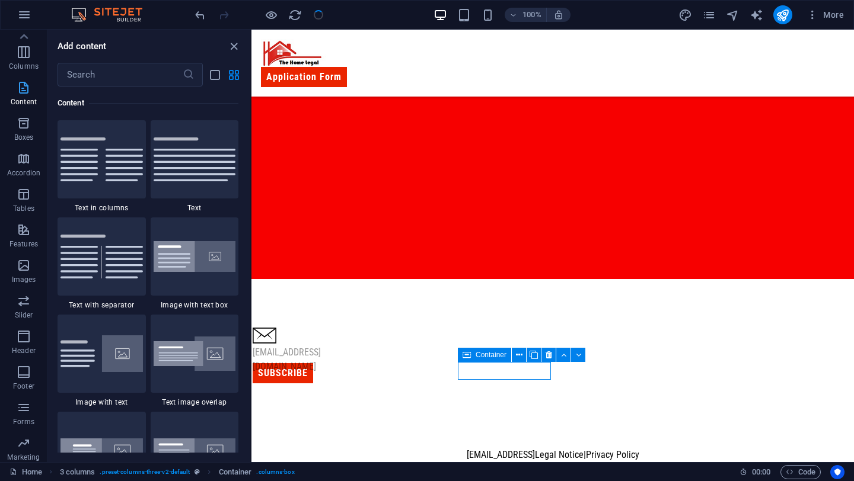
scroll to position [0, 0]
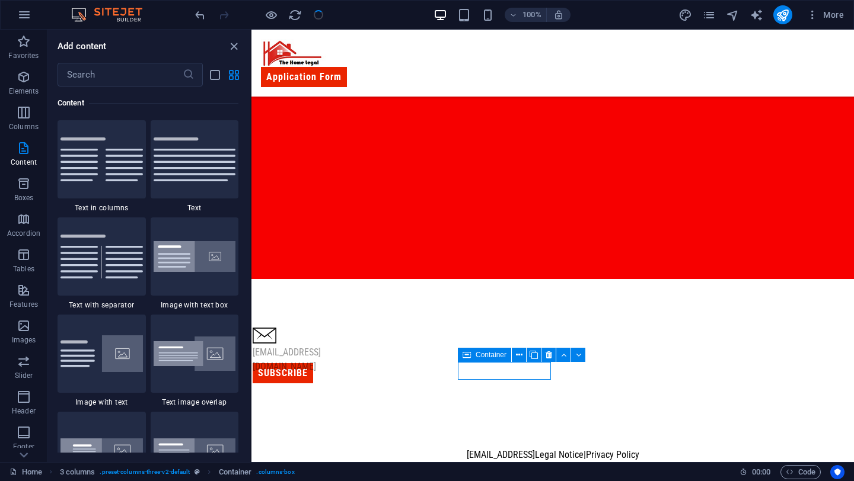
click at [110, 87] on div "Content" at bounding box center [148, 103] width 181 height 33
click at [110, 80] on input "text" at bounding box center [120, 75] width 125 height 24
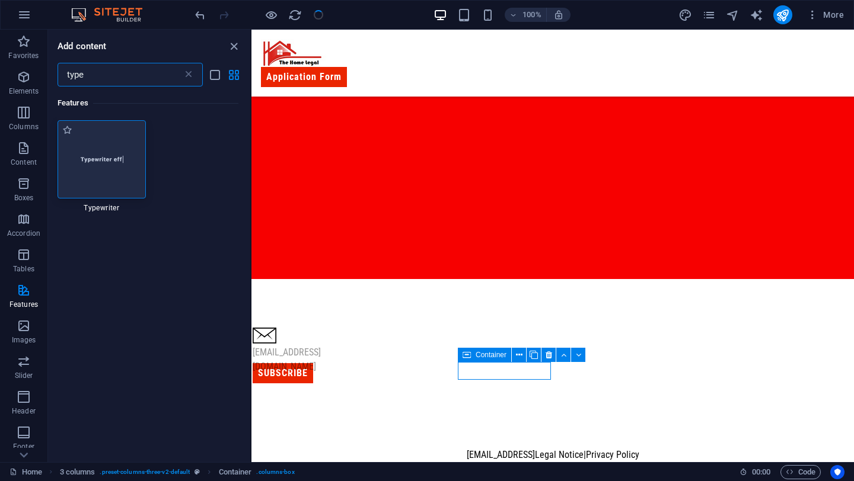
type input "type"
click at [107, 141] on img at bounding box center [101, 159] width 82 height 55
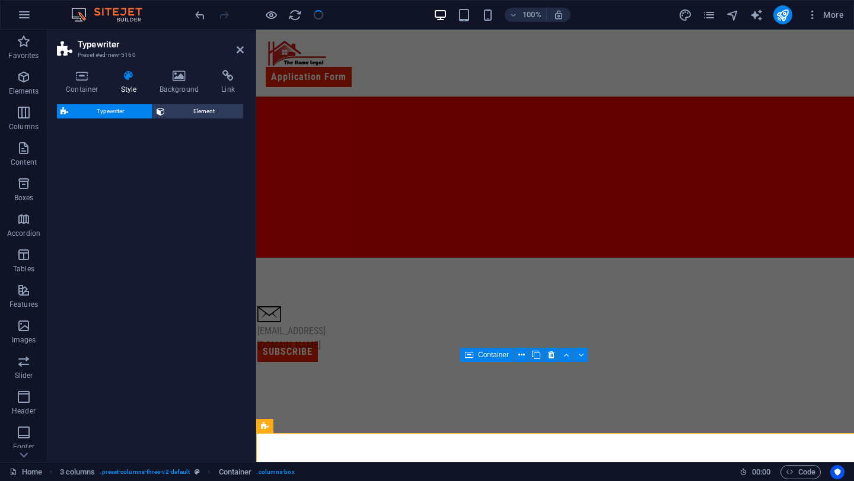
select select "ms"
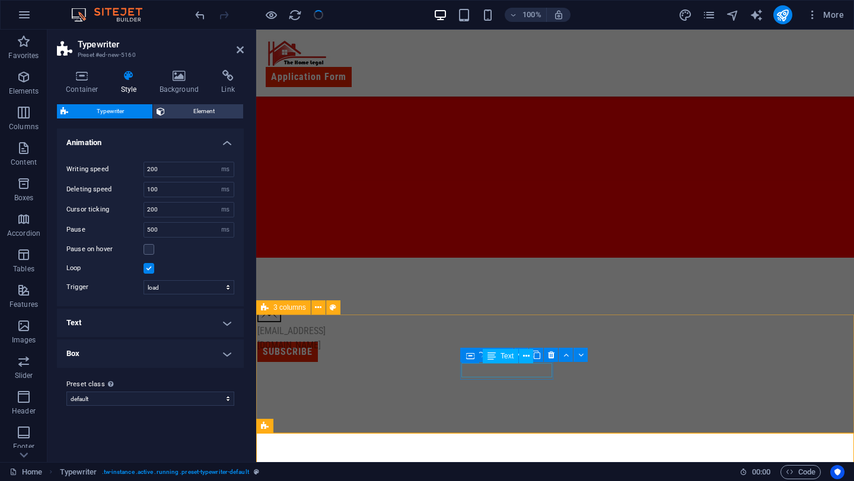
click at [373, 353] on div "[EMAIL_ADDRESS][DOMAIN_NAME]" at bounding box center [315, 338] width 116 height 28
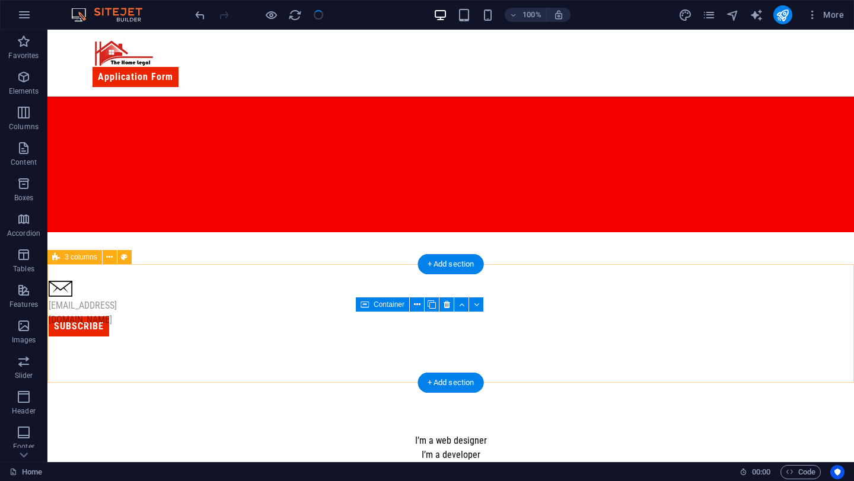
scroll to position [813, 0]
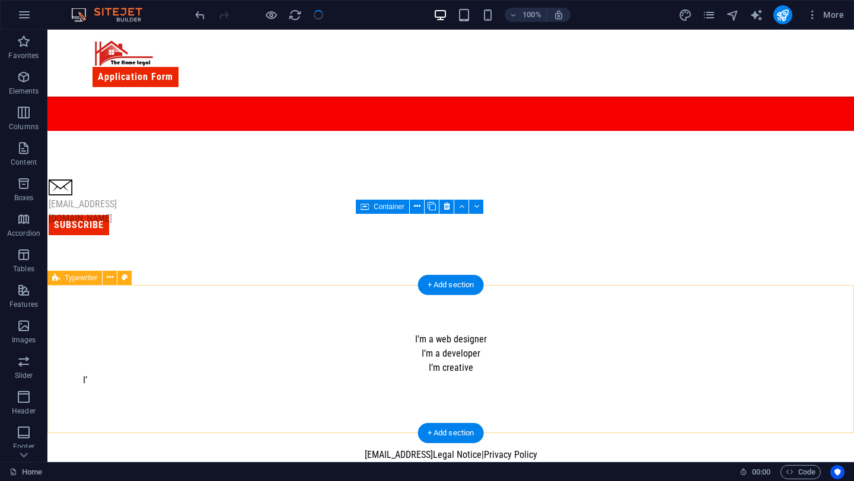
click at [561, 331] on div "I’m a web designer I’m a developer I’m creative I’" at bounding box center [450, 359] width 806 height 148
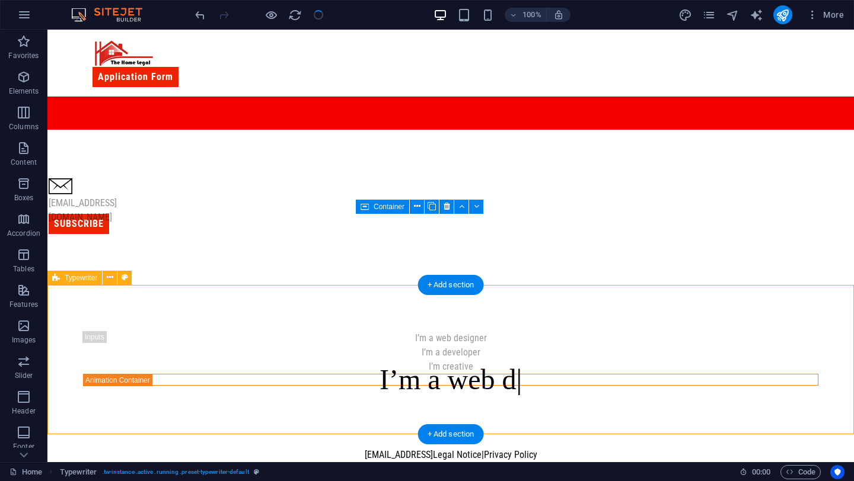
click at [126, 329] on div "I’m a web designer I’m a developer I’m creative I’m a web d" at bounding box center [450, 358] width 806 height 149
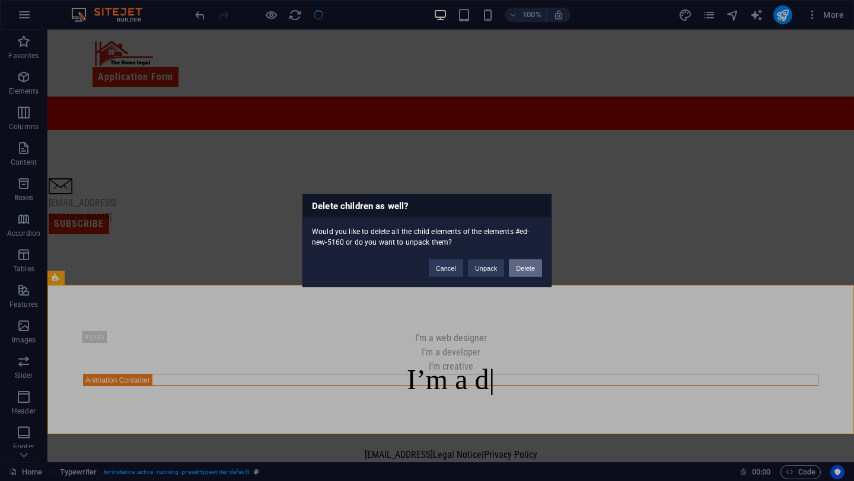
click at [528, 273] on button "Delete" at bounding box center [525, 269] width 33 height 18
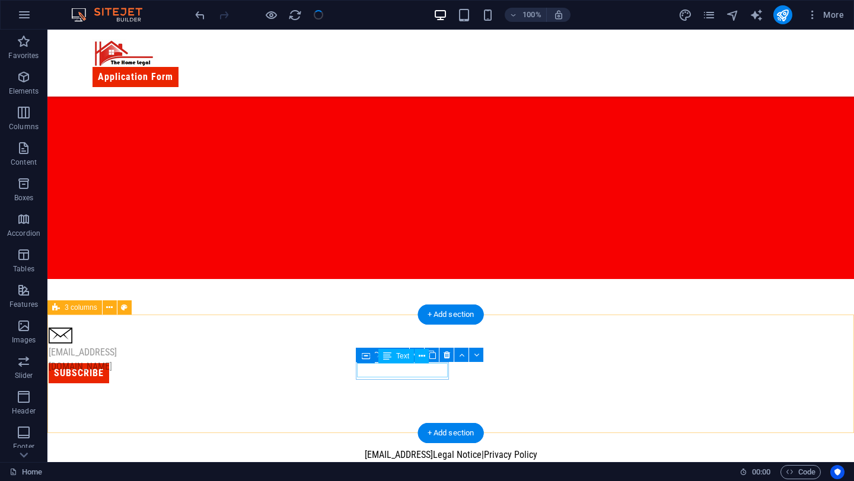
click at [165, 373] on div "[EMAIL_ADDRESS][DOMAIN_NAME]" at bounding box center [107, 360] width 116 height 28
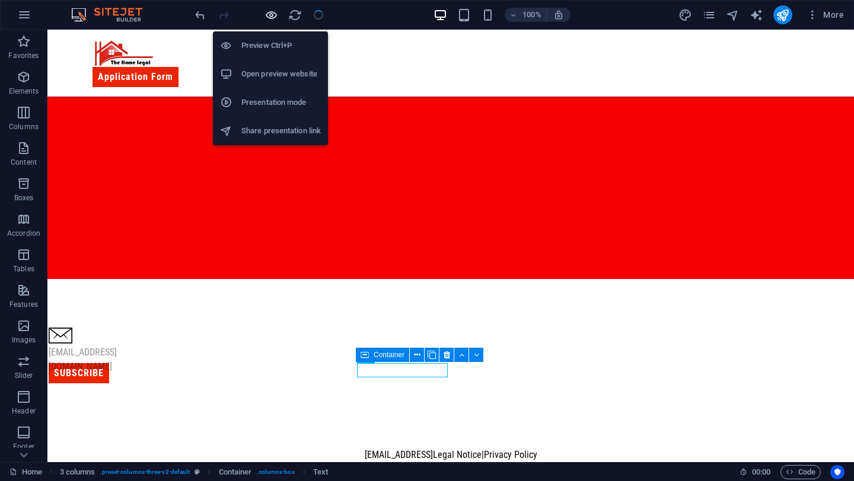
click at [265, 9] on icon "button" at bounding box center [271, 15] width 14 height 14
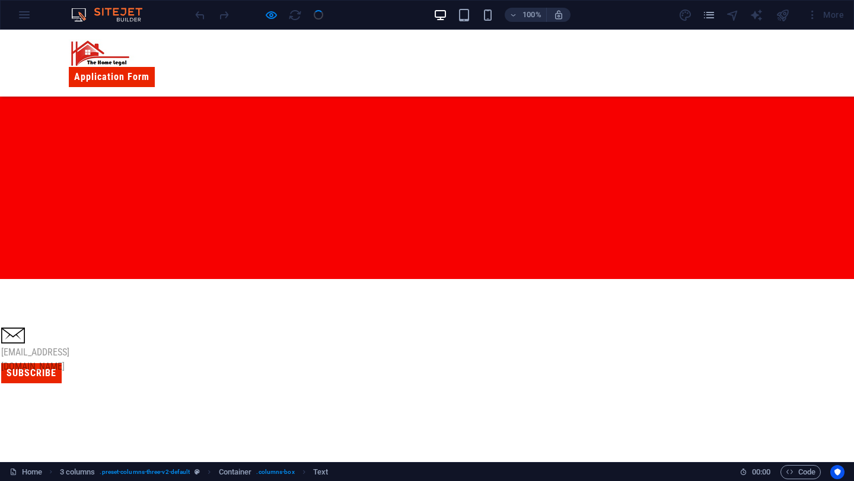
click at [117, 374] on p "[EMAIL_ADDRESS][DOMAIN_NAME]" at bounding box center [59, 360] width 116 height 28
click at [117, 368] on p "[EMAIL_ADDRESS][DOMAIN_NAME]" at bounding box center [59, 360] width 116 height 28
click at [117, 373] on p "[EMAIL_ADDRESS][DOMAIN_NAME]" at bounding box center [59, 360] width 116 height 28
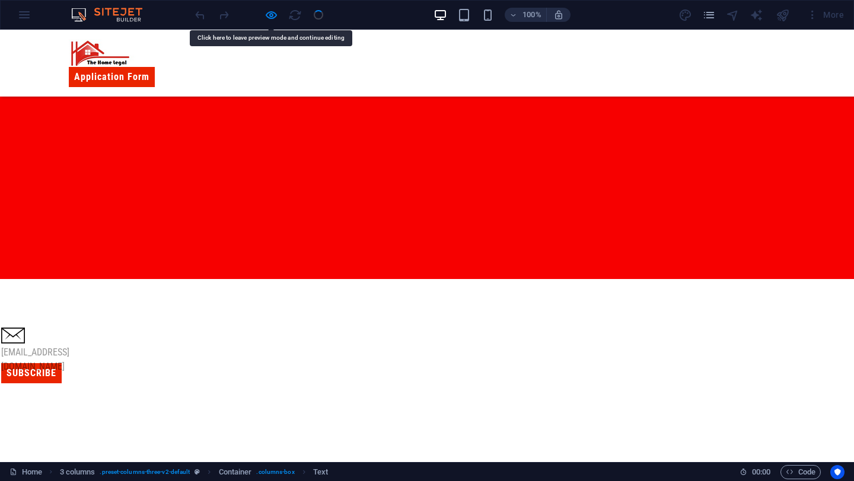
click at [117, 373] on p "[EMAIL_ADDRESS][DOMAIN_NAME]" at bounding box center [59, 360] width 116 height 28
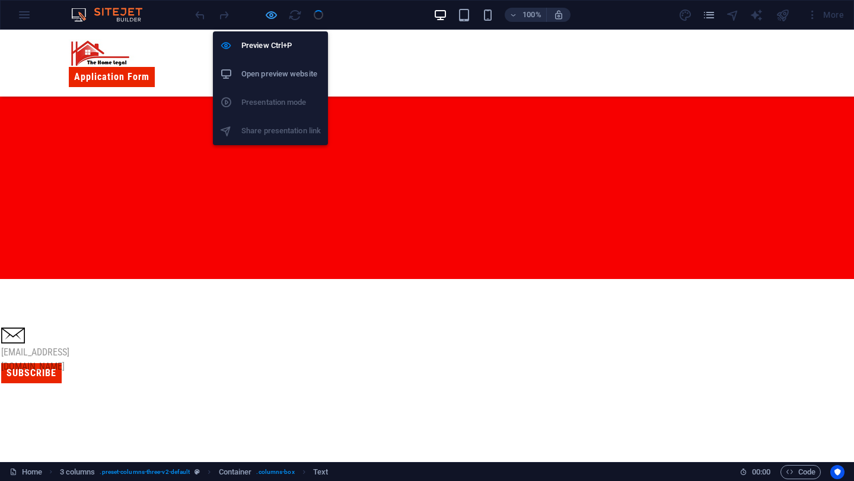
click at [271, 17] on icon "button" at bounding box center [271, 15] width 14 height 14
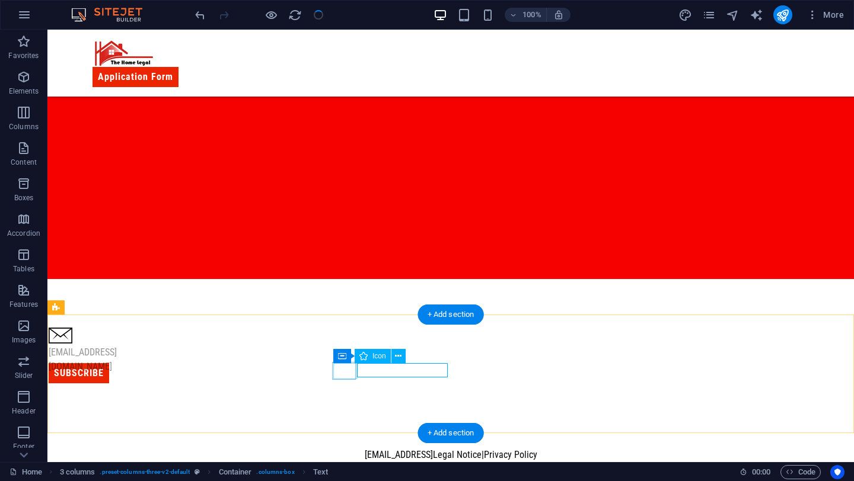
click at [70, 348] on figure at bounding box center [59, 338] width 21 height 20
select select "ionicons"
select select "xMidYMid"
select select "px"
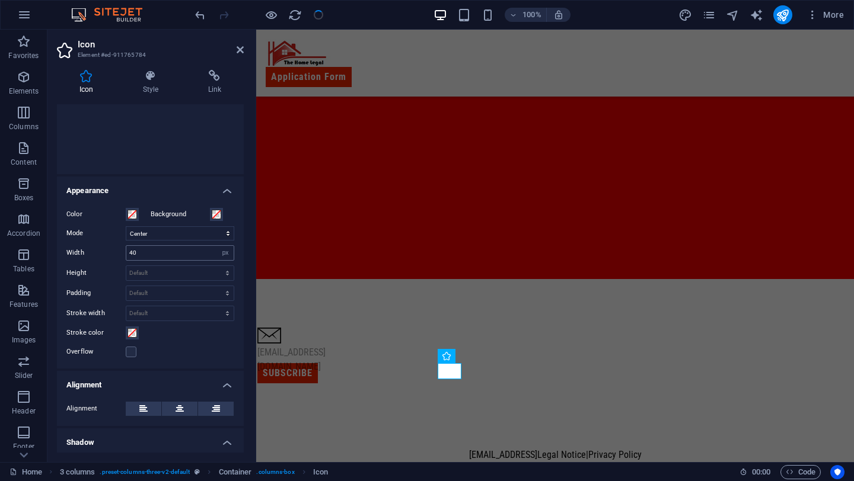
scroll to position [171, 0]
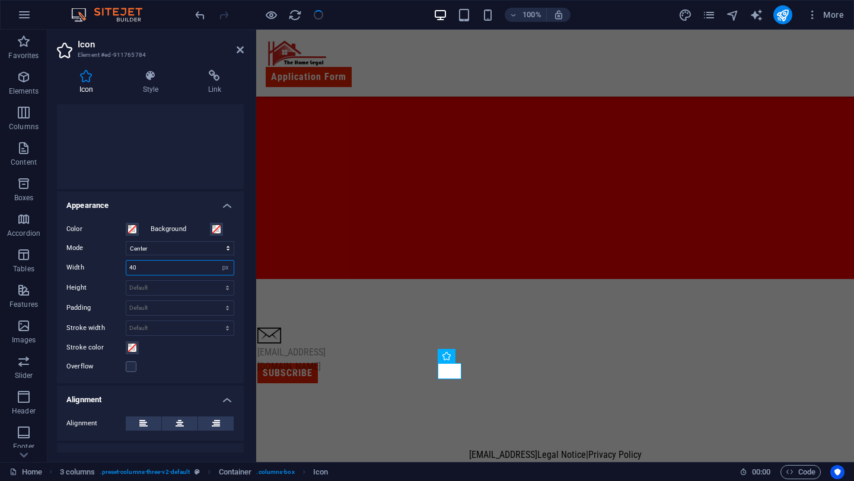
click at [206, 271] on input "40" at bounding box center [179, 268] width 107 height 14
type input "20"
click at [279, 342] on figure at bounding box center [267, 335] width 21 height 14
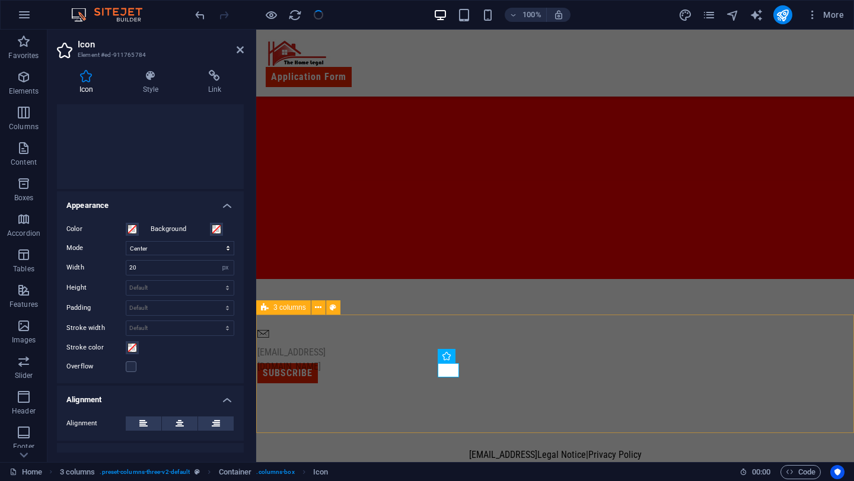
click at [472, 392] on div "[EMAIL_ADDRESS][DOMAIN_NAME] Subscribe" at bounding box center [555, 356] width 598 height 154
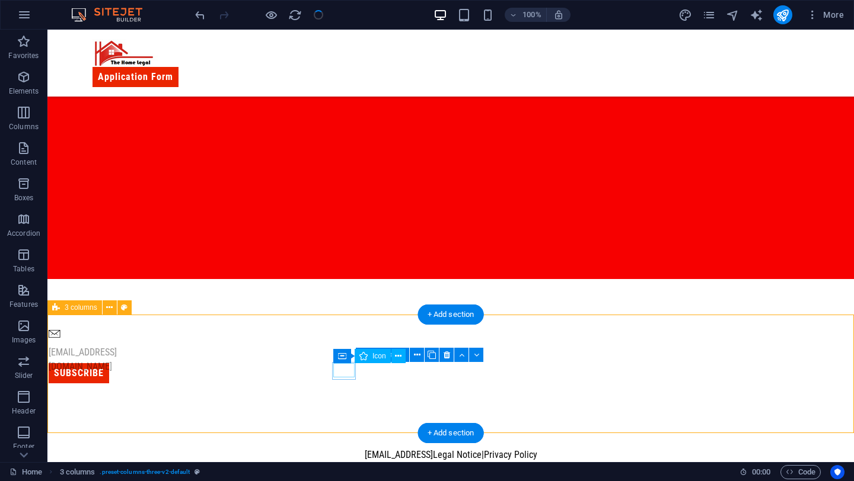
click at [70, 342] on figure at bounding box center [59, 335] width 21 height 14
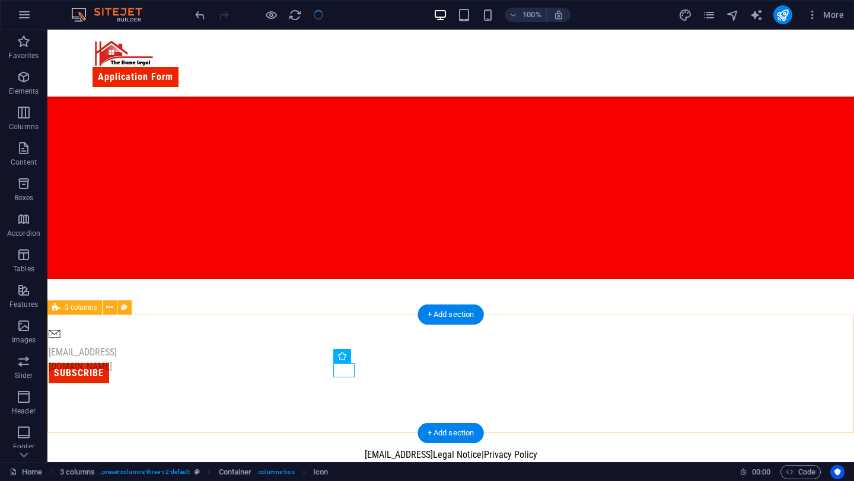
click at [396, 400] on div "[EMAIL_ADDRESS][DOMAIN_NAME] Subscribe" at bounding box center [450, 356] width 806 height 154
click at [70, 342] on figure at bounding box center [59, 335] width 21 height 14
select select "ionicons"
select select "xMidYMid"
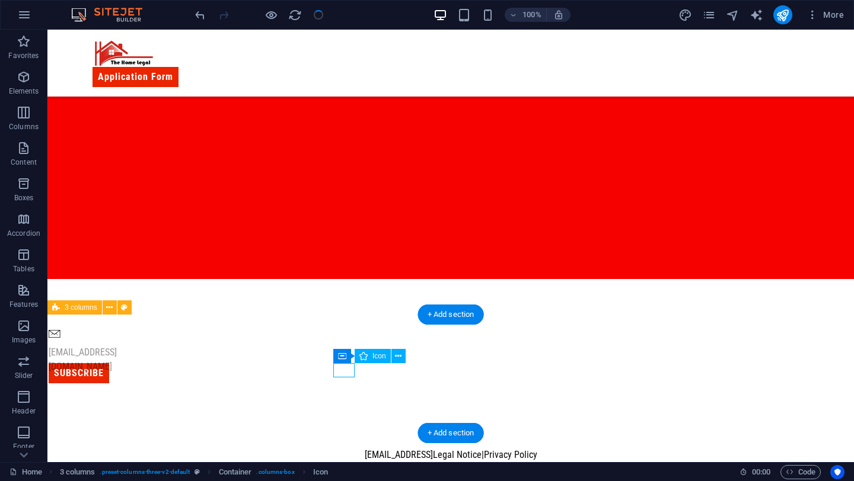
select select "px"
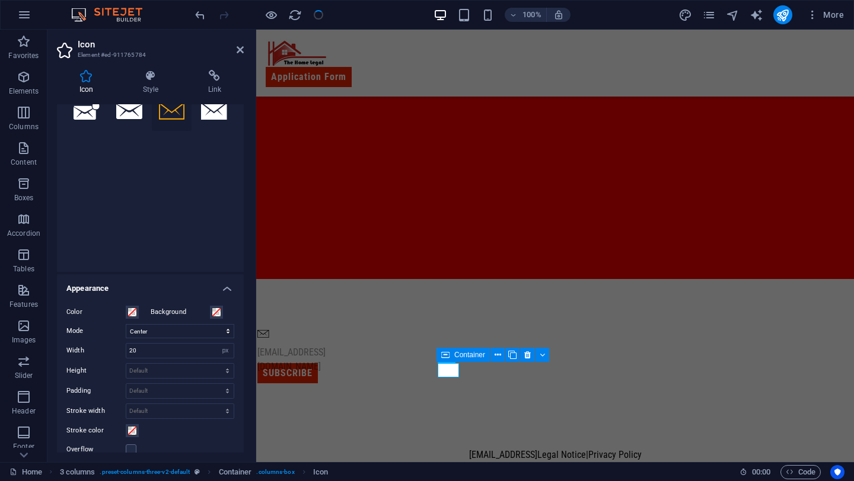
scroll to position [90, 0]
click at [189, 324] on select "Scale Left Center Right" at bounding box center [180, 330] width 108 height 14
click at [126, 323] on select "Scale Left Center Right" at bounding box center [180, 330] width 108 height 14
click at [185, 331] on select "Scale Left Center Right" at bounding box center [180, 330] width 108 height 14
click at [126, 323] on select "Scale Left Center Right" at bounding box center [180, 330] width 108 height 14
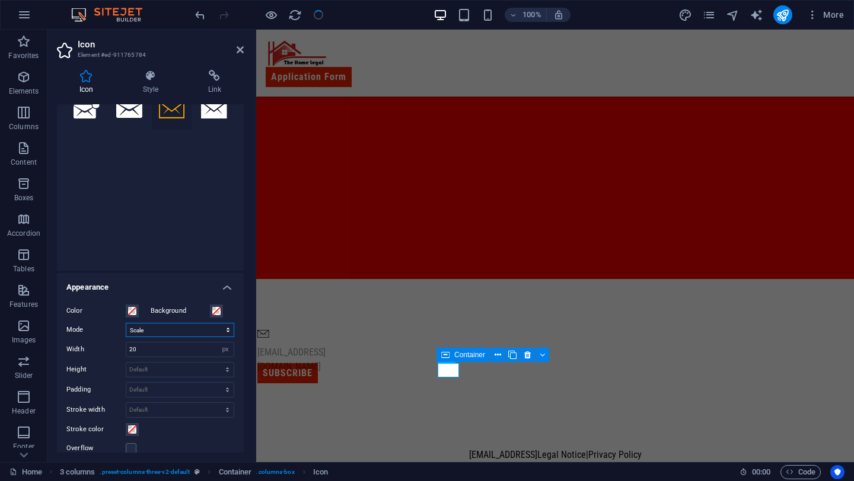
click at [187, 328] on select "Scale Left Center Right" at bounding box center [180, 330] width 108 height 14
select select "xMidYMid"
click at [126, 323] on select "Scale Left Center Right" at bounding box center [180, 330] width 108 height 14
click at [279, 342] on figure at bounding box center [267, 335] width 21 height 14
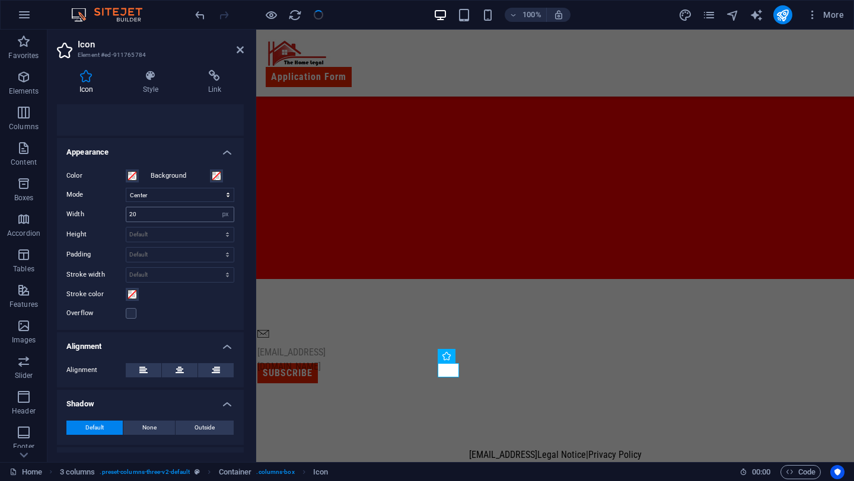
scroll to position [273, 0]
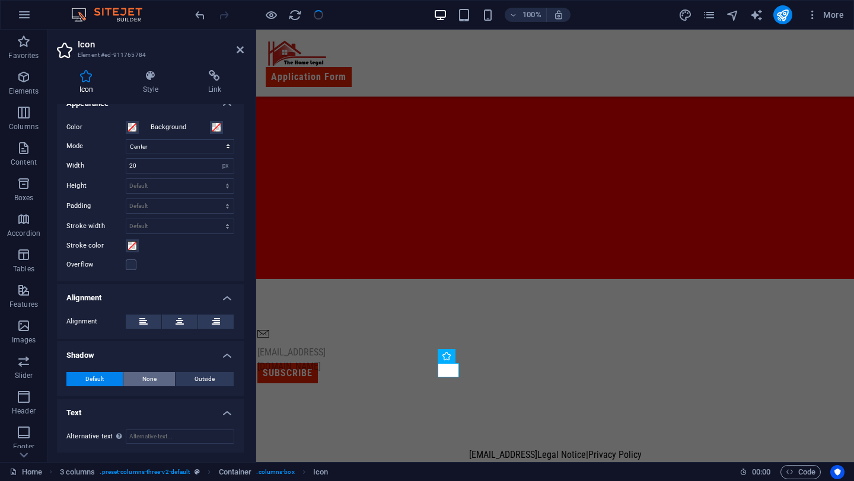
click at [161, 379] on button "None" at bounding box center [149, 379] width 52 height 14
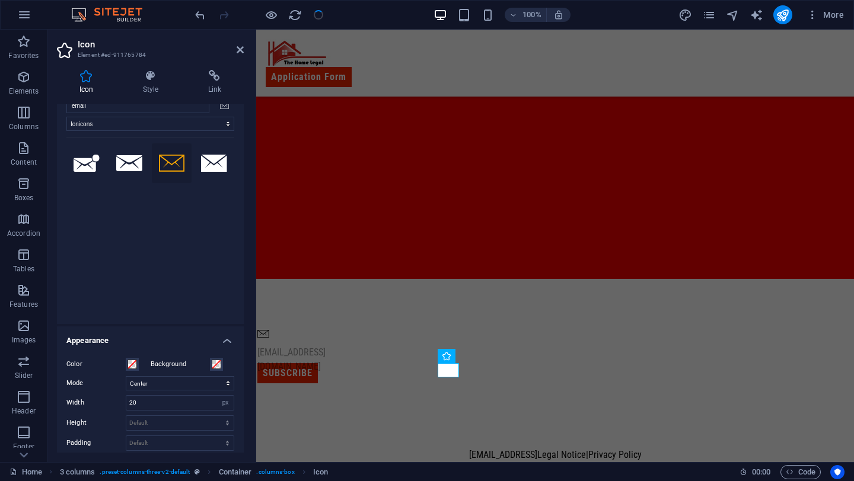
scroll to position [0, 0]
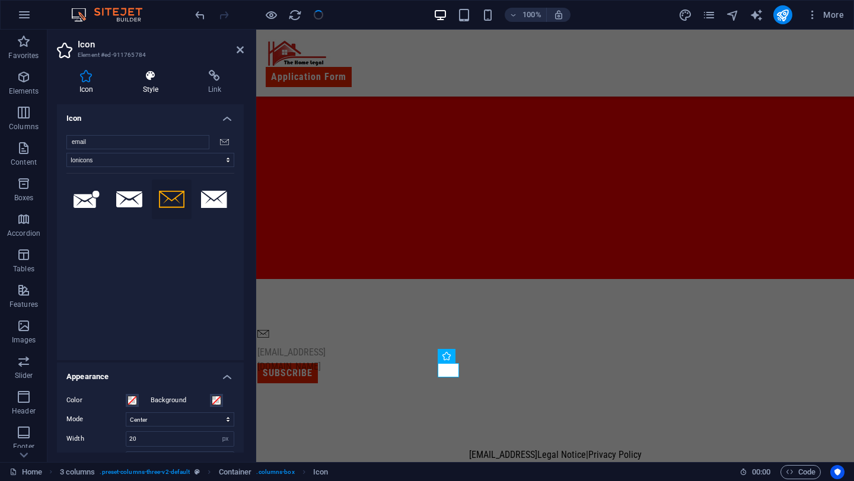
click at [155, 84] on h4 "Style" at bounding box center [152, 82] width 65 height 25
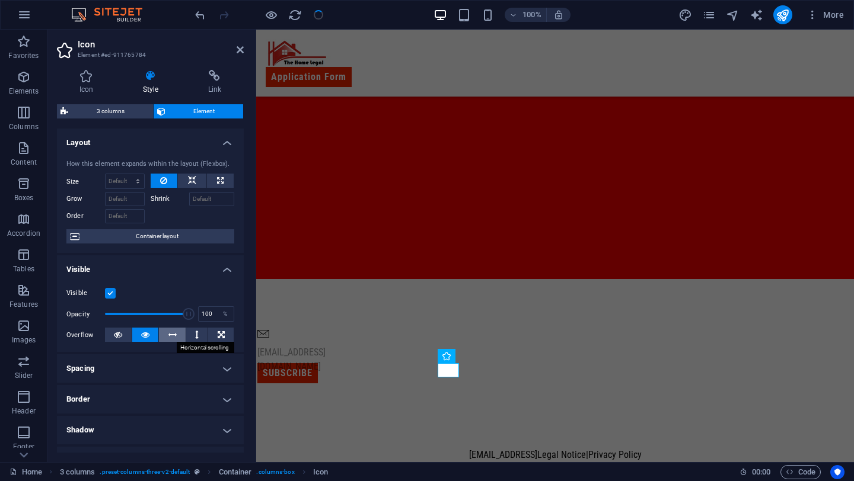
click at [177, 330] on button at bounding box center [172, 335] width 27 height 14
click at [196, 333] on icon at bounding box center [197, 335] width 4 height 14
click at [218, 332] on icon at bounding box center [221, 335] width 7 height 14
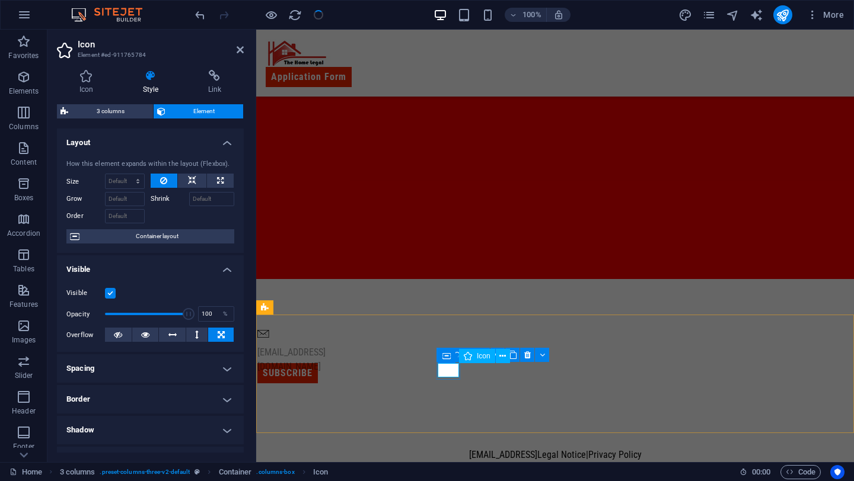
drag, startPoint x: 701, startPoint y: 391, endPoint x: 450, endPoint y: 376, distance: 251.8
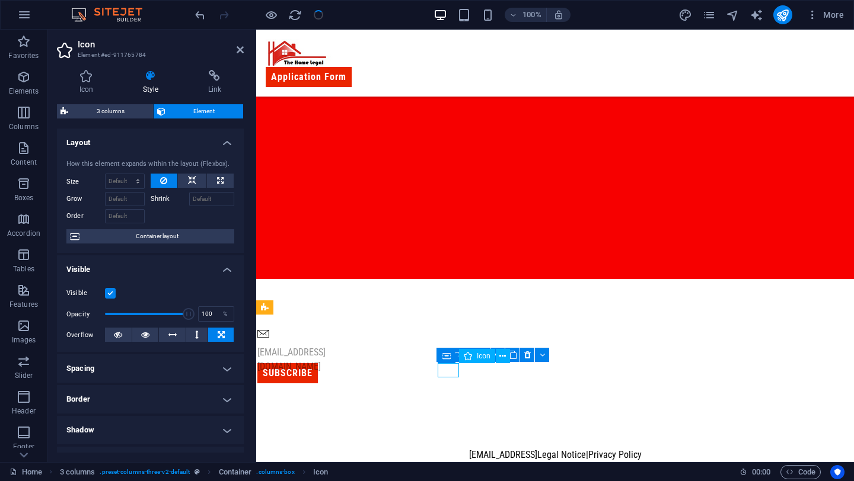
drag, startPoint x: 450, startPoint y: 365, endPoint x: 438, endPoint y: 365, distance: 11.9
click at [279, 342] on figure at bounding box center [267, 335] width 21 height 14
drag, startPoint x: 446, startPoint y: 372, endPoint x: 439, endPoint y: 372, distance: 7.7
click at [279, 342] on figure at bounding box center [267, 335] width 21 height 14
click at [476, 401] on div "[EMAIL_ADDRESS][DOMAIN_NAME] Subscribe" at bounding box center [555, 356] width 598 height 154
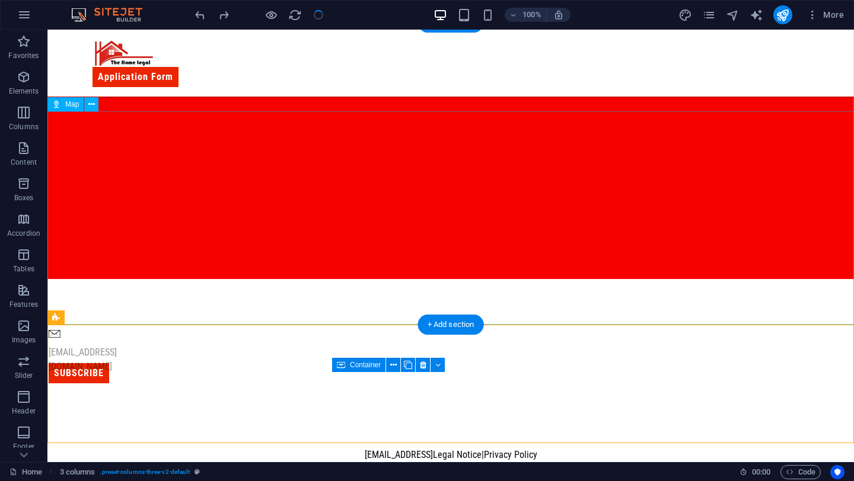
scroll to position [635, 0]
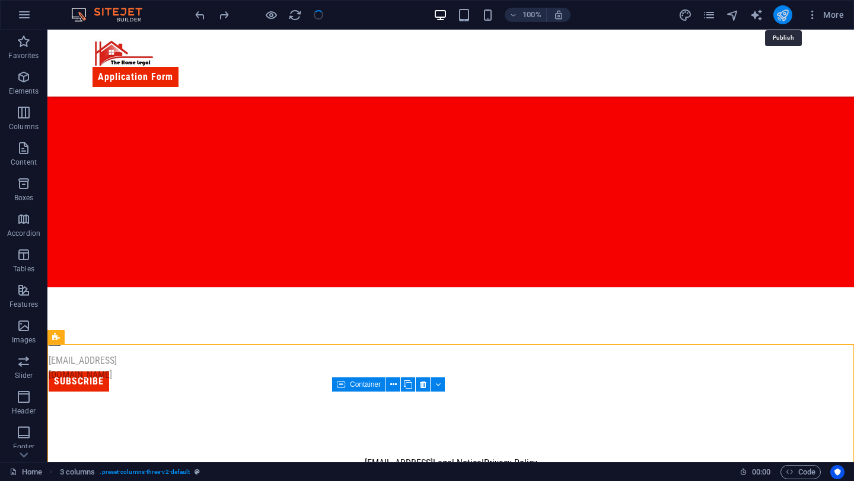
click at [782, 19] on icon "publish" at bounding box center [782, 15] width 14 height 14
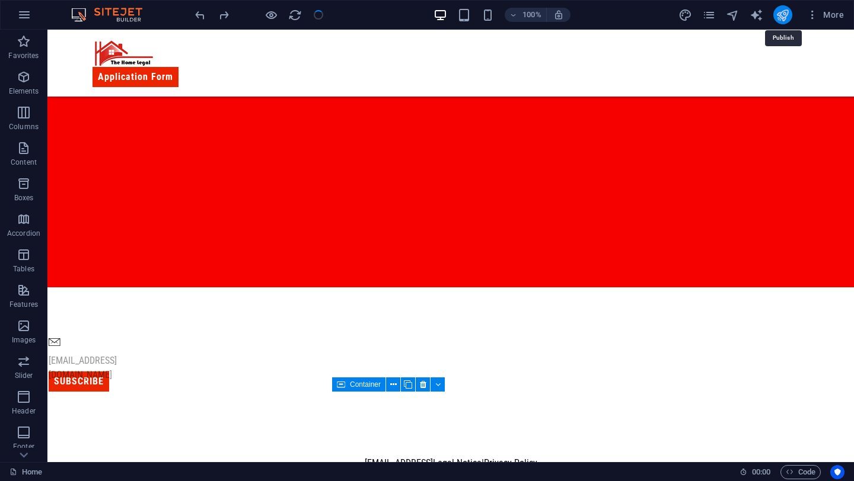
click at [784, 11] on icon "publish" at bounding box center [782, 15] width 14 height 14
click at [789, 17] on icon "publish" at bounding box center [782, 15] width 14 height 14
click at [813, 13] on icon "button" at bounding box center [812, 15] width 12 height 12
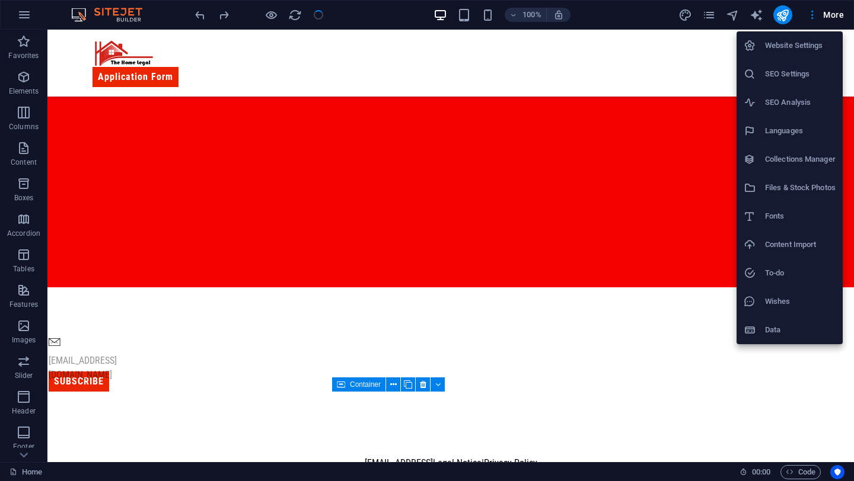
click at [731, 17] on div at bounding box center [427, 240] width 854 height 481
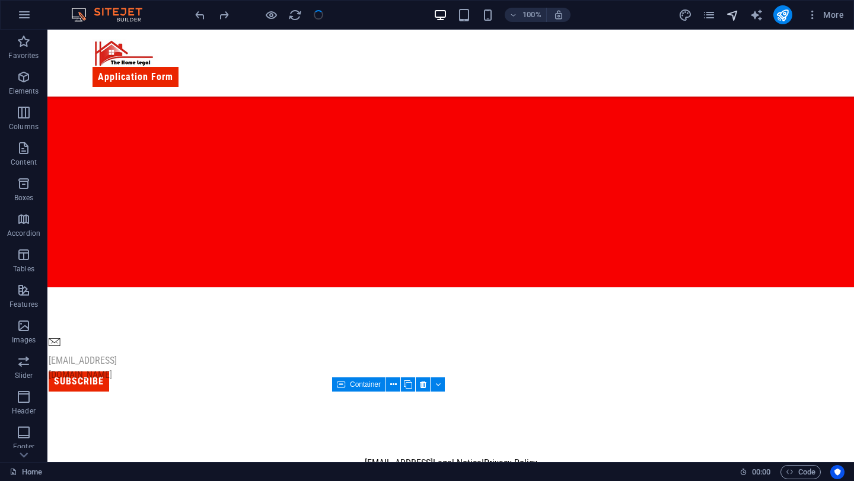
click at [731, 15] on icon "navigator" at bounding box center [733, 15] width 14 height 14
click at [690, 15] on icon "design" at bounding box center [685, 15] width 14 height 14
select select "px"
select select "400"
select select "px"
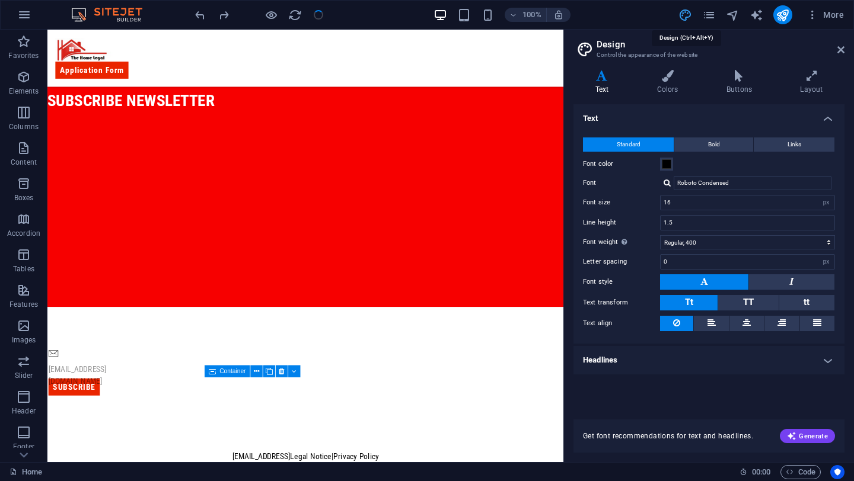
scroll to position [588, 0]
click at [794, 18] on div "More" at bounding box center [763, 14] width 170 height 19
click at [788, 18] on icon "publish" at bounding box center [782, 15] width 14 height 14
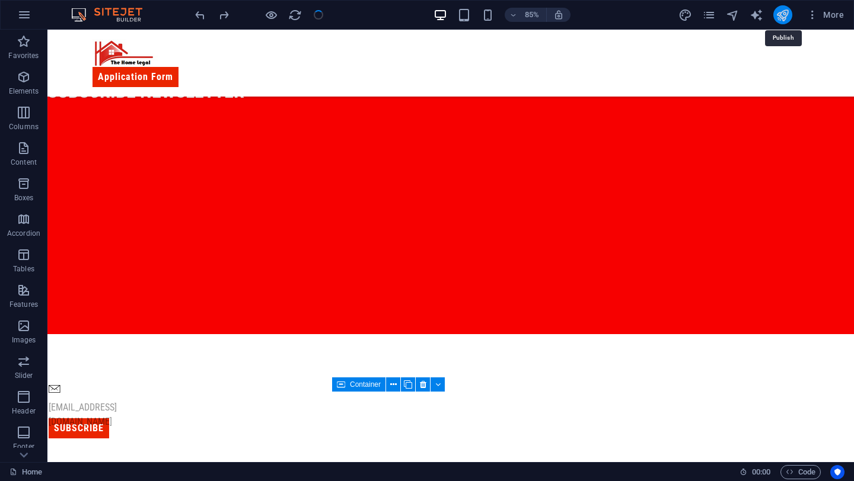
scroll to position [635, 0]
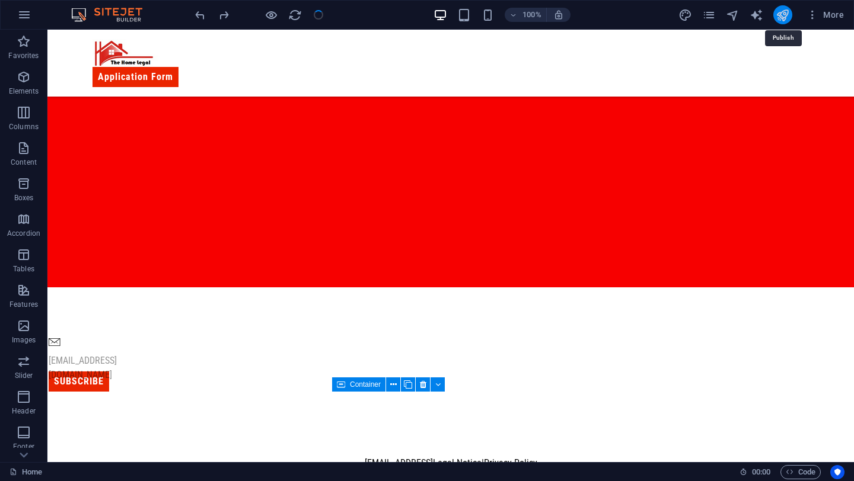
click at [787, 18] on icon "publish" at bounding box center [782, 15] width 14 height 14
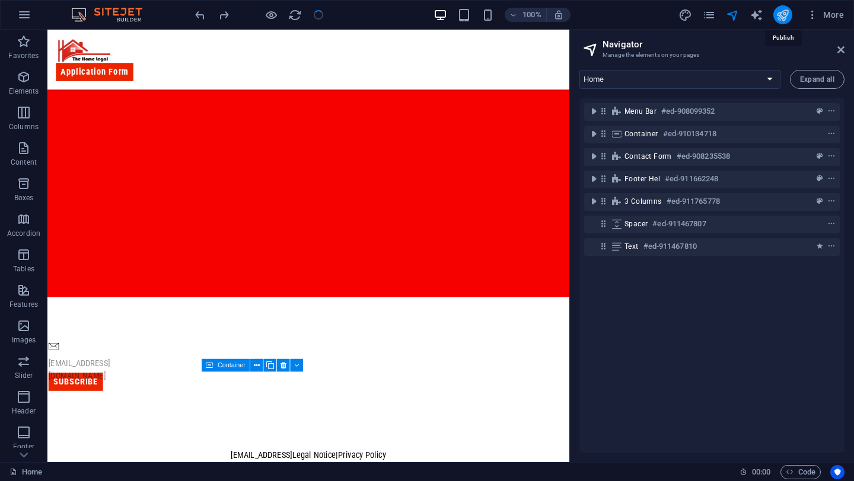
scroll to position [616, 0]
click at [841, 50] on icon at bounding box center [840, 49] width 7 height 9
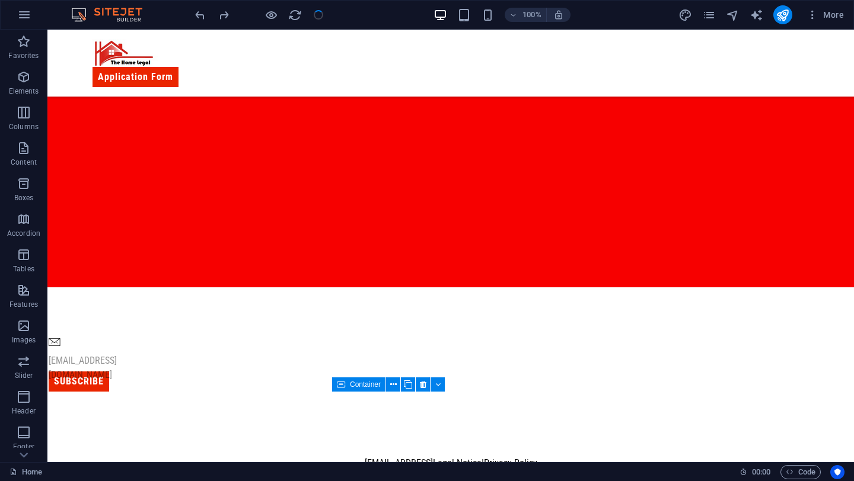
click at [322, 15] on div at bounding box center [259, 14] width 133 height 19
click at [199, 10] on icon "undo" at bounding box center [200, 15] width 14 height 14
click at [227, 14] on icon "redo" at bounding box center [224, 15] width 14 height 14
click at [759, 15] on icon "text_generator" at bounding box center [756, 15] width 14 height 14
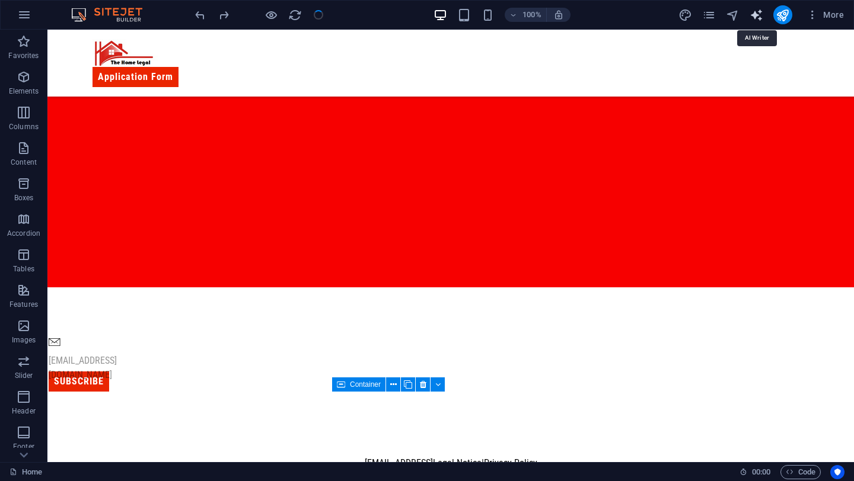
scroll to position [588, 0]
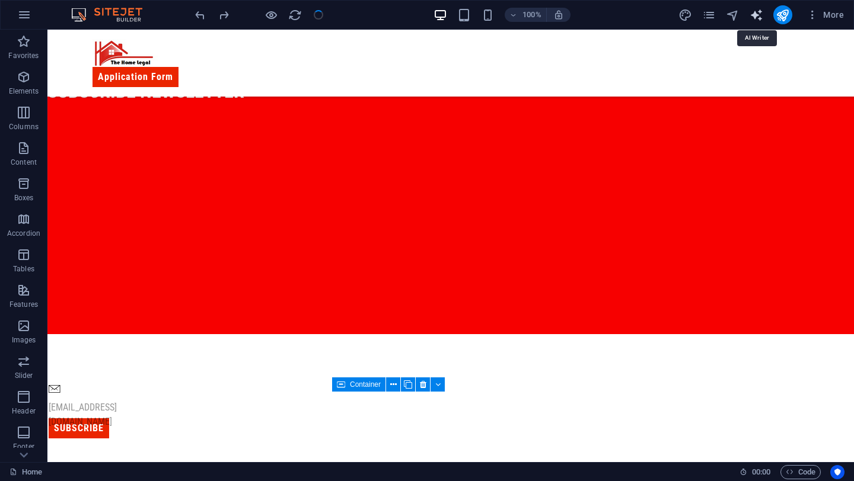
select select "English"
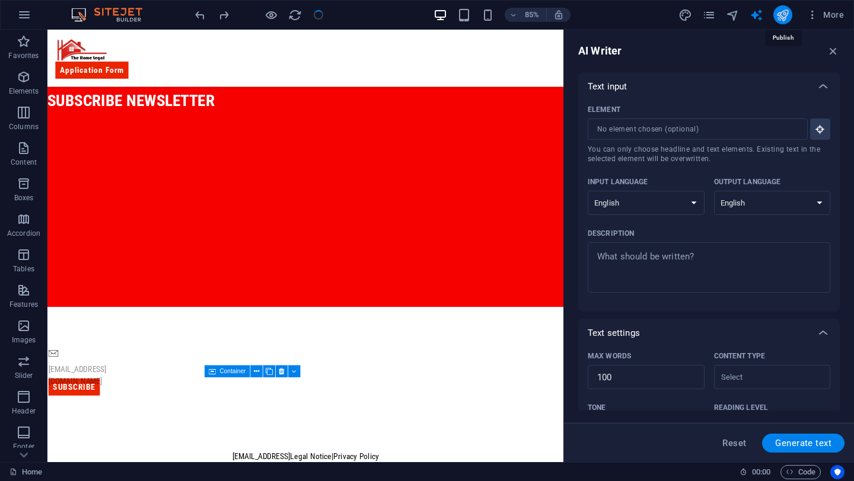
click at [788, 18] on icon "publish" at bounding box center [782, 15] width 14 height 14
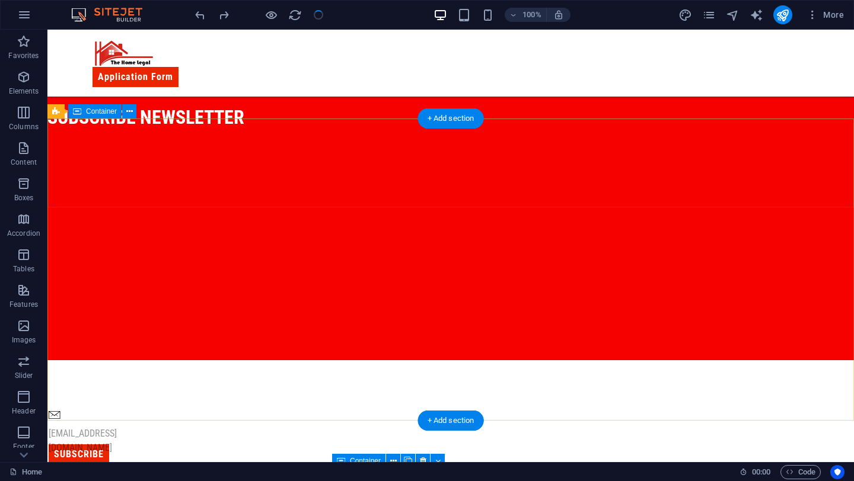
scroll to position [564, 0]
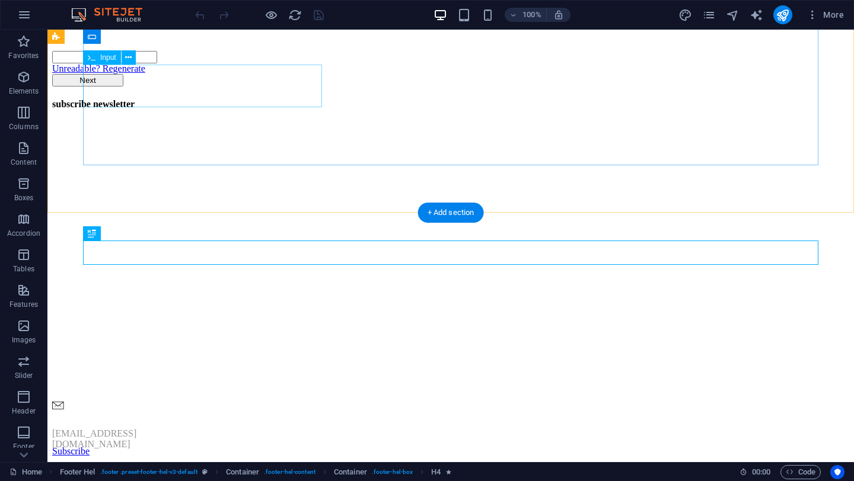
scroll to position [423, 0]
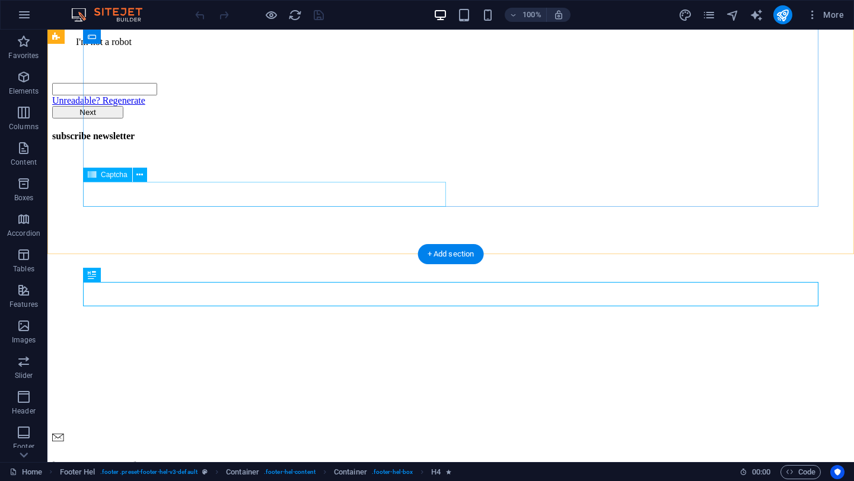
click at [215, 106] on div "Unreadable? Regenerate" at bounding box center [450, 81] width 797 height 49
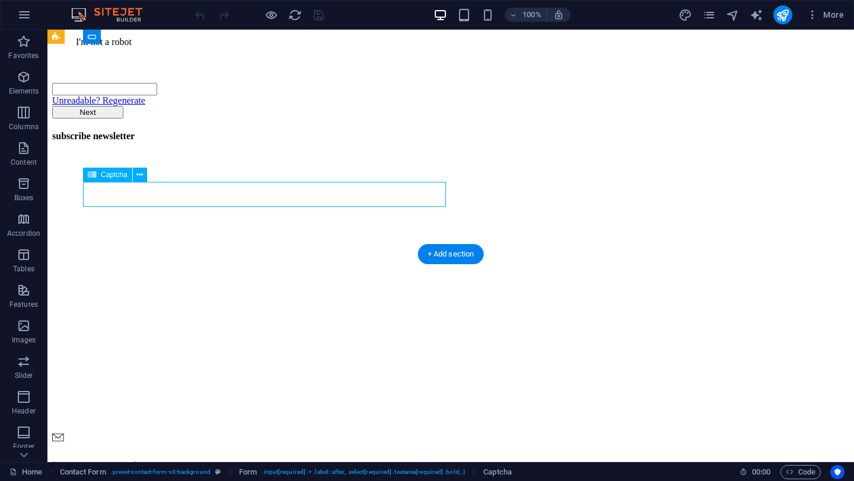
click at [215, 106] on div "Unreadable? Regenerate" at bounding box center [450, 81] width 797 height 49
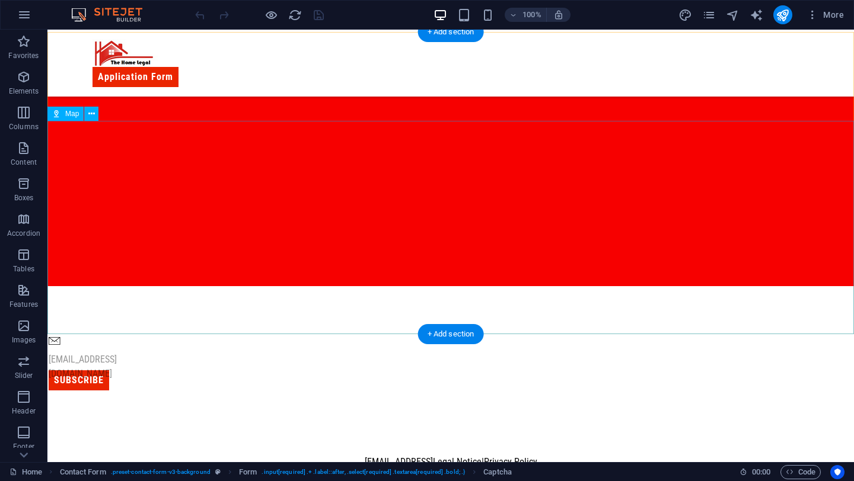
scroll to position [665, 0]
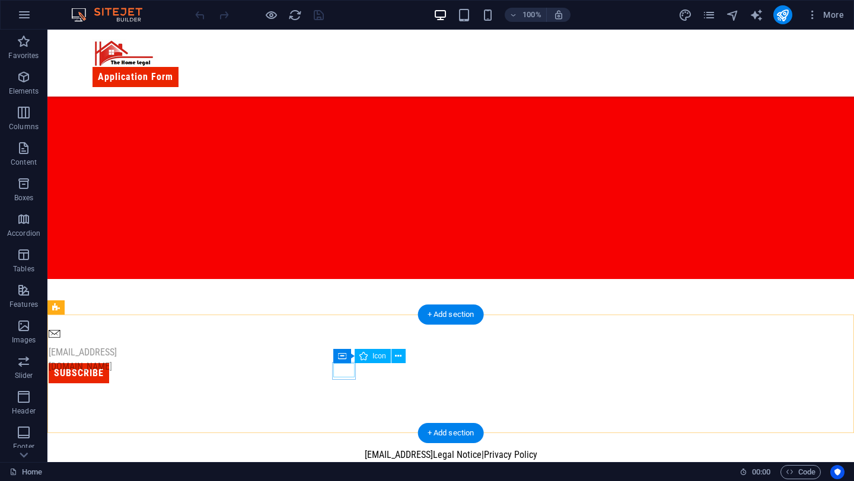
click at [70, 342] on figure at bounding box center [59, 335] width 21 height 14
drag, startPoint x: 342, startPoint y: 365, endPoint x: 351, endPoint y: 373, distance: 12.2
click at [70, 342] on figure at bounding box center [59, 335] width 21 height 14
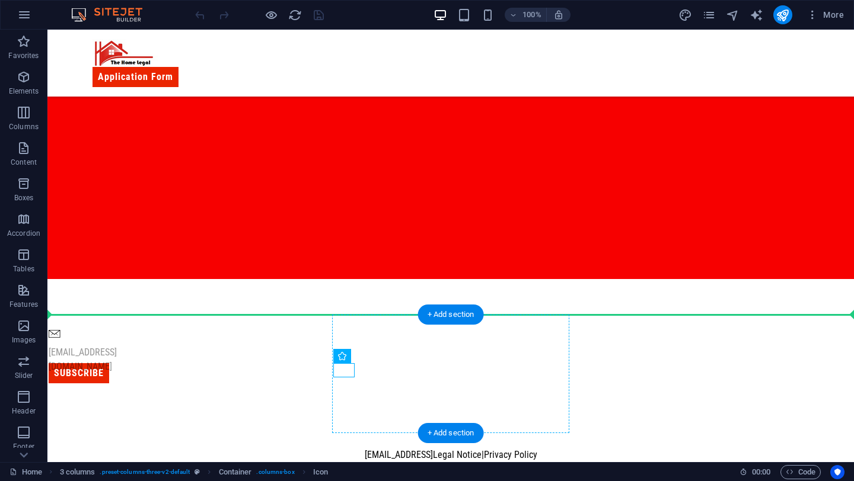
drag, startPoint x: 340, startPoint y: 366, endPoint x: 356, endPoint y: 372, distance: 16.5
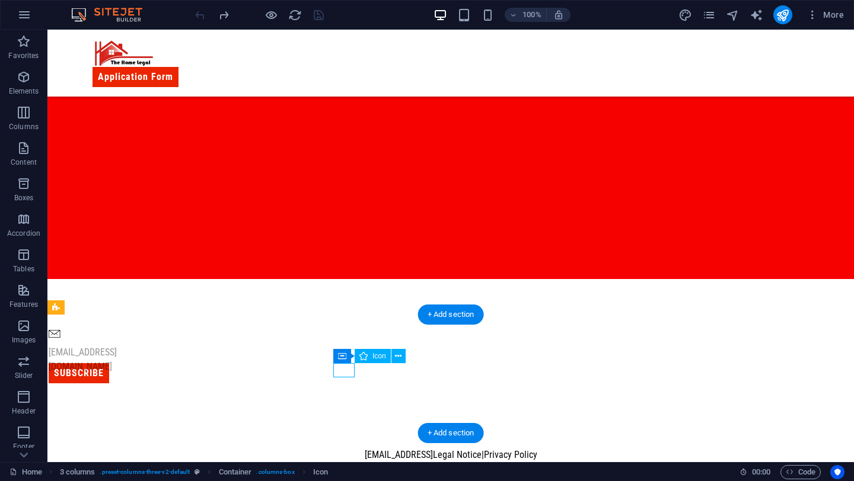
drag, startPoint x: 344, startPoint y: 369, endPoint x: 354, endPoint y: 372, distance: 10.5
click at [70, 342] on figure at bounding box center [59, 335] width 21 height 14
drag, startPoint x: 340, startPoint y: 368, endPoint x: 349, endPoint y: 375, distance: 11.3
click at [70, 342] on figure at bounding box center [59, 335] width 21 height 14
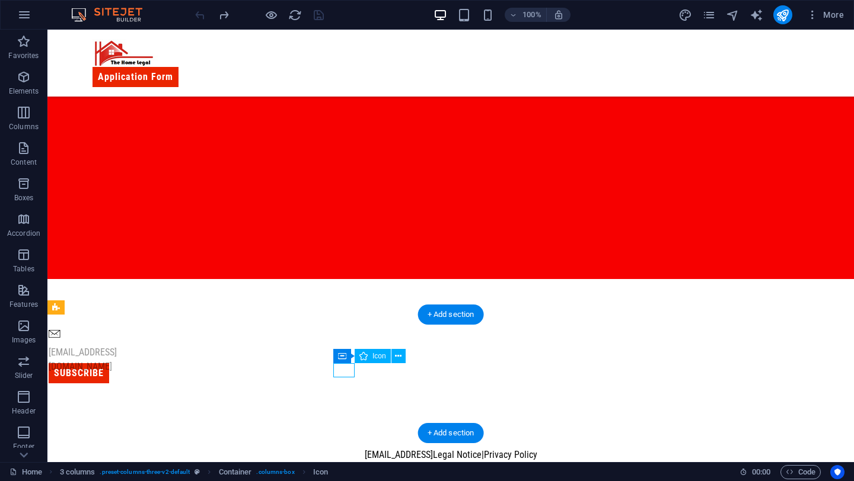
click at [70, 342] on figure at bounding box center [59, 335] width 21 height 14
select select "xMidYMid"
select select "px"
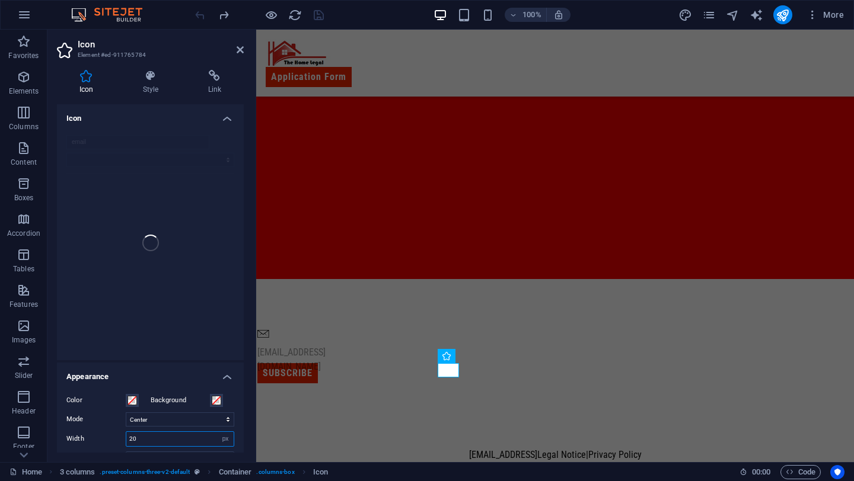
click at [162, 434] on input "20" at bounding box center [179, 439] width 107 height 14
type input "40"
click at [498, 382] on div "[EMAIL_ADDRESS][DOMAIN_NAME] Subscribe" at bounding box center [555, 356] width 598 height 154
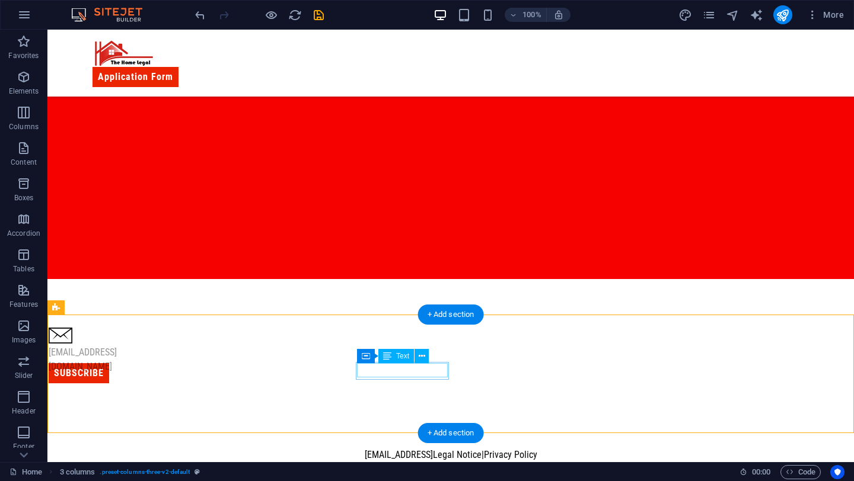
click at [165, 370] on div "[EMAIL_ADDRESS][DOMAIN_NAME]" at bounding box center [107, 360] width 116 height 28
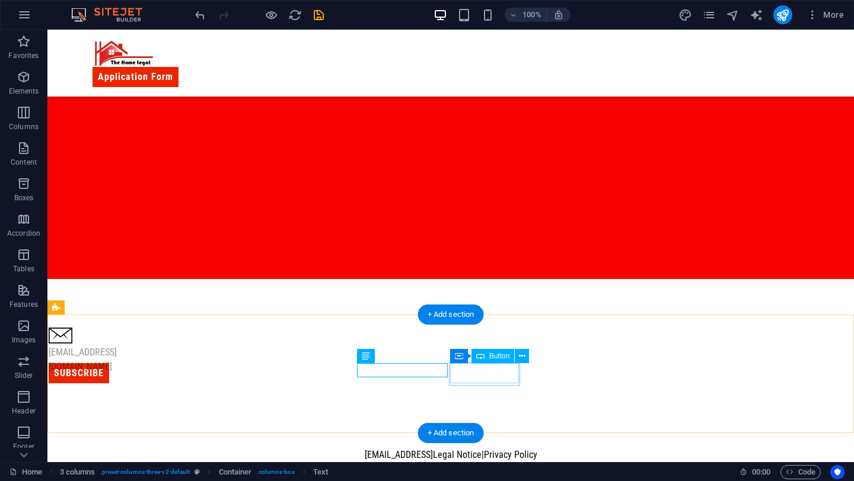
click at [117, 375] on div "Subscribe" at bounding box center [83, 373] width 69 height 20
click at [165, 369] on div "[EMAIL_ADDRESS][DOMAIN_NAME]" at bounding box center [107, 360] width 116 height 28
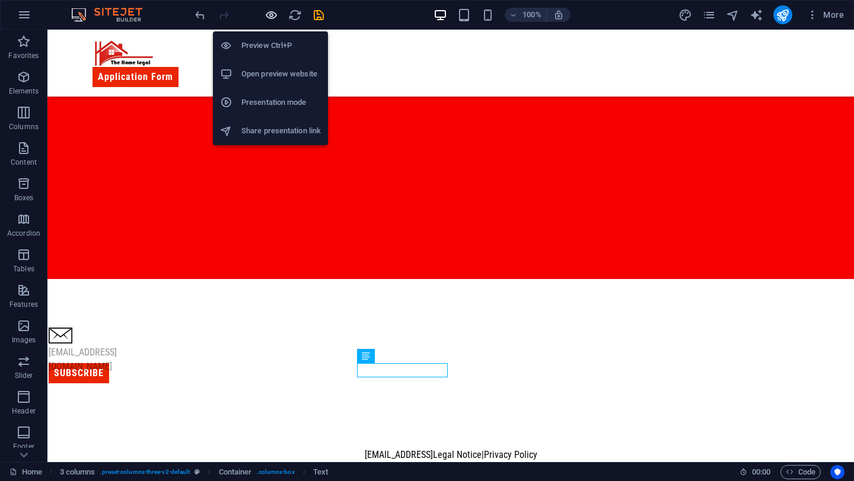
click at [270, 18] on icon "button" at bounding box center [271, 15] width 14 height 14
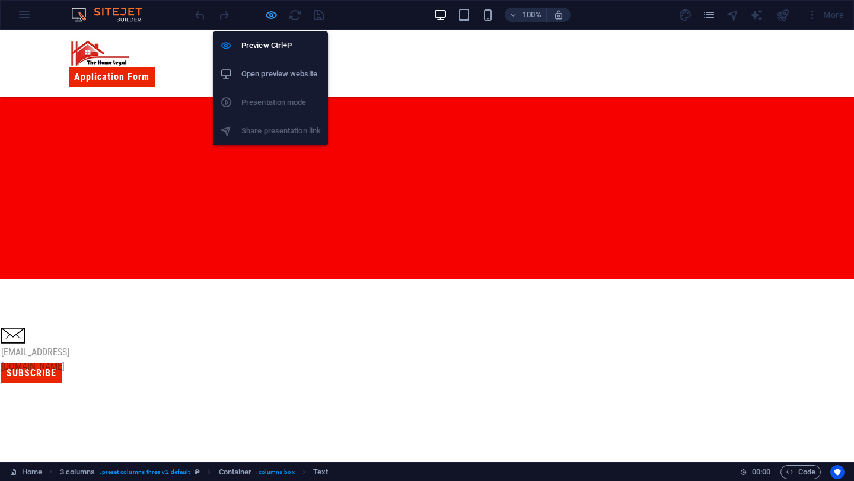
click at [270, 15] on icon "button" at bounding box center [271, 15] width 14 height 14
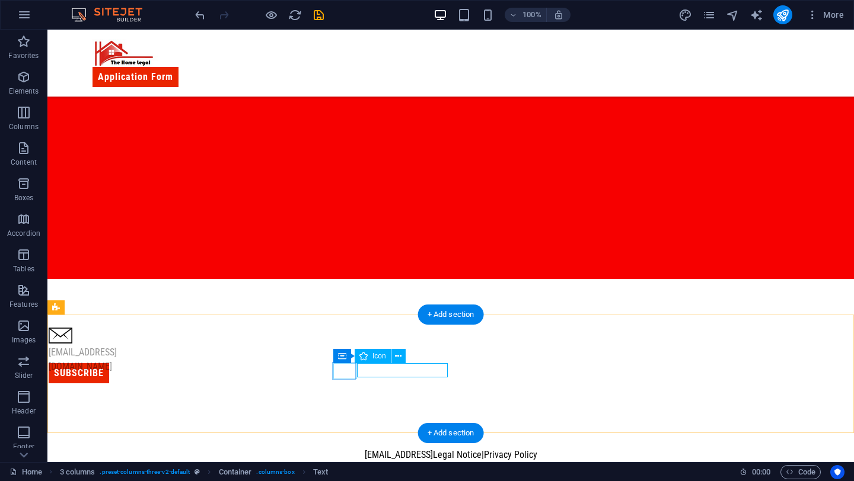
click at [70, 348] on figure at bounding box center [59, 338] width 21 height 20
click at [364, 392] on div "[EMAIL_ADDRESS][DOMAIN_NAME] Subscribe" at bounding box center [450, 356] width 806 height 154
click at [165, 369] on div "[EMAIL_ADDRESS][DOMAIN_NAME]" at bounding box center [107, 360] width 116 height 28
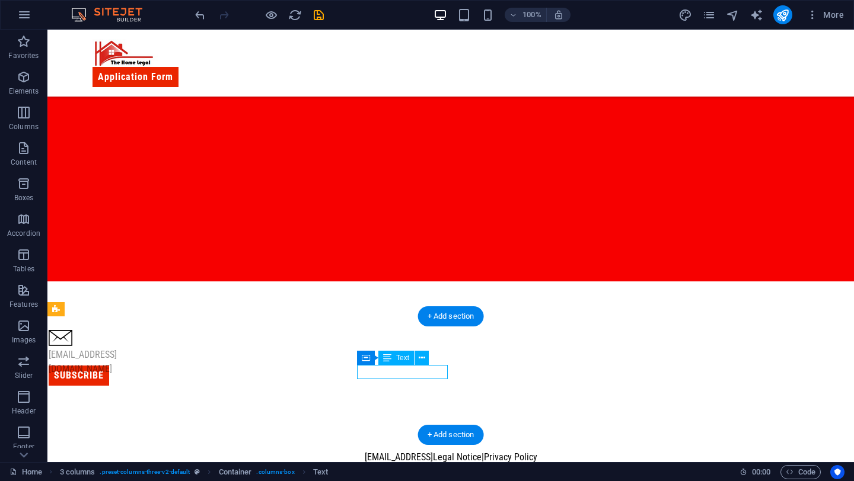
scroll to position [630, 0]
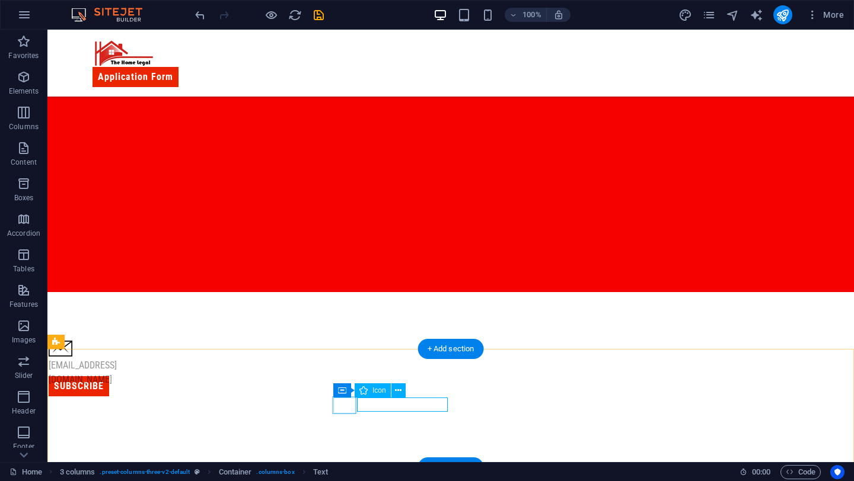
click at [70, 361] on figure at bounding box center [59, 351] width 21 height 20
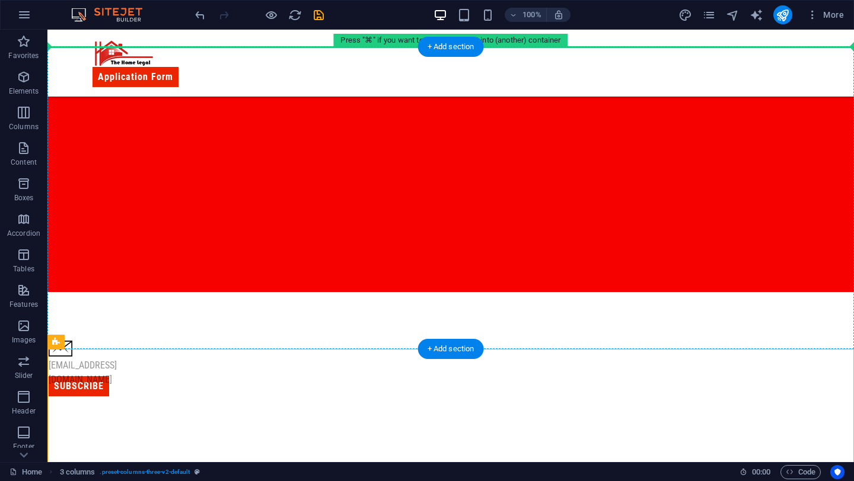
drag, startPoint x: 140, startPoint y: 373, endPoint x: 159, endPoint y: 112, distance: 261.5
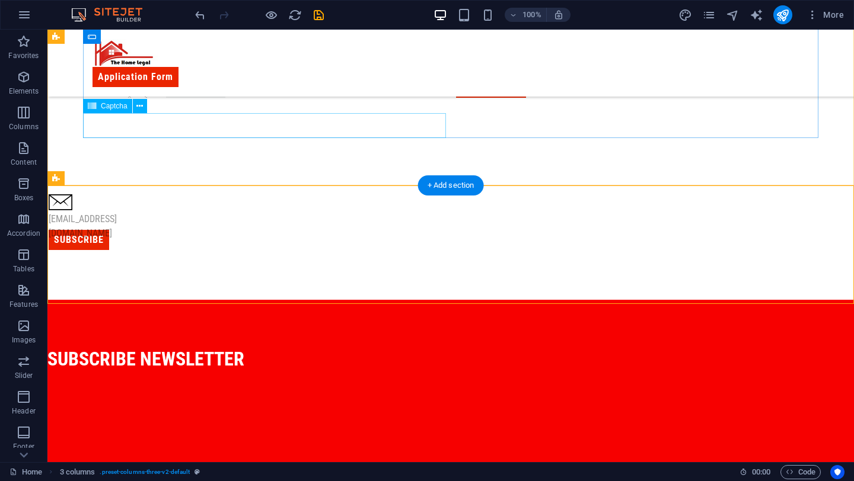
scroll to position [471, 0]
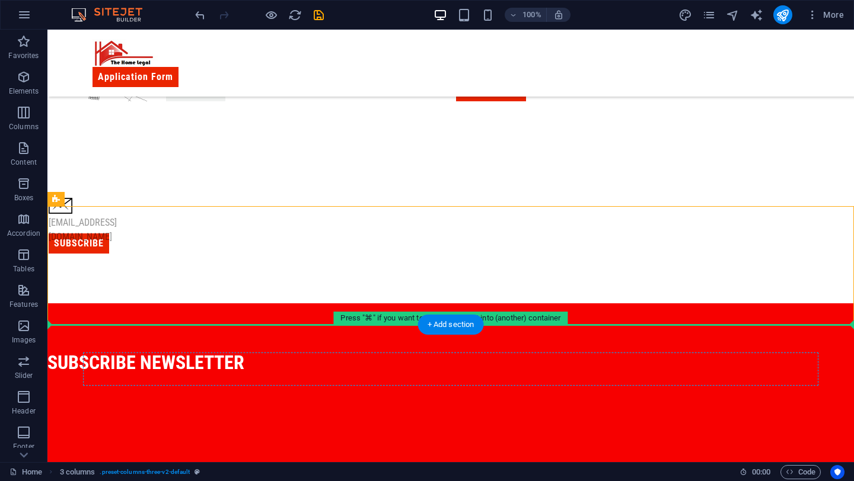
drag, startPoint x: 107, startPoint y: 227, endPoint x: 114, endPoint y: 371, distance: 144.3
drag, startPoint x: 110, startPoint y: 229, endPoint x: 96, endPoint y: 381, distance: 152.4
drag, startPoint x: 141, startPoint y: 231, endPoint x: 138, endPoint y: 391, distance: 160.1
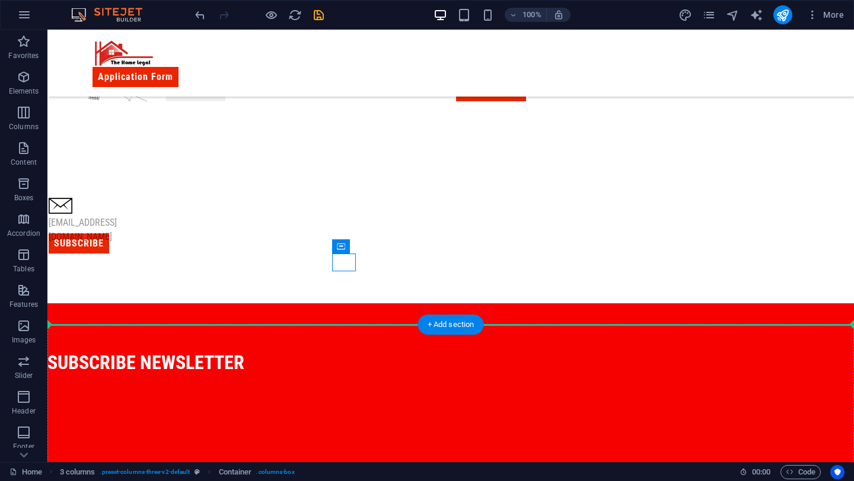
drag, startPoint x: 392, startPoint y: 279, endPoint x: 277, endPoint y: 392, distance: 161.8
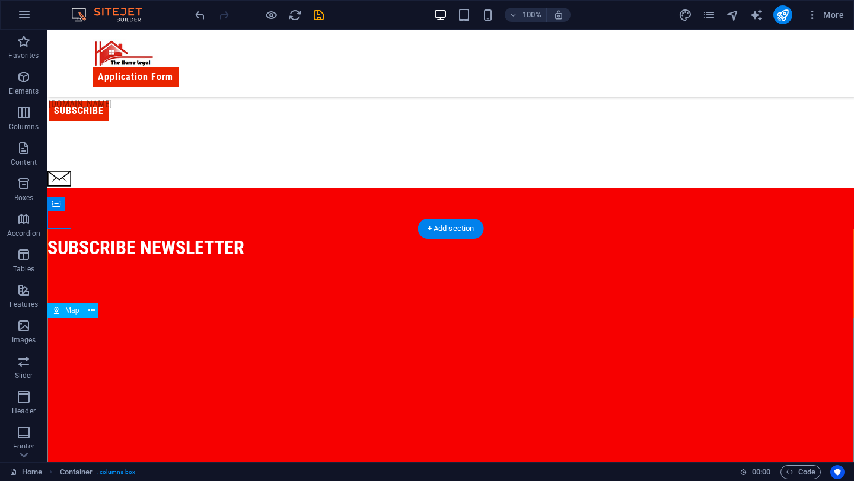
scroll to position [584, 0]
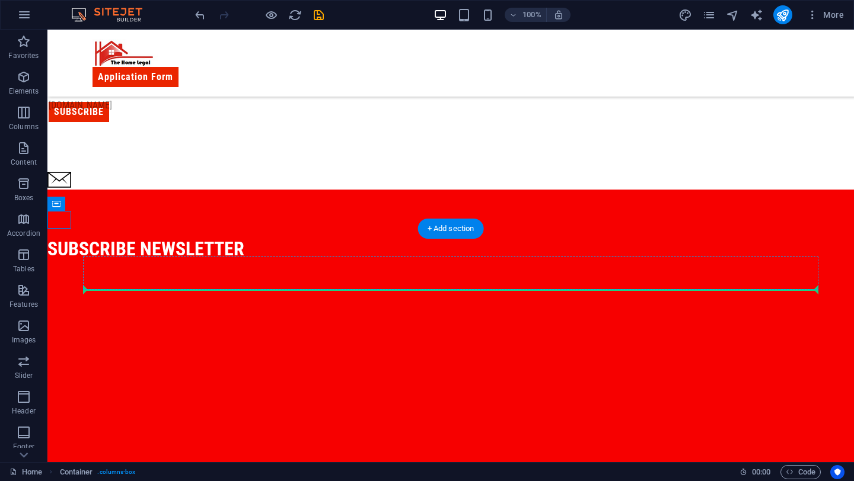
drag, startPoint x: 104, startPoint y: 234, endPoint x: 181, endPoint y: 288, distance: 93.6
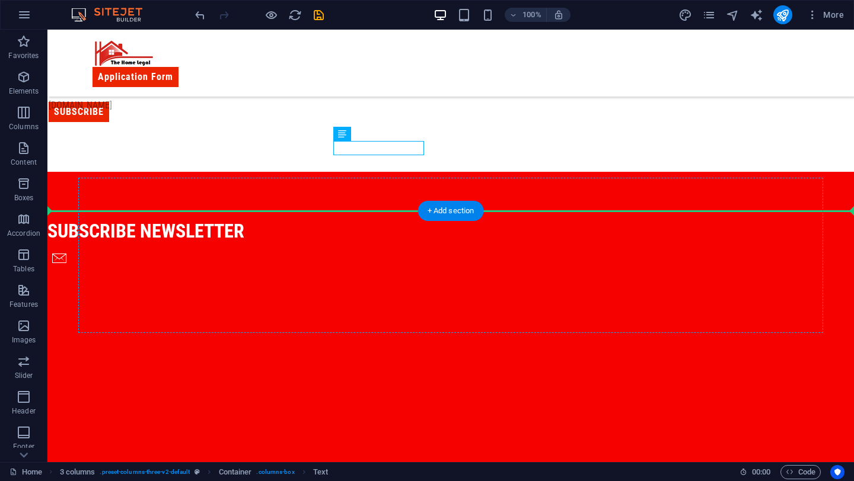
drag, startPoint x: 397, startPoint y: 148, endPoint x: 126, endPoint y: 273, distance: 298.4
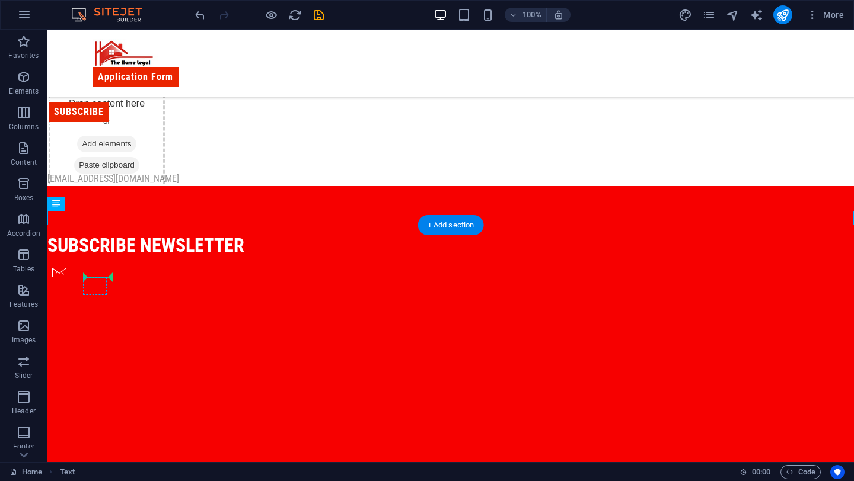
drag, startPoint x: 127, startPoint y: 217, endPoint x: 108, endPoint y: 282, distance: 67.2
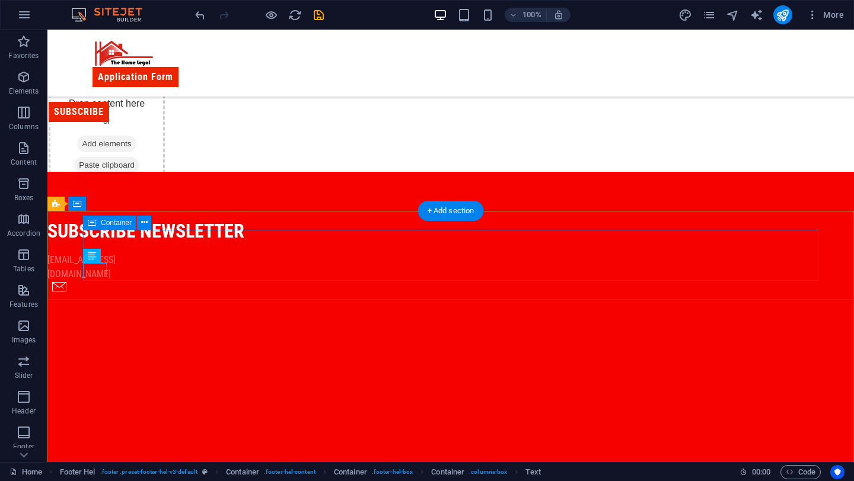
click at [178, 266] on div "subscribe newsletter [EMAIL_ADDRESS][DOMAIN_NAME]" at bounding box center [414, 245] width 735 height 52
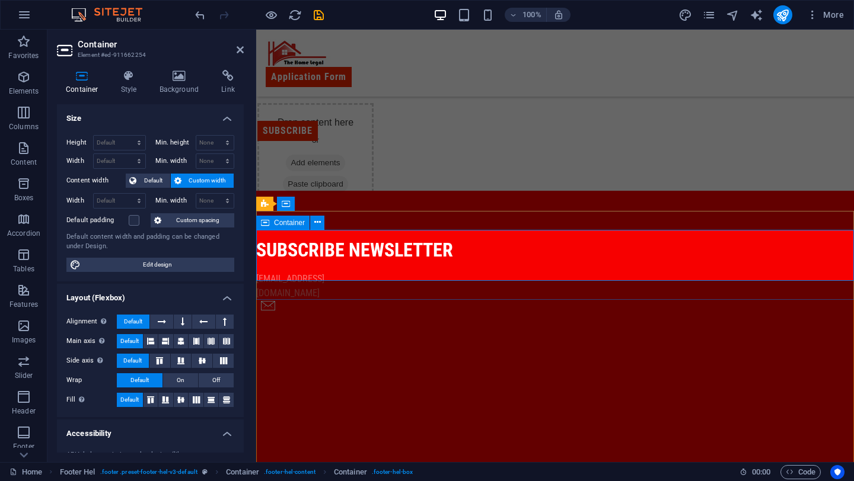
click at [308, 273] on div "subscribe newsletter [EMAIL_ADDRESS][DOMAIN_NAME]" at bounding box center [555, 264] width 598 height 52
click at [243, 54] on icon at bounding box center [240, 49] width 7 height 9
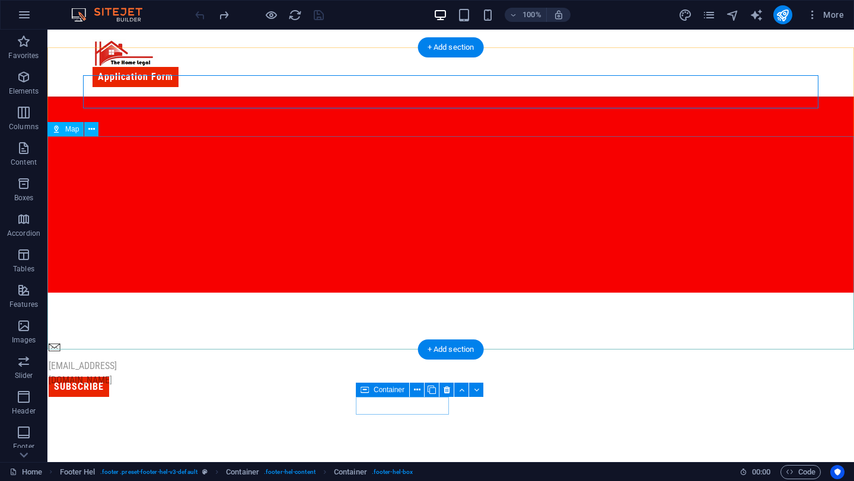
scroll to position [626, 0]
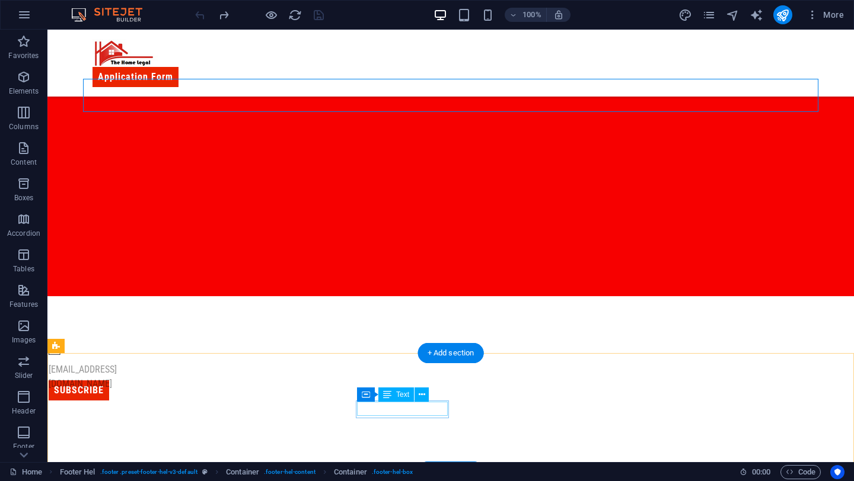
click at [165, 391] on div "[EMAIL_ADDRESS][DOMAIN_NAME]" at bounding box center [107, 377] width 116 height 28
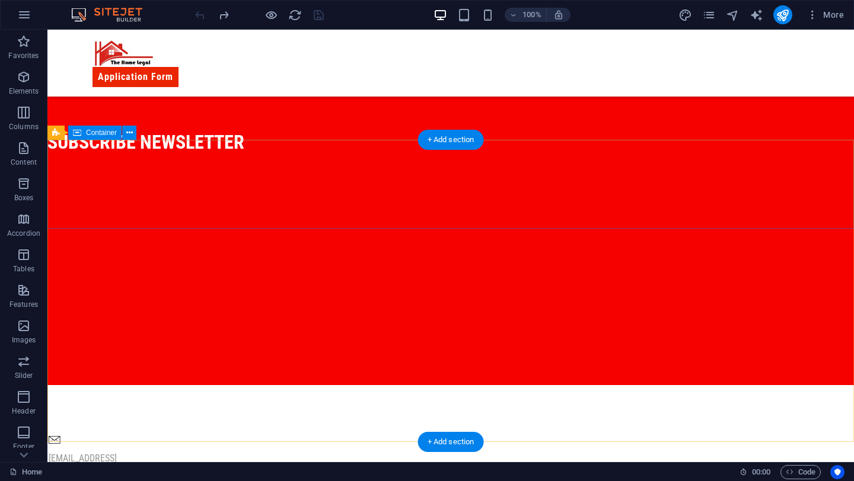
scroll to position [528, 0]
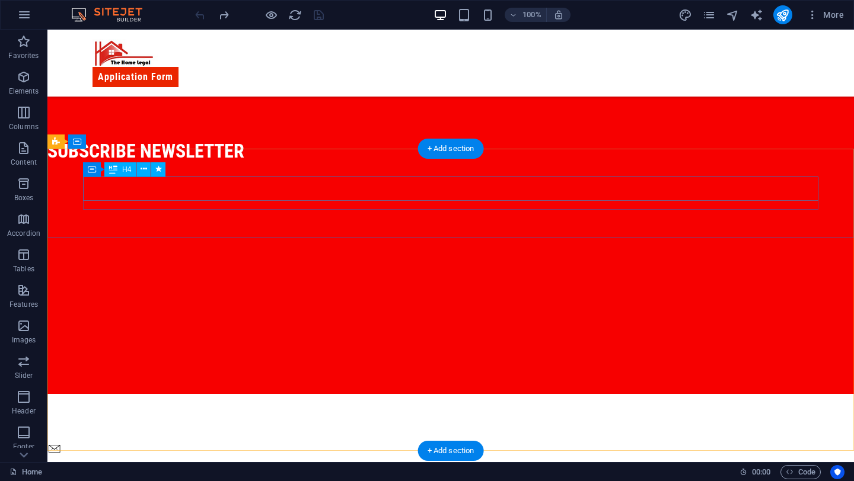
click at [296, 164] on div "subscribe newsletter" at bounding box center [414, 151] width 735 height 25
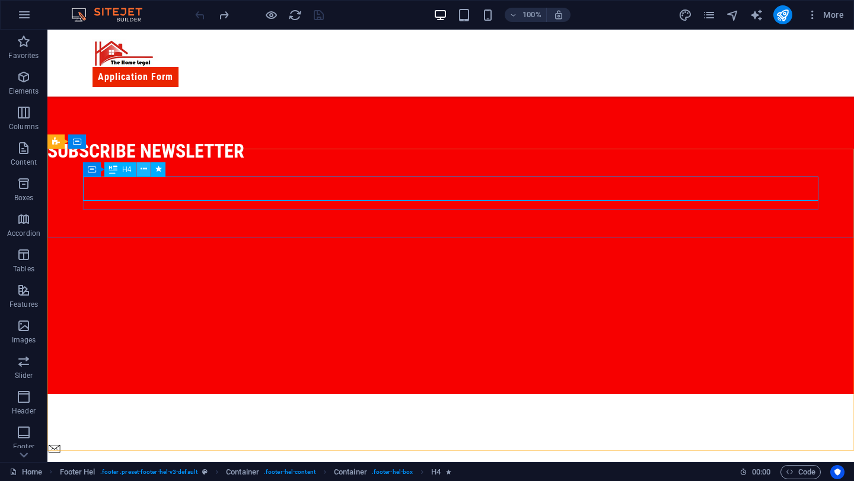
click at [142, 169] on icon at bounding box center [143, 169] width 7 height 12
click at [143, 165] on icon at bounding box center [143, 169] width 7 height 12
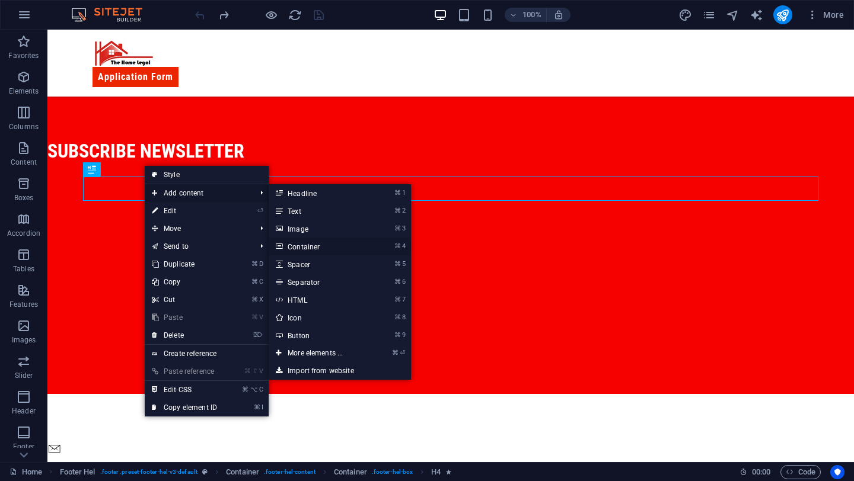
click at [310, 248] on link "⌘ 4 Container" at bounding box center [318, 247] width 98 height 18
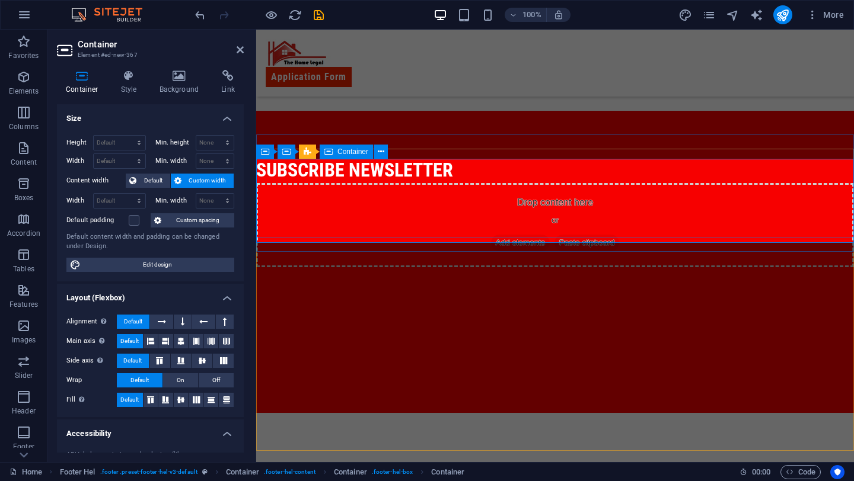
click at [337, 194] on div "Drop content here or Add elements Paste clipboard" at bounding box center [555, 225] width 598 height 84
click at [242, 48] on icon at bounding box center [240, 49] width 7 height 9
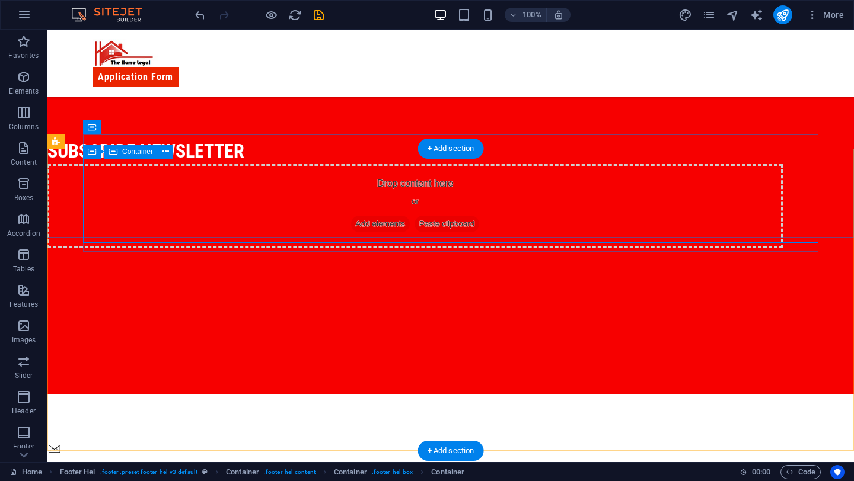
click at [397, 219] on span "Add elements" at bounding box center [380, 224] width 59 height 17
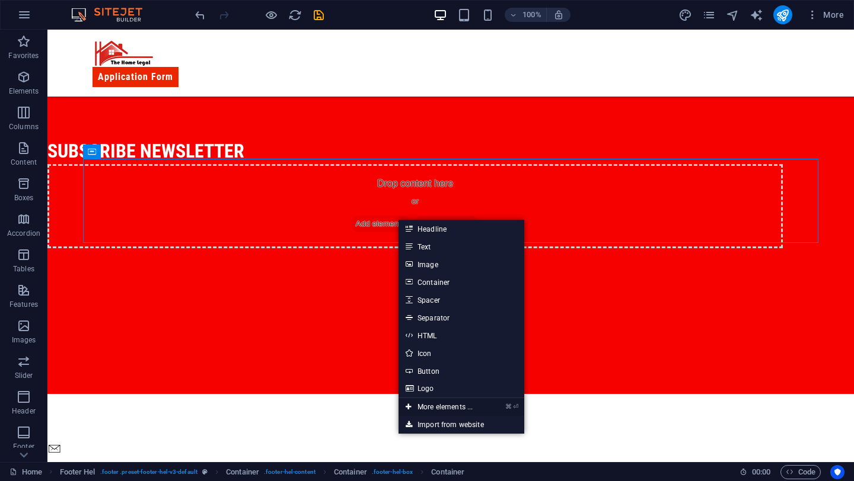
click at [443, 408] on link "⌘ ⏎ More elements ..." at bounding box center [438, 407] width 81 height 18
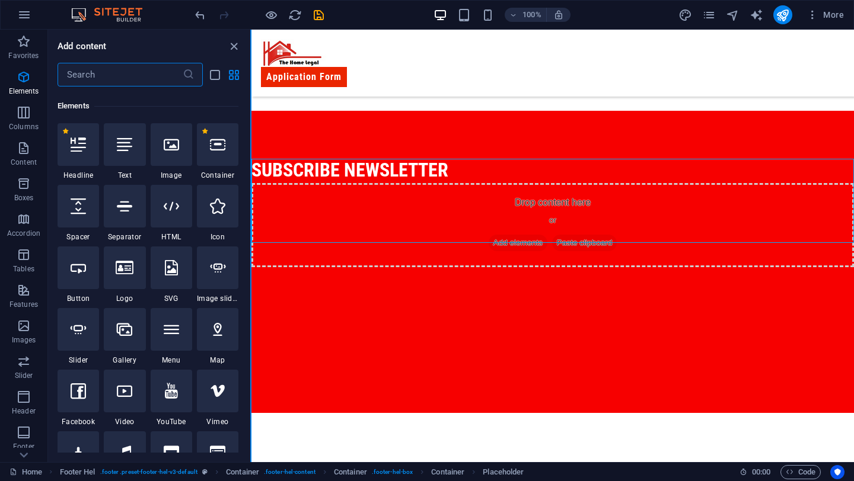
scroll to position [126, 0]
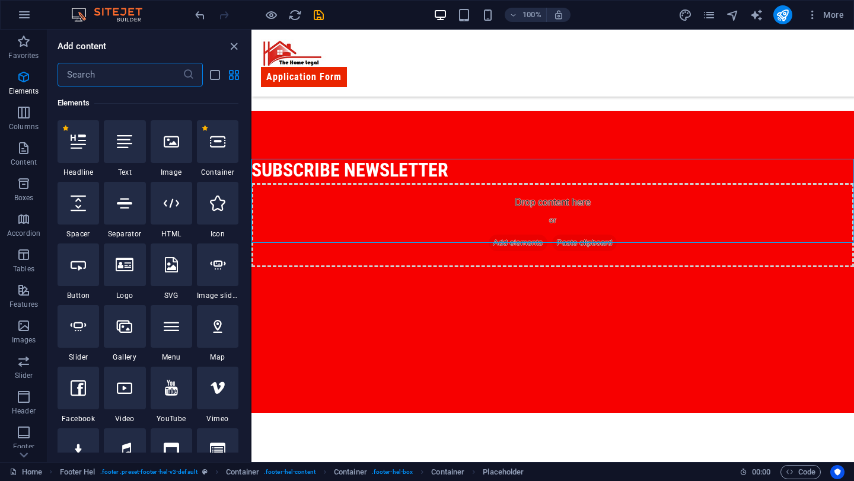
click at [137, 75] on input "text" at bounding box center [120, 75] width 125 height 24
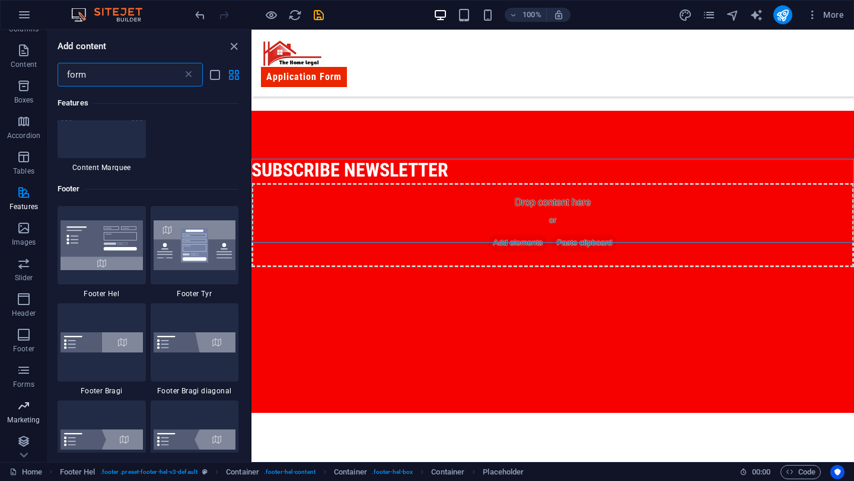
scroll to position [101, 0]
type input "form"
click at [20, 377] on p "Forms" at bounding box center [23, 381] width 21 height 9
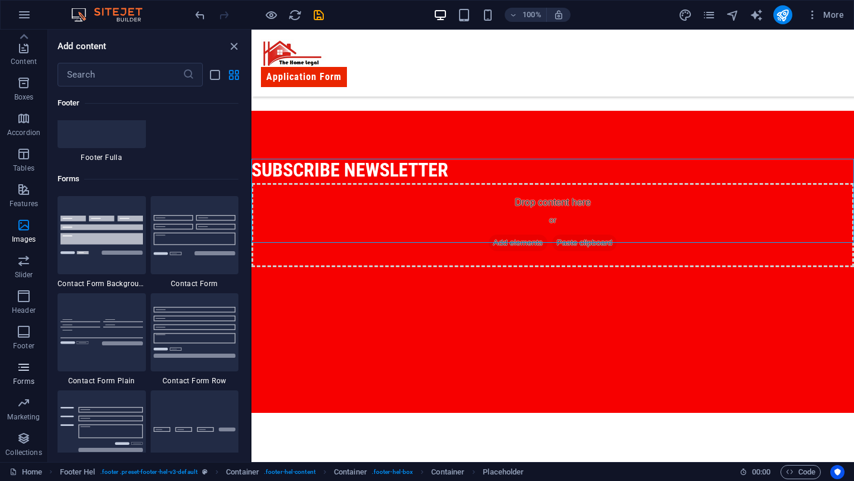
scroll to position [8655, 0]
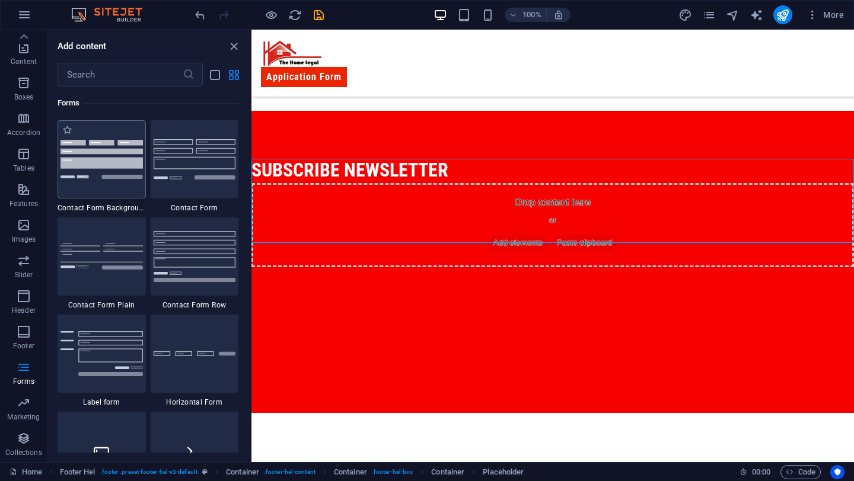
click at [82, 146] on img at bounding box center [101, 159] width 82 height 39
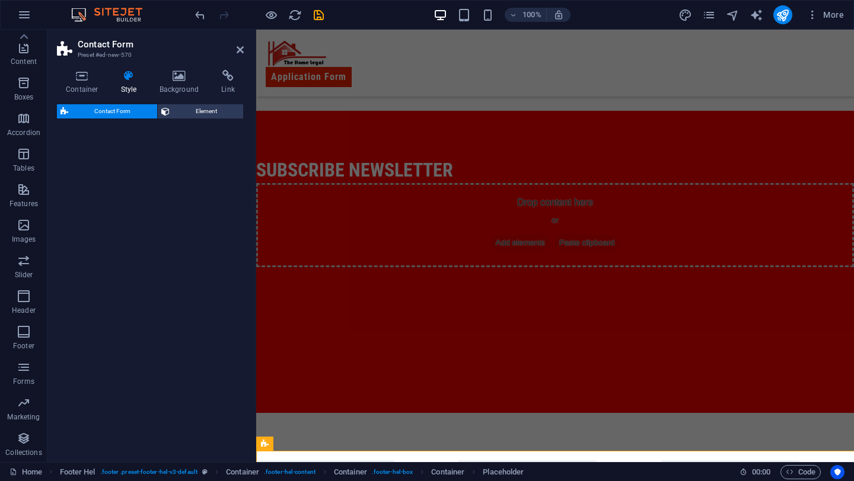
select select "rem"
select select "preset-contact-form-v3-background"
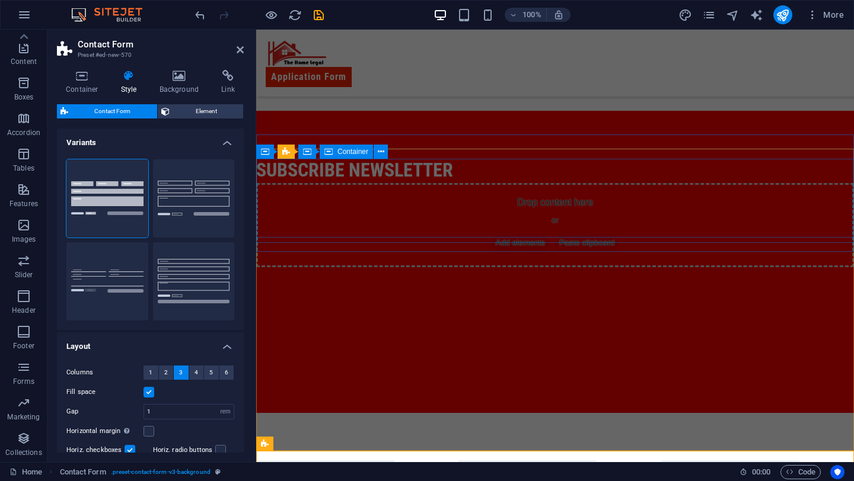
click at [289, 183] on div "Drop content here or Add elements Paste clipboard" at bounding box center [555, 225] width 598 height 84
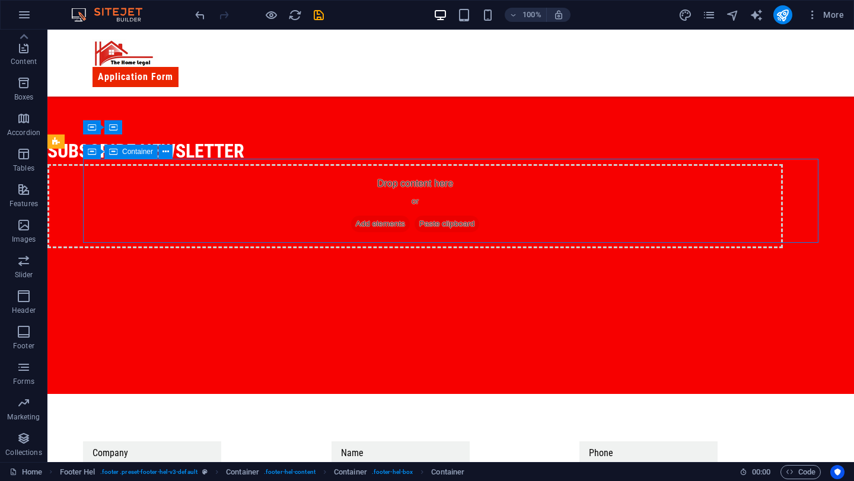
click at [410, 216] on span "Add elements" at bounding box center [380, 224] width 59 height 17
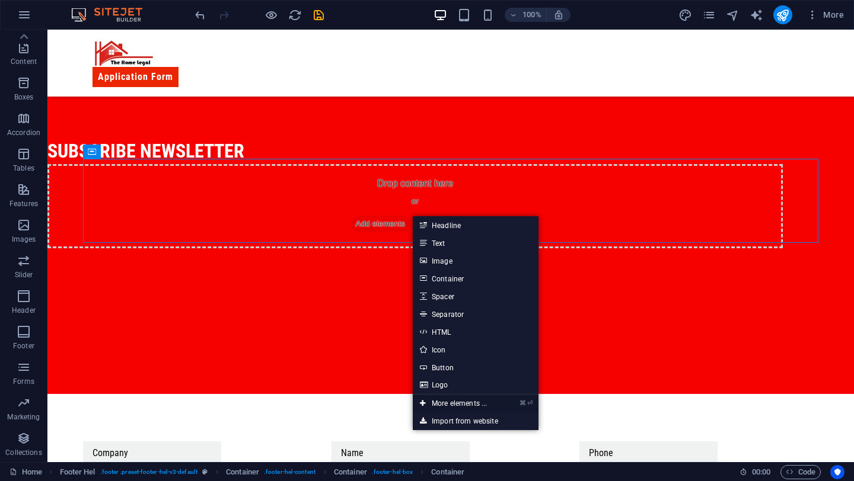
click at [445, 402] on link "⌘ ⏎ More elements ..." at bounding box center [453, 404] width 81 height 18
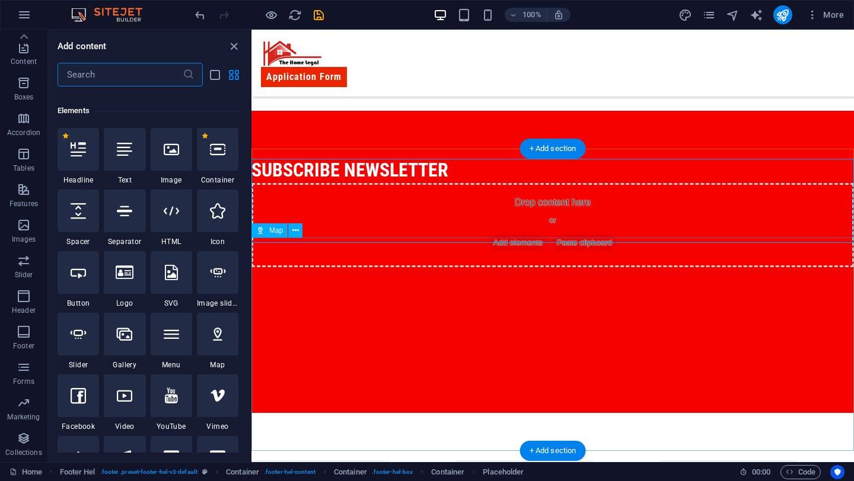
scroll to position [126, 0]
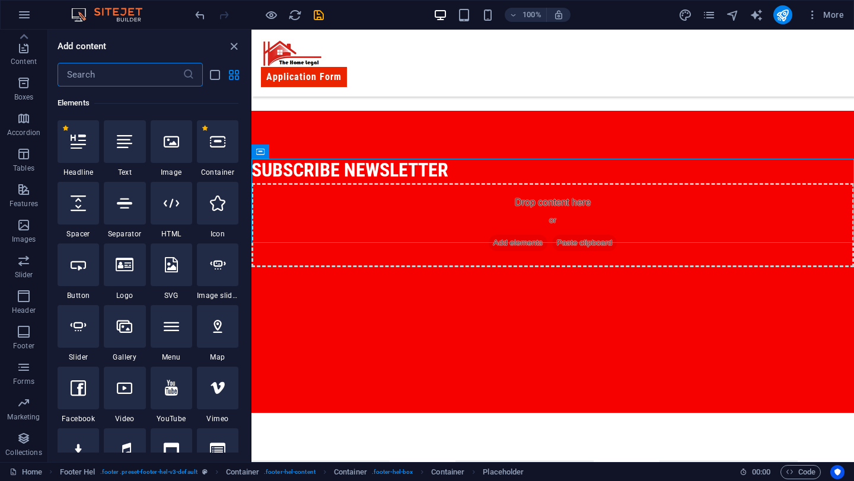
click at [132, 72] on input "text" at bounding box center [120, 75] width 125 height 24
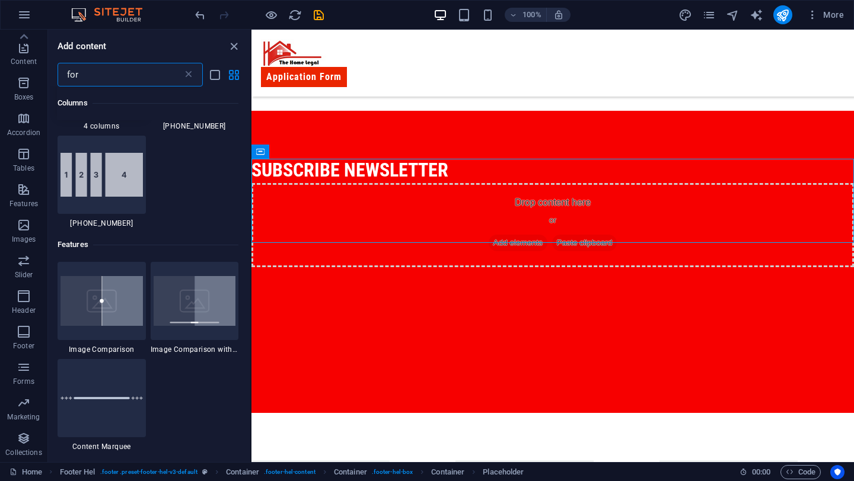
scroll to position [0, 0]
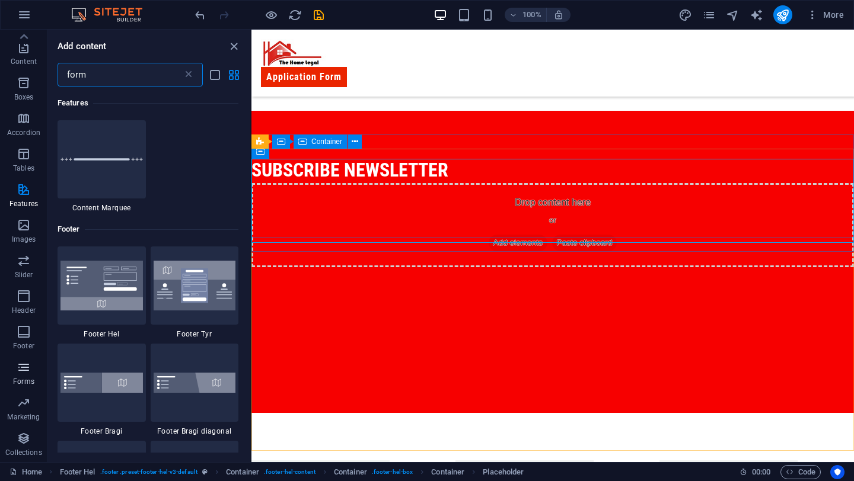
type input "form"
click at [28, 377] on p "Forms" at bounding box center [23, 381] width 21 height 9
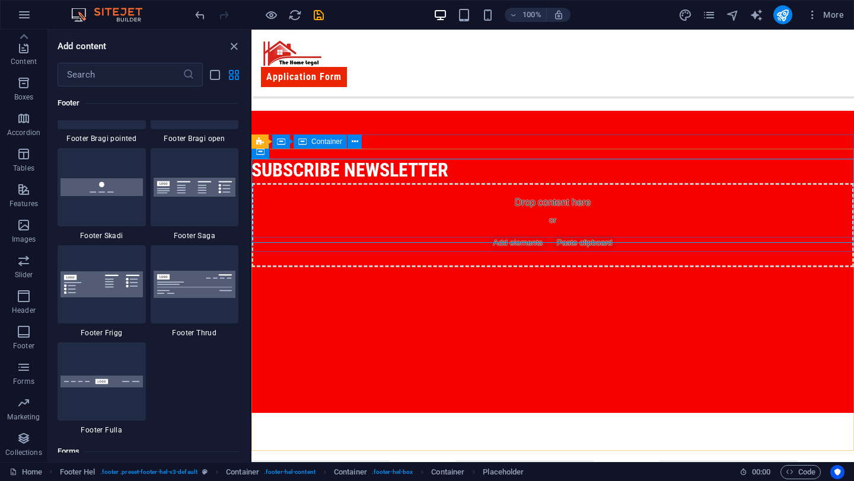
scroll to position [8655, 0]
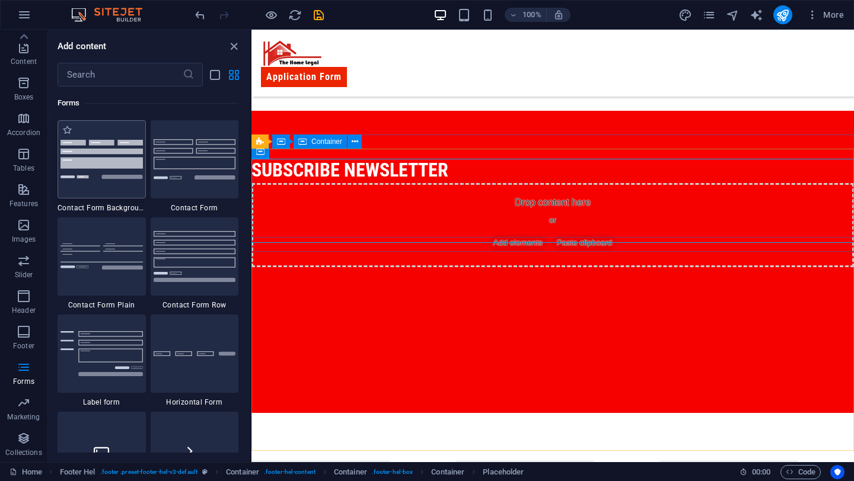
click at [129, 189] on div at bounding box center [102, 159] width 88 height 78
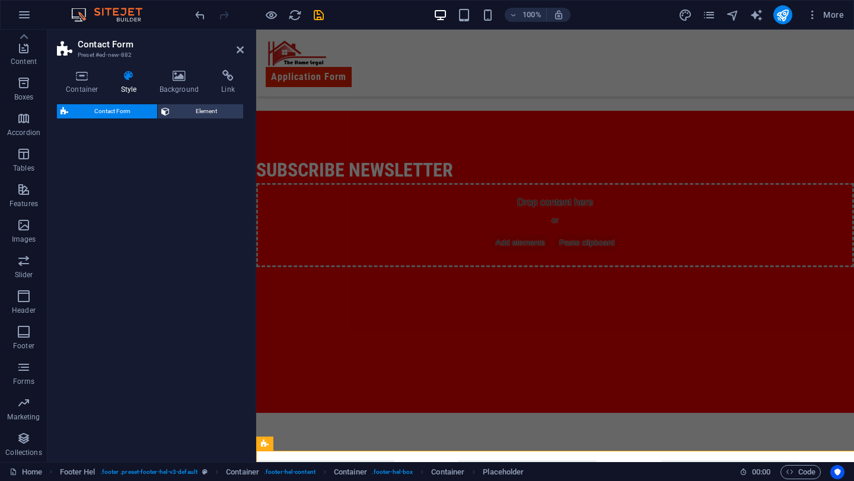
select select "rem"
select select "preset-contact-form-v3-background"
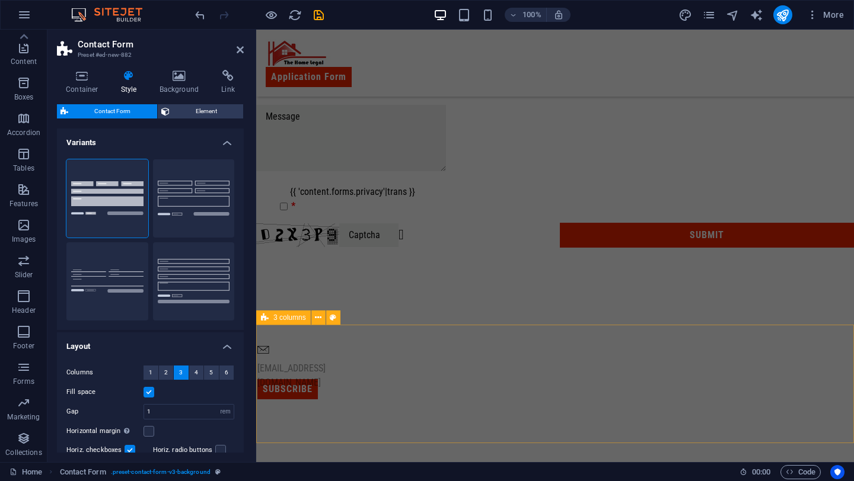
scroll to position [1264, 0]
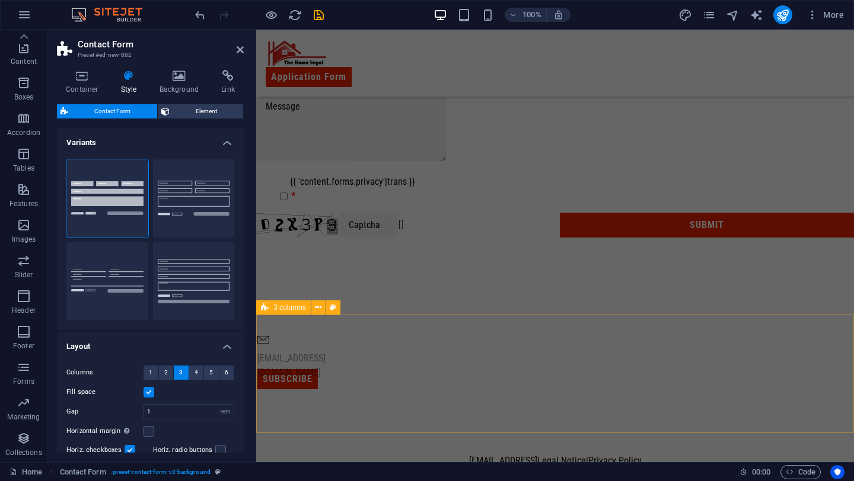
click at [324, 359] on div "[EMAIL_ADDRESS][DOMAIN_NAME] Subscribe" at bounding box center [555, 362] width 598 height 154
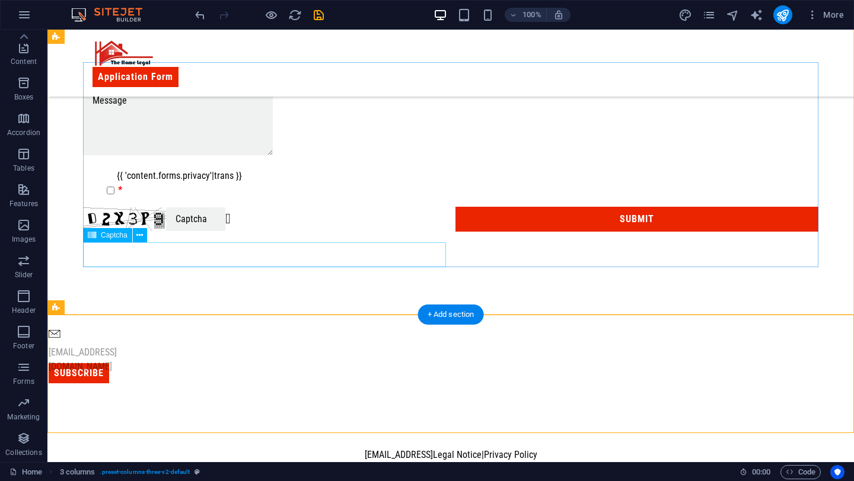
click at [364, 232] on div "Unreadable? Regenerate" at bounding box center [264, 219] width 363 height 25
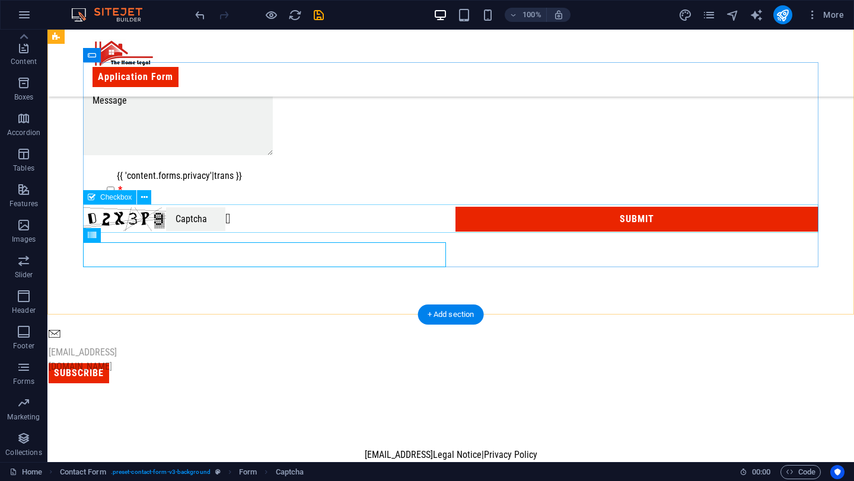
click at [354, 197] on div "{{ 'content.forms.privacy'|trans }}" at bounding box center [450, 183] width 735 height 28
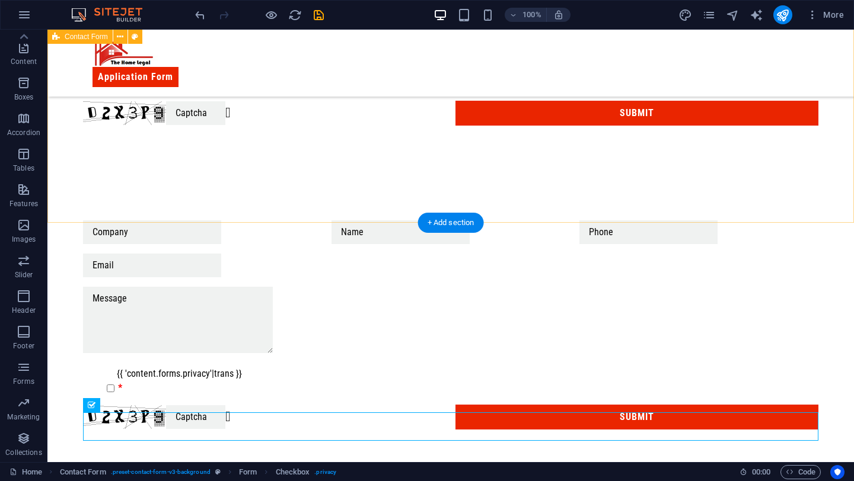
scroll to position [1050, 0]
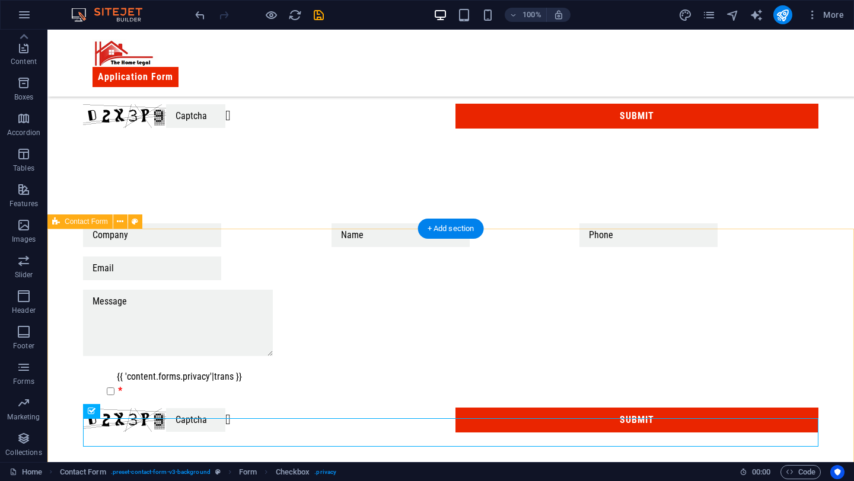
click at [319, 257] on div "{{ 'content.forms.privacy'|trans }} Unreadable? Regenerate Submit" at bounding box center [450, 328] width 806 height 304
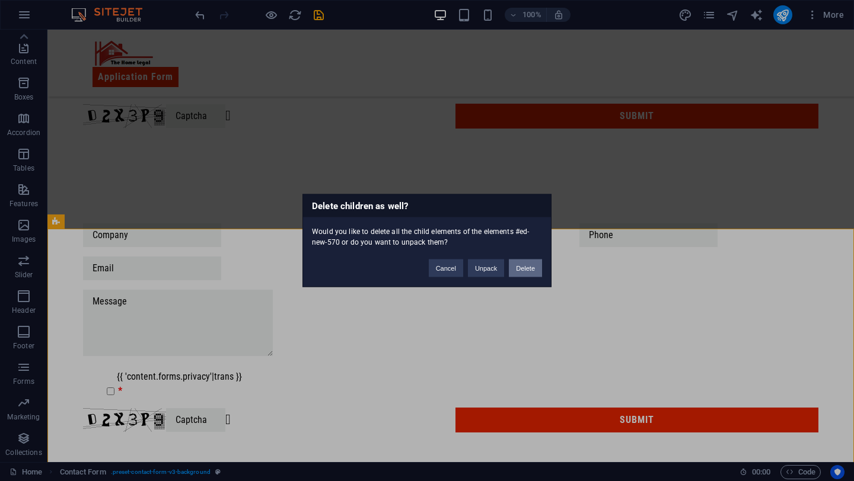
click at [534, 273] on button "Delete" at bounding box center [525, 269] width 33 height 18
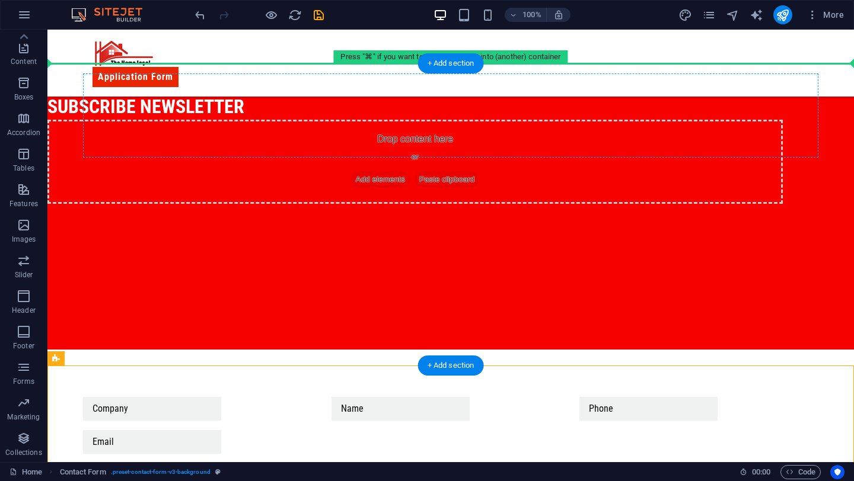
scroll to position [561, 0]
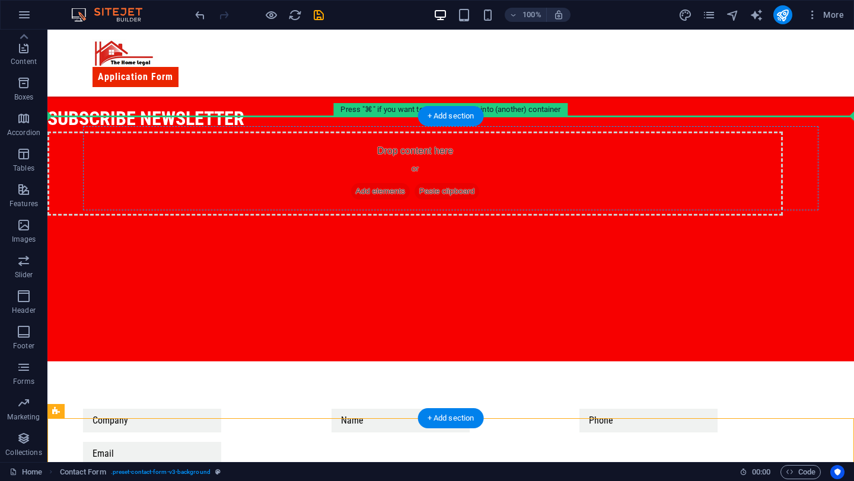
drag, startPoint x: 281, startPoint y: 370, endPoint x: 285, endPoint y: 156, distance: 214.0
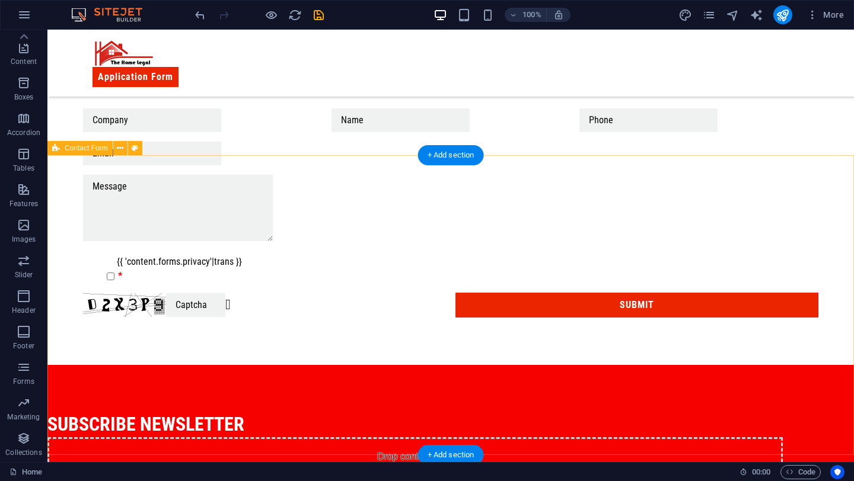
scroll to position [562, 0]
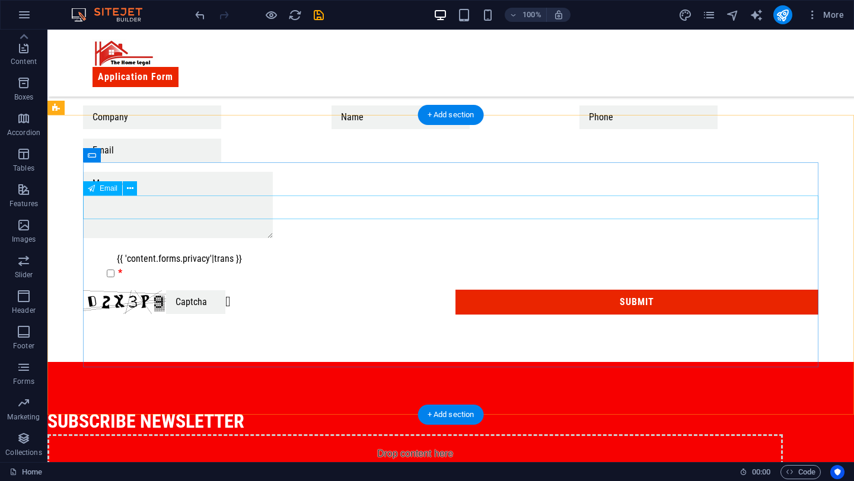
click at [235, 162] on div at bounding box center [450, 151] width 735 height 24
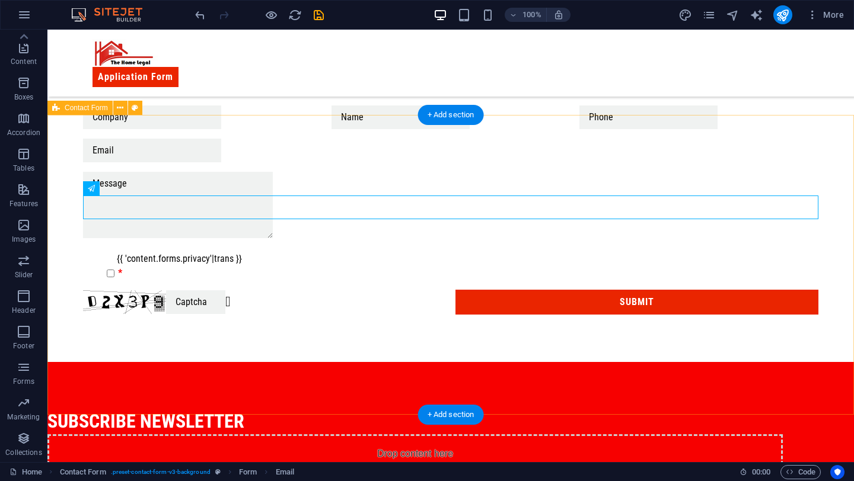
click at [344, 142] on div "{{ 'content.forms.privacy'|trans }} Unreadable? Regenerate Submit" at bounding box center [450, 210] width 806 height 304
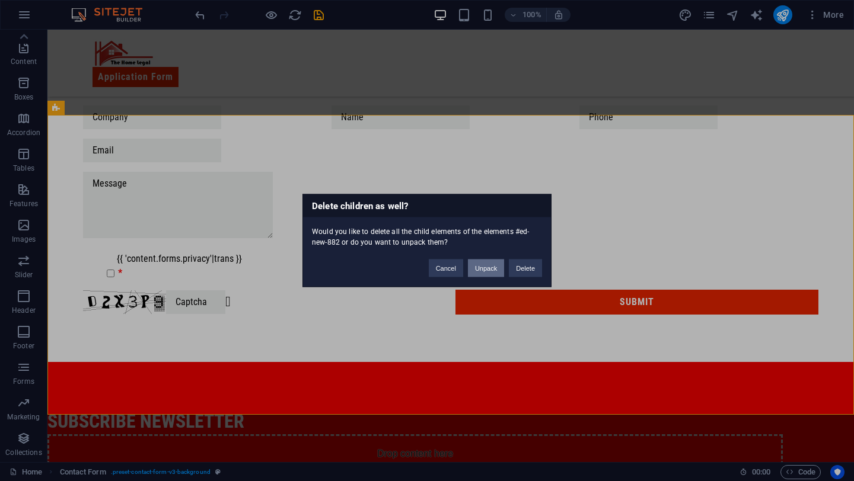
click at [481, 264] on button "Unpack" at bounding box center [486, 269] width 36 height 18
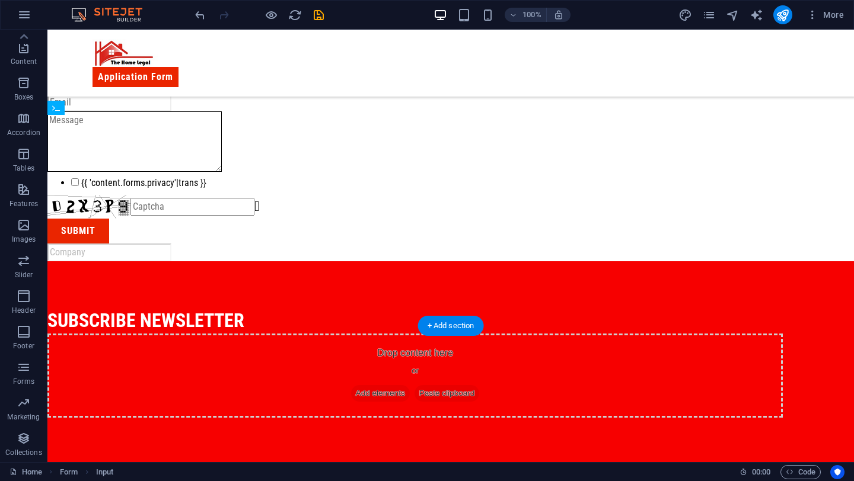
drag, startPoint x: 380, startPoint y: 123, endPoint x: 426, endPoint y: 377, distance: 257.9
click at [426, 377] on div "Application Form Basic Information First name Last name Above 18? Please Select…" at bounding box center [450, 107] width 806 height 1279
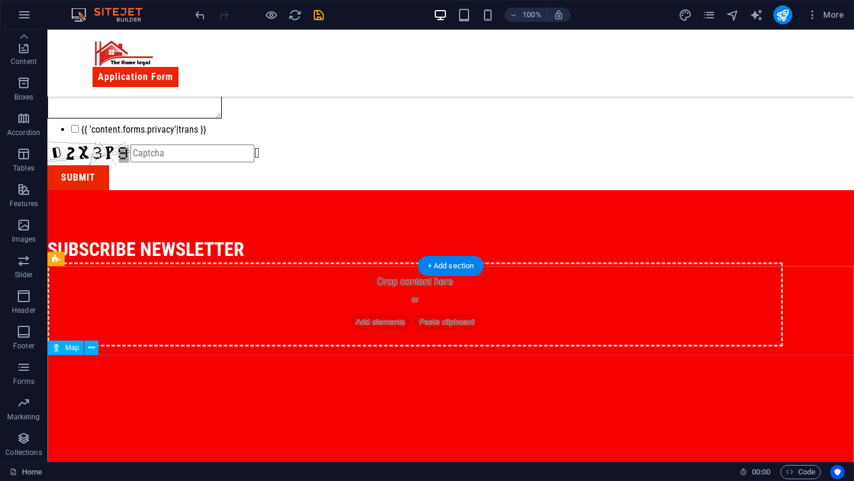
scroll to position [638, 0]
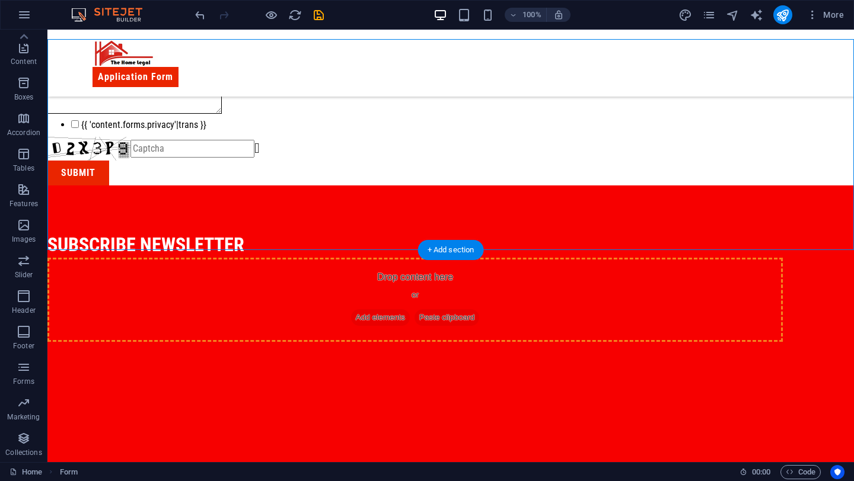
drag, startPoint x: 228, startPoint y: 239, endPoint x: 236, endPoint y: 288, distance: 48.6
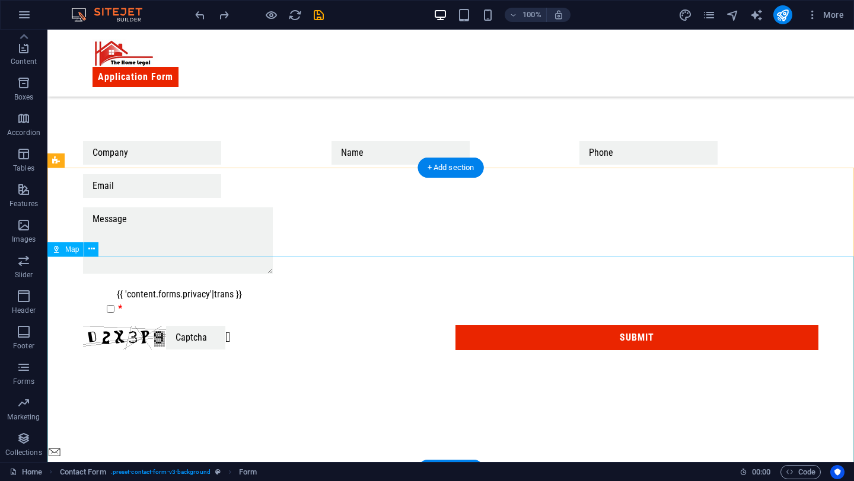
scroll to position [883, 0]
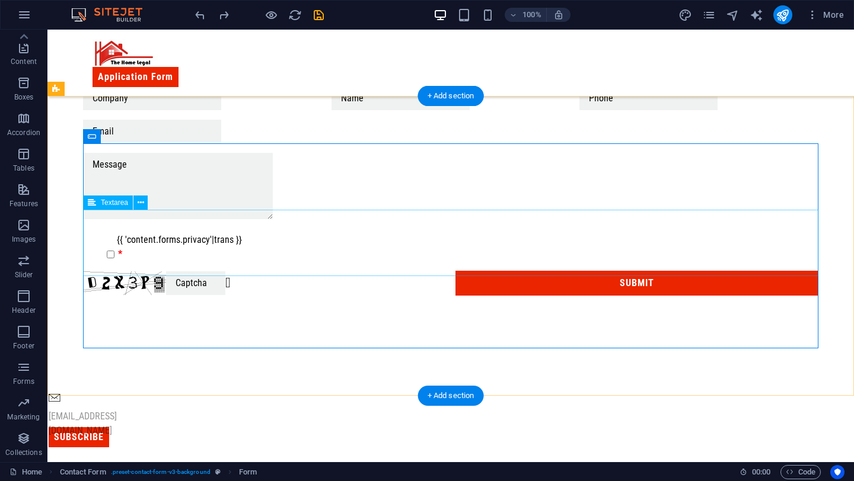
click at [236, 223] on div at bounding box center [450, 188] width 735 height 71
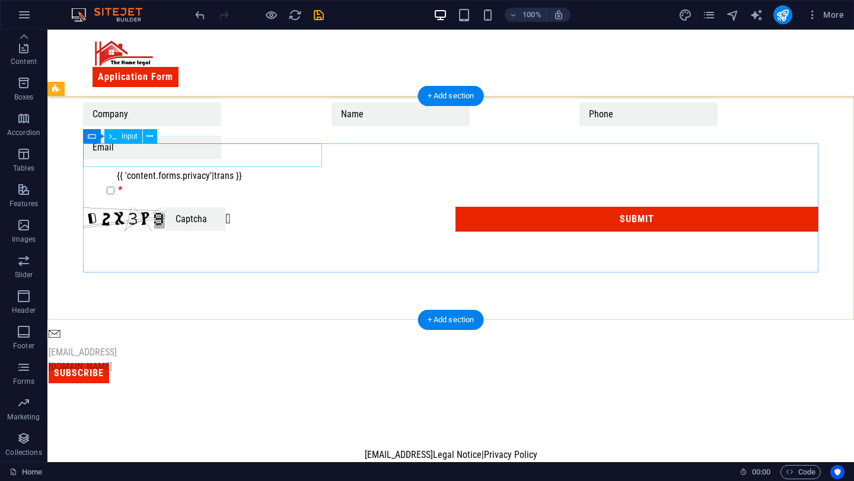
click at [238, 126] on div at bounding box center [202, 115] width 239 height 24
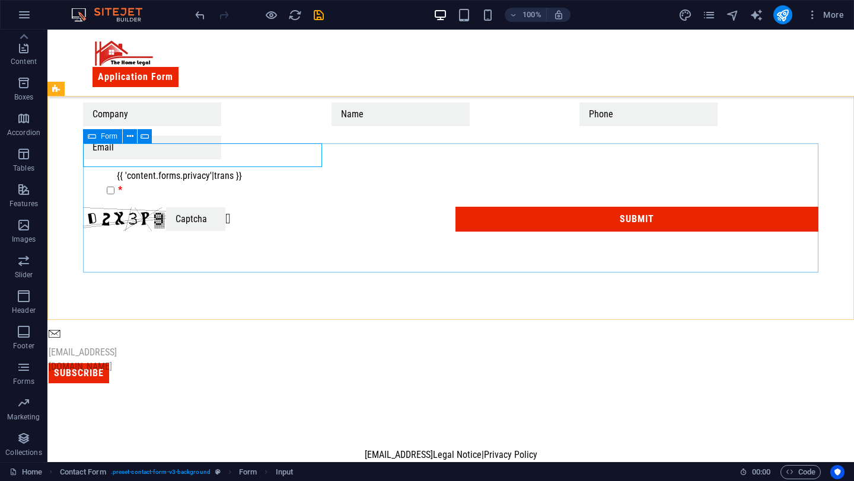
click at [95, 138] on icon at bounding box center [92, 136] width 8 height 14
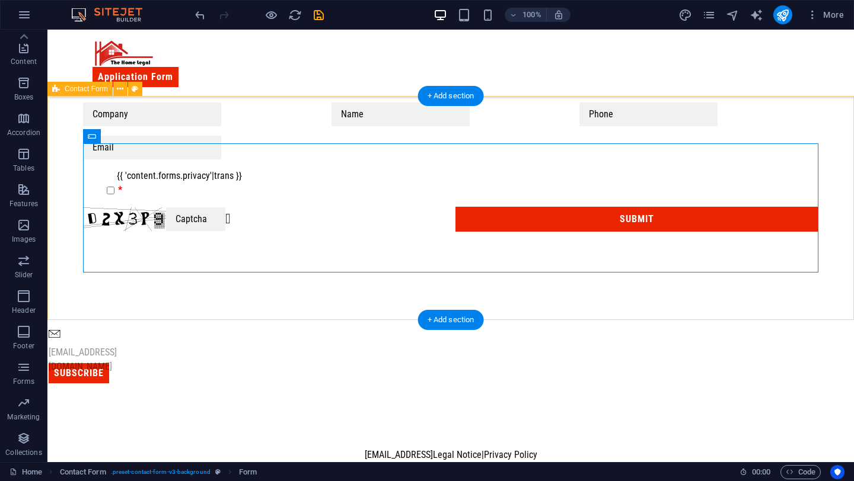
click at [204, 133] on div "{{ 'content.forms.privacy'|trans }} Unreadable? Regenerate Submit" at bounding box center [450, 167] width 806 height 224
click at [187, 126] on div at bounding box center [202, 115] width 239 height 24
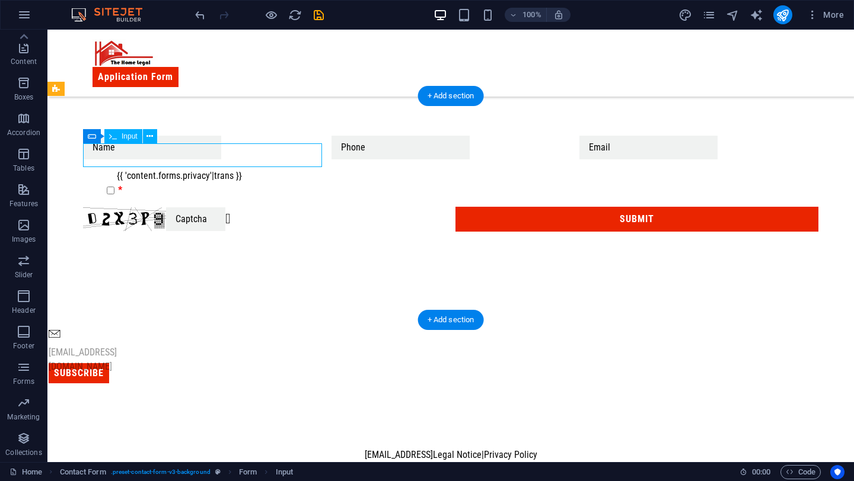
scroll to position [855, 0]
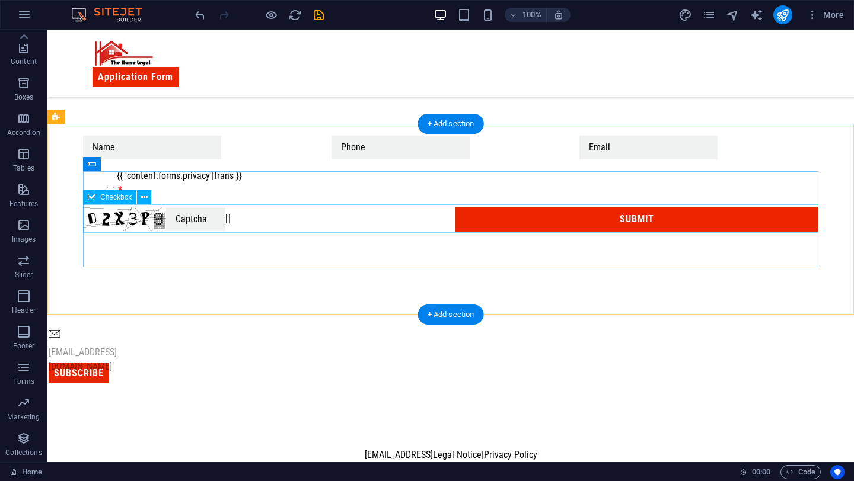
click at [263, 197] on div "{{ 'content.forms.privacy'|trans }}" at bounding box center [450, 183] width 735 height 28
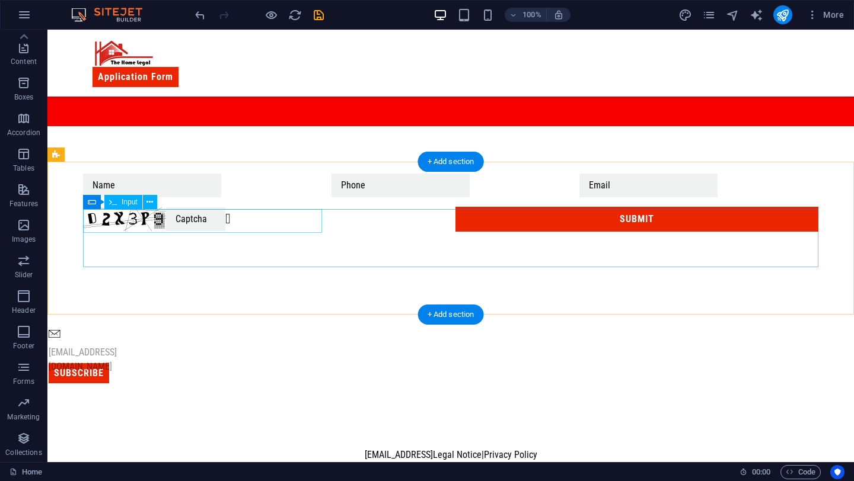
scroll to position [817, 0]
click at [263, 197] on div at bounding box center [202, 186] width 239 height 24
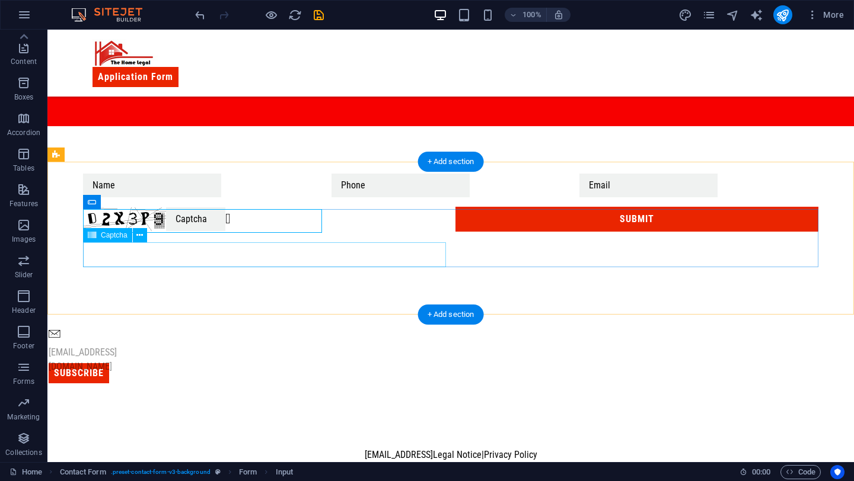
click at [279, 232] on div "Unreadable? Regenerate" at bounding box center [264, 219] width 363 height 25
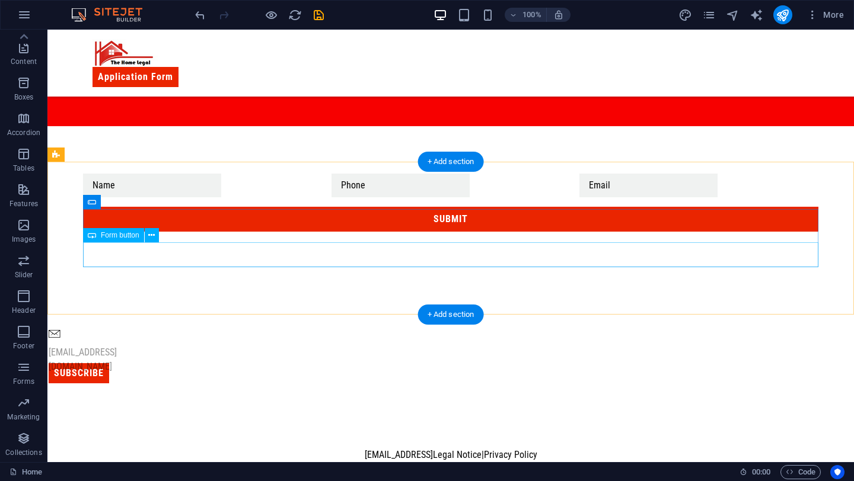
click at [279, 232] on div "Submit" at bounding box center [450, 219] width 735 height 25
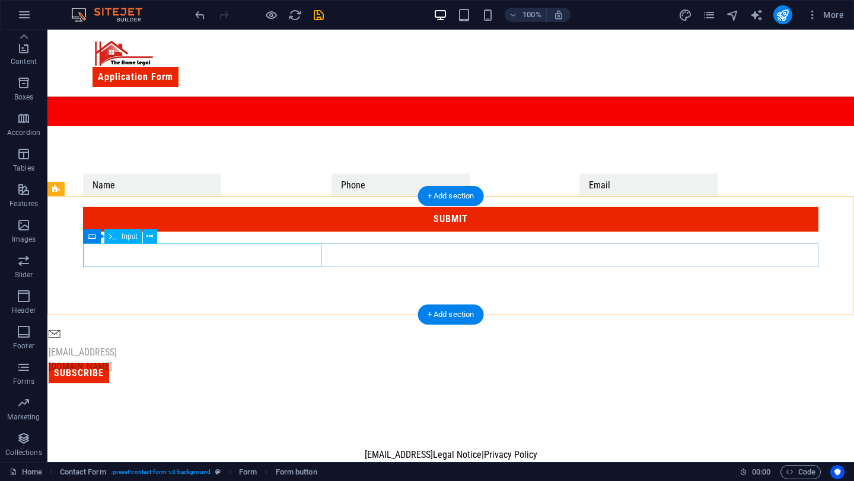
scroll to position [783, 0]
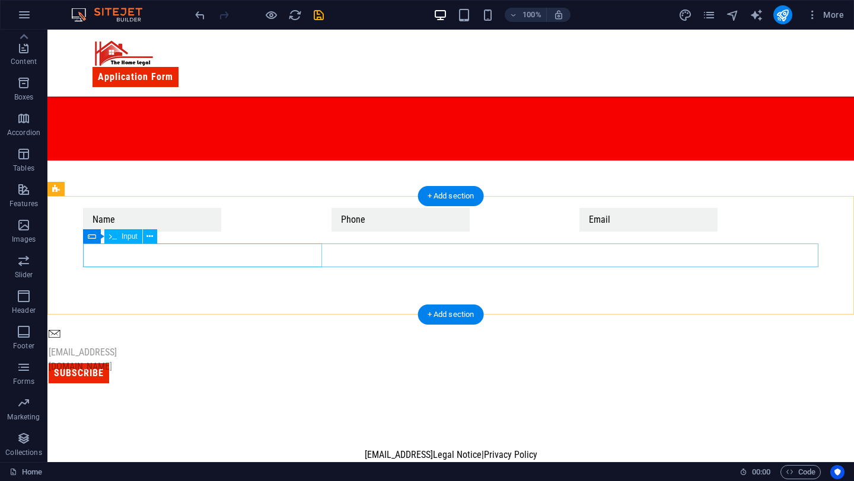
click at [279, 232] on div at bounding box center [202, 220] width 239 height 24
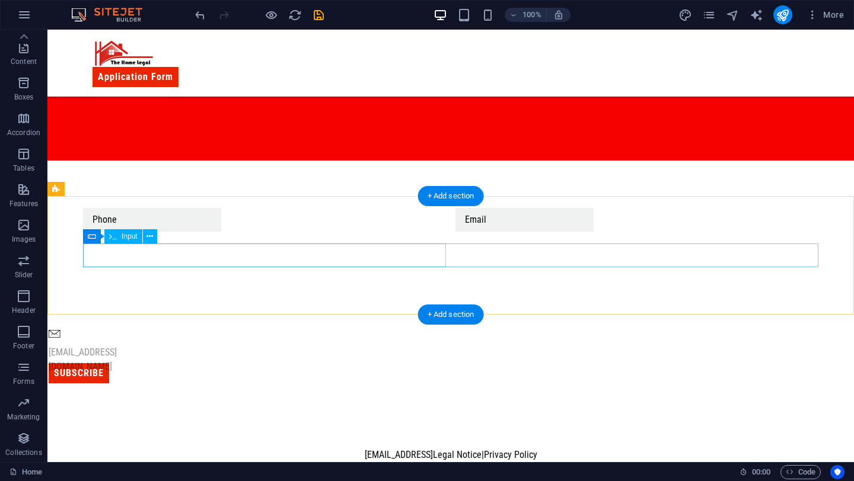
click at [279, 232] on div at bounding box center [264, 220] width 363 height 24
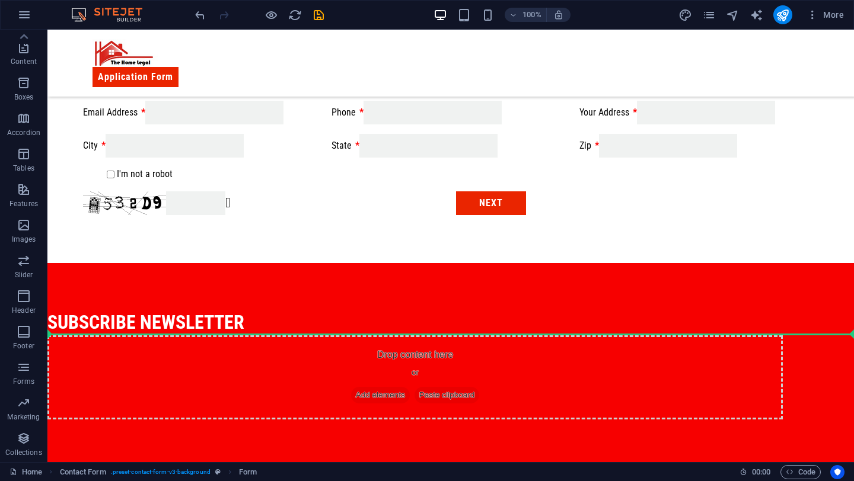
scroll to position [318, 0]
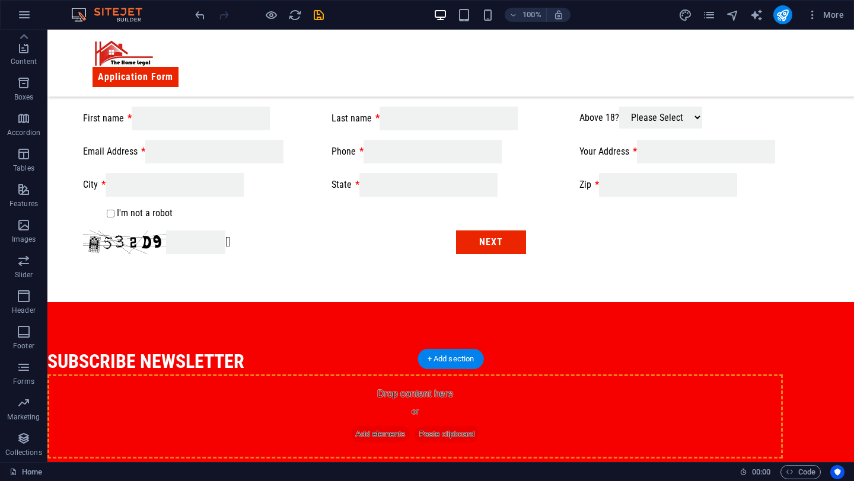
drag, startPoint x: 290, startPoint y: 324, endPoint x: 269, endPoint y: 397, distance: 75.8
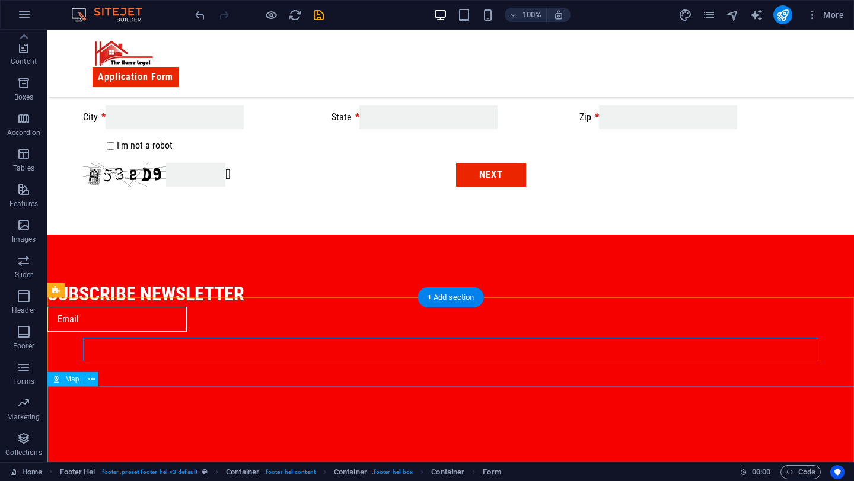
scroll to position [394, 0]
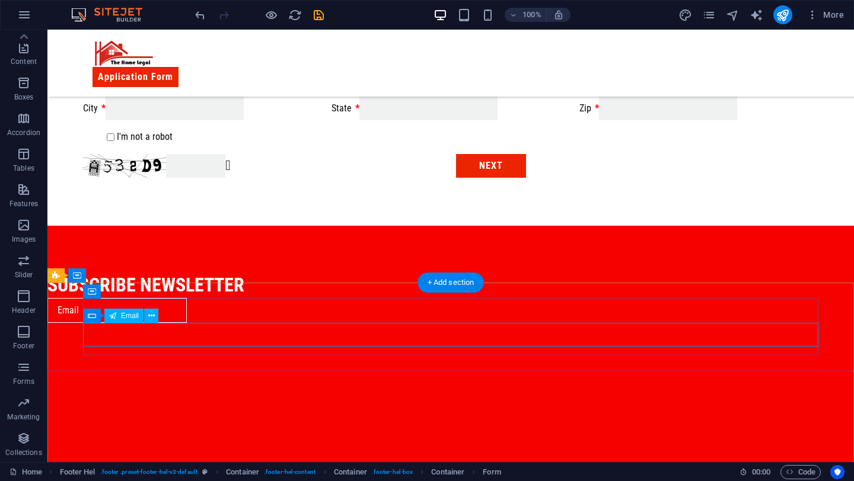
click at [261, 323] on div at bounding box center [414, 310] width 735 height 25
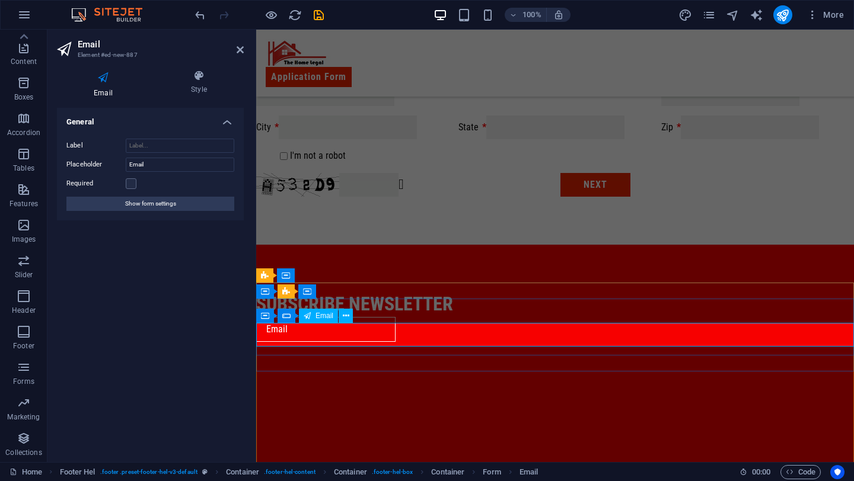
click at [333, 332] on input "email" at bounding box center [325, 329] width 139 height 25
click at [189, 162] on input "Email" at bounding box center [180, 165] width 108 height 14
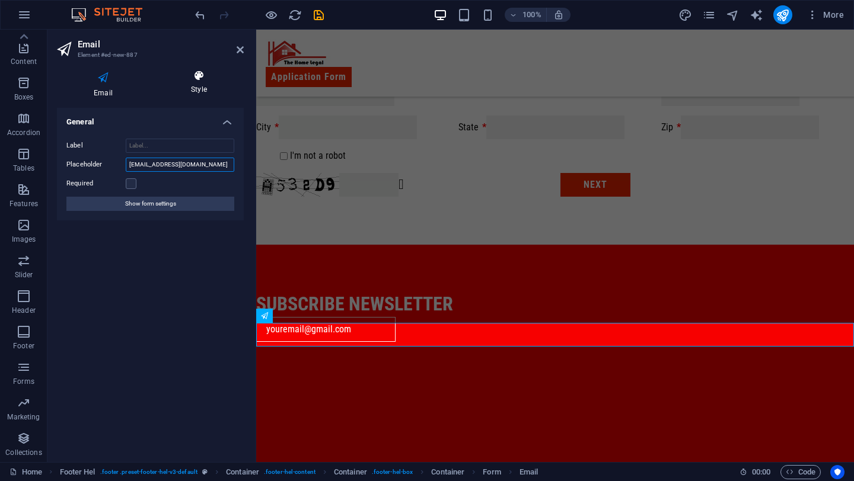
type input "[EMAIL_ADDRESS][DOMAIN_NAME]"
click at [204, 87] on h4 "Style" at bounding box center [199, 82] width 90 height 25
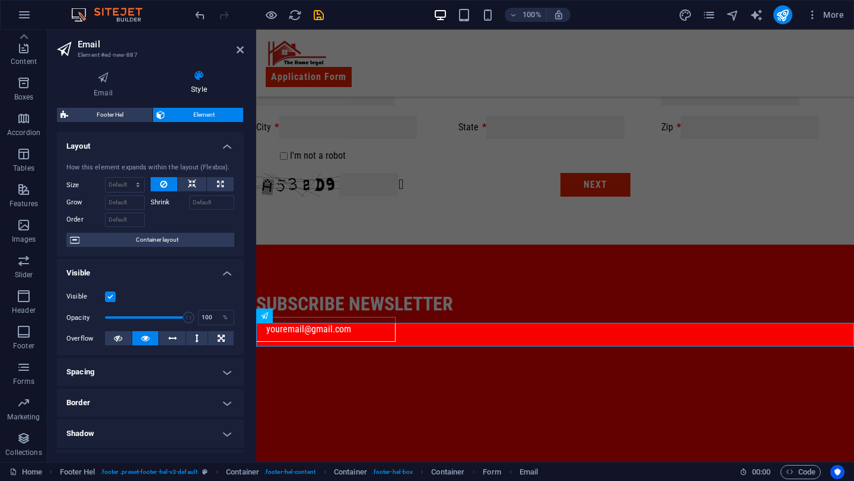
click at [204, 87] on h4 "Style" at bounding box center [199, 82] width 90 height 25
drag, startPoint x: 188, startPoint y: 320, endPoint x: 124, endPoint y: 324, distance: 63.6
click at [125, 324] on span at bounding box center [126, 318] width 12 height 12
drag, startPoint x: 126, startPoint y: 320, endPoint x: 135, endPoint y: 314, distance: 9.9
click at [135, 314] on span at bounding box center [135, 318] width 12 height 12
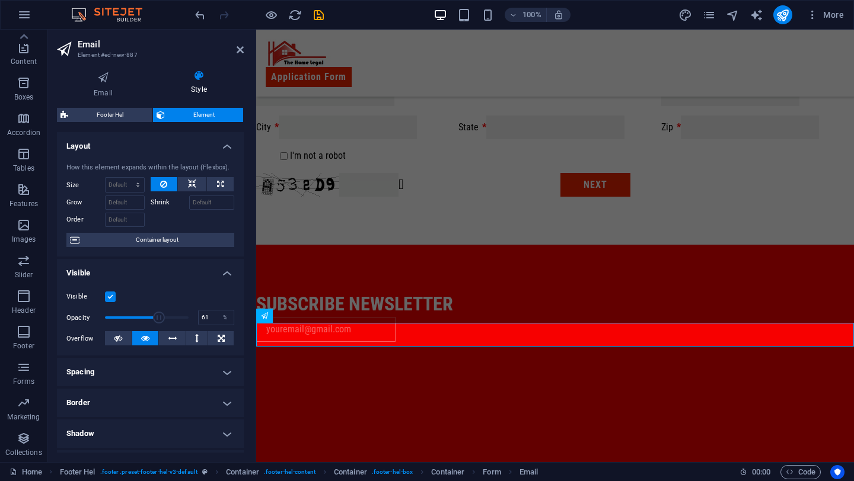
type input "60"
drag, startPoint x: 135, startPoint y: 318, endPoint x: 154, endPoint y: 314, distance: 19.4
click at [154, 314] on span at bounding box center [155, 318] width 12 height 12
click at [308, 334] on div "subscribe newsletter" at bounding box center [555, 289] width 598 height 89
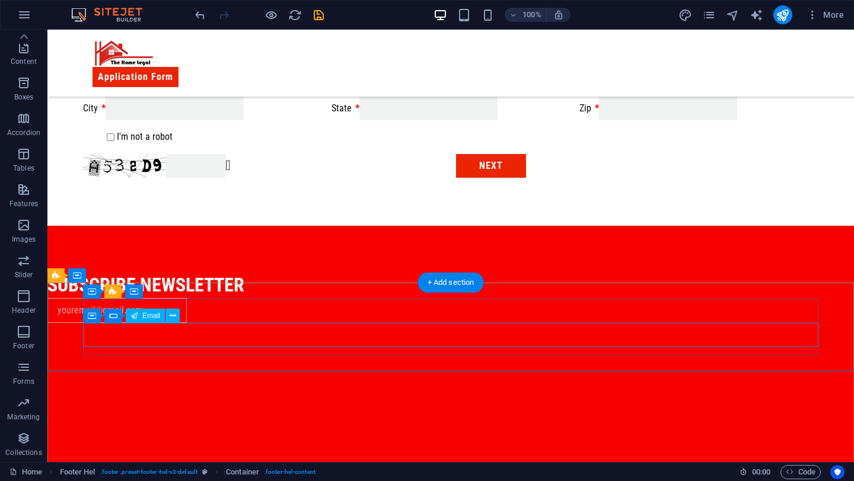
click at [170, 323] on div at bounding box center [414, 310] width 735 height 25
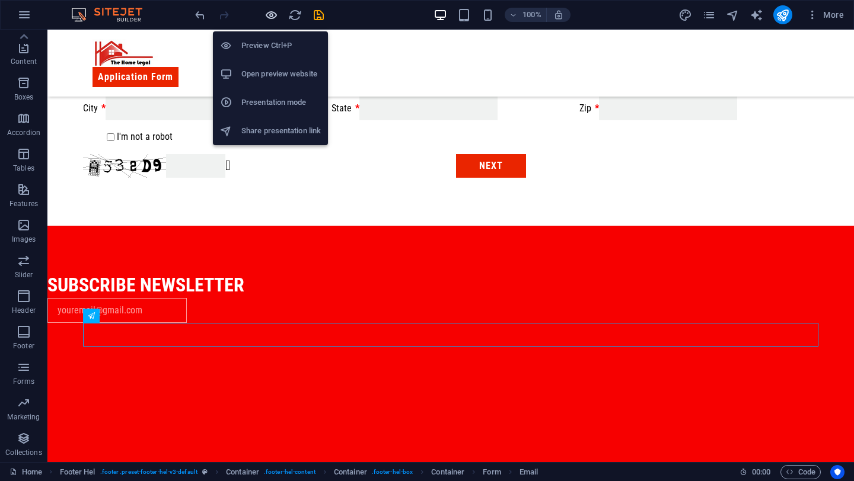
click at [269, 11] on icon "button" at bounding box center [271, 15] width 14 height 14
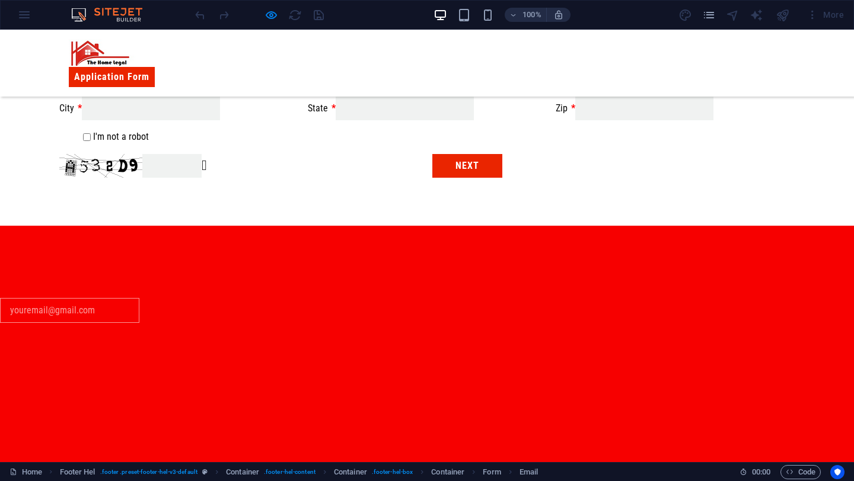
click at [124, 323] on input "email" at bounding box center [69, 310] width 139 height 25
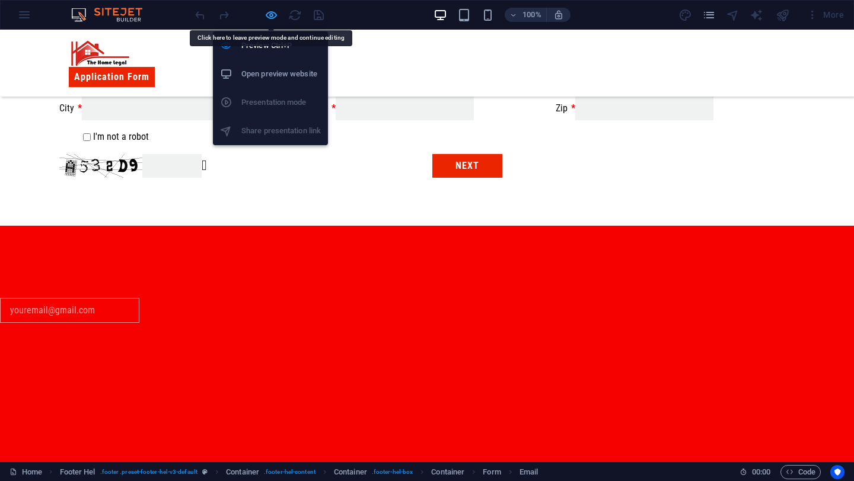
click at [270, 18] on icon "button" at bounding box center [271, 15] width 14 height 14
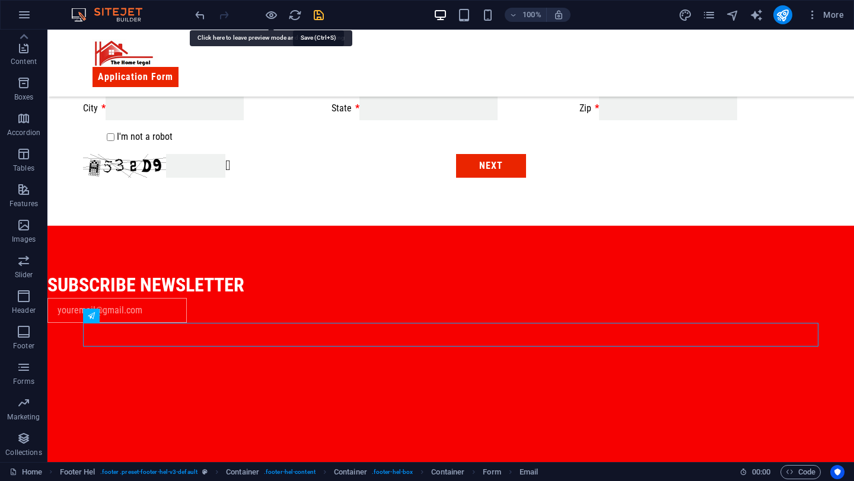
click at [318, 11] on icon "save" at bounding box center [319, 15] width 14 height 14
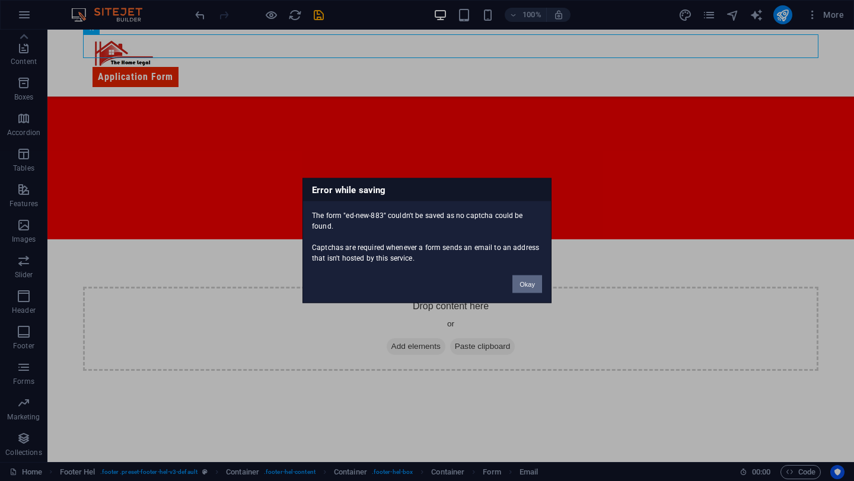
click at [523, 280] on button "Okay" at bounding box center [527, 285] width 30 height 18
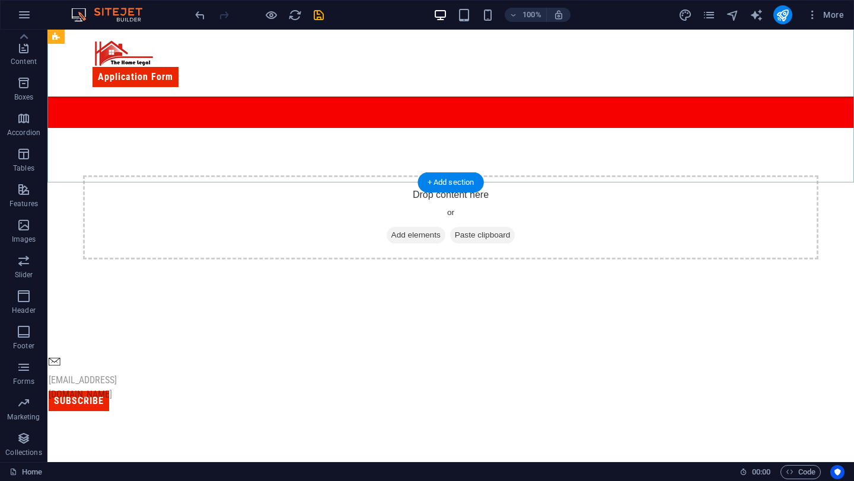
scroll to position [799, 0]
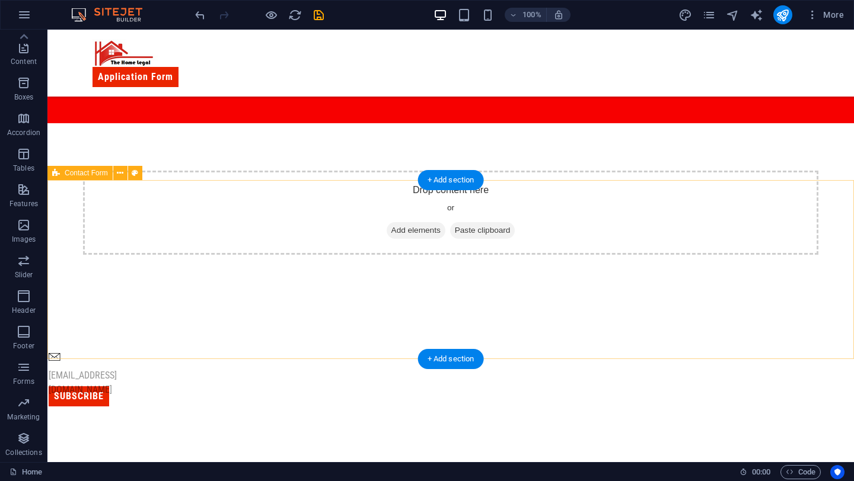
click at [306, 255] on div "Drop content here or Add elements Paste clipboard" at bounding box center [450, 213] width 735 height 84
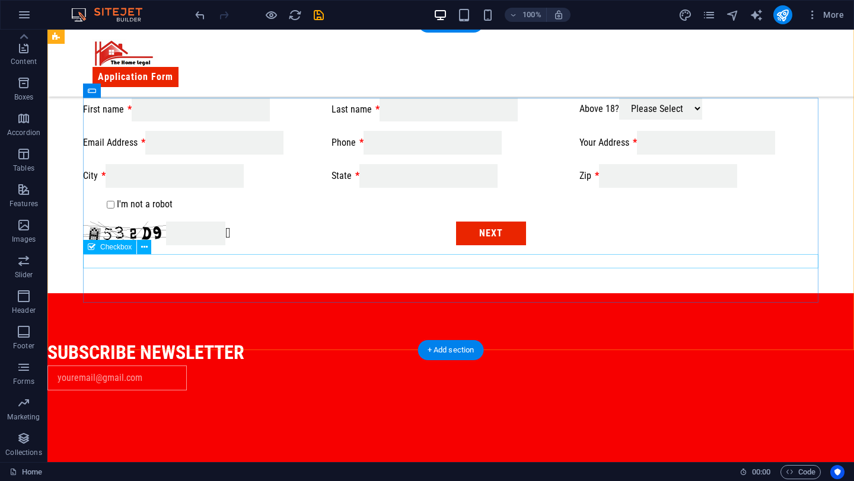
scroll to position [319, 0]
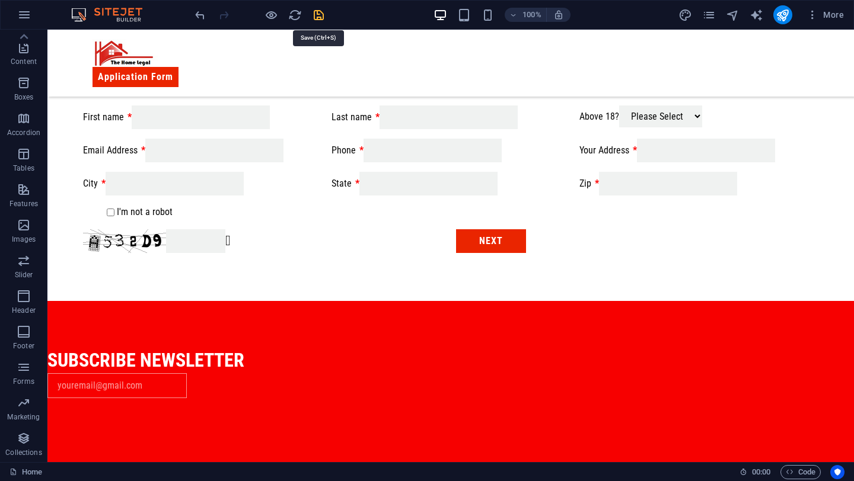
click at [317, 20] on icon "save" at bounding box center [319, 15] width 14 height 14
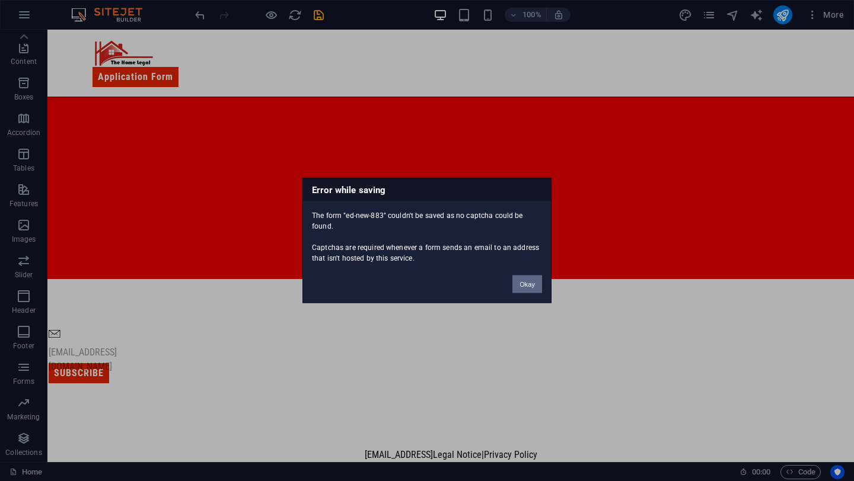
click at [518, 279] on button "Okay" at bounding box center [527, 285] width 30 height 18
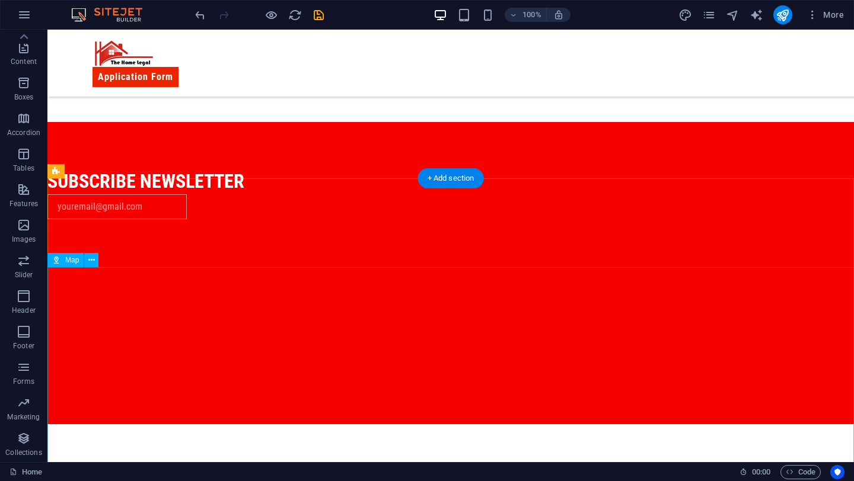
scroll to position [499, 0]
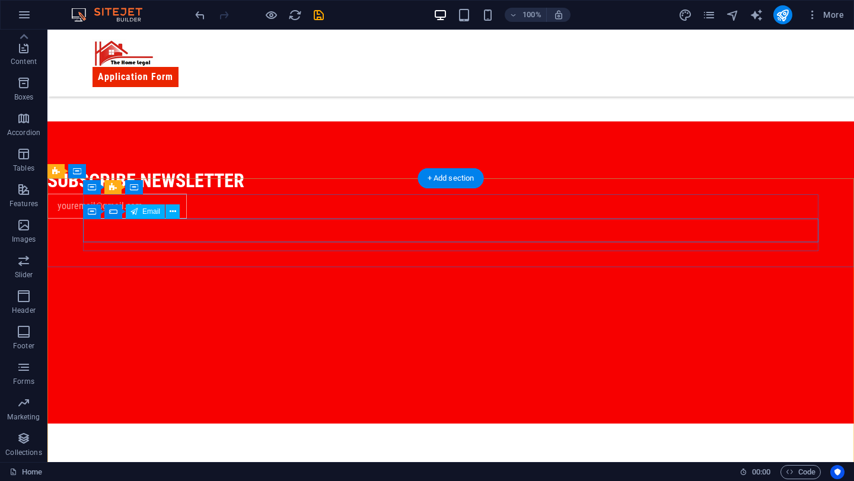
click at [442, 219] on div at bounding box center [414, 206] width 735 height 25
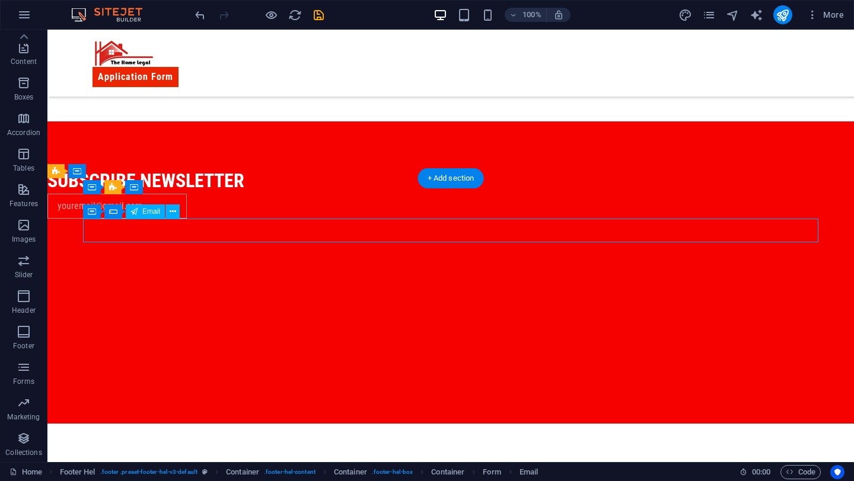
click at [442, 219] on div at bounding box center [414, 206] width 735 height 25
click at [226, 219] on div at bounding box center [414, 206] width 735 height 25
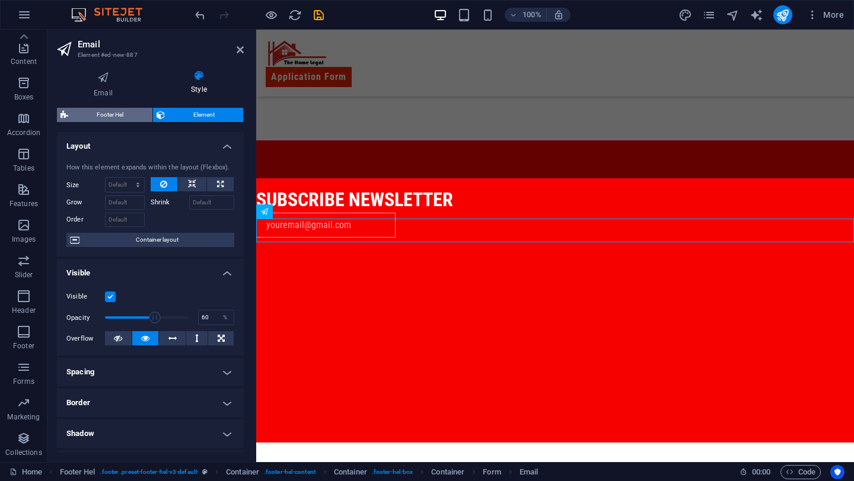
click at [133, 112] on span "Footer Hel" at bounding box center [110, 115] width 77 height 14
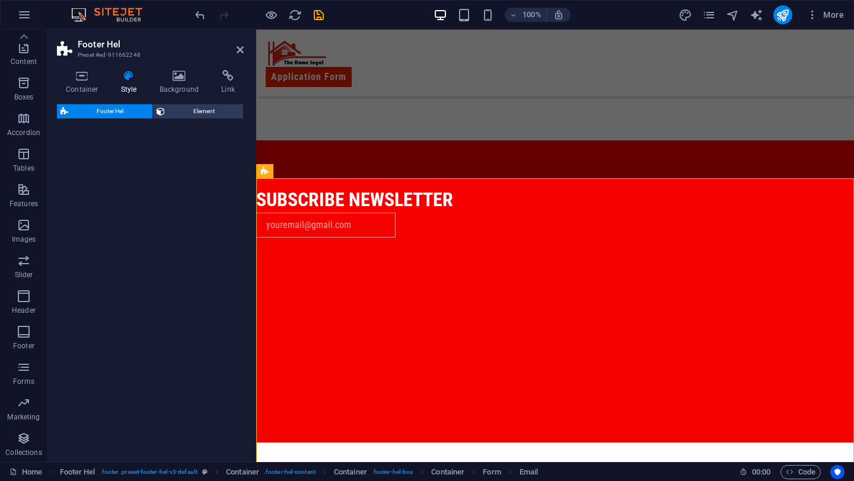
select select "%"
select select "rem"
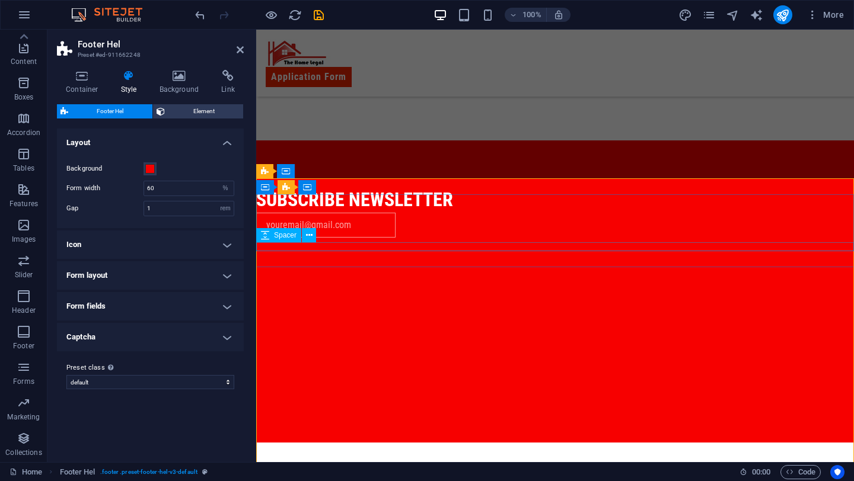
click at [320, 247] on div at bounding box center [555, 242] width 598 height 9
click at [322, 235] on div "Spacer" at bounding box center [290, 235] width 68 height 15
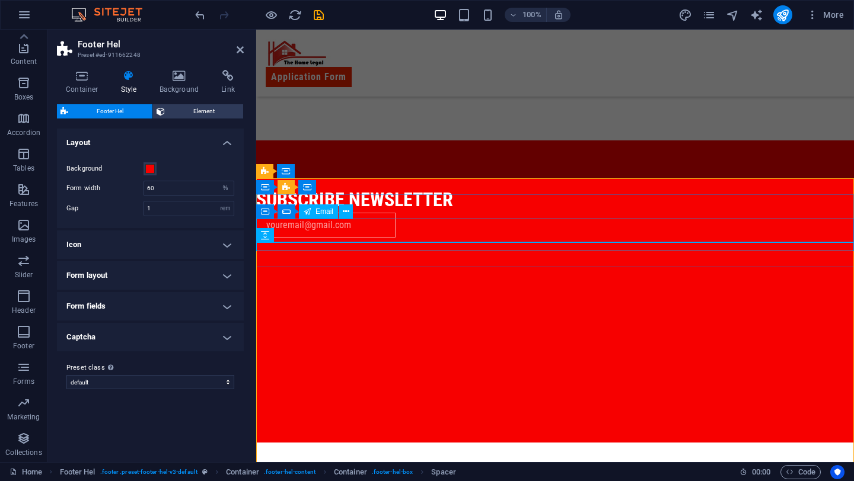
click at [336, 225] on input "email" at bounding box center [325, 225] width 139 height 25
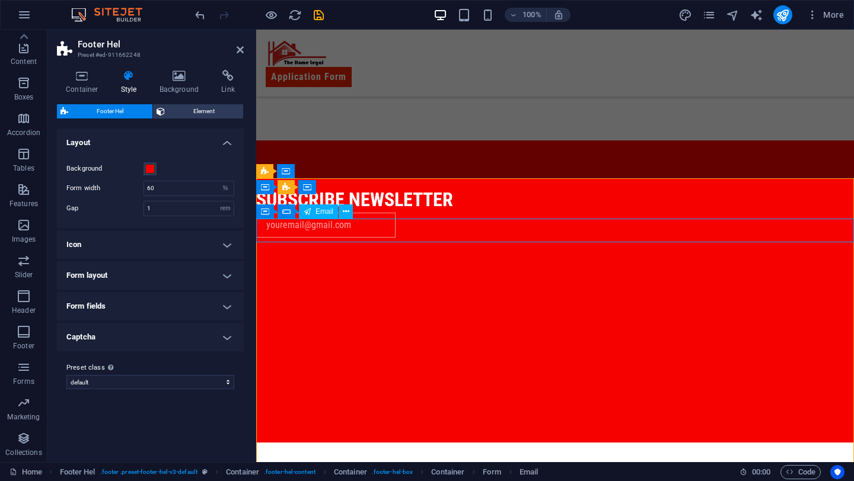
click at [336, 225] on input "email" at bounding box center [325, 225] width 139 height 25
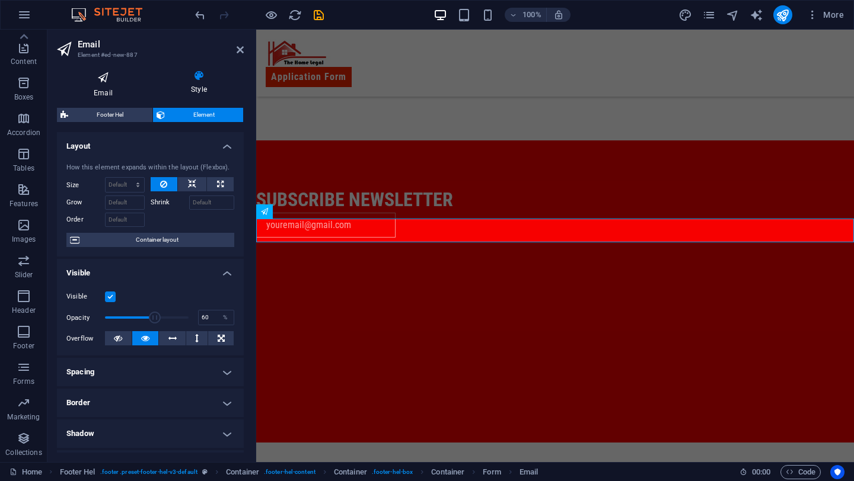
click at [98, 81] on icon at bounding box center [103, 77] width 92 height 15
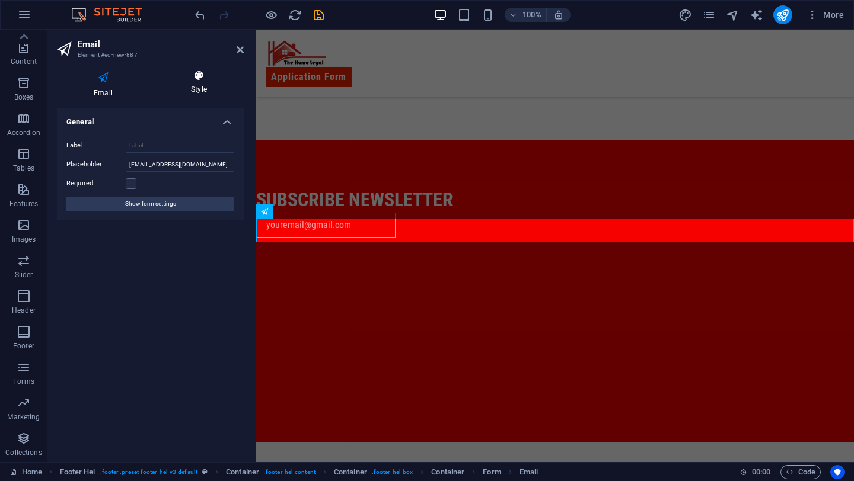
click at [199, 70] on icon at bounding box center [199, 76] width 90 height 12
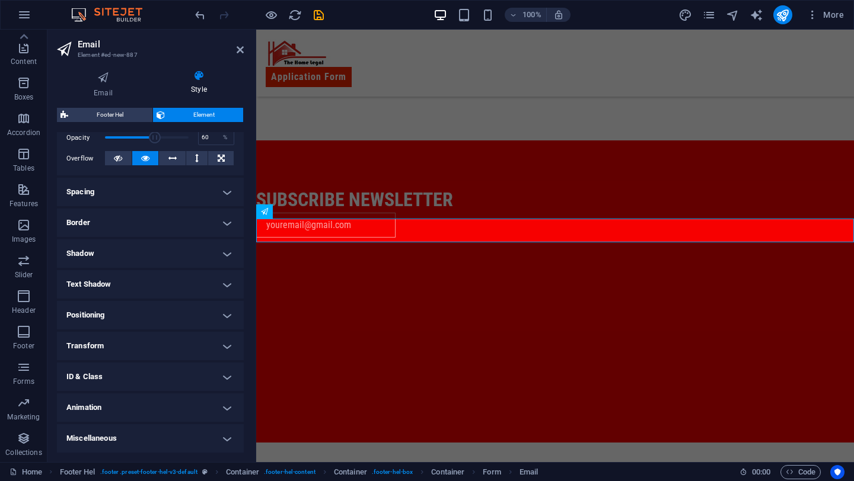
scroll to position [0, 0]
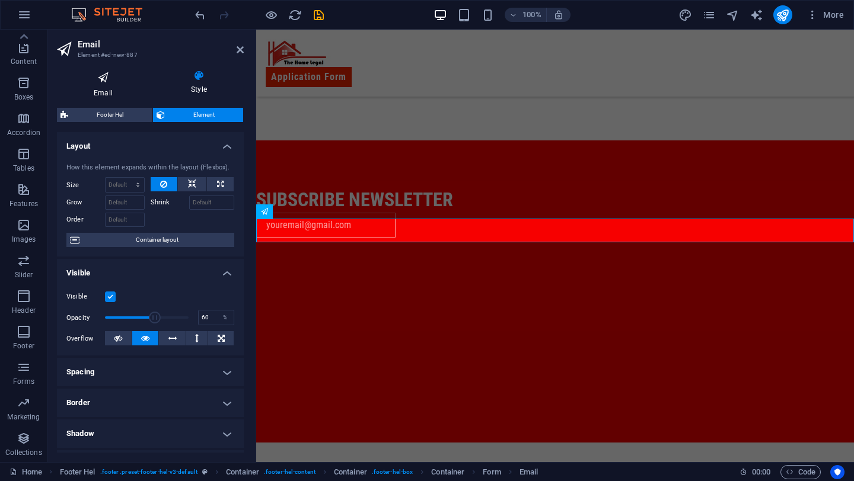
click at [116, 84] on icon at bounding box center [103, 77] width 92 height 15
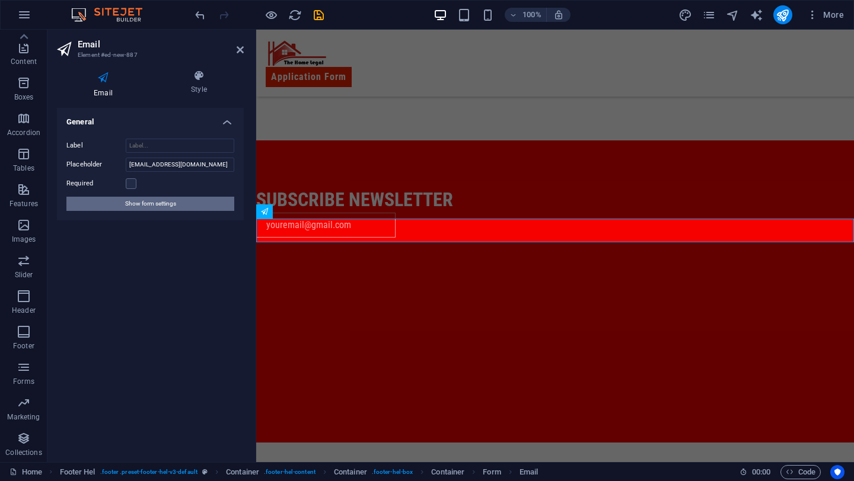
click at [117, 200] on button "Show form settings" at bounding box center [150, 204] width 168 height 14
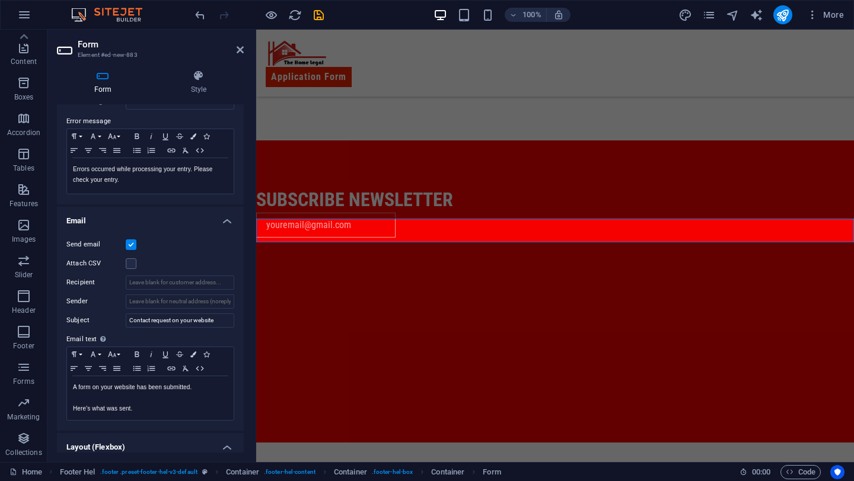
scroll to position [207, 0]
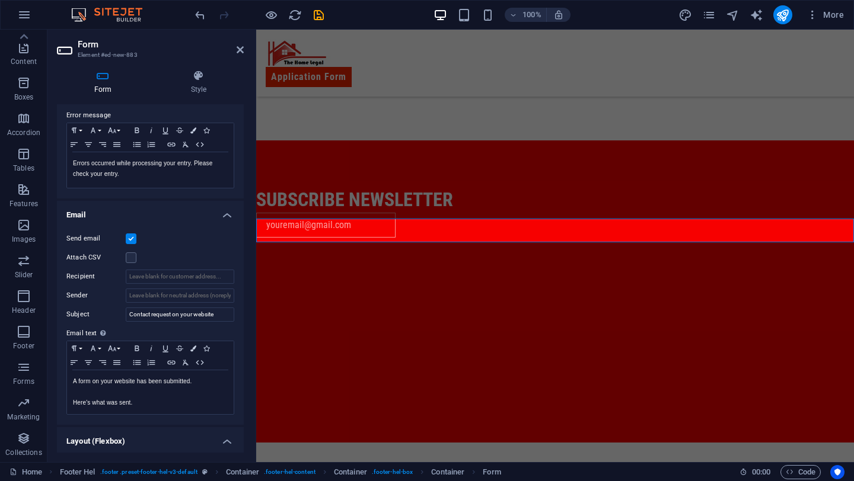
click at [133, 240] on label at bounding box center [131, 239] width 11 height 11
click at [0, 0] on input "Send email" at bounding box center [0, 0] width 0 height 0
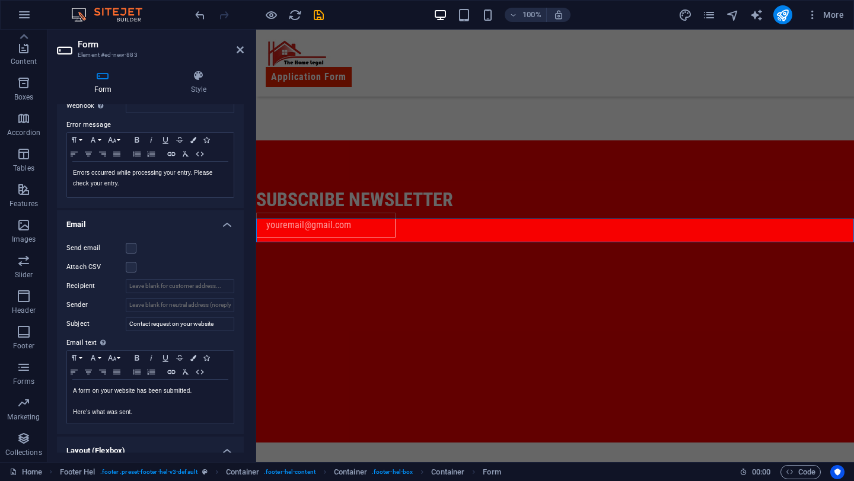
scroll to position [0, 0]
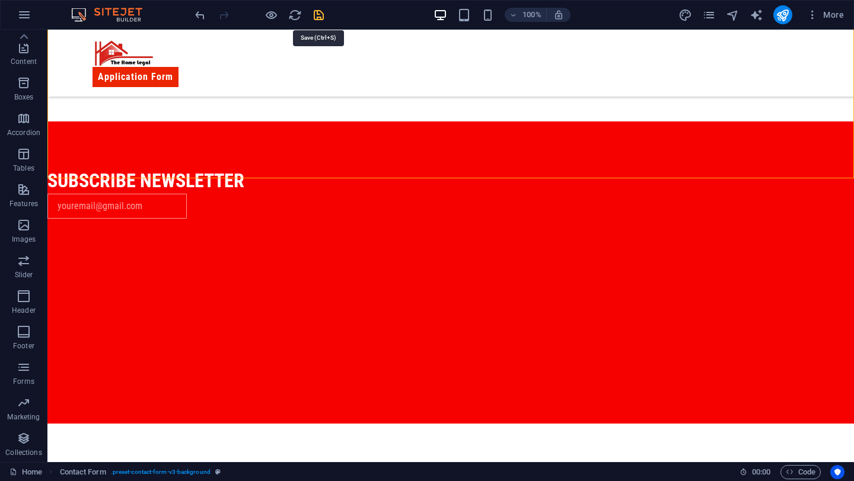
click at [317, 17] on icon "save" at bounding box center [319, 15] width 14 height 14
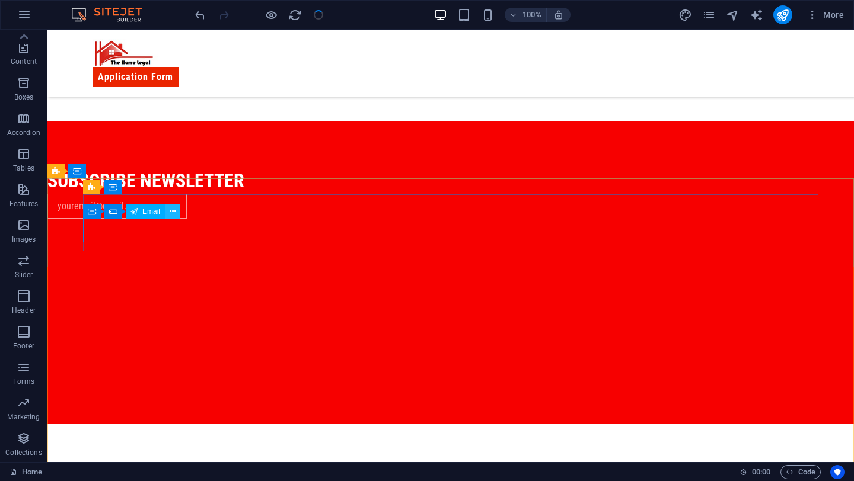
click at [177, 213] on button at bounding box center [172, 212] width 14 height 14
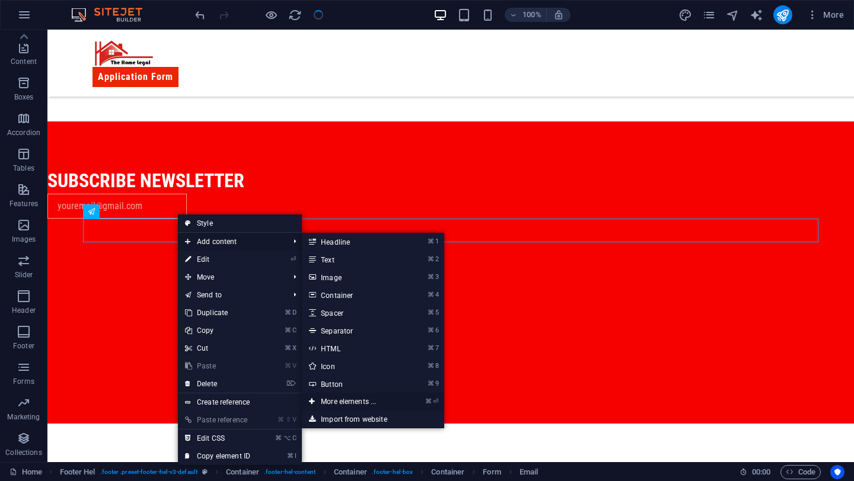
click at [374, 402] on link "⌘ ⏎ More elements ..." at bounding box center [351, 402] width 98 height 18
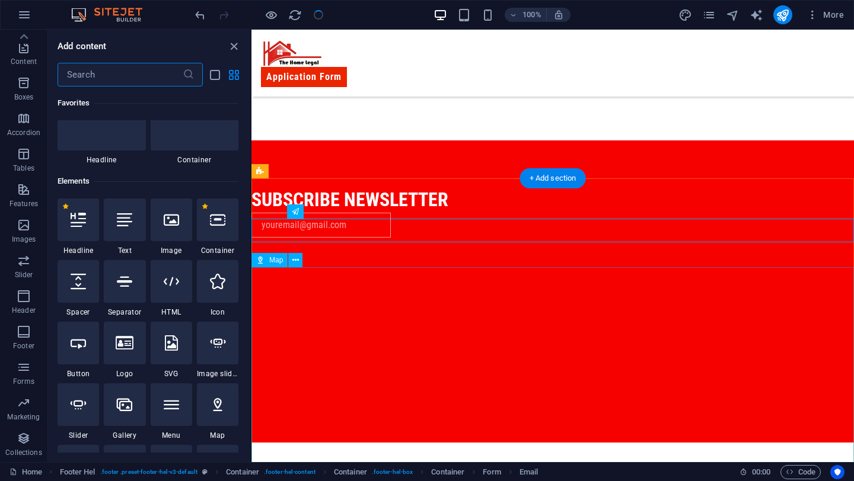
scroll to position [126, 0]
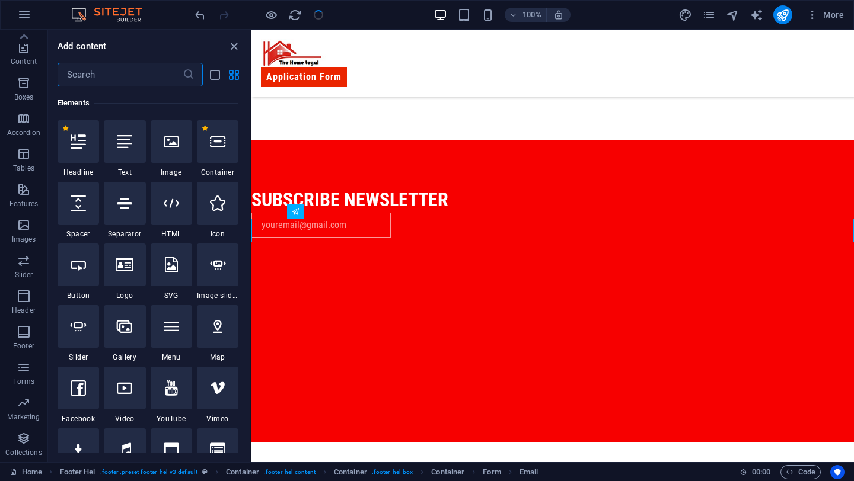
click at [139, 82] on input "text" at bounding box center [120, 75] width 125 height 24
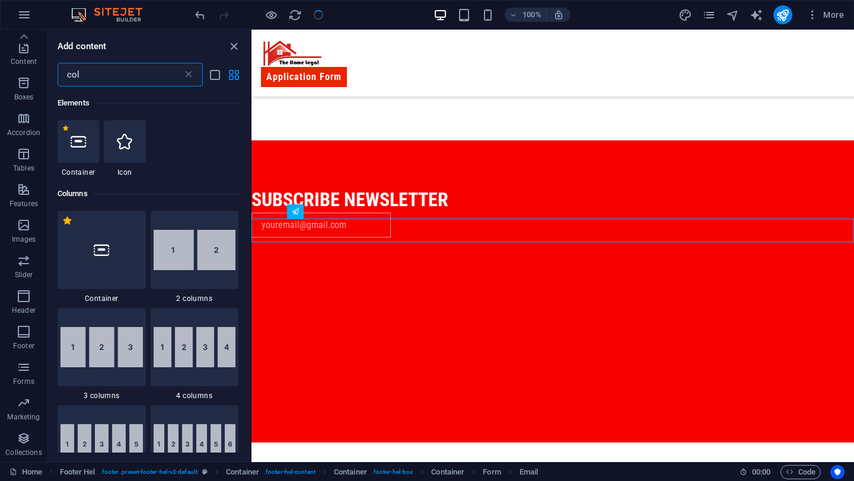
scroll to position [0, 0]
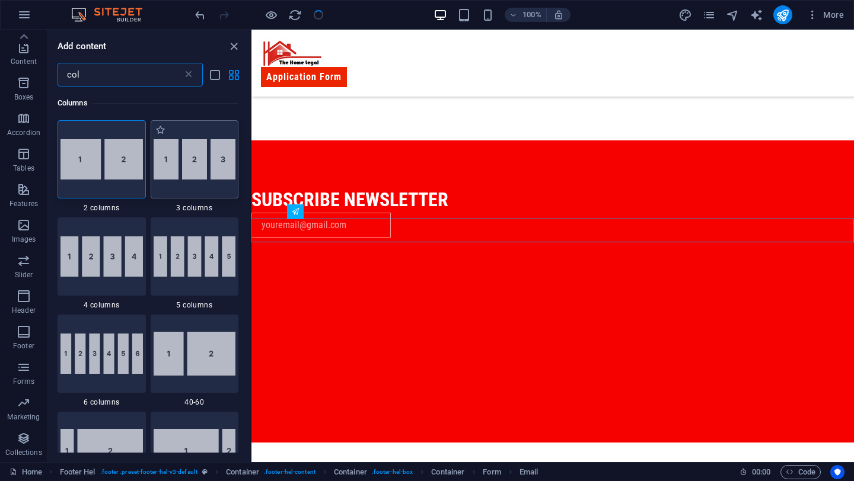
type input "col"
click at [168, 163] on img at bounding box center [195, 159] width 82 height 40
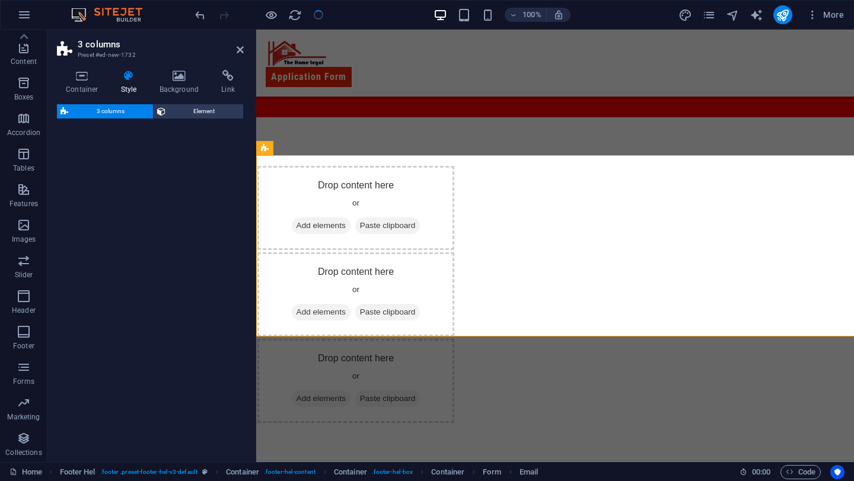
select select "rem"
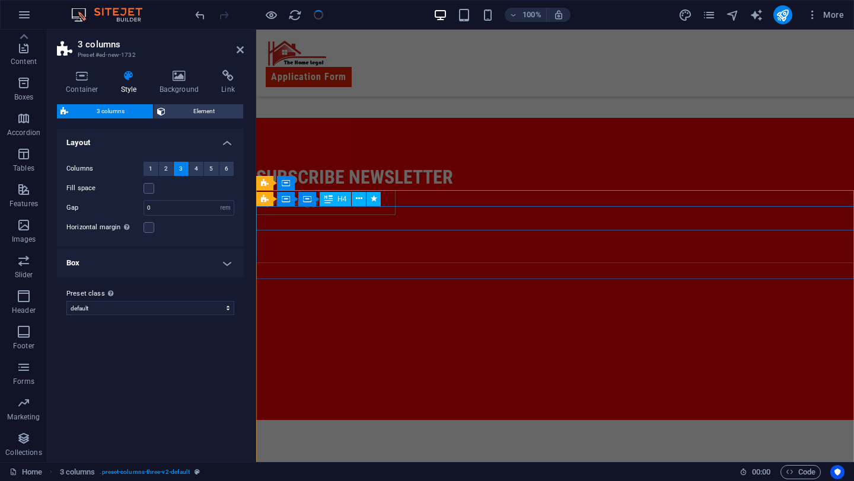
scroll to position [522, 0]
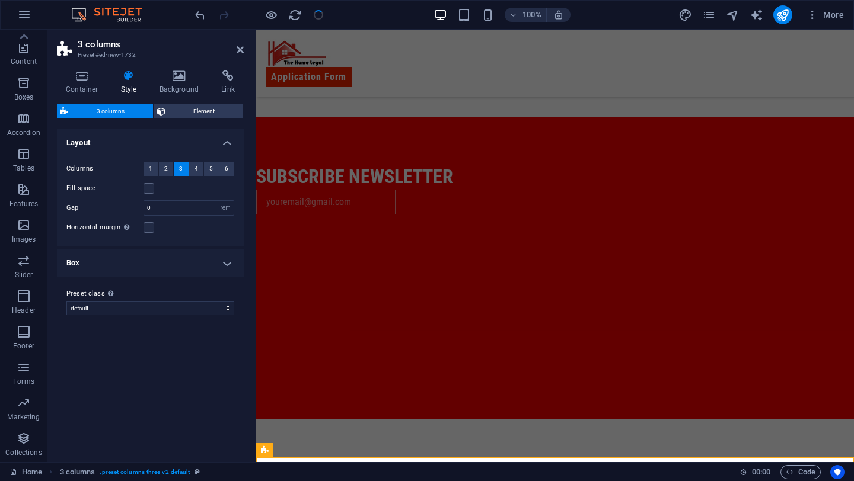
click at [245, 49] on aside "3 columns Preset #ed-new-1732 Container Style Background Link Size Height Defau…" at bounding box center [151, 246] width 209 height 433
click at [238, 52] on icon at bounding box center [240, 49] width 7 height 9
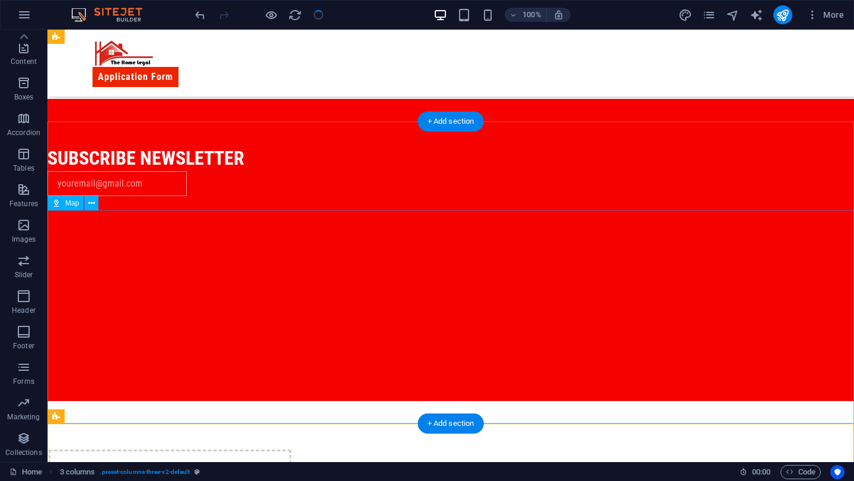
scroll to position [517, 0]
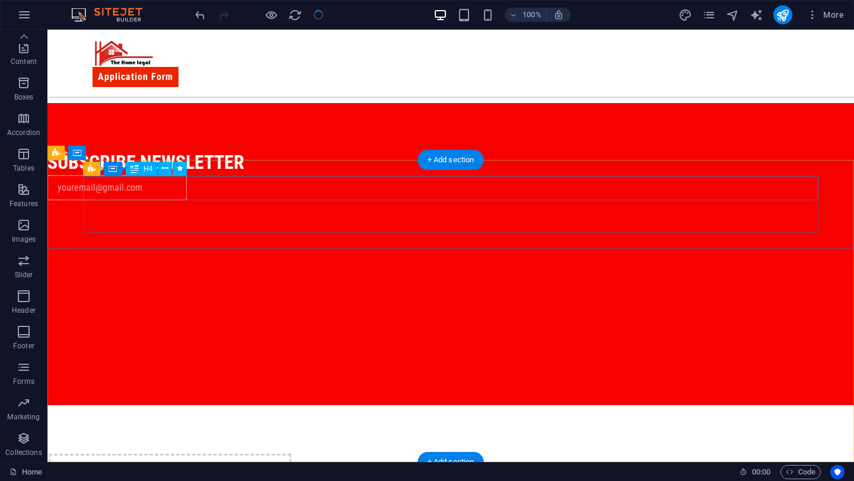
click at [247, 175] on div "subscribe newsletter" at bounding box center [414, 163] width 735 height 25
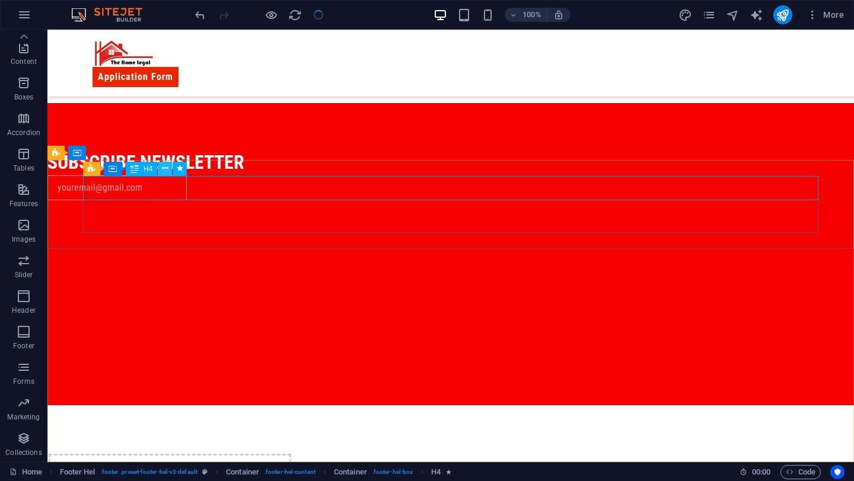
click at [0, 0] on button at bounding box center [0, 0] width 0 height 0
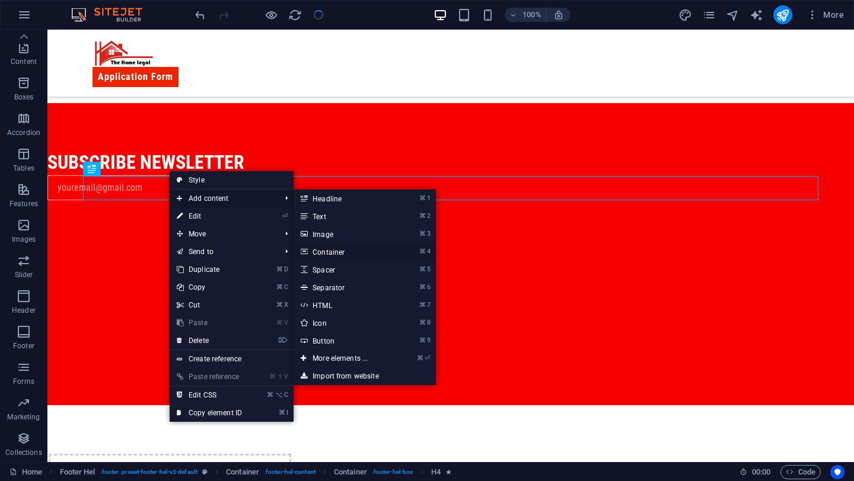
click at [344, 251] on link "⌘ 4 Container" at bounding box center [342, 252] width 98 height 18
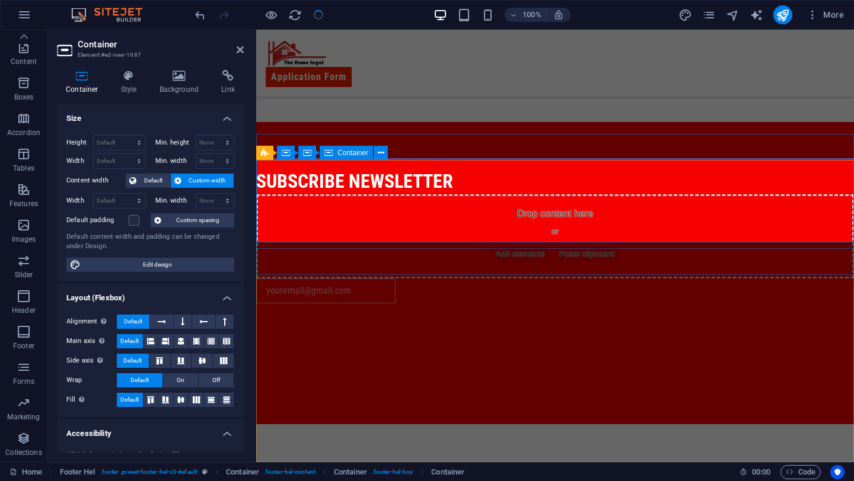
click at [541, 246] on span "Add elements" at bounding box center [520, 254] width 59 height 17
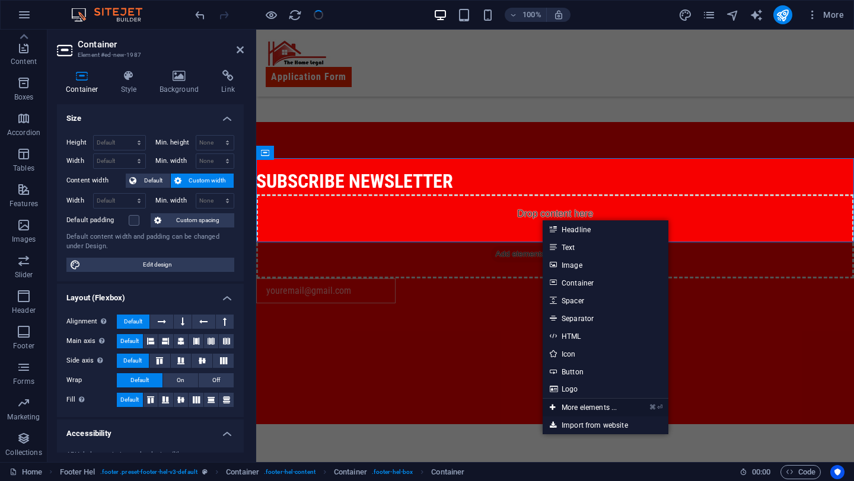
drag, startPoint x: 601, startPoint y: 409, endPoint x: 350, endPoint y: 379, distance: 253.1
click at [601, 409] on link "⌘ ⏎ More elements ..." at bounding box center [582, 408] width 81 height 18
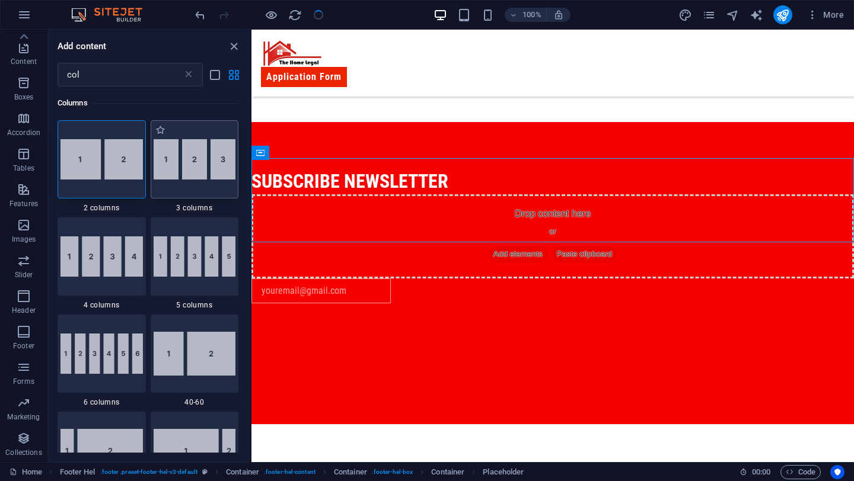
click at [181, 165] on img at bounding box center [195, 159] width 82 height 40
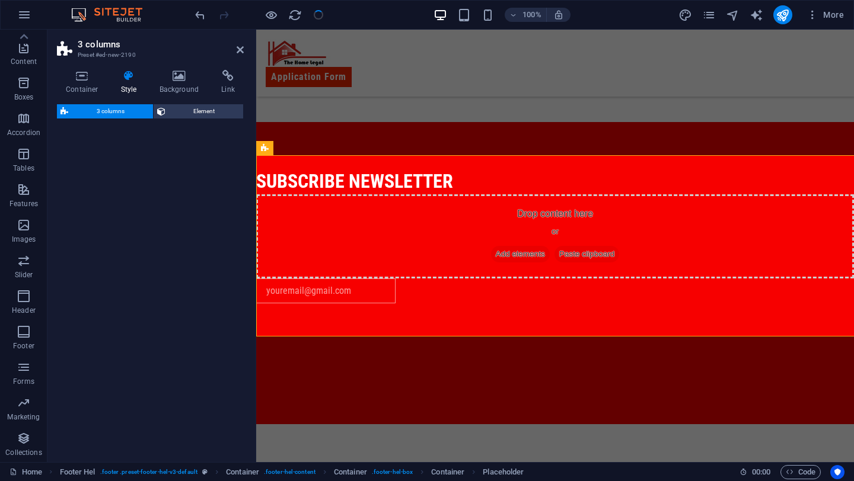
scroll to position [824, 0]
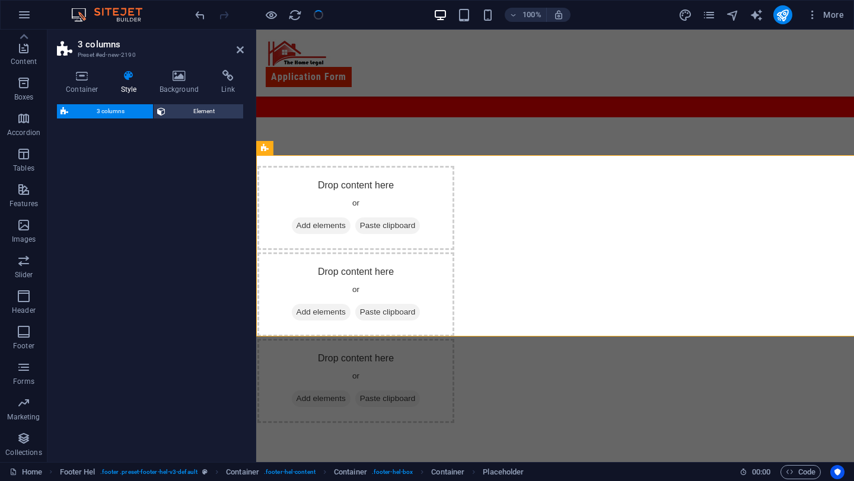
select select "rem"
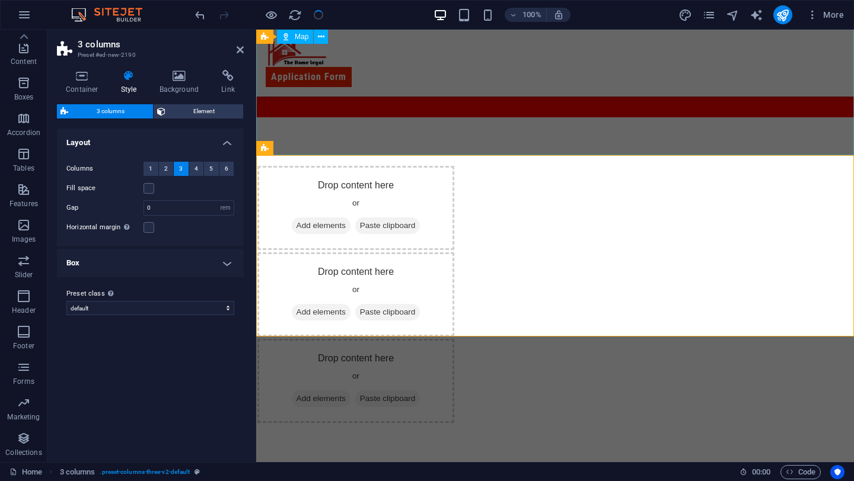
click at [390, 108] on div at bounding box center [555, 10] width 598 height 213
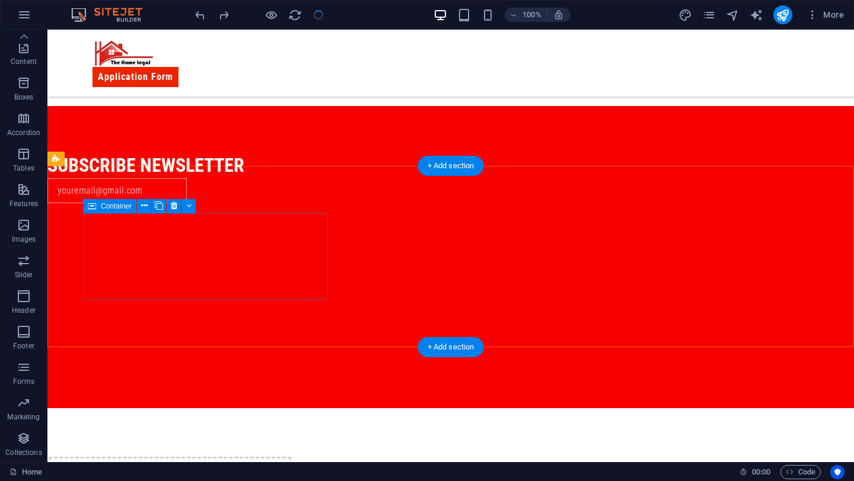
scroll to position [471, 0]
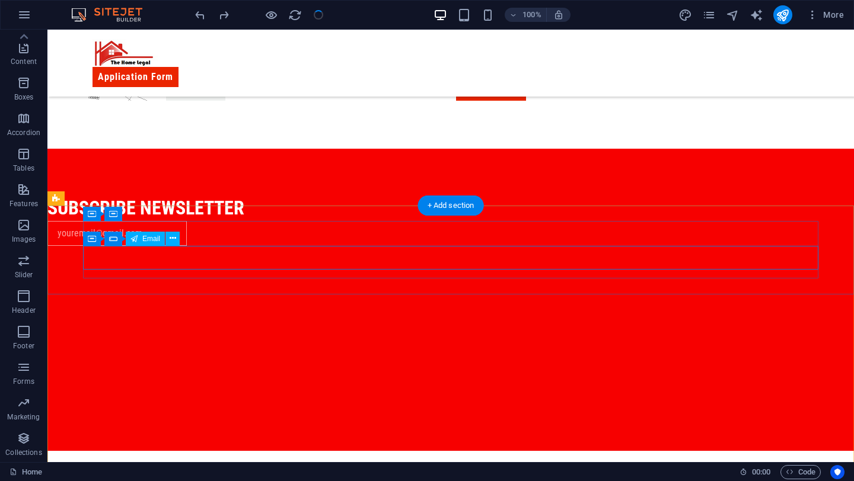
click at [319, 246] on div at bounding box center [414, 233] width 735 height 25
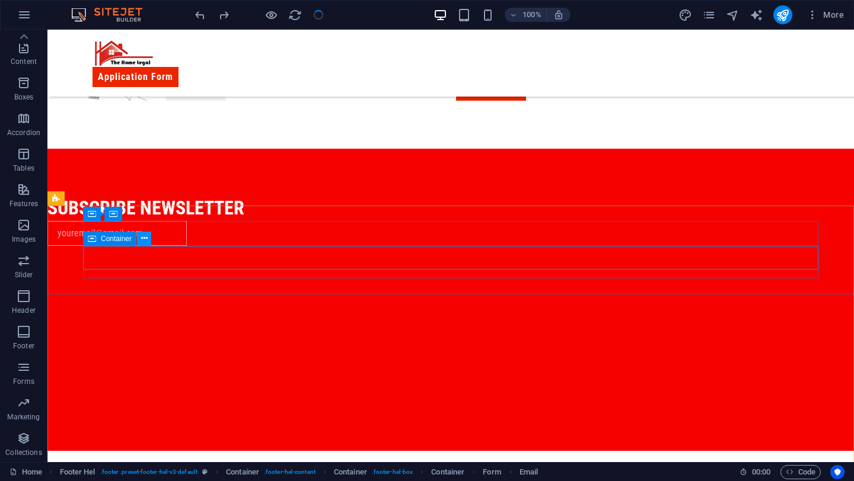
click at [140, 241] on button at bounding box center [144, 239] width 14 height 14
click at [141, 237] on icon at bounding box center [144, 238] width 7 height 12
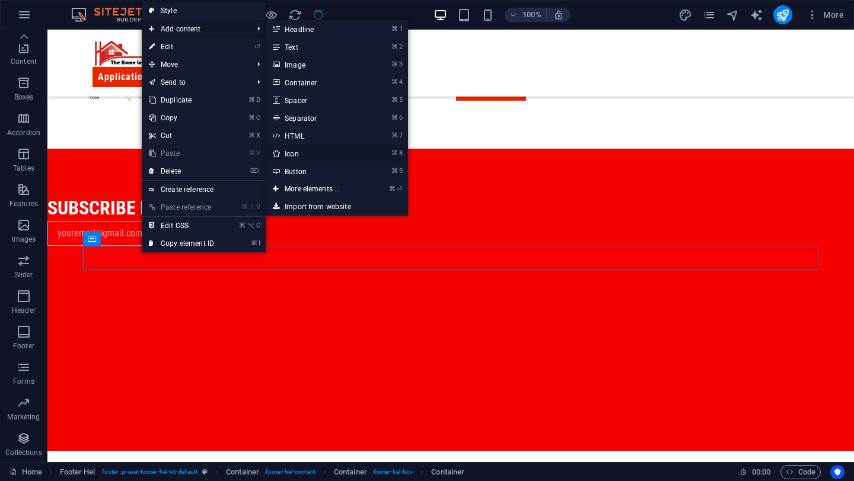
click at [306, 152] on link "⌘ 8 Icon" at bounding box center [315, 154] width 98 height 18
select select "xMidYMid"
select select "px"
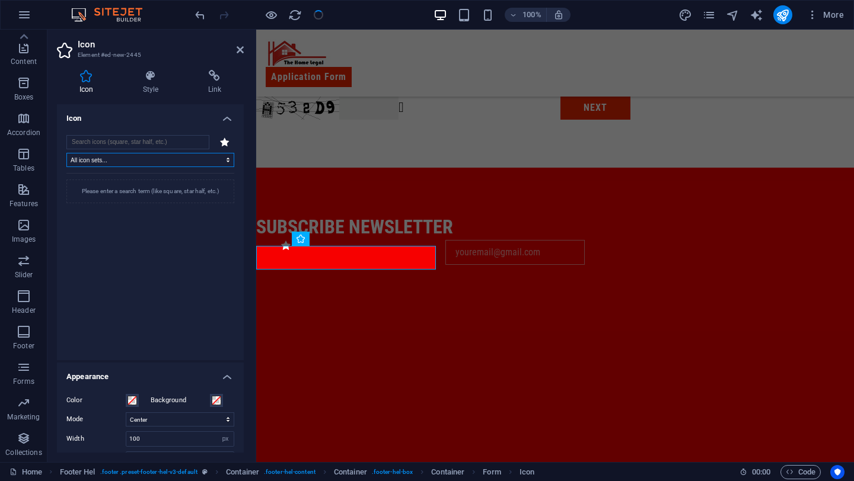
click at [163, 156] on select "All icon sets... IcoFont Ionicons FontAwesome Brands FontAwesome Duotone FontAw…" at bounding box center [150, 160] width 168 height 14
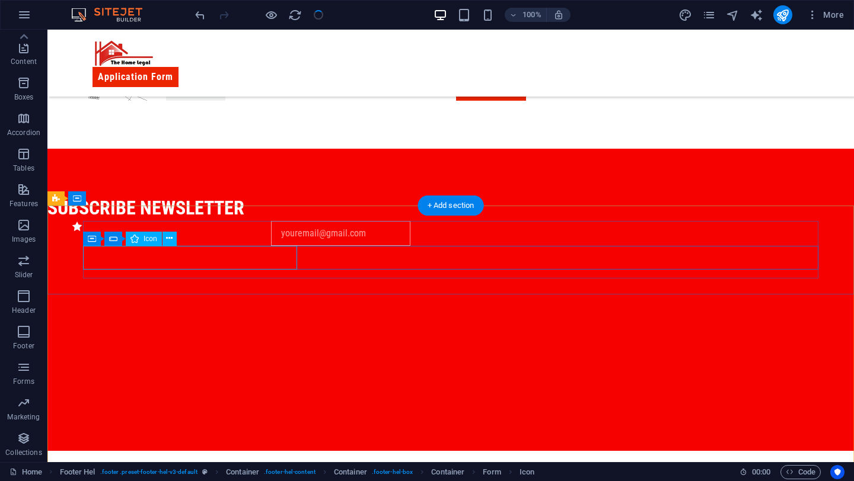
click at [106, 246] on figure at bounding box center [154, 233] width 214 height 25
click at [127, 246] on figure at bounding box center [154, 233] width 214 height 25
select select "xMidYMid"
select select "px"
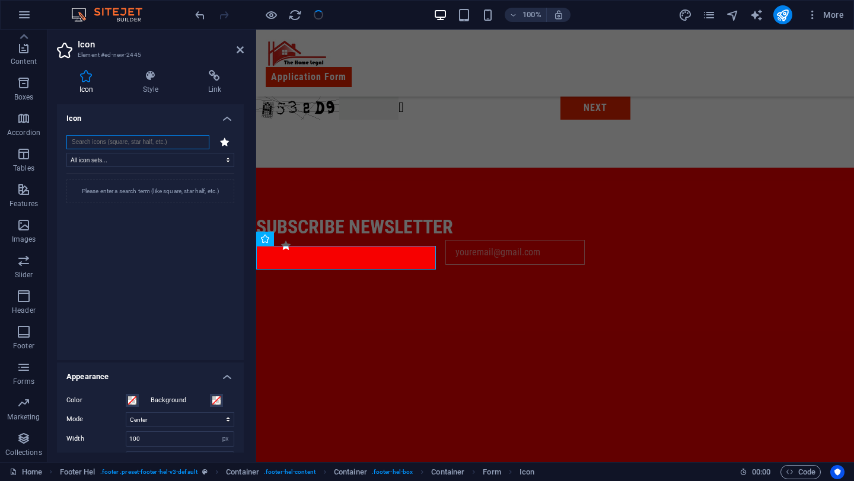
click at [117, 136] on input "search" at bounding box center [137, 142] width 143 height 14
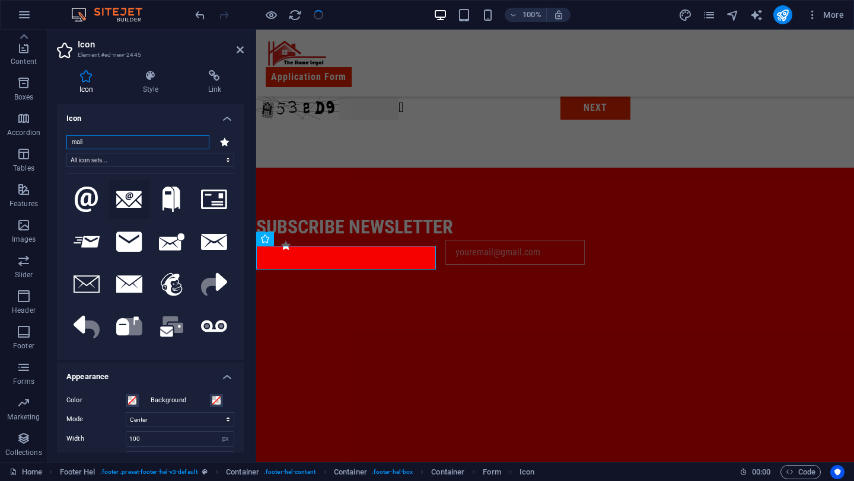
type input "mail"
click at [126, 194] on icon at bounding box center [129, 200] width 26 height 18
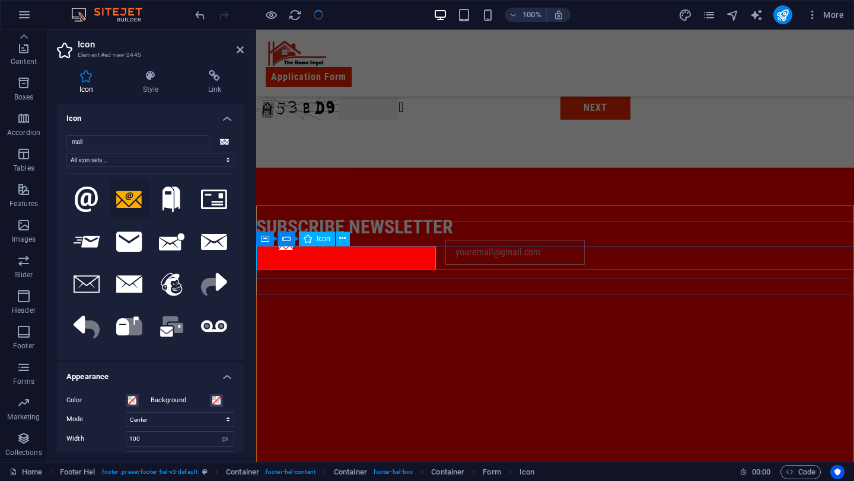
click at [304, 257] on figure at bounding box center [346, 252] width 180 height 25
click at [512, 235] on div "subscribe newsletter" at bounding box center [555, 227] width 598 height 25
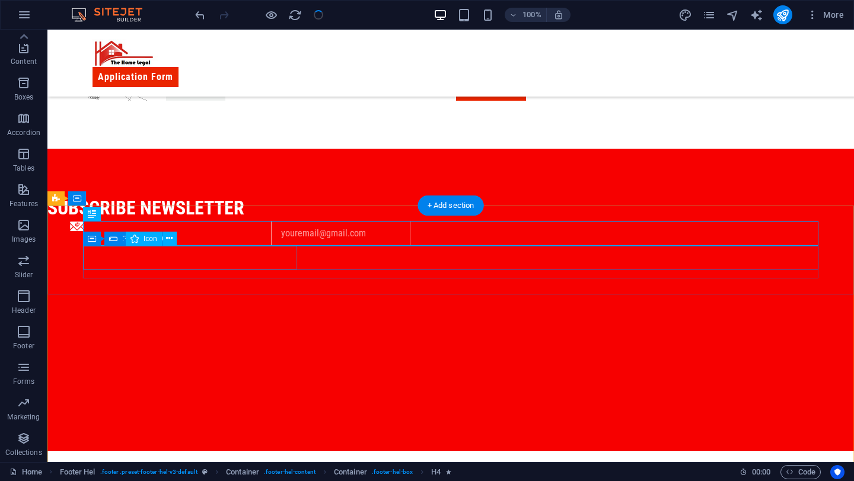
click at [211, 246] on figure at bounding box center [154, 233] width 214 height 25
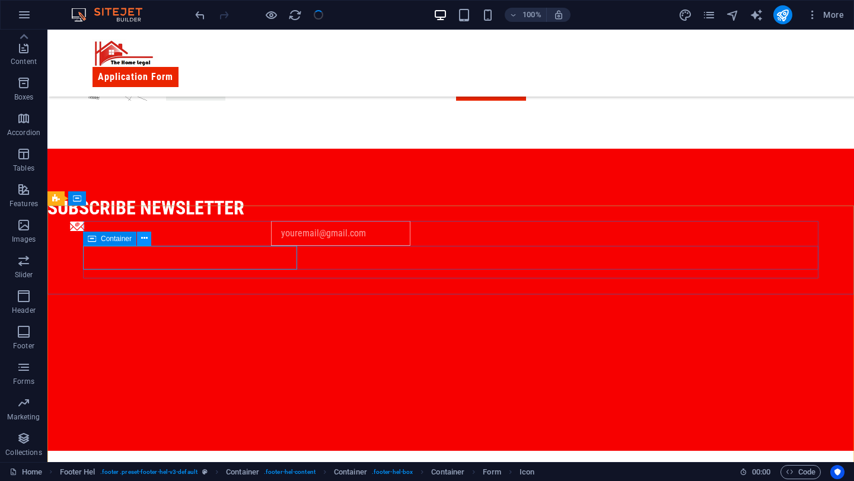
click at [146, 240] on icon at bounding box center [144, 238] width 7 height 12
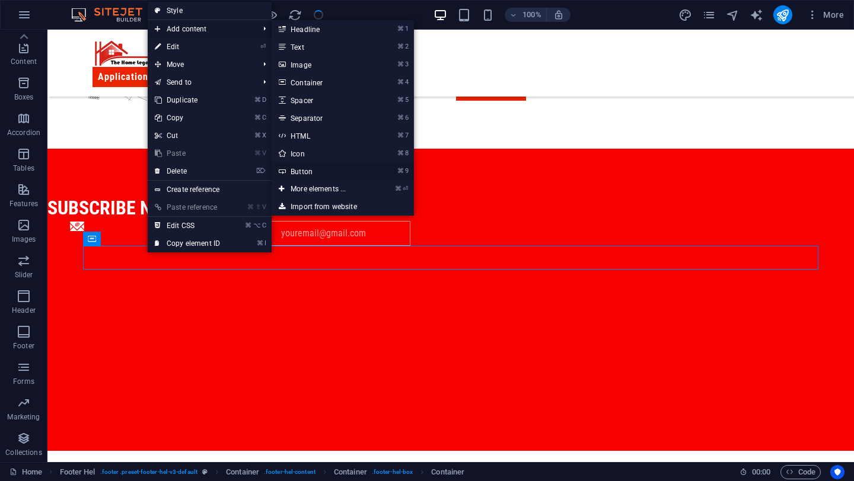
click at [318, 174] on link "⌘ 9 Button" at bounding box center [320, 171] width 98 height 18
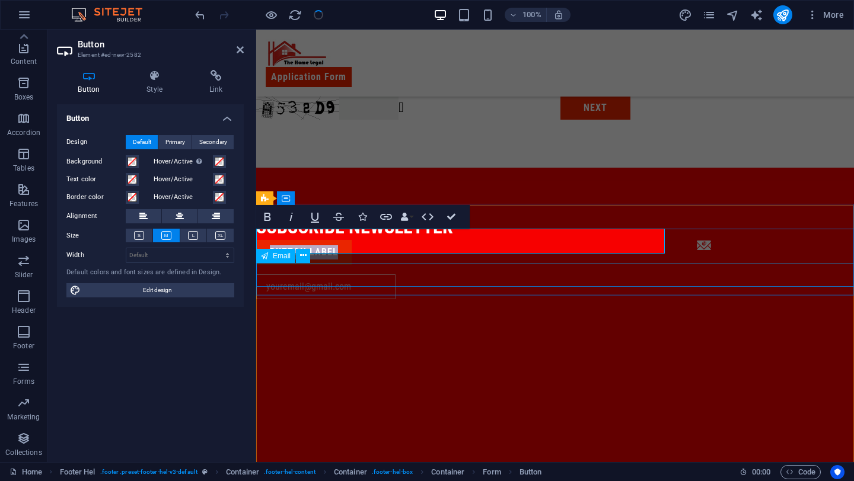
click at [366, 283] on div at bounding box center [555, 286] width 598 height 25
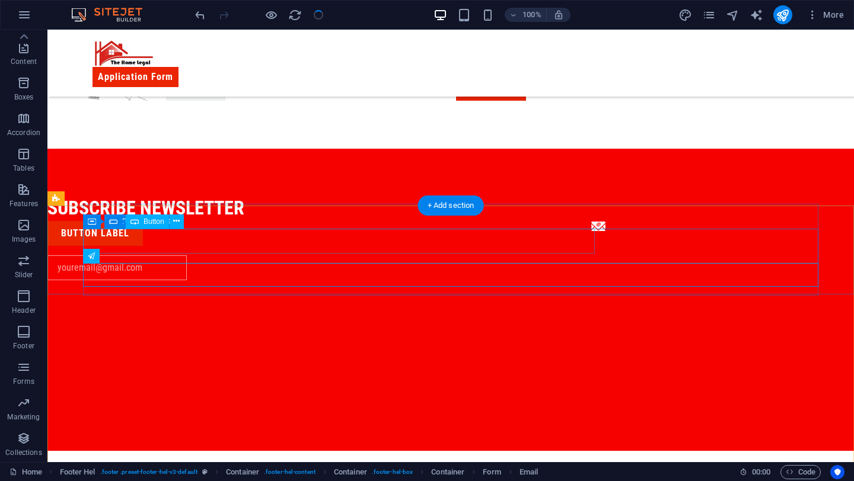
click at [154, 245] on div "Button label" at bounding box center [303, 233] width 512 height 25
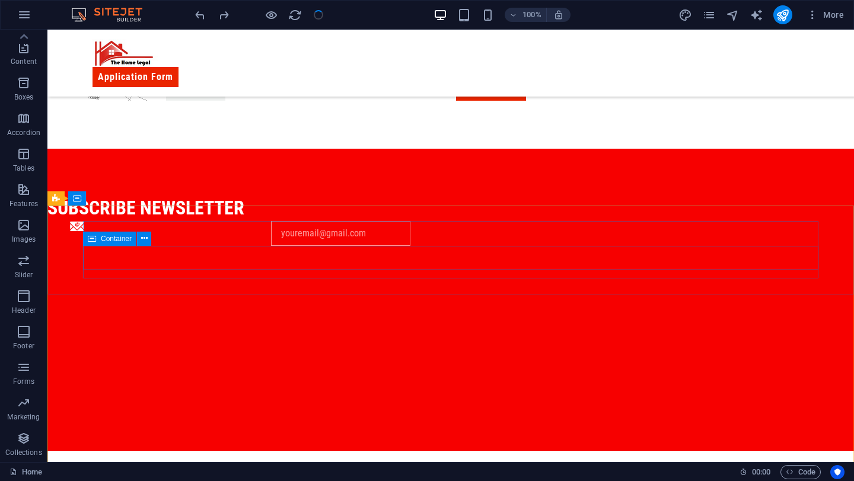
click at [104, 239] on span "Container" at bounding box center [116, 238] width 31 height 7
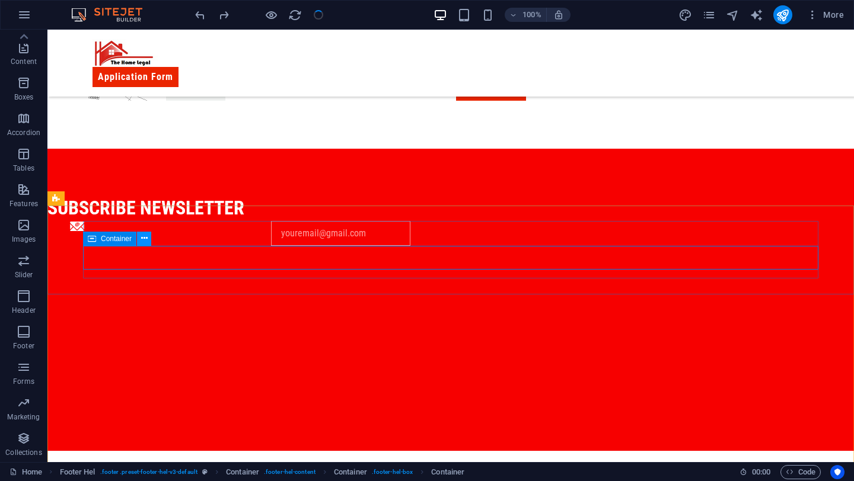
click at [142, 241] on icon at bounding box center [144, 238] width 7 height 12
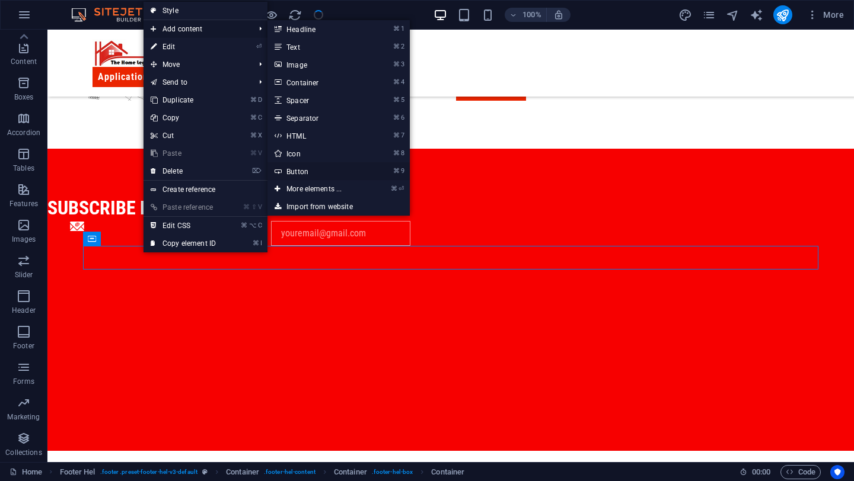
click at [301, 166] on link "⌘ 9 Button" at bounding box center [316, 171] width 98 height 18
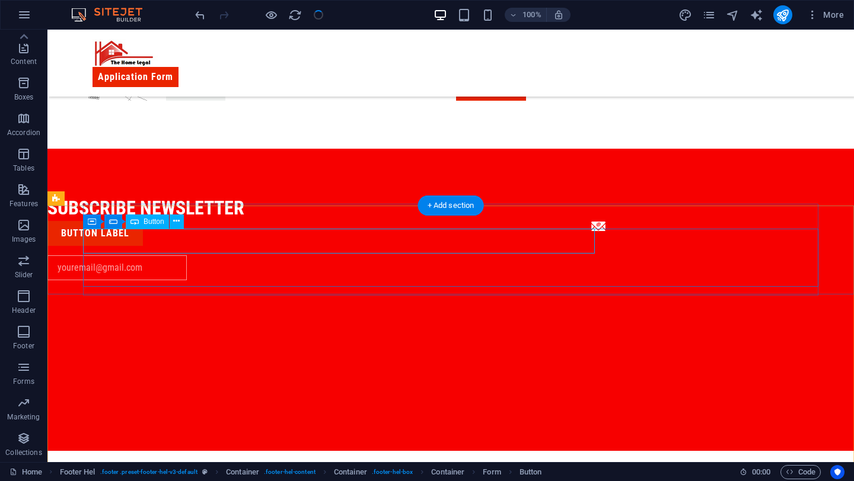
click at [142, 237] on div "Button label" at bounding box center [303, 233] width 512 height 25
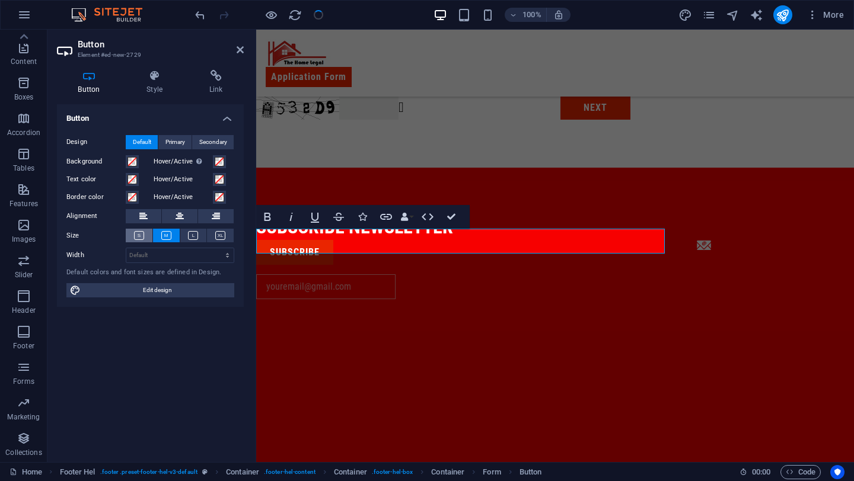
click at [140, 229] on button at bounding box center [139, 236] width 27 height 14
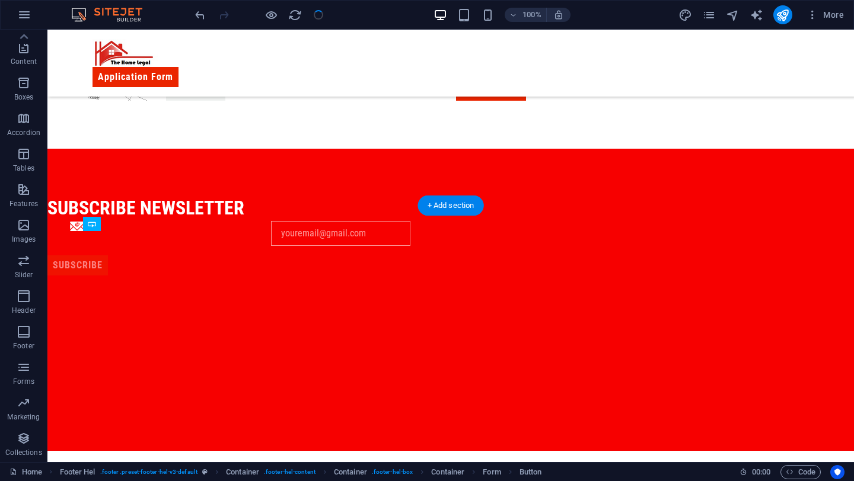
drag, startPoint x: 326, startPoint y: 240, endPoint x: 365, endPoint y: 278, distance: 54.1
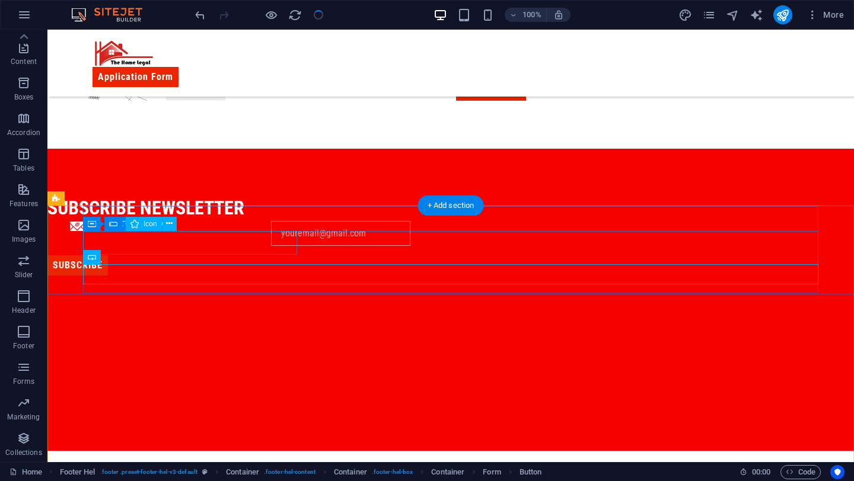
click at [132, 242] on figure at bounding box center [154, 233] width 214 height 25
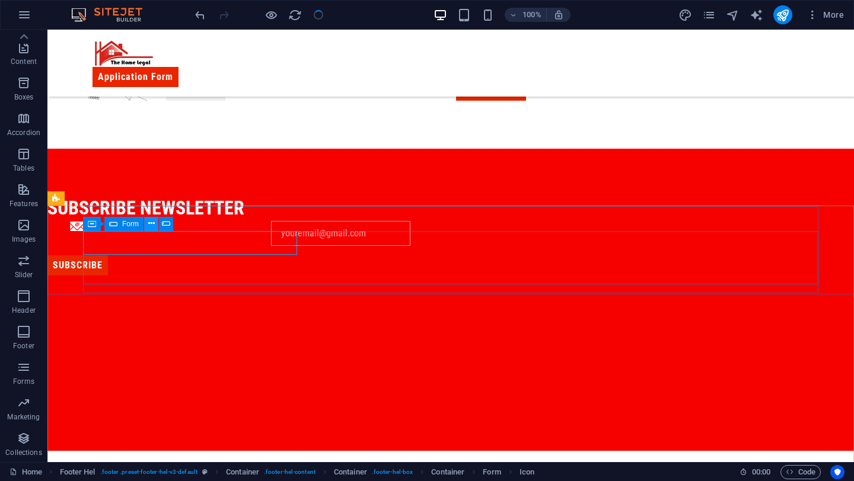
click at [149, 228] on icon at bounding box center [151, 224] width 7 height 12
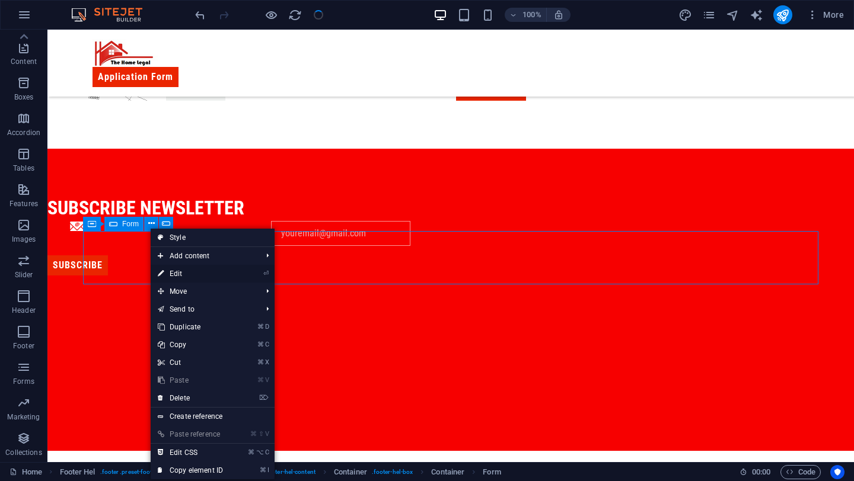
click at [192, 273] on link "⏎ Edit" at bounding box center [190, 274] width 79 height 18
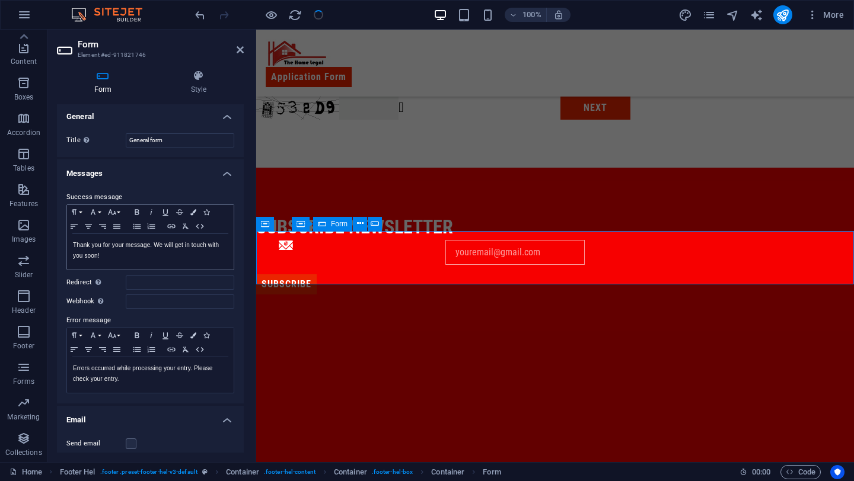
scroll to position [0, 0]
click at [196, 84] on h4 "Style" at bounding box center [199, 82] width 90 height 25
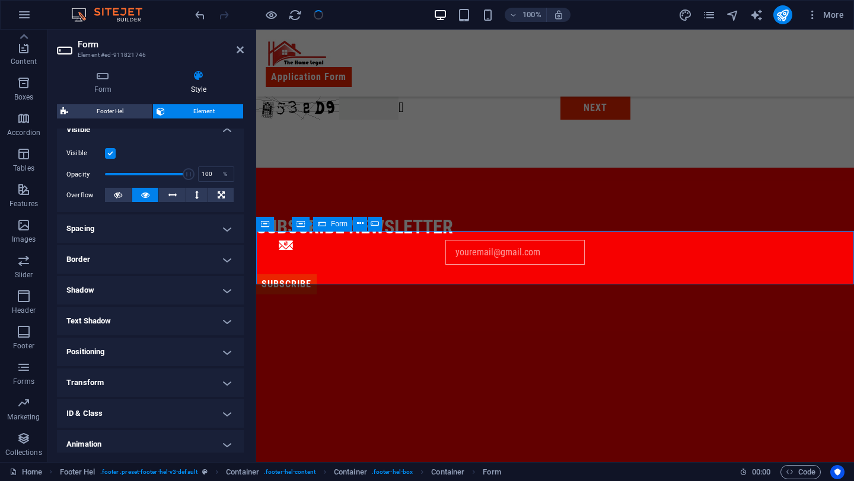
scroll to position [177, 0]
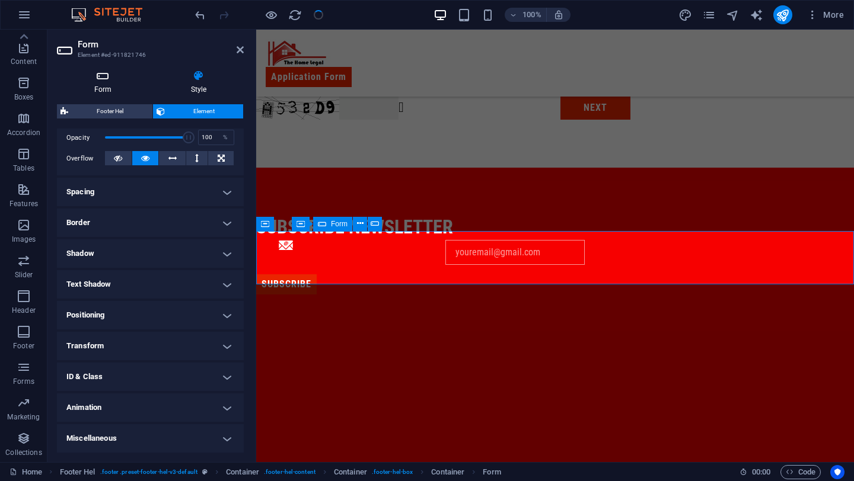
click at [104, 87] on h4 "Form" at bounding box center [105, 82] width 97 height 25
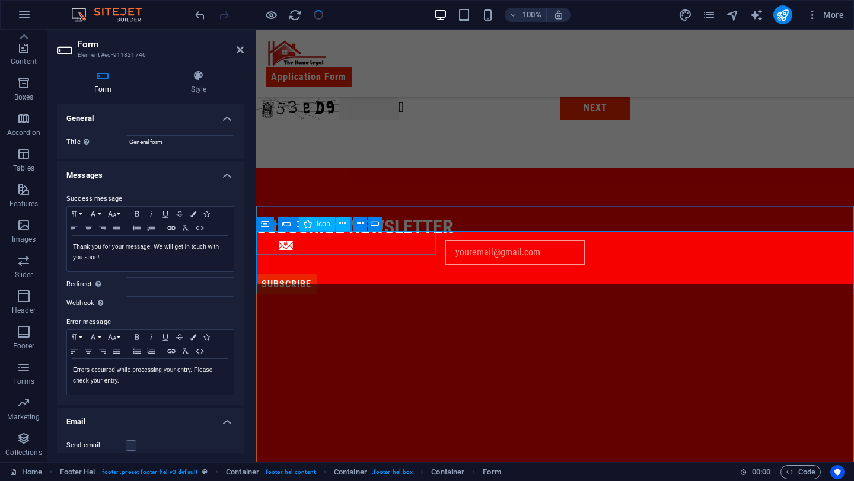
click at [412, 240] on figure at bounding box center [346, 252] width 180 height 25
click at [439, 295] on div at bounding box center [555, 299] width 598 height 9
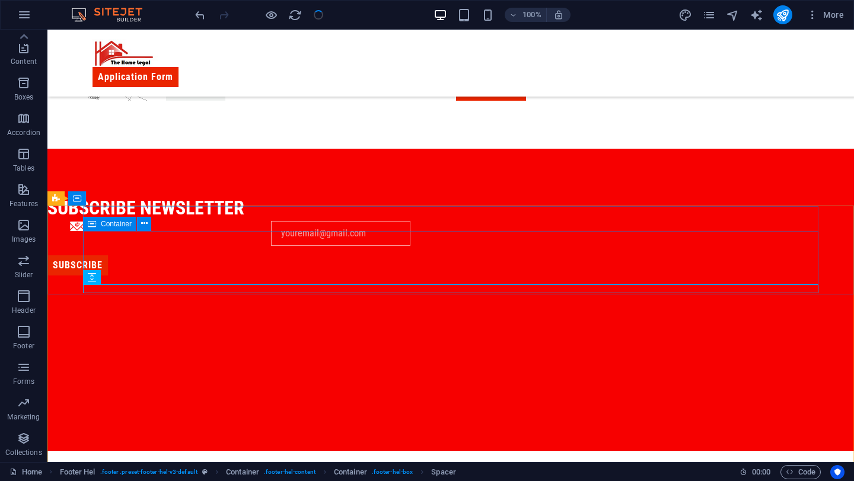
click at [107, 222] on span "Container" at bounding box center [116, 224] width 31 height 7
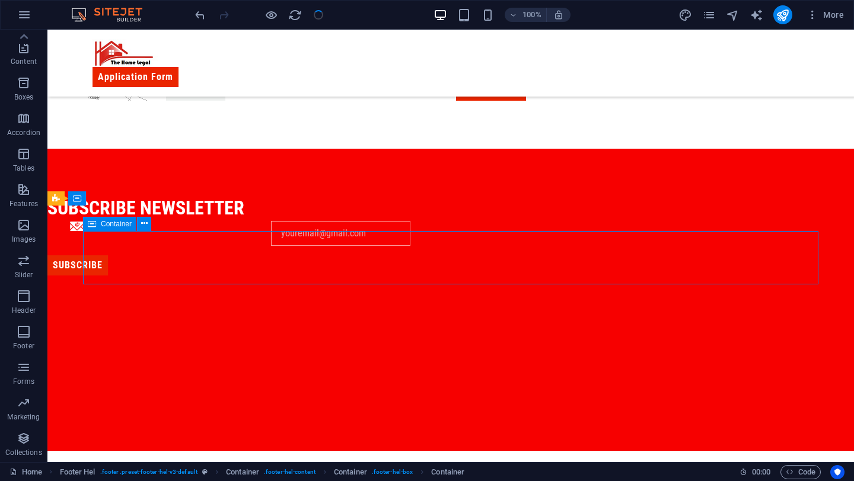
click at [107, 222] on span "Container" at bounding box center [116, 224] width 31 height 7
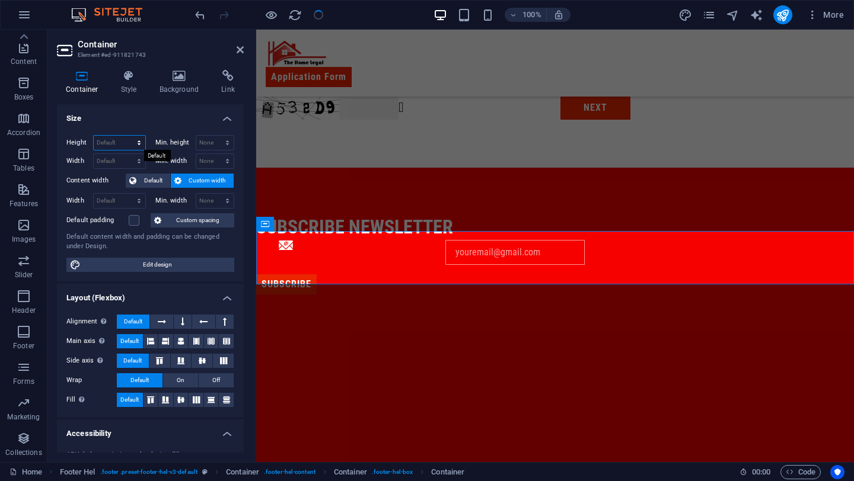
click at [121, 138] on select "Default px rem % vh vw" at bounding box center [120, 143] width 52 height 14
select select "px"
click at [127, 136] on select "Default px rem % vh vw" at bounding box center [120, 143] width 52 height 14
type input "90"
click at [109, 152] on div "Height 90 Default px rem % vh vw" at bounding box center [108, 144] width 84 height 18
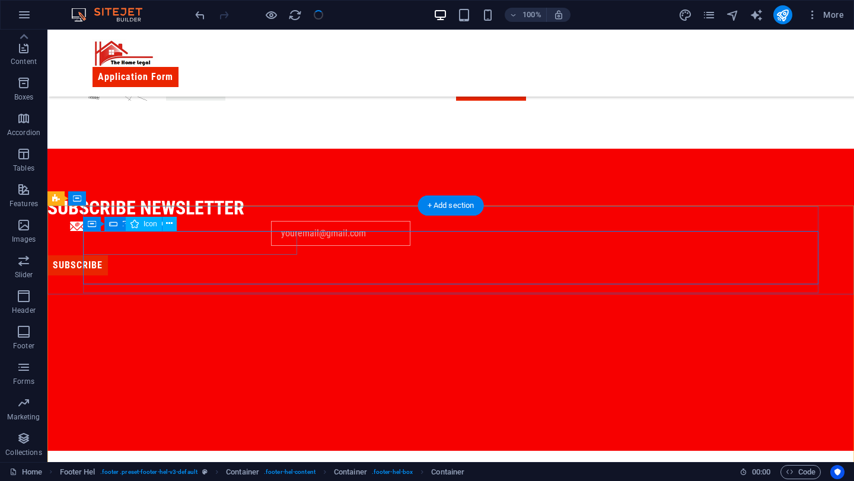
click at [135, 239] on figure at bounding box center [154, 233] width 214 height 25
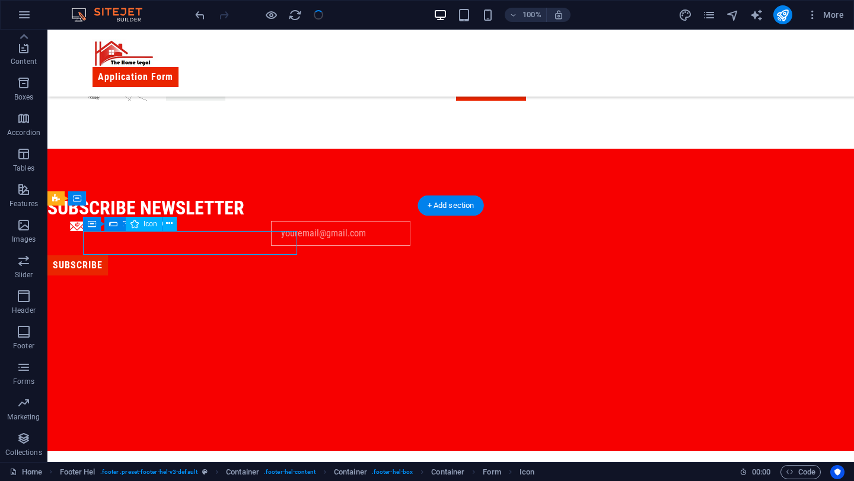
click at [135, 239] on figure at bounding box center [154, 233] width 214 height 25
select select "xMidYMid"
select select "px"
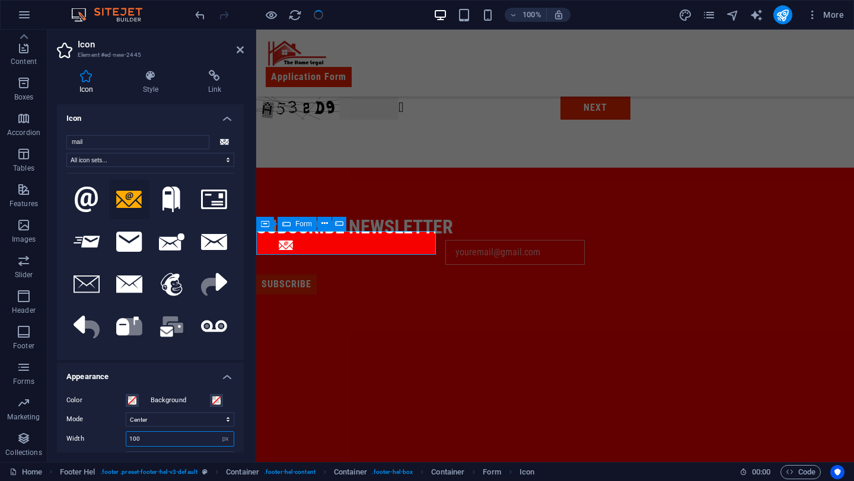
click at [153, 440] on input "100" at bounding box center [179, 439] width 107 height 14
click at [179, 437] on input "20" at bounding box center [179, 439] width 107 height 14
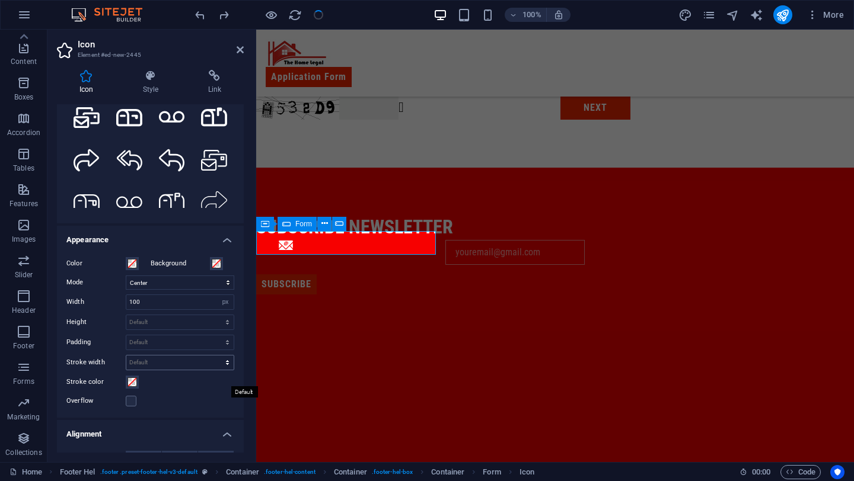
scroll to position [139, 0]
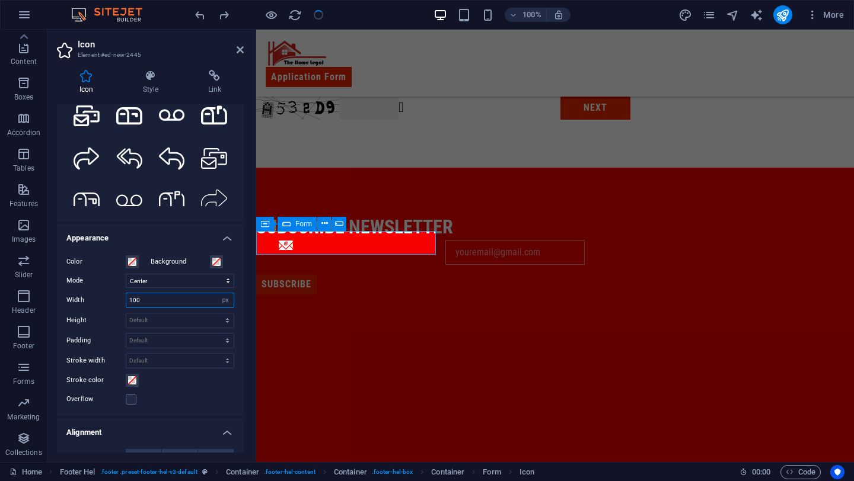
click at [173, 305] on input "100" at bounding box center [179, 300] width 107 height 14
type input "1"
type input "30"
click at [155, 304] on input "30" at bounding box center [179, 300] width 107 height 14
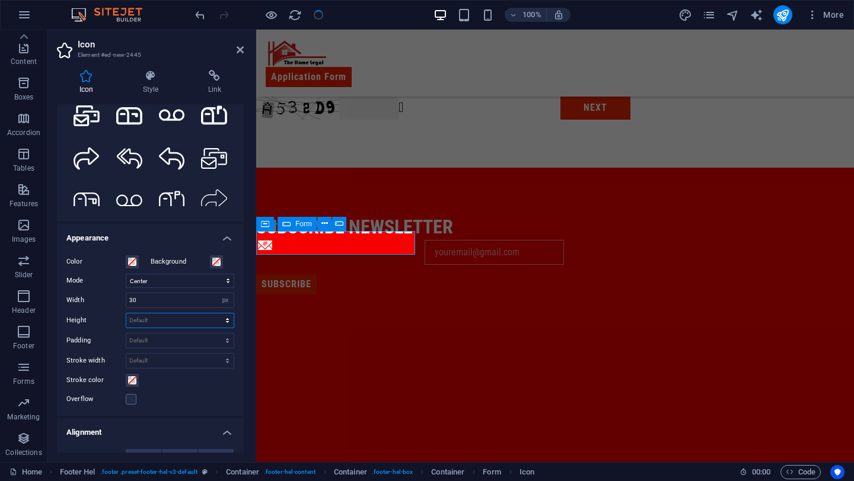
click at [166, 321] on select "Default auto px rem em vh vw" at bounding box center [179, 321] width 107 height 14
click at [126, 314] on select "Default auto px rem em vh vw" at bounding box center [179, 321] width 107 height 14
click at [165, 320] on select "Default auto px rem em vh vw" at bounding box center [179, 321] width 107 height 14
select select "px"
click at [215, 314] on select "Default auto px rem em vh vw" at bounding box center [179, 321] width 107 height 14
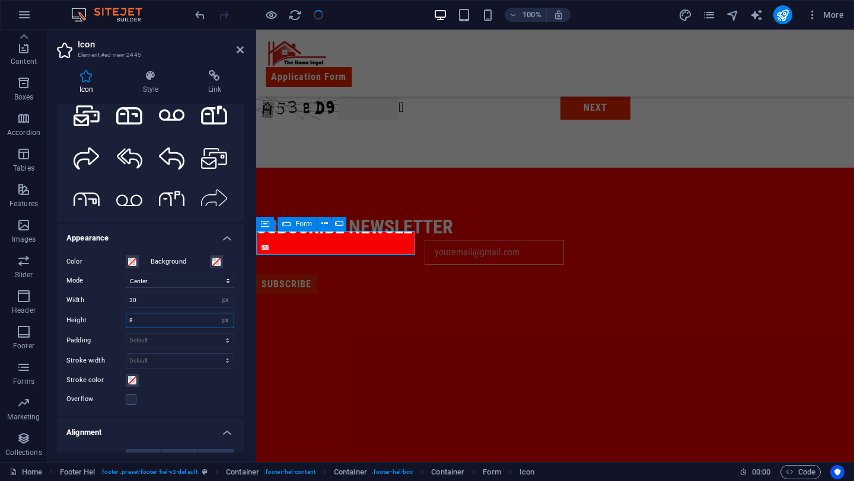
type input "16"
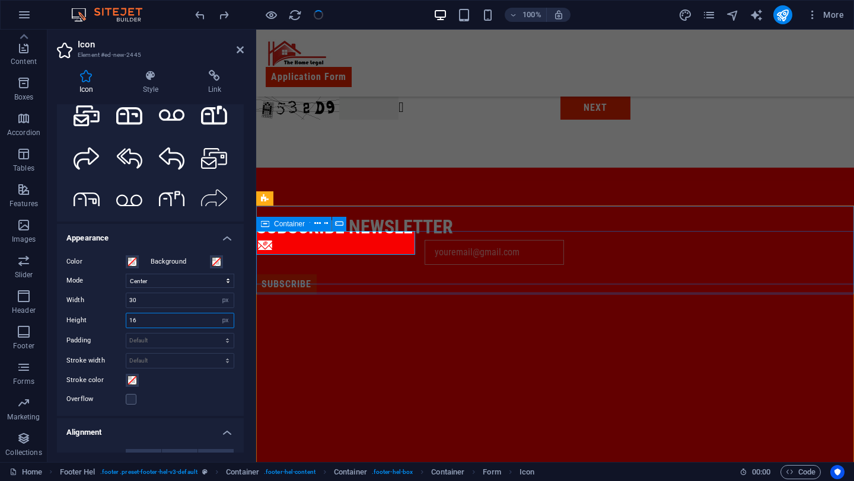
click at [267, 223] on icon at bounding box center [265, 224] width 8 height 14
select select "px"
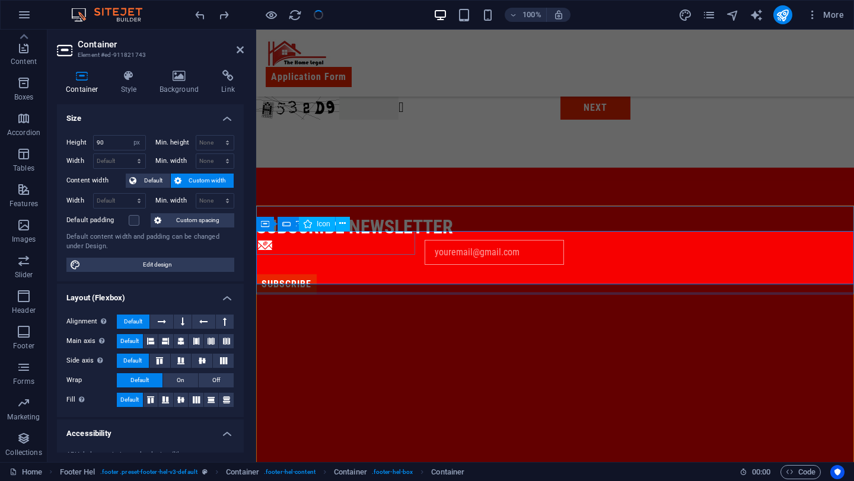
click at [290, 240] on figure at bounding box center [335, 252] width 159 height 25
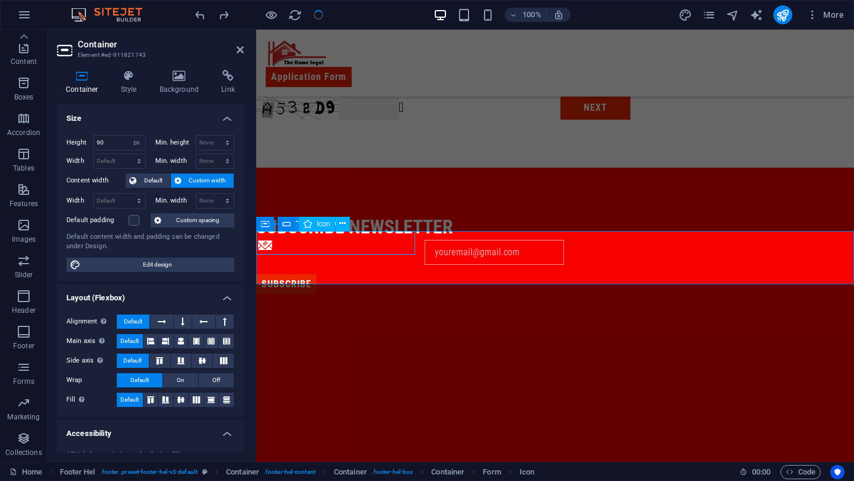
click at [290, 240] on figure at bounding box center [335, 252] width 159 height 25
click at [106, 159] on select "Default px rem % em vh vw" at bounding box center [120, 161] width 52 height 14
click at [94, 154] on select "Default px rem % em vh vw" at bounding box center [120, 161] width 52 height 14
click at [106, 159] on select "Default px rem % em vh vw" at bounding box center [120, 161] width 52 height 14
select select "px"
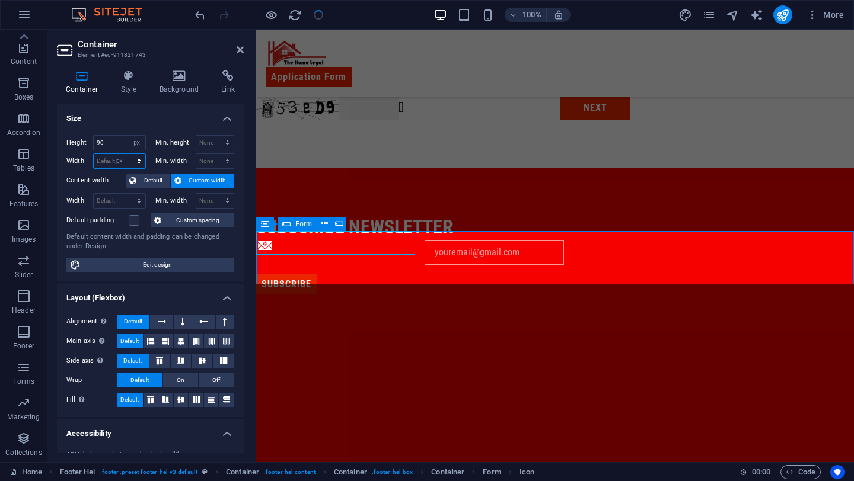
click at [127, 154] on select "Default px rem % em vh vw" at bounding box center [120, 161] width 52 height 14
type input "500"
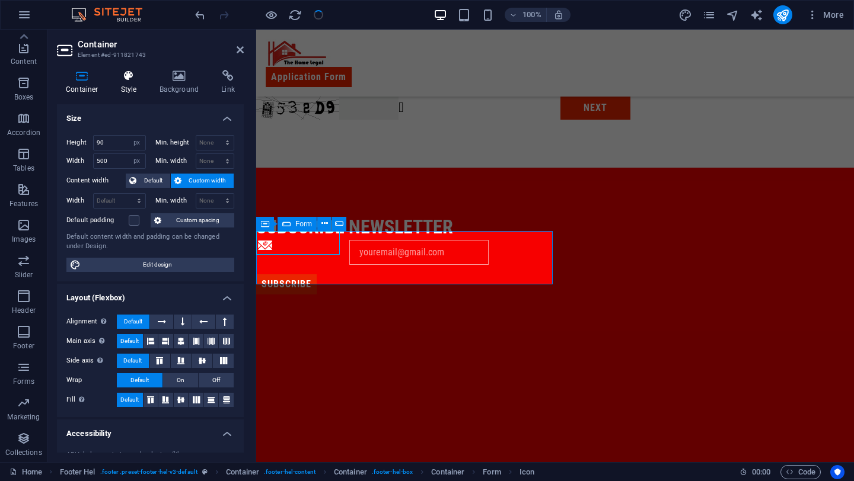
click at [130, 89] on h4 "Style" at bounding box center [131, 82] width 39 height 25
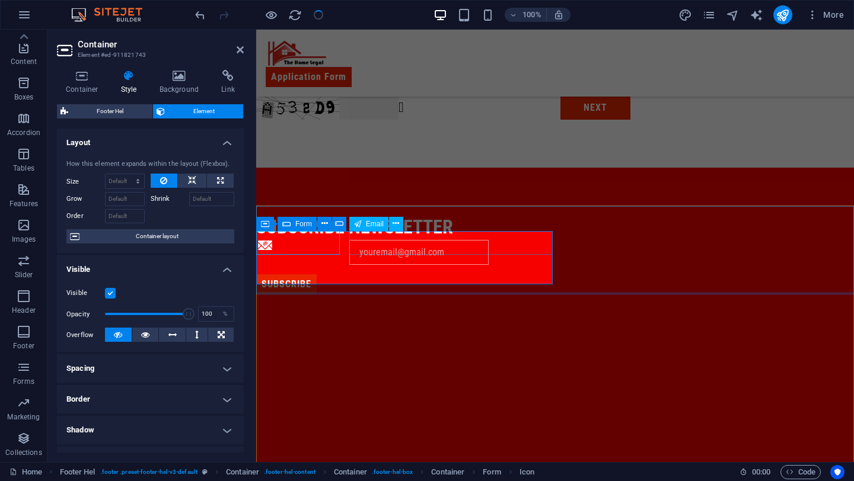
click at [374, 243] on input "email" at bounding box center [418, 252] width 139 height 25
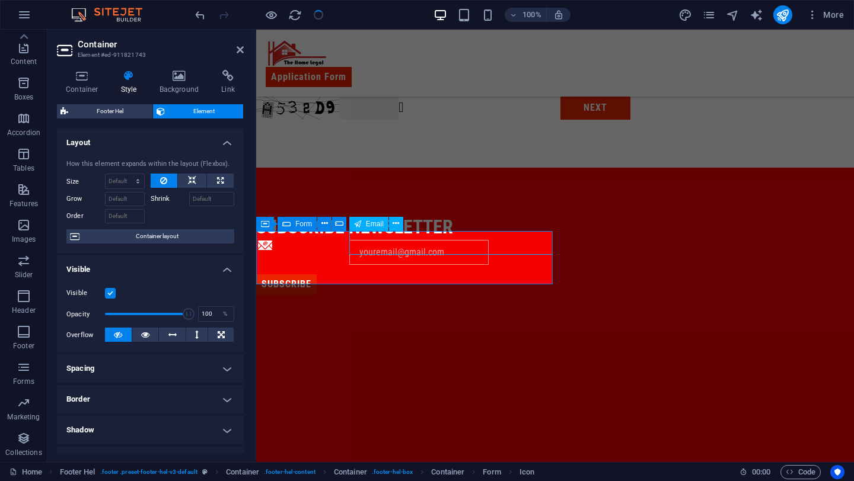
click at [374, 243] on input "email" at bounding box center [418, 252] width 139 height 25
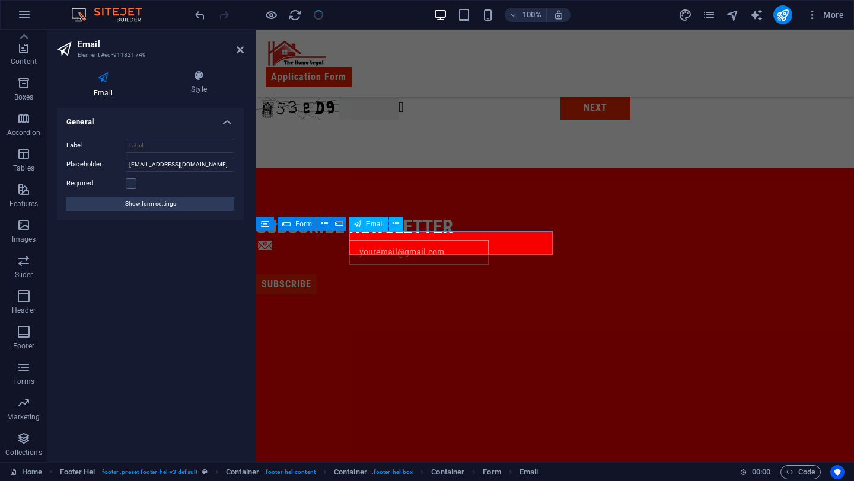
click at [374, 243] on input "email" at bounding box center [418, 252] width 139 height 25
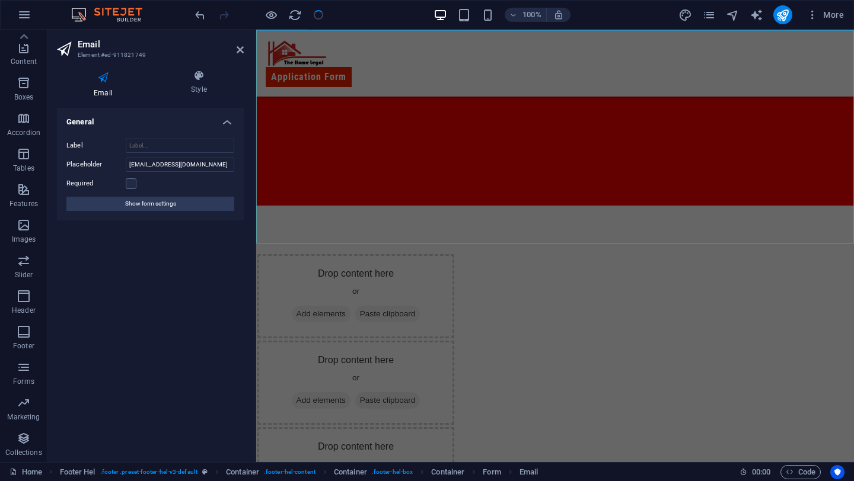
scroll to position [846, 0]
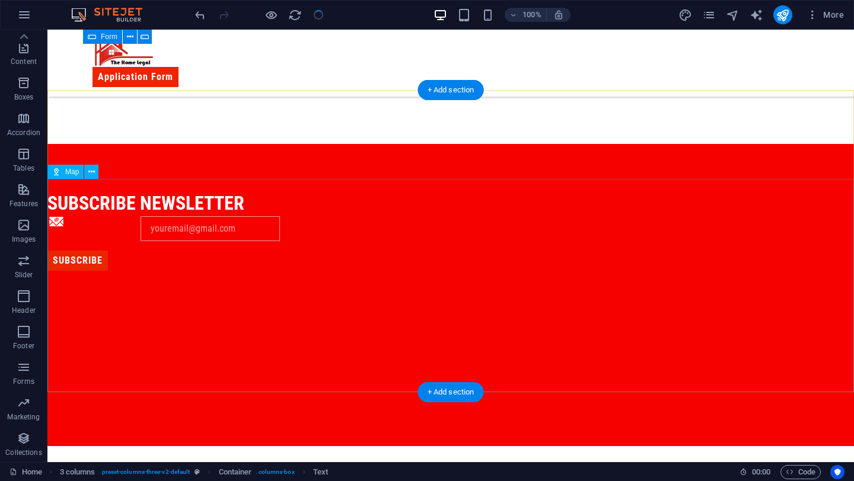
scroll to position [462, 0]
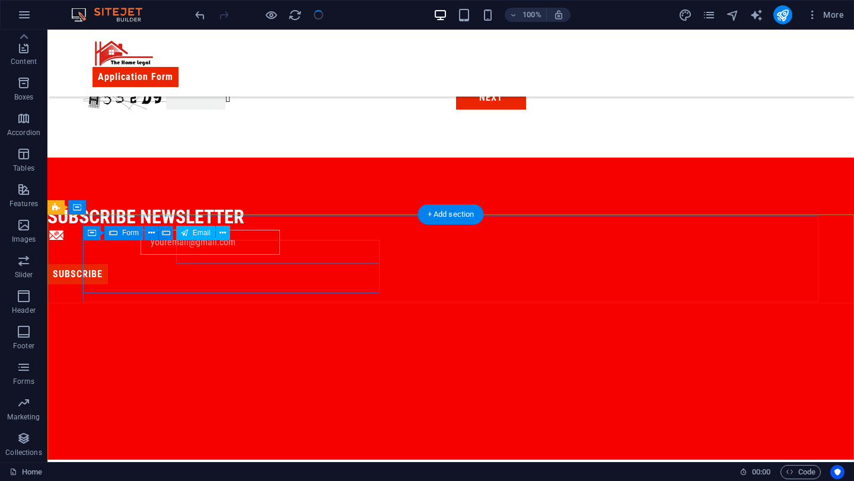
click at [217, 255] on div at bounding box center [241, 242] width 203 height 25
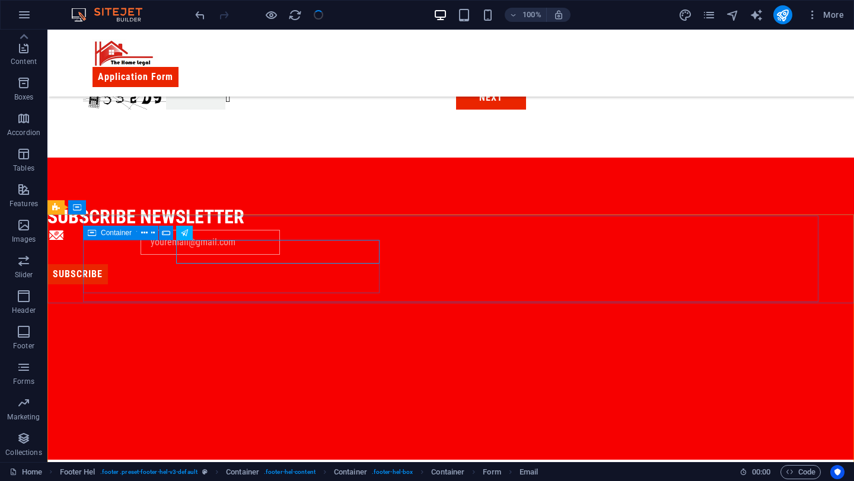
click at [84, 236] on div "Container" at bounding box center [109, 233] width 53 height 14
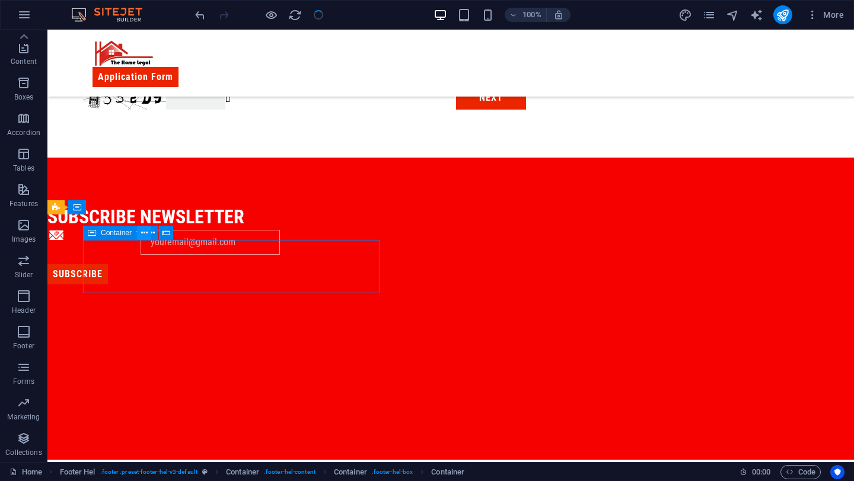
click at [141, 235] on icon at bounding box center [144, 233] width 7 height 12
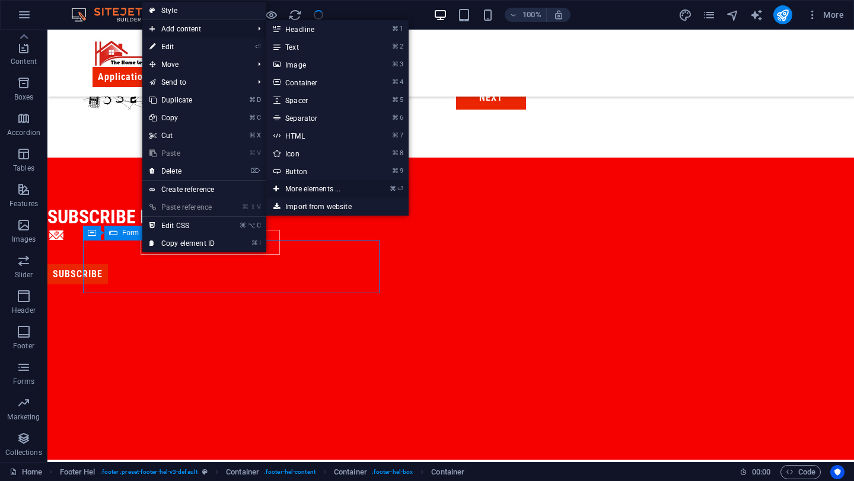
click at [348, 192] on link "⌘ ⏎ More elements ..." at bounding box center [315, 189] width 98 height 18
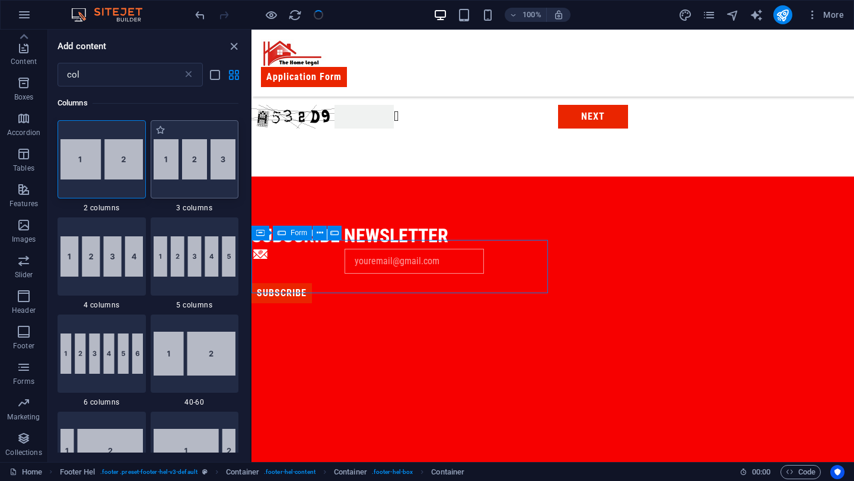
click at [187, 171] on img at bounding box center [195, 159] width 82 height 40
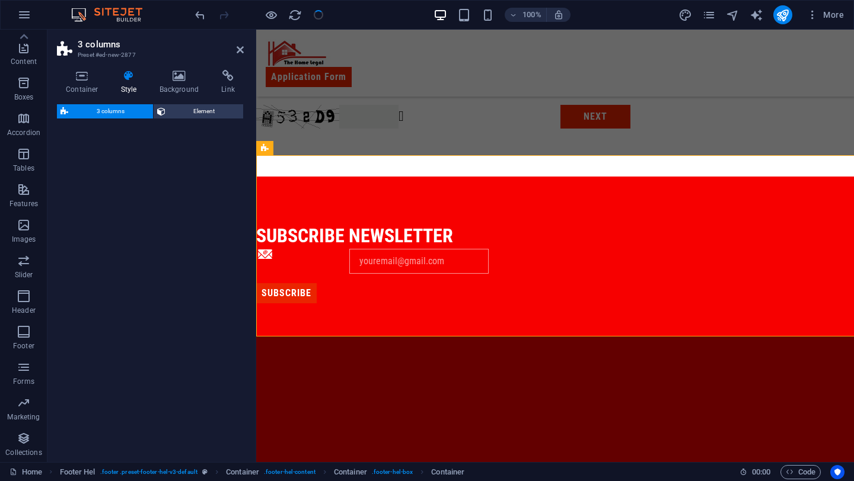
select select "rem"
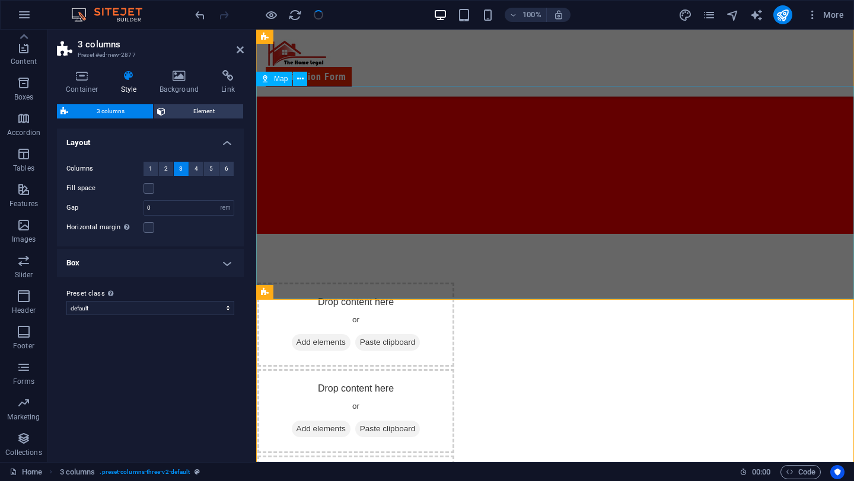
scroll to position [717, 0]
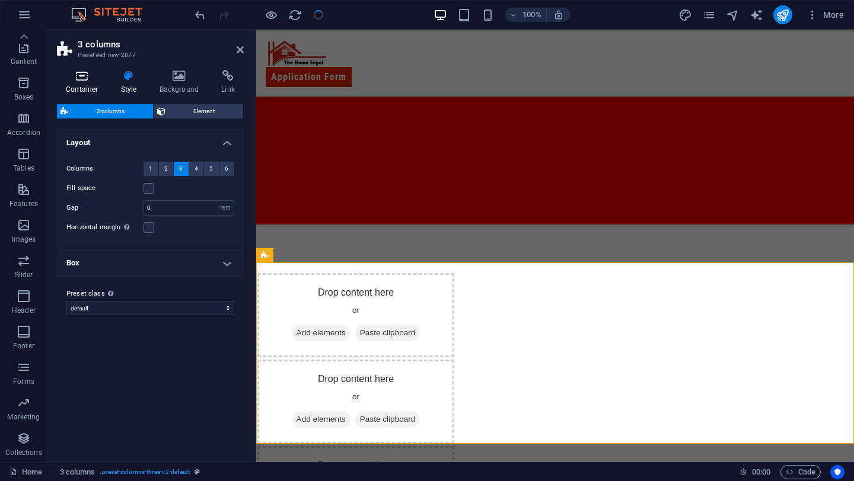
click at [89, 81] on icon at bounding box center [82, 76] width 50 height 12
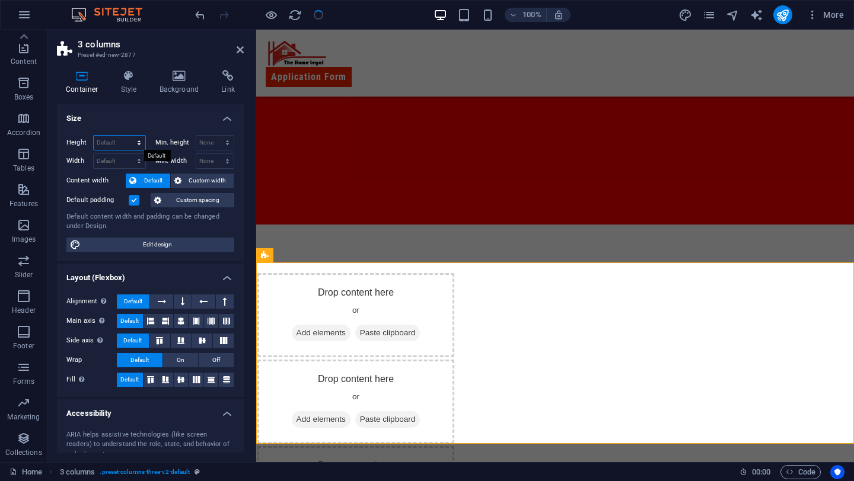
click at [111, 143] on select "Default px rem % vh vw" at bounding box center [120, 143] width 52 height 14
select select "px"
click at [127, 136] on select "Default px rem % vh vw" at bounding box center [120, 143] width 52 height 14
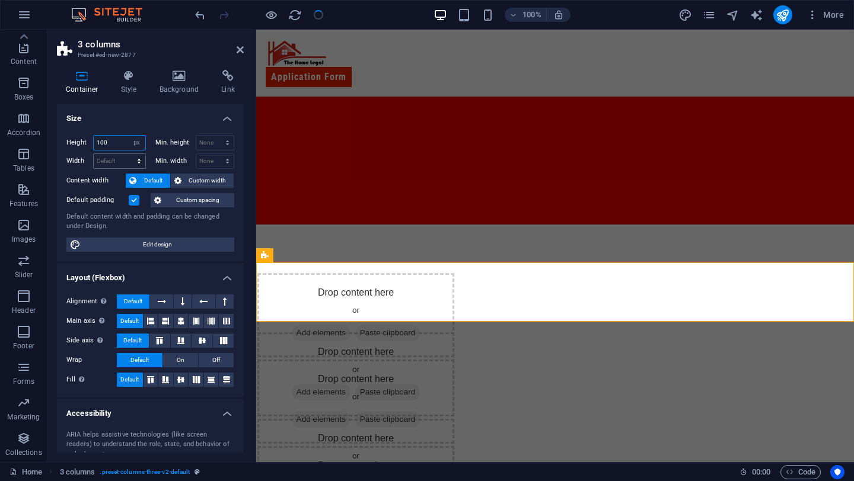
type input "100"
click at [119, 159] on select "Default px rem % em vh vw" at bounding box center [120, 161] width 52 height 14
select select "px"
click at [127, 154] on select "Default px rem % em vh vw" at bounding box center [120, 161] width 52 height 14
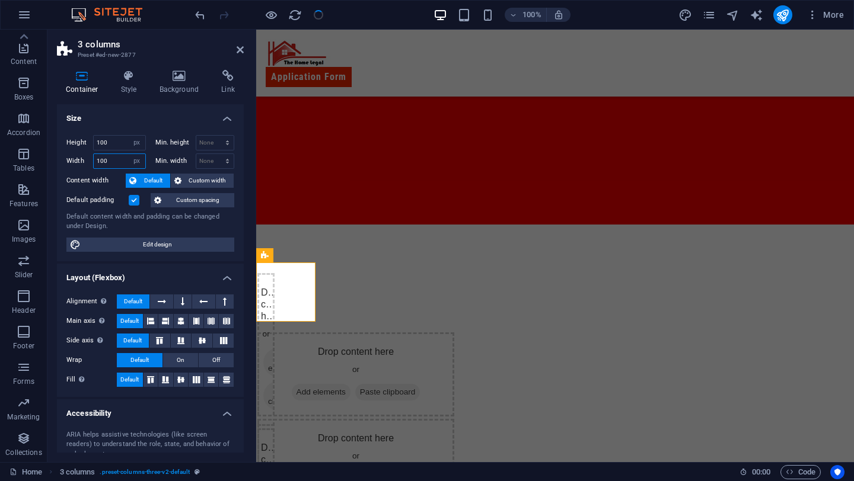
click at [116, 162] on input "100" at bounding box center [120, 161] width 52 height 14
type input "300"
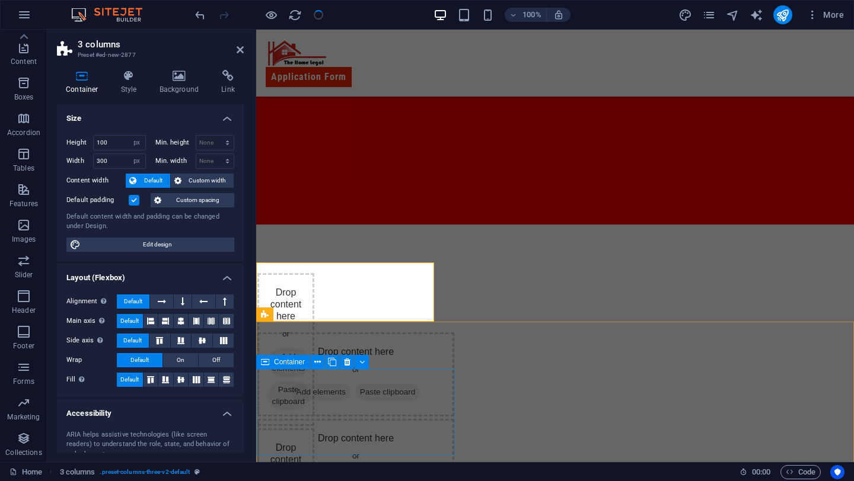
click at [338, 382] on div "Drop content here or Add elements Paste clipboard" at bounding box center [355, 375] width 197 height 84
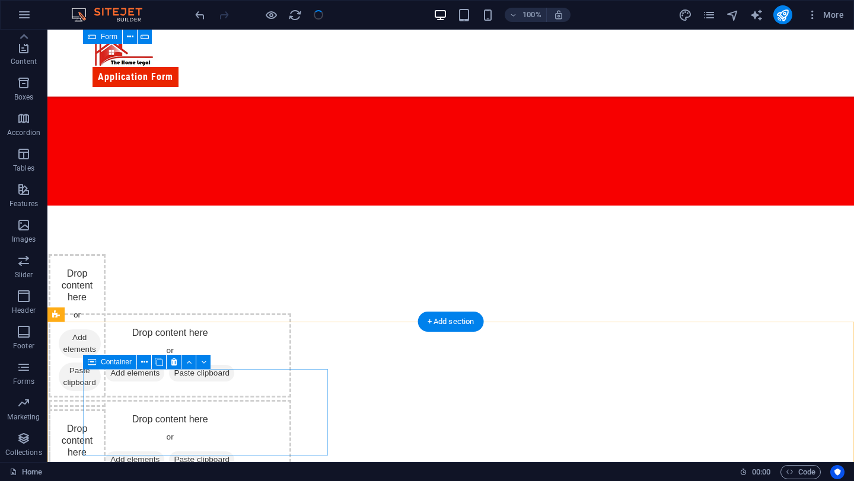
click at [129, 383] on div "Drop content here or Add elements Paste clipboard" at bounding box center [170, 356] width 242 height 84
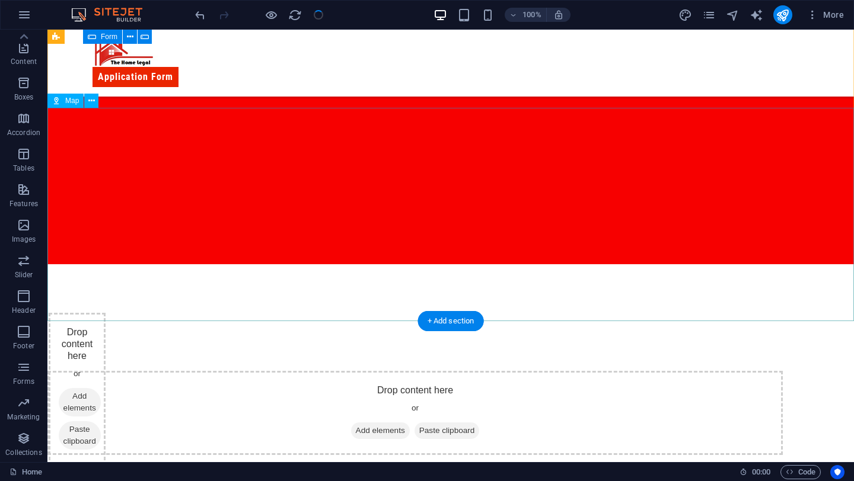
scroll to position [641, 0]
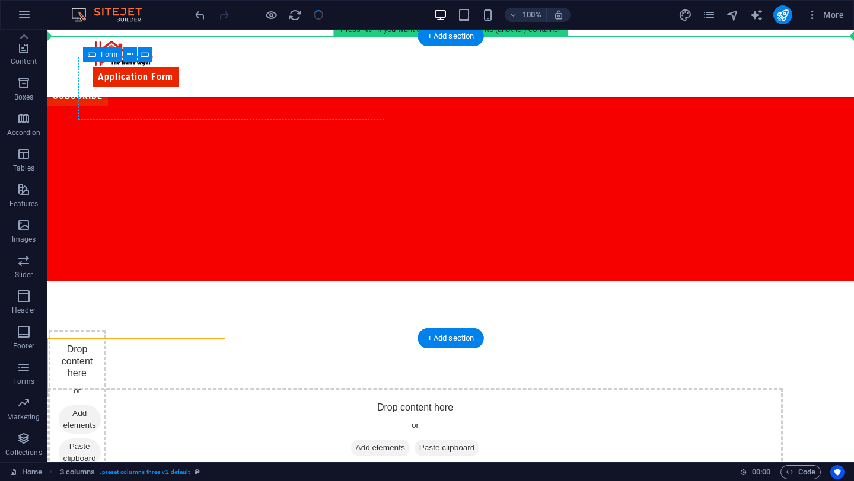
drag, startPoint x: 146, startPoint y: 362, endPoint x: 207, endPoint y: 103, distance: 266.1
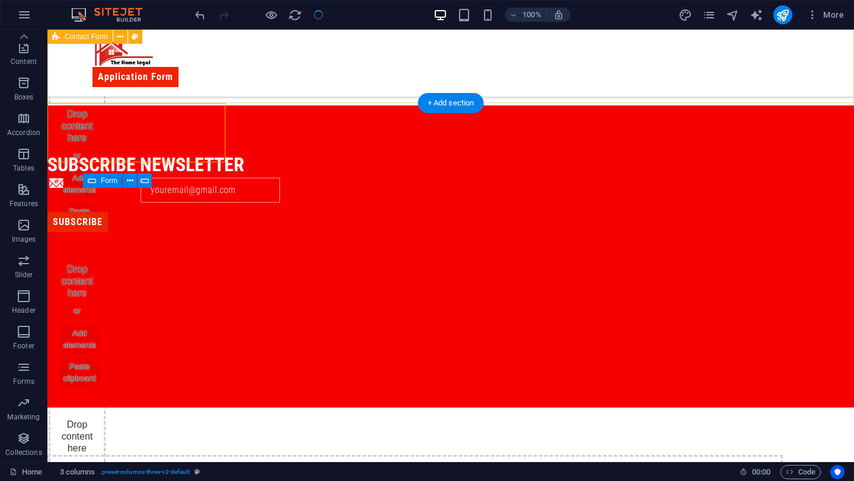
scroll to position [554, 0]
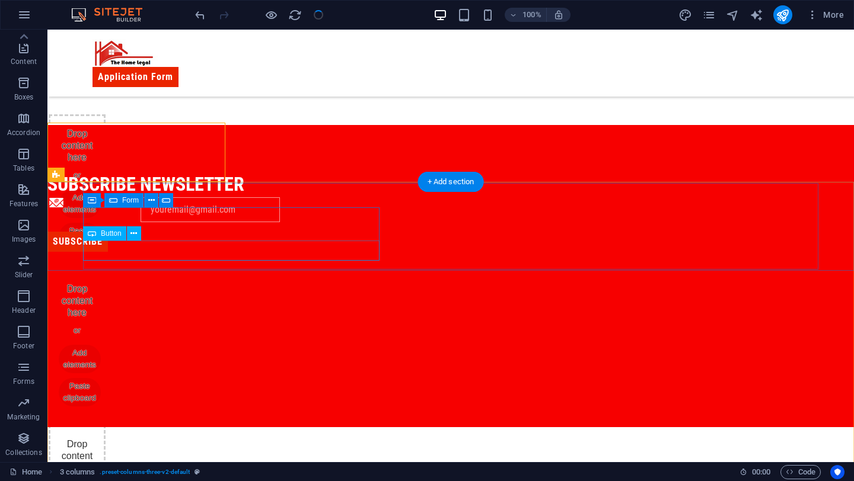
click at [157, 252] on div "Subscribe" at bounding box center [195, 242] width 296 height 20
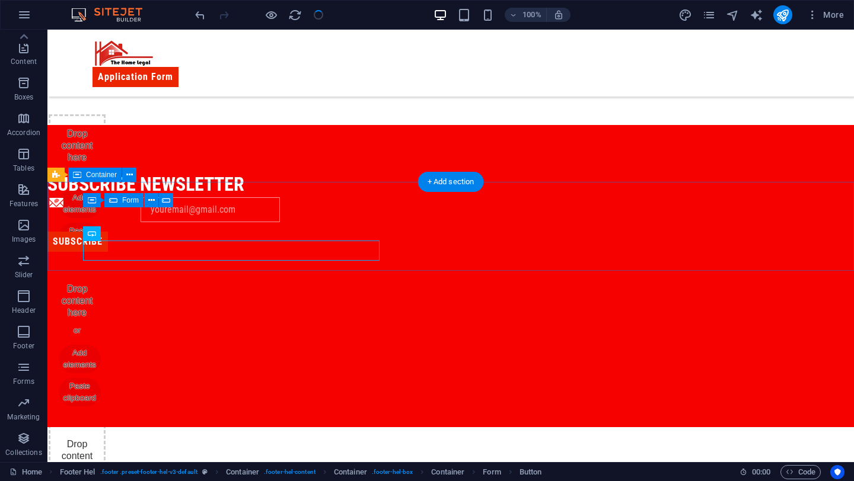
click at [50, 214] on div "subscribe newsletter Subscribe" at bounding box center [450, 169] width 806 height 89
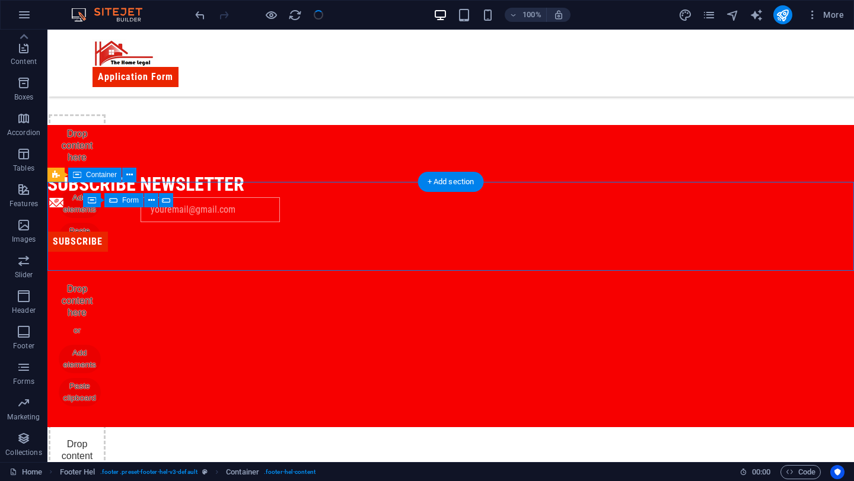
click at [68, 214] on div "subscribe newsletter Subscribe" at bounding box center [450, 169] width 806 height 89
select select "px"
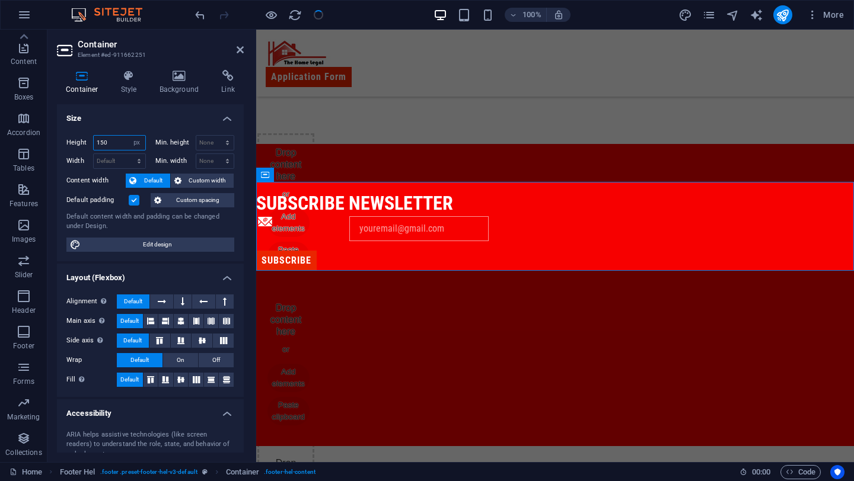
click at [105, 142] on input "150" at bounding box center [120, 143] width 52 height 14
type input "300"
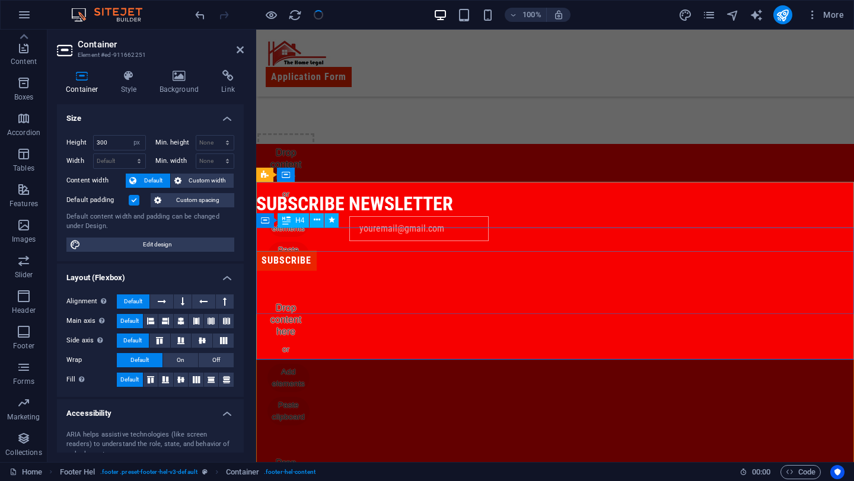
click at [546, 217] on div "subscribe newsletter" at bounding box center [555, 204] width 598 height 25
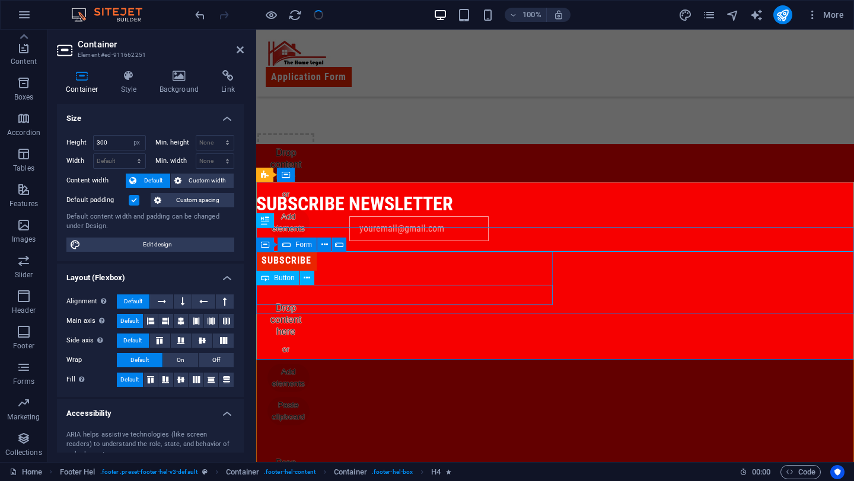
click at [448, 271] on div "Subscribe" at bounding box center [404, 261] width 296 height 20
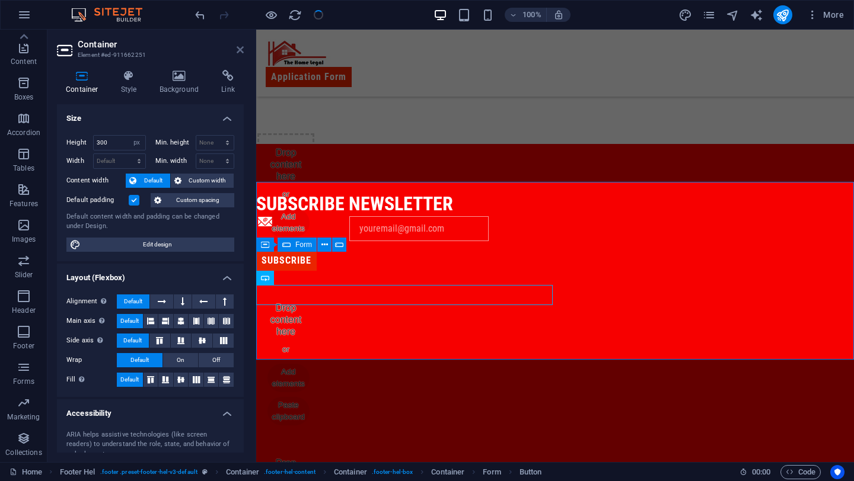
click at [241, 46] on icon at bounding box center [240, 49] width 7 height 9
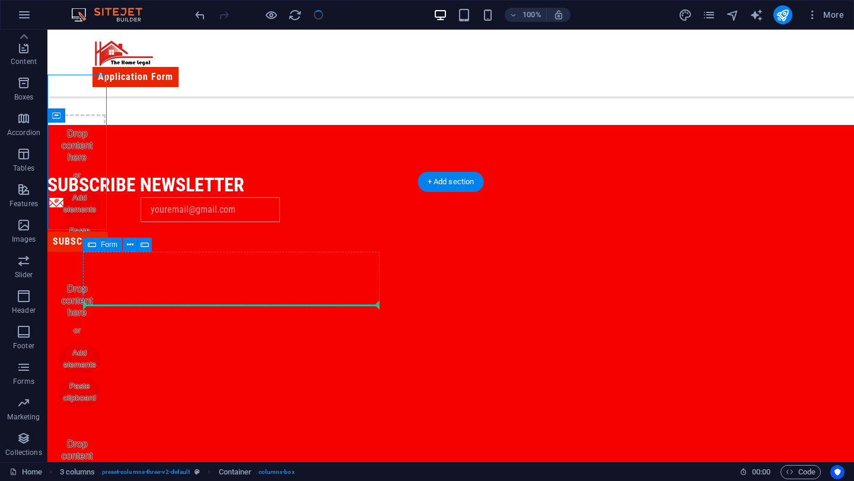
drag, startPoint x: 148, startPoint y: 147, endPoint x: 188, endPoint y: 284, distance: 142.6
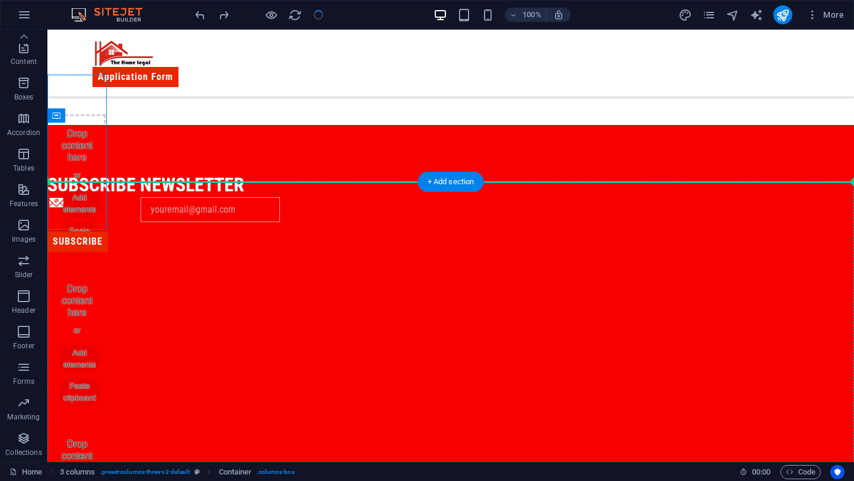
drag, startPoint x: 131, startPoint y: 143, endPoint x: 181, endPoint y: 320, distance: 183.7
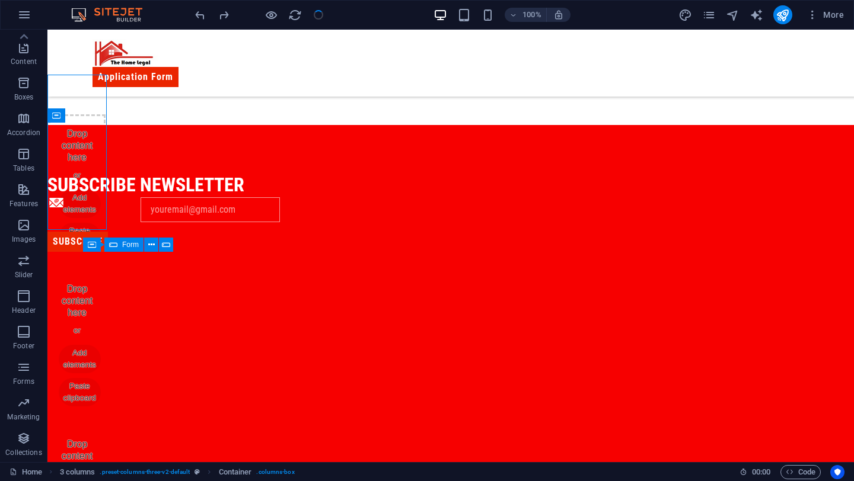
click at [314, 131] on div "Application Form Basic Information First name Last name Above 18? Please Select…" at bounding box center [450, 176] width 806 height 1403
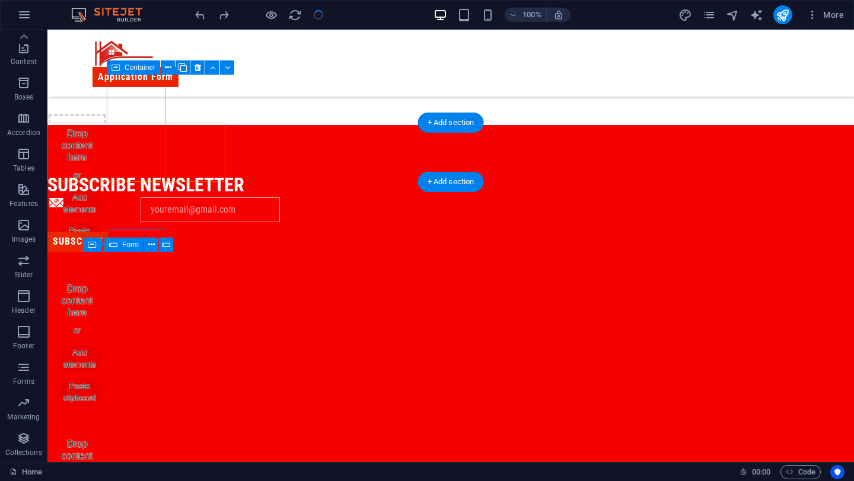
click at [106, 270] on div "Drop content here or Add elements Paste clipboard" at bounding box center [77, 346] width 57 height 153
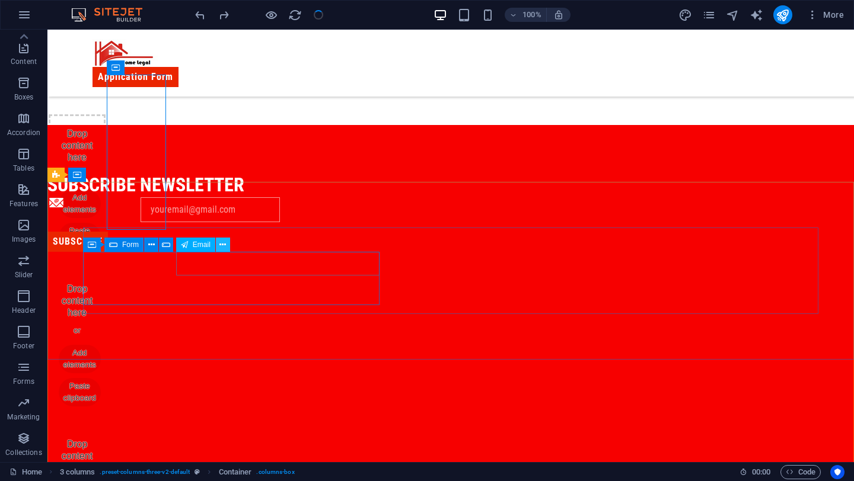
click at [227, 243] on button at bounding box center [223, 245] width 14 height 14
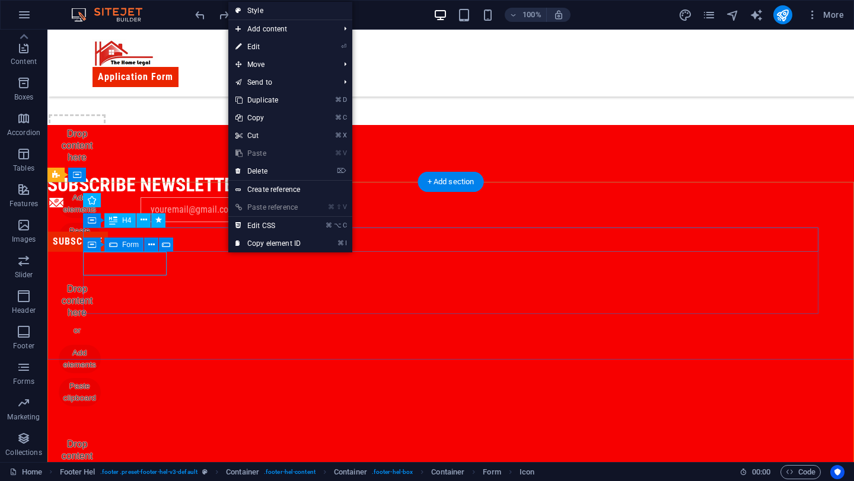
click at [193, 198] on div "subscribe newsletter" at bounding box center [414, 185] width 735 height 25
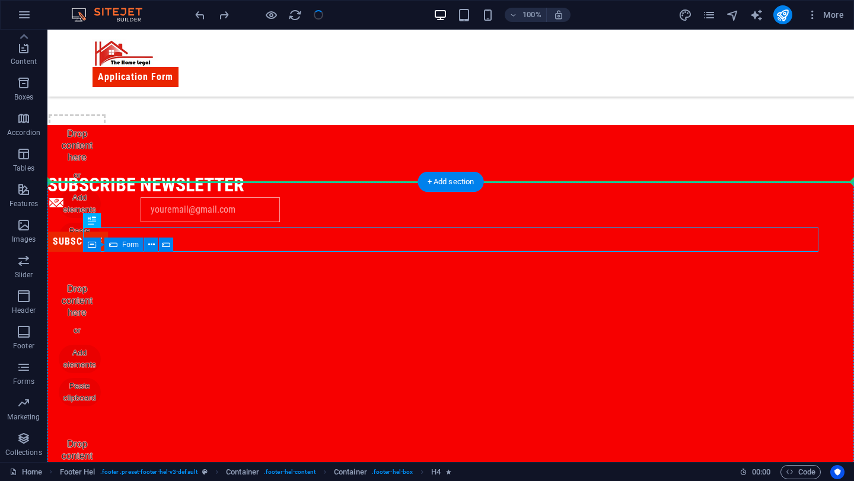
drag, startPoint x: 189, startPoint y: 245, endPoint x: 184, endPoint y: 213, distance: 31.9
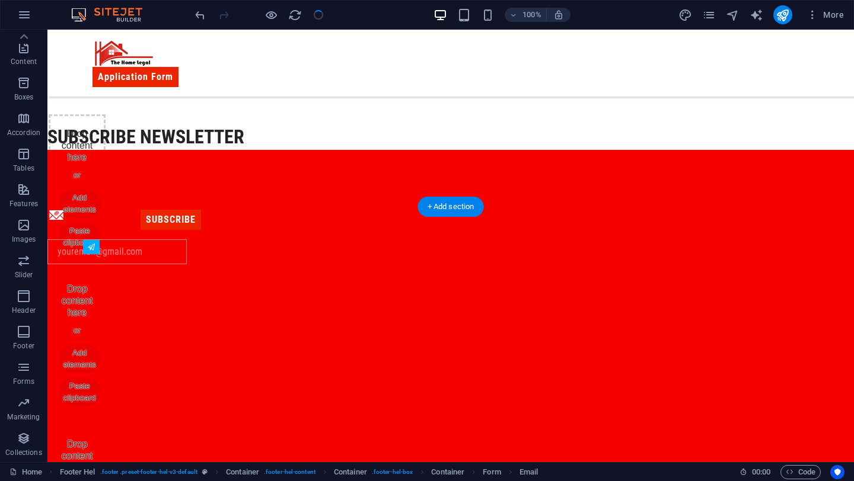
drag, startPoint x: 216, startPoint y: 269, endPoint x: 381, endPoint y: 341, distance: 179.4
click at [381, 328] on div "Subscribe" at bounding box center [450, 239] width 806 height 178
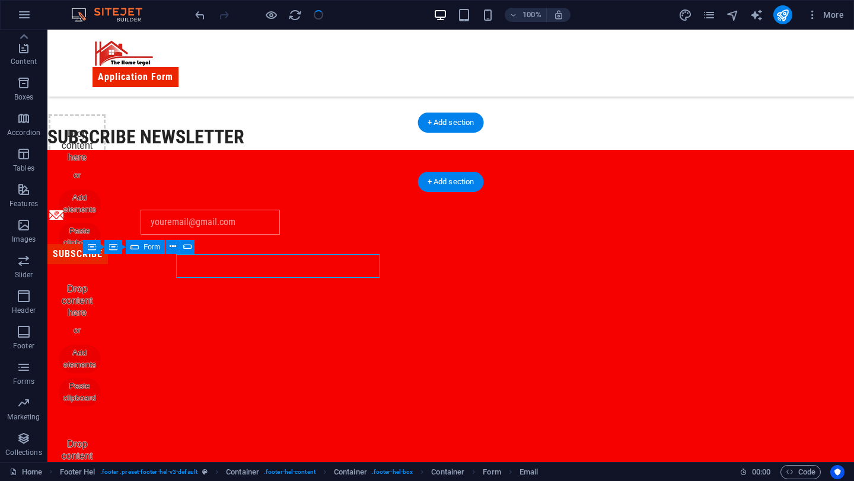
drag, startPoint x: 234, startPoint y: 269, endPoint x: 139, endPoint y: 170, distance: 137.1
click at [139, 170] on div "Application Form Basic Information First name Last name Above 18? Please Select…" at bounding box center [450, 189] width 806 height 1428
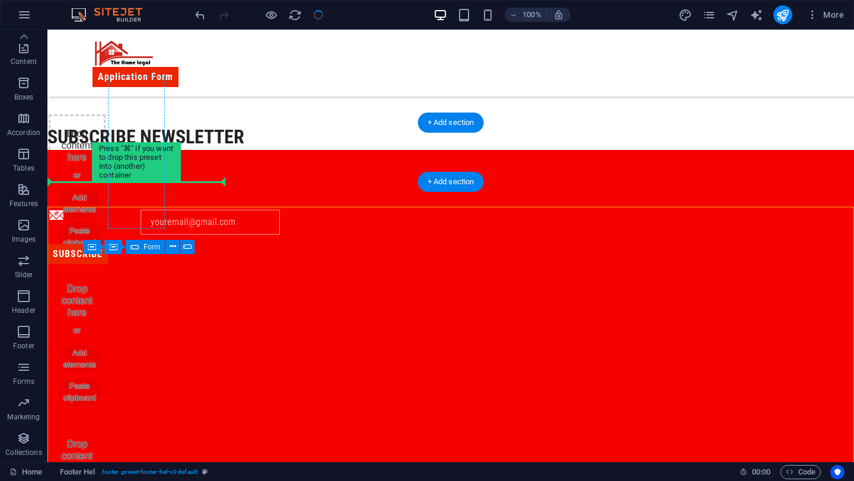
drag, startPoint x: 238, startPoint y: 272, endPoint x: 155, endPoint y: 170, distance: 131.5
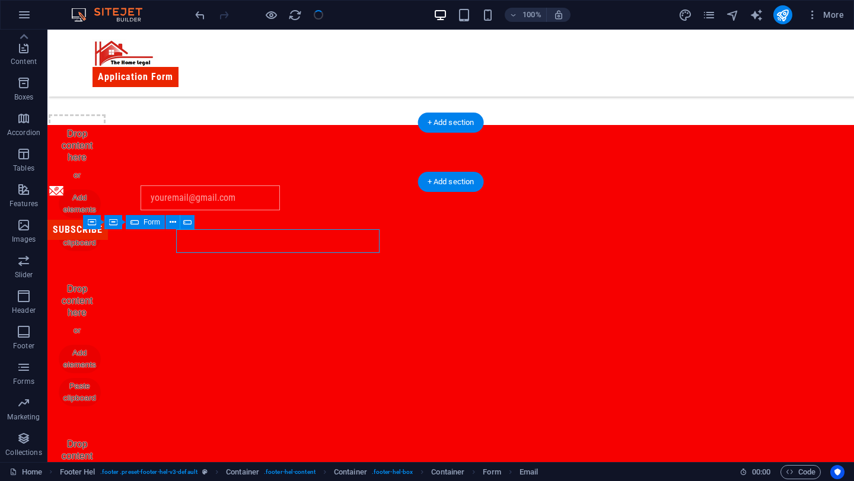
drag, startPoint x: 241, startPoint y: 247, endPoint x: 141, endPoint y: 168, distance: 127.5
click at [141, 168] on div "Application Form Basic Information First name Last name Above 18? Please Select…" at bounding box center [450, 189] width 806 height 1428
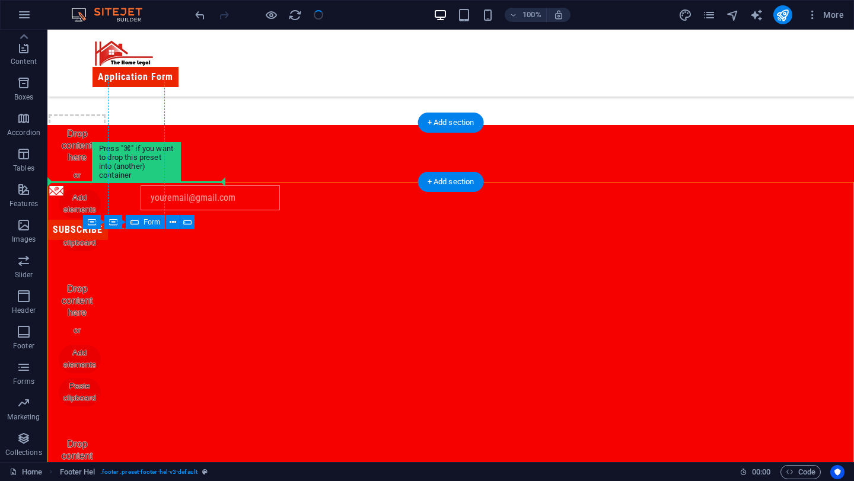
drag, startPoint x: 239, startPoint y: 237, endPoint x: 142, endPoint y: 152, distance: 129.4
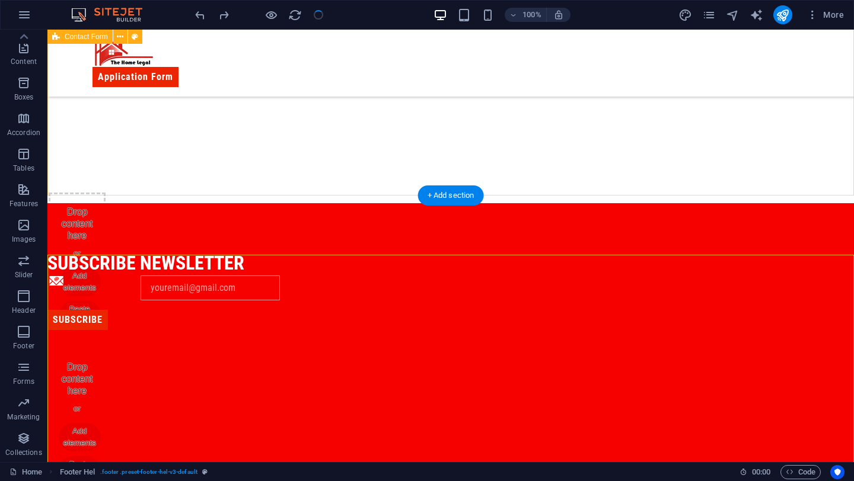
scroll to position [470, 0]
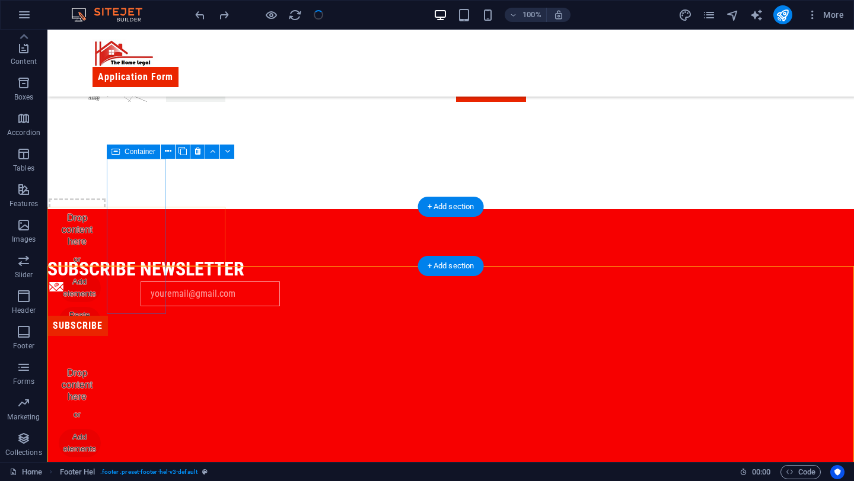
click at [101, 429] on span "Add elements" at bounding box center [80, 443] width 42 height 28
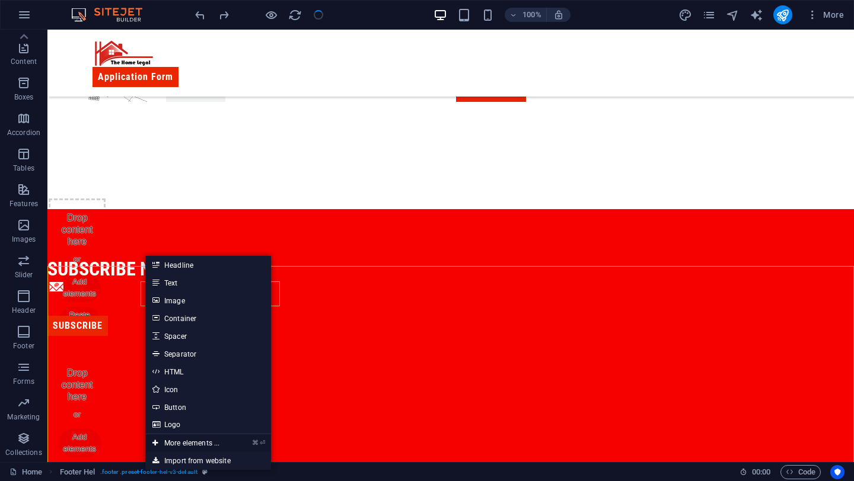
click at [198, 439] on link "⌘ ⏎ More elements ..." at bounding box center [185, 444] width 81 height 18
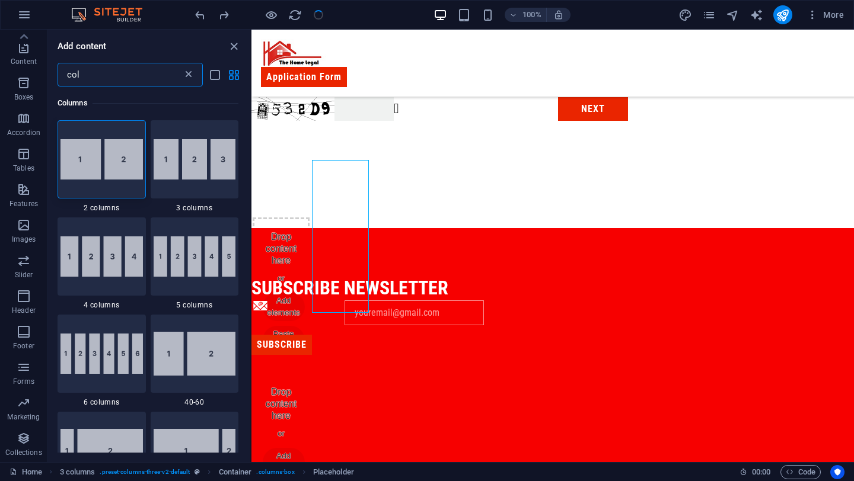
click at [187, 77] on icon at bounding box center [189, 75] width 12 height 12
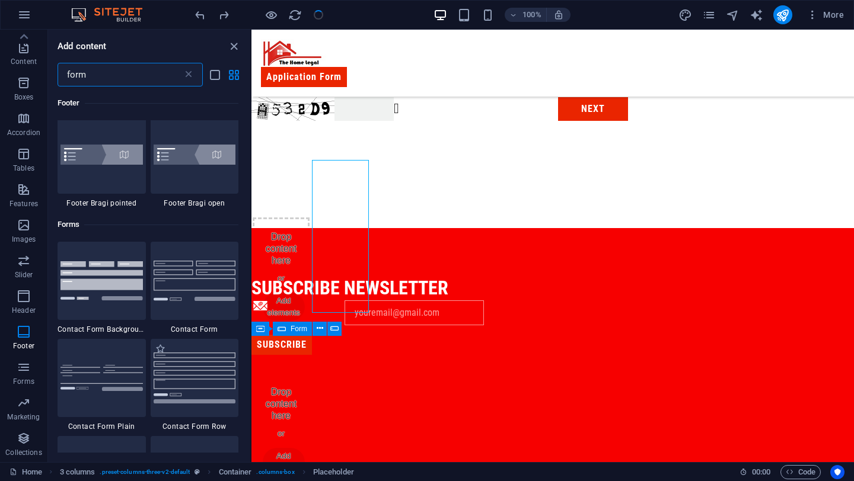
scroll to position [329, 0]
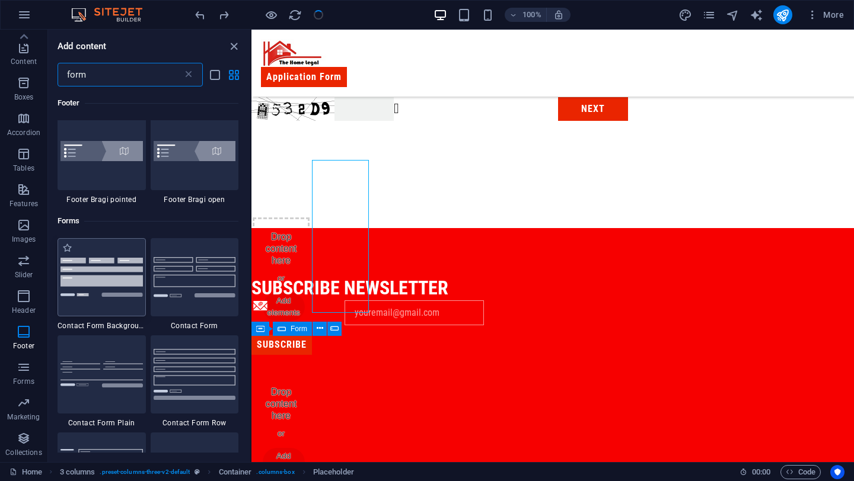
type input "form"
click at [120, 278] on img at bounding box center [101, 277] width 82 height 39
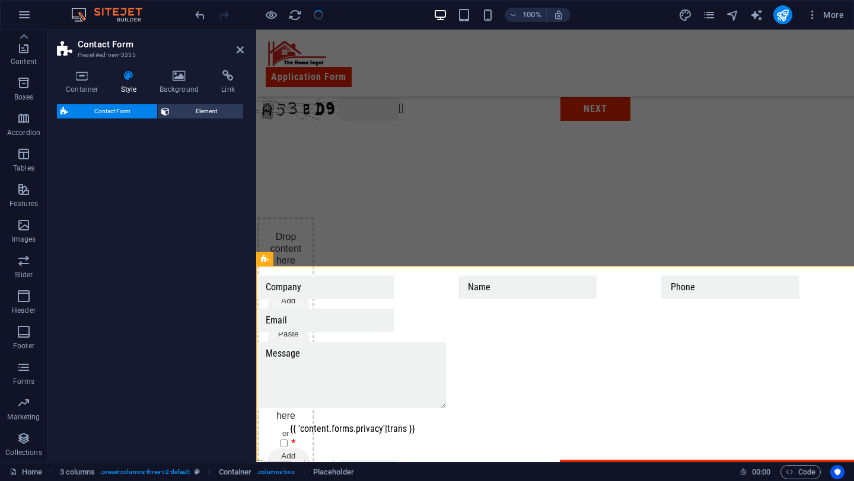
select select "rem"
select select "preset-contact-form-v3-background"
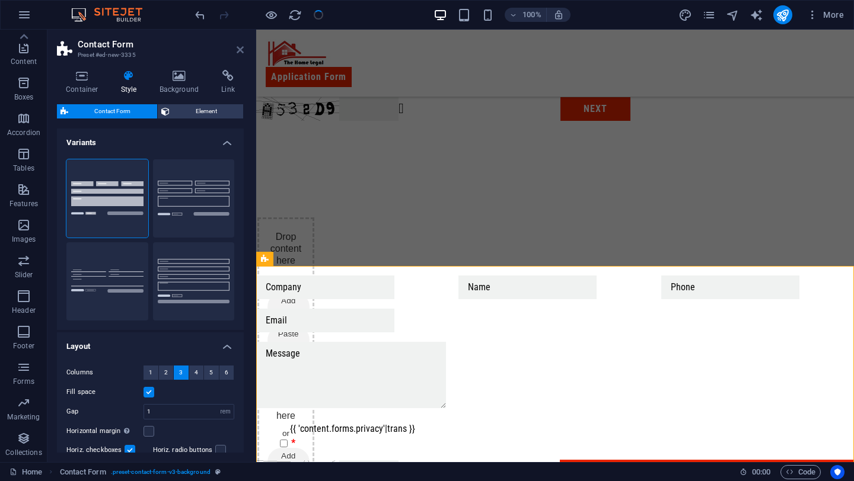
click at [238, 49] on icon at bounding box center [240, 49] width 7 height 9
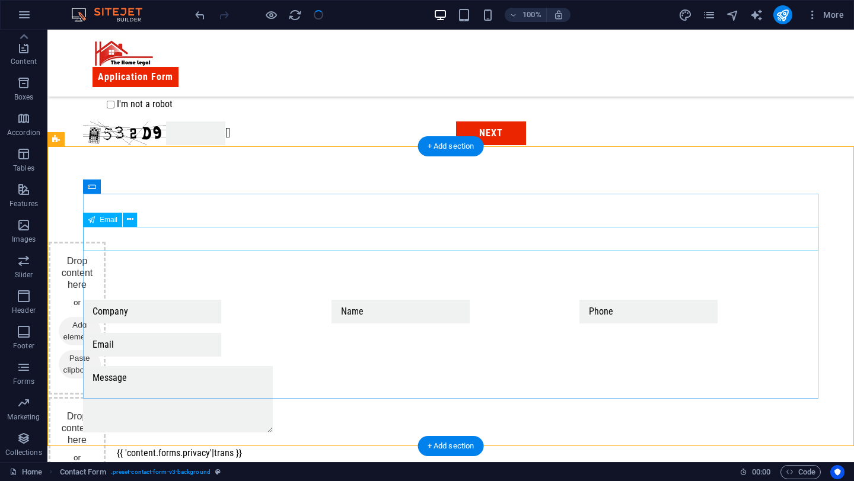
scroll to position [394, 0]
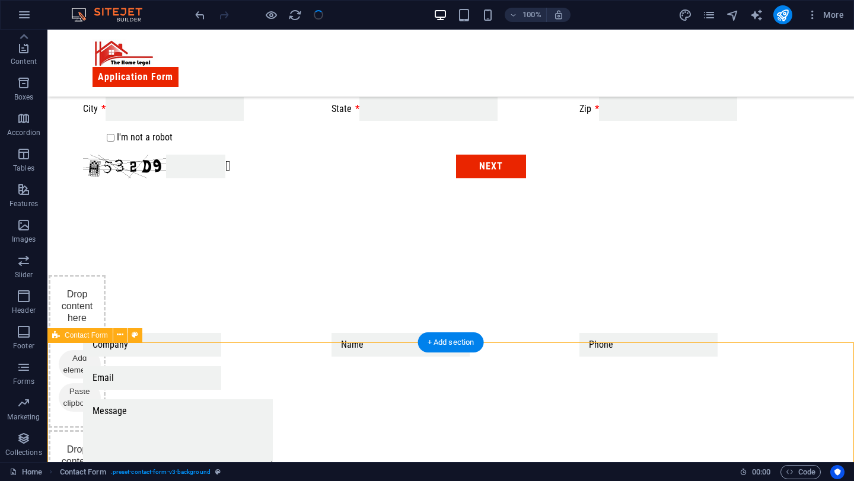
click at [273, 370] on div "{{ 'content.forms.privacy'|trans }} Unreadable? Regenerate Submit" at bounding box center [450, 438] width 806 height 304
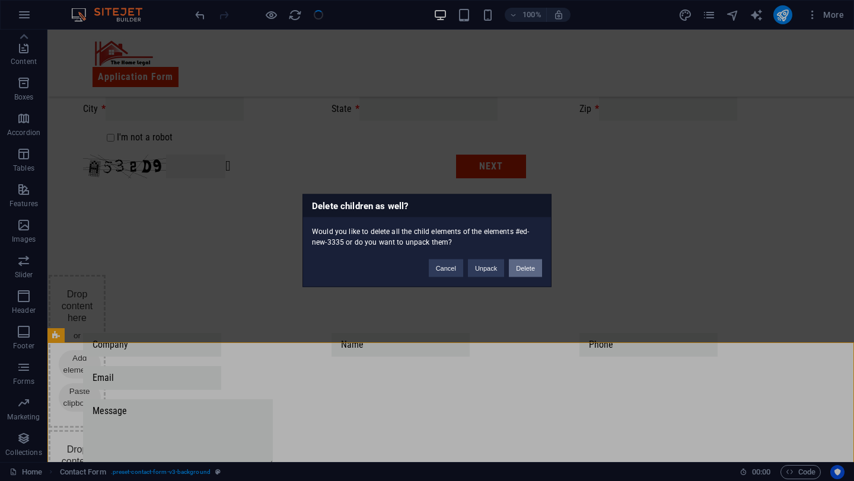
click at [520, 261] on button "Delete" at bounding box center [525, 269] width 33 height 18
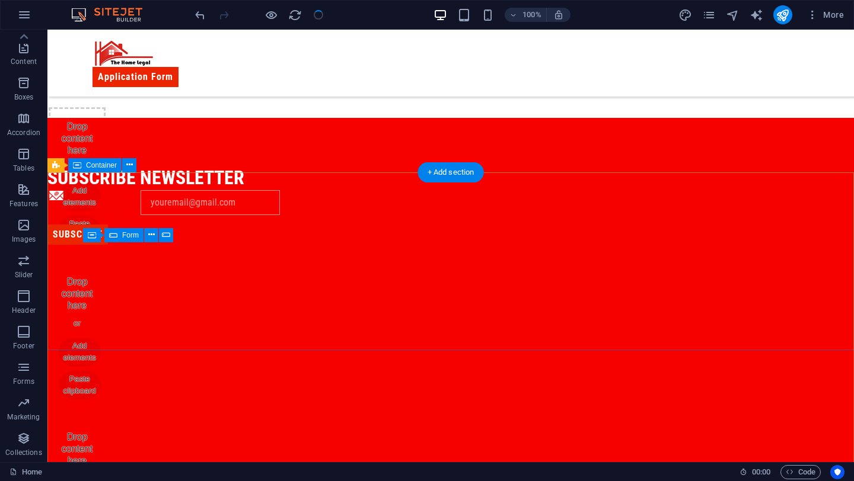
scroll to position [522, 0]
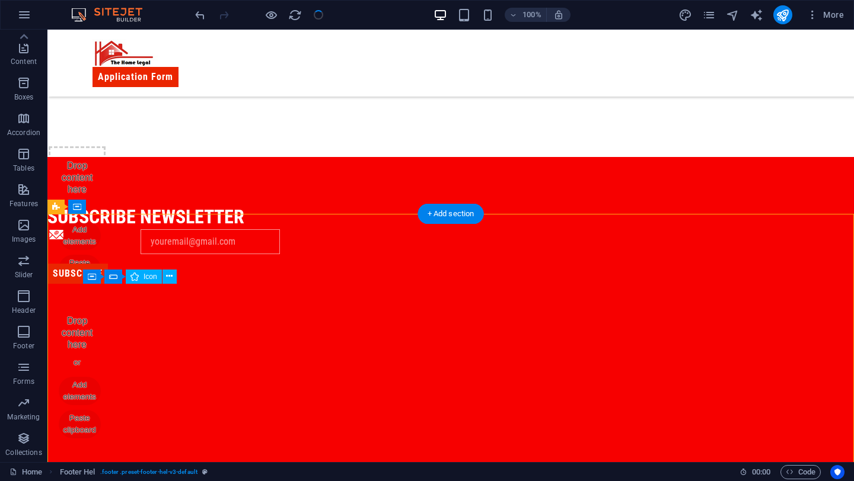
drag, startPoint x: 99, startPoint y: 292, endPoint x: 114, endPoint y: 293, distance: 15.5
click at [114, 254] on figure at bounding box center [89, 241] width 84 height 25
click at [108, 254] on figure at bounding box center [89, 241] width 84 height 25
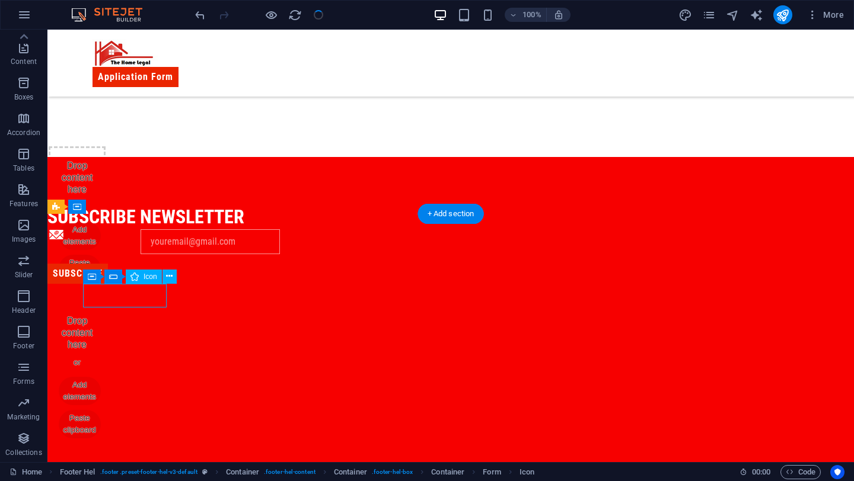
click at [108, 254] on figure at bounding box center [89, 241] width 84 height 25
select select "xMidYMid"
select select "px"
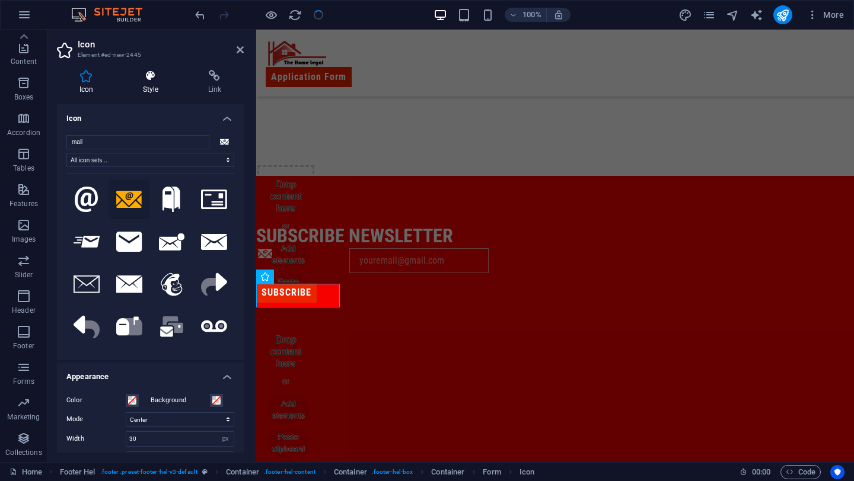
click at [147, 85] on h4 "Style" at bounding box center [152, 82] width 65 height 25
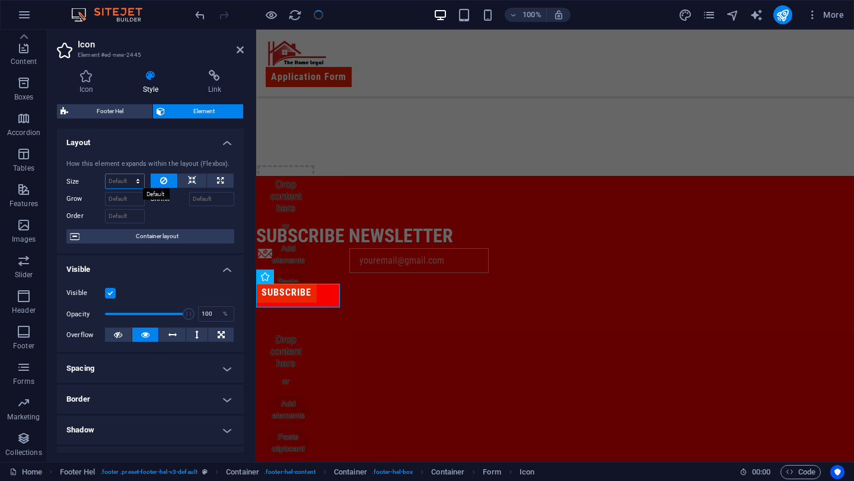
click at [124, 186] on select "Default auto px % 1/1 1/2 1/3 1/4 1/5 1/6 1/7 1/8 1/9 1/10" at bounding box center [125, 181] width 39 height 14
click at [106, 174] on select "Default auto px % 1/1 1/2 1/3 1/4 1/5 1/6 1/7 1/8 1/9 1/10" at bounding box center [125, 181] width 39 height 14
click at [126, 180] on select "Default auto px % 1/1 1/2 1/3 1/4 1/5 1/6 1/7 1/8 1/9 1/10" at bounding box center [125, 181] width 39 height 14
select select "px"
click at [126, 174] on select "Default auto px % 1/1 1/2 1/3 1/4 1/5 1/6 1/7 1/8 1/9 1/10" at bounding box center [125, 181] width 39 height 14
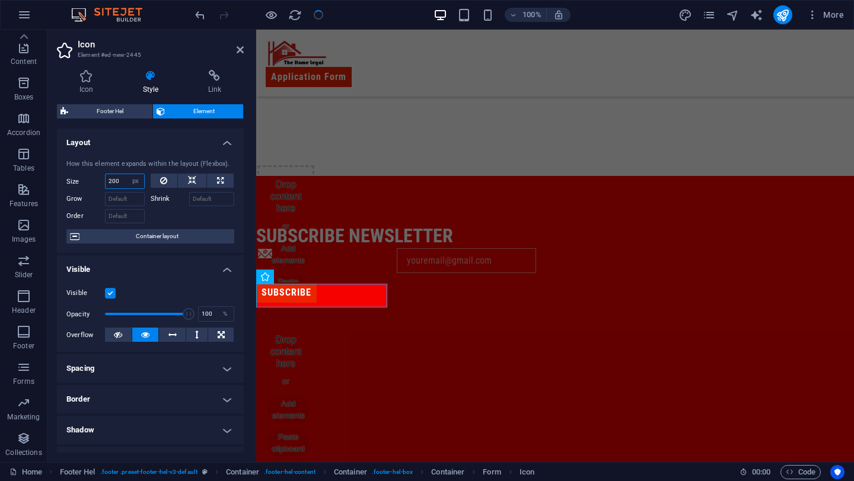
click at [115, 182] on input "200" at bounding box center [125, 181] width 39 height 14
click at [114, 185] on input "100" at bounding box center [125, 181] width 39 height 14
click at [113, 177] on input "50" at bounding box center [125, 181] width 39 height 14
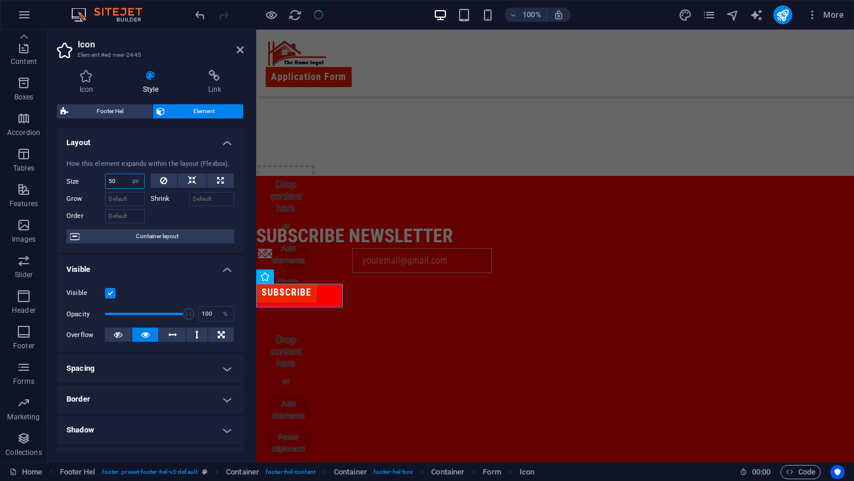
click at [113, 177] on input "50" at bounding box center [125, 181] width 39 height 14
click at [117, 183] on input "10" at bounding box center [125, 181] width 39 height 14
type input "1"
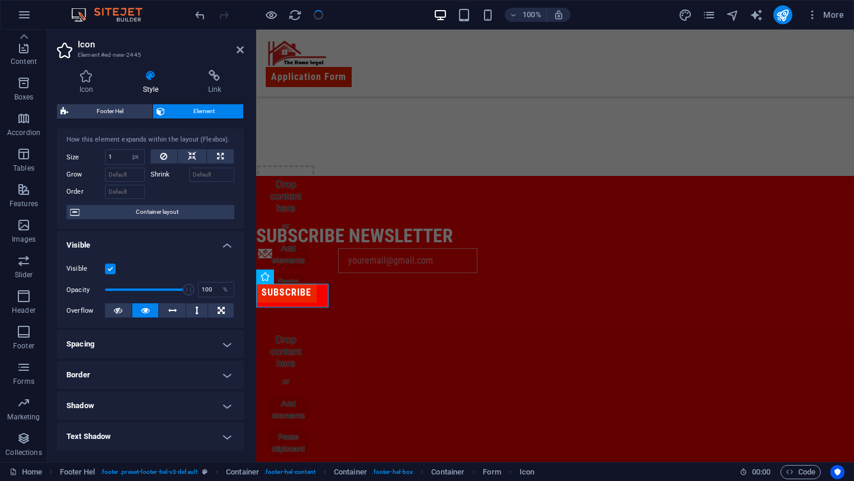
scroll to position [0, 0]
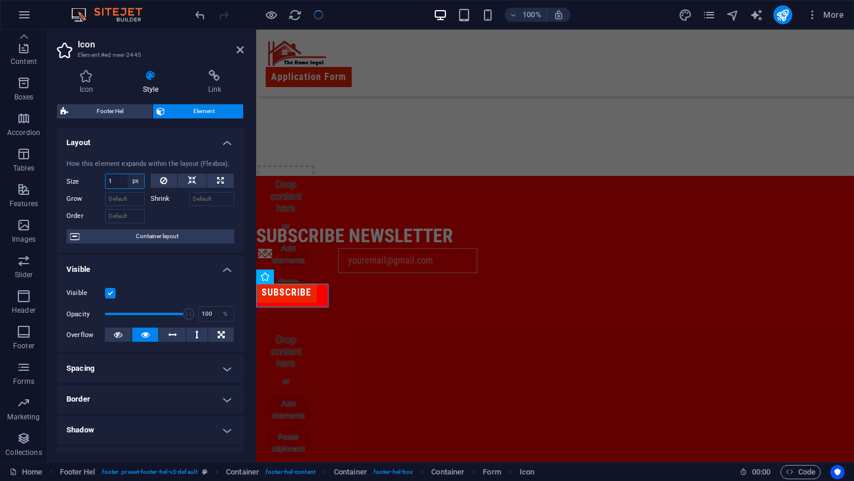
click at [127, 181] on select "Default auto px % 1/1 1/2 1/3 1/4 1/5 1/6 1/7 1/8 1/9 1/10" at bounding box center [135, 181] width 17 height 14
select select "1/1"
click at [127, 174] on select "Default auto px % 1/1 1/2 1/3 1/4 1/5 1/6 1/7 1/8 1/9 1/10" at bounding box center [135, 181] width 17 height 14
type input "100"
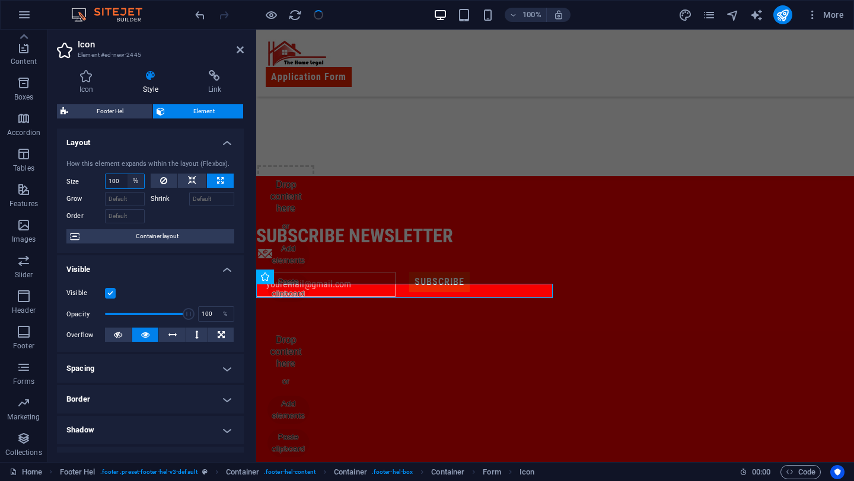
click at [136, 184] on select "Default auto px % 1/1 1/2 1/3 1/4 1/5 1/6 1/7 1/8 1/9 1/10" at bounding box center [135, 181] width 17 height 14
select select "1/2"
click at [127, 174] on select "Default auto px % 1/1 1/2 1/3 1/4 1/5 1/6 1/7 1/8 1/9 1/10" at bounding box center [135, 181] width 17 height 14
type input "50"
click at [136, 189] on select "Default auto px % 1/1 1/2 1/3 1/4 1/5 1/6 1/7 1/8 1/9 1/10" at bounding box center [135, 181] width 17 height 14
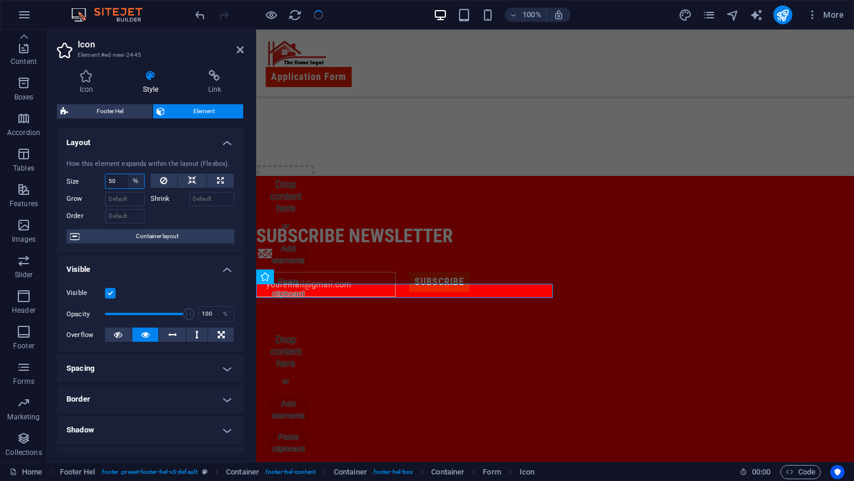
select select "1/5"
click at [127, 174] on select "Default auto px % 1/1 1/2 1/3 1/4 1/5 1/6 1/7 1/8 1/9 1/10" at bounding box center [135, 181] width 17 height 14
type input "20"
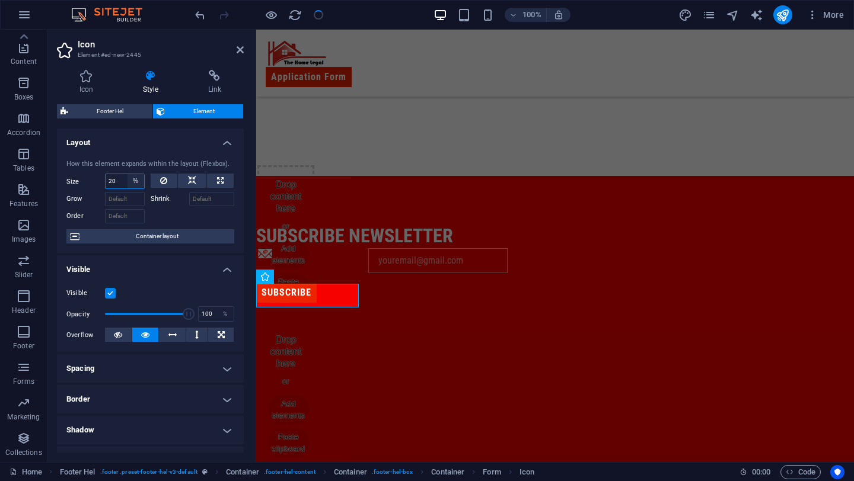
click at [132, 182] on select "Default auto px % 1/1 1/2 1/3 1/4 1/5 1/6 1/7 1/8 1/9 1/10" at bounding box center [135, 181] width 17 height 14
select select "1/8"
click at [127, 174] on select "Default auto px % 1/1 1/2 1/3 1/4 1/5 1/6 1/7 1/8 1/9 1/10" at bounding box center [135, 181] width 17 height 14
type input "12.5"
click at [138, 180] on select "Default auto px % 1/1 1/2 1/3 1/4 1/5 1/6 1/7 1/8 1/9 1/10" at bounding box center [135, 181] width 17 height 14
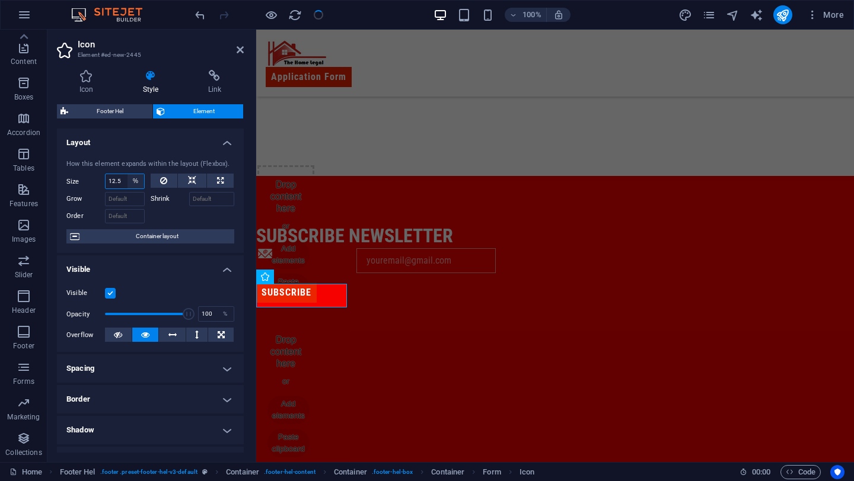
select select "1/10"
click at [127, 174] on select "Default auto px % 1/1 1/2 1/3 1/4 1/5 1/6 1/7 1/8 1/9 1/10" at bounding box center [135, 181] width 17 height 14
type input "10"
select select "%"
click at [198, 174] on button at bounding box center [192, 181] width 28 height 14
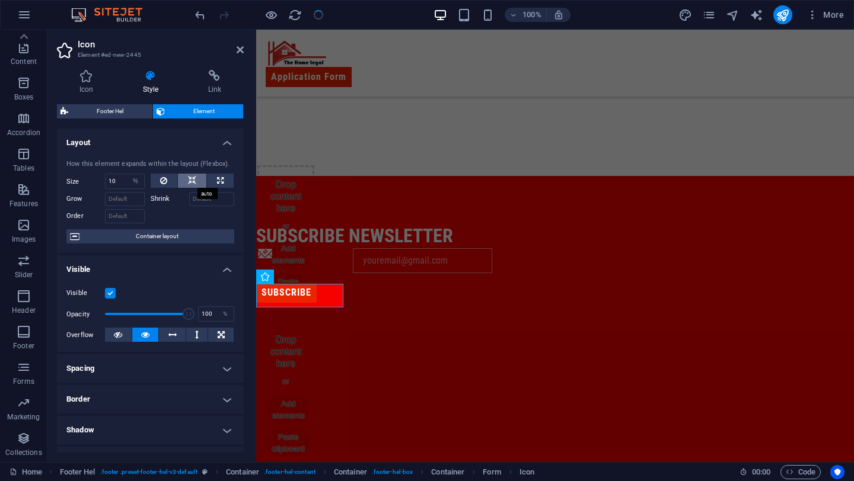
select select "DISABLED_OPTION_VALUE"
click at [222, 181] on button at bounding box center [220, 181] width 27 height 14
type input "100"
select select "%"
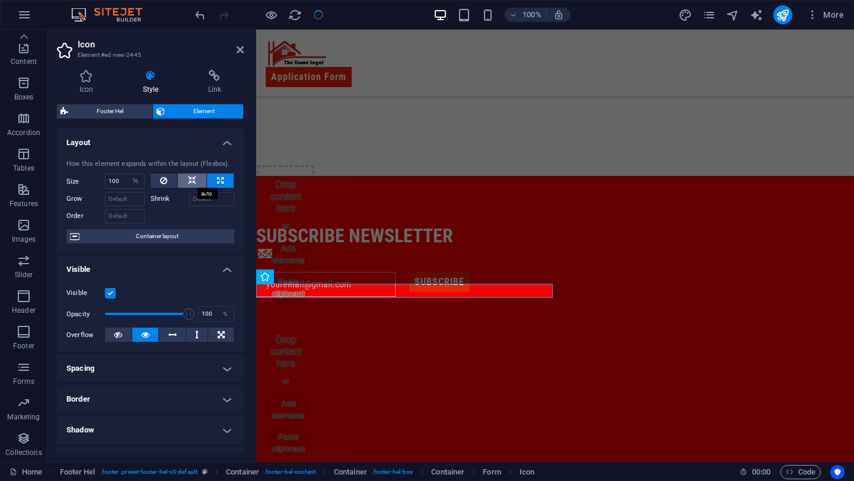
click at [196, 181] on button at bounding box center [192, 181] width 28 height 14
select select "DISABLED_OPTION_VALUE"
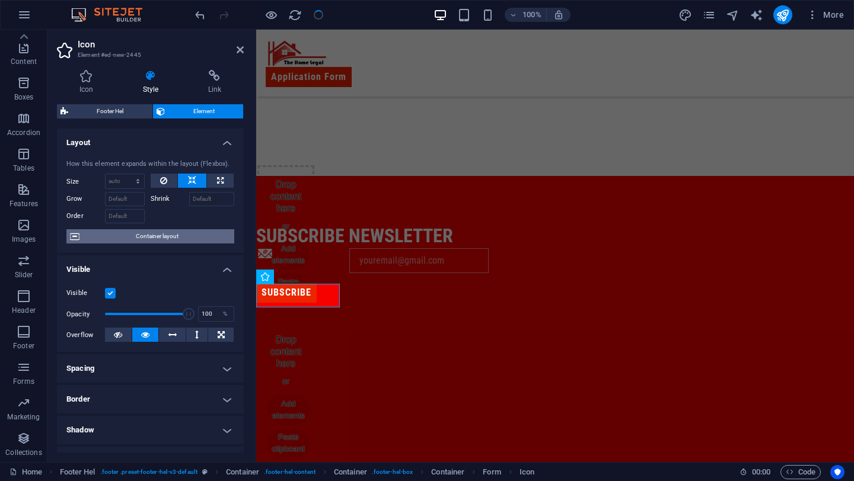
click at [197, 238] on span "Container layout" at bounding box center [157, 236] width 148 height 14
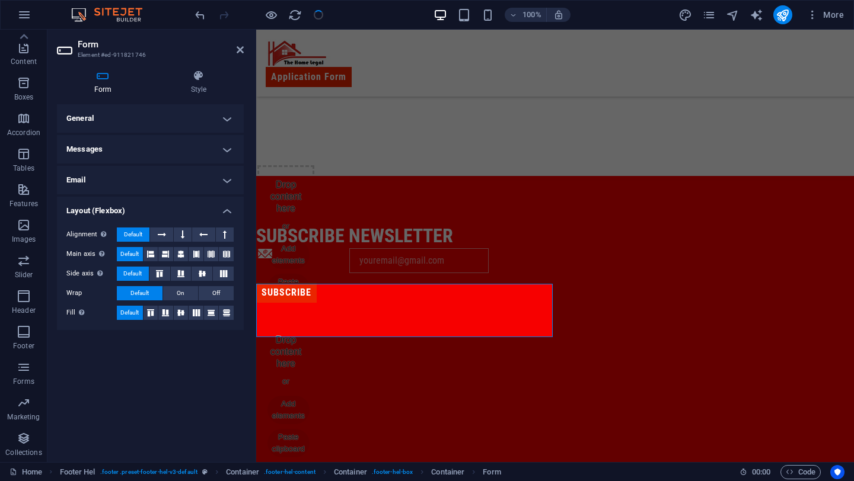
click at [155, 117] on h4 "General" at bounding box center [150, 118] width 187 height 28
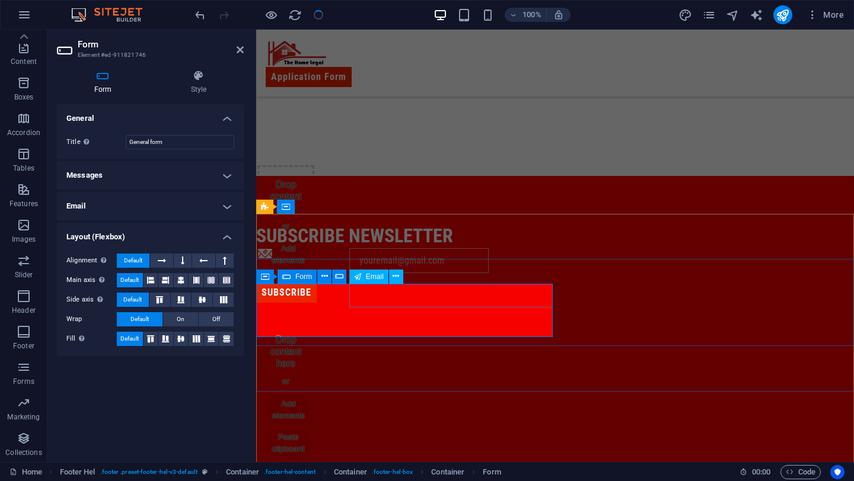
click at [366, 273] on input "email" at bounding box center [418, 260] width 139 height 25
click at [169, 200] on h4 "Email" at bounding box center [150, 206] width 187 height 28
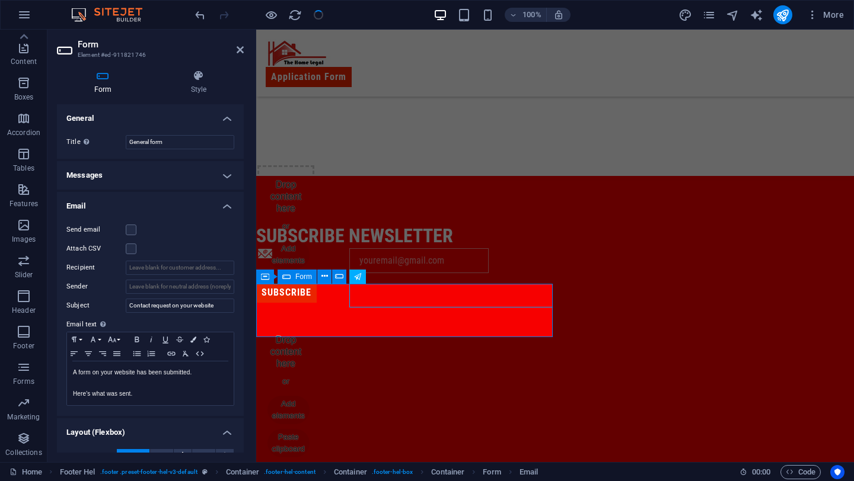
click at [161, 200] on h4 "Email" at bounding box center [150, 202] width 187 height 21
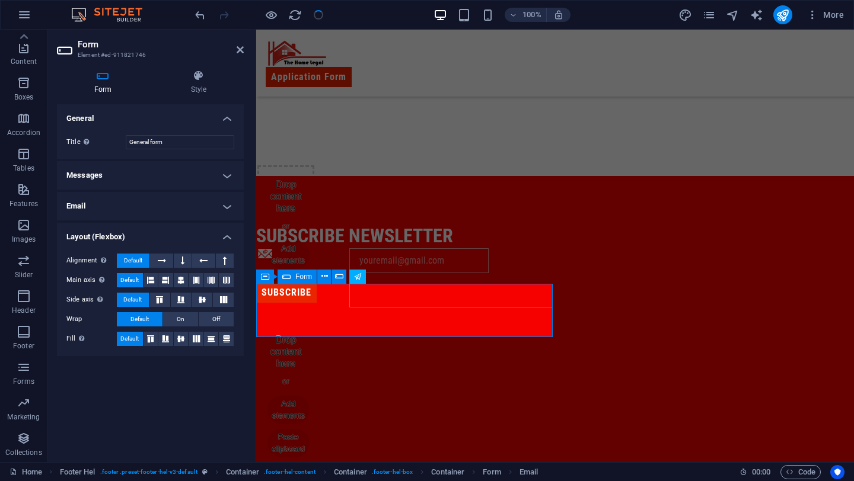
click at [161, 182] on h4 "Messages" at bounding box center [150, 175] width 187 height 28
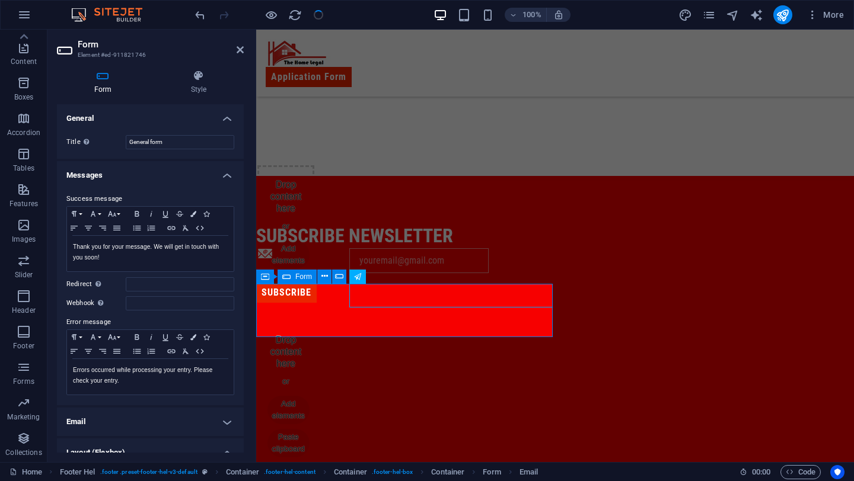
click at [158, 180] on h4 "Messages" at bounding box center [150, 171] width 187 height 21
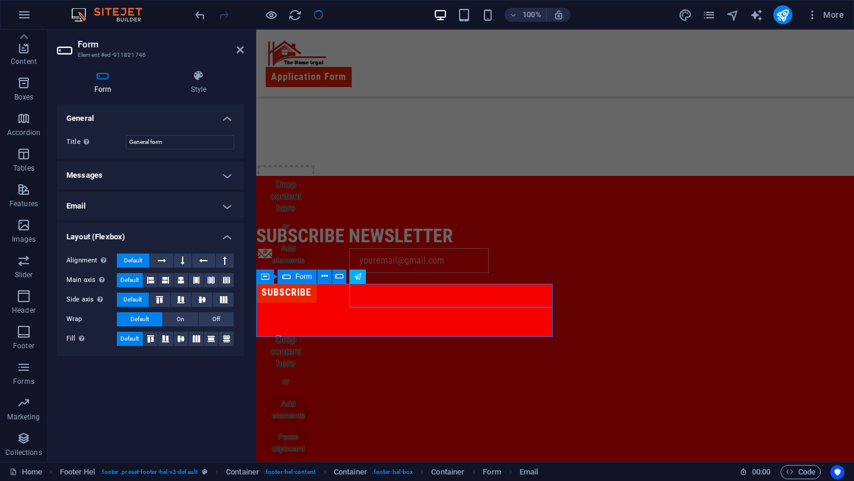
click at [124, 232] on h4 "Layout (Flexbox)" at bounding box center [150, 233] width 187 height 21
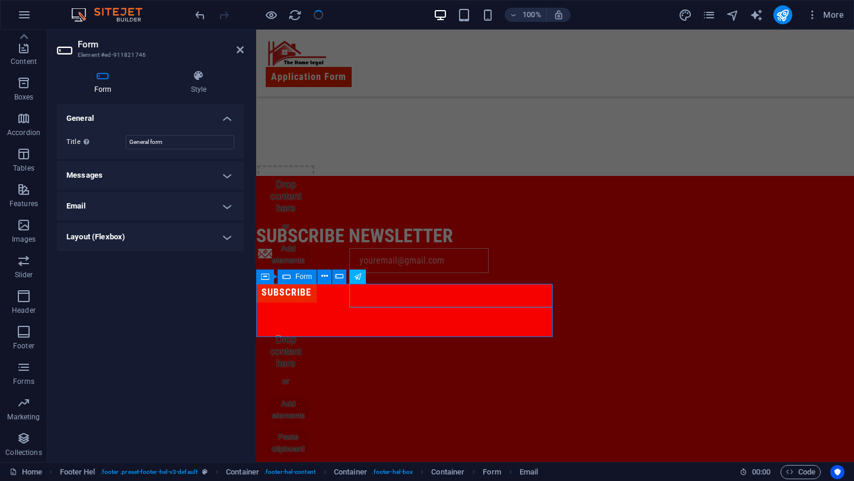
click at [124, 232] on h4 "Layout (Flexbox)" at bounding box center [150, 237] width 187 height 28
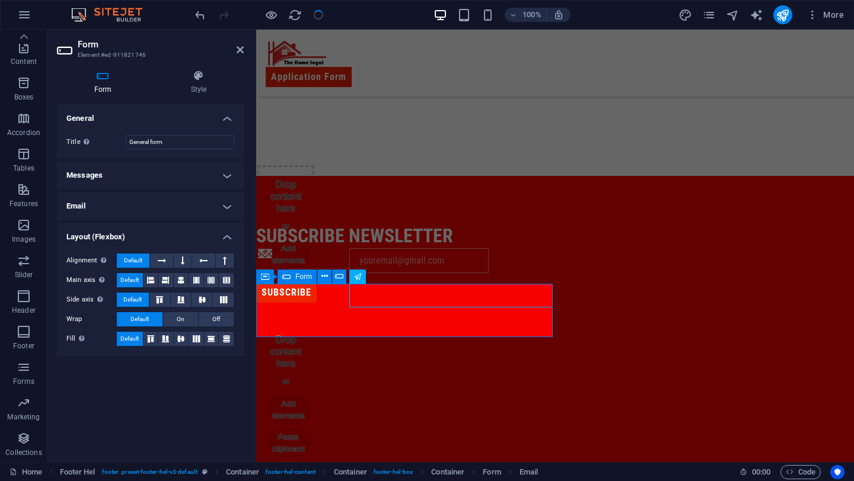
click at [124, 232] on h4 "Layout (Flexbox)" at bounding box center [150, 233] width 187 height 21
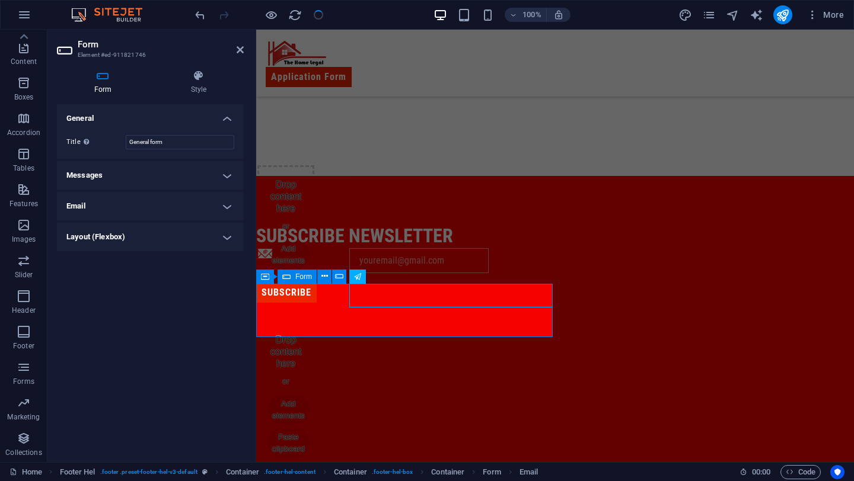
click at [185, 108] on h4 "General" at bounding box center [150, 114] width 187 height 21
click at [185, 108] on h4 "General" at bounding box center [150, 118] width 187 height 28
click at [198, 90] on h4 "Style" at bounding box center [199, 82] width 90 height 25
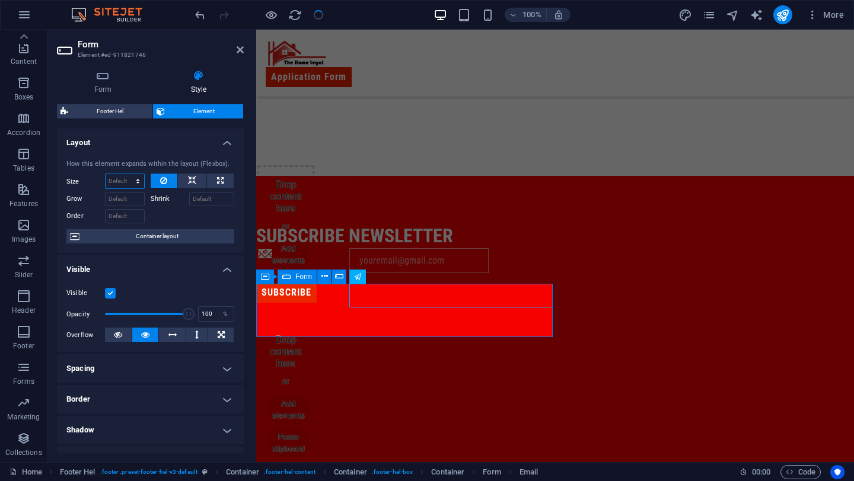
click at [116, 181] on select "Default auto px % 1/1 1/2 1/3 1/4 1/5 1/6 1/7 1/8 1/9 1/10" at bounding box center [125, 181] width 39 height 14
select select "px"
click at [126, 174] on select "Default auto px % 1/1 1/2 1/3 1/4 1/5 1/6 1/7 1/8 1/9 1/10" at bounding box center [125, 181] width 39 height 14
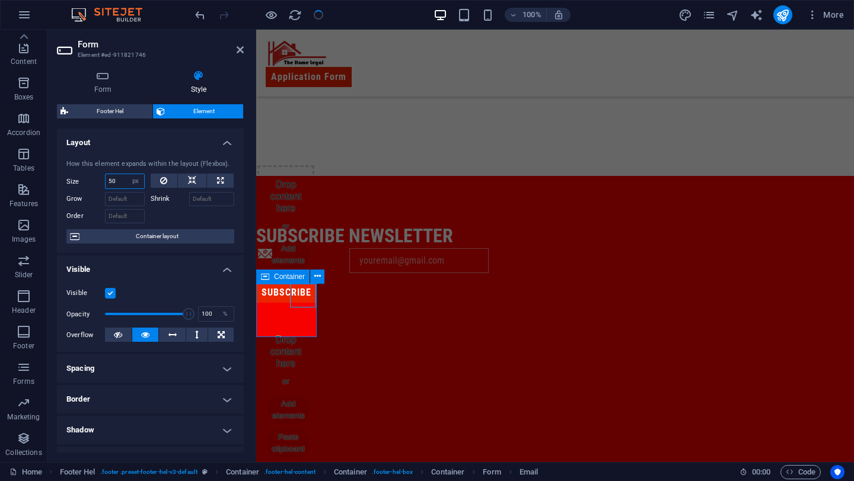
type input "5"
type input "30"
click at [366, 249] on div "subscribe newsletter" at bounding box center [555, 236] width 598 height 25
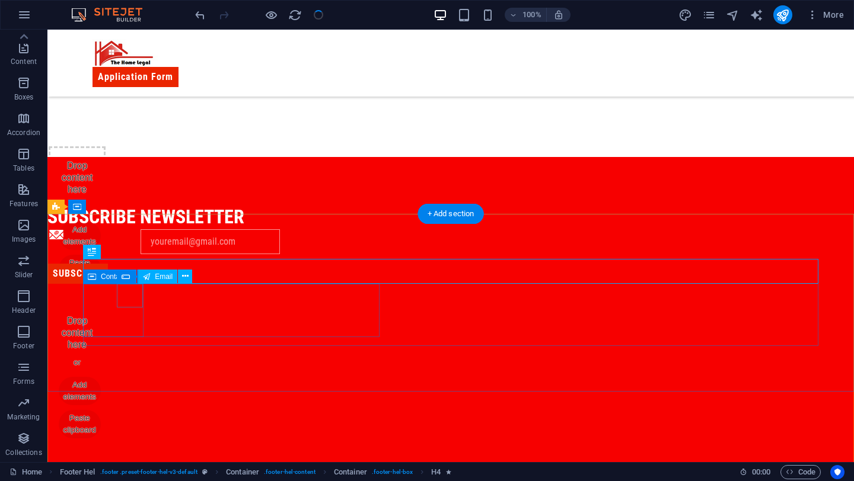
click at [140, 254] on div at bounding box center [241, 241] width 203 height 25
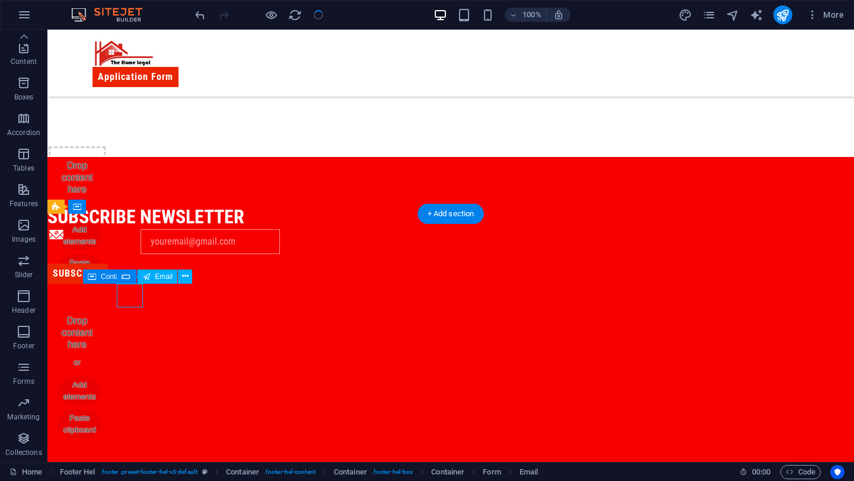
click at [140, 254] on div at bounding box center [241, 241] width 203 height 25
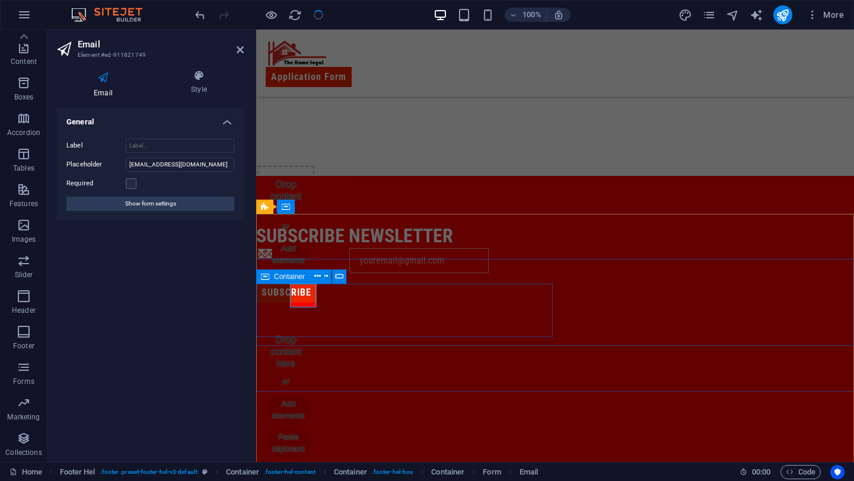
click at [362, 297] on div "Subscribe" at bounding box center [404, 270] width 296 height 53
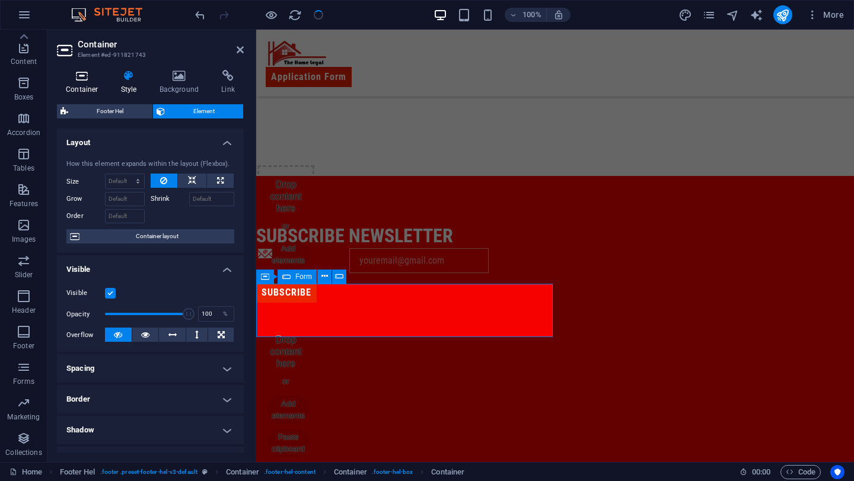
click at [85, 72] on icon at bounding box center [82, 76] width 50 height 12
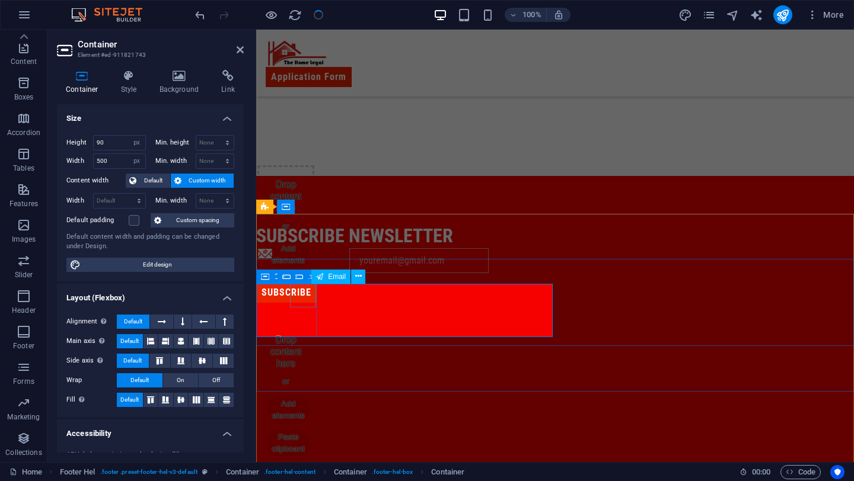
click at [349, 273] on input "email" at bounding box center [418, 260] width 139 height 25
click at [353, 297] on div "Subscribe" at bounding box center [404, 270] width 296 height 53
click at [303, 308] on div "Subscribe" at bounding box center [404, 276] width 296 height 64
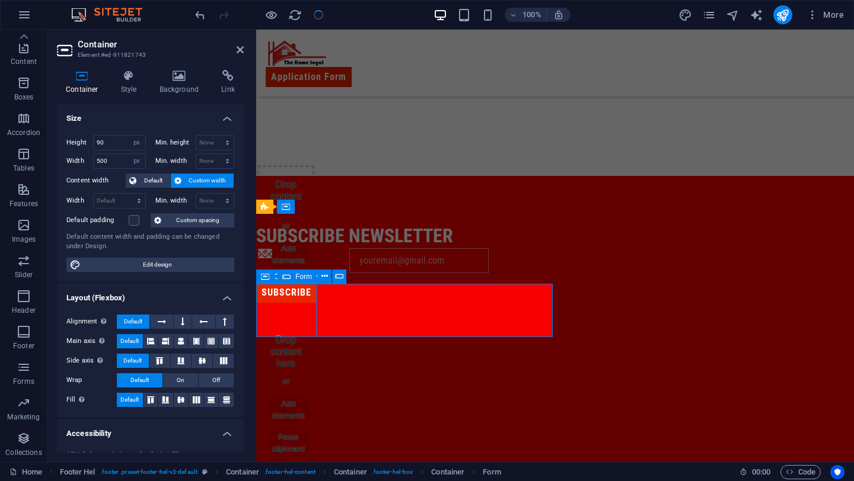
click at [303, 308] on div "Subscribe" at bounding box center [404, 276] width 296 height 64
select select "px"
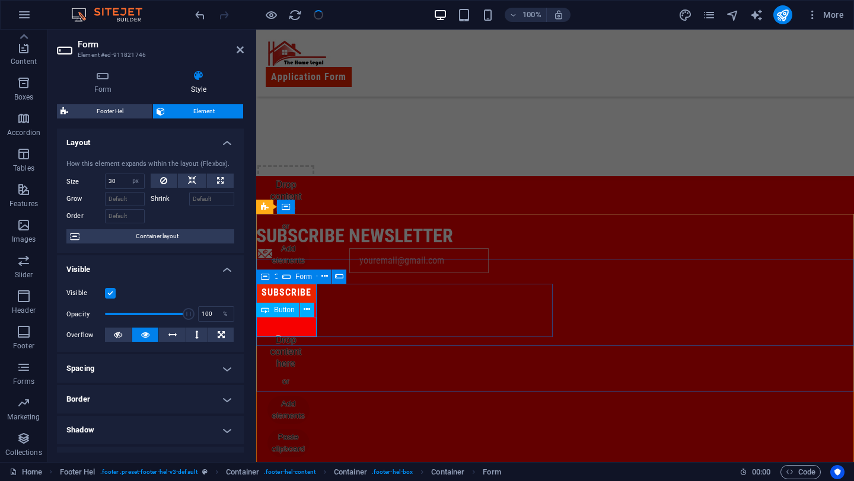
click at [303, 303] on div "Subscribe" at bounding box center [404, 293] width 296 height 20
click at [349, 273] on input "email" at bounding box center [418, 260] width 139 height 25
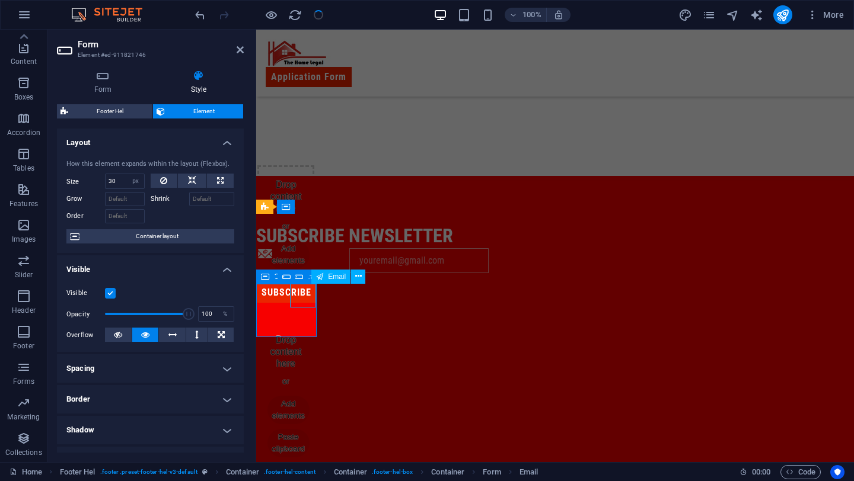
click at [349, 273] on input "email" at bounding box center [418, 260] width 139 height 25
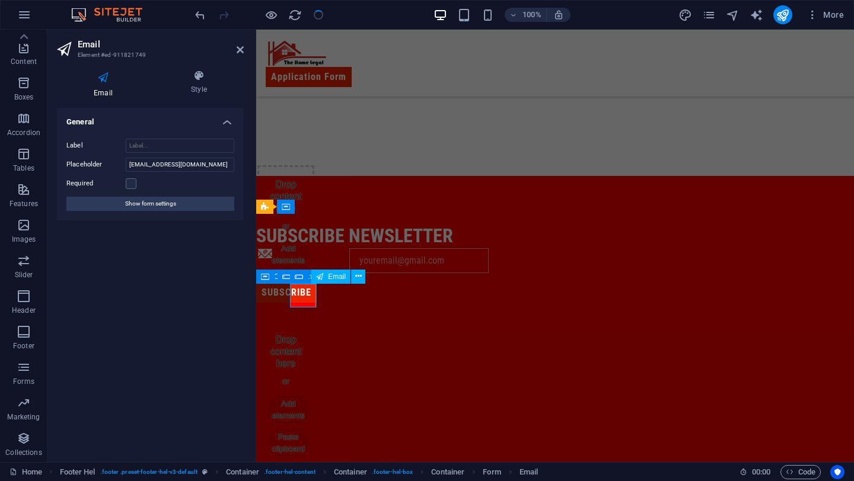
click at [349, 273] on input "email" at bounding box center [418, 260] width 139 height 25
click at [196, 88] on h4 "Style" at bounding box center [199, 82] width 90 height 25
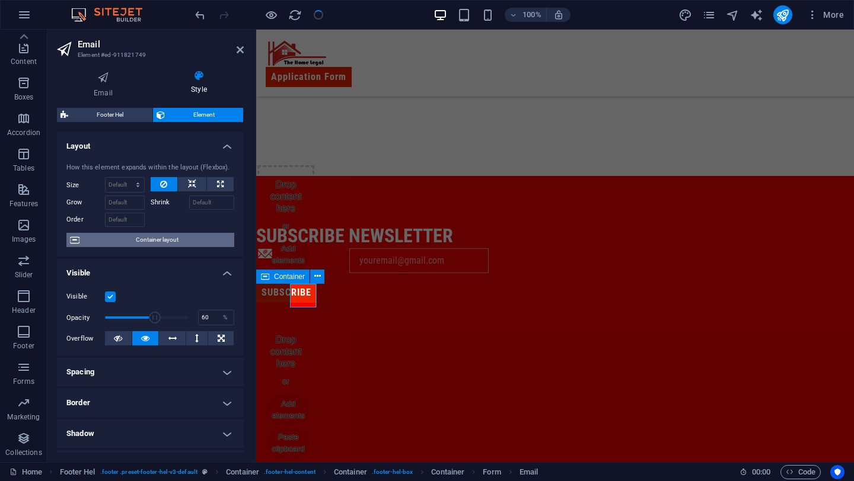
click at [135, 239] on span "Container layout" at bounding box center [157, 240] width 148 height 14
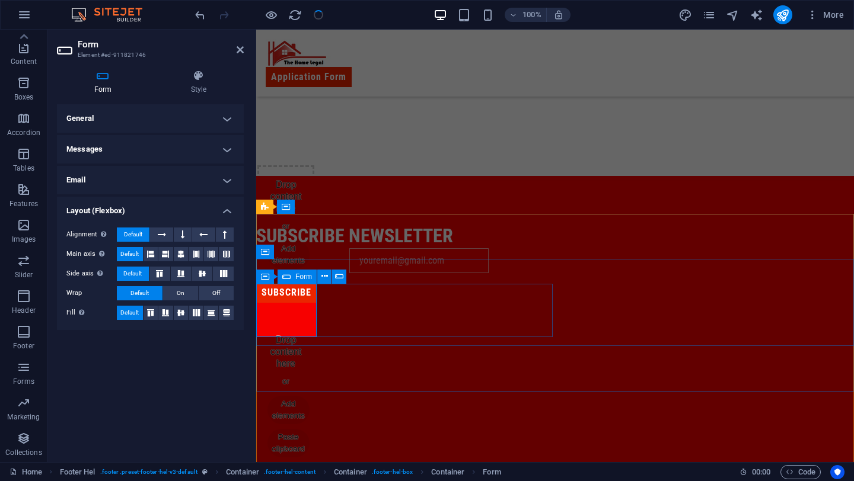
click at [297, 308] on div "Subscribe" at bounding box center [404, 276] width 296 height 64
click at [349, 273] on input "email" at bounding box center [418, 260] width 139 height 25
